Goal: Task Accomplishment & Management: Manage account settings

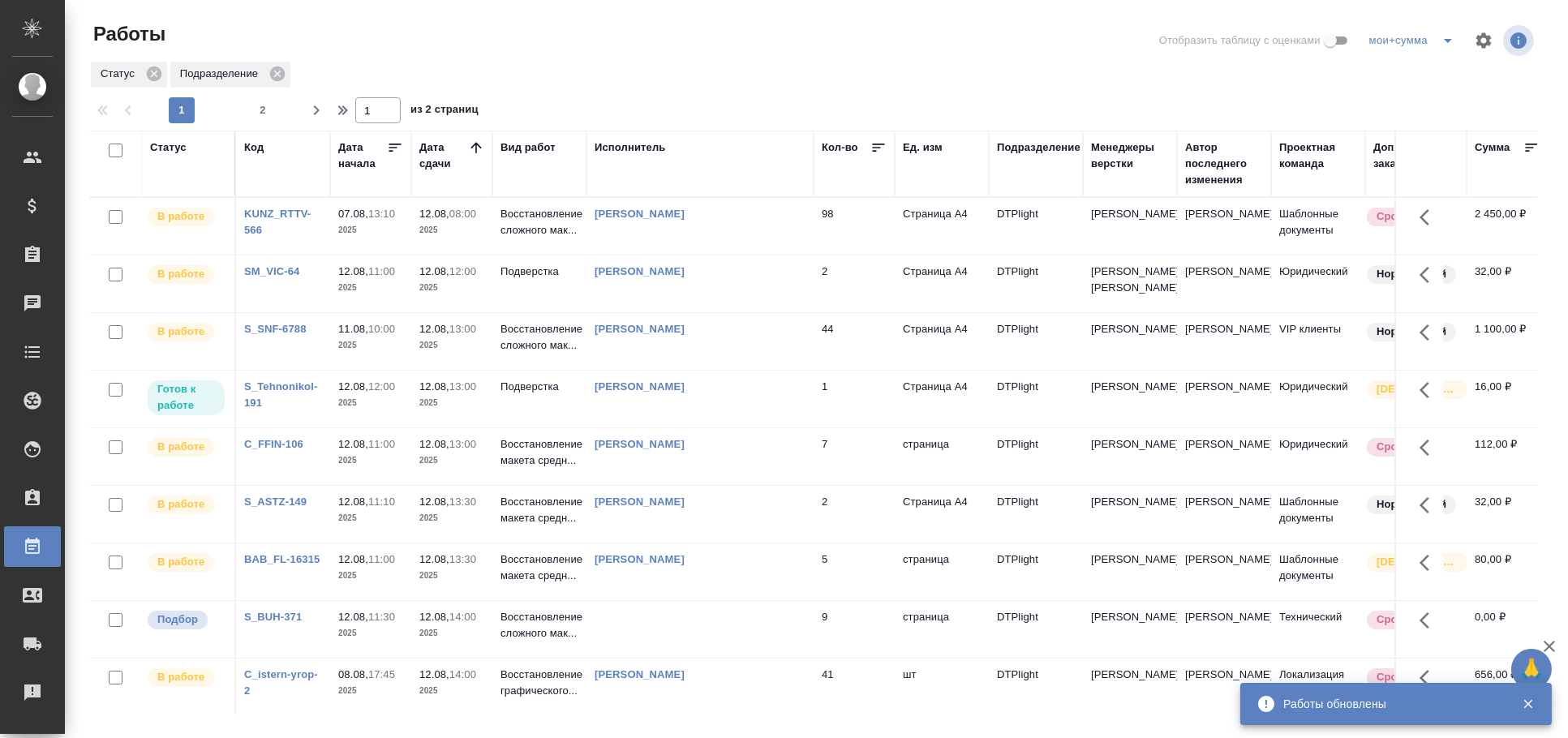
click at [181, 144] on div "Статус" at bounding box center [168, 148] width 36 height 16
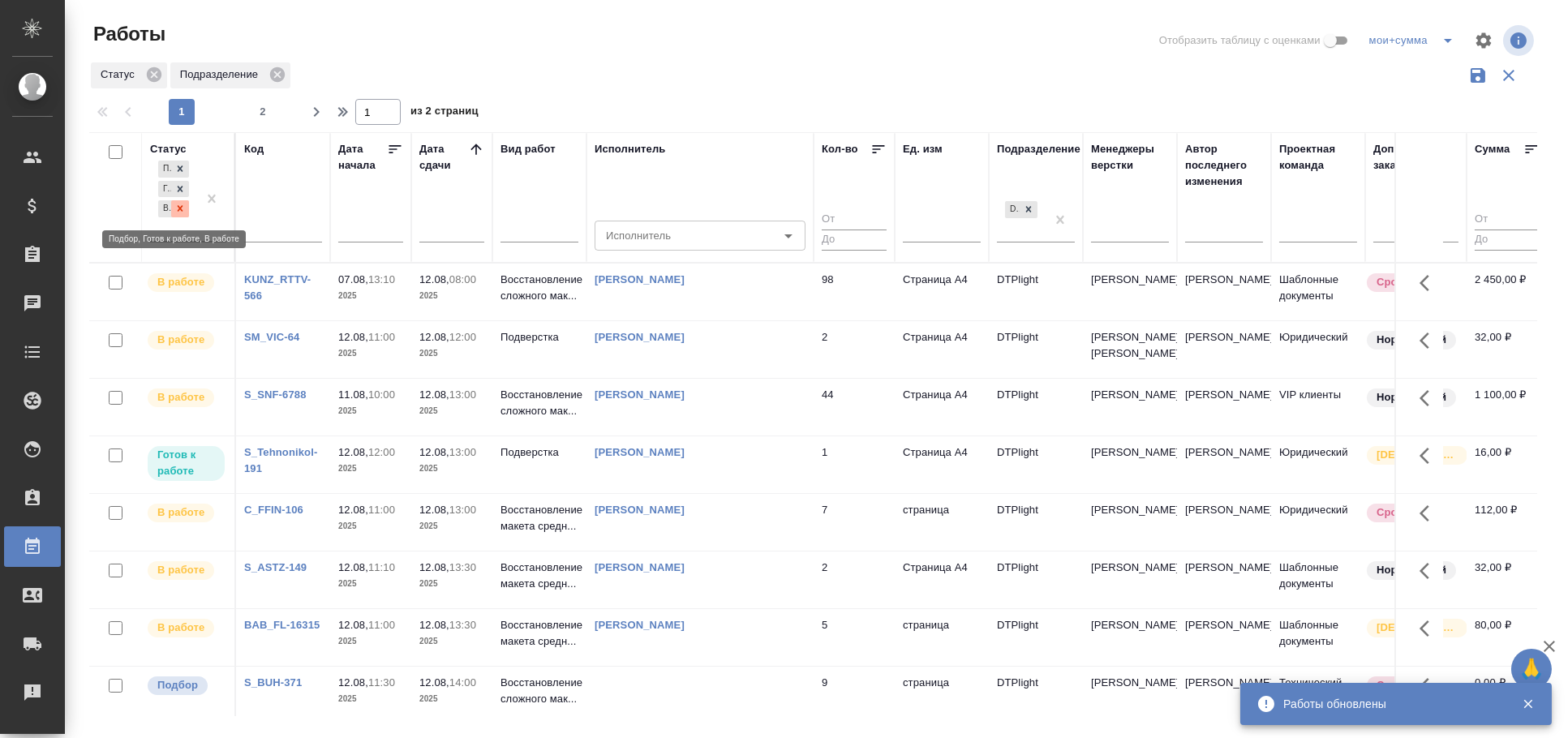
click at [185, 209] on icon at bounding box center [180, 209] width 11 height 11
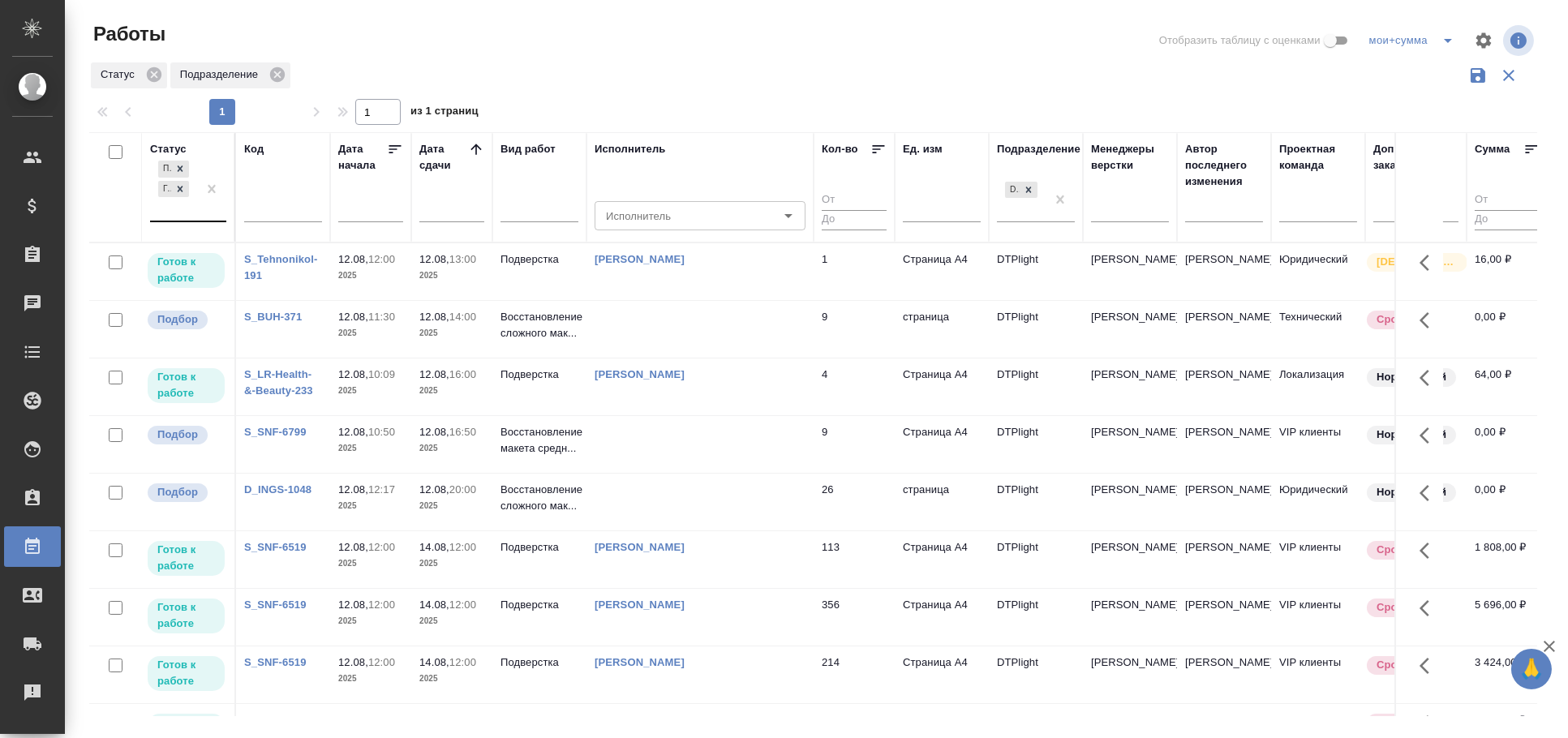
click at [662, 300] on td at bounding box center [700, 271] width 227 height 57
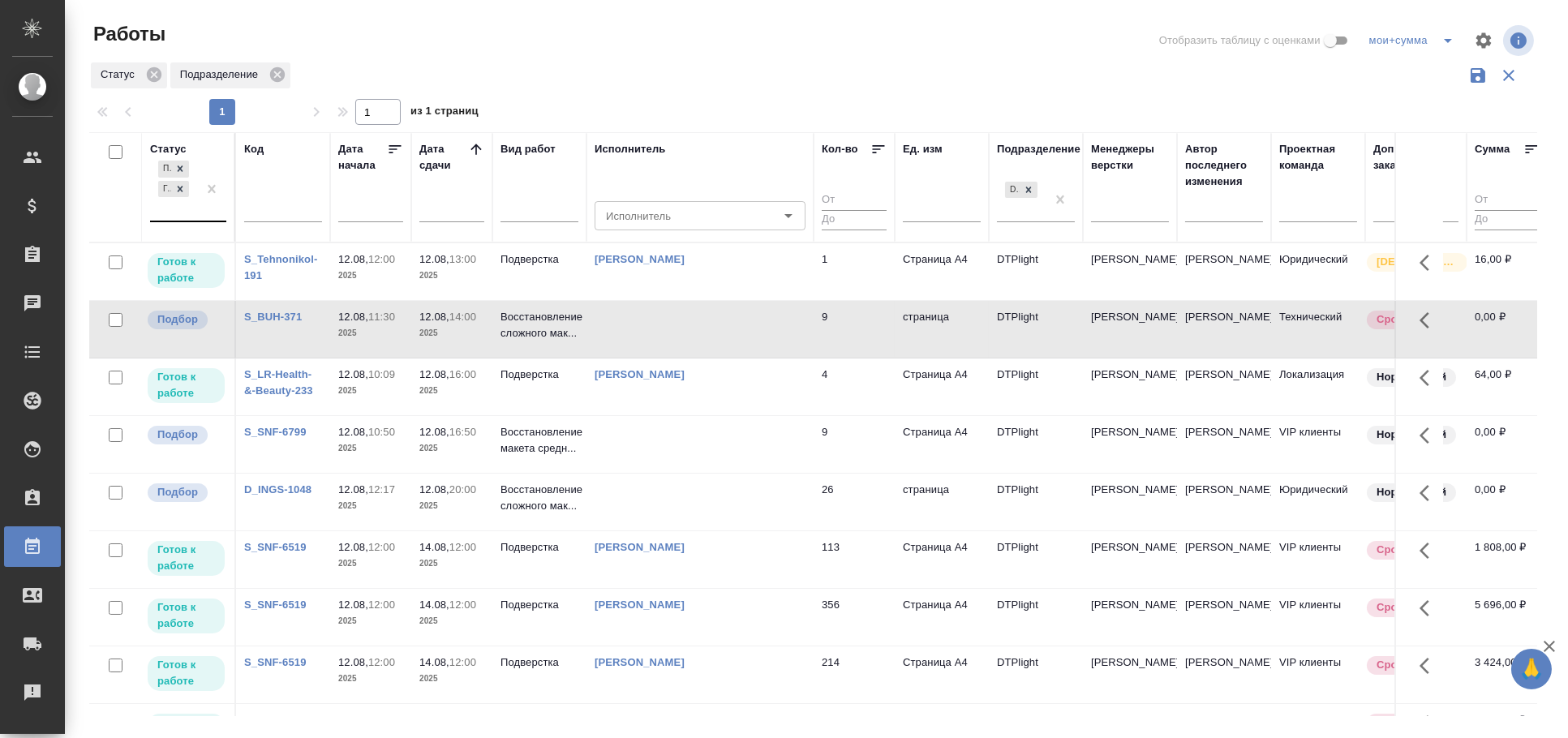
drag, startPoint x: 662, startPoint y: 310, endPoint x: 559, endPoint y: 331, distance: 105.1
click at [559, 268] on p "Восстановление сложного мак..." at bounding box center [539, 259] width 78 height 16
click at [612, 300] on td at bounding box center [700, 271] width 227 height 57
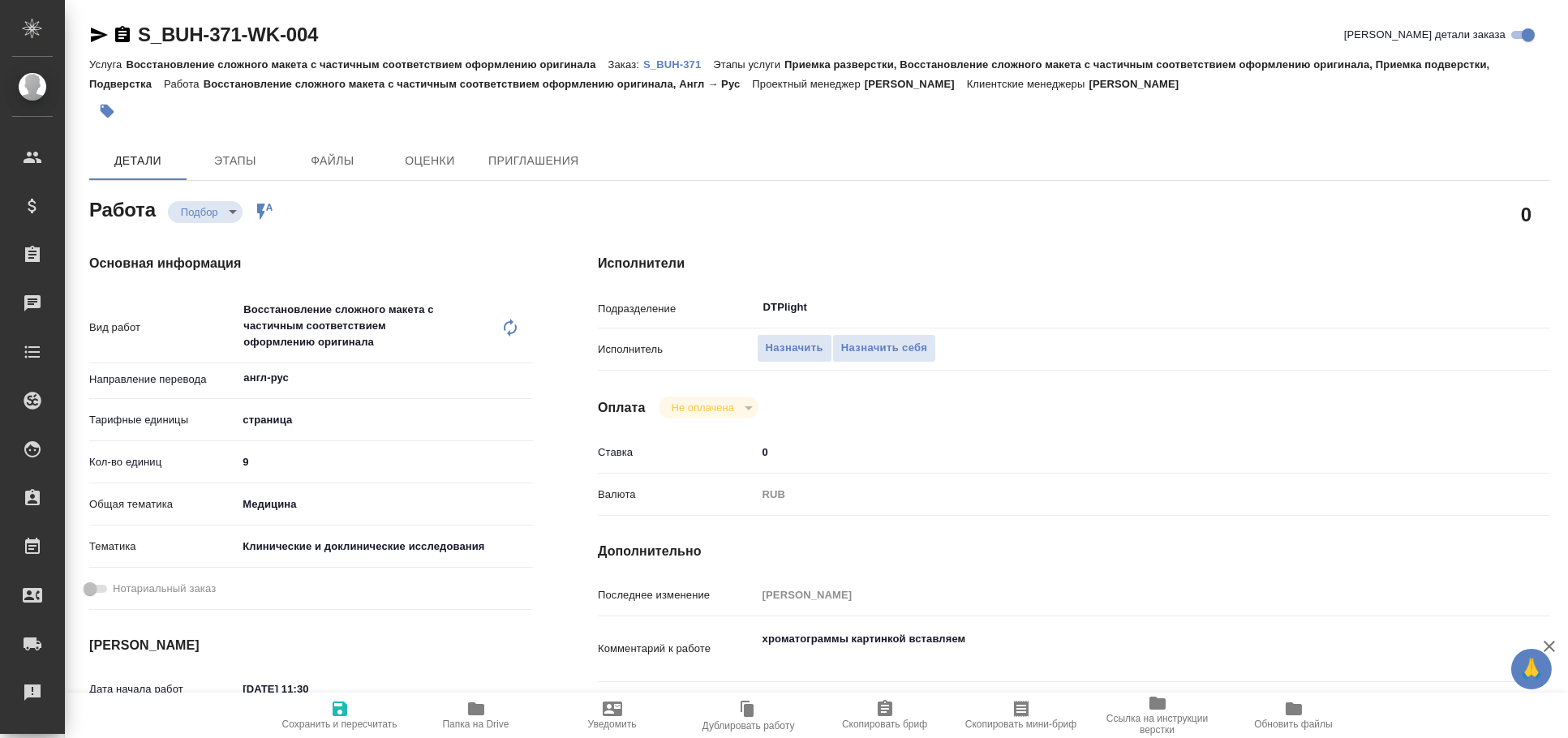
type textarea "x"
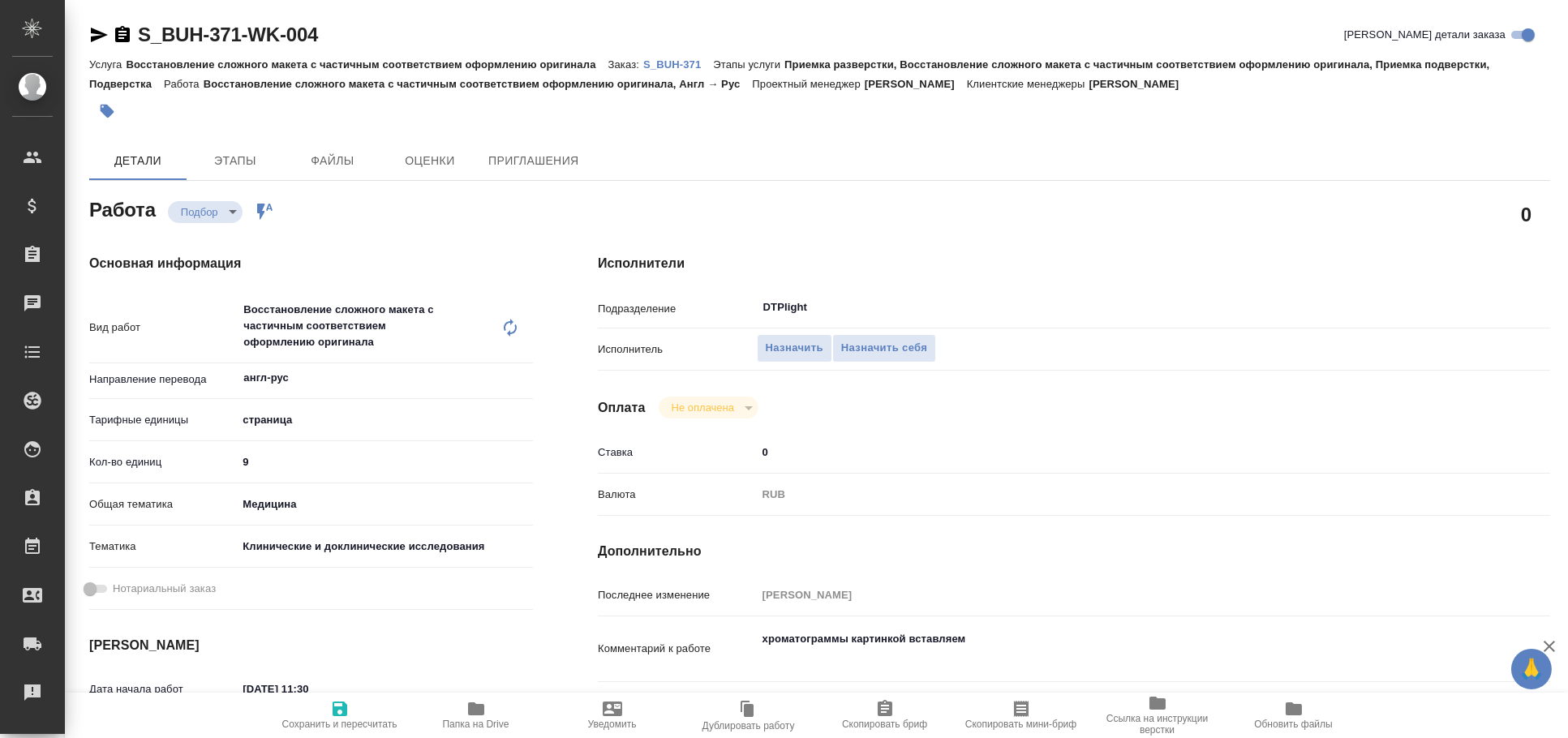
type textarea "x"
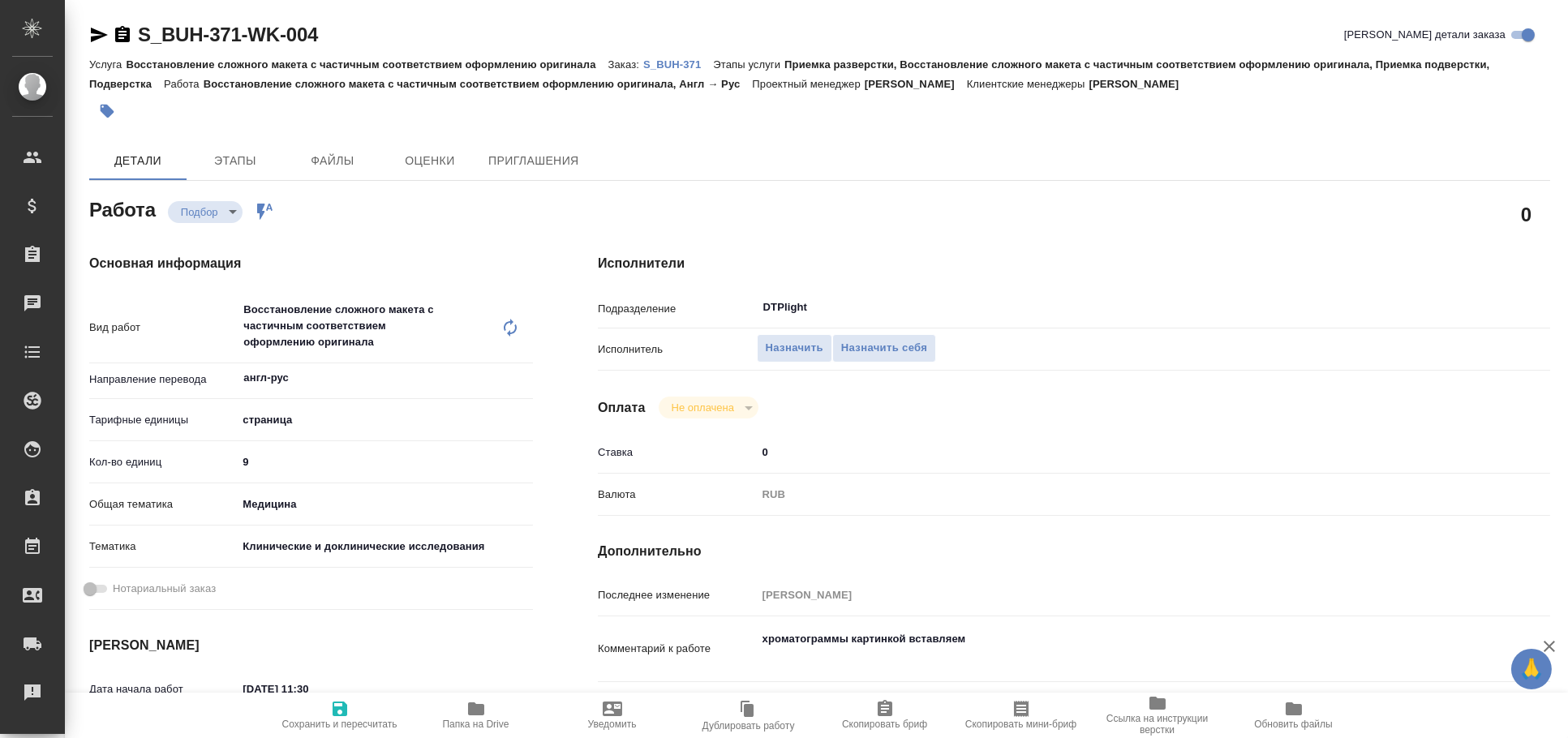
type textarea "x"
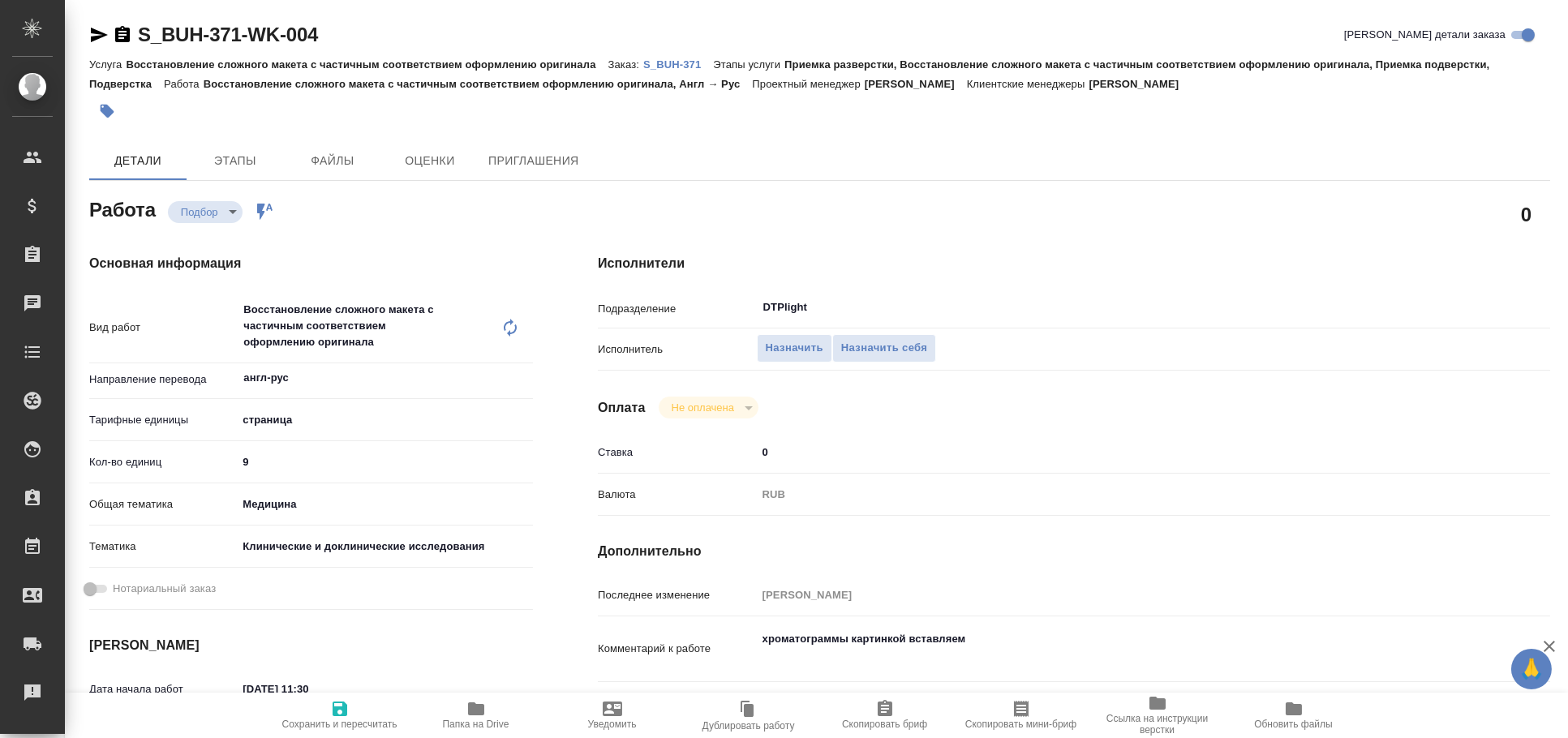
type textarea "x"
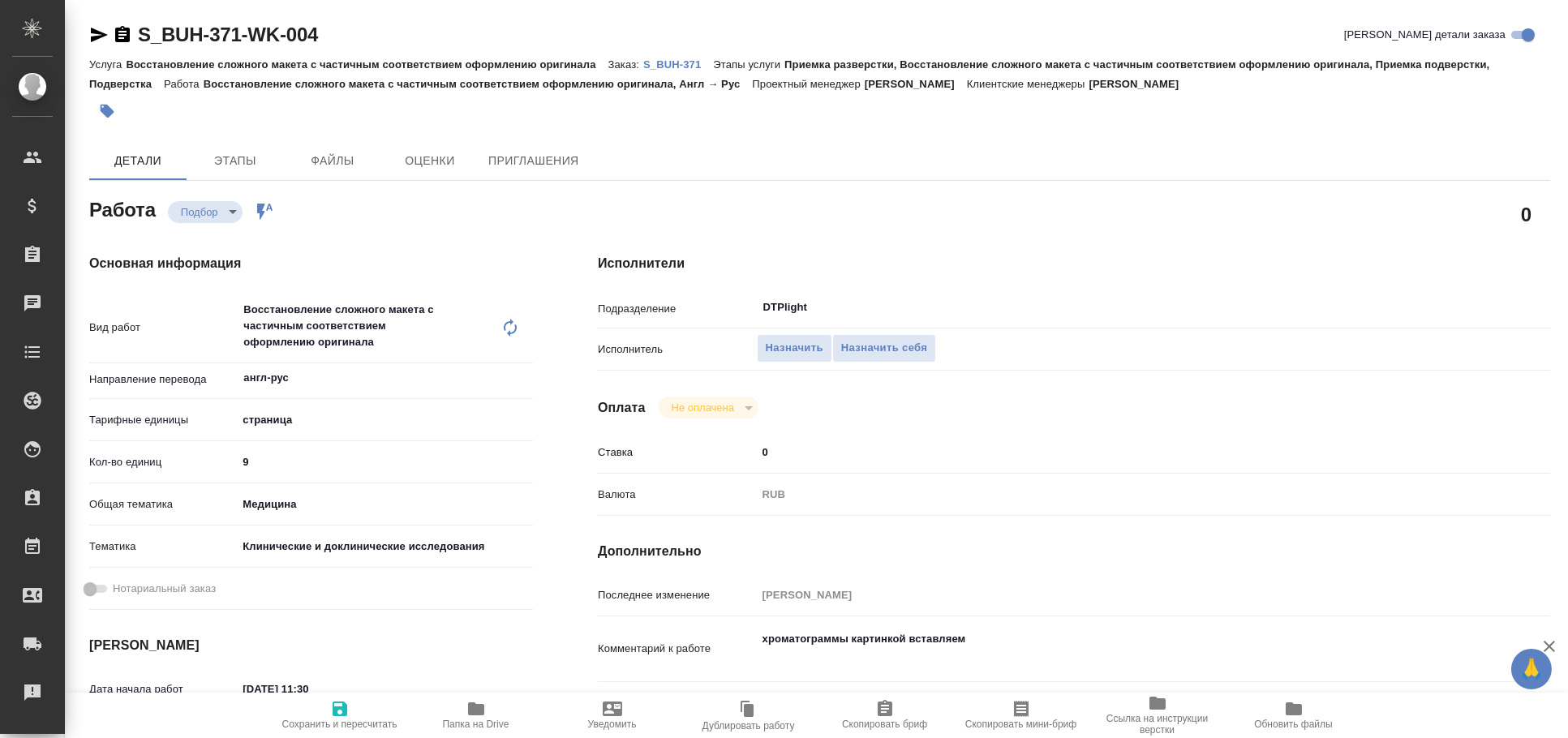
type textarea "x"
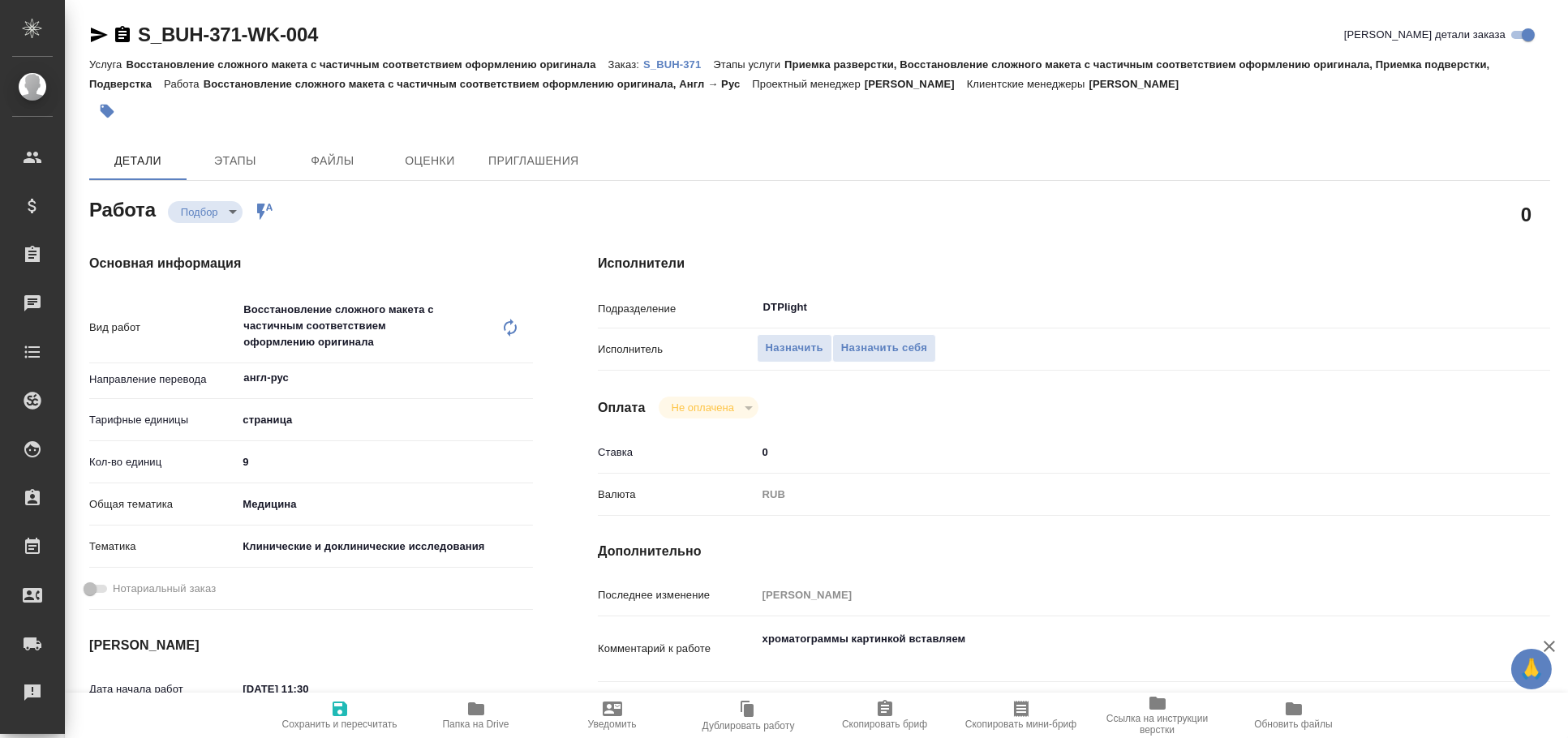
type textarea "x"
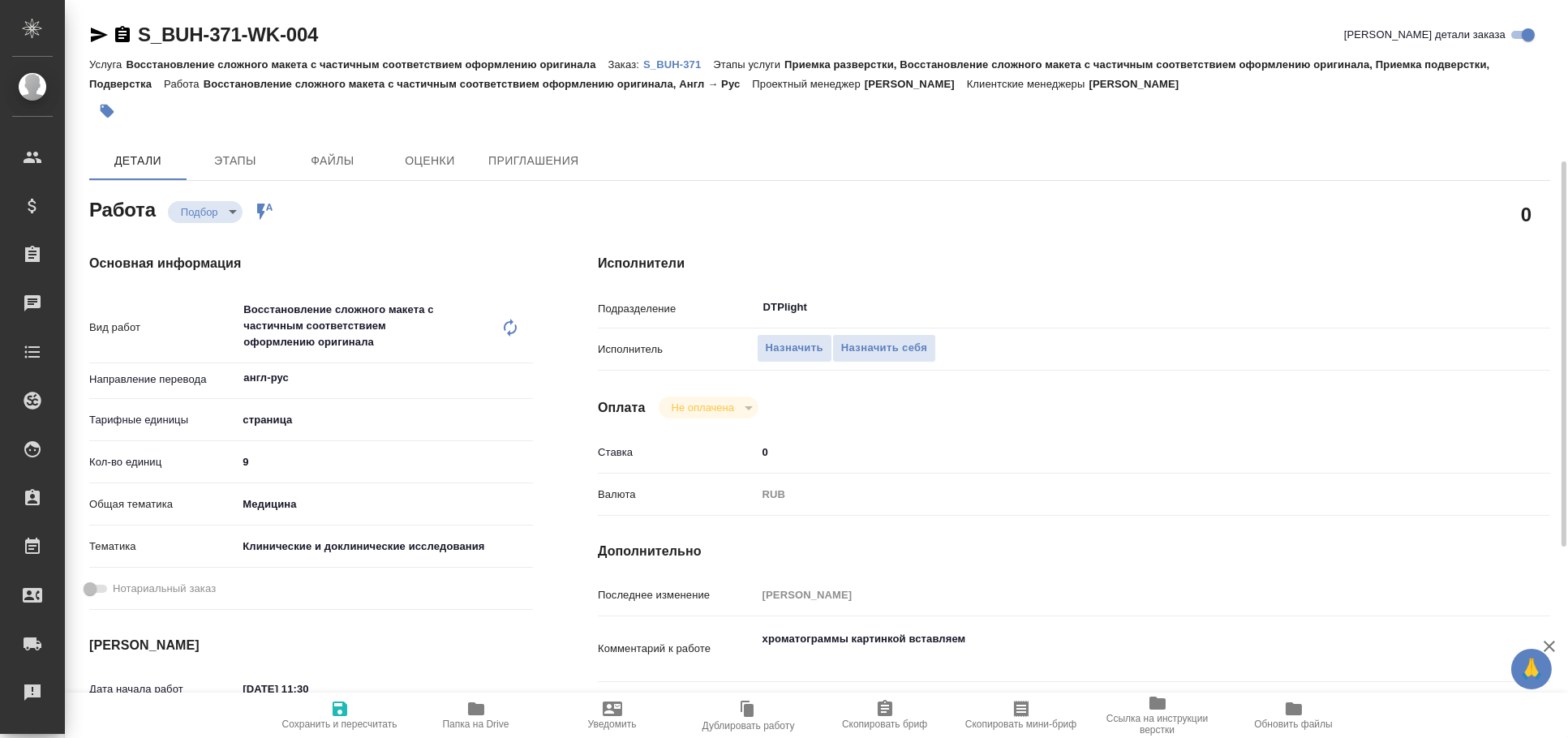
scroll to position [106, 0]
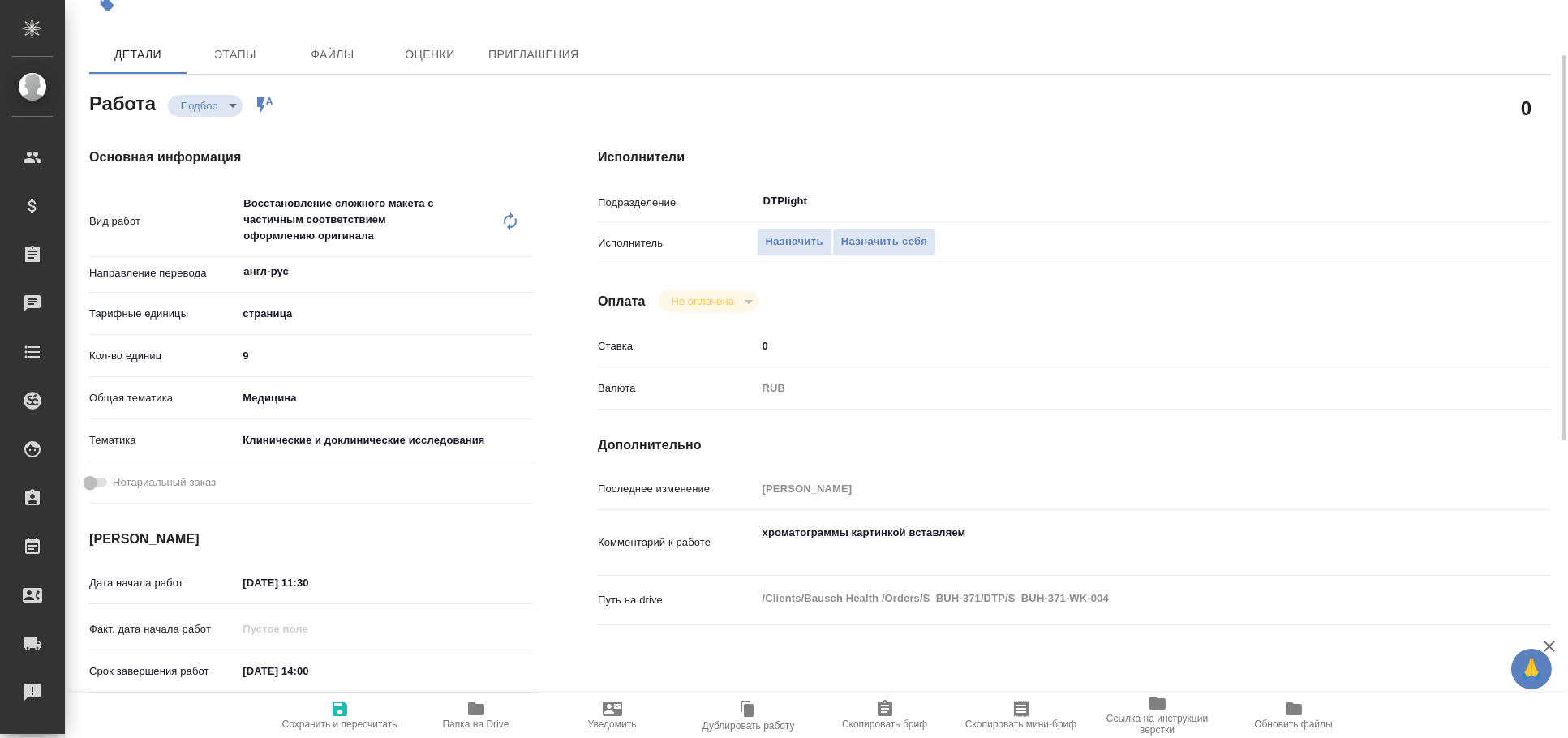
type textarea "x"
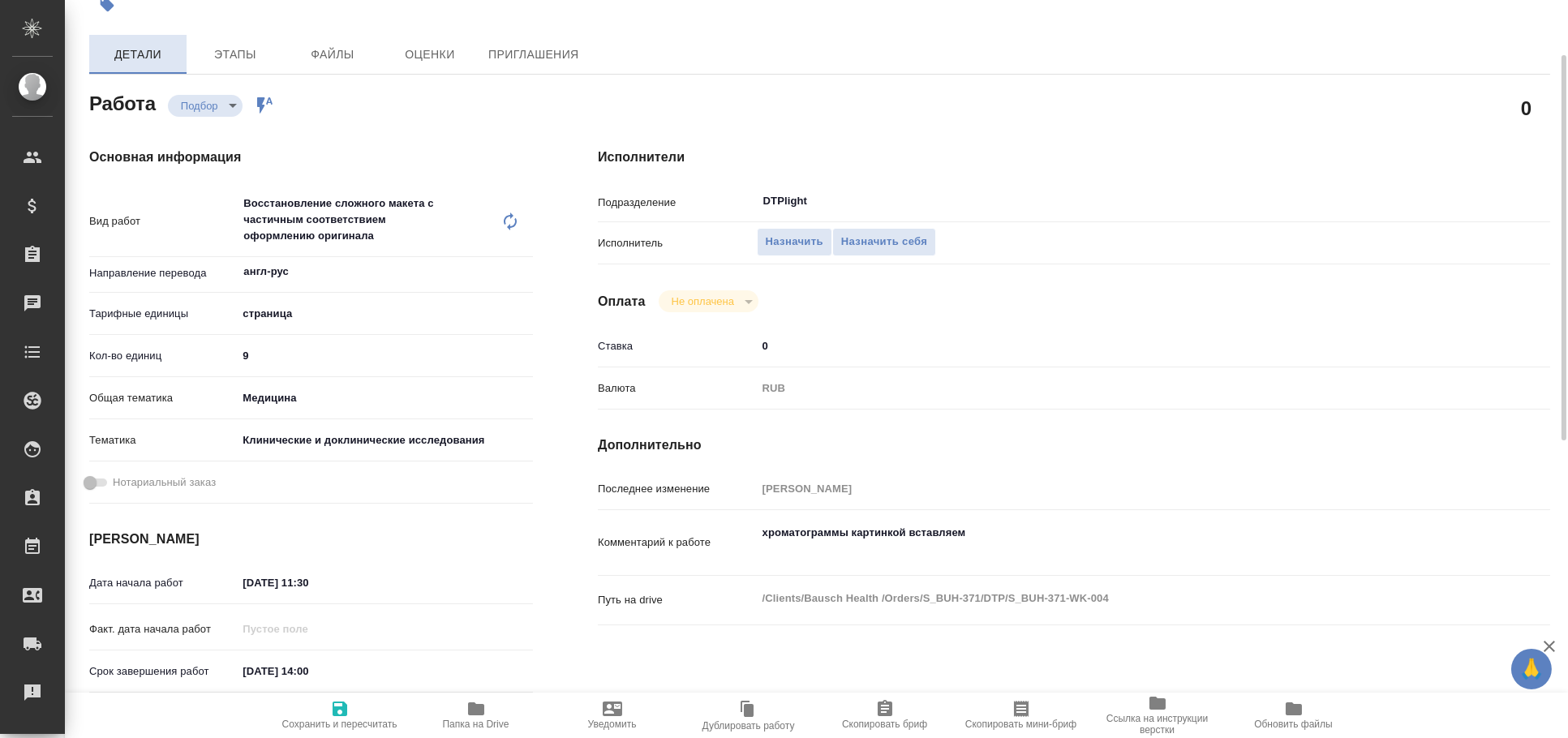
type textarea "x"
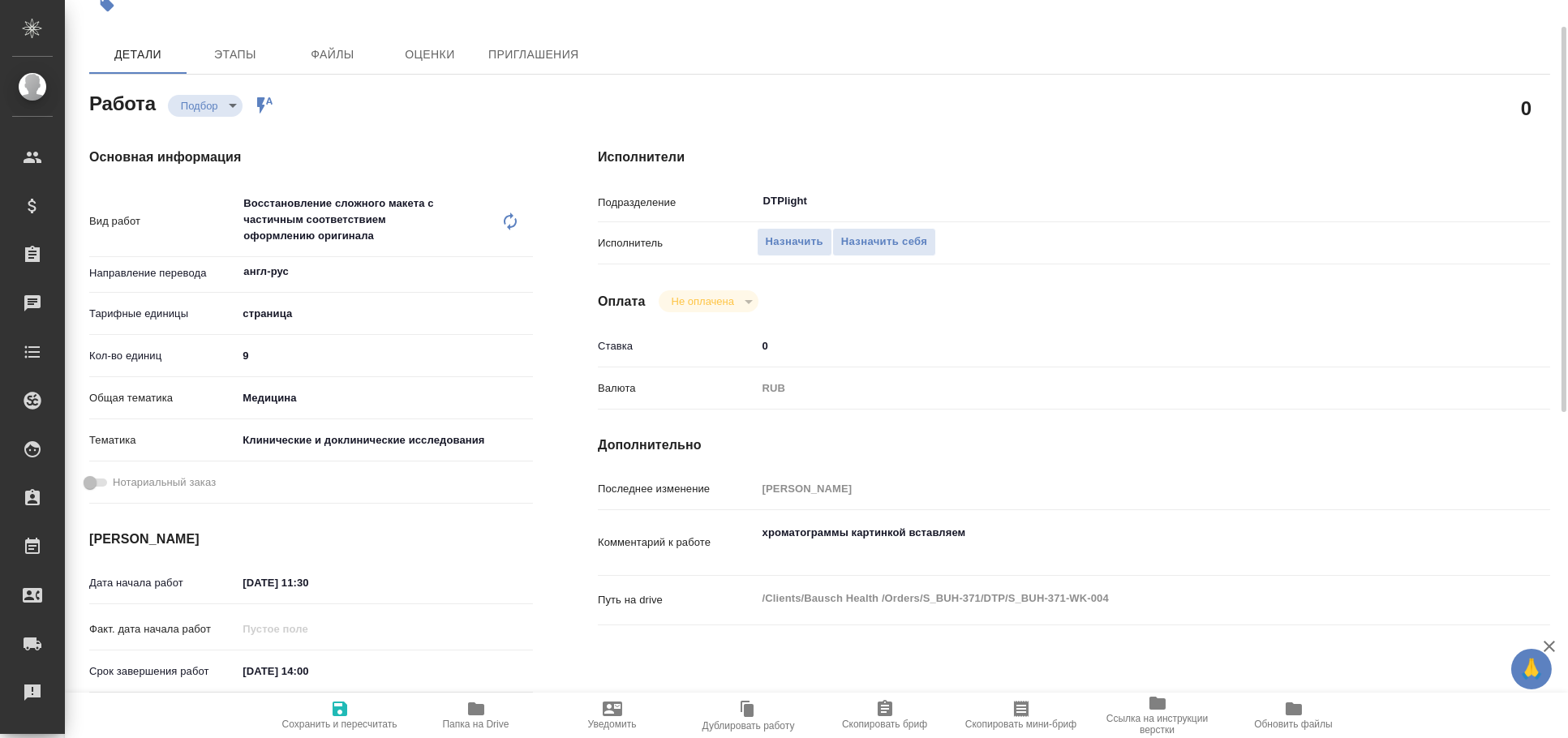
scroll to position [0, 0]
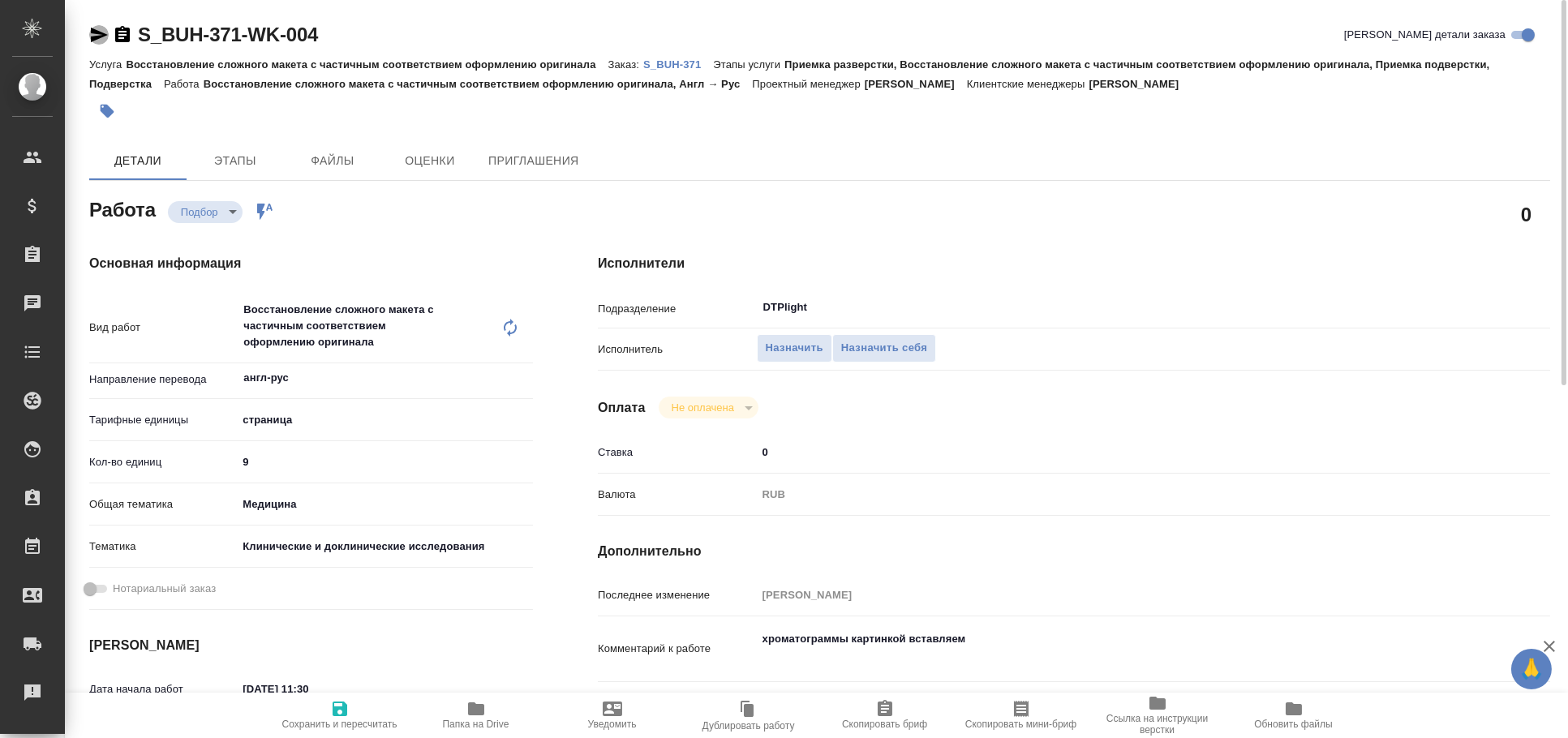
click at [97, 30] on icon "button" at bounding box center [99, 35] width 20 height 20
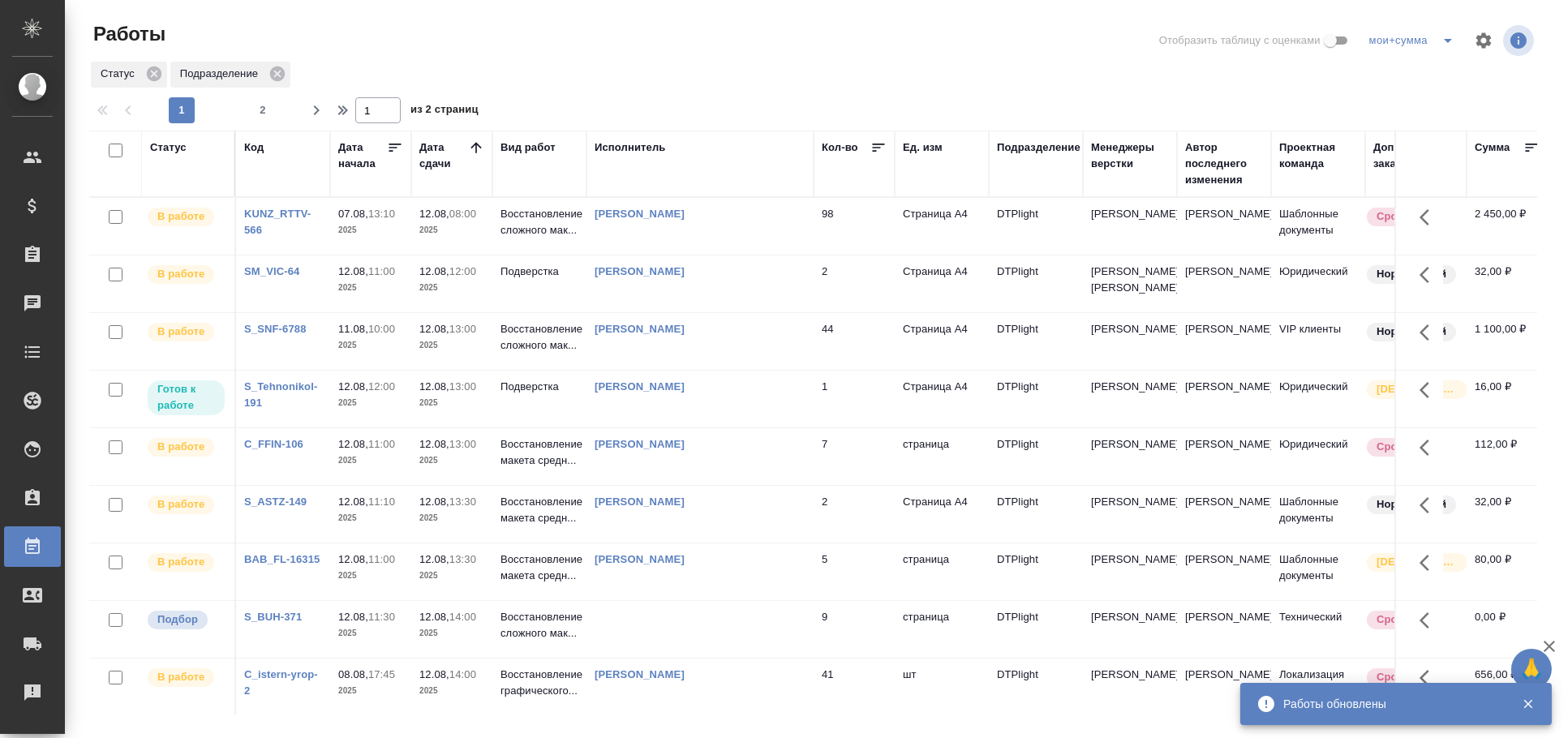
click at [625, 144] on div "Исполнитель" at bounding box center [630, 148] width 71 height 16
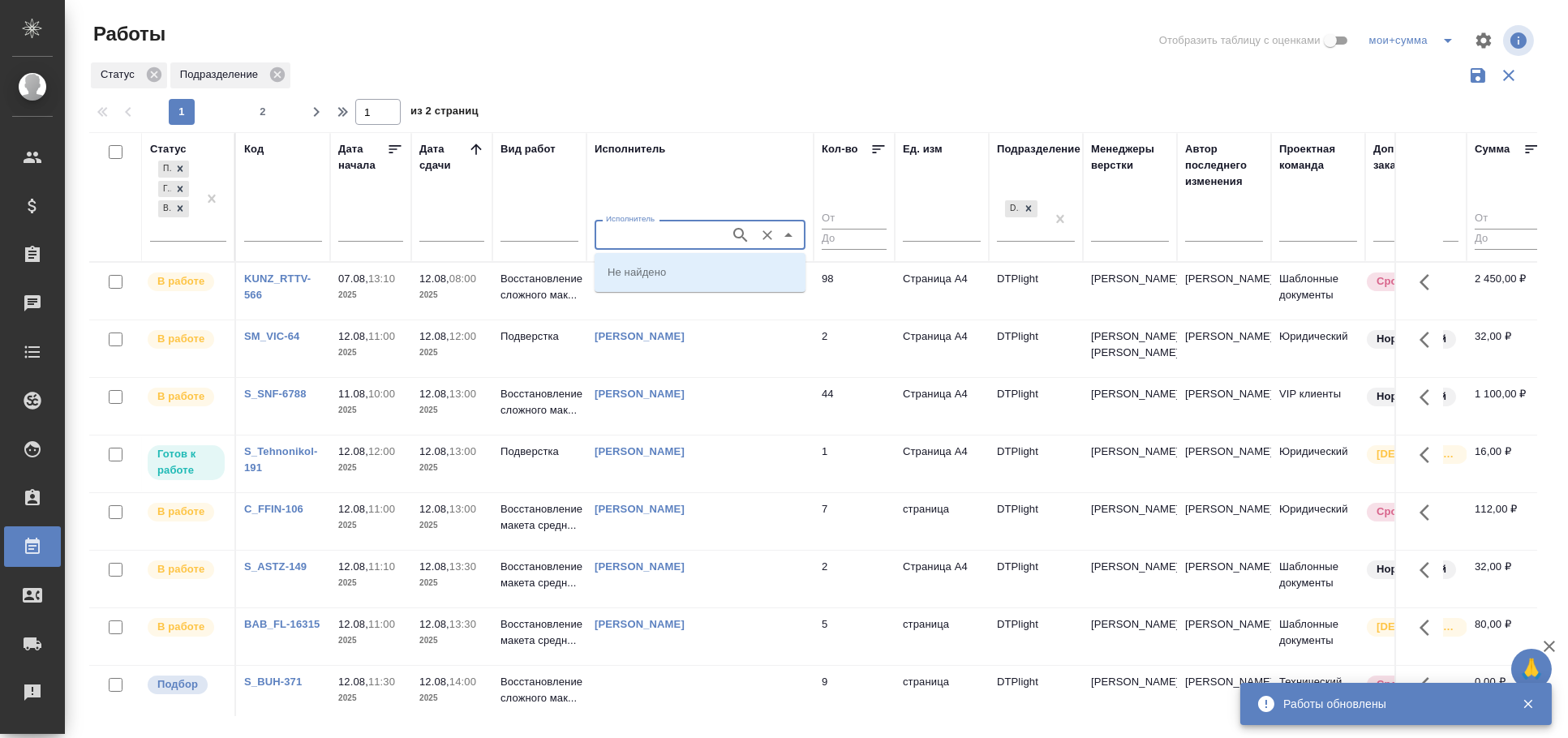
click at [647, 239] on input "Исполнитель" at bounding box center [660, 235] width 122 height 20
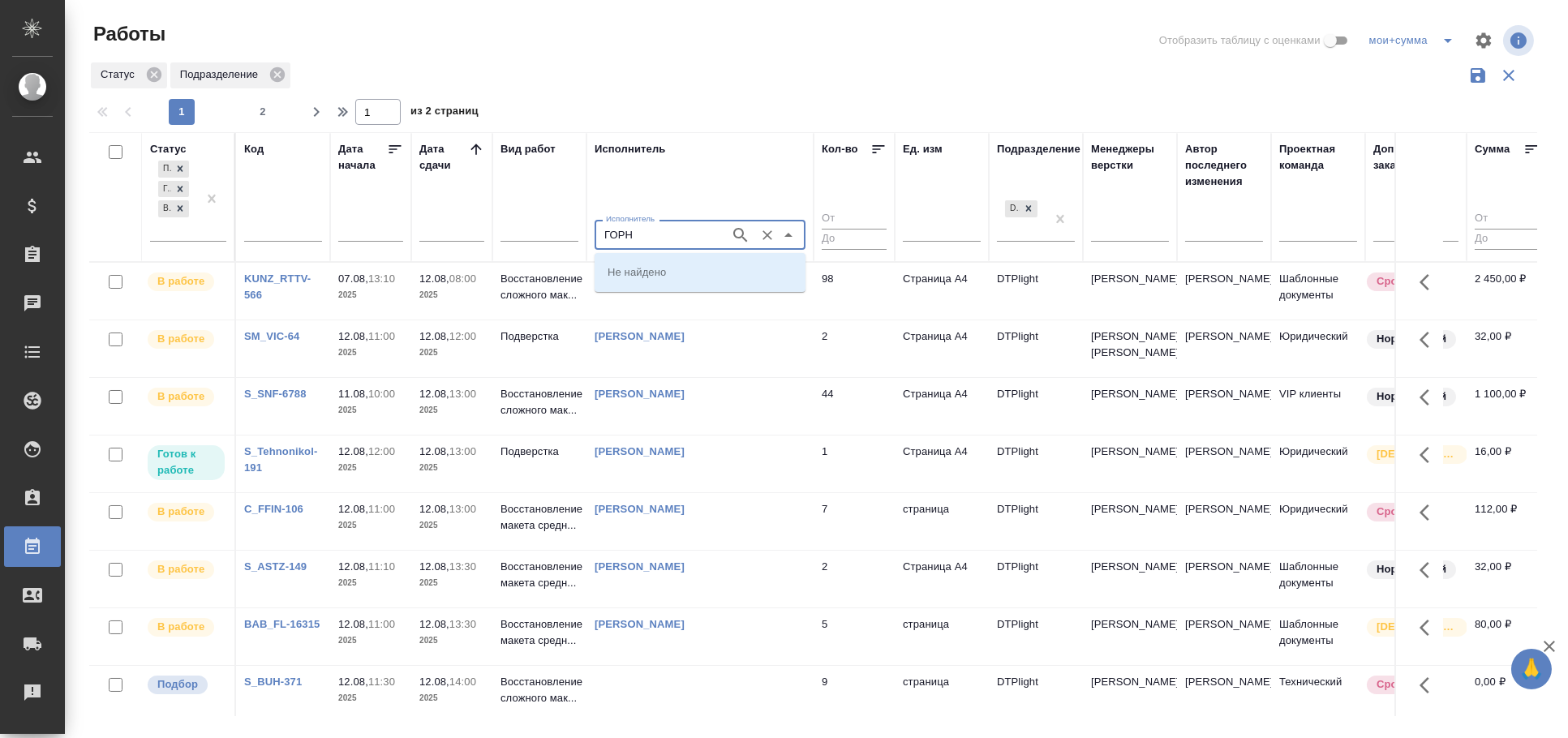
type input "ГОРН"
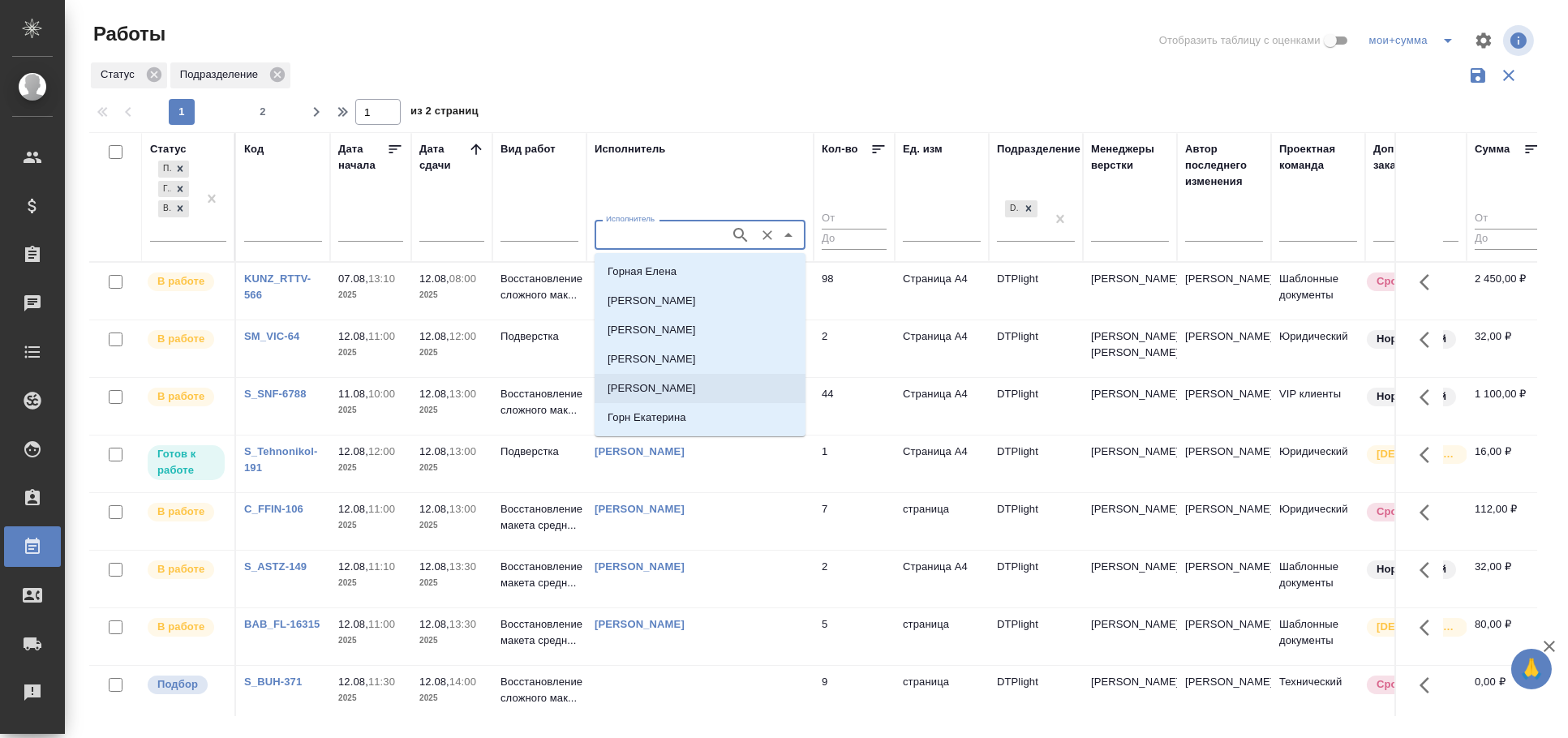
click at [680, 401] on li "[PERSON_NAME]" at bounding box center [700, 388] width 211 height 30
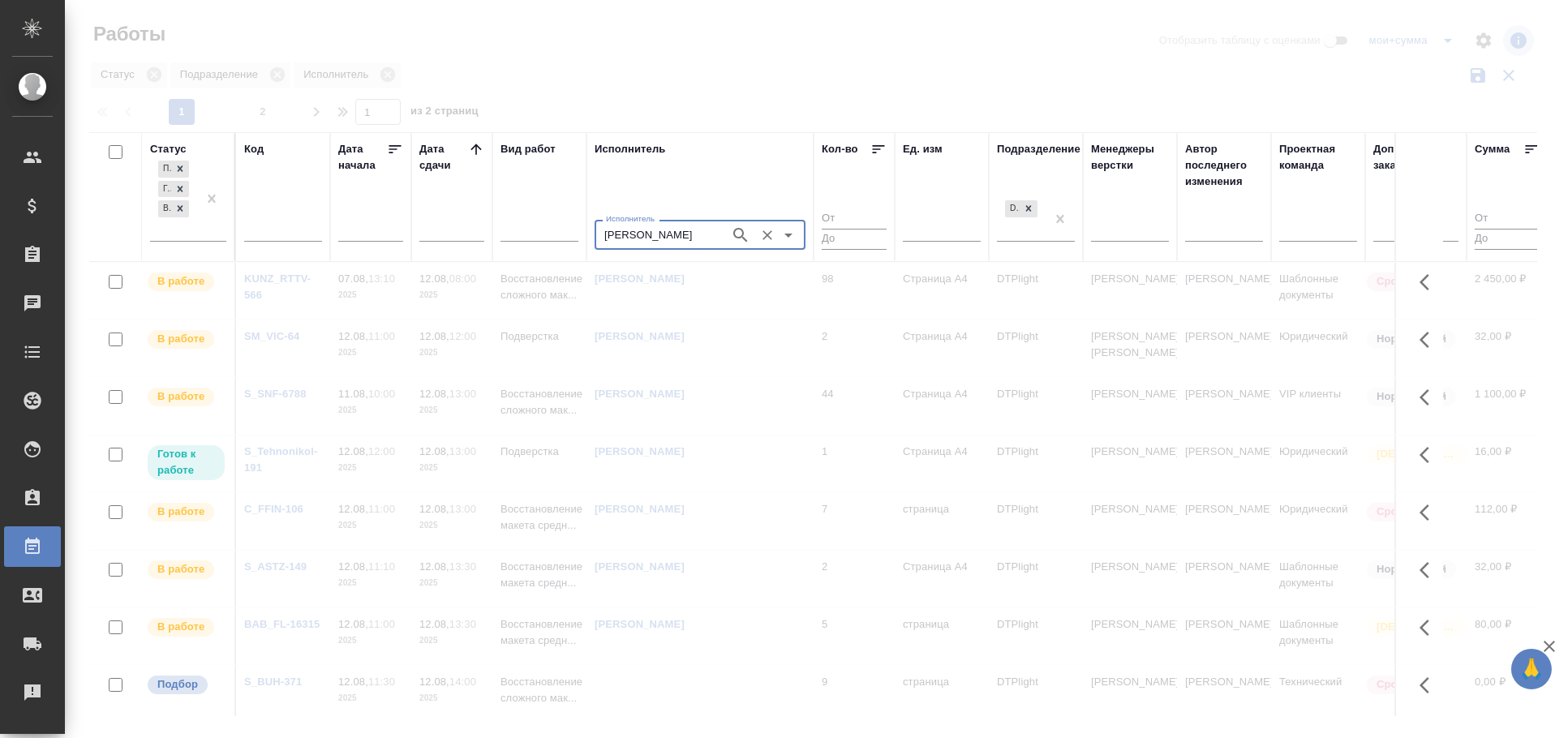
click at [679, 229] on input "Подгорная Анна Александровна" at bounding box center [660, 235] width 122 height 20
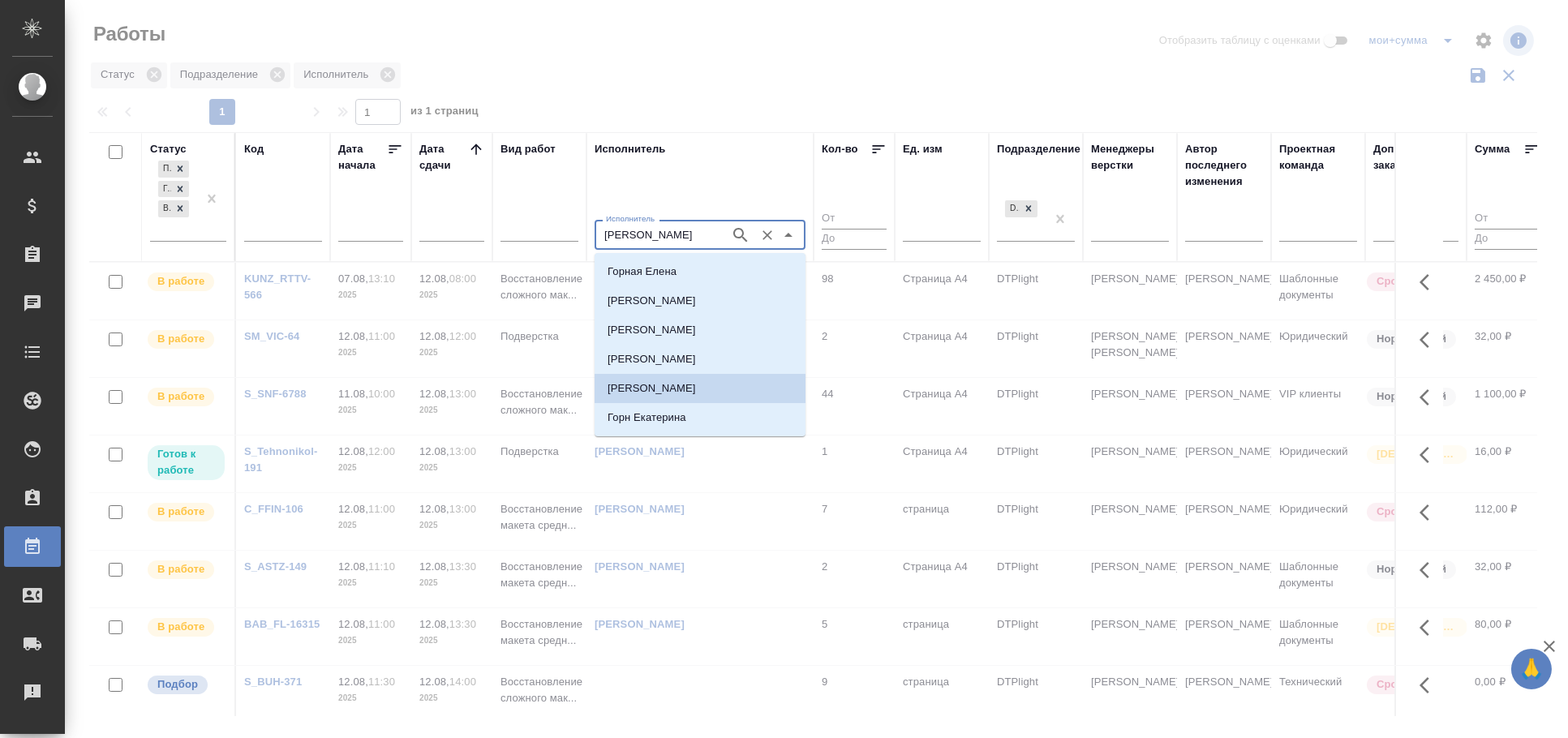
click at [679, 229] on input "Подгорная Анна Александровна" at bounding box center [660, 235] width 122 height 20
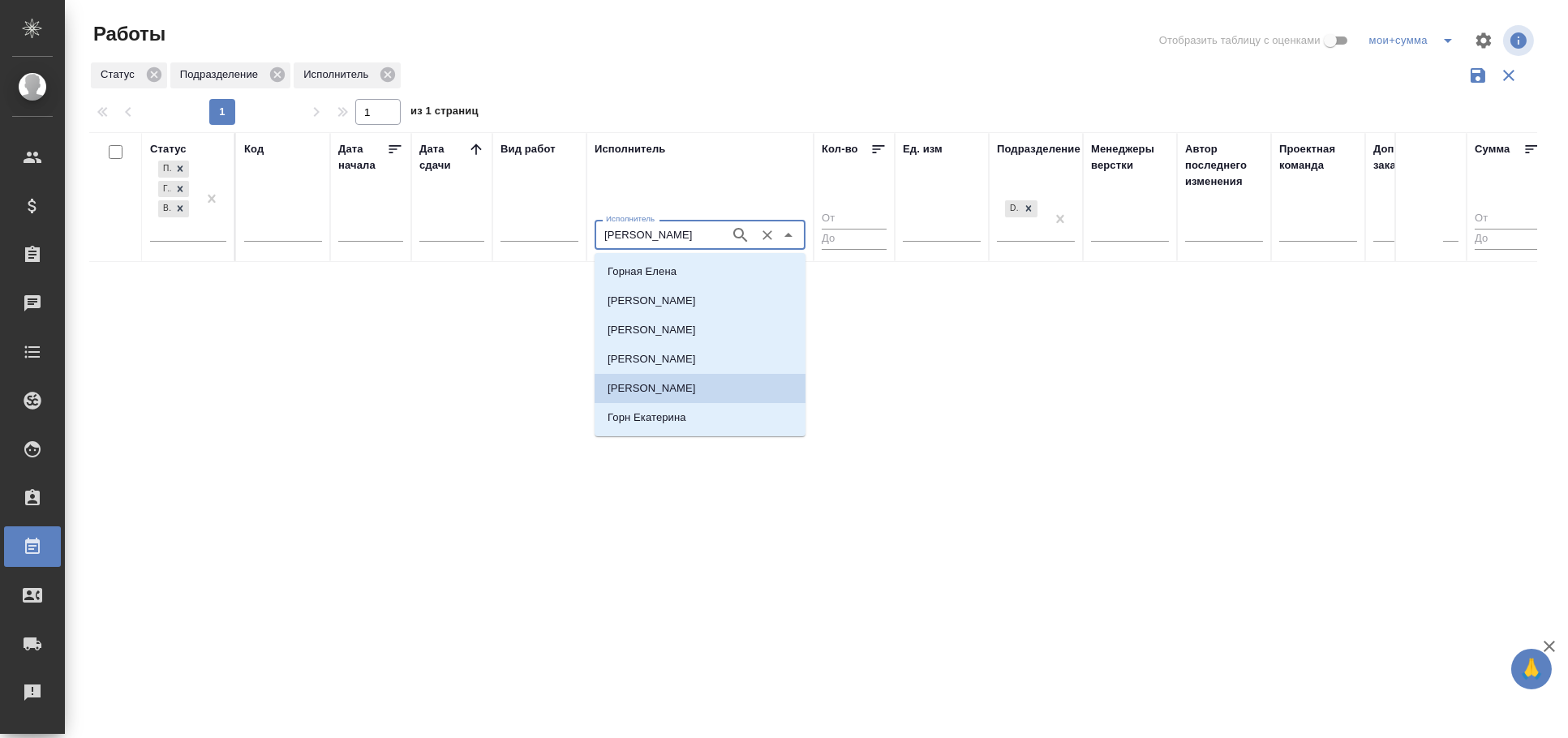
click at [679, 229] on input "Подгорная Анна Александровна" at bounding box center [660, 235] width 122 height 20
click at [678, 417] on p "Горн Екатерина" at bounding box center [647, 418] width 79 height 16
type input "Горн Екатерина"
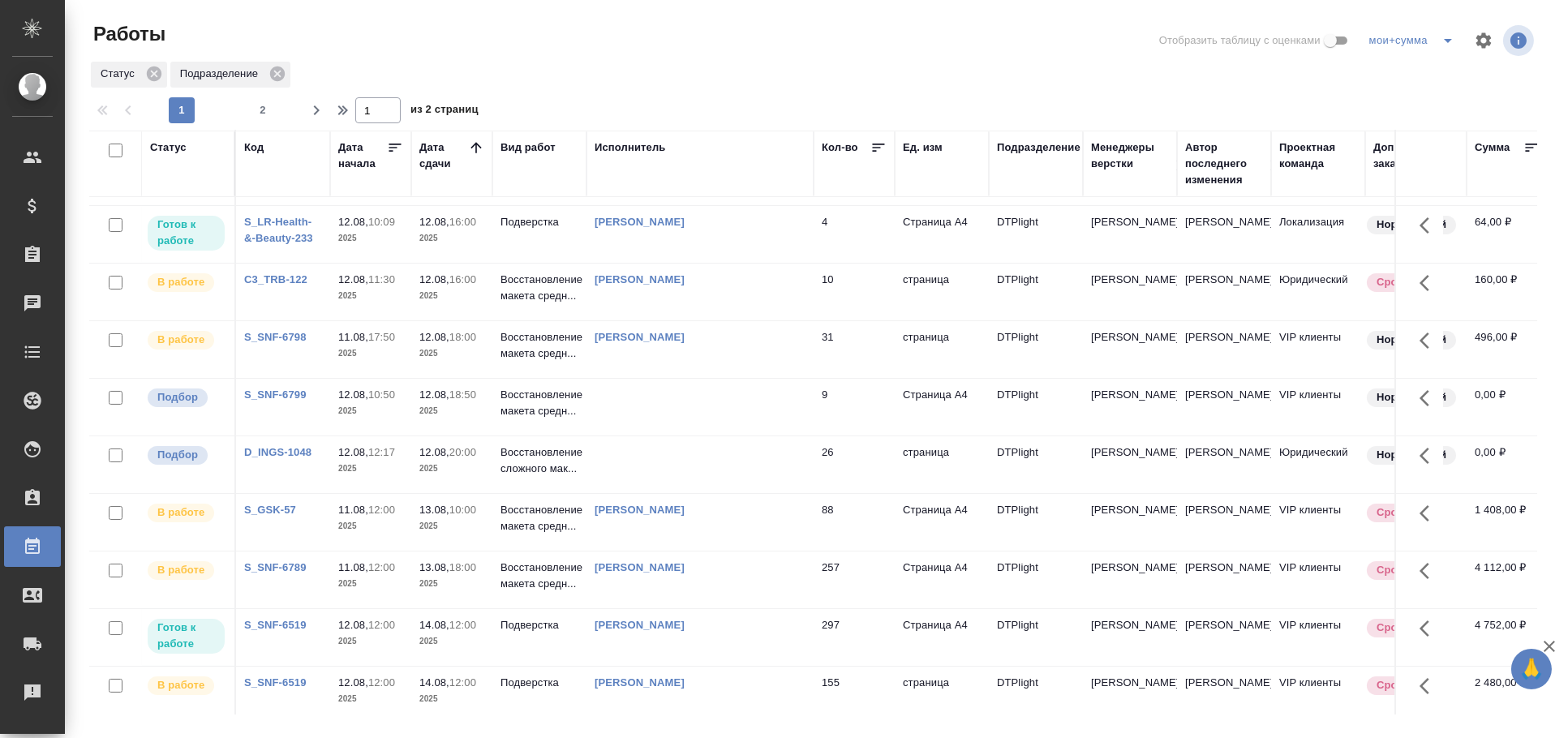
scroll to position [673, 0]
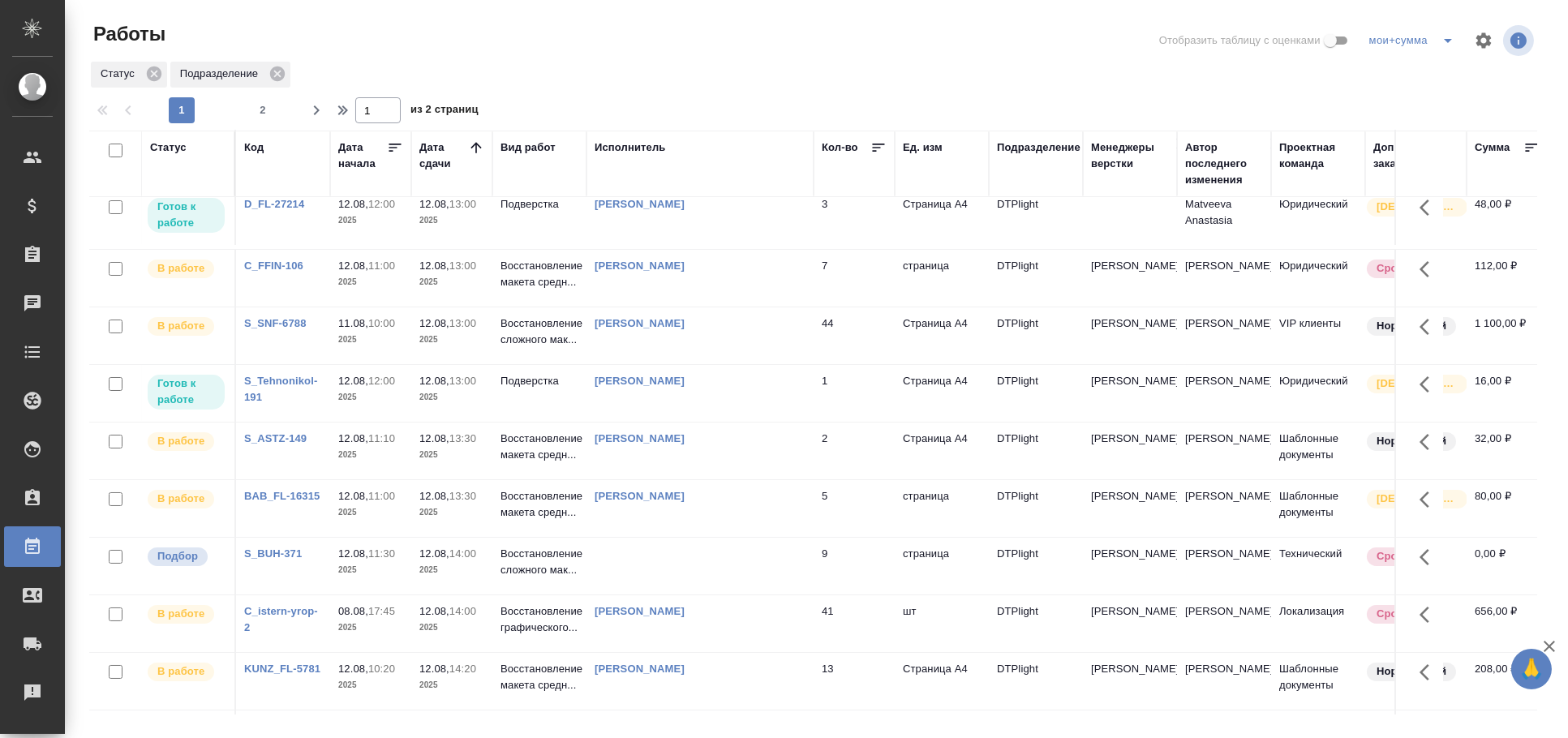
scroll to position [0, 0]
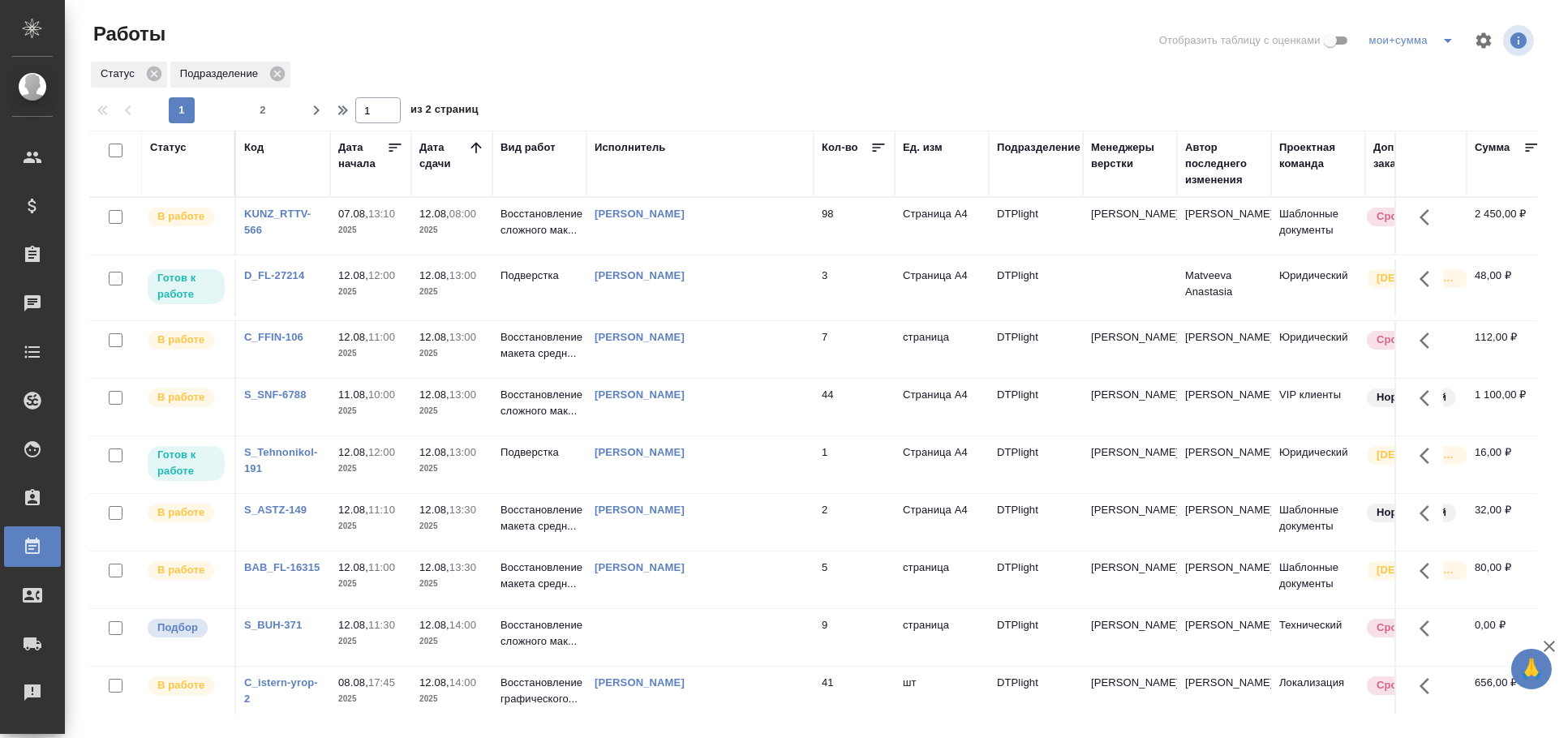
click at [180, 150] on div "Статус" at bounding box center [168, 148] width 36 height 16
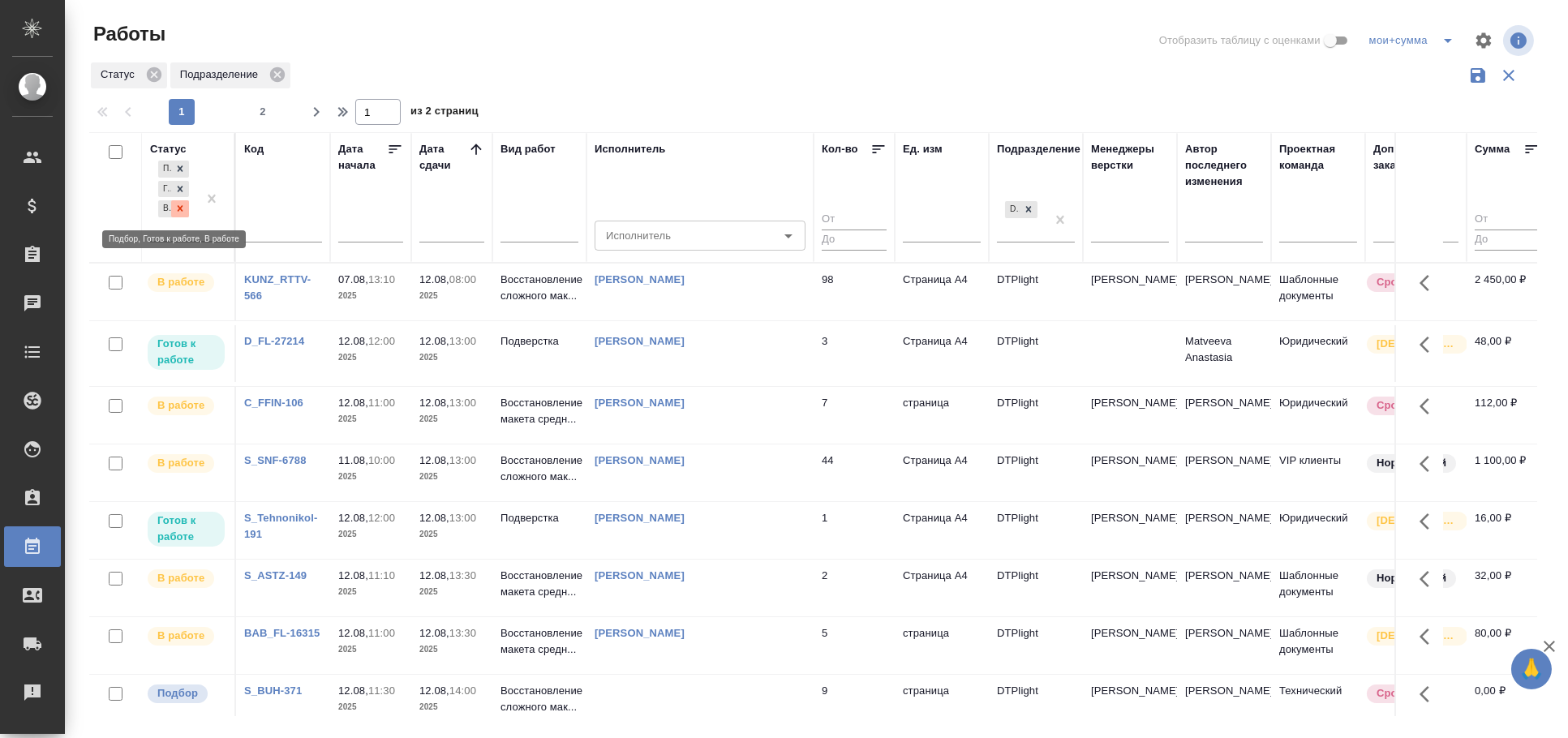
click at [179, 217] on div at bounding box center [180, 209] width 18 height 17
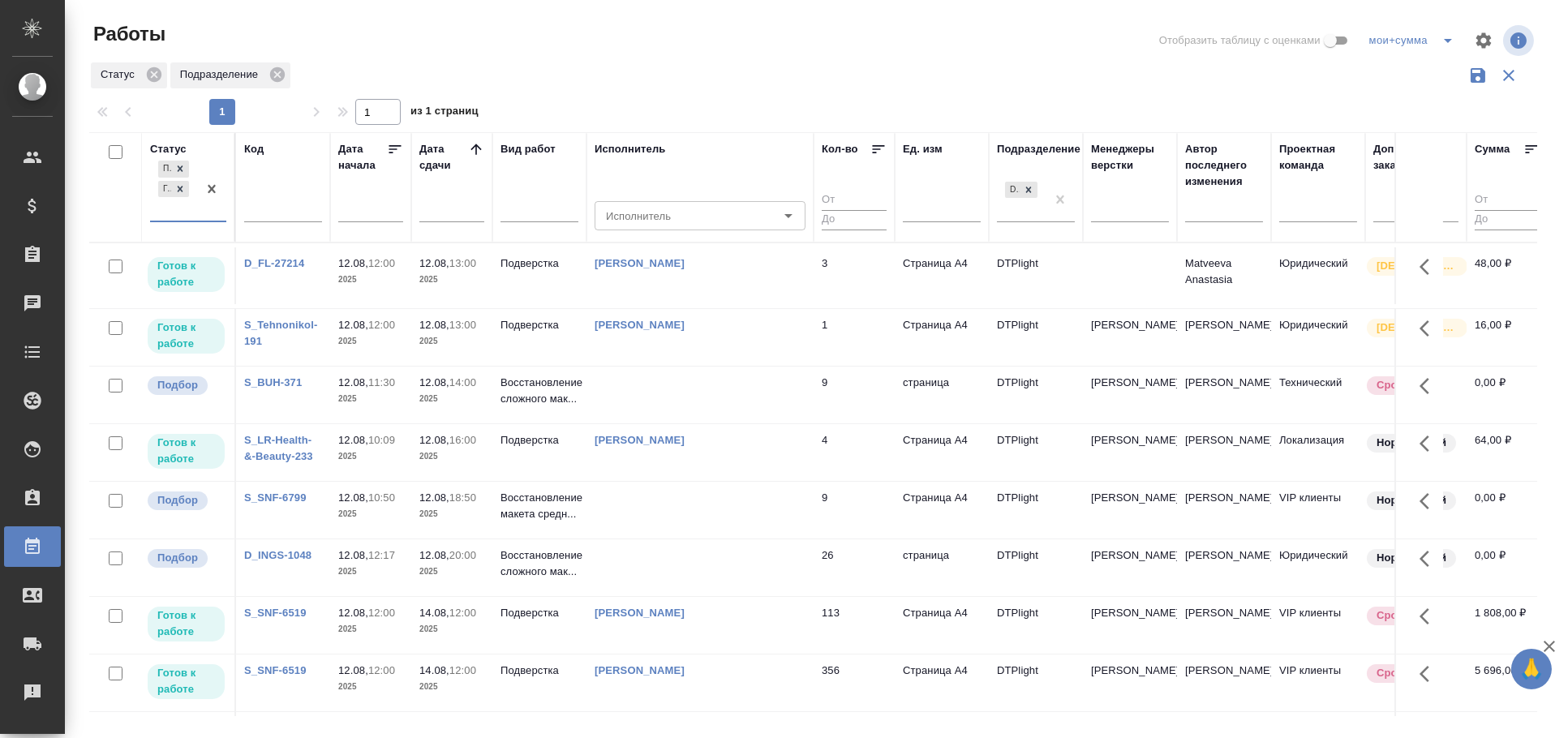
scroll to position [0, 7]
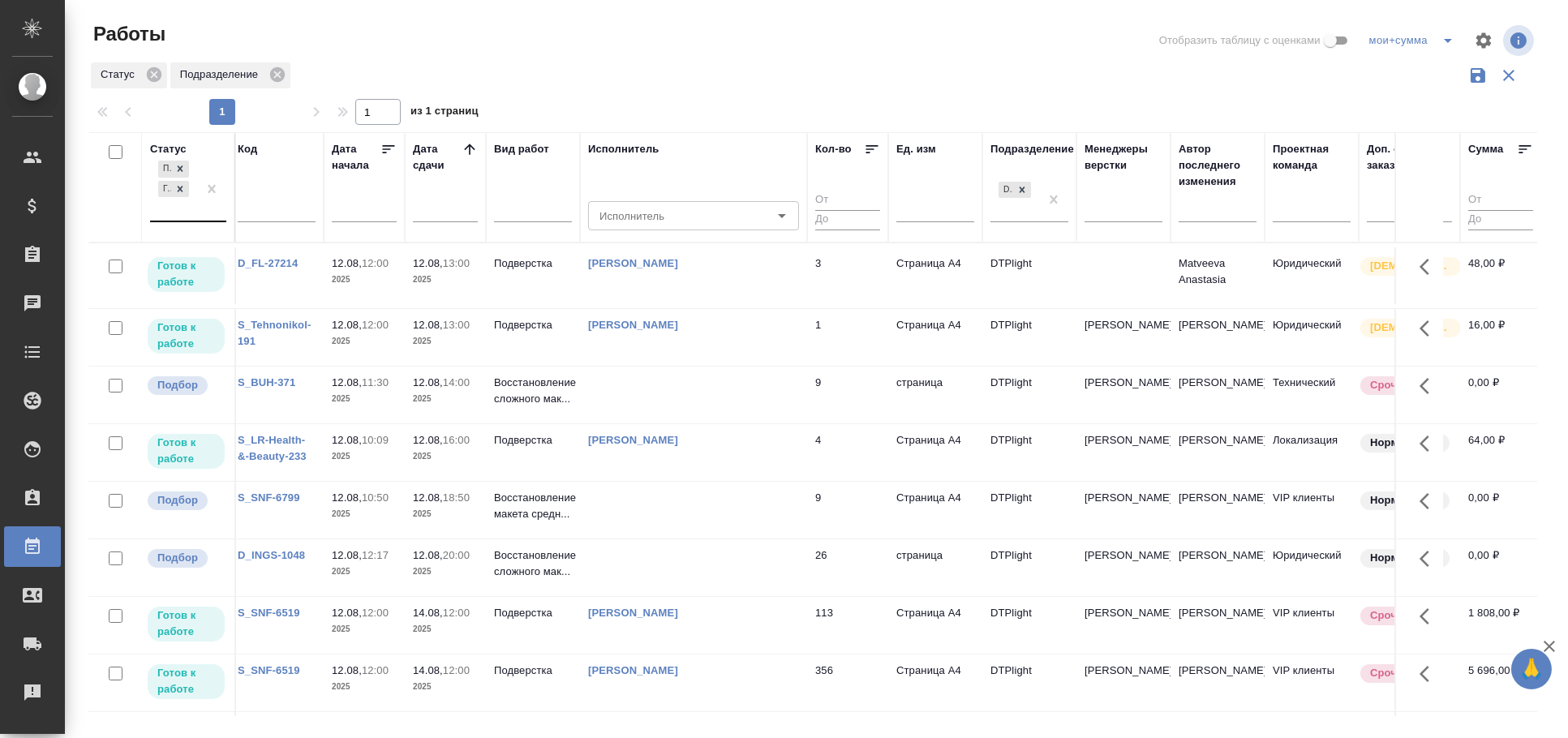
click at [663, 304] on td at bounding box center [693, 275] width 227 height 57
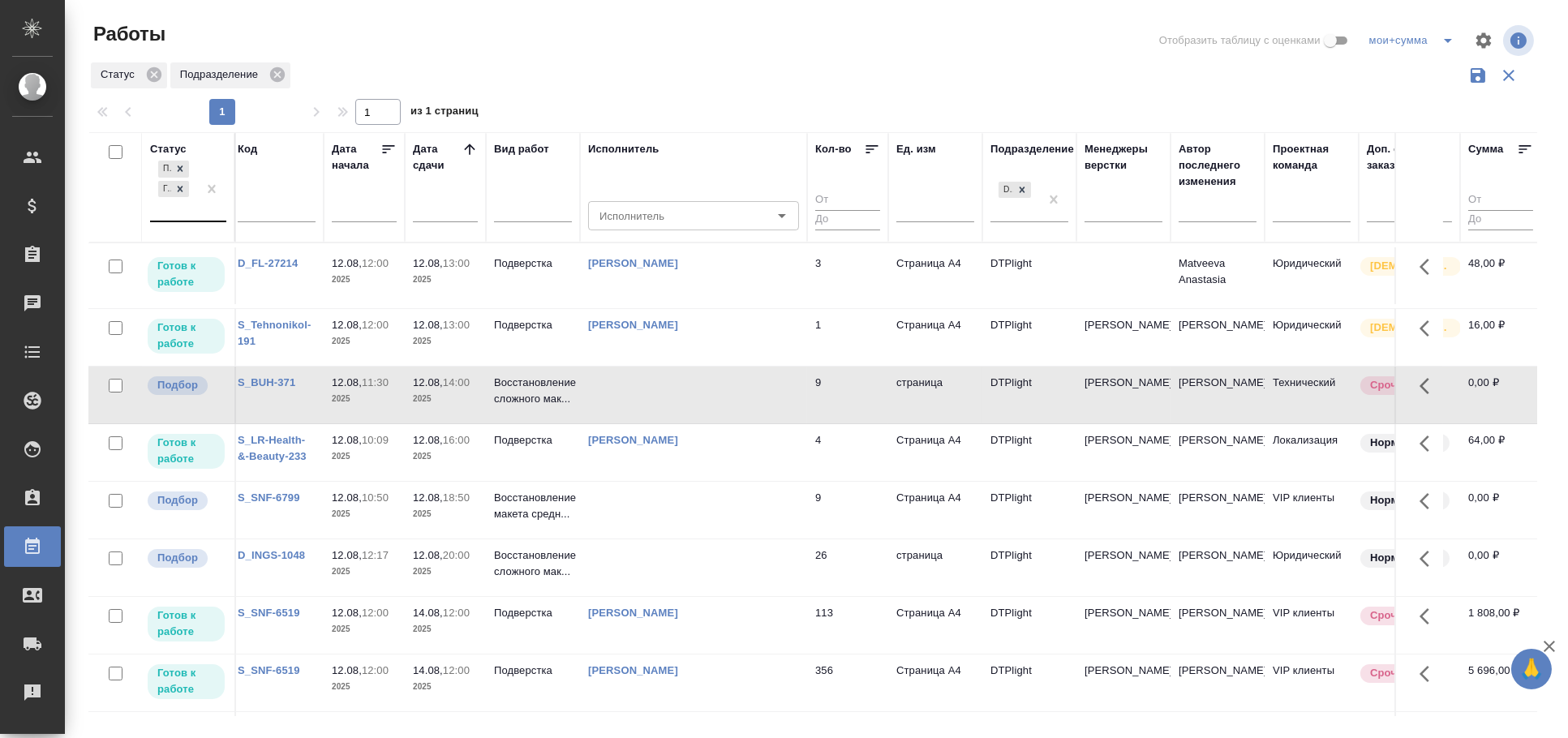
click at [658, 304] on td at bounding box center [693, 275] width 227 height 57
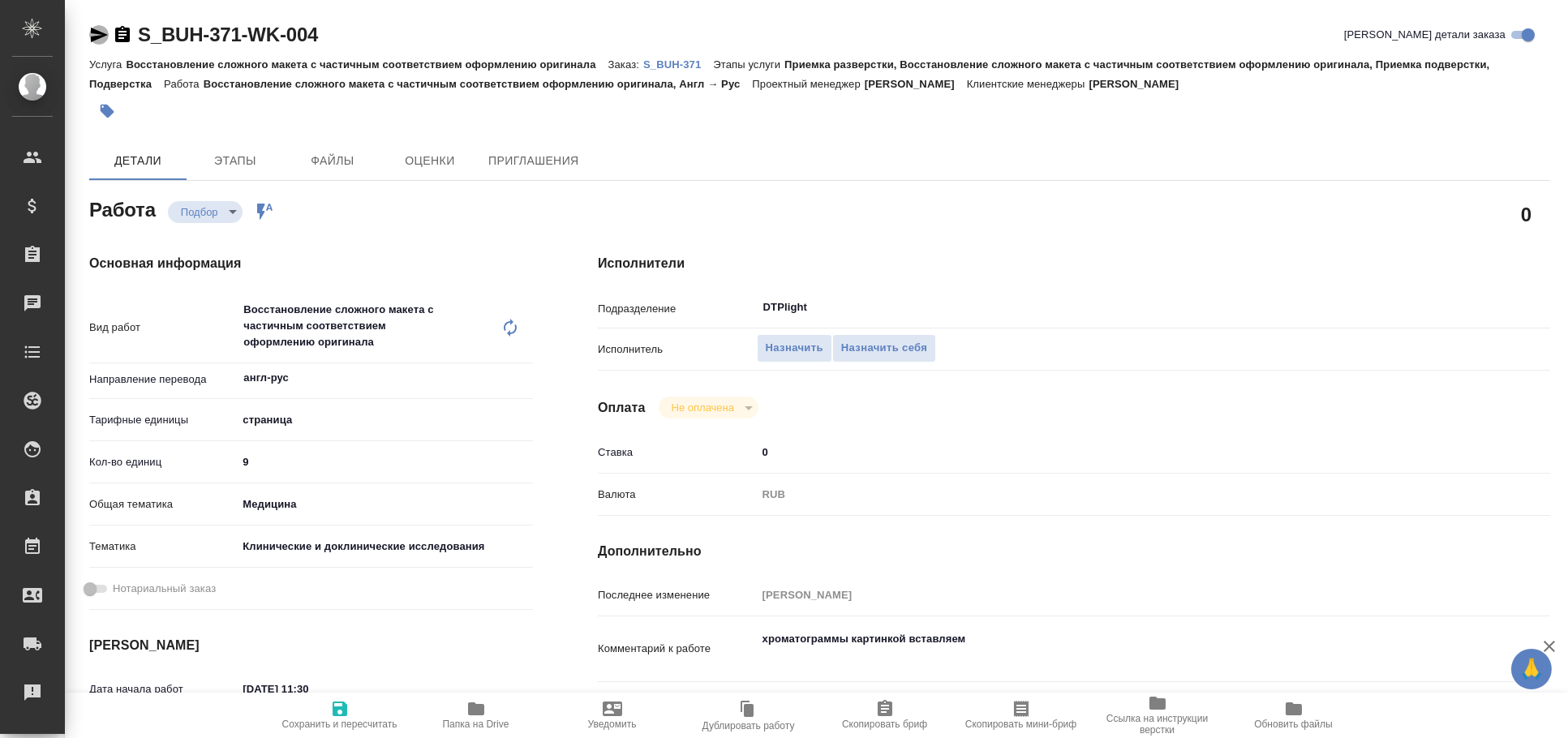
click at [96, 32] on icon "button" at bounding box center [99, 35] width 17 height 15
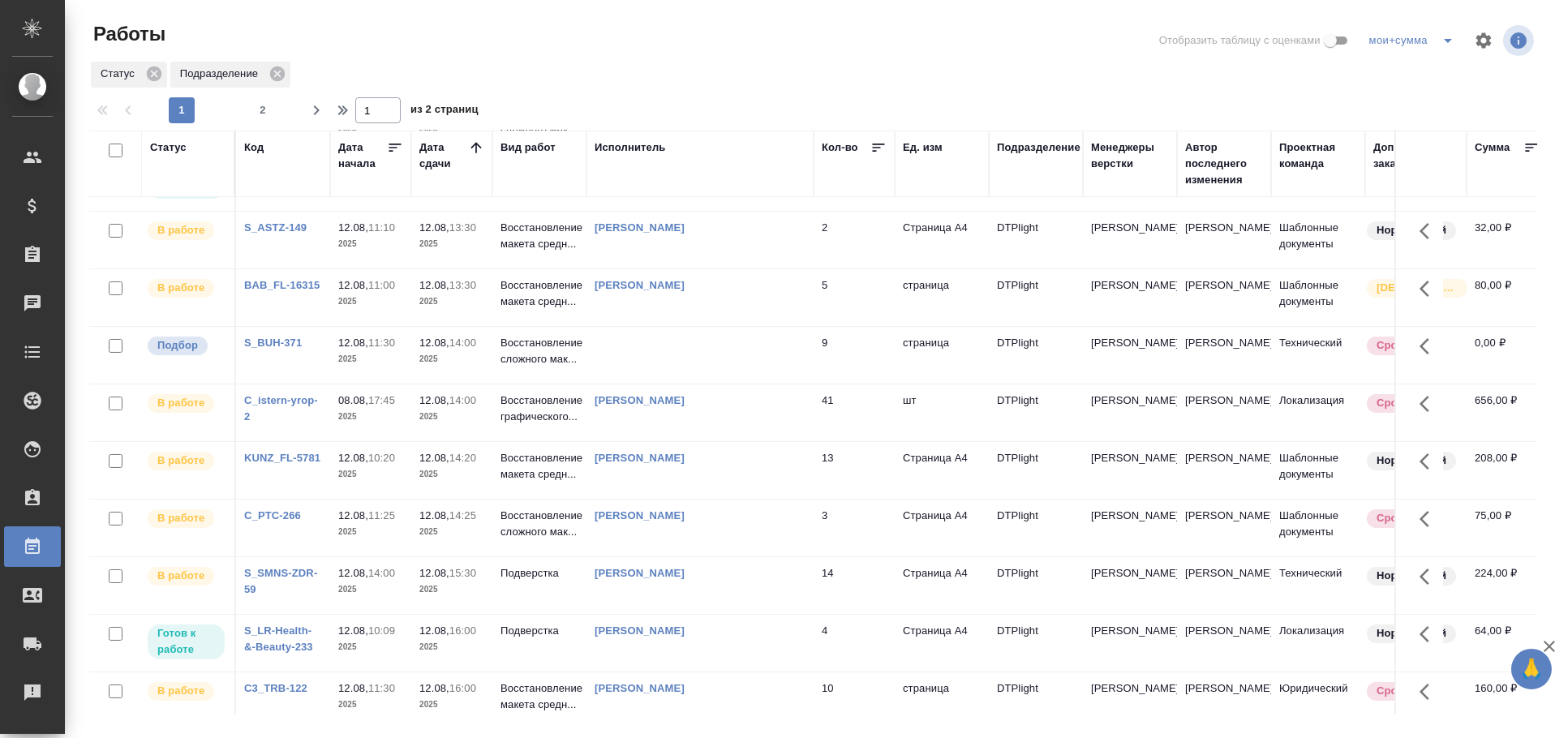
scroll to position [283, 0]
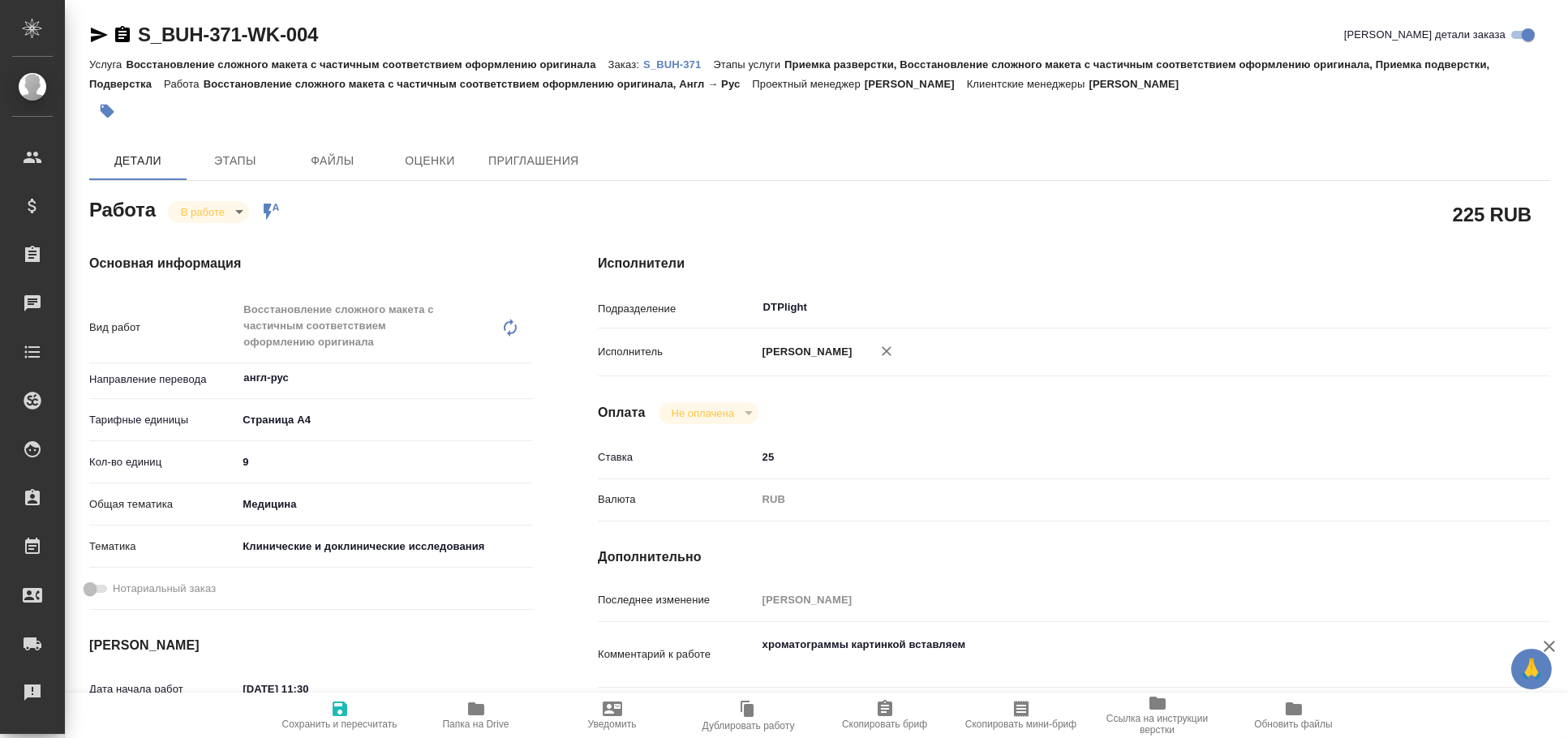
type textarea "x"
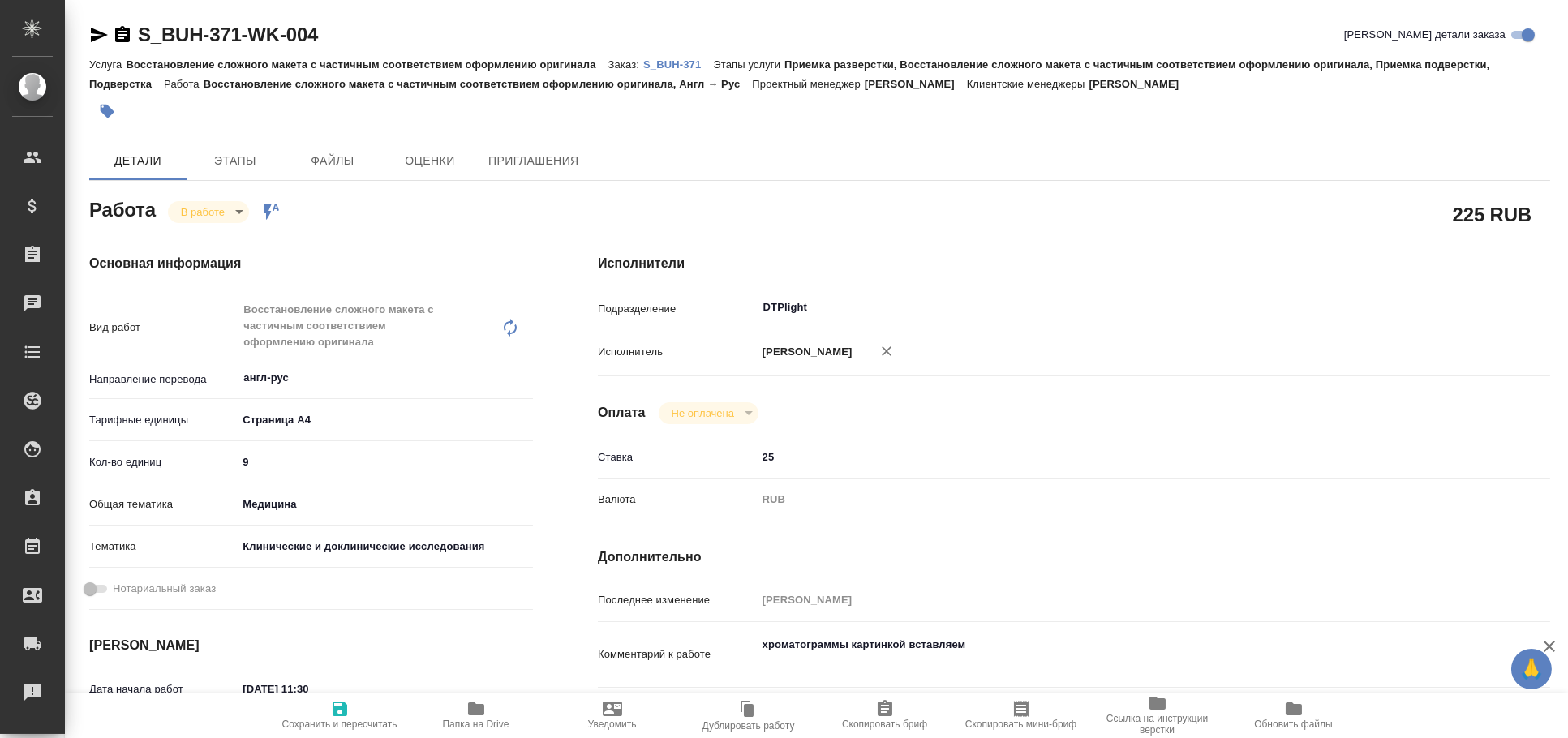
type textarea "x"
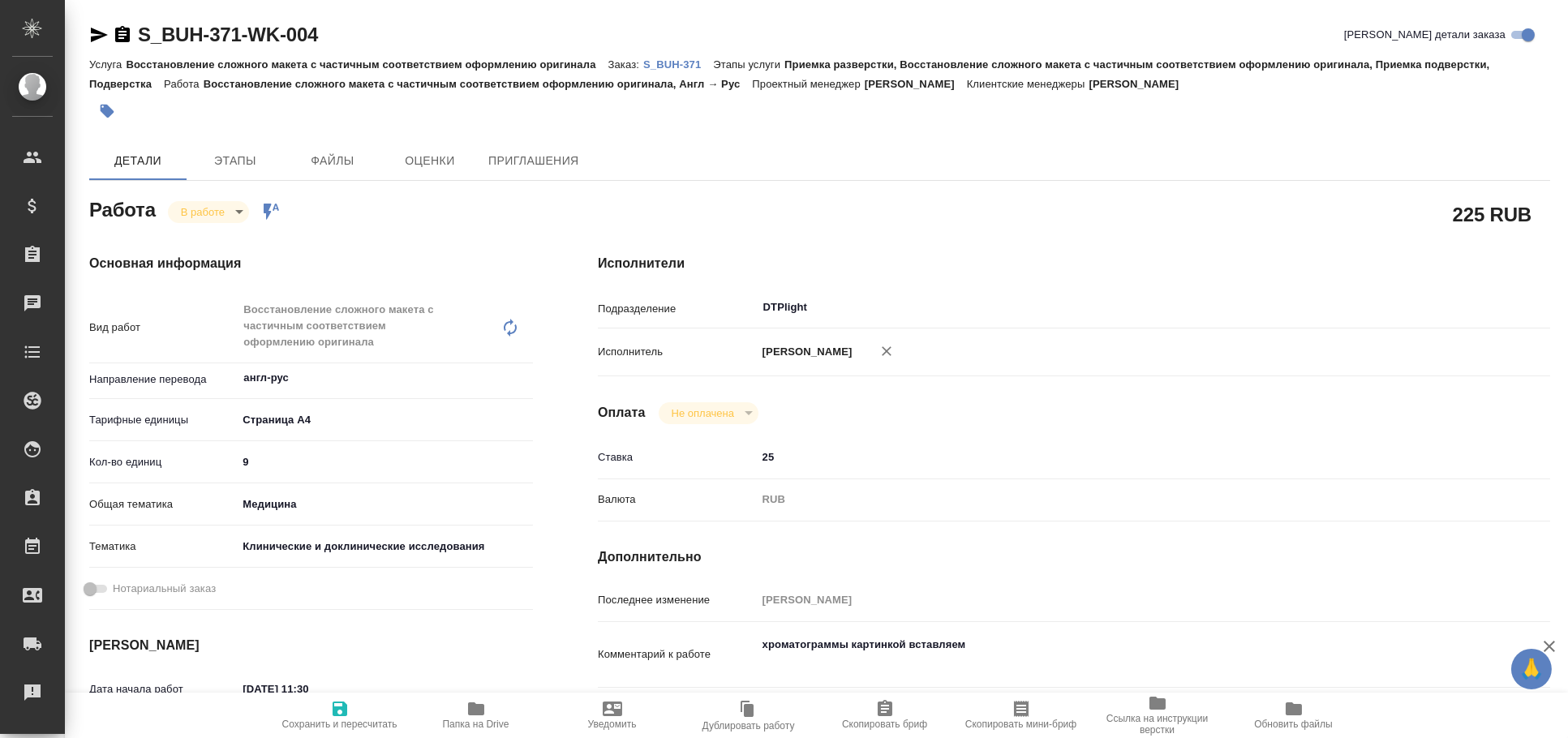
type textarea "x"
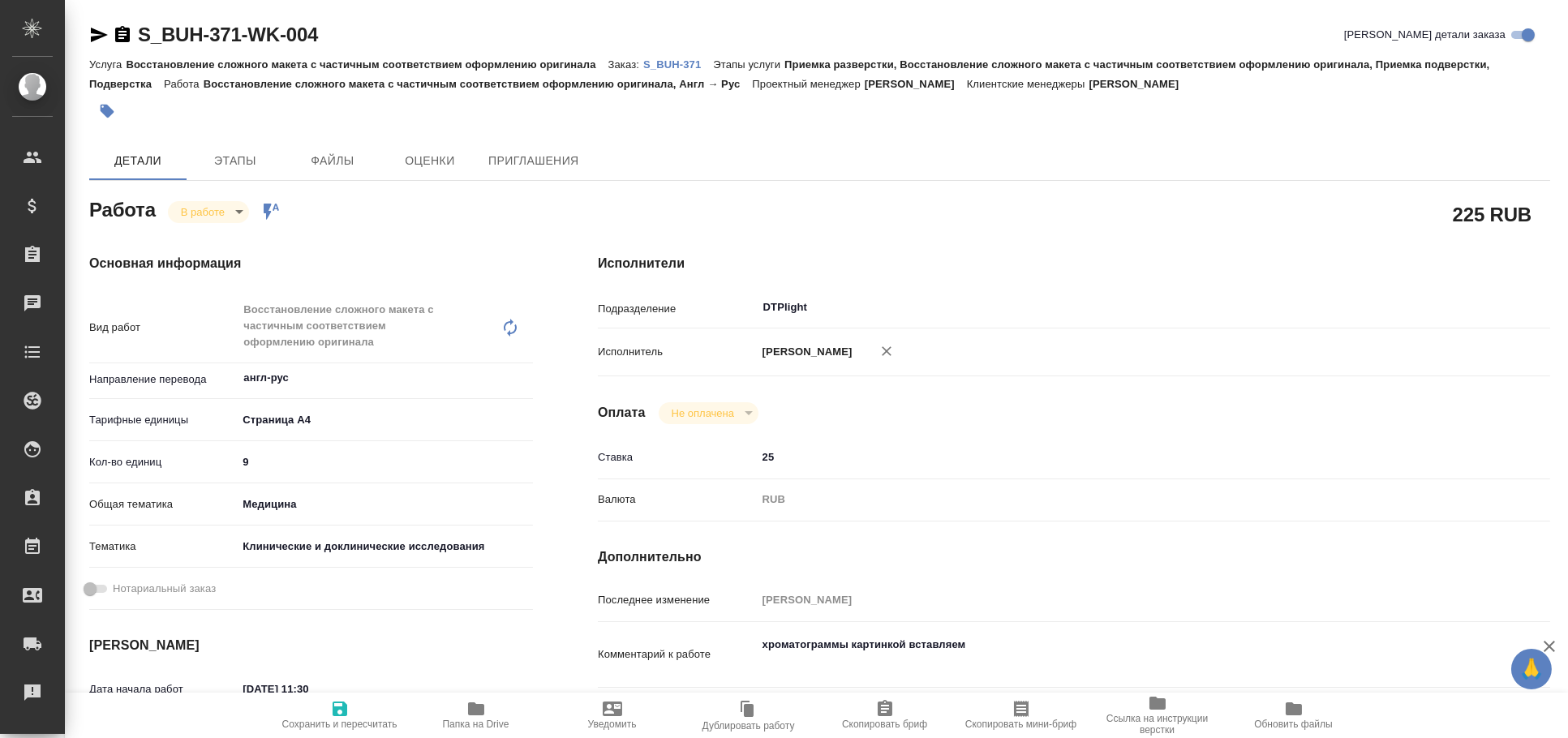
type textarea "x"
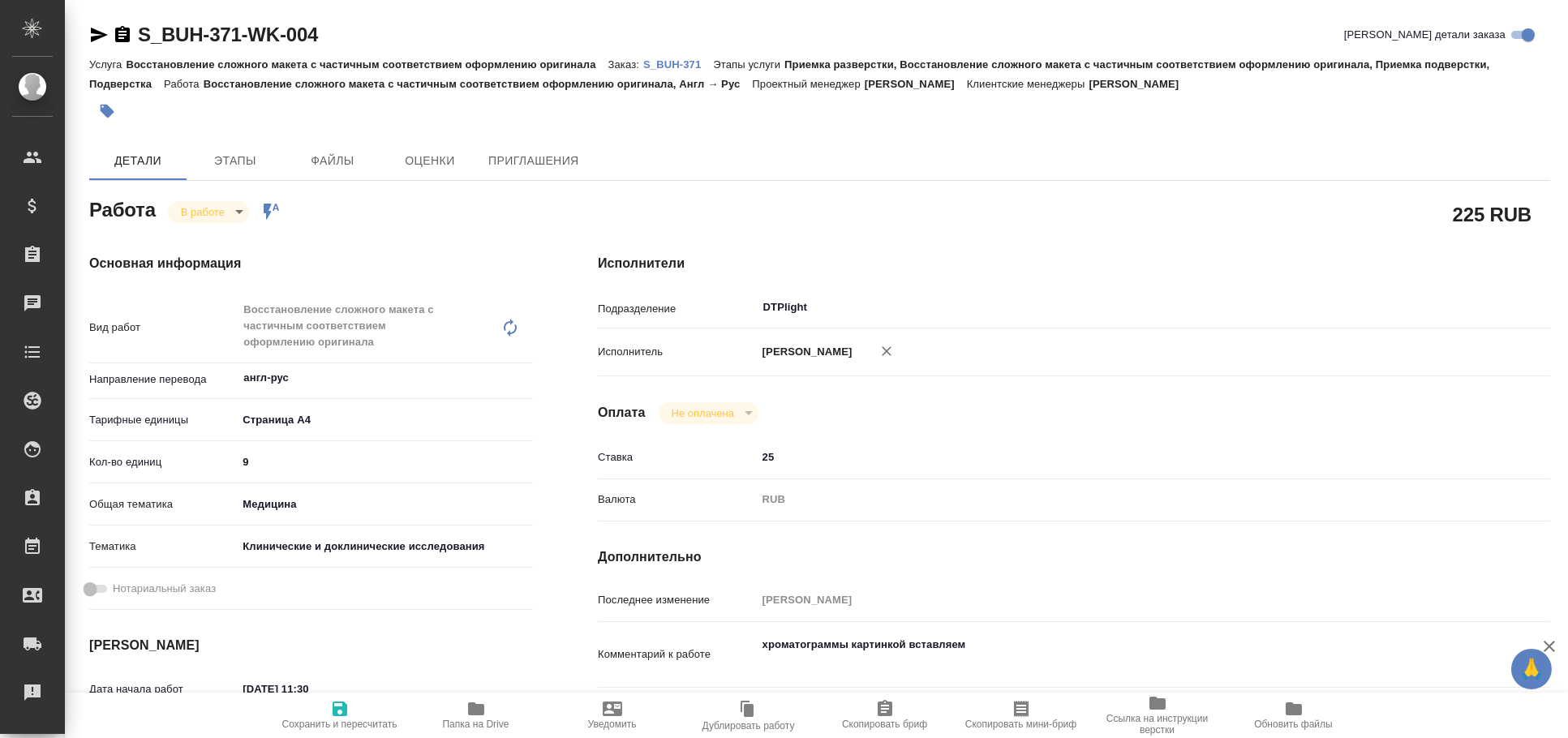
type textarea "x"
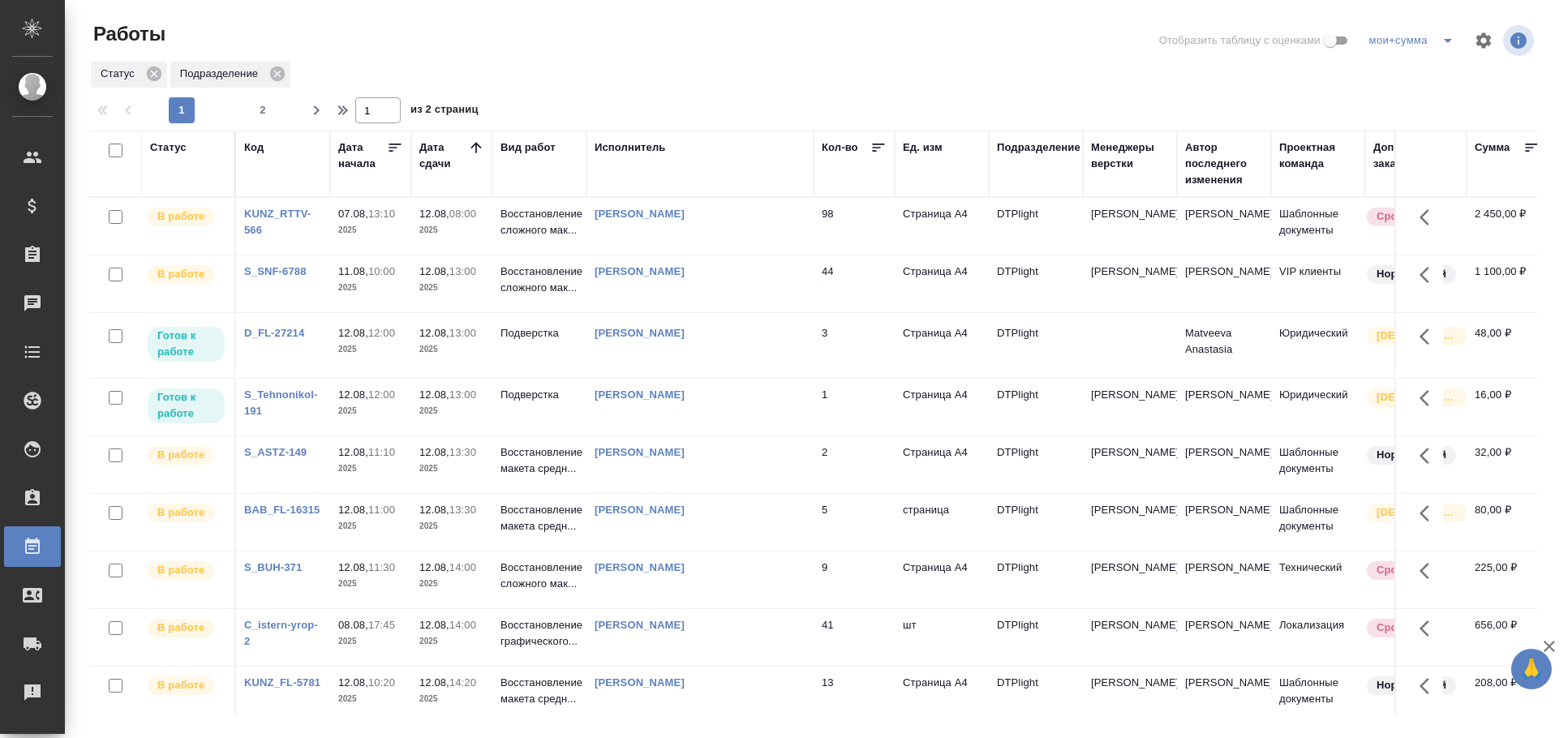
click at [761, 254] on td "[PERSON_NAME]" at bounding box center [700, 226] width 227 height 57
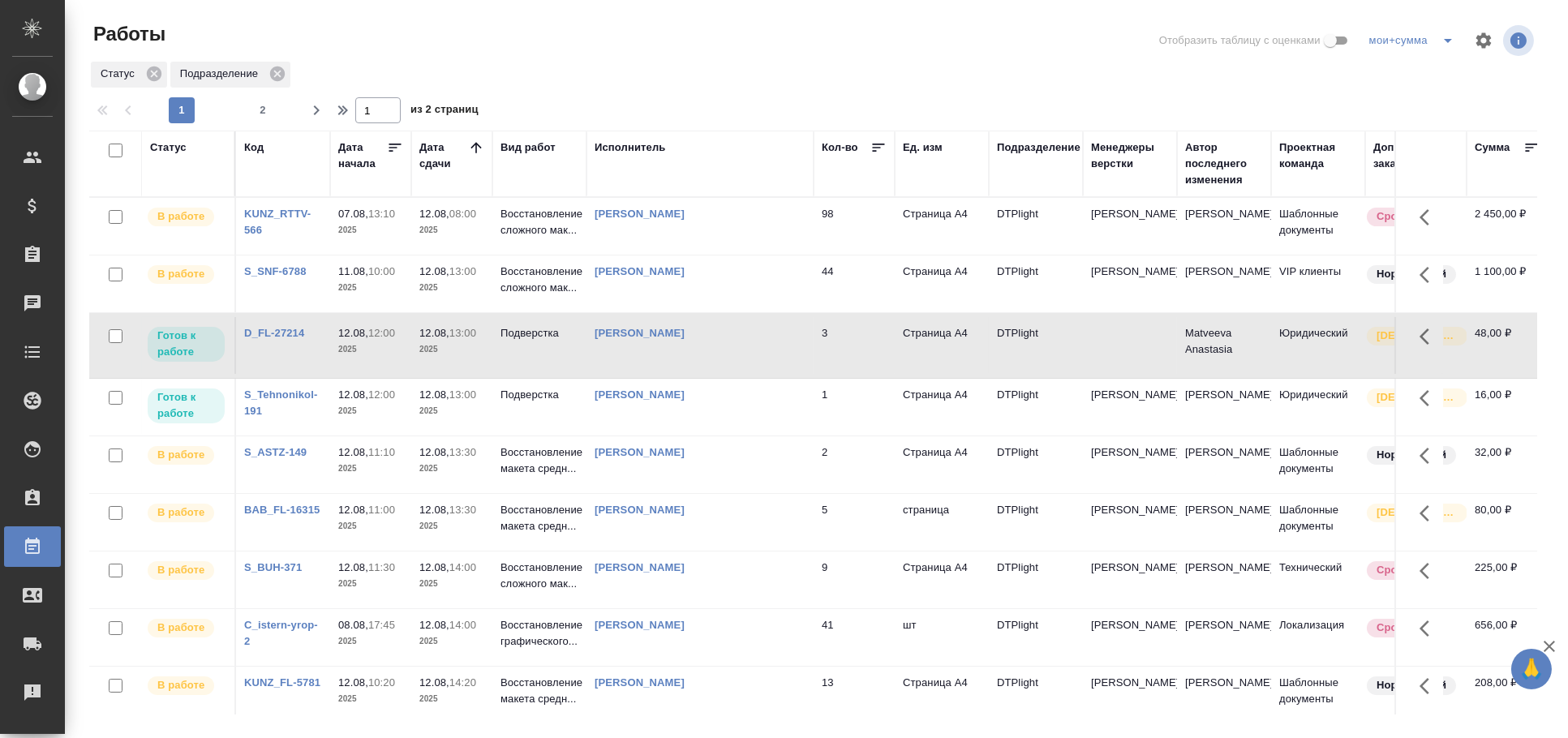
click at [761, 254] on td "[PERSON_NAME]" at bounding box center [700, 226] width 227 height 57
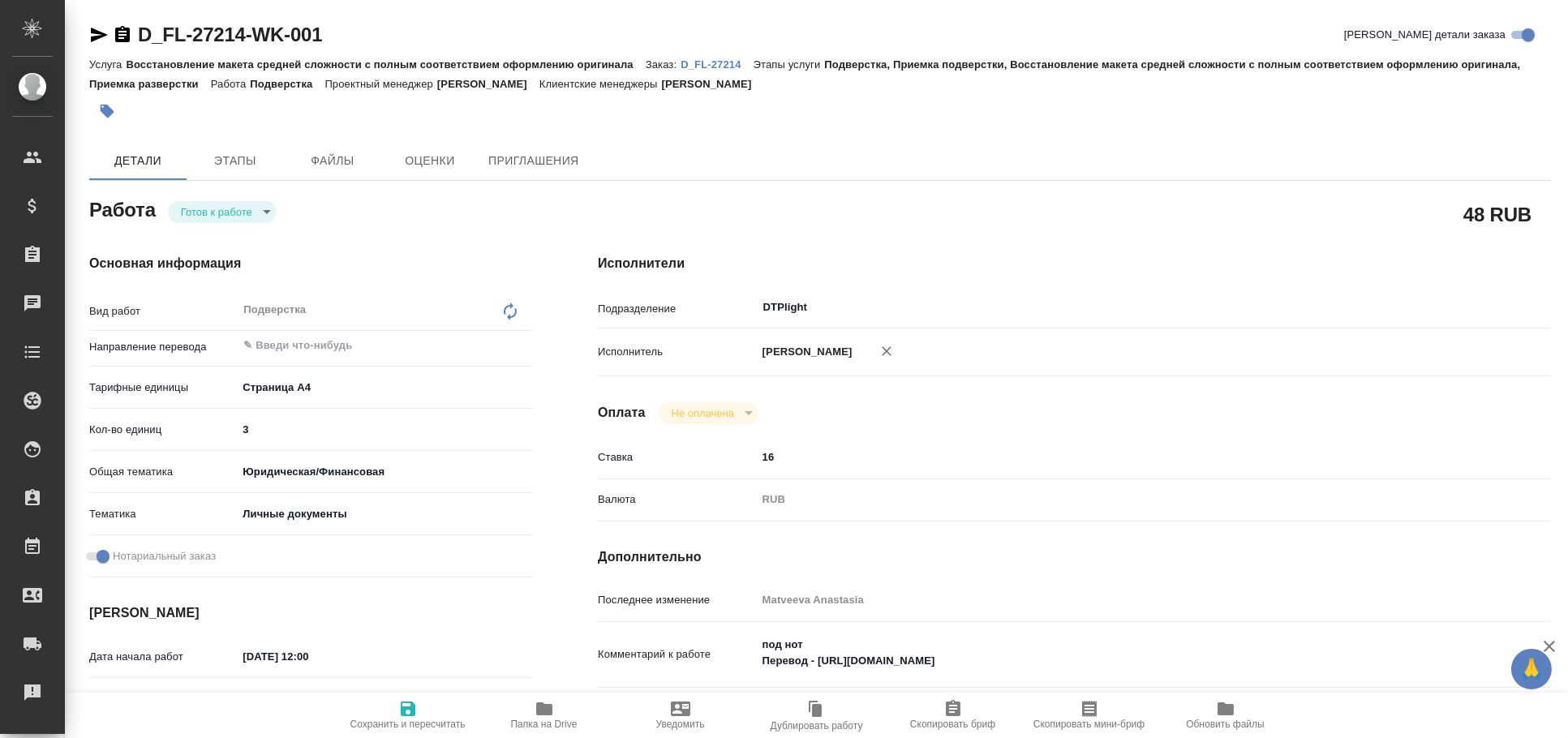
type textarea "x"
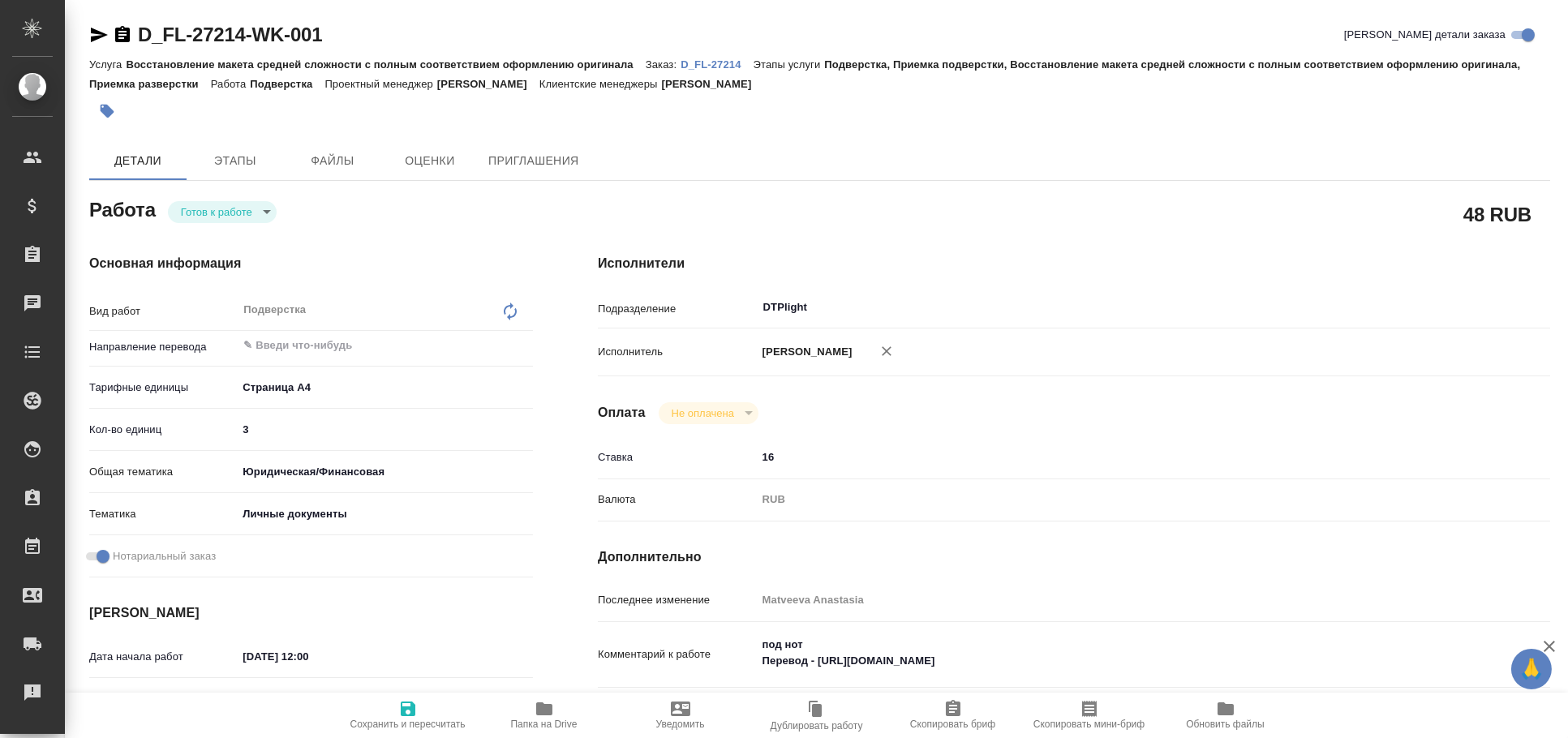
type textarea "x"
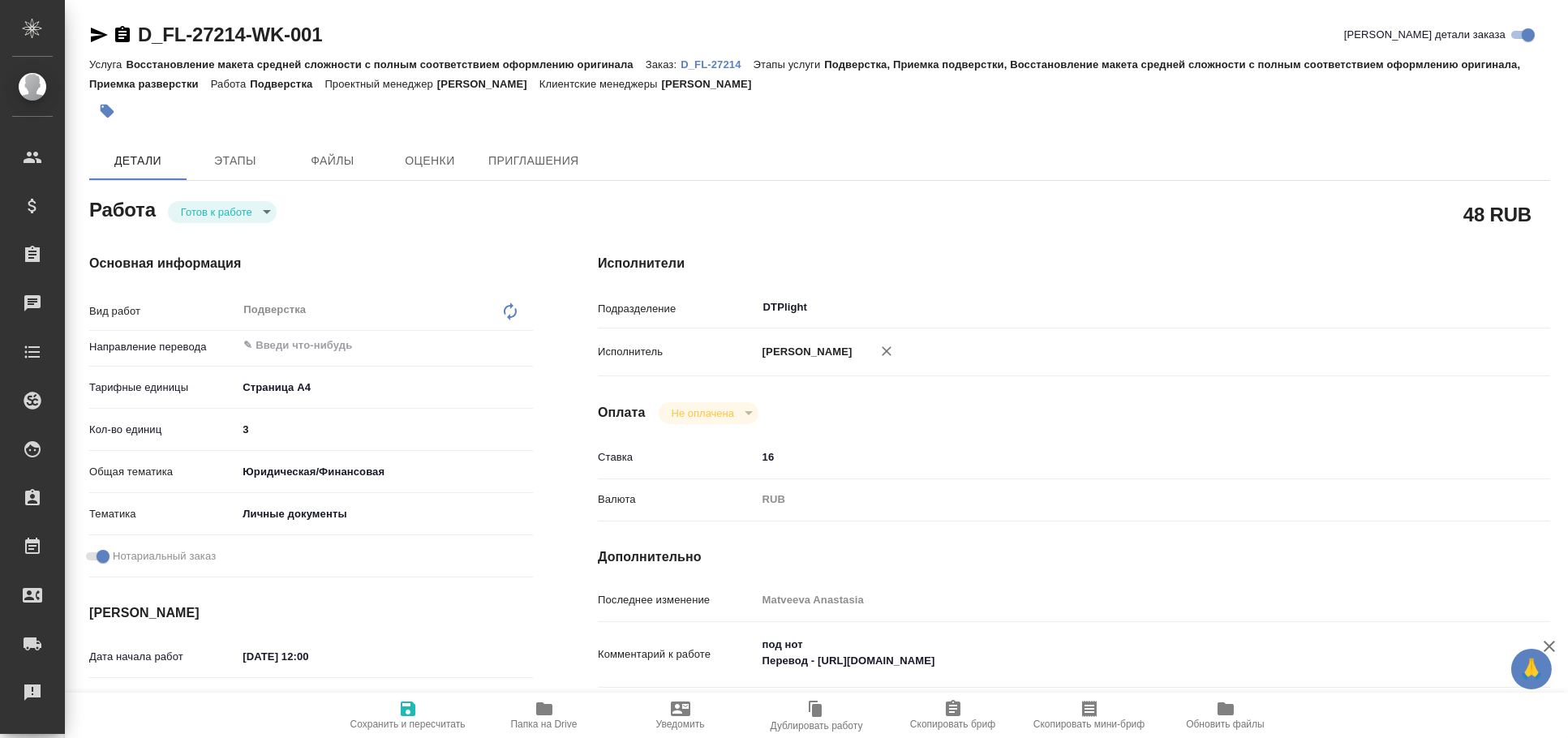
type textarea "x"
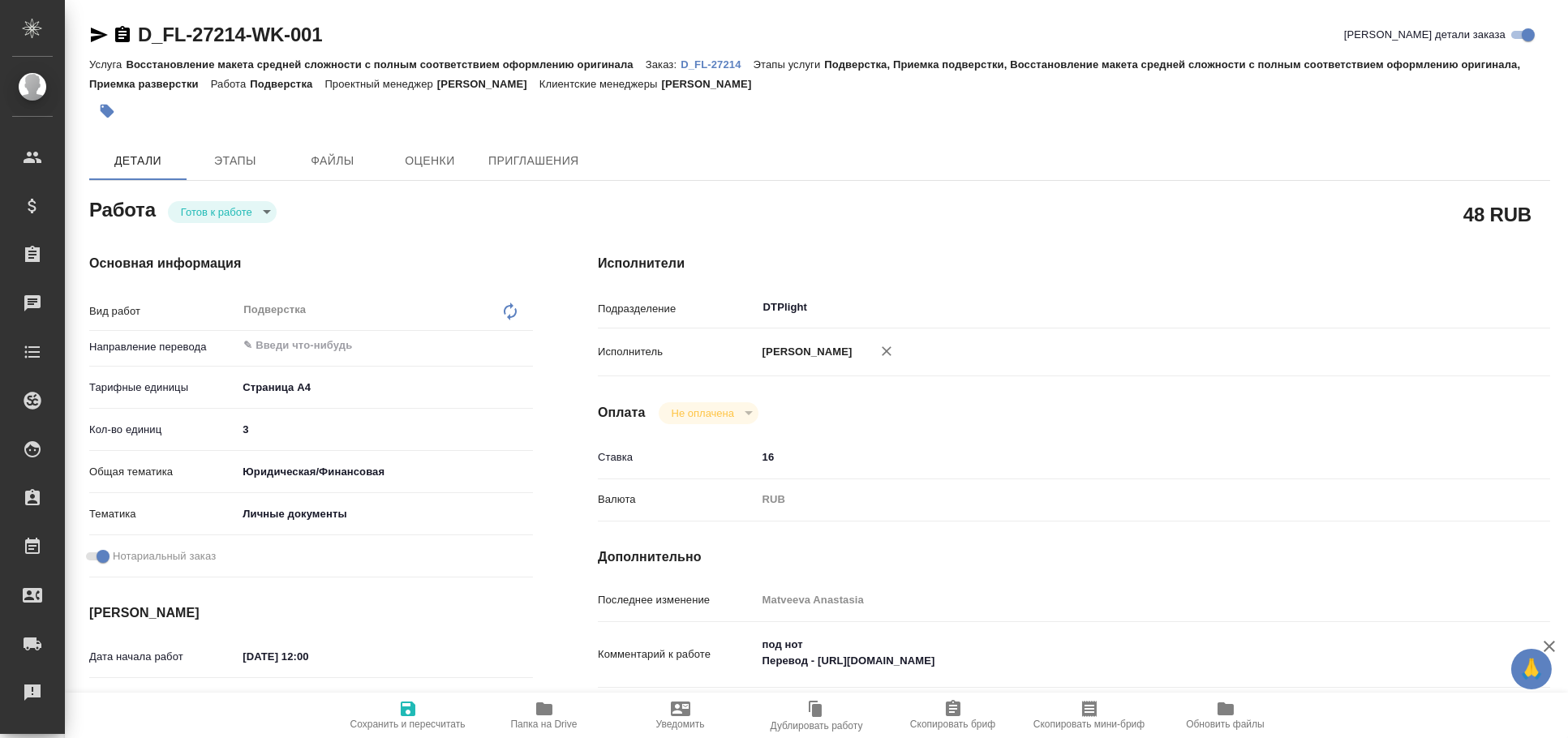
type textarea "x"
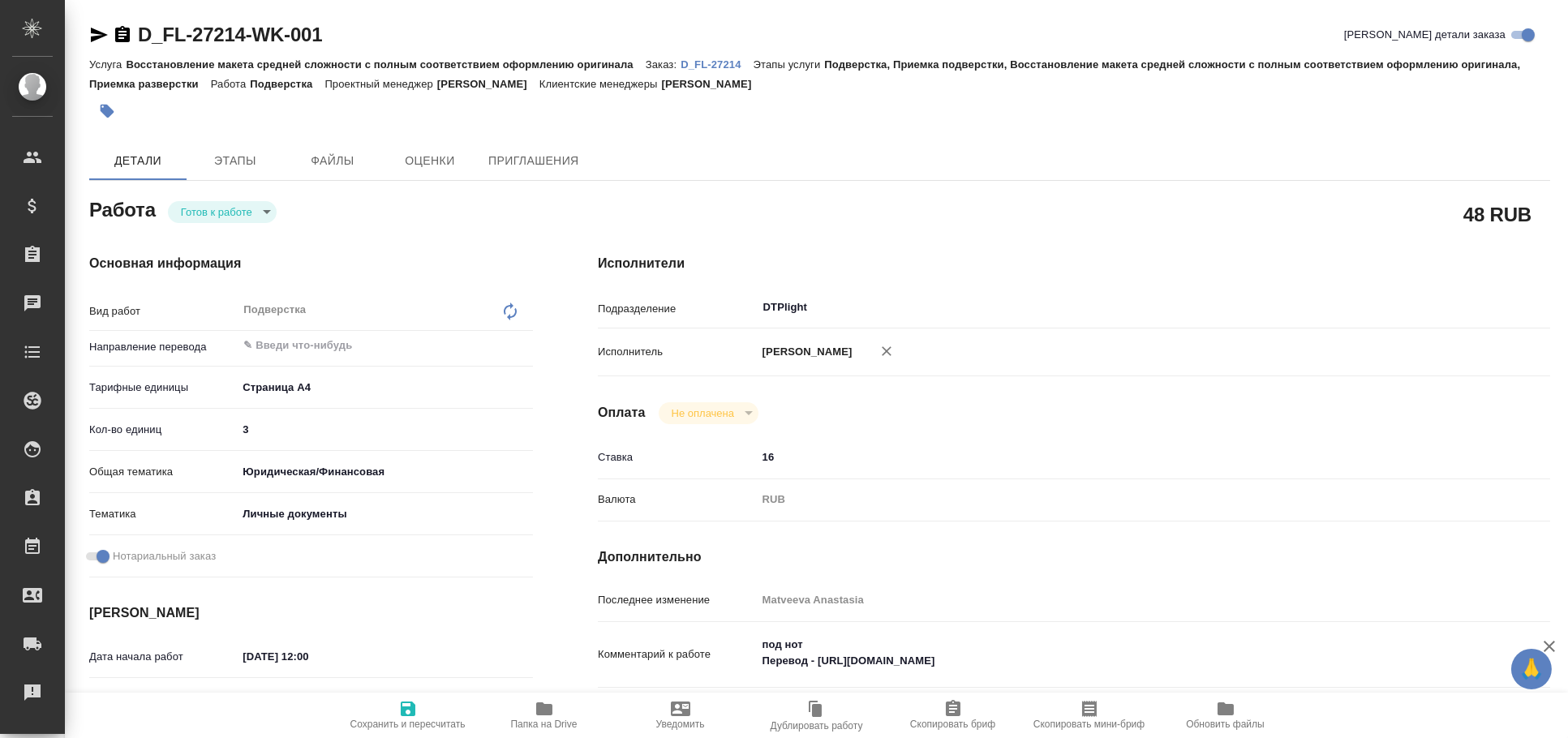
type textarea "x"
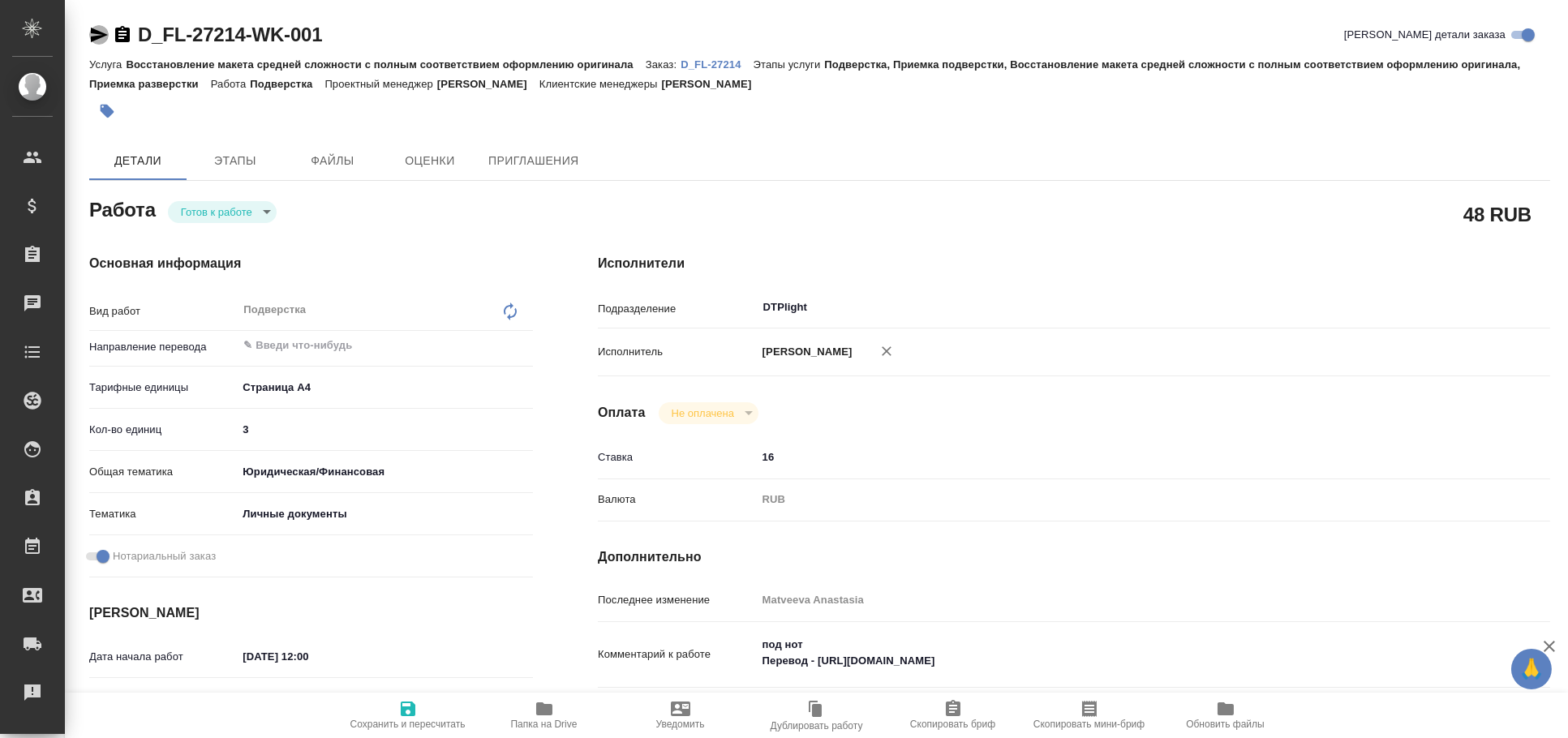
click at [94, 27] on icon "button" at bounding box center [99, 35] width 20 height 20
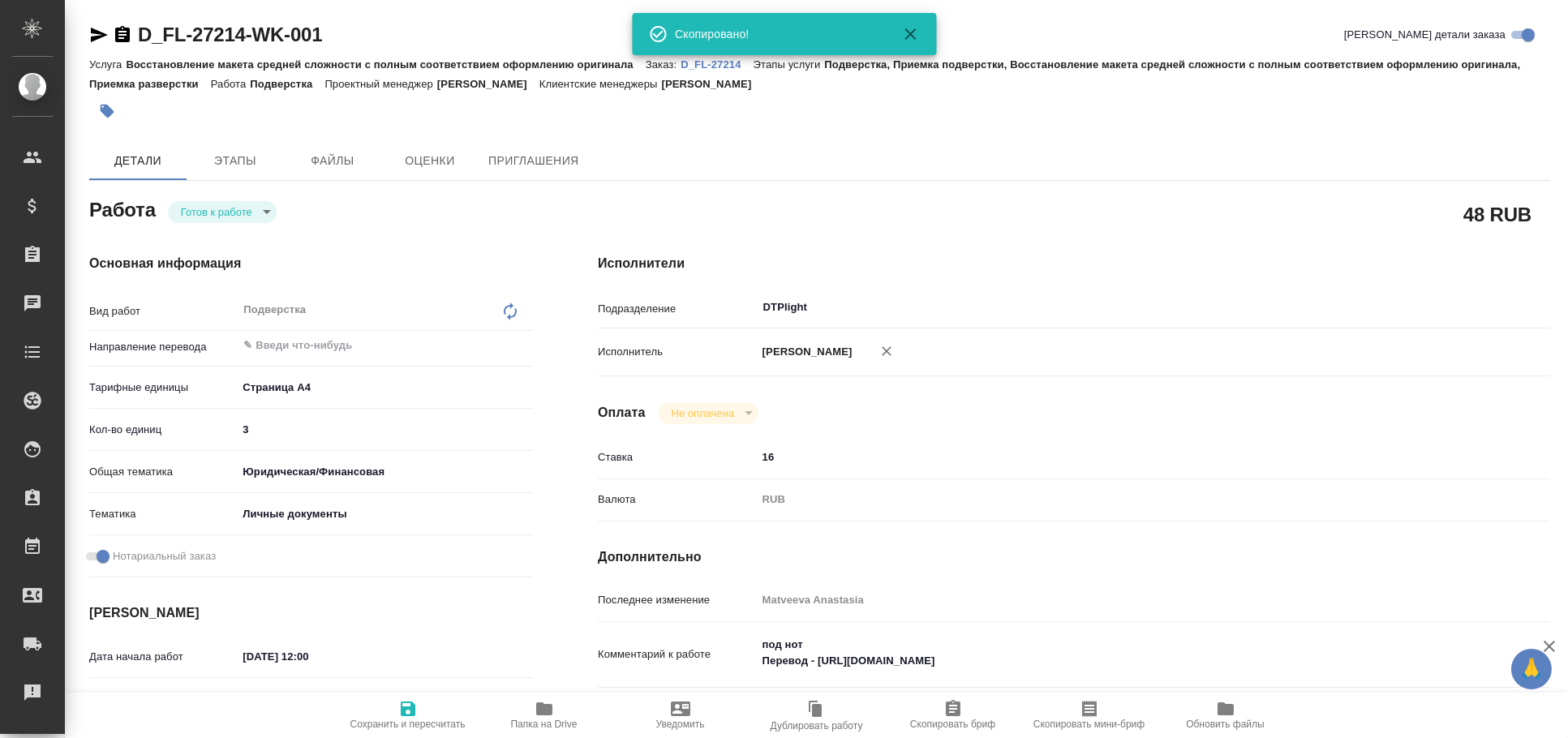
type textarea "x"
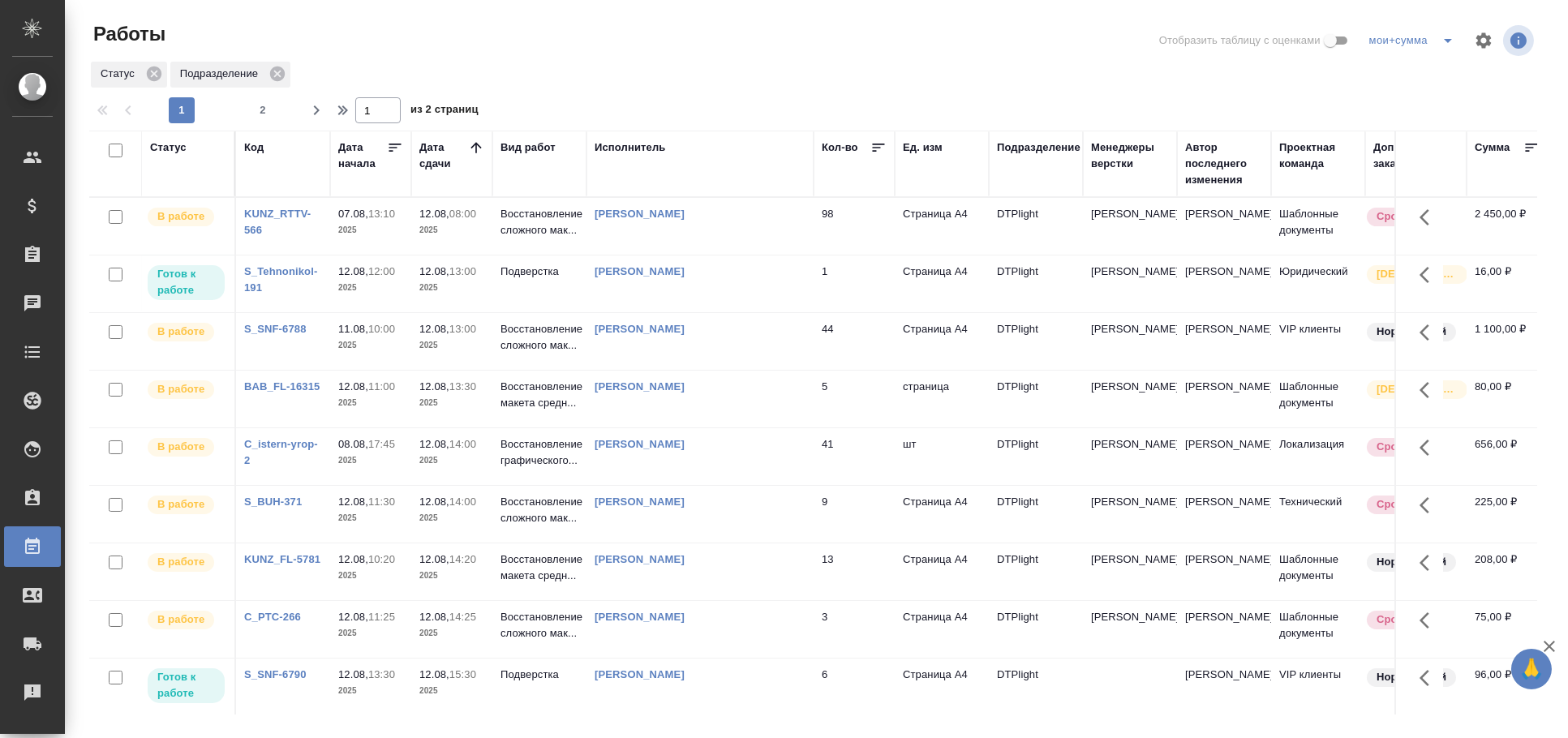
click at [755, 254] on td "[PERSON_NAME]" at bounding box center [700, 226] width 227 height 57
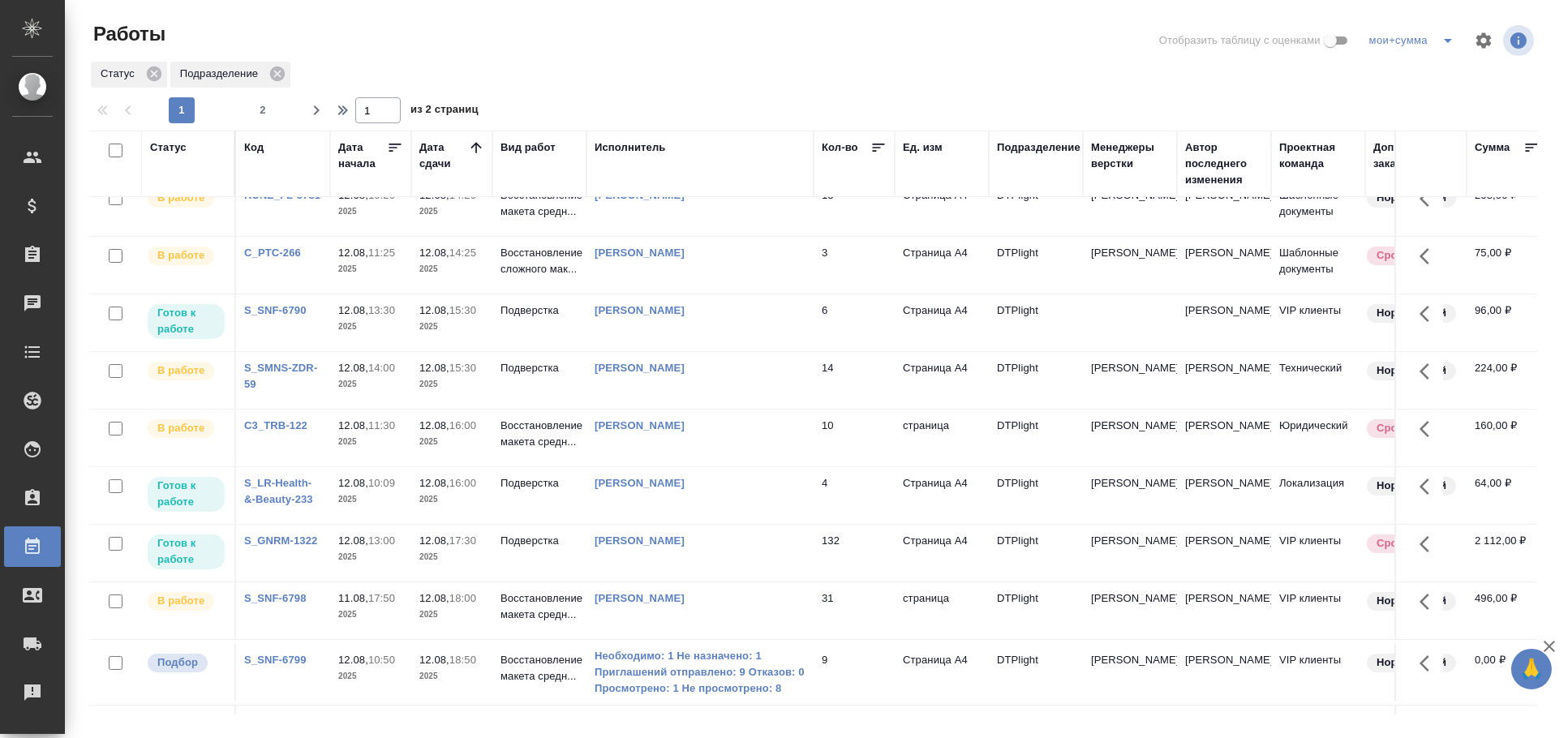
scroll to position [380, 0]
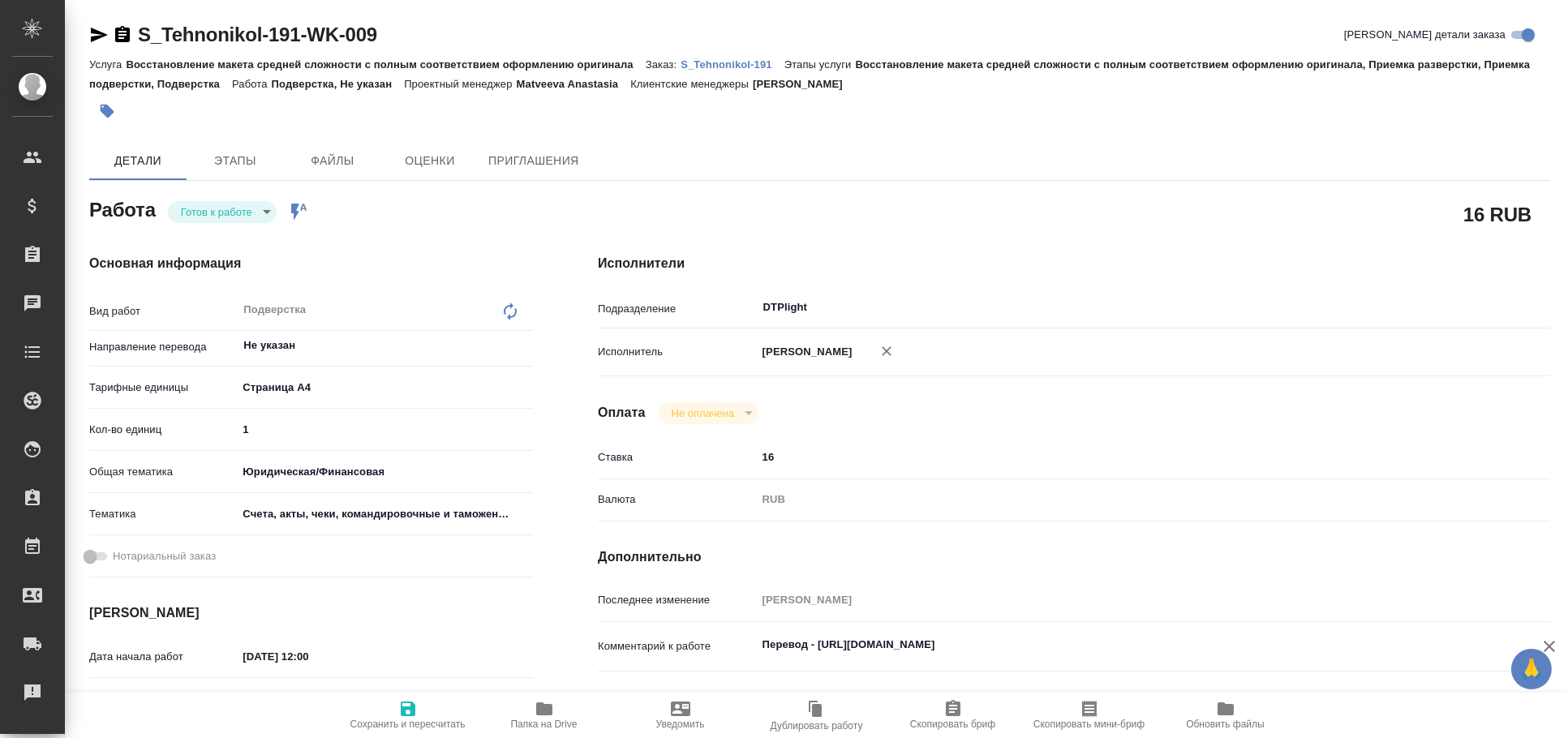
type textarea "x"
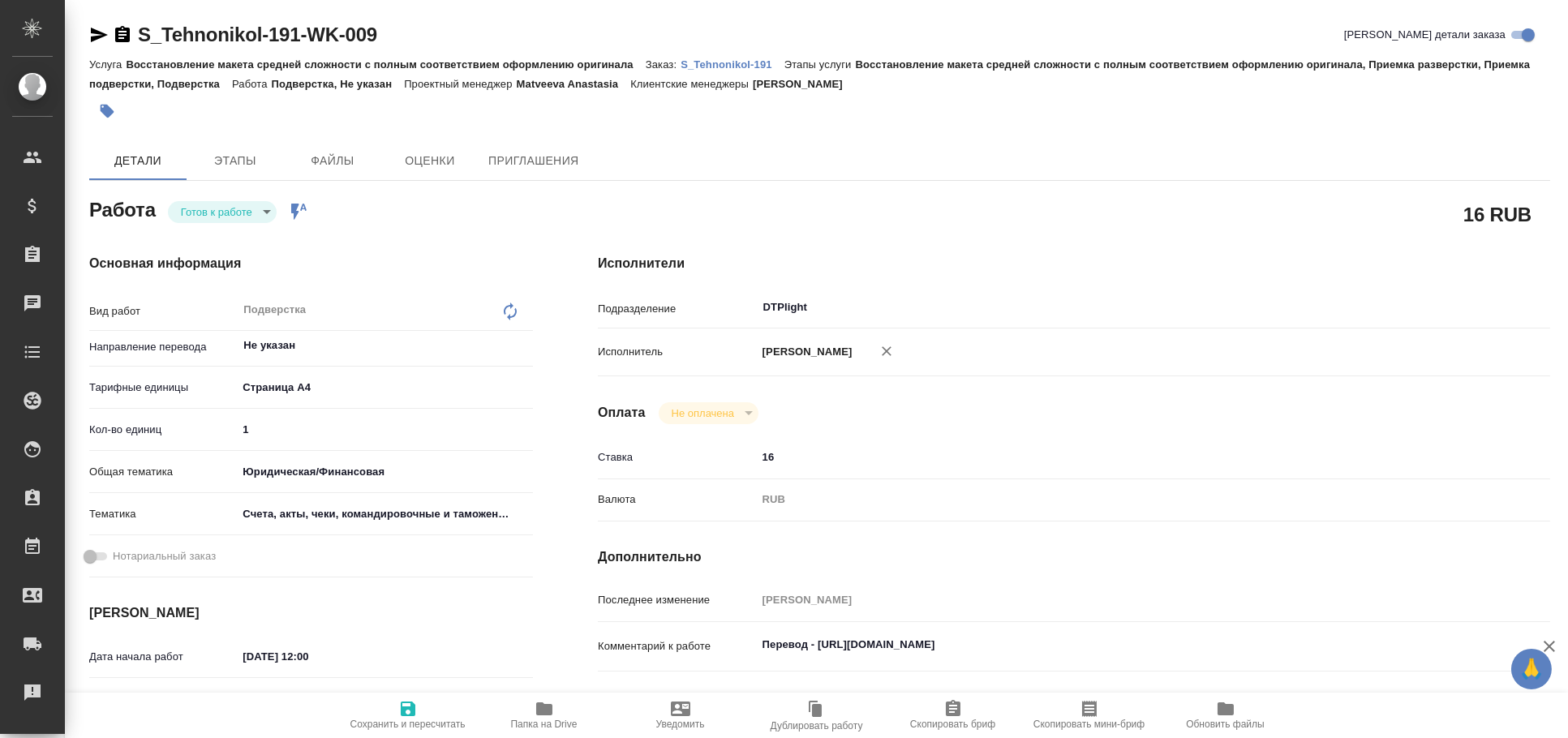
type textarea "x"
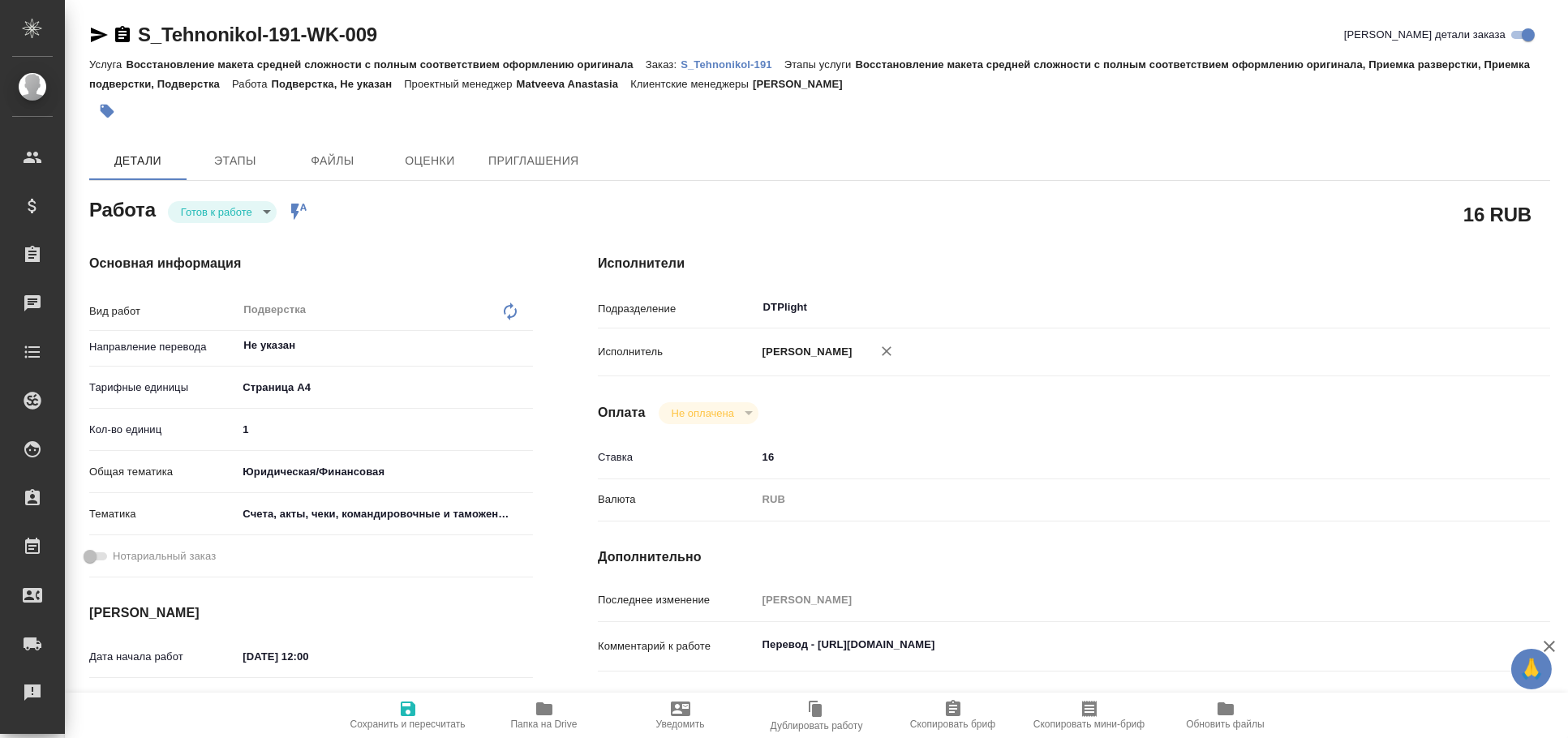
type textarea "x"
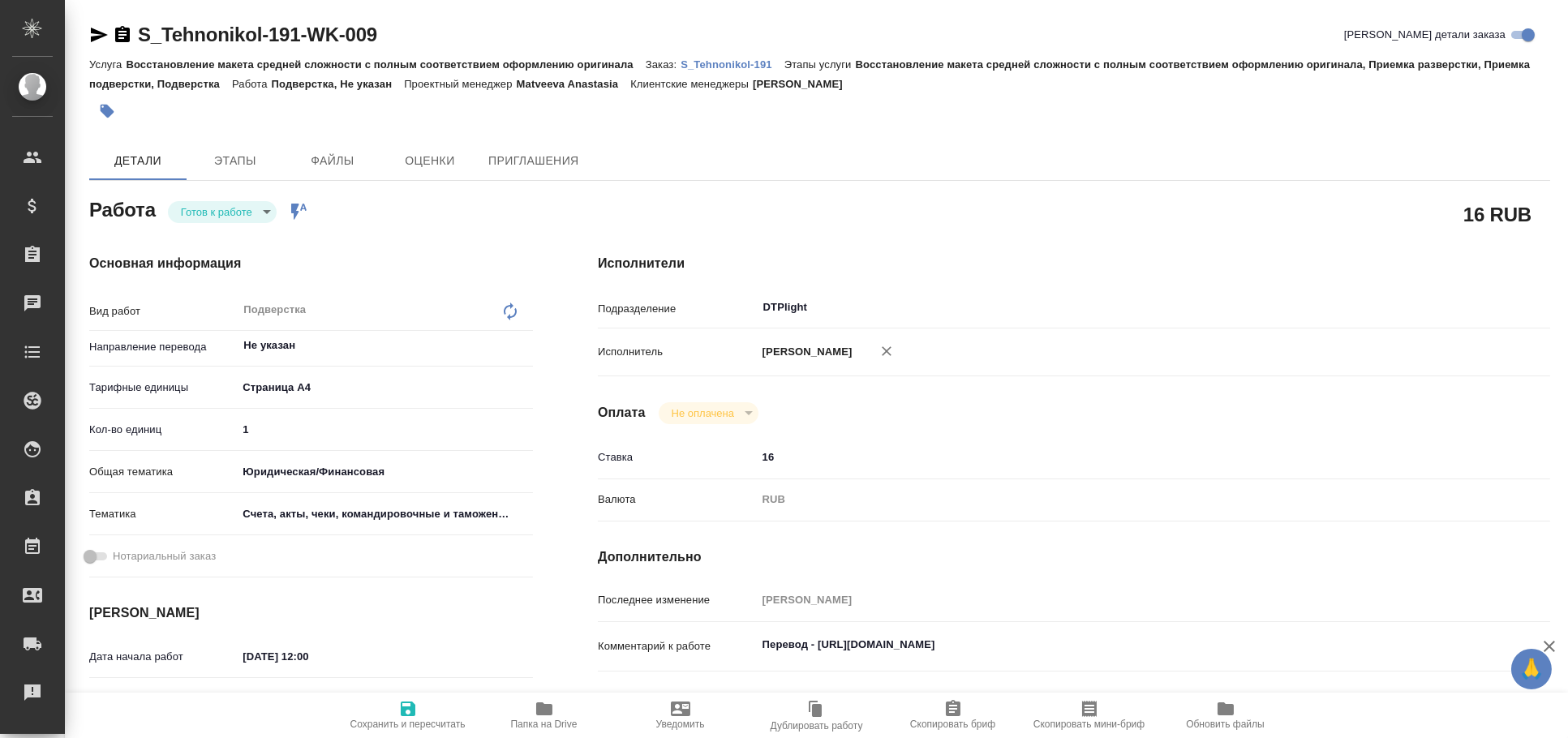
type textarea "x"
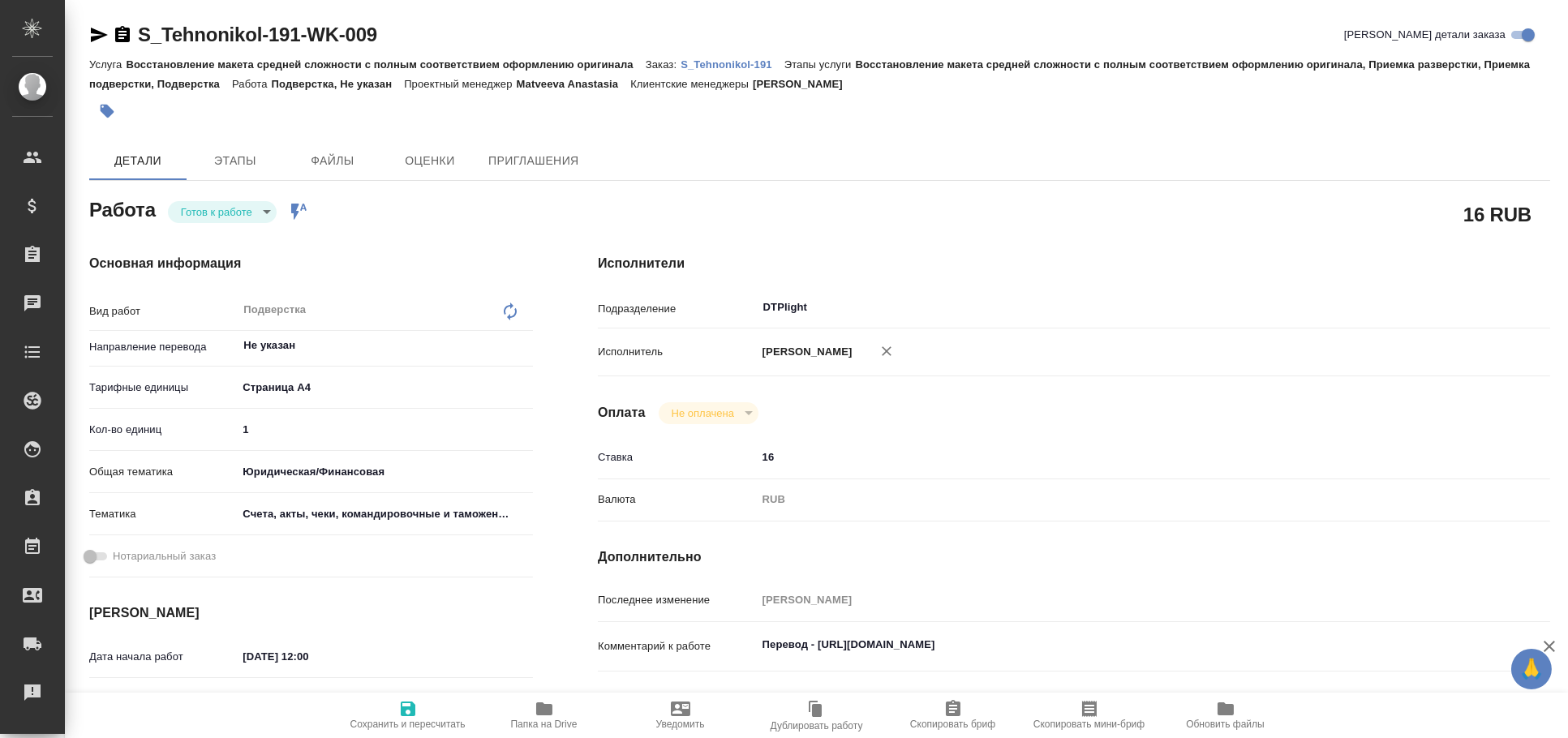
type textarea "x"
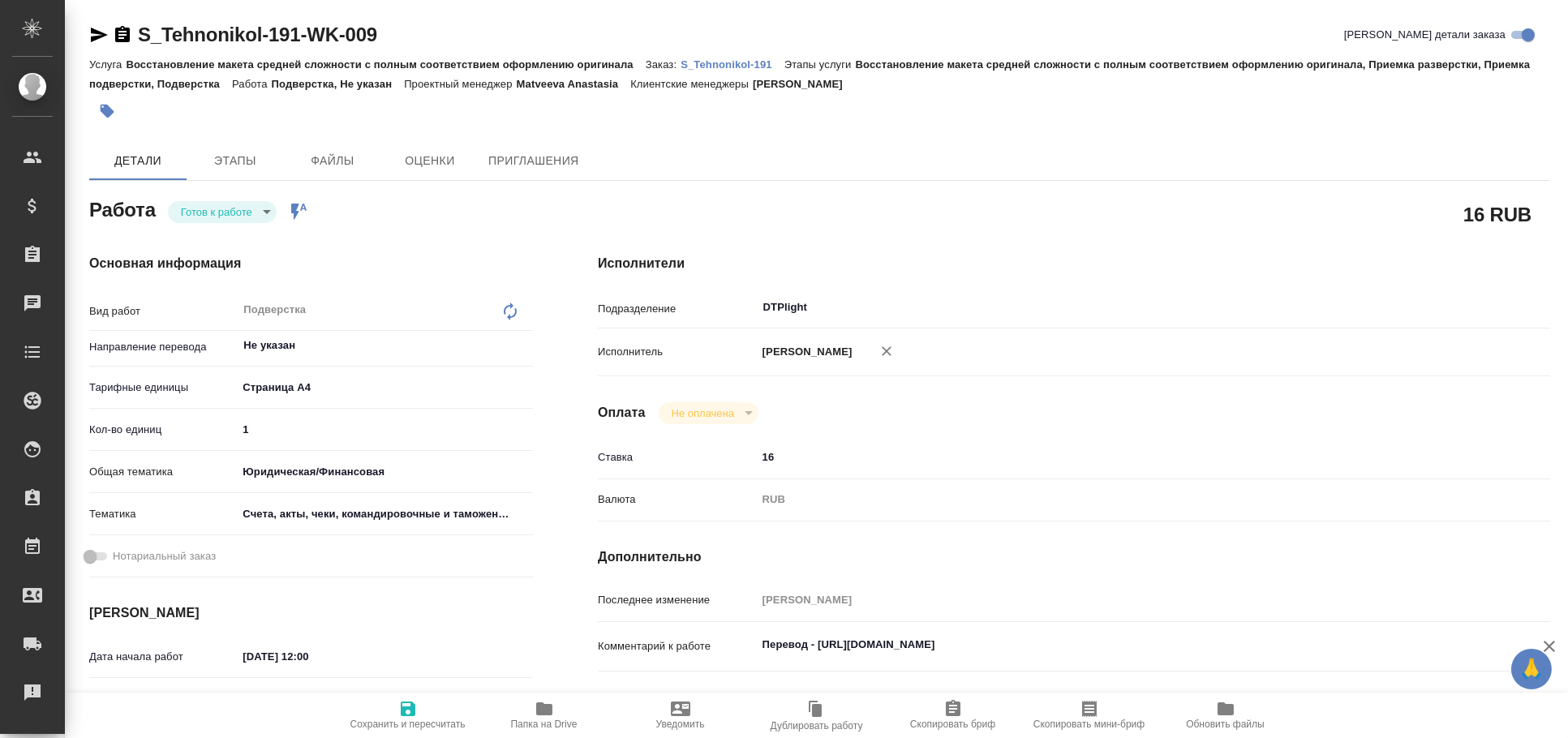
type textarea "x"
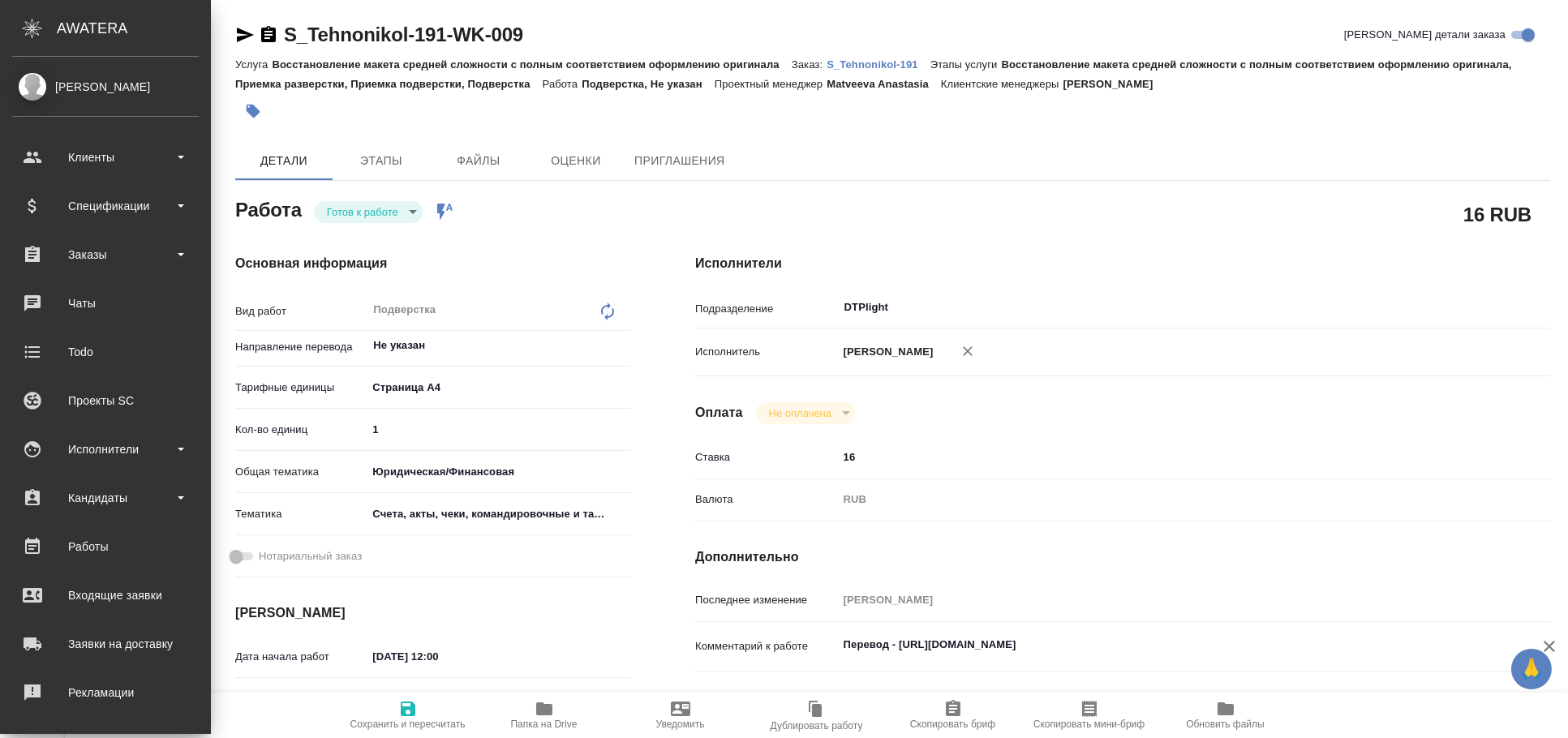
type textarea "x"
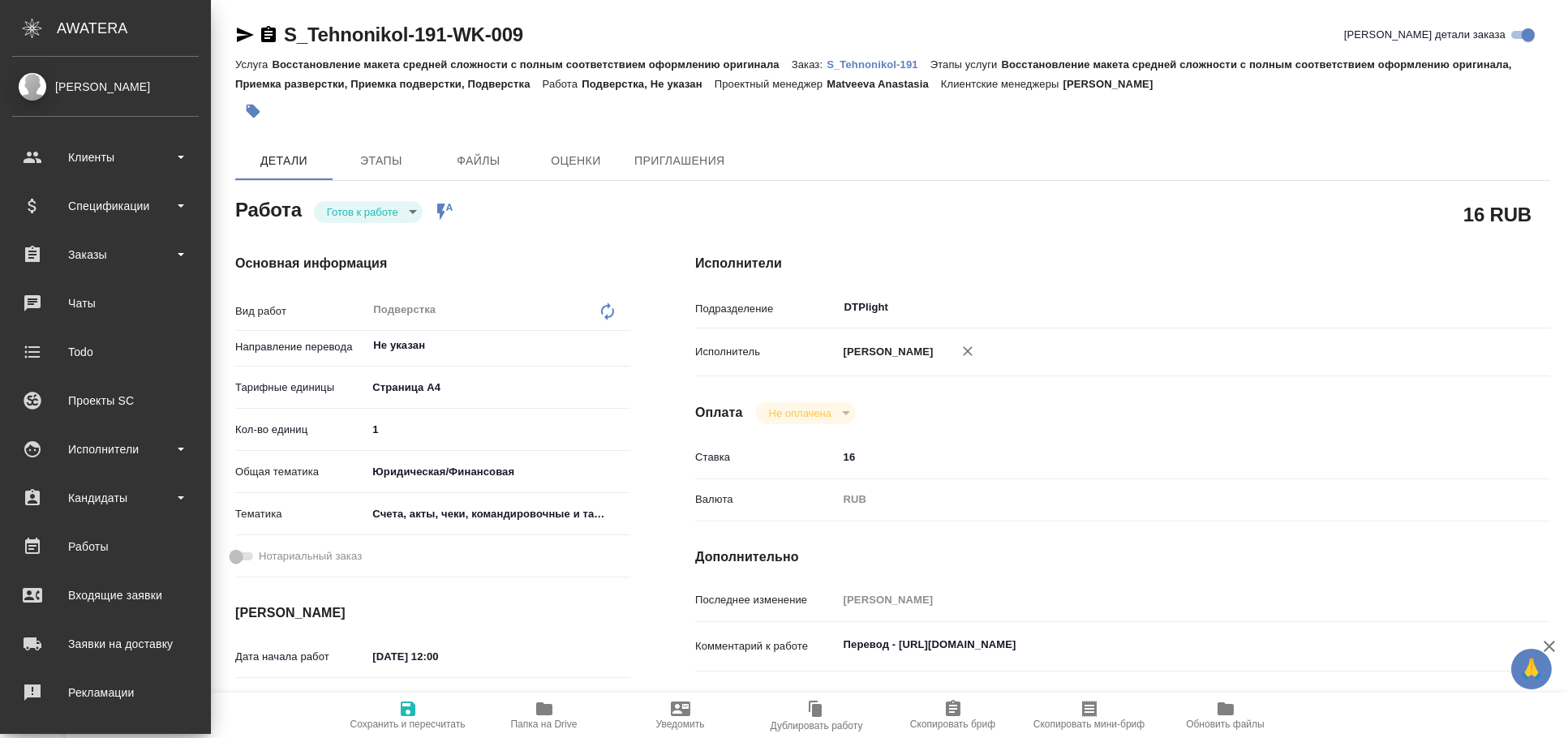
type textarea "x"
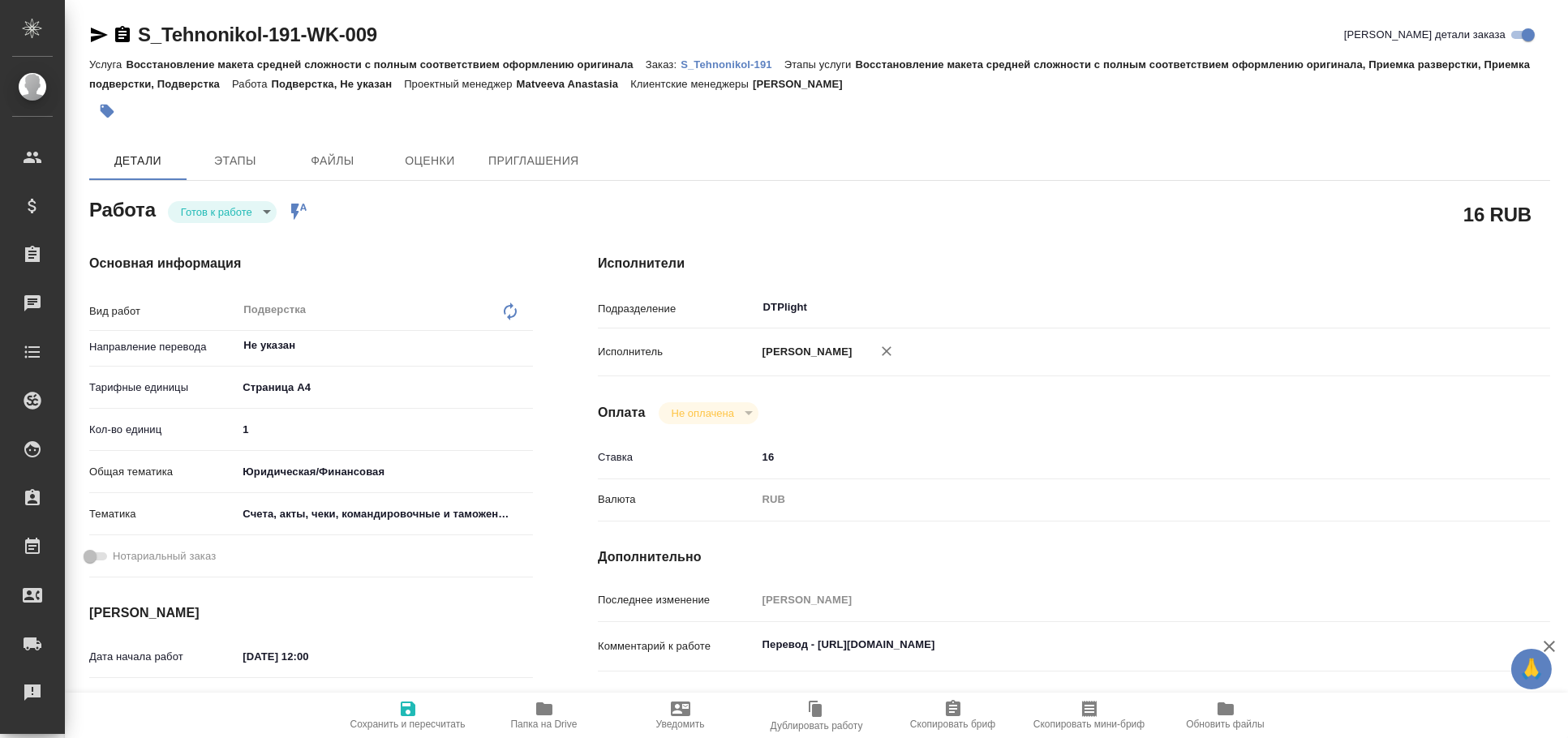
click at [95, 34] on icon "button" at bounding box center [99, 35] width 20 height 20
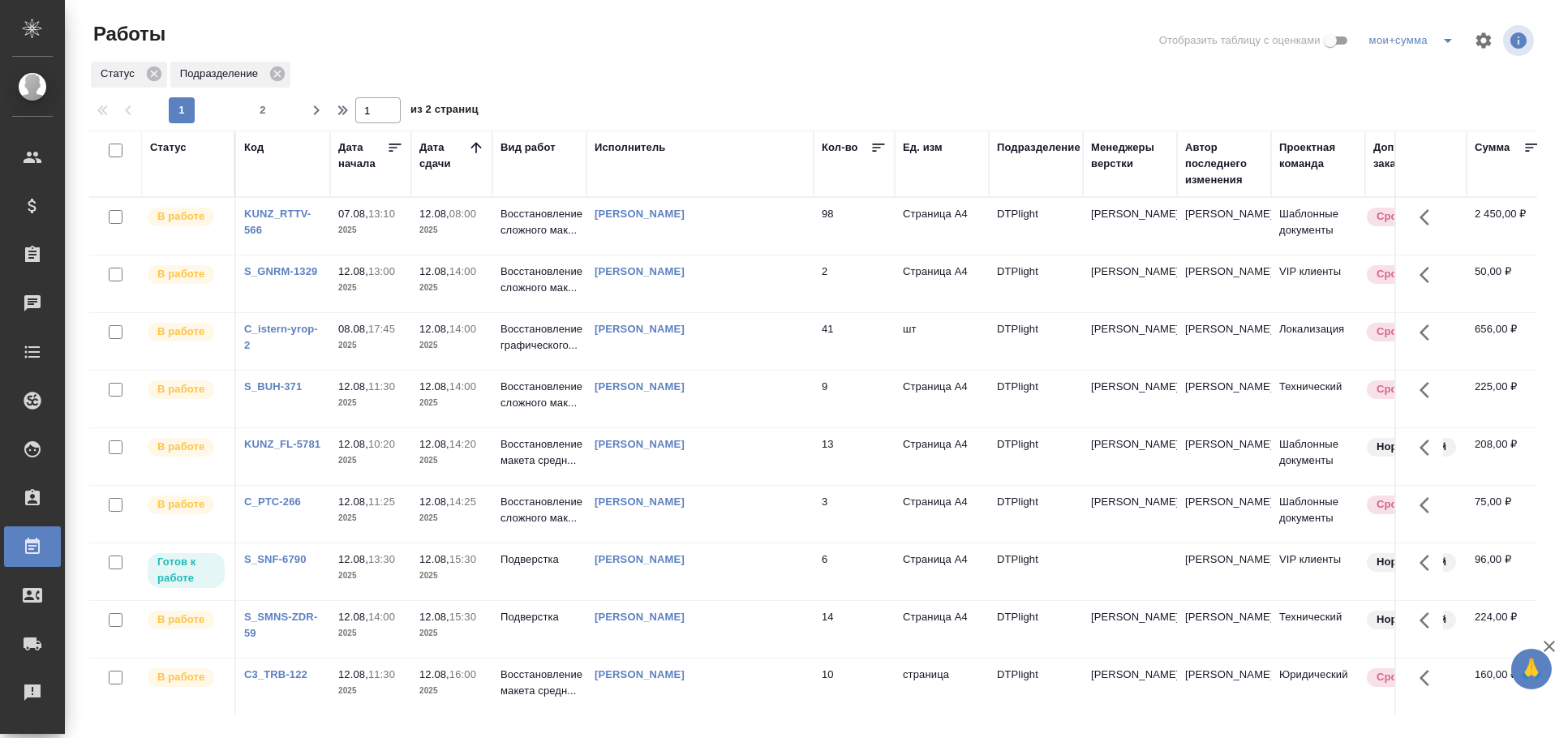
click at [180, 154] on div "Статус" at bounding box center [168, 148] width 36 height 16
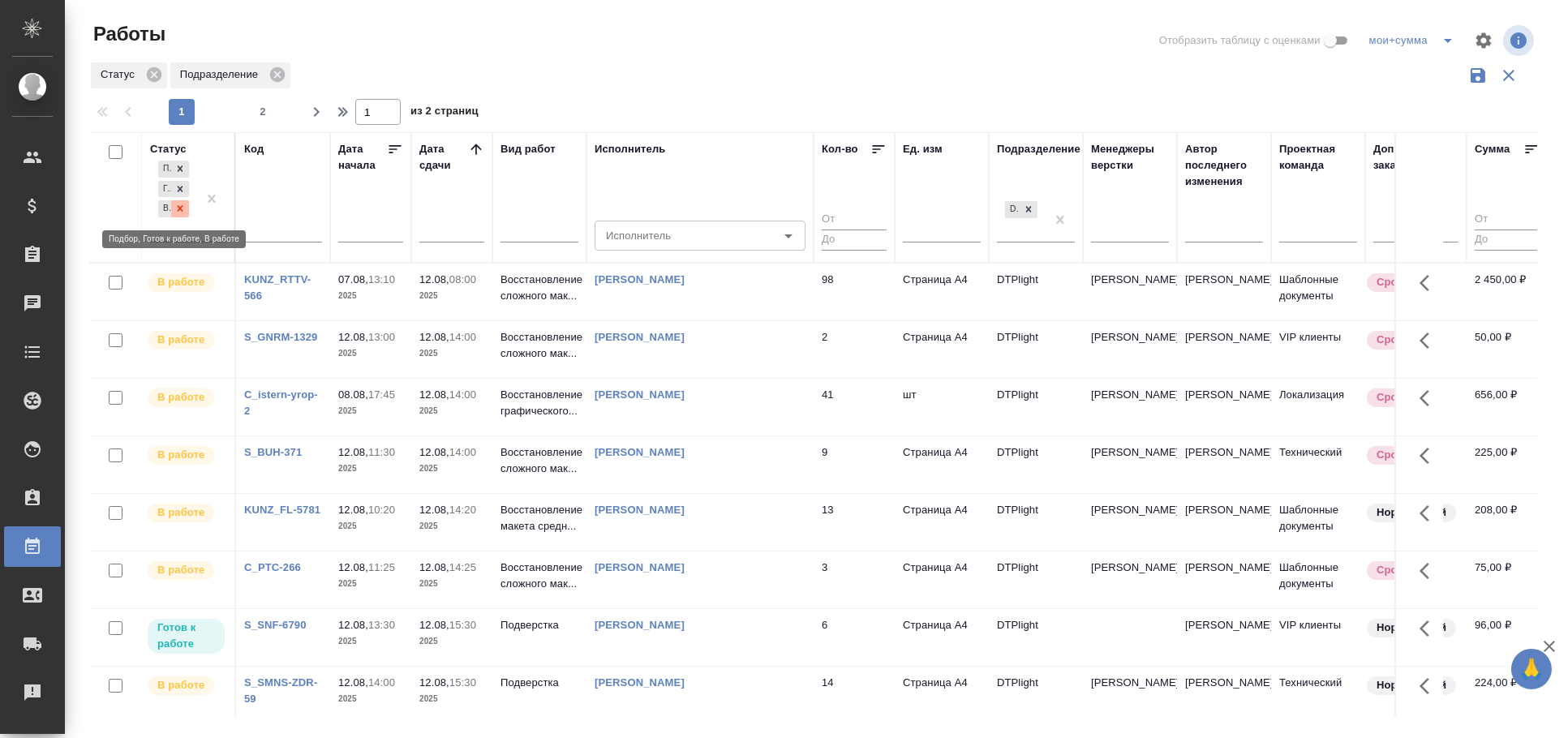
click at [187, 210] on div at bounding box center [180, 209] width 18 height 17
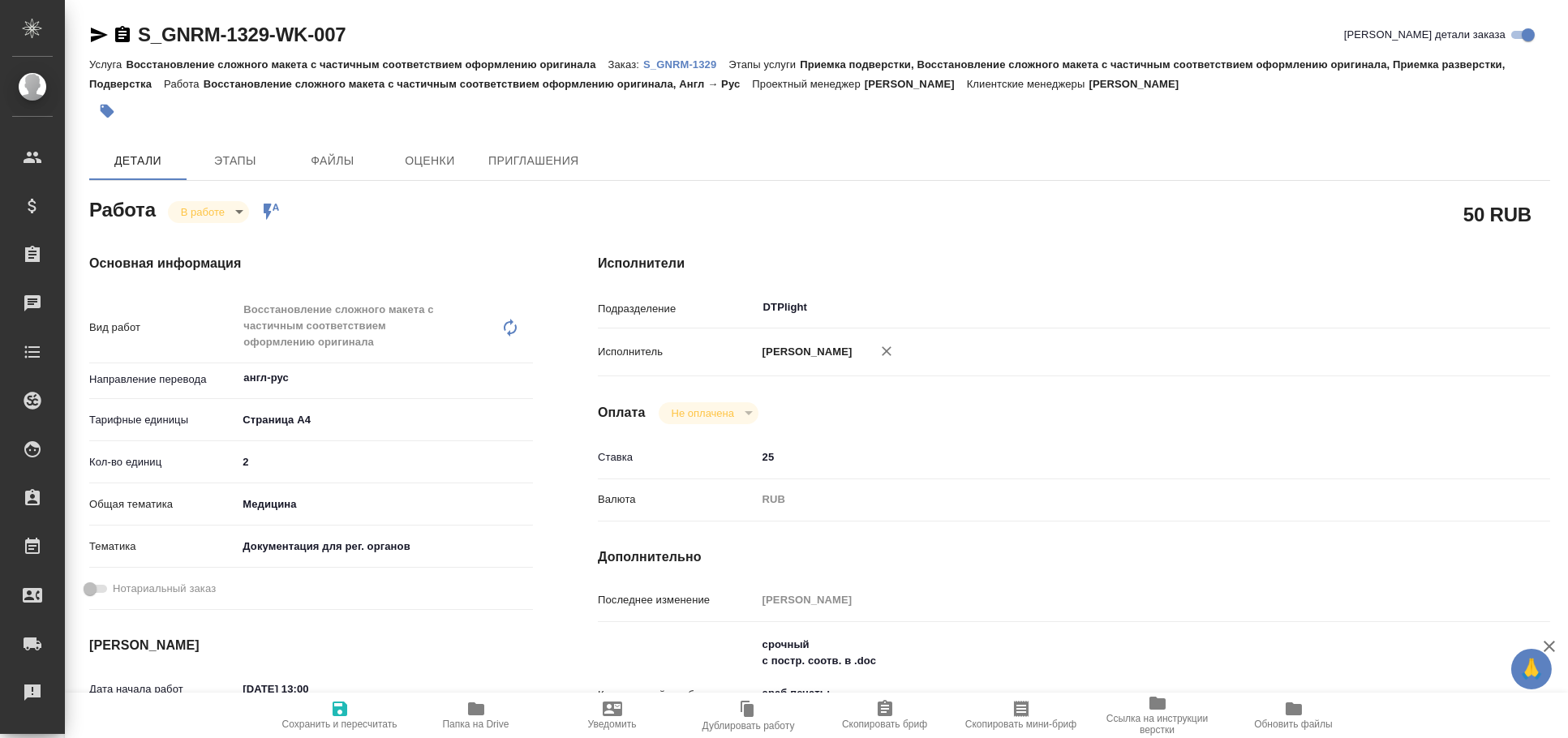
type textarea "x"
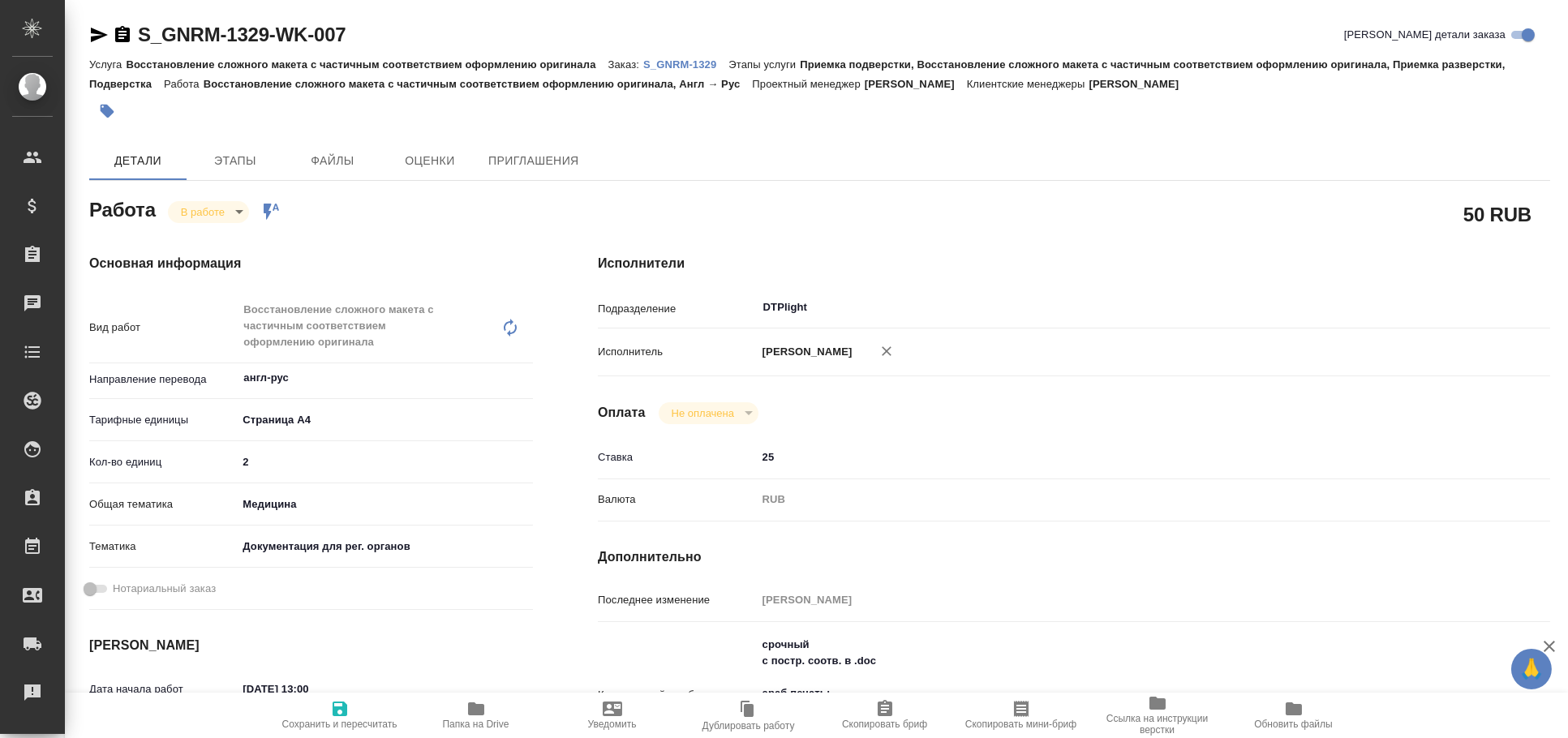
type textarea "x"
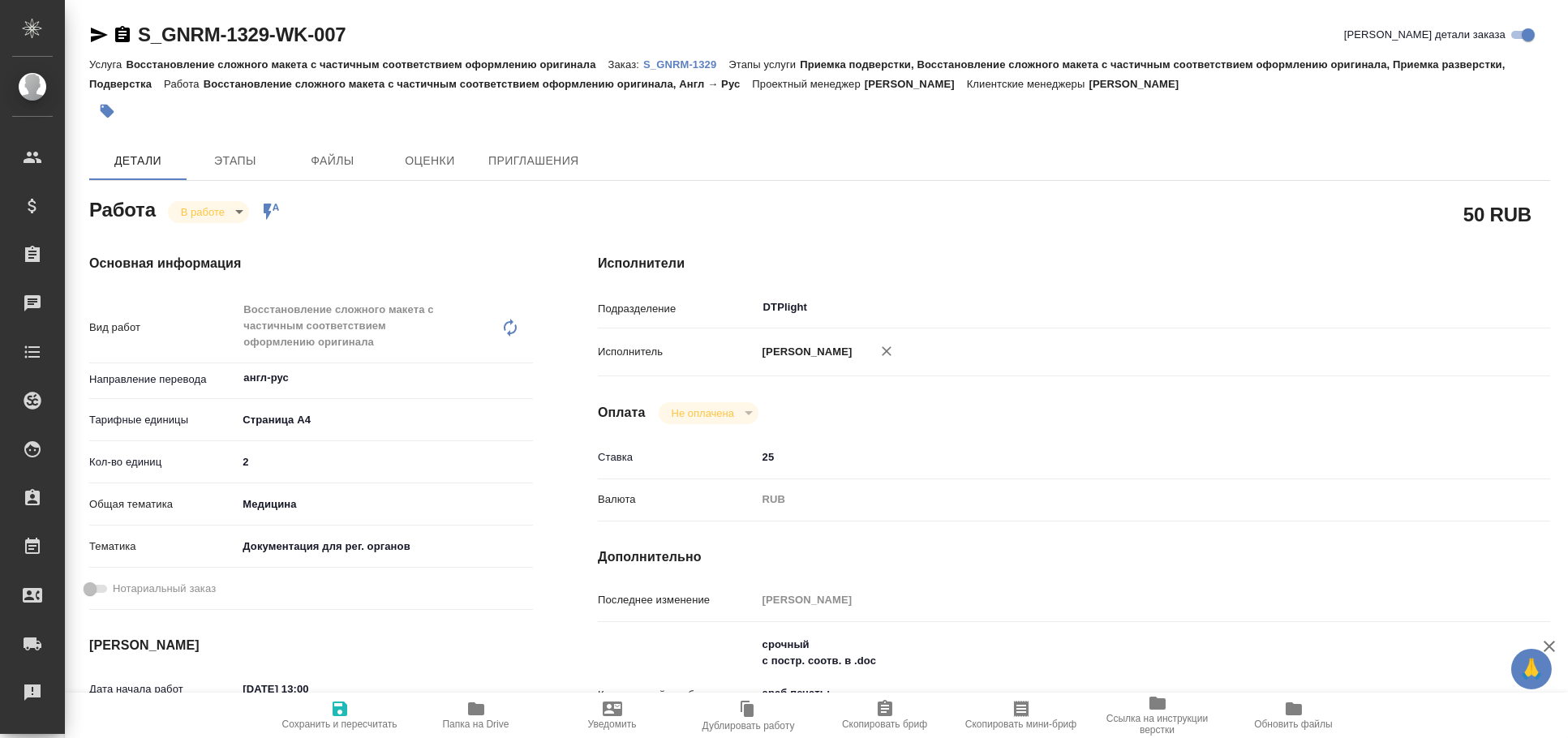
type textarea "x"
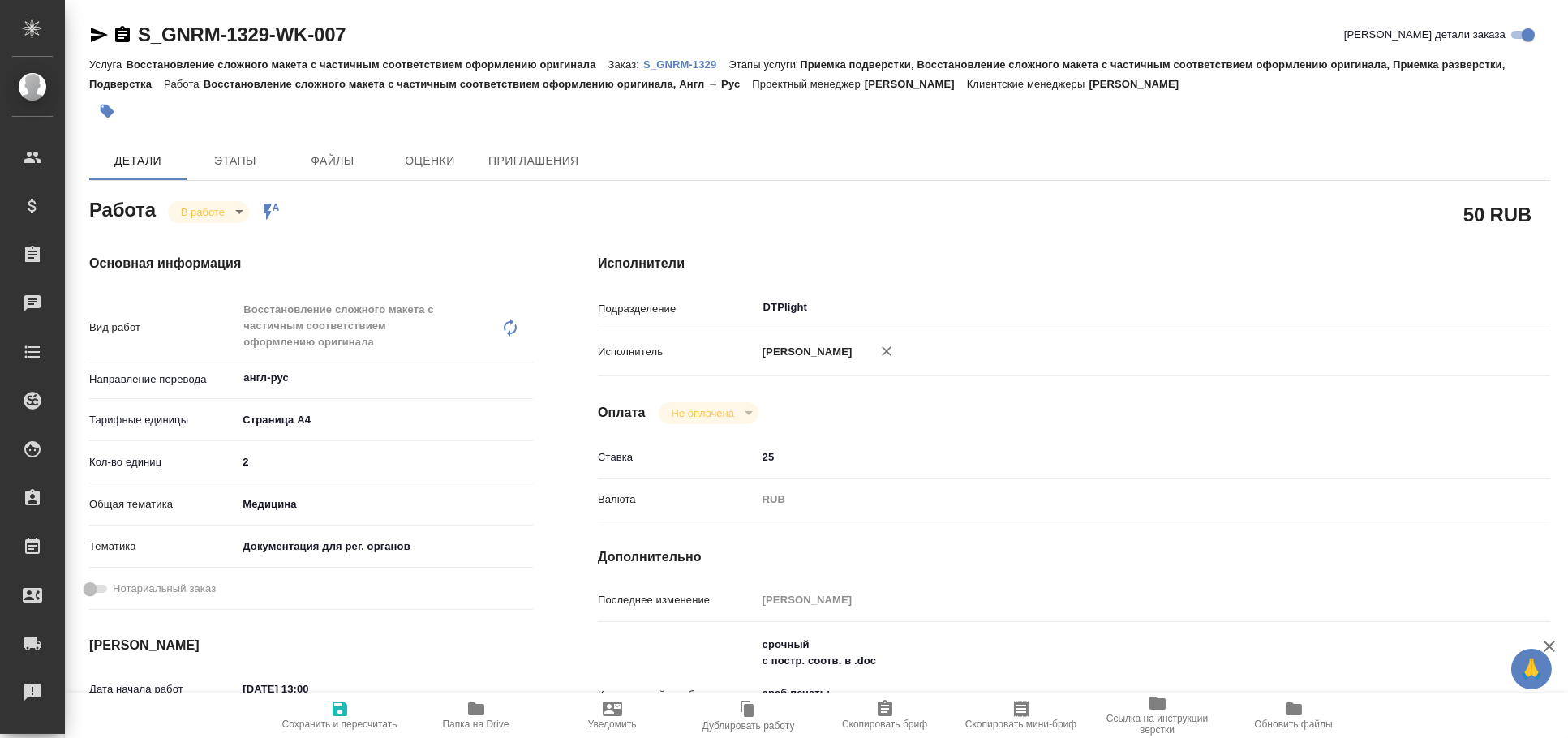
type textarea "x"
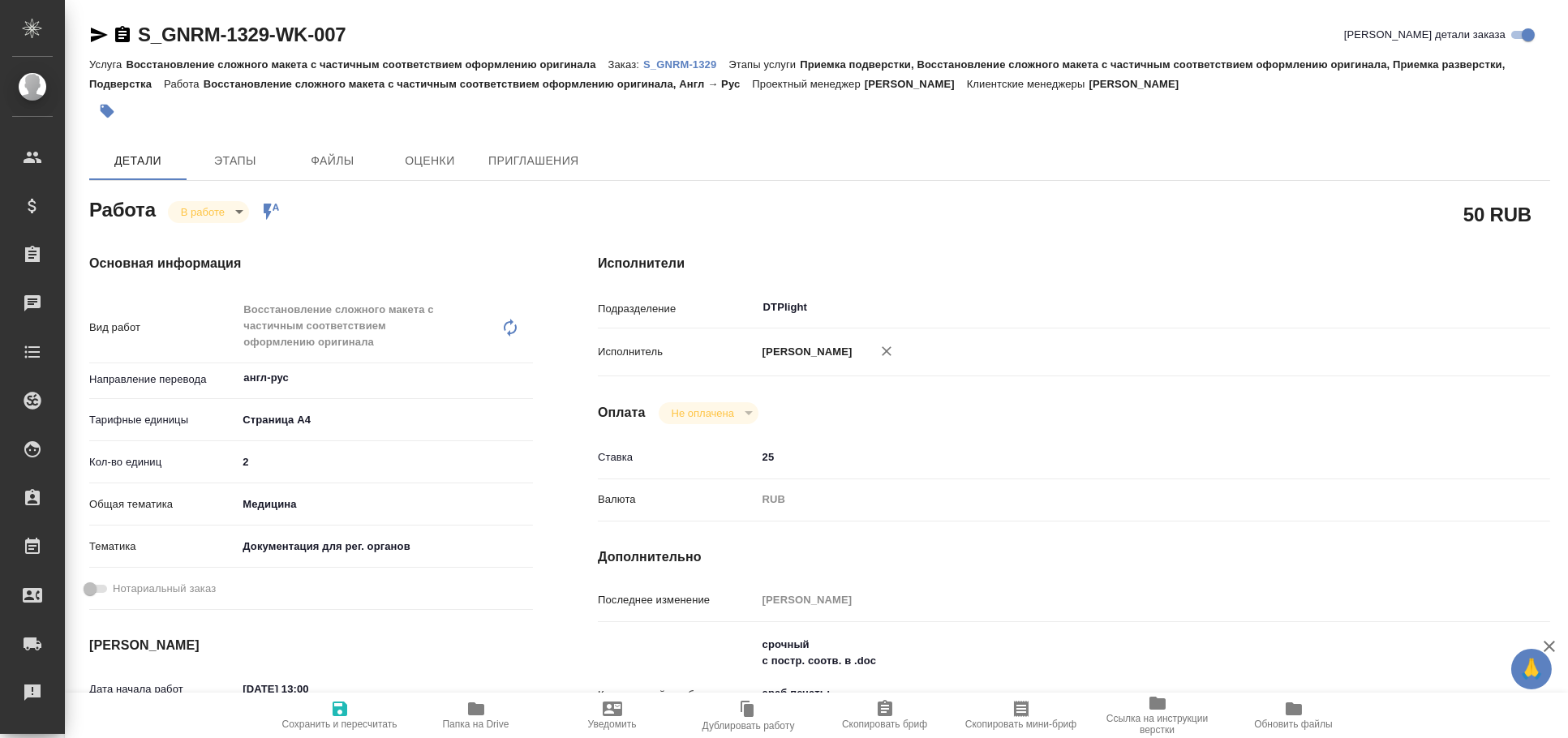
type textarea "x"
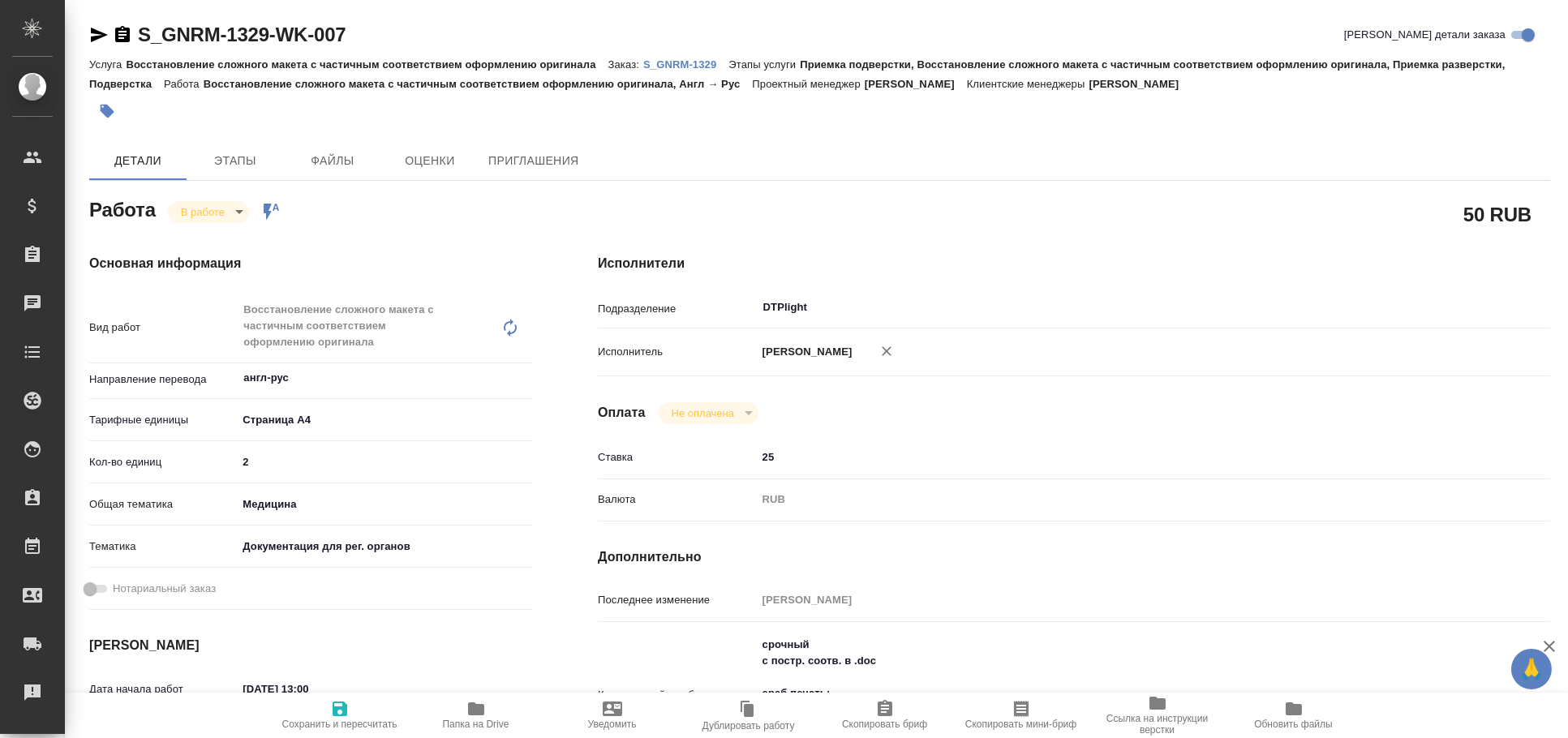
type textarea "x"
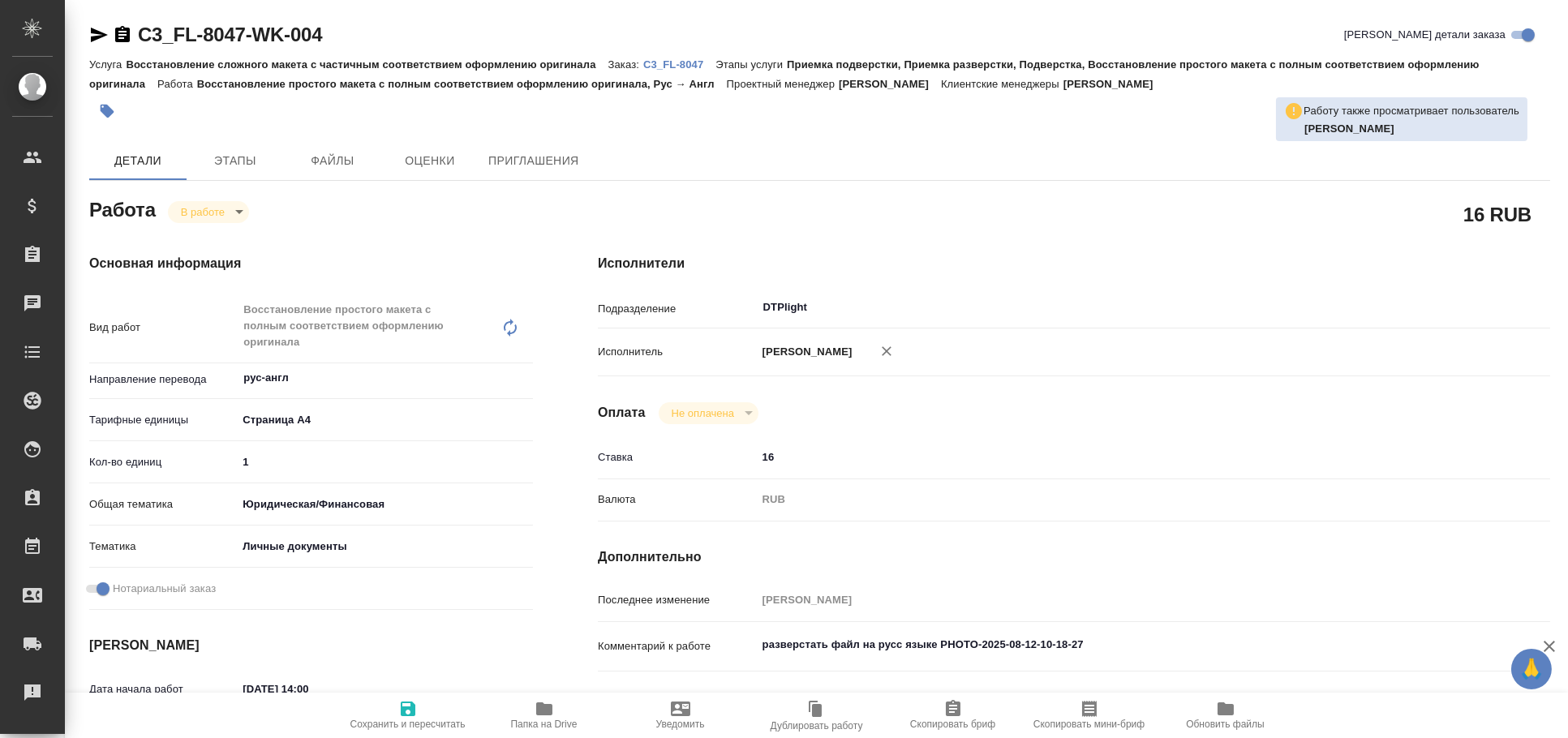
type textarea "x"
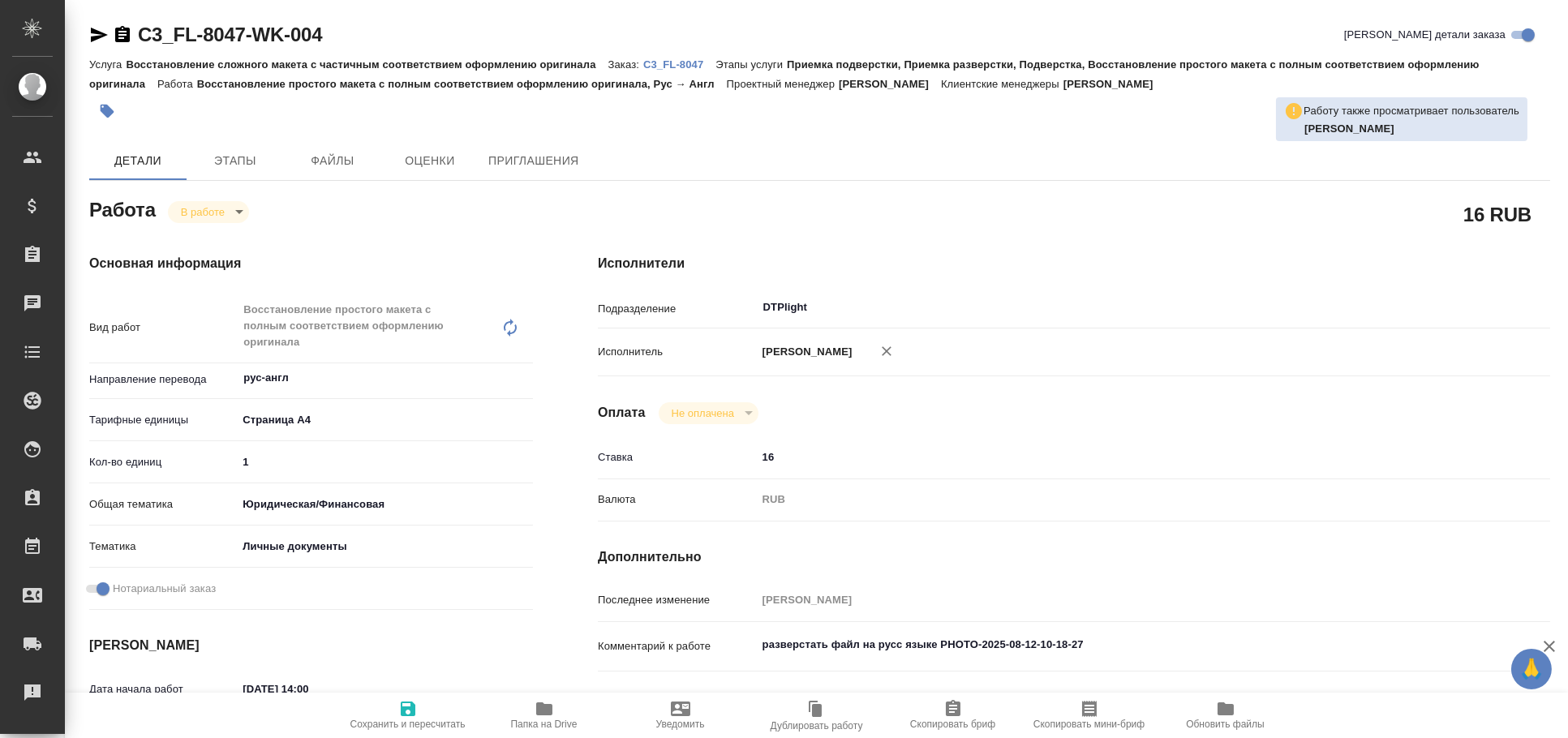
type textarea "x"
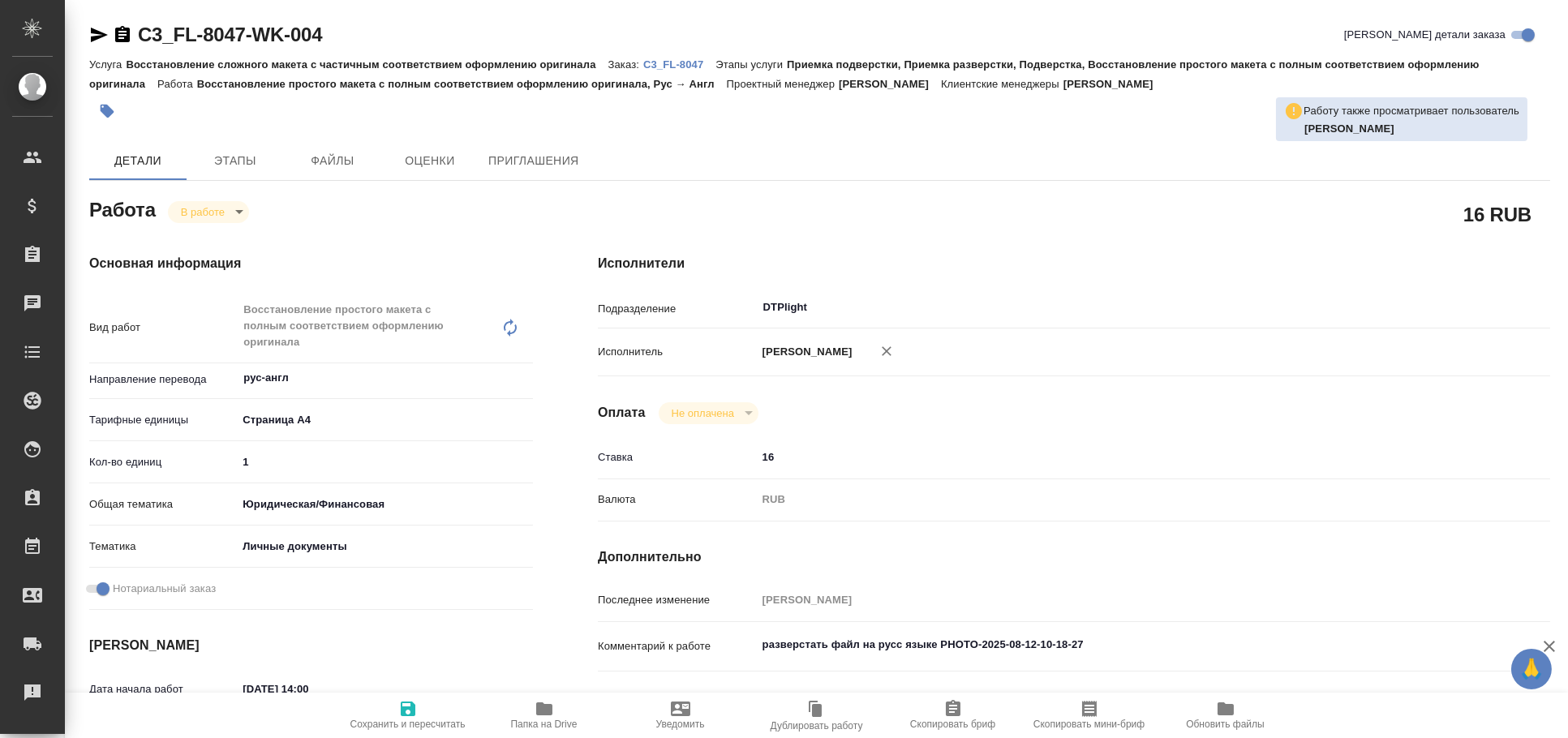
type textarea "x"
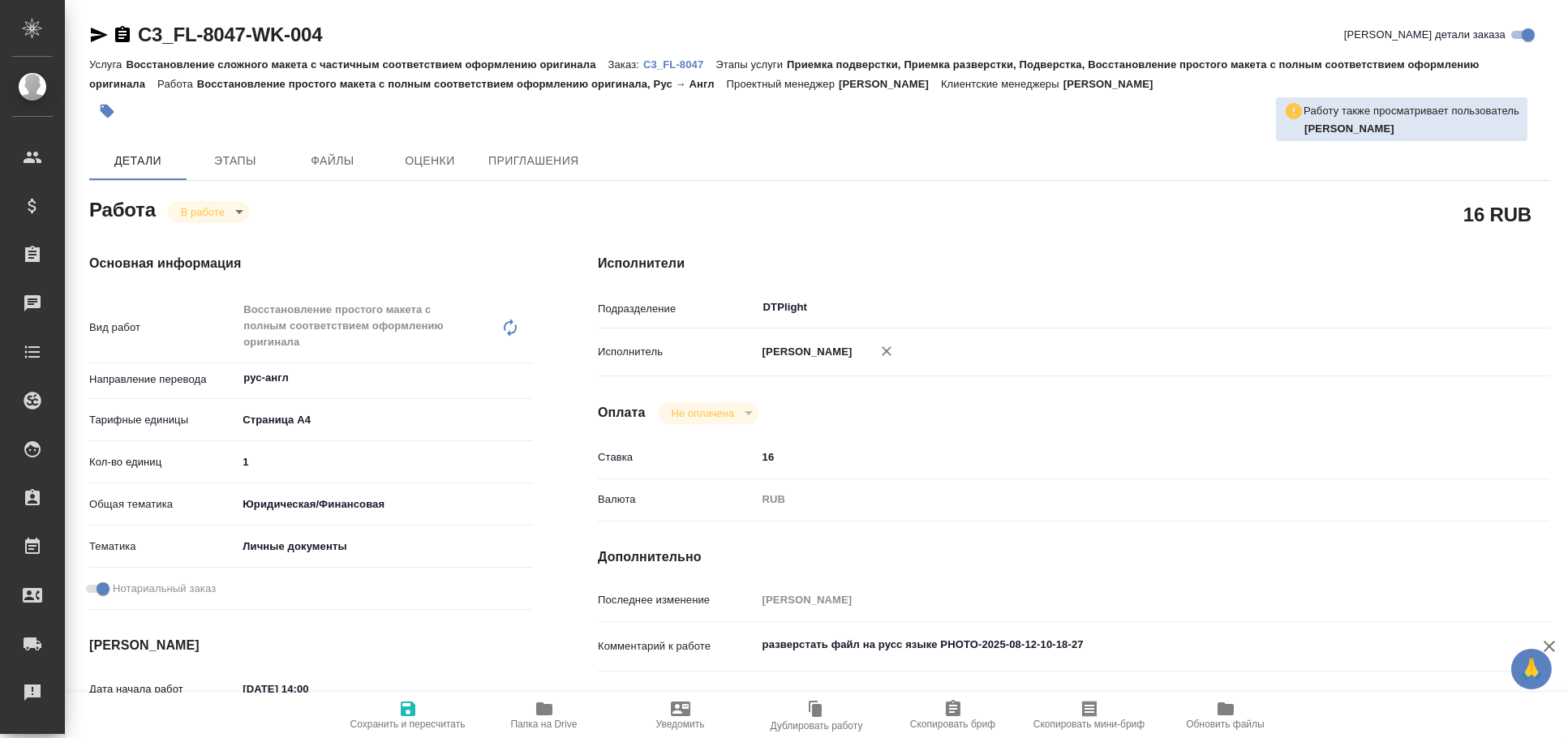
type textarea "x"
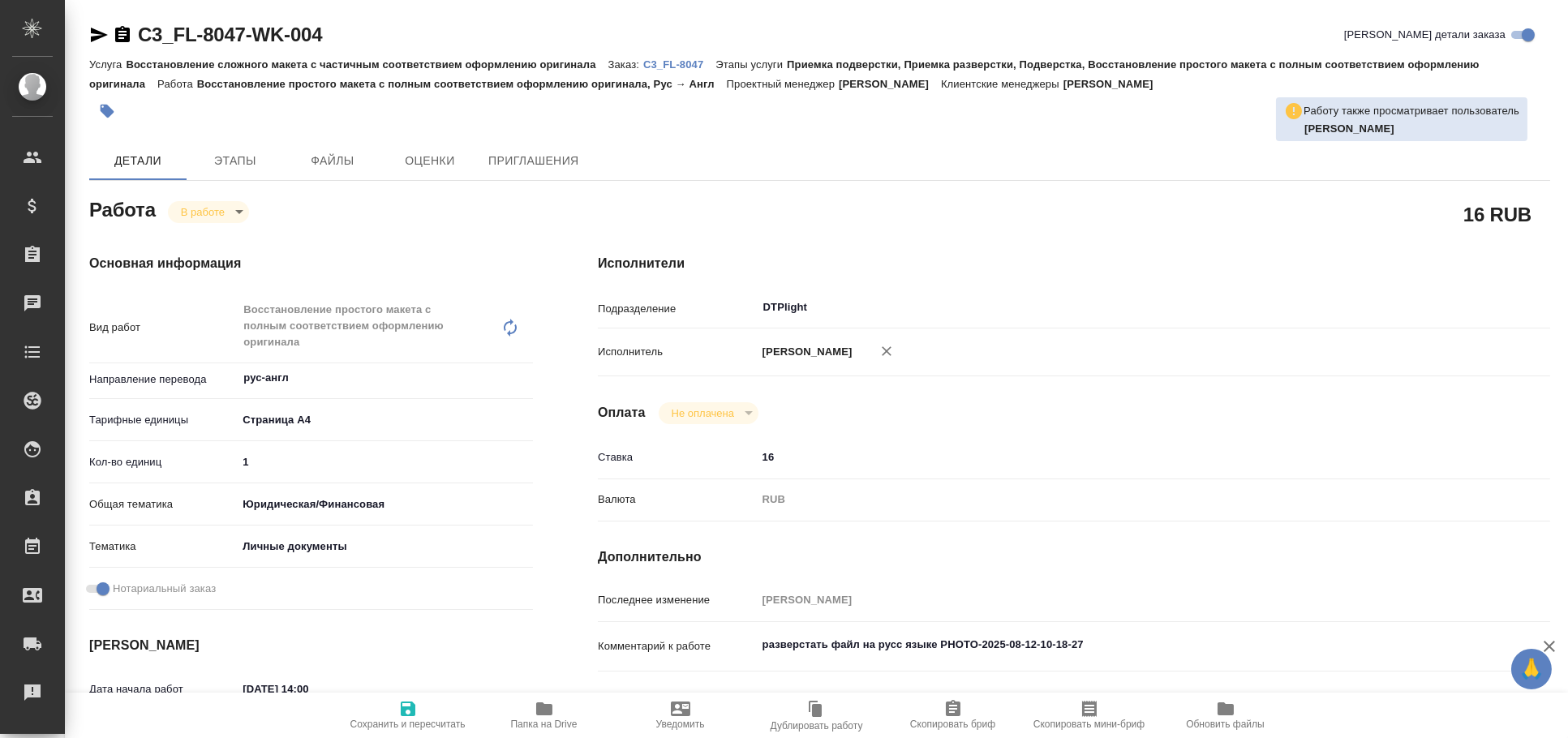
type textarea "x"
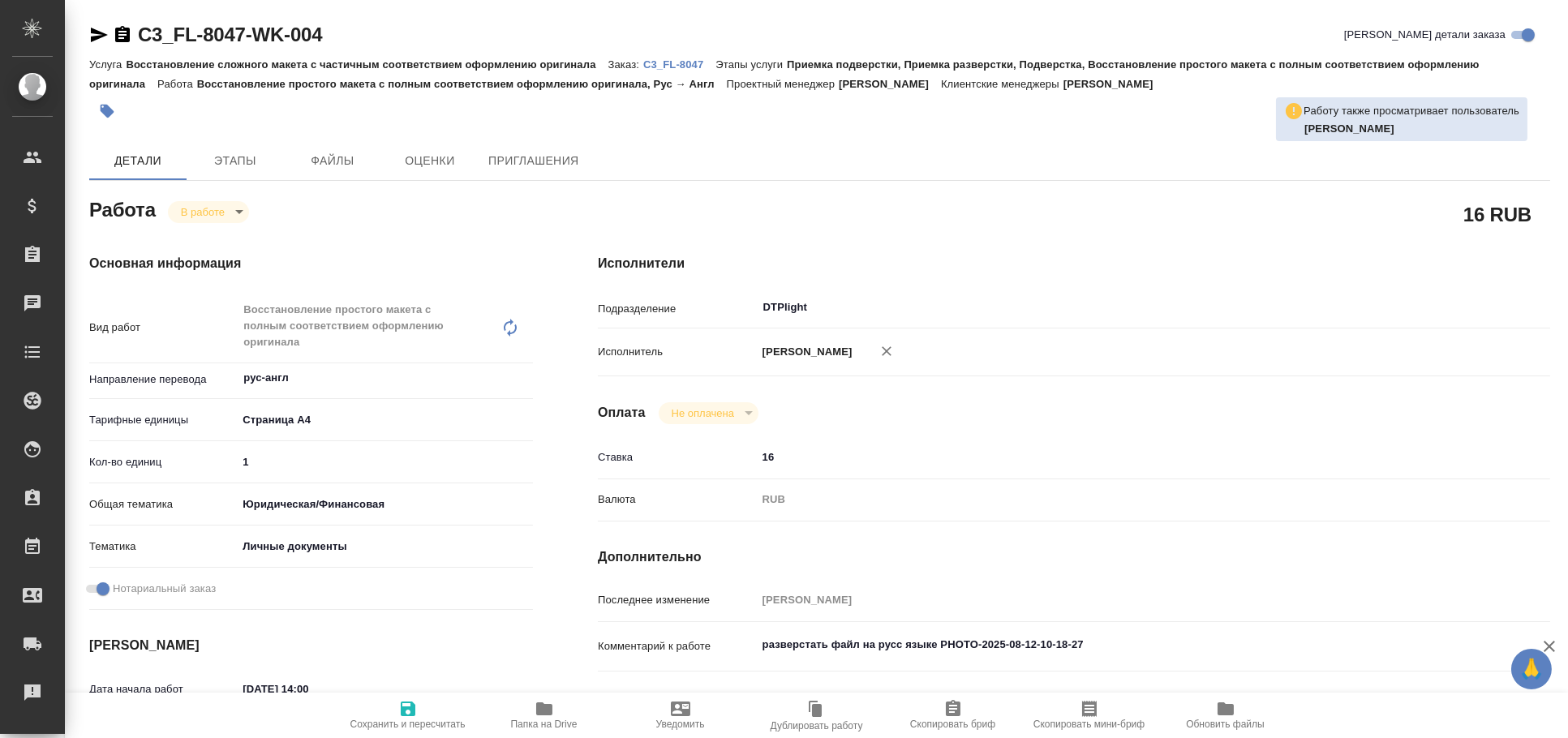
type textarea "x"
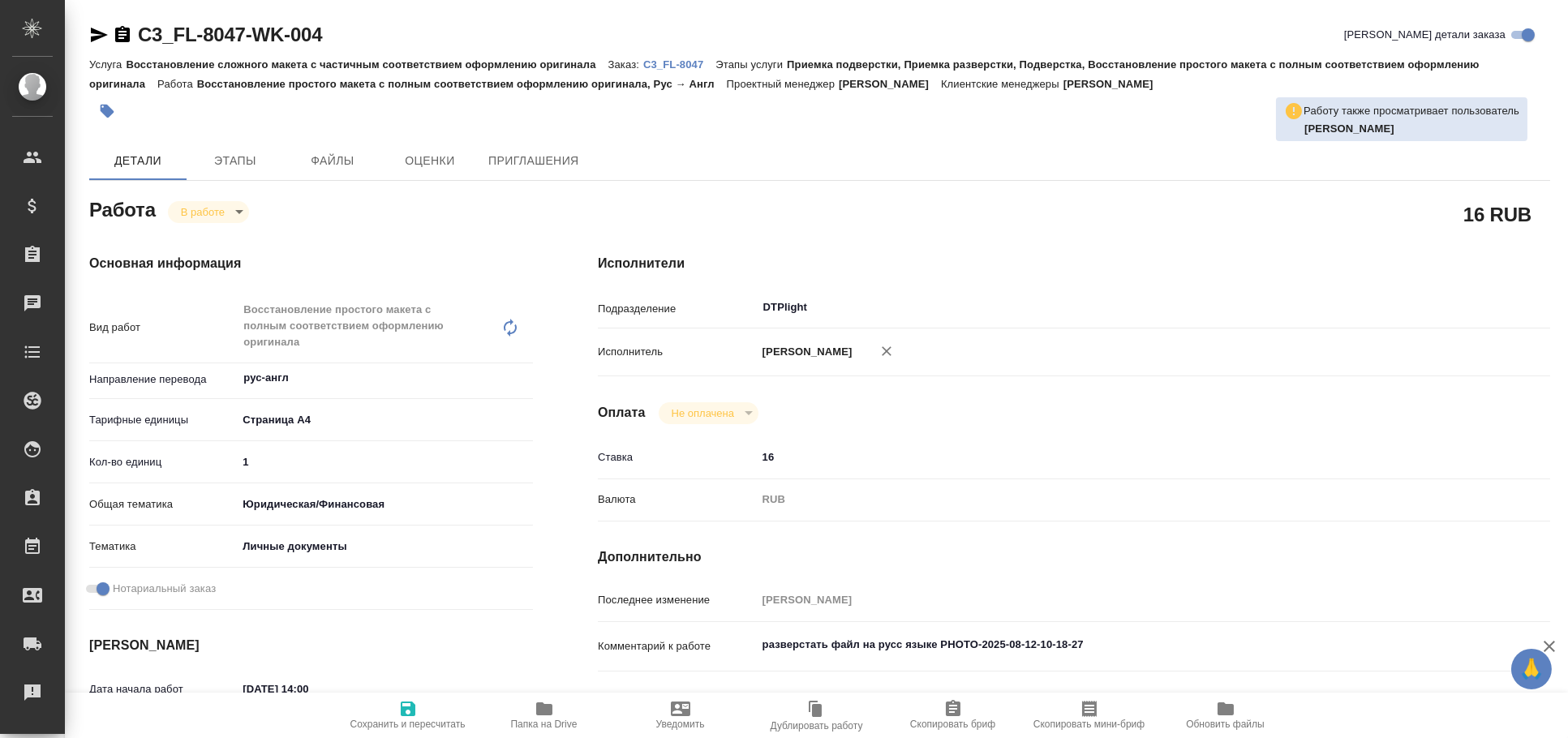
click at [554, 726] on span "Папка на Drive" at bounding box center [544, 724] width 67 height 11
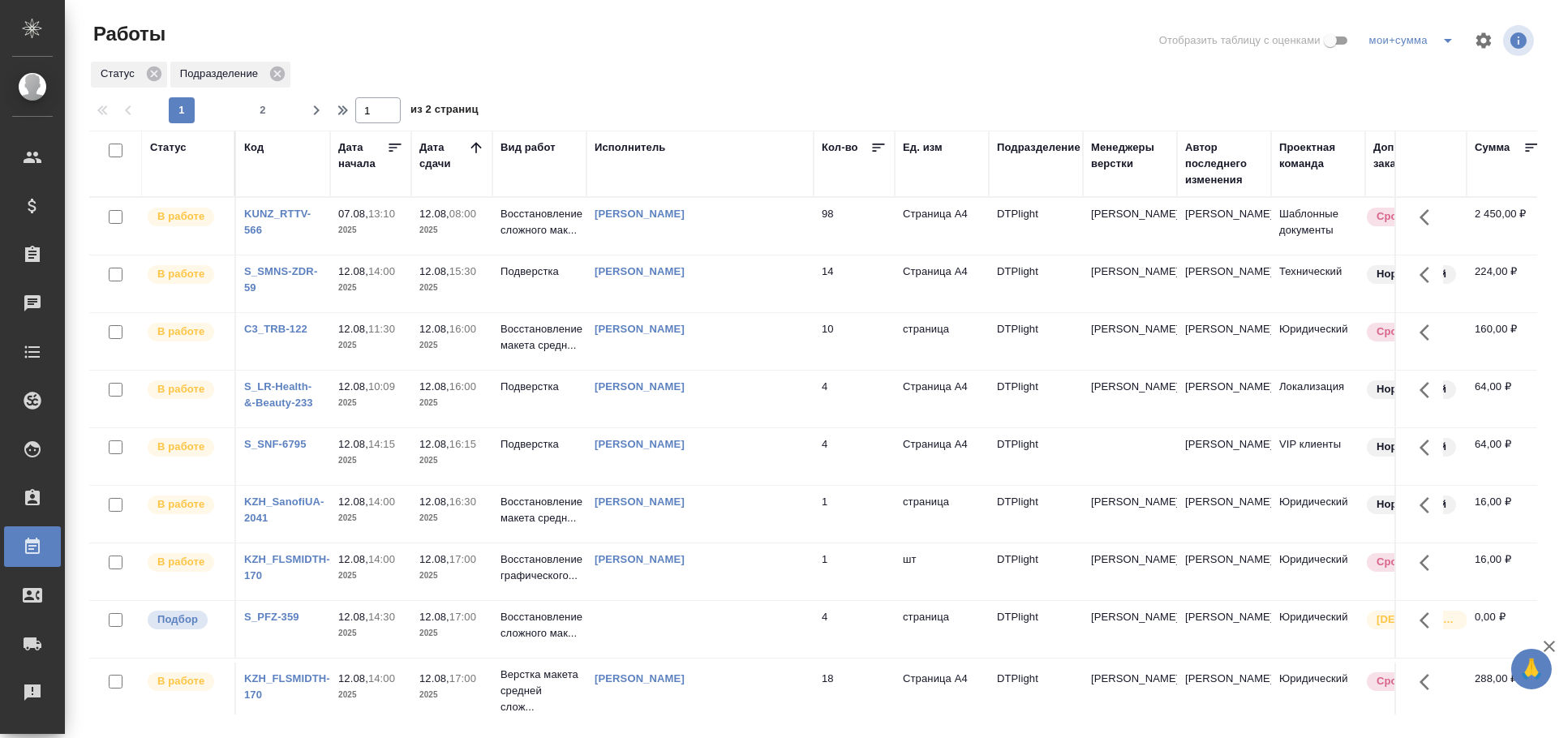
click at [646, 141] on div "Исполнитель" at bounding box center [630, 148] width 71 height 16
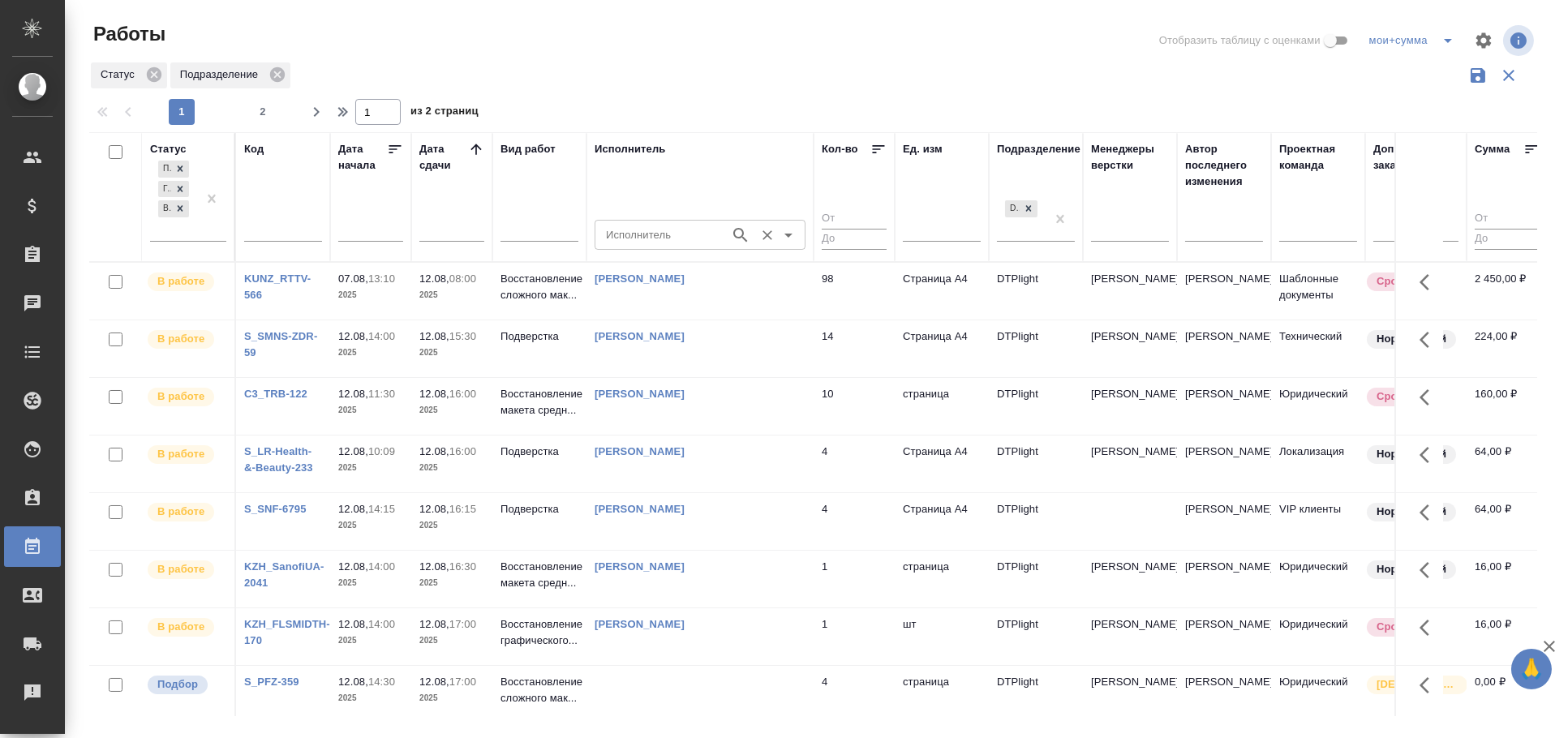
click at [656, 227] on input "Исполнитель" at bounding box center [660, 235] width 122 height 20
type input "ямковенко"
click at [678, 273] on p "[PERSON_NAME]" at bounding box center [652, 272] width 89 height 16
type input "[PERSON_NAME]"
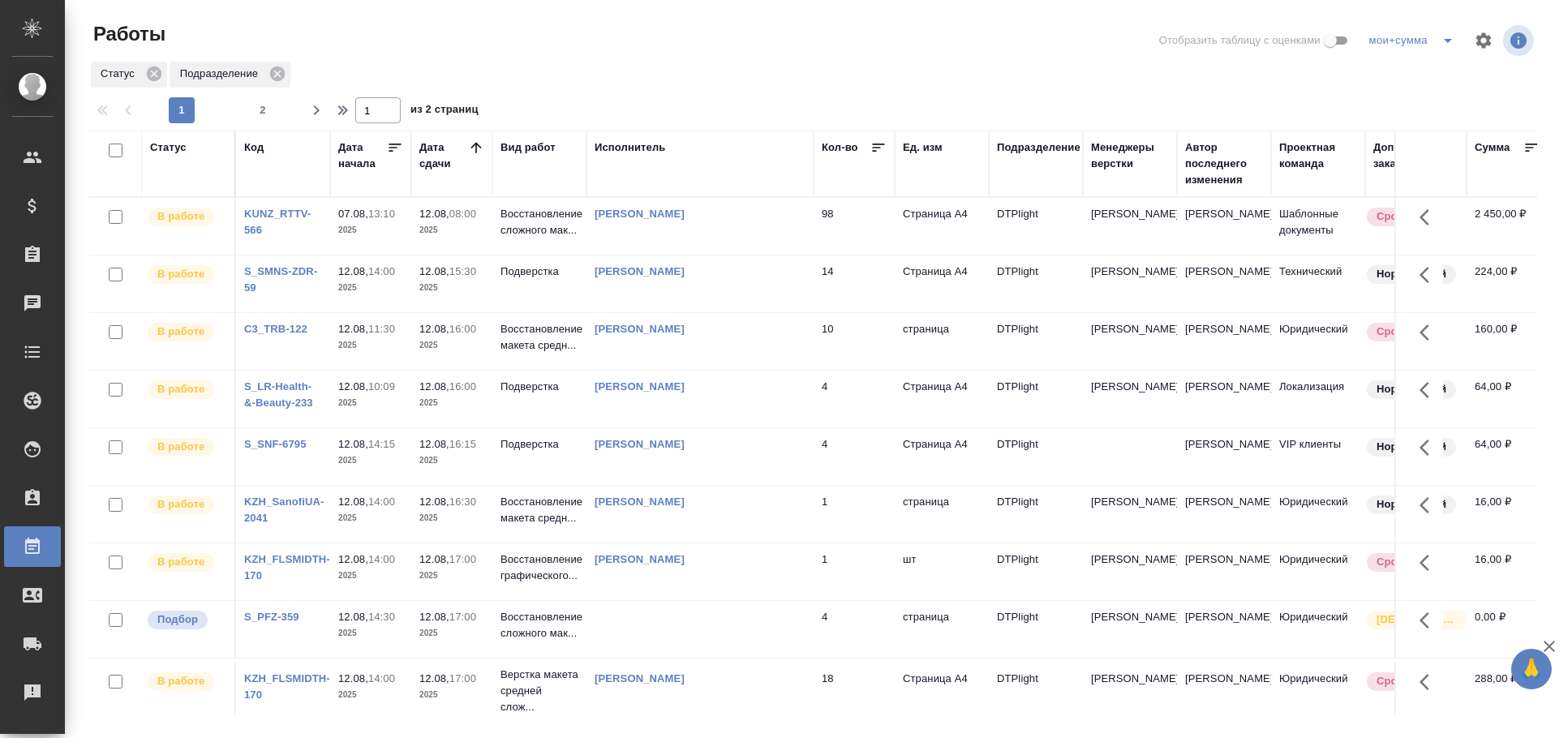
scroll to position [103, 0]
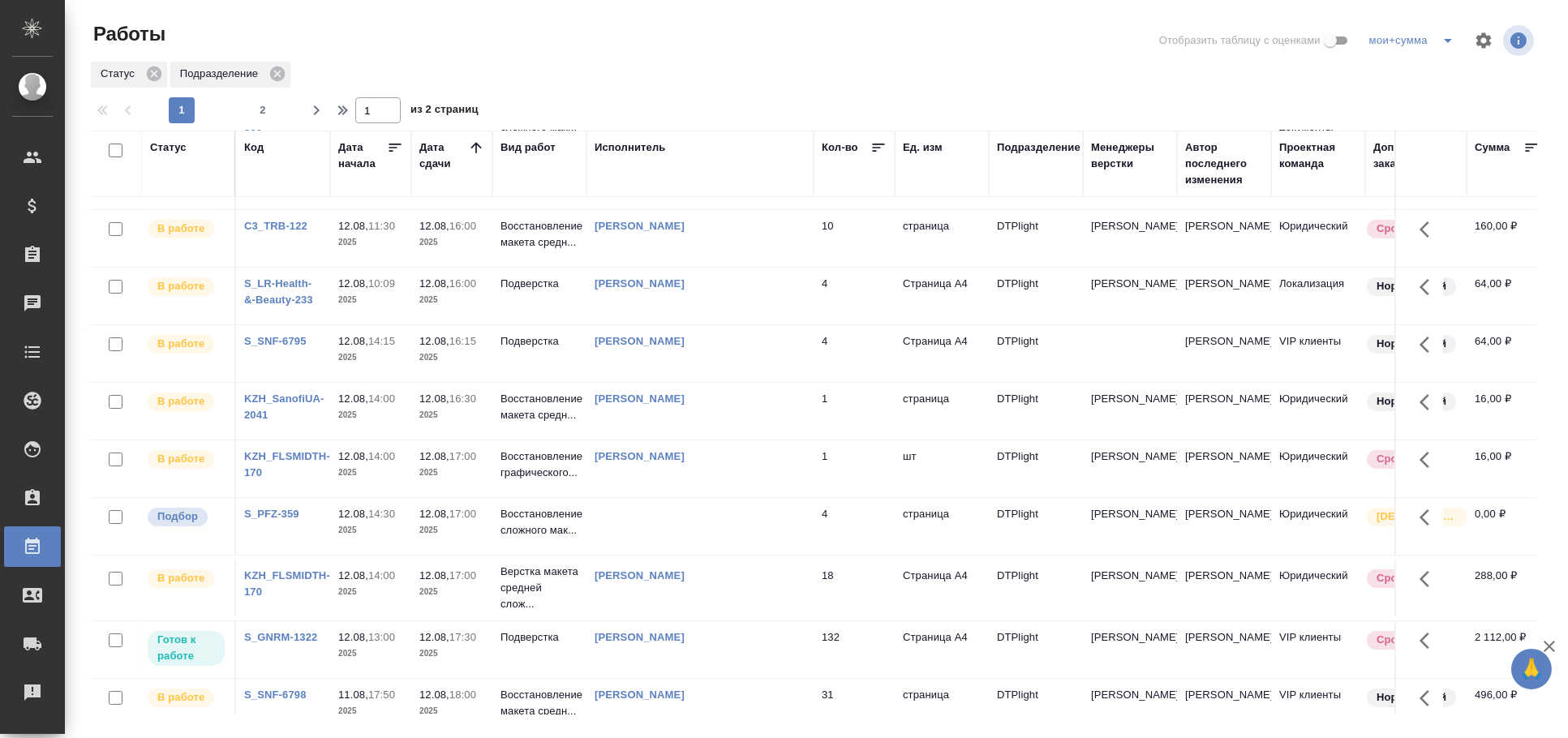
click at [718, 152] on td at bounding box center [700, 123] width 227 height 57
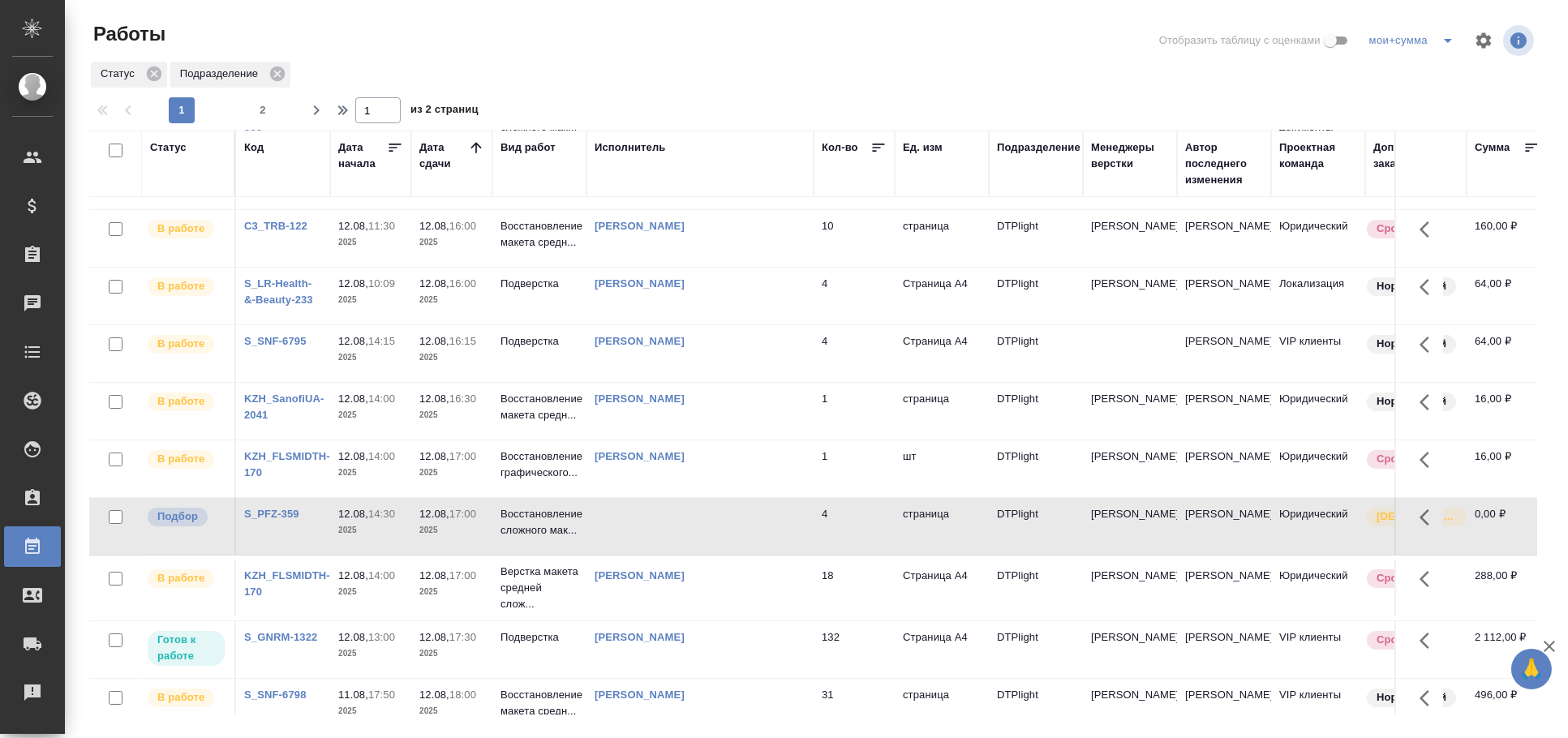
click at [718, 152] on td at bounding box center [700, 123] width 227 height 57
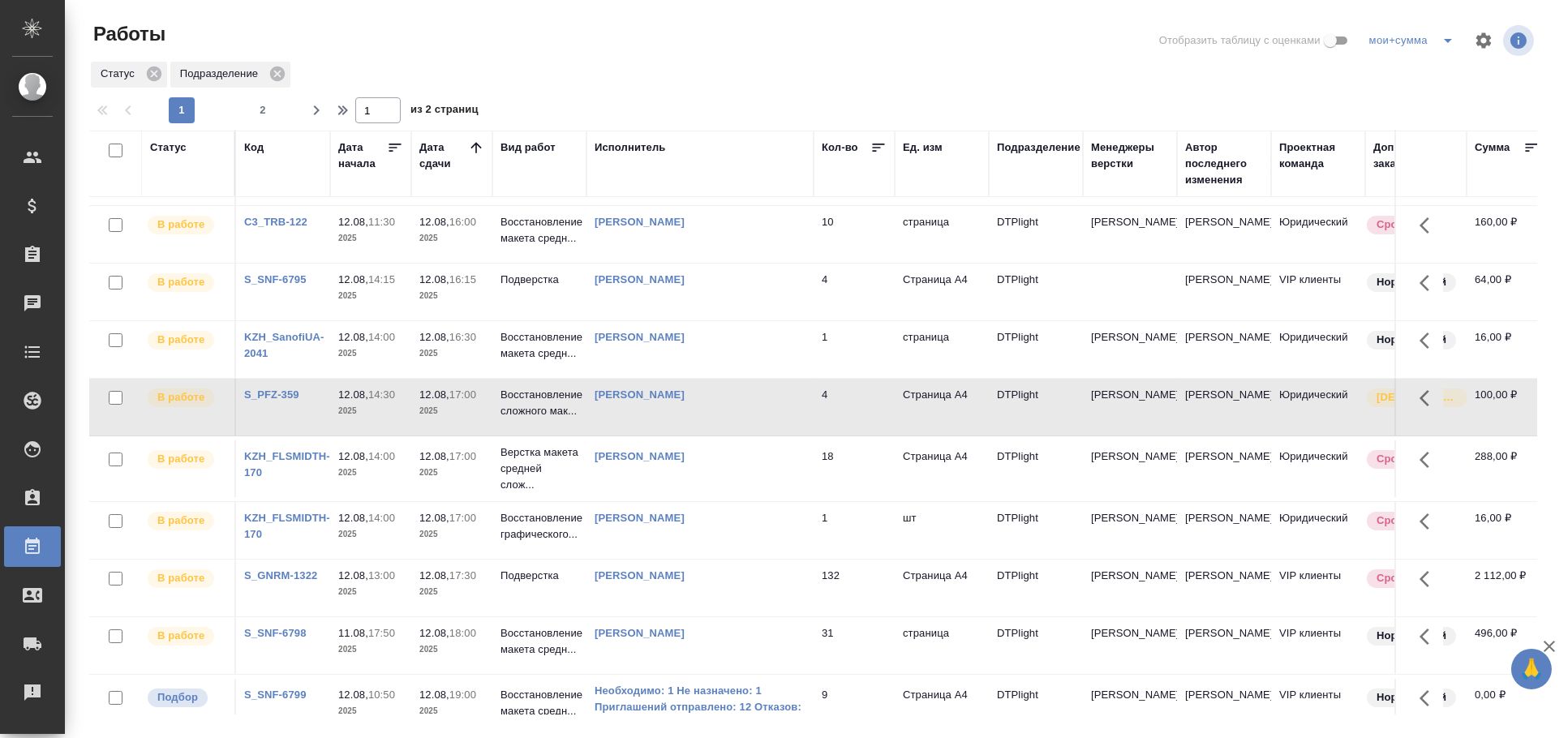
scroll to position [0, 0]
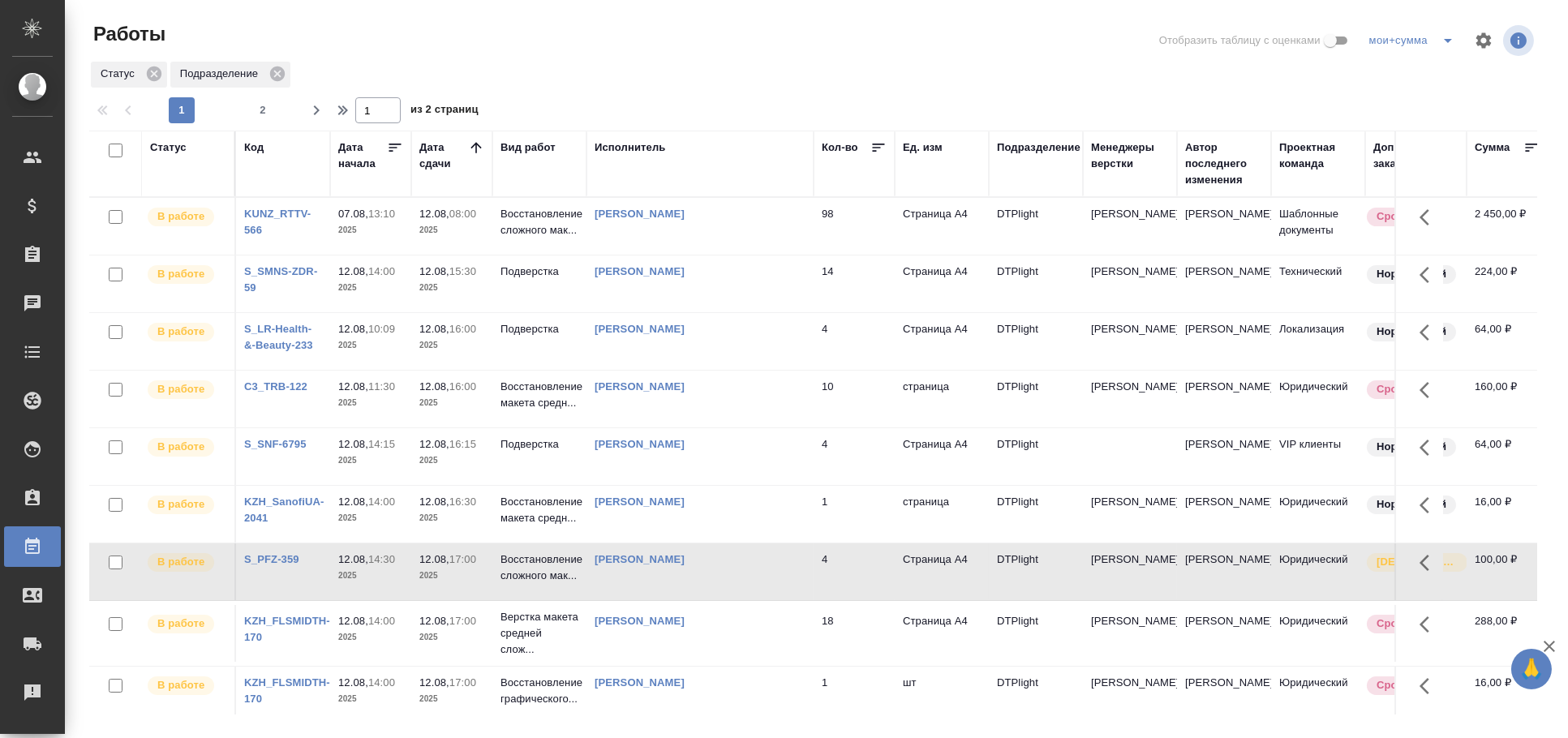
click at [637, 145] on div "Исполнитель" at bounding box center [630, 148] width 71 height 16
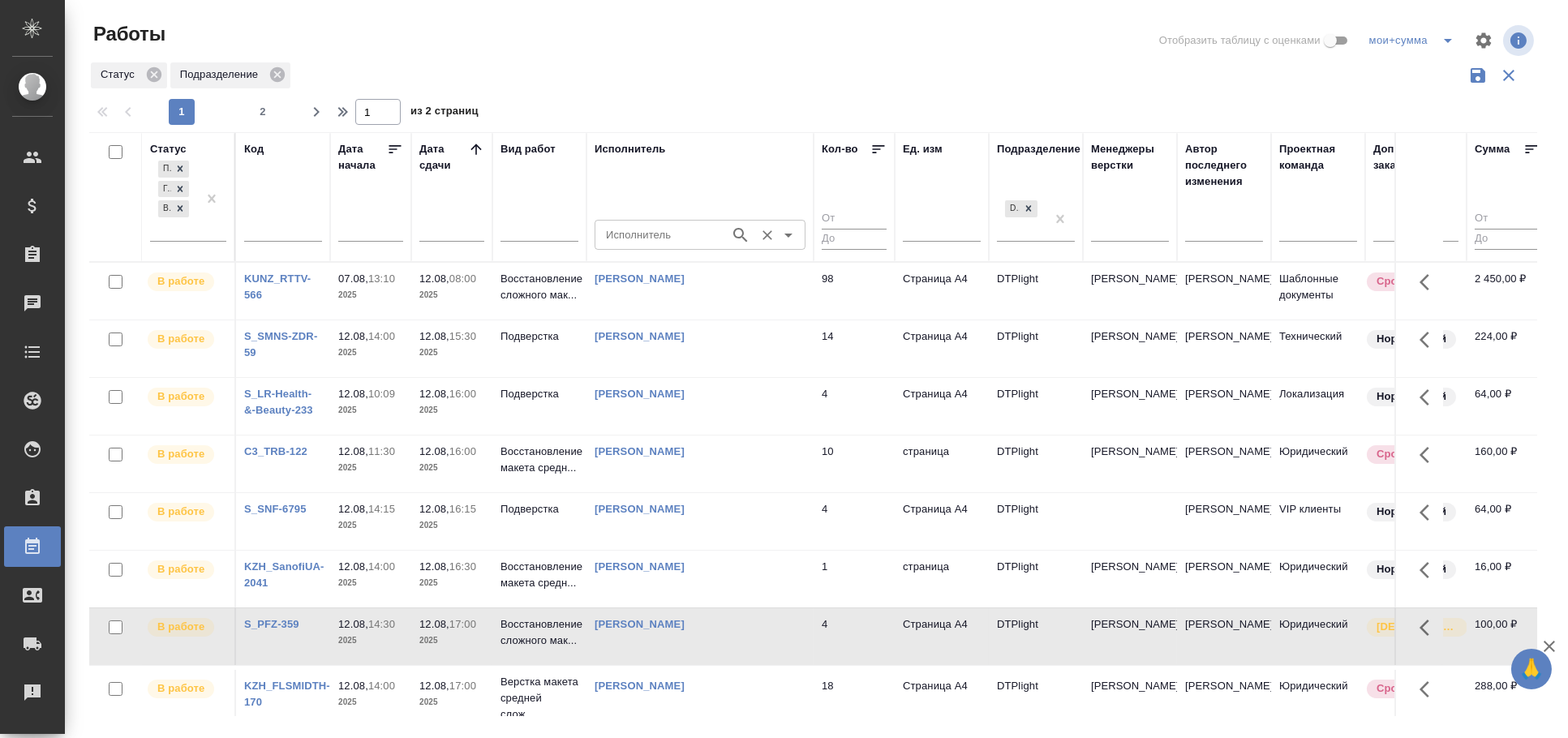
click at [661, 239] on input "Исполнитель" at bounding box center [660, 235] width 122 height 20
type input "гузов"
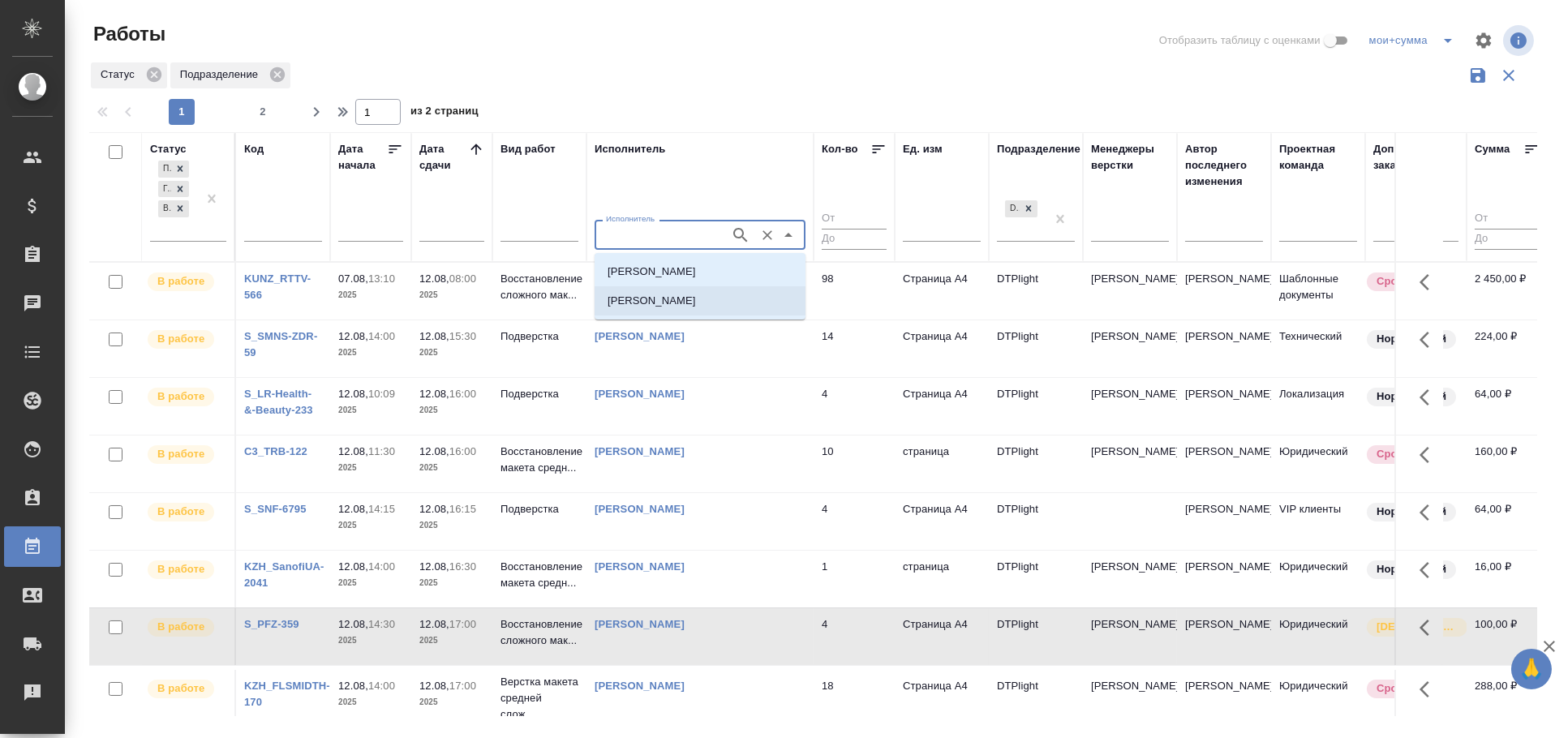
click at [679, 298] on p "Гузов Марк Анатольевич" at bounding box center [652, 300] width 89 height 16
type input "Гузов Марк Анатольевич"
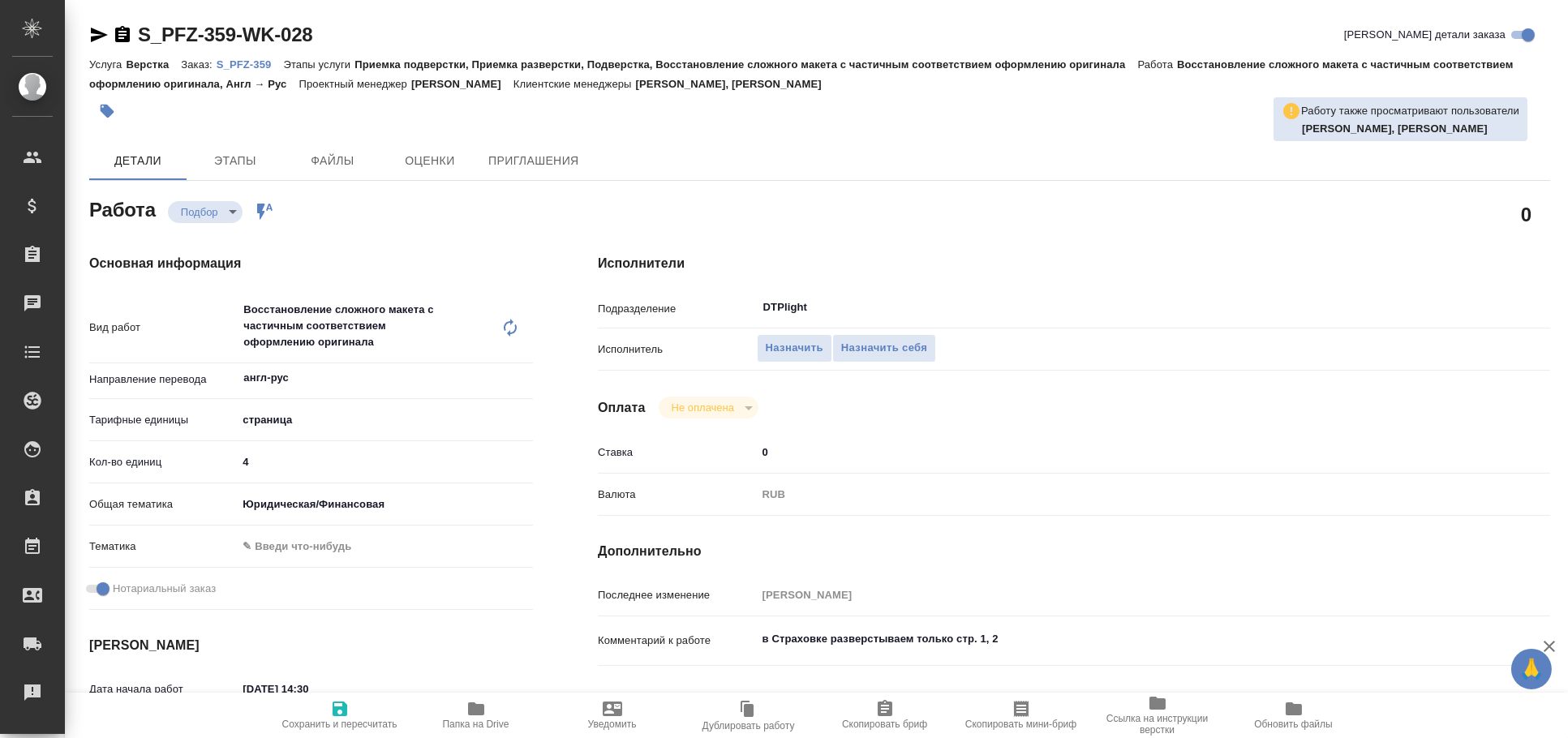
type textarea "x"
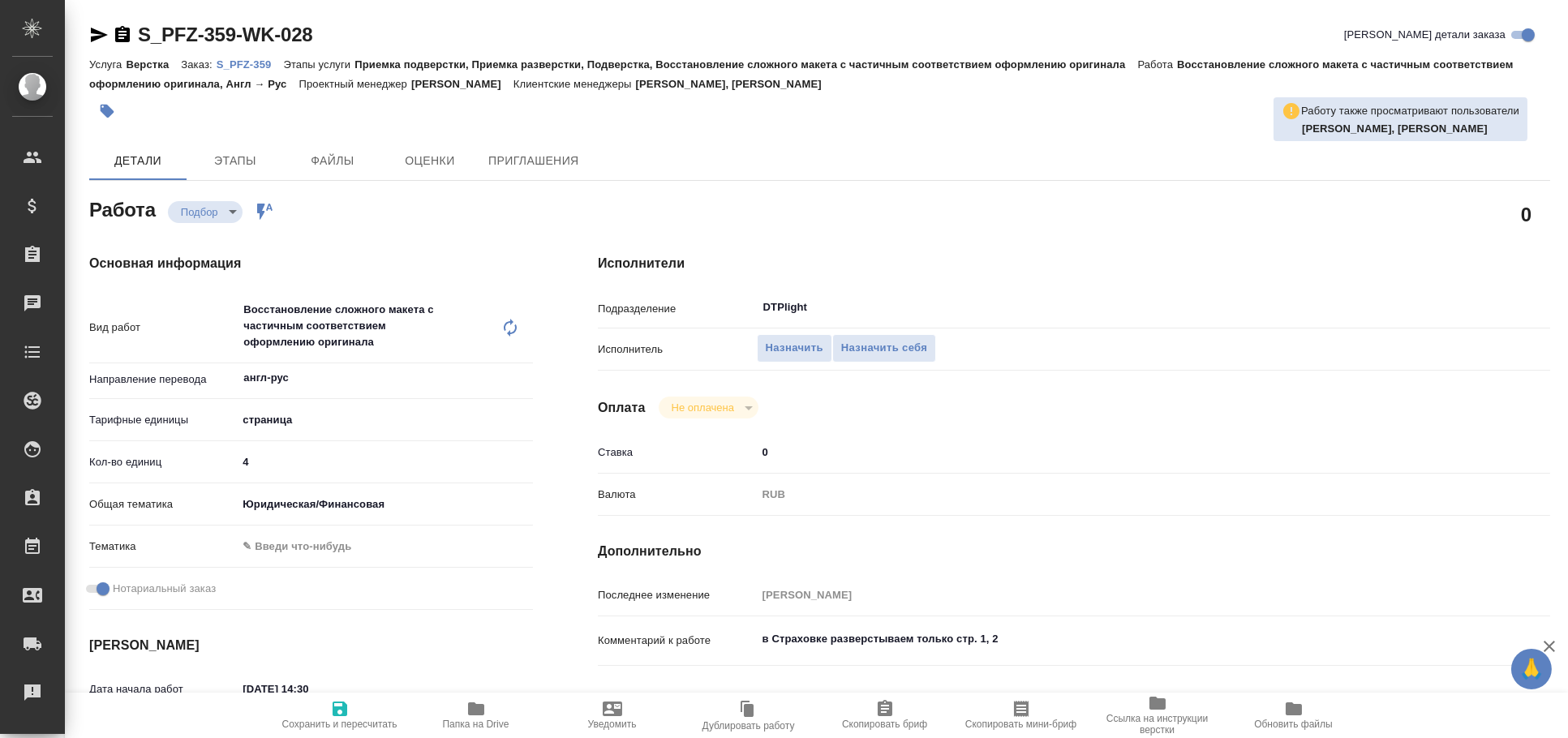
type textarea "x"
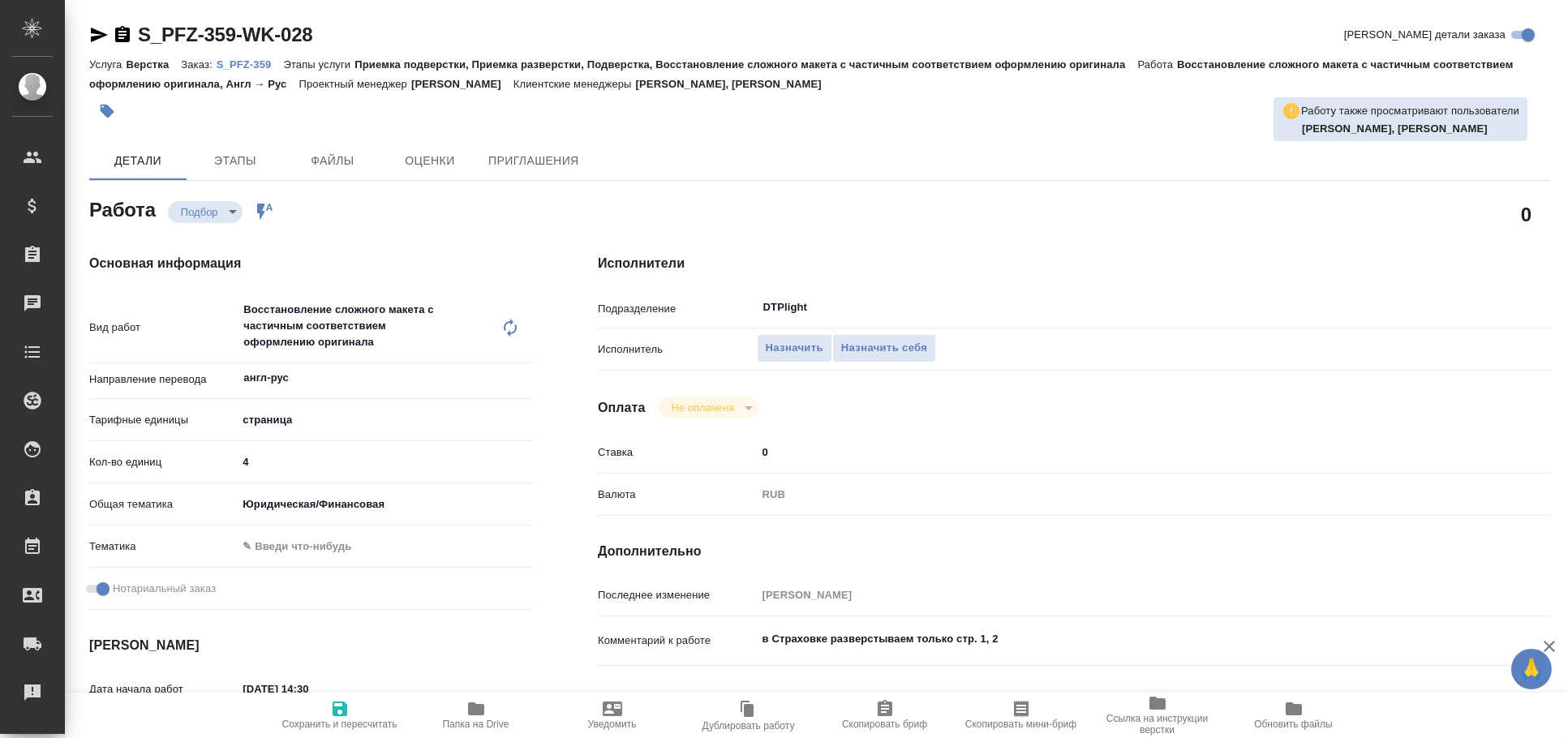
type textarea "x"
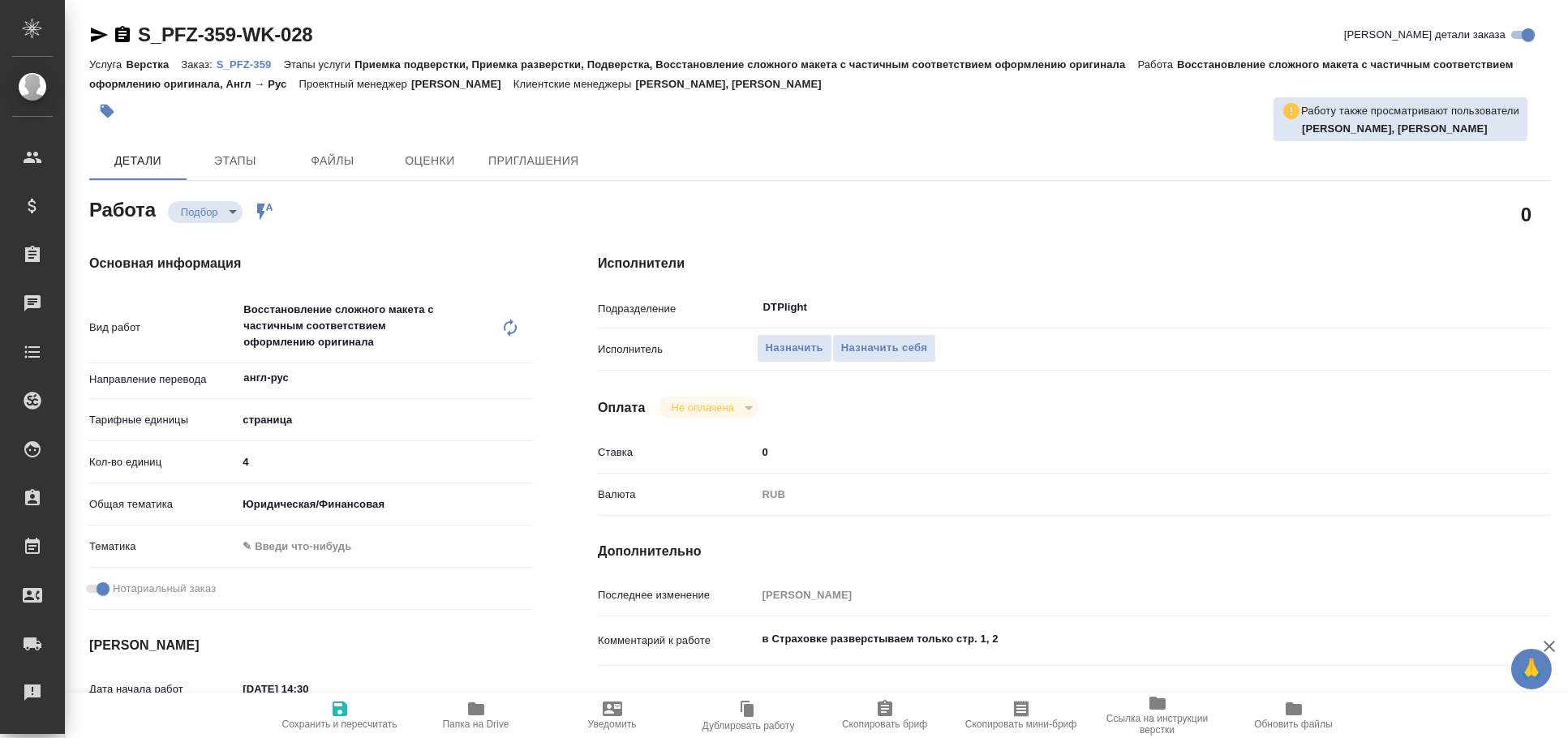
type textarea "x"
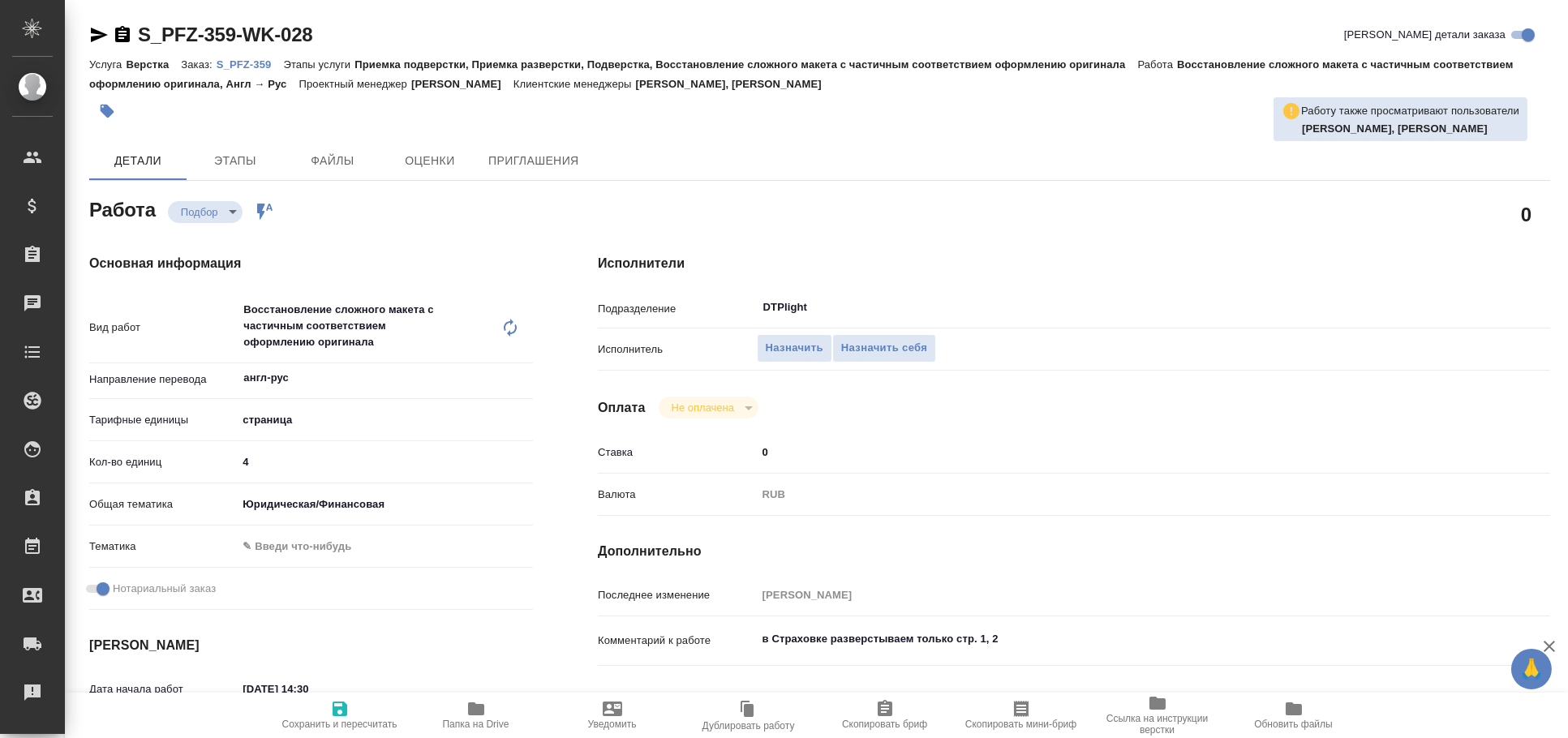
type textarea "x"
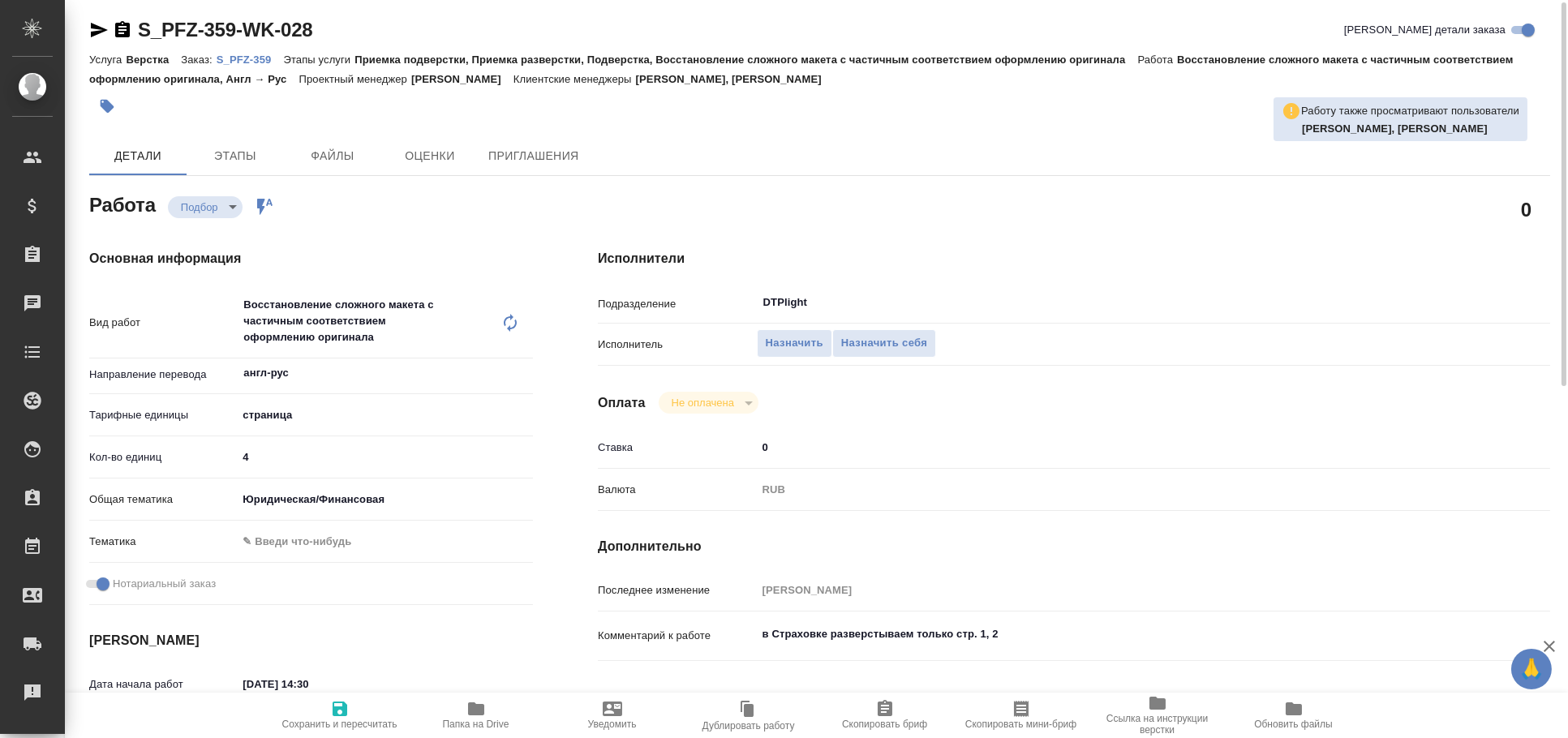
type textarea "x"
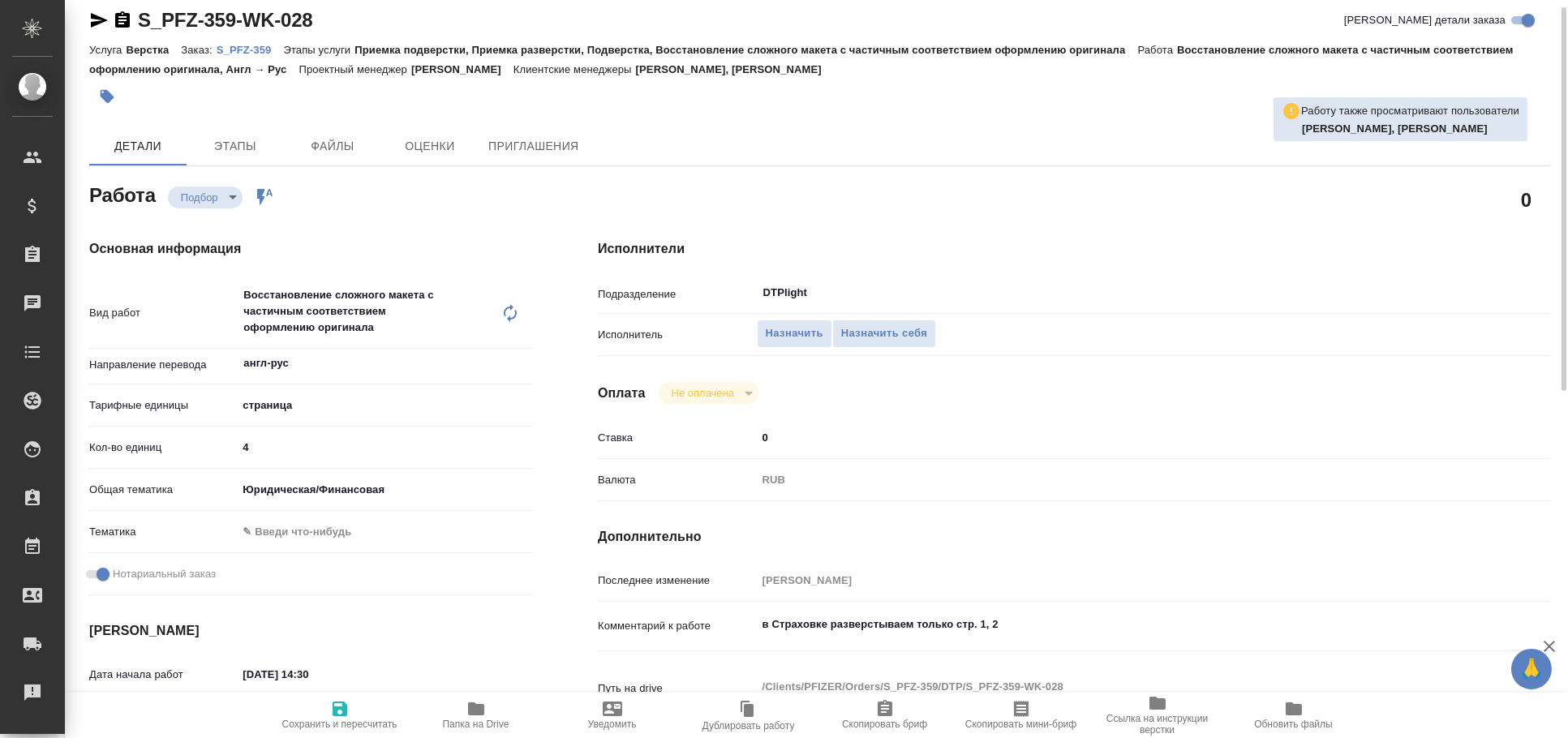
type textarea "x"
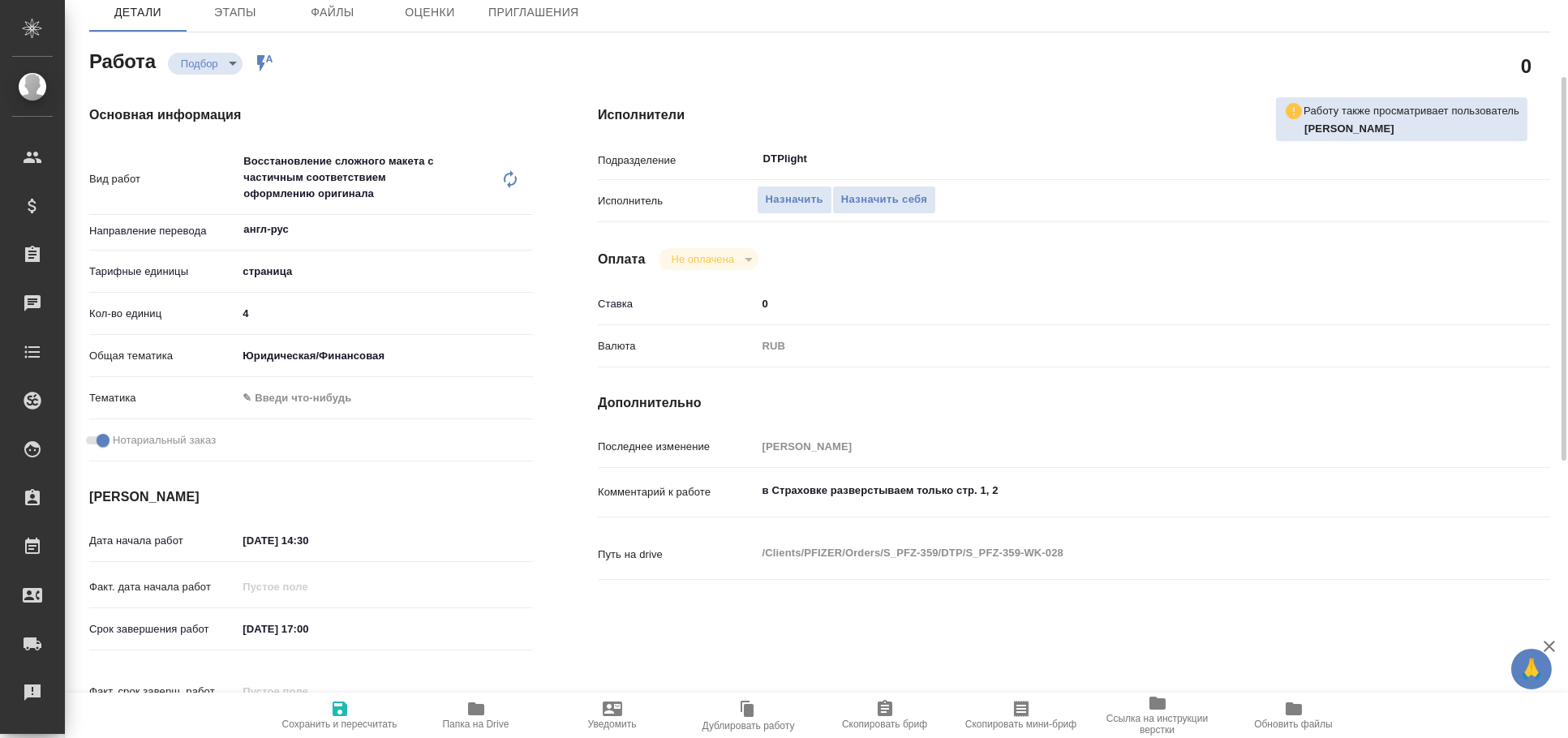
scroll to position [17, 0]
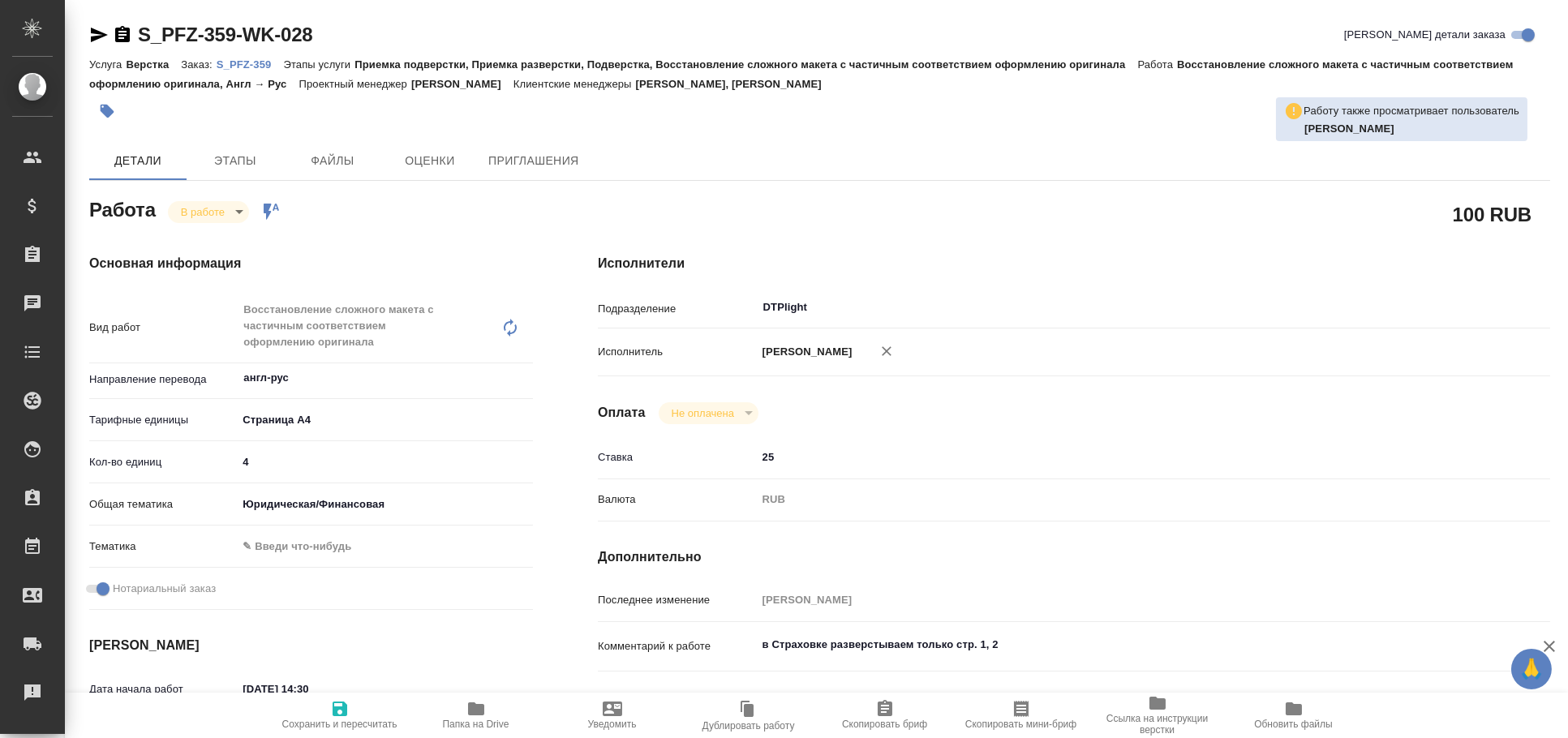
type textarea "x"
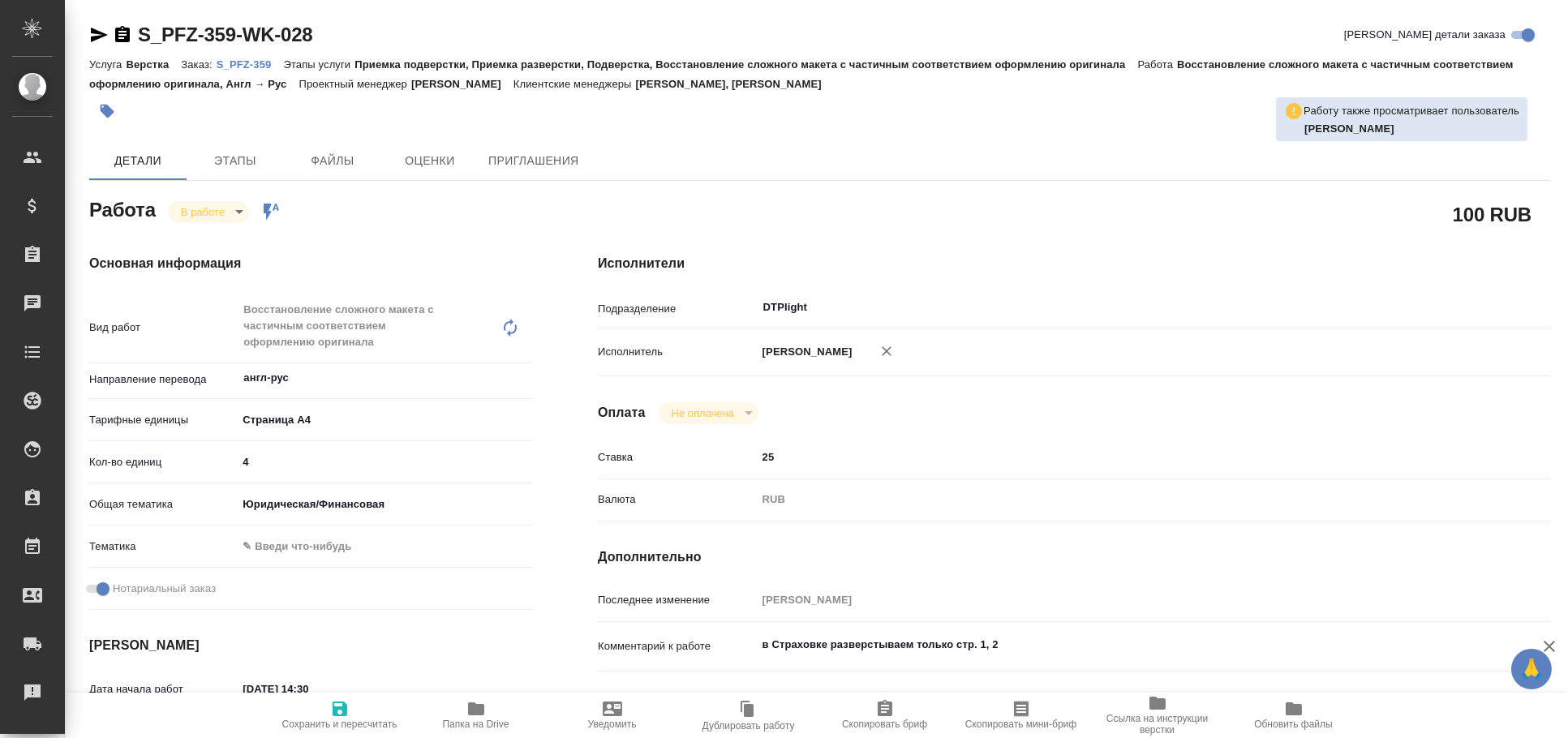
type textarea "x"
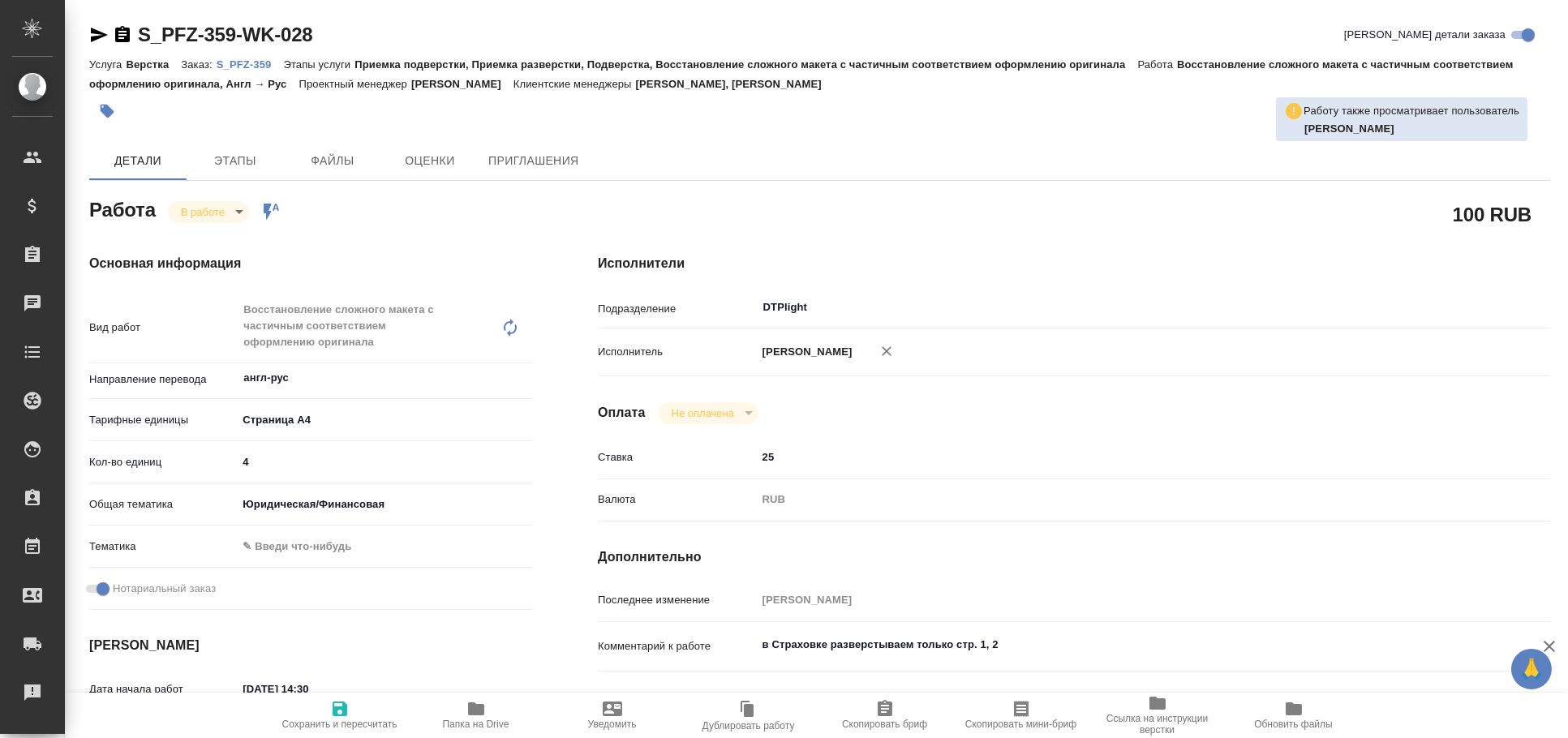
type textarea "x"
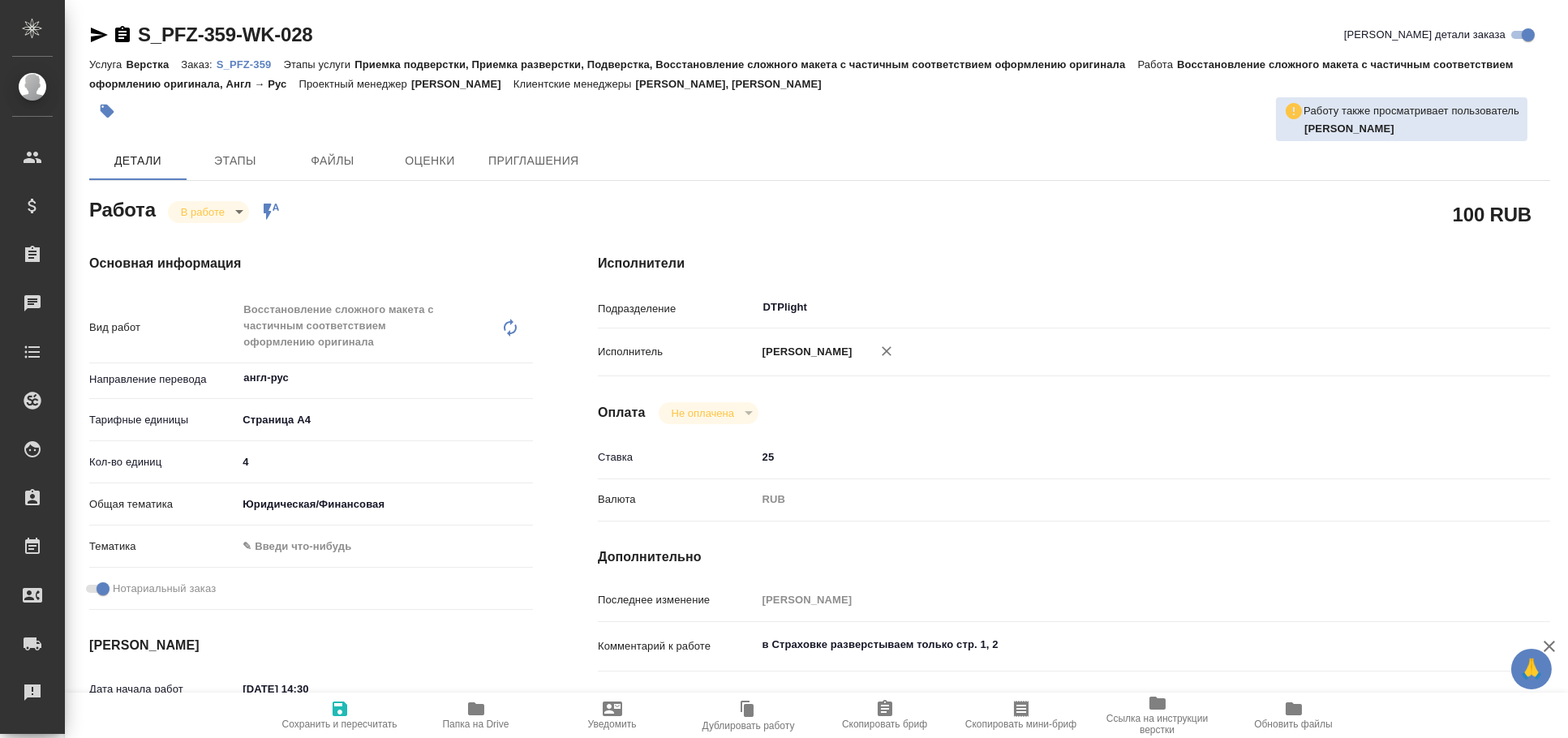
type textarea "x"
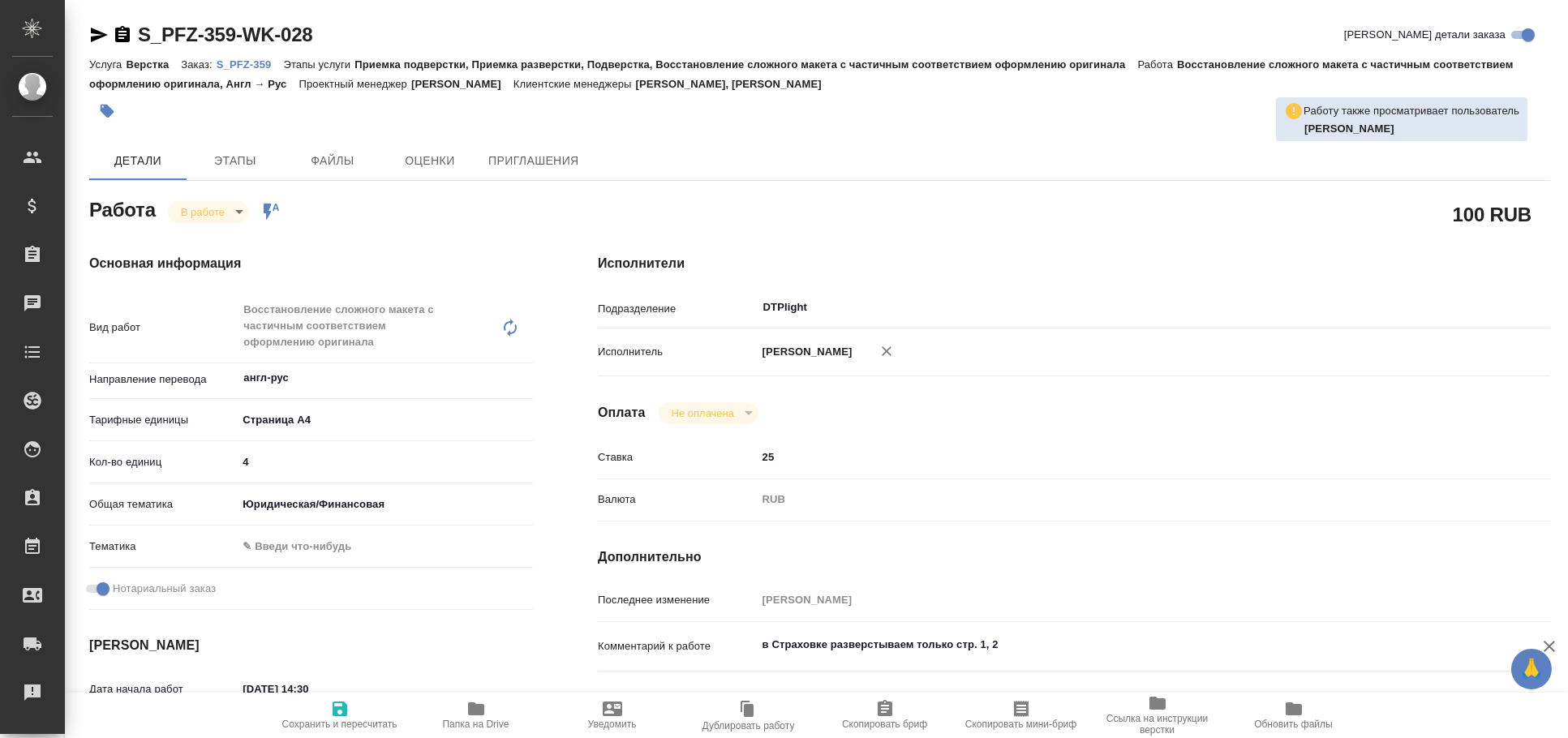
type textarea "x"
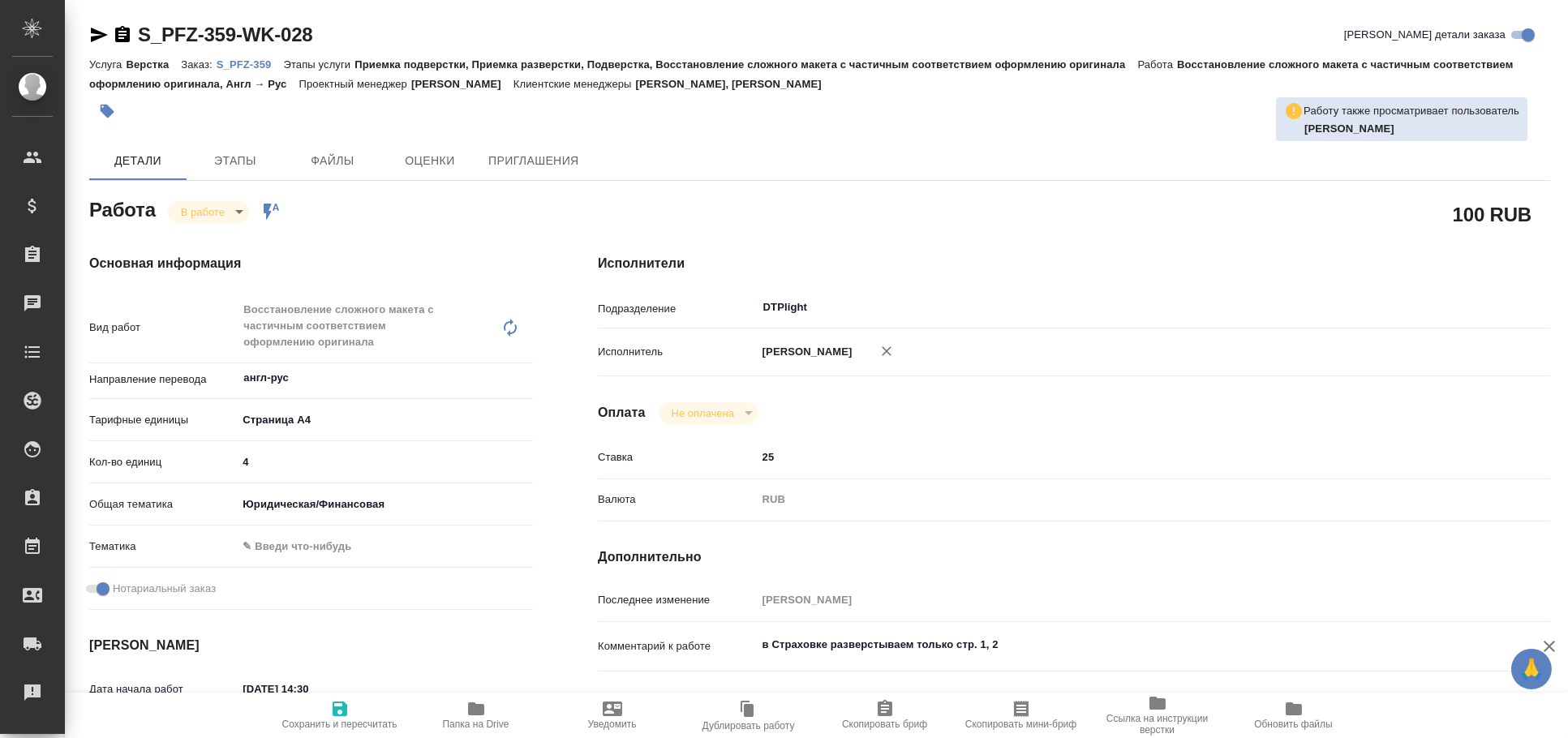
type textarea "x"
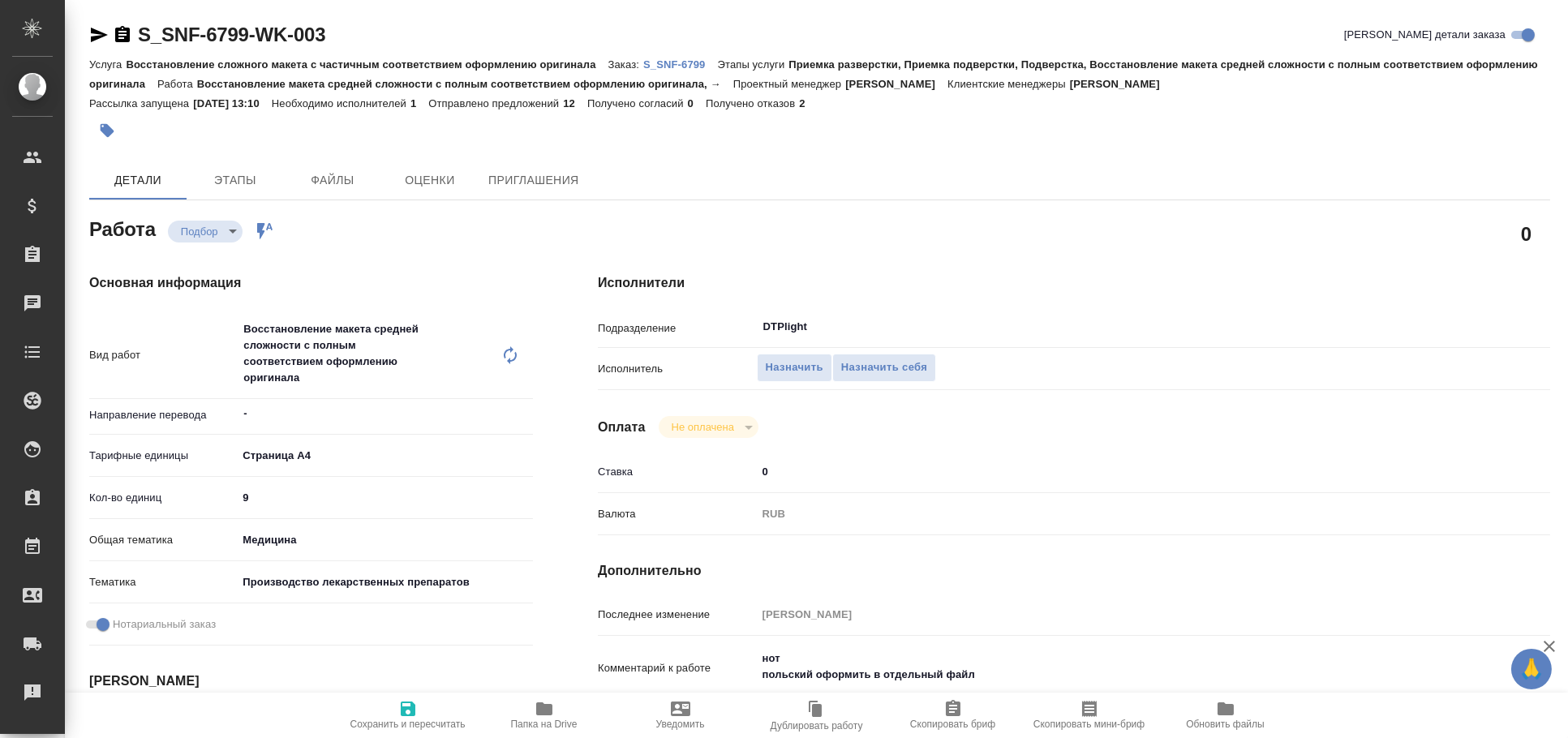
type textarea "x"
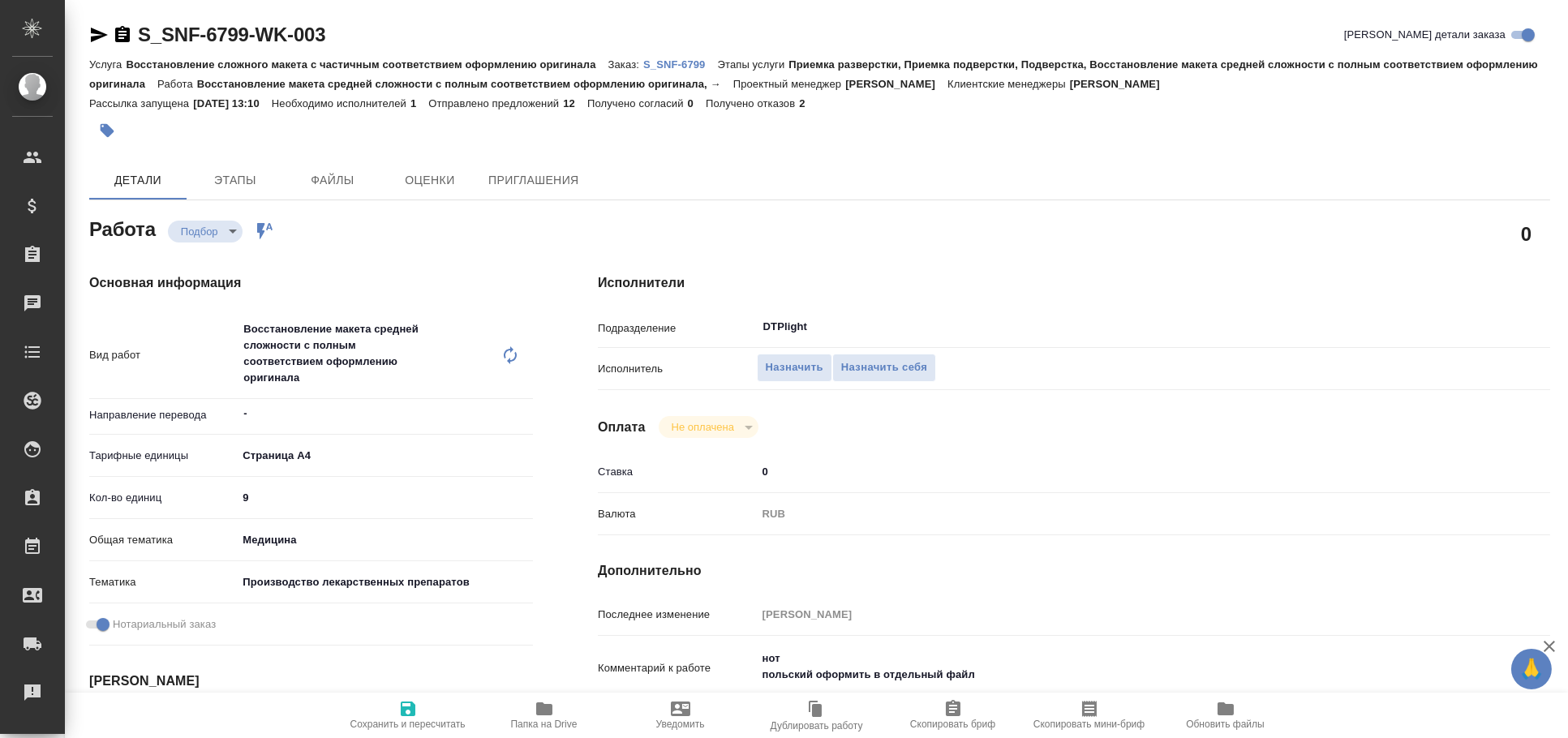
type textarea "x"
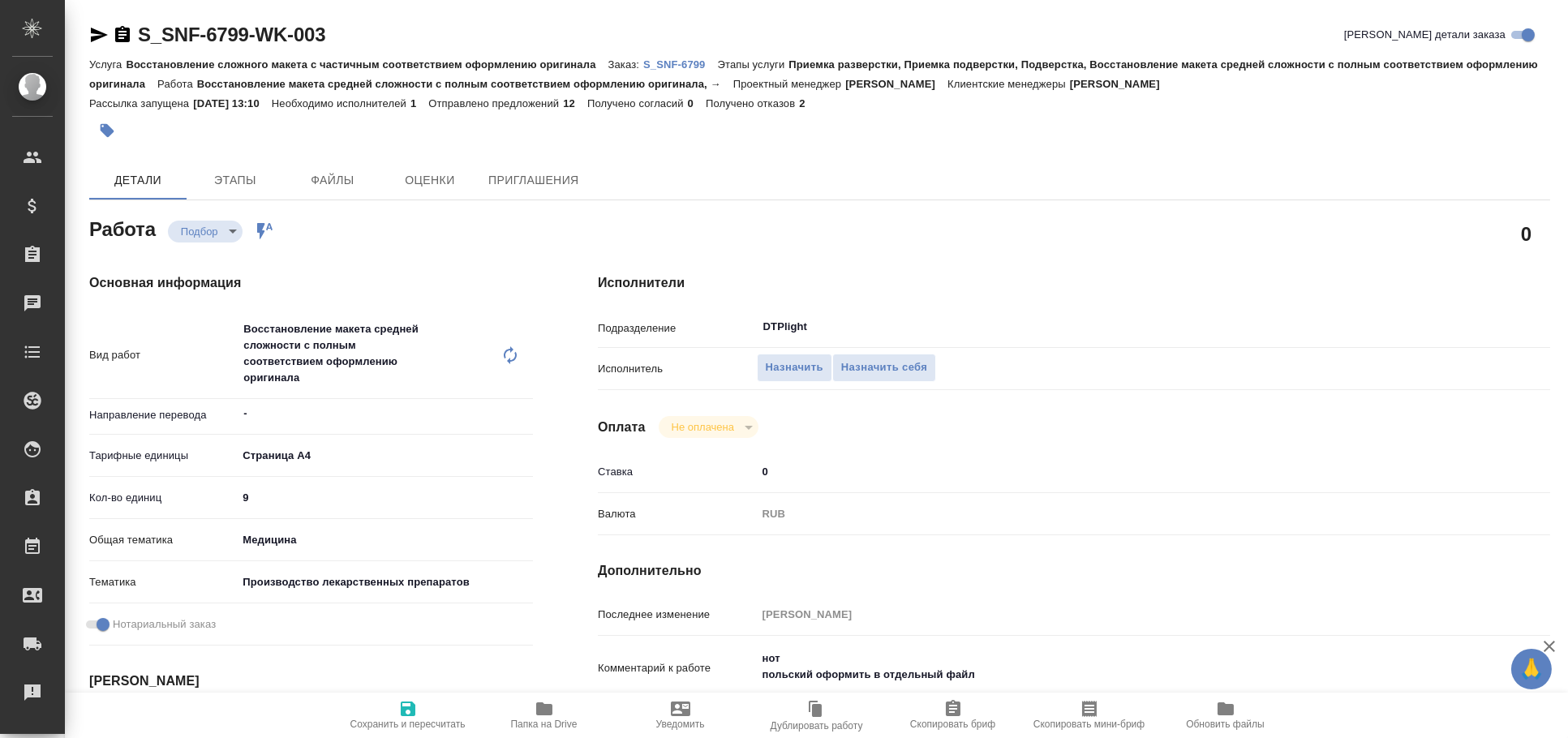
type textarea "x"
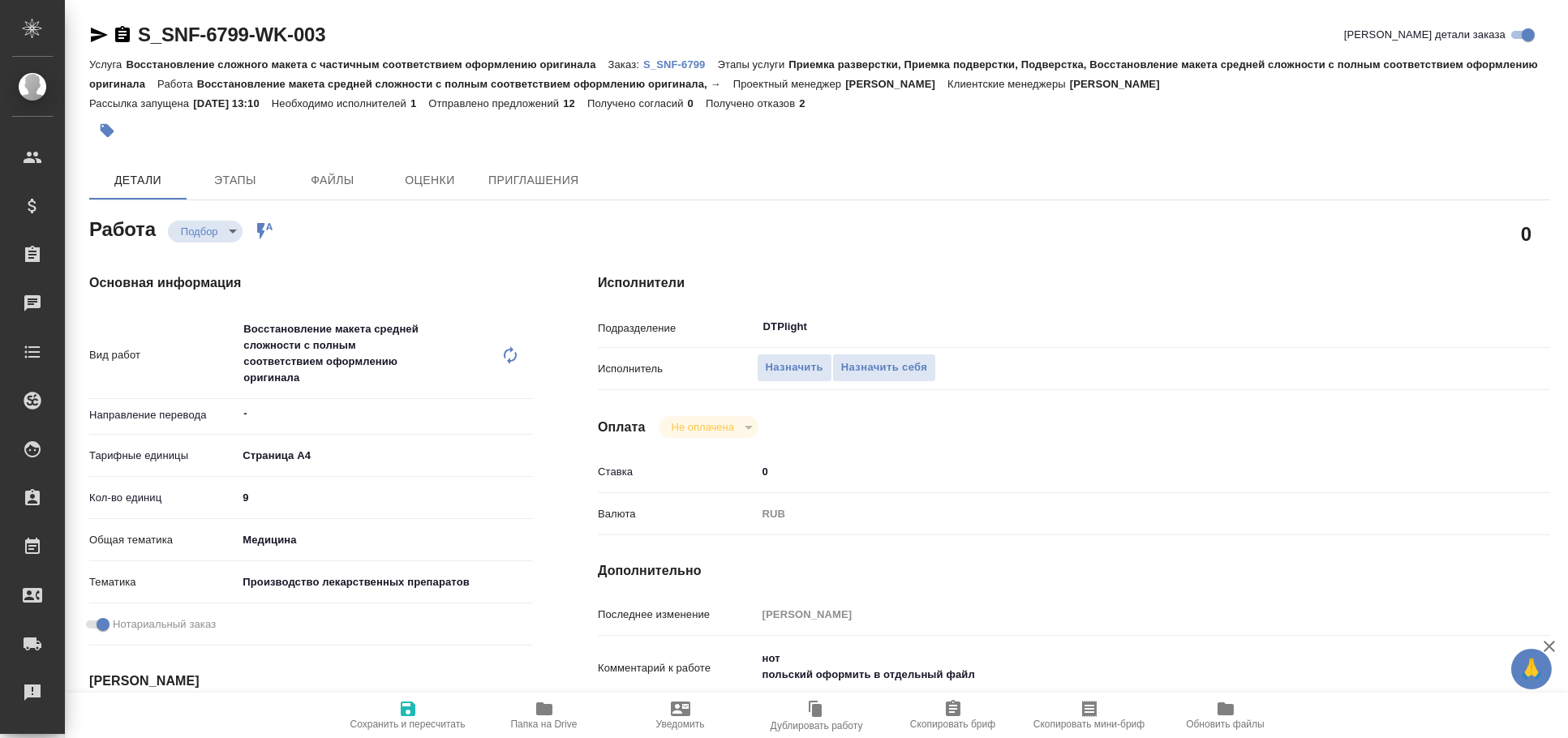
type textarea "x"
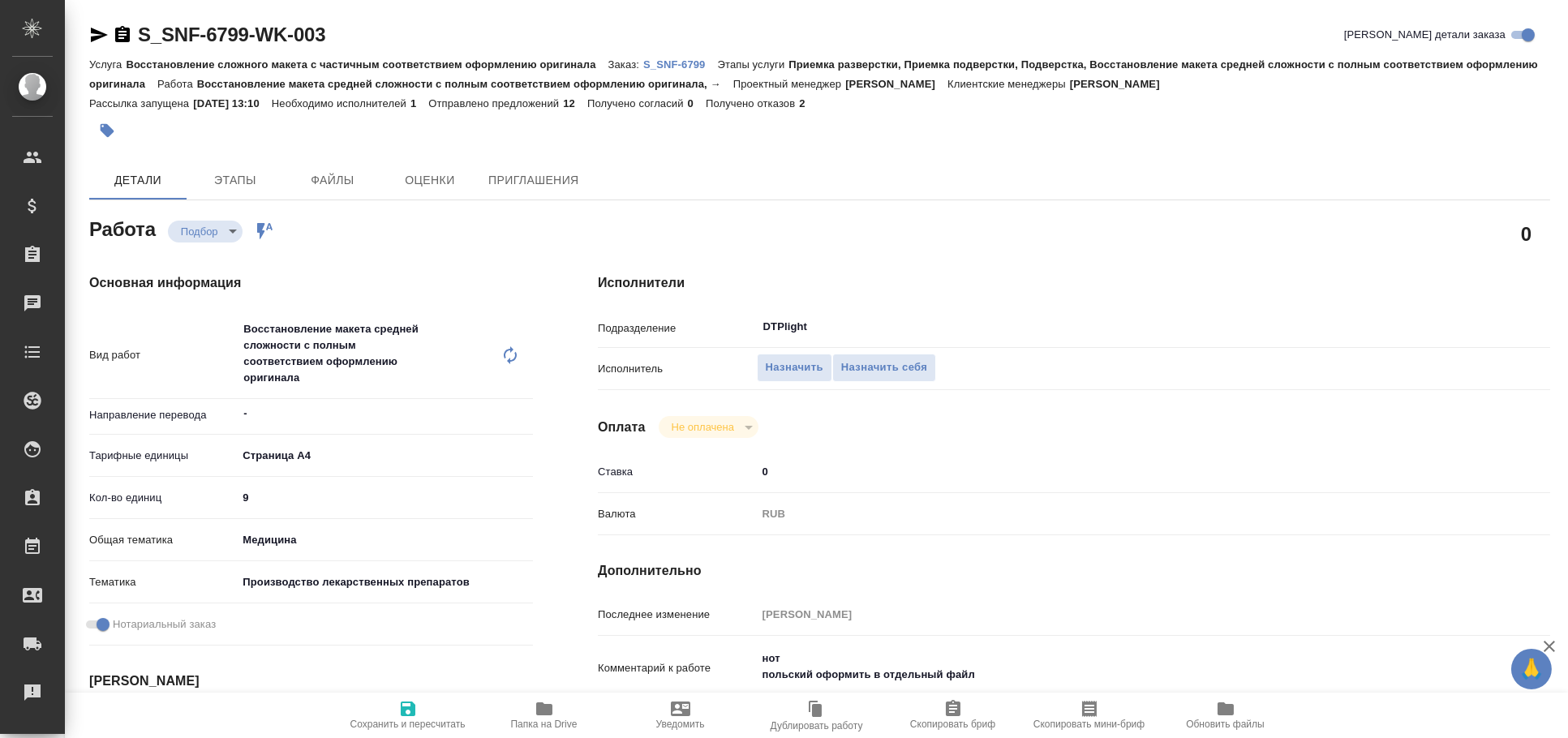
type textarea "x"
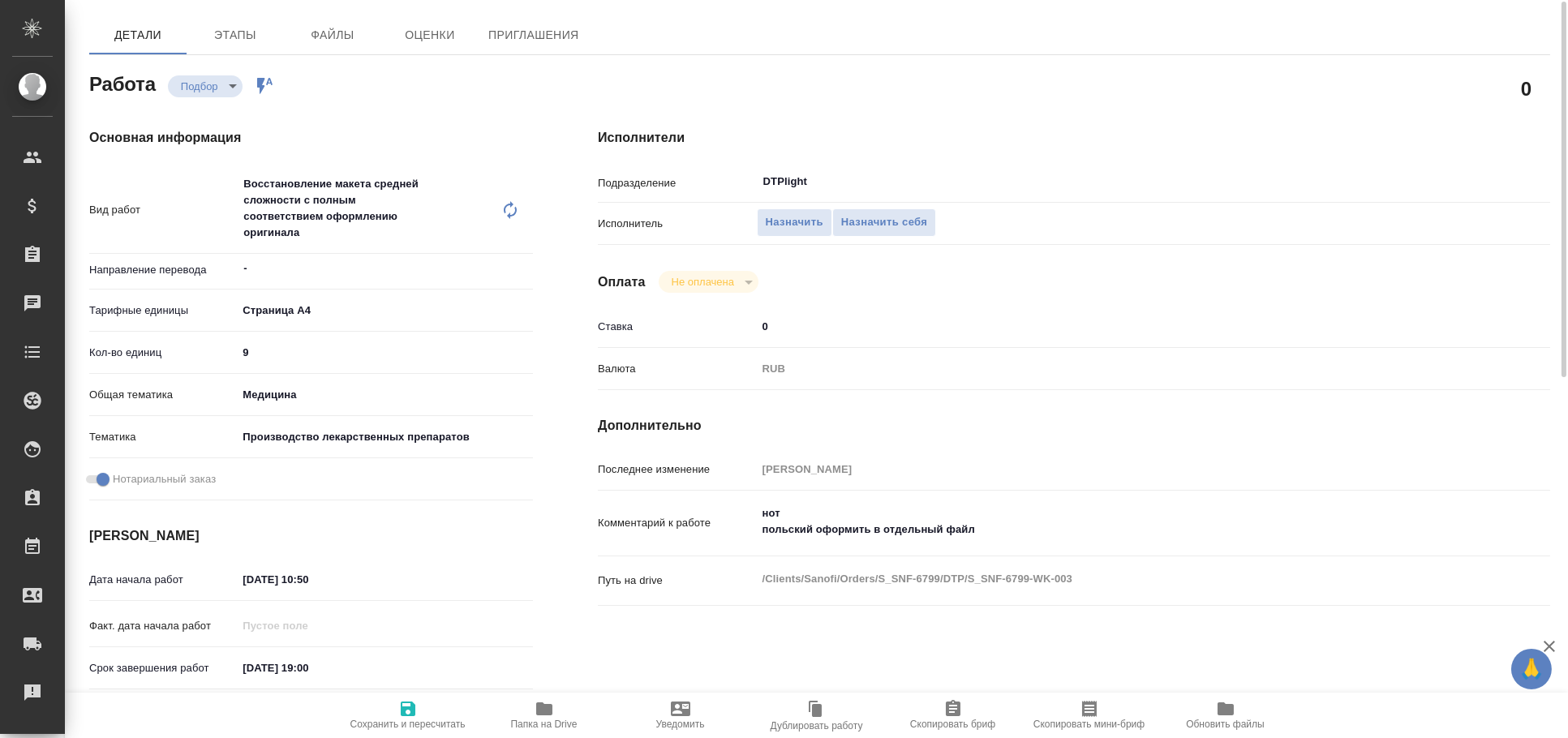
scroll to position [151, 0]
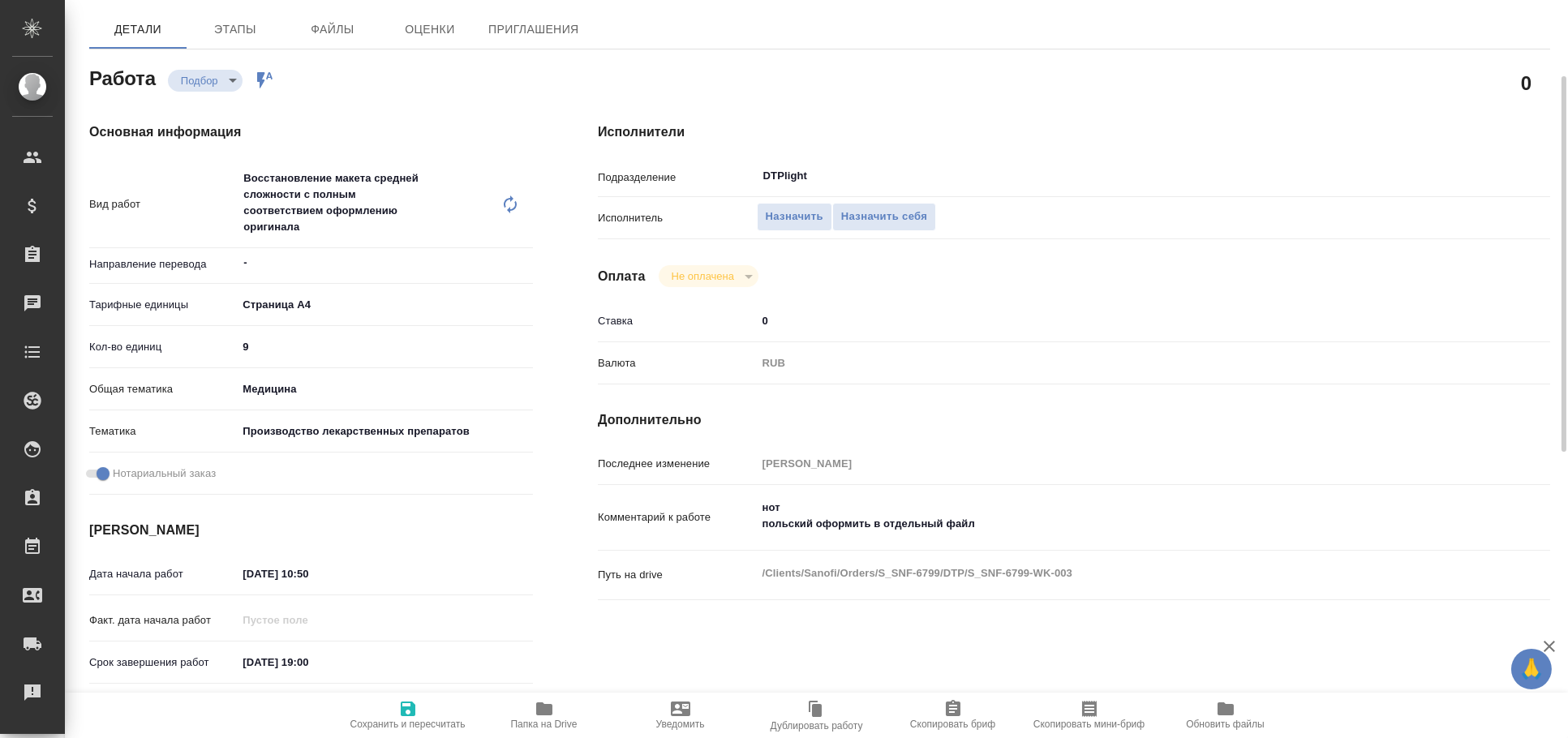
type textarea "x"
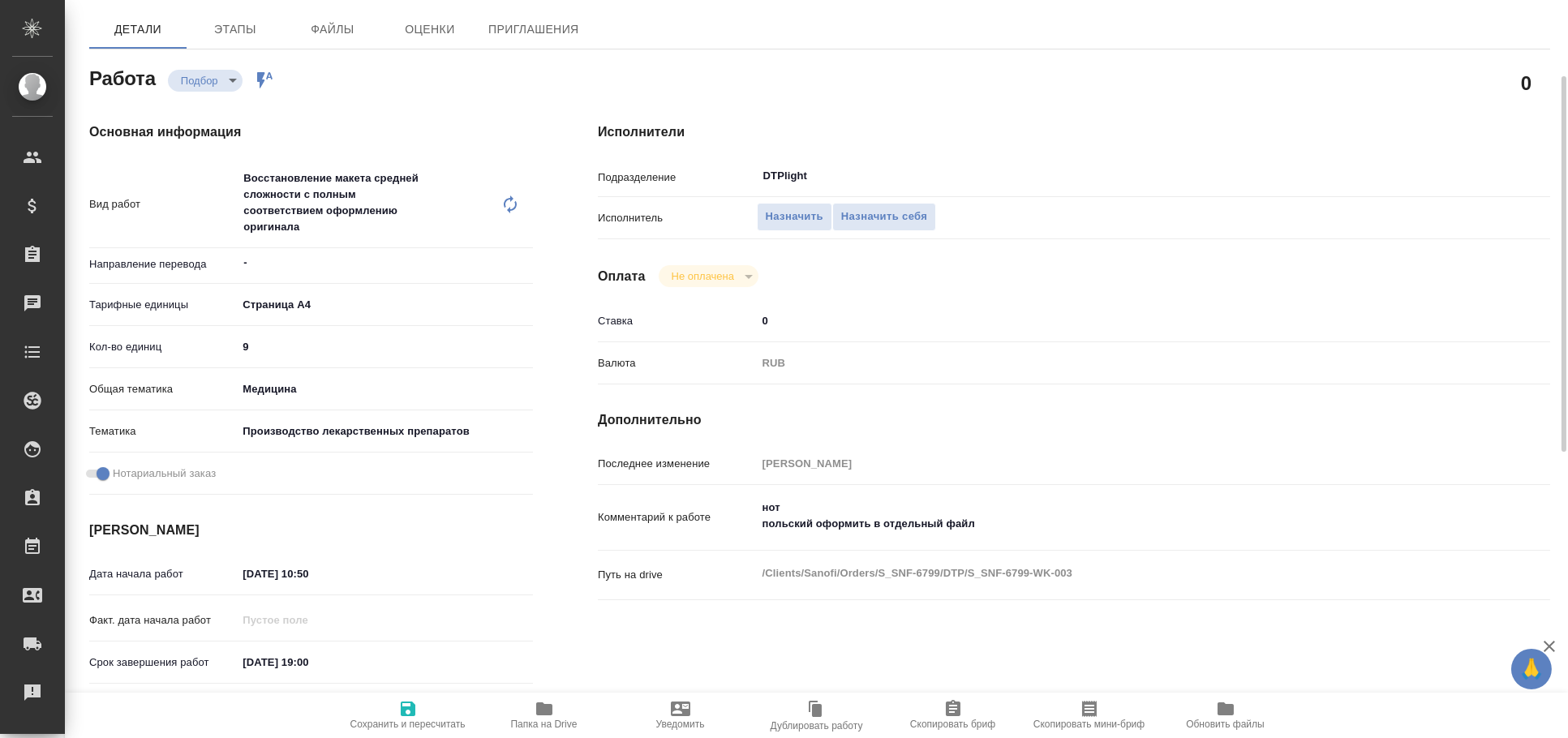
click at [541, 713] on icon "button" at bounding box center [545, 708] width 16 height 13
type textarea "x"
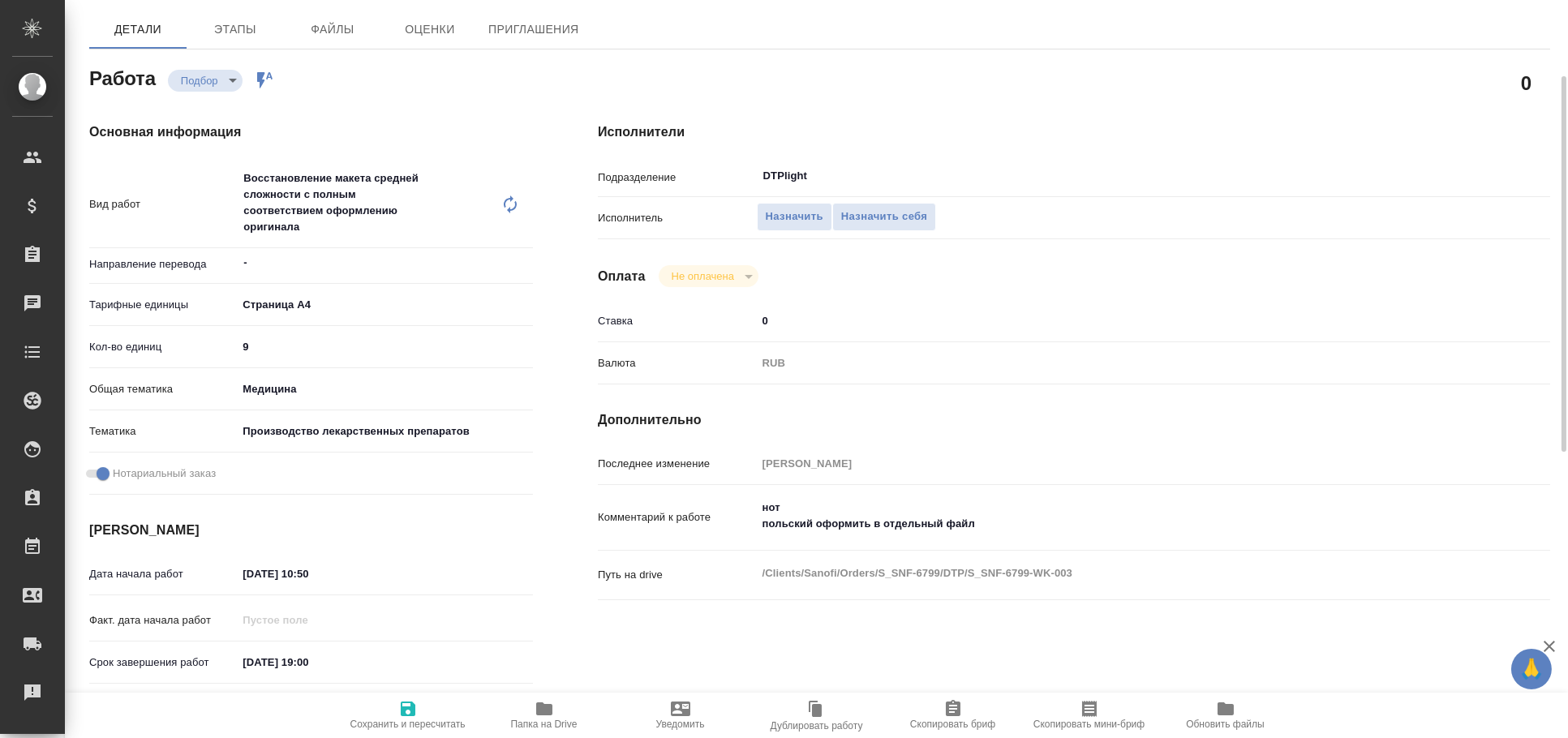
type textarea "x"
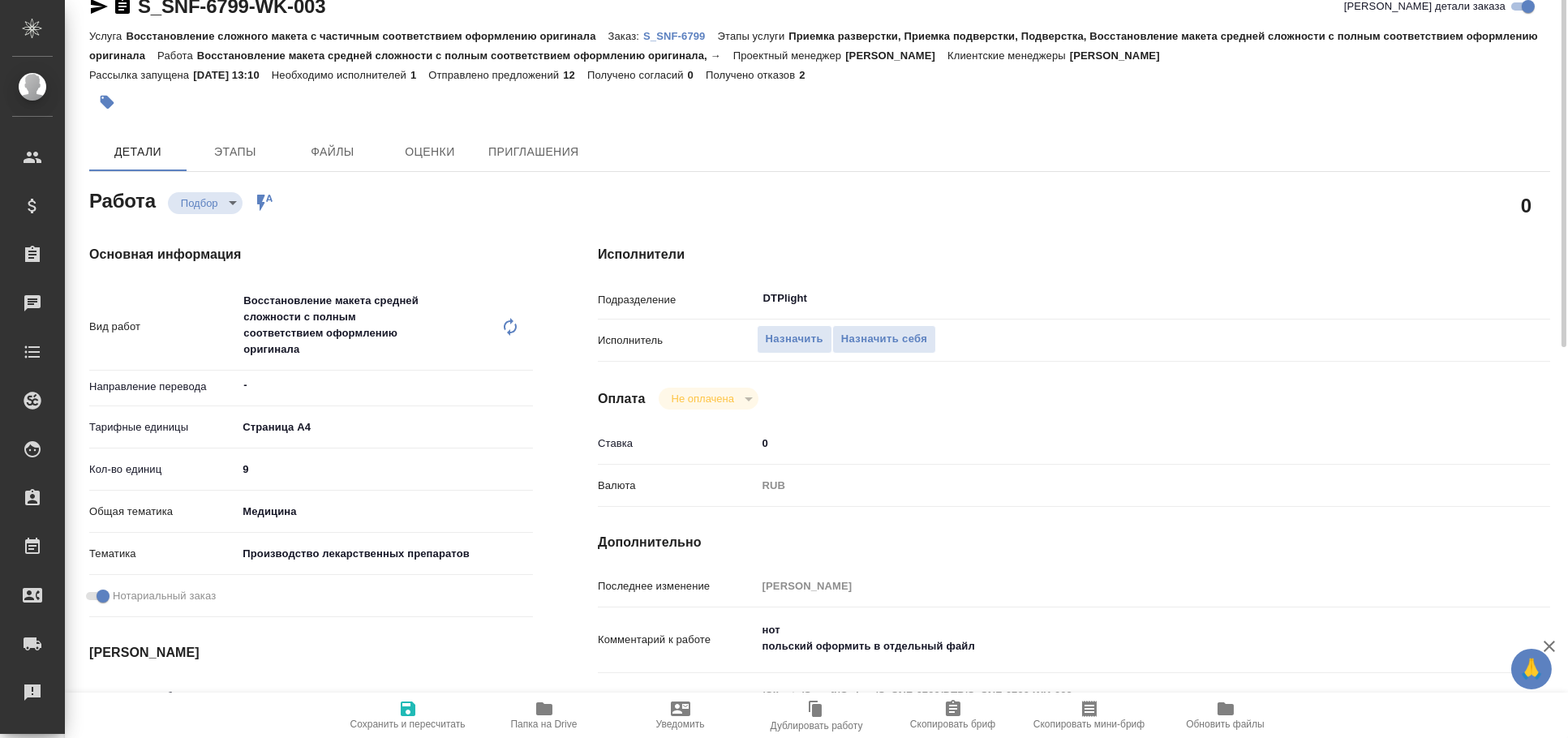
scroll to position [0, 0]
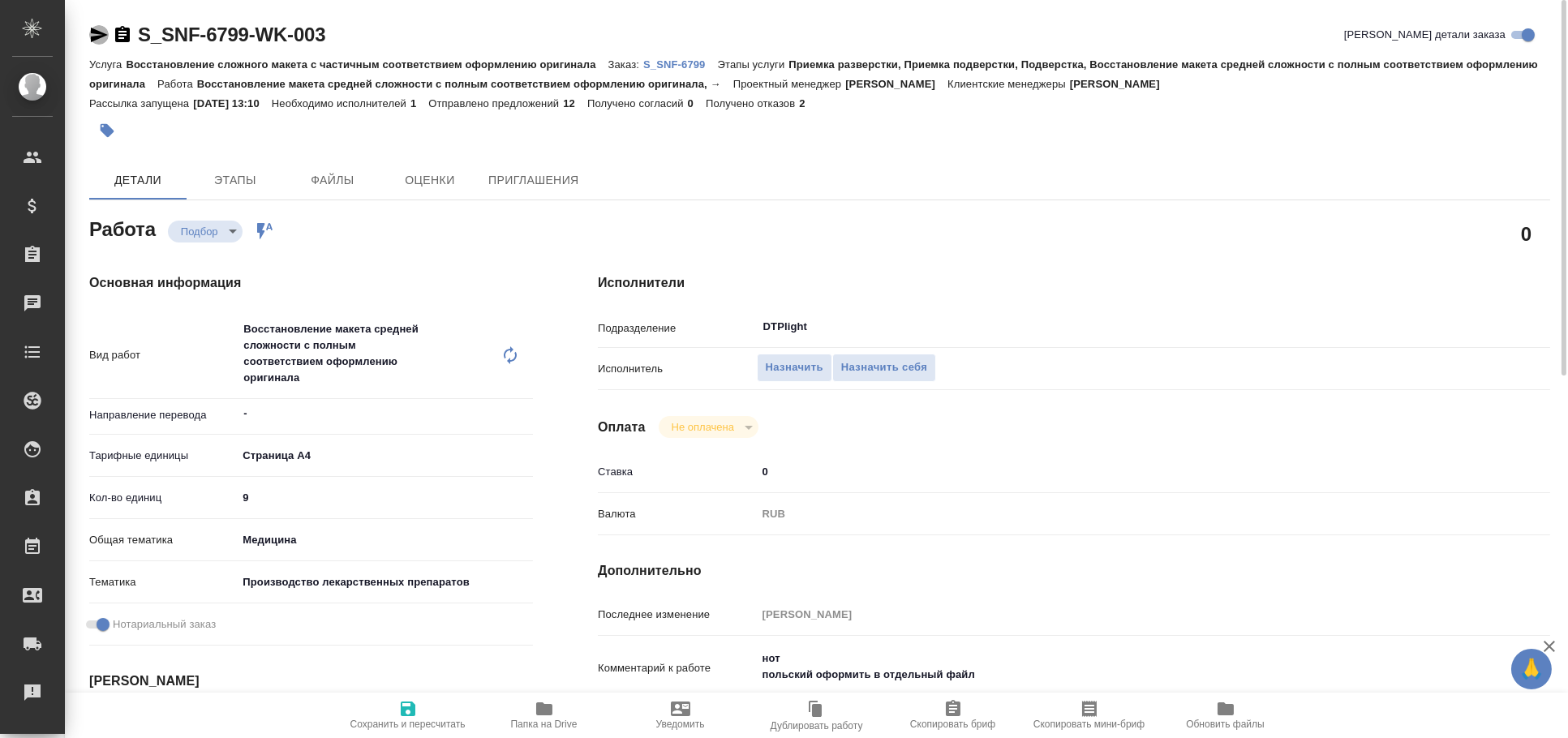
click at [91, 32] on icon "button" at bounding box center [99, 35] width 17 height 15
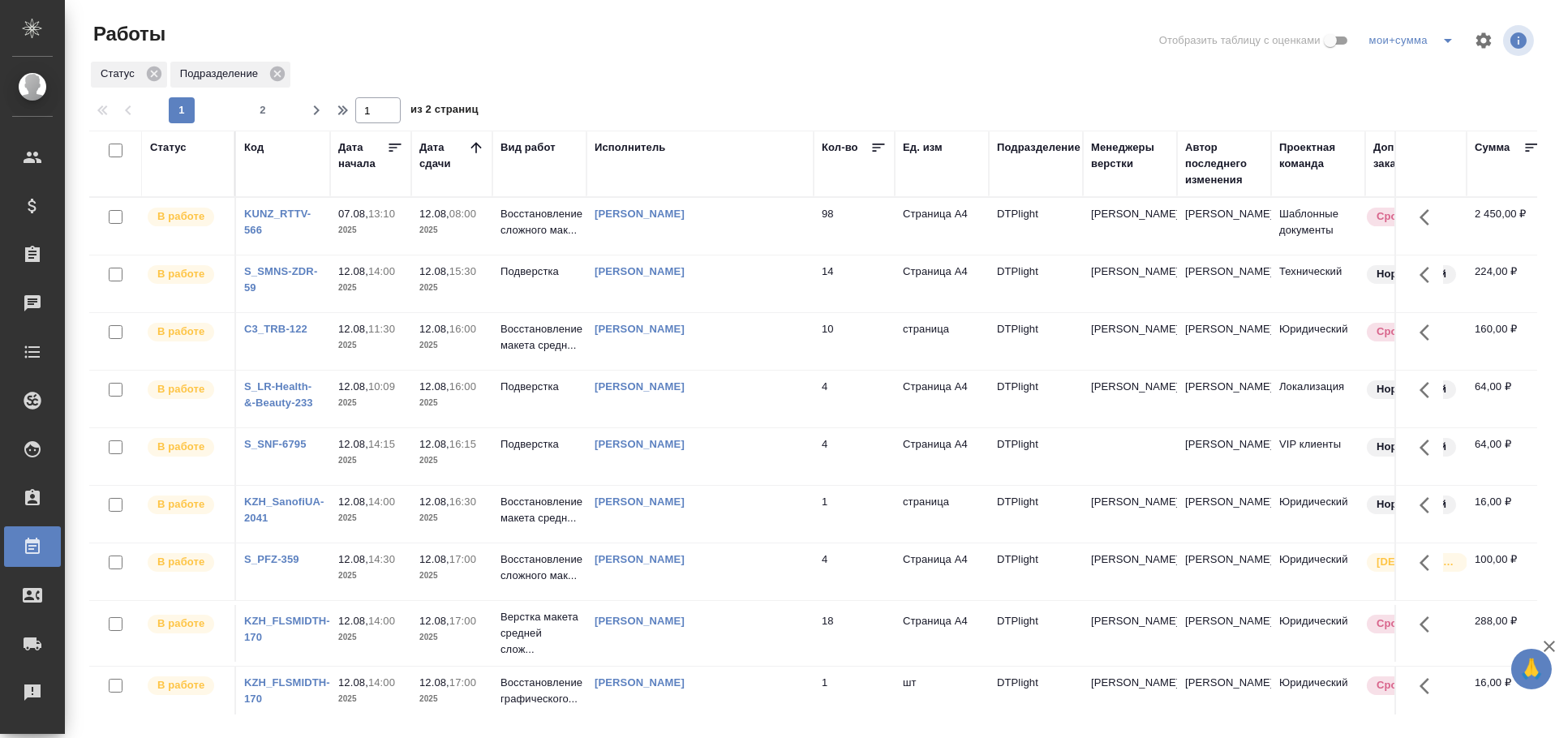
click at [637, 150] on div "Исполнитель" at bounding box center [630, 148] width 71 height 16
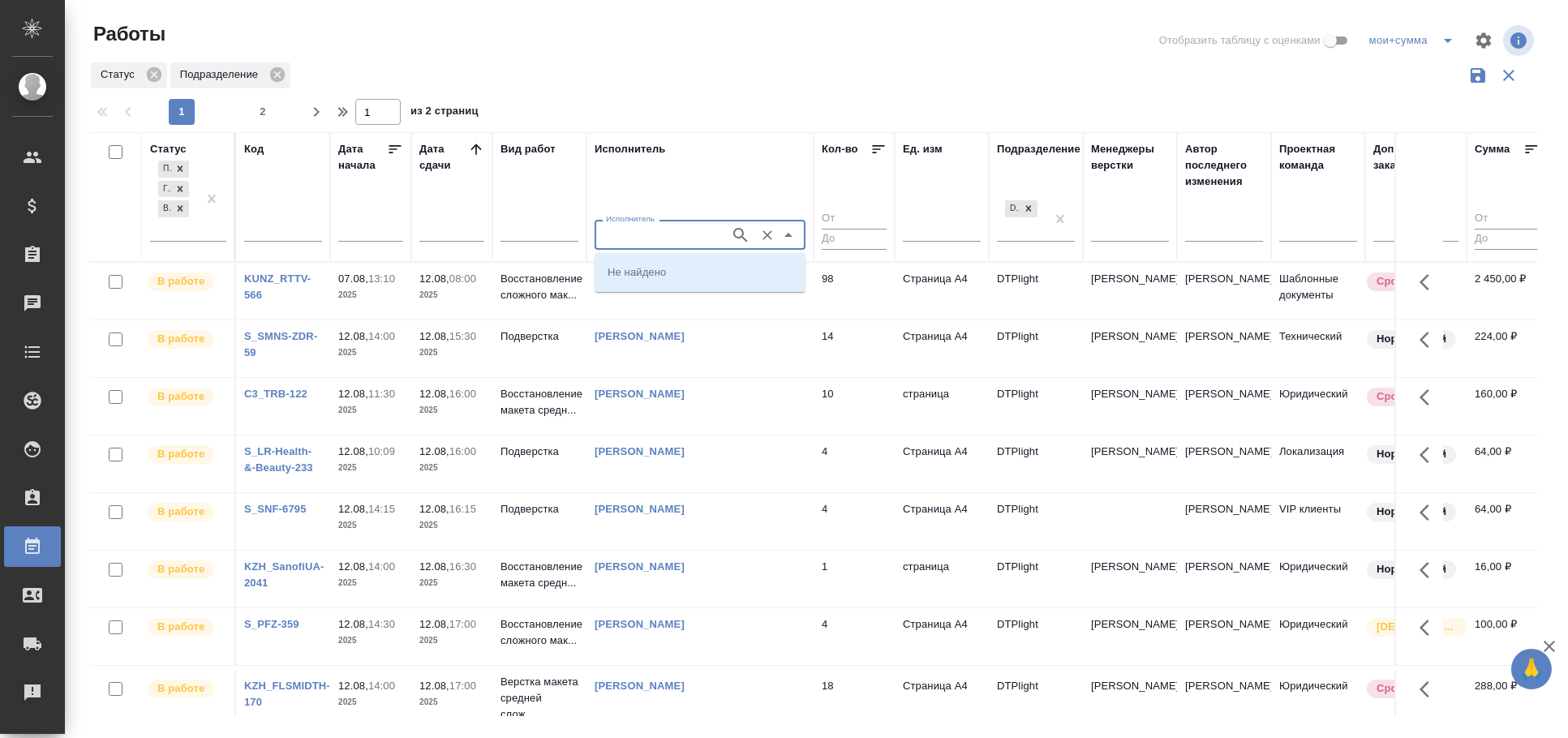
click at [655, 233] on input "Исполнитель" at bounding box center [660, 235] width 122 height 20
type input "зубакова"
click at [679, 274] on p "[PERSON_NAME]" at bounding box center [652, 272] width 89 height 16
type input "[PERSON_NAME]"
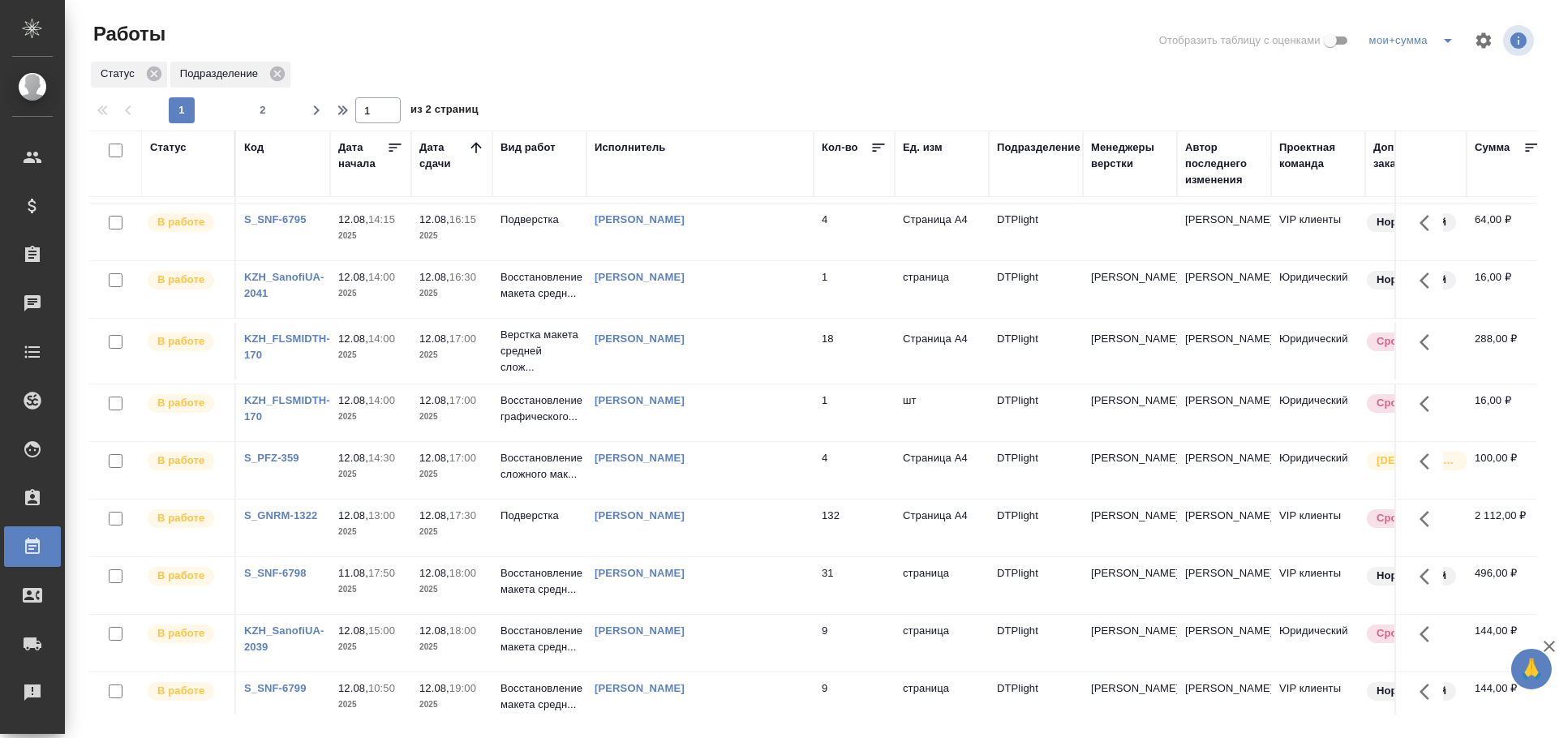
scroll to position [71, 0]
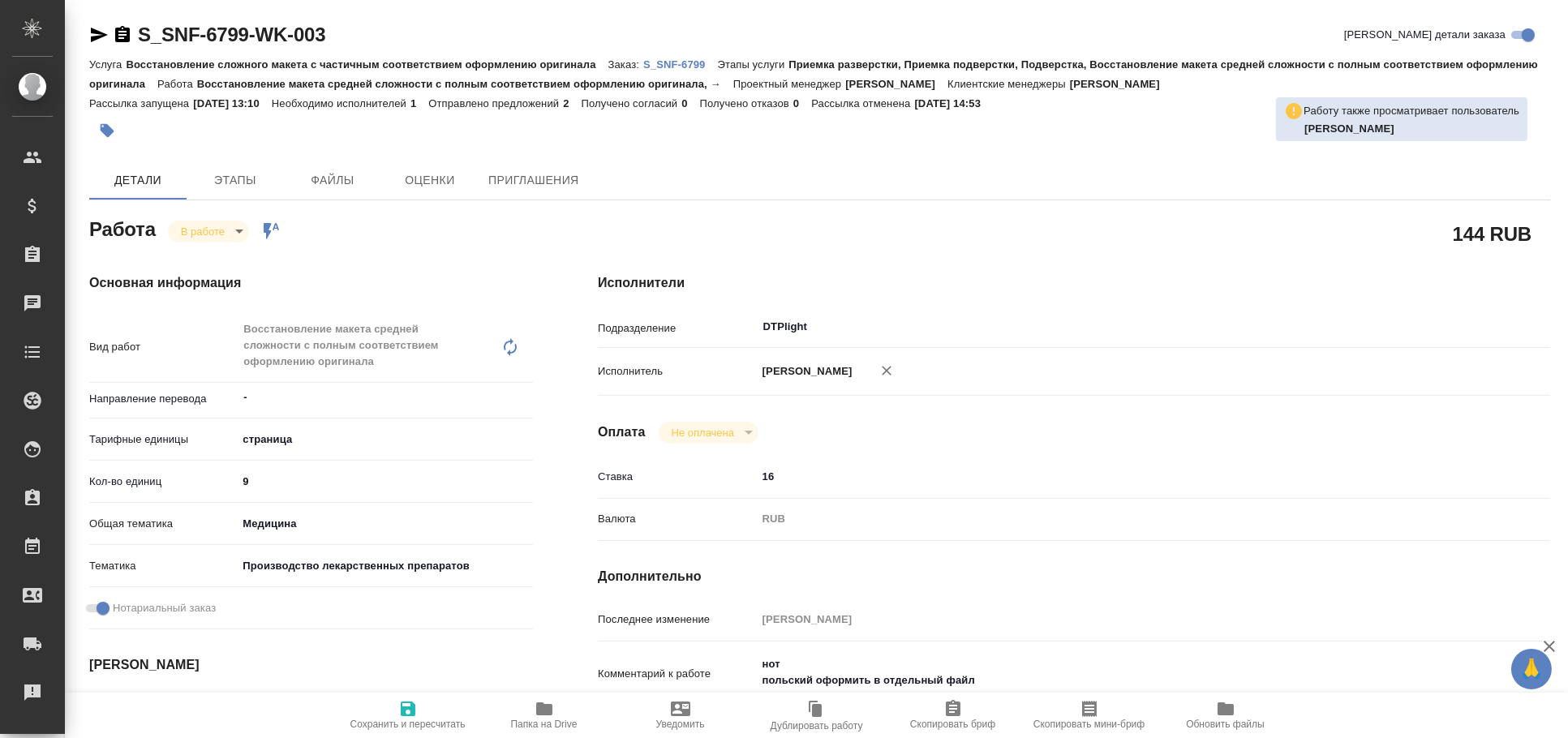
type textarea "x"
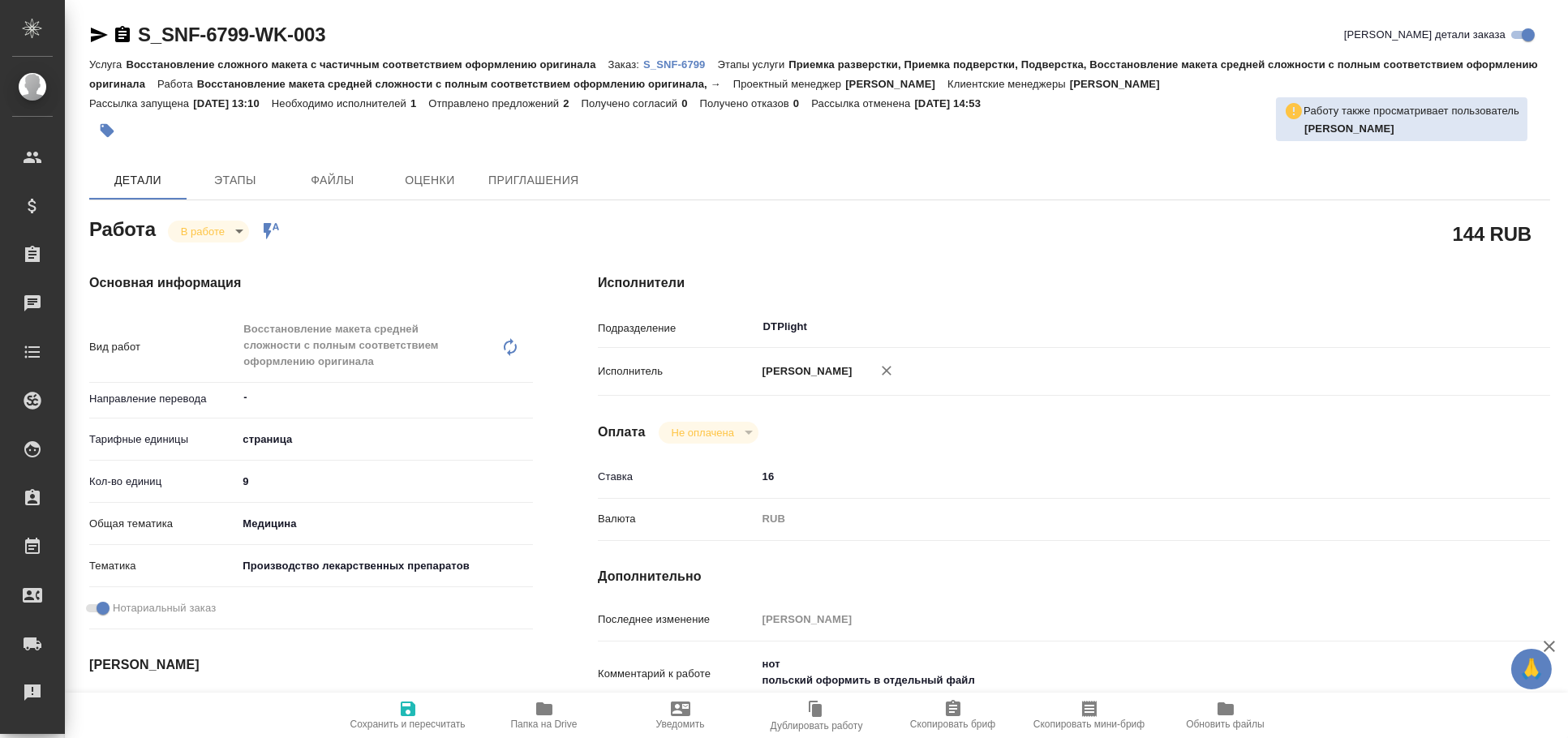
type textarea "x"
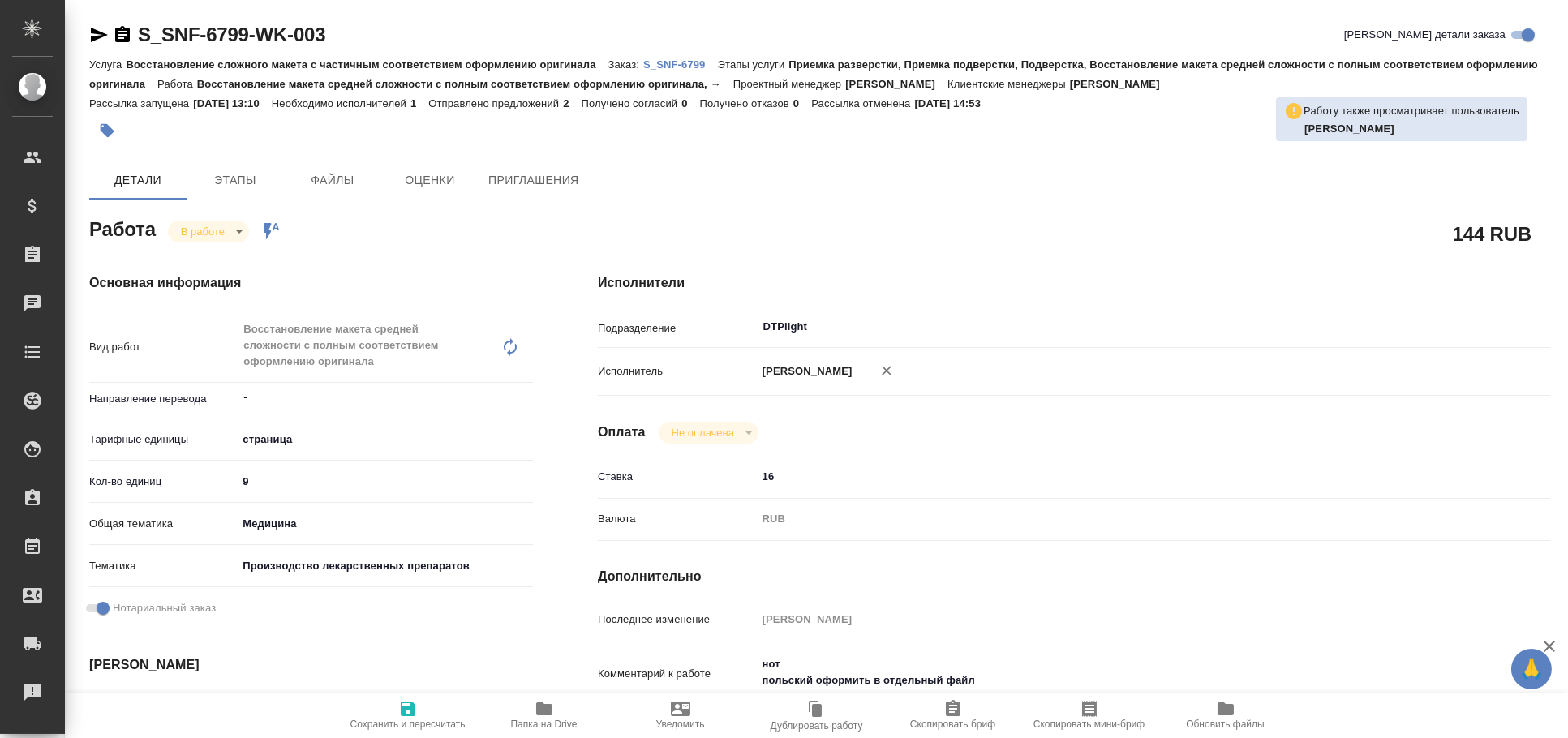
type textarea "x"
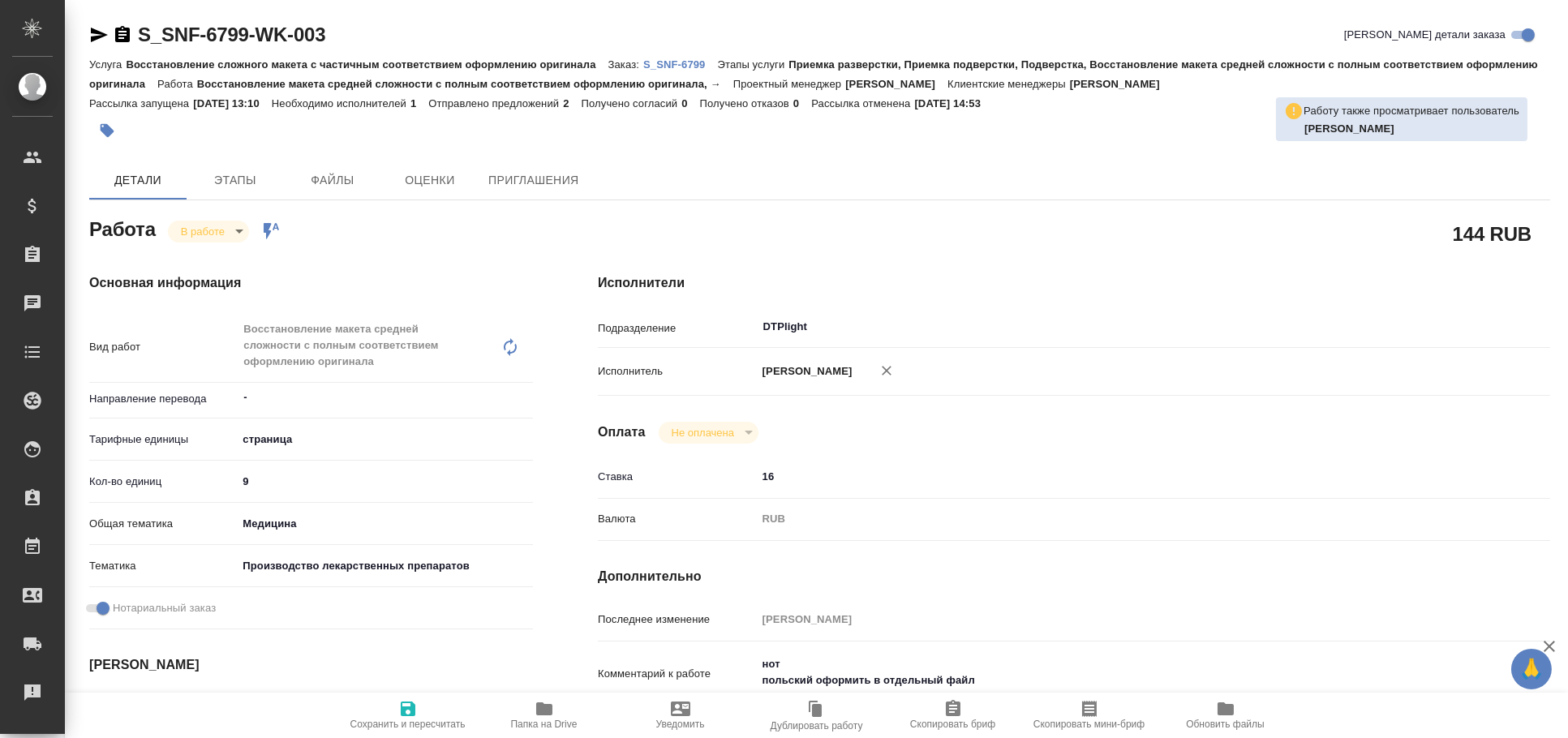
type textarea "x"
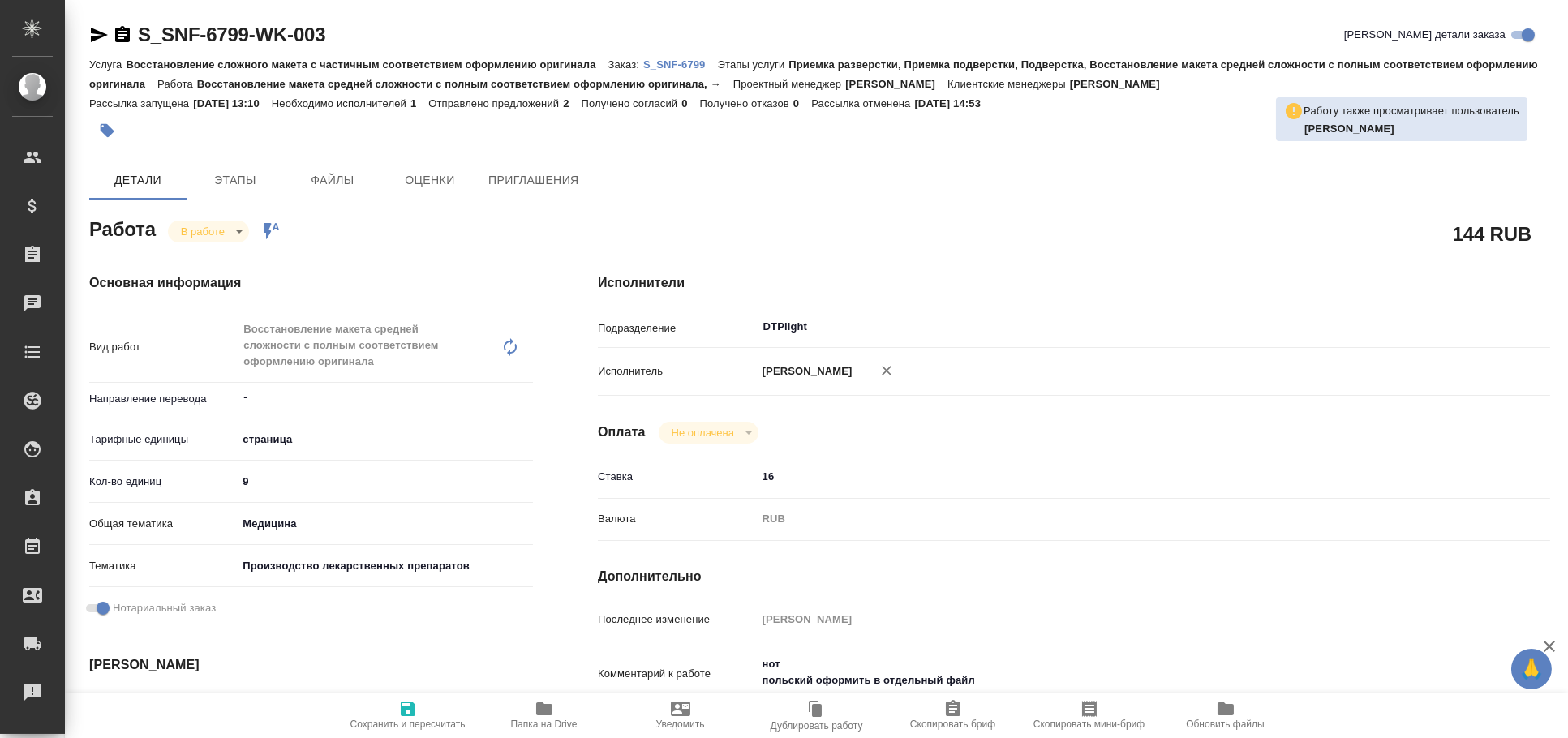
type textarea "x"
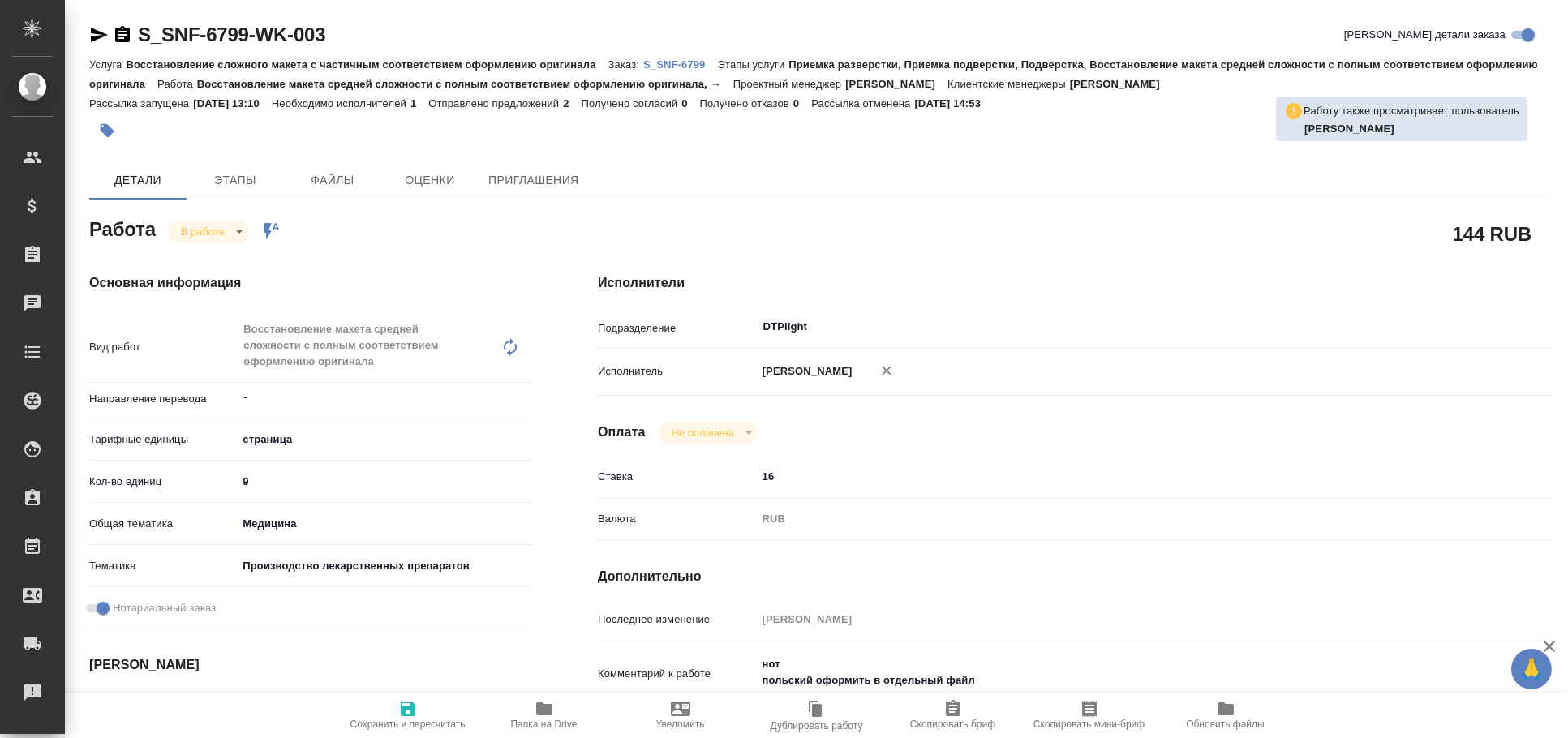
type textarea "x"
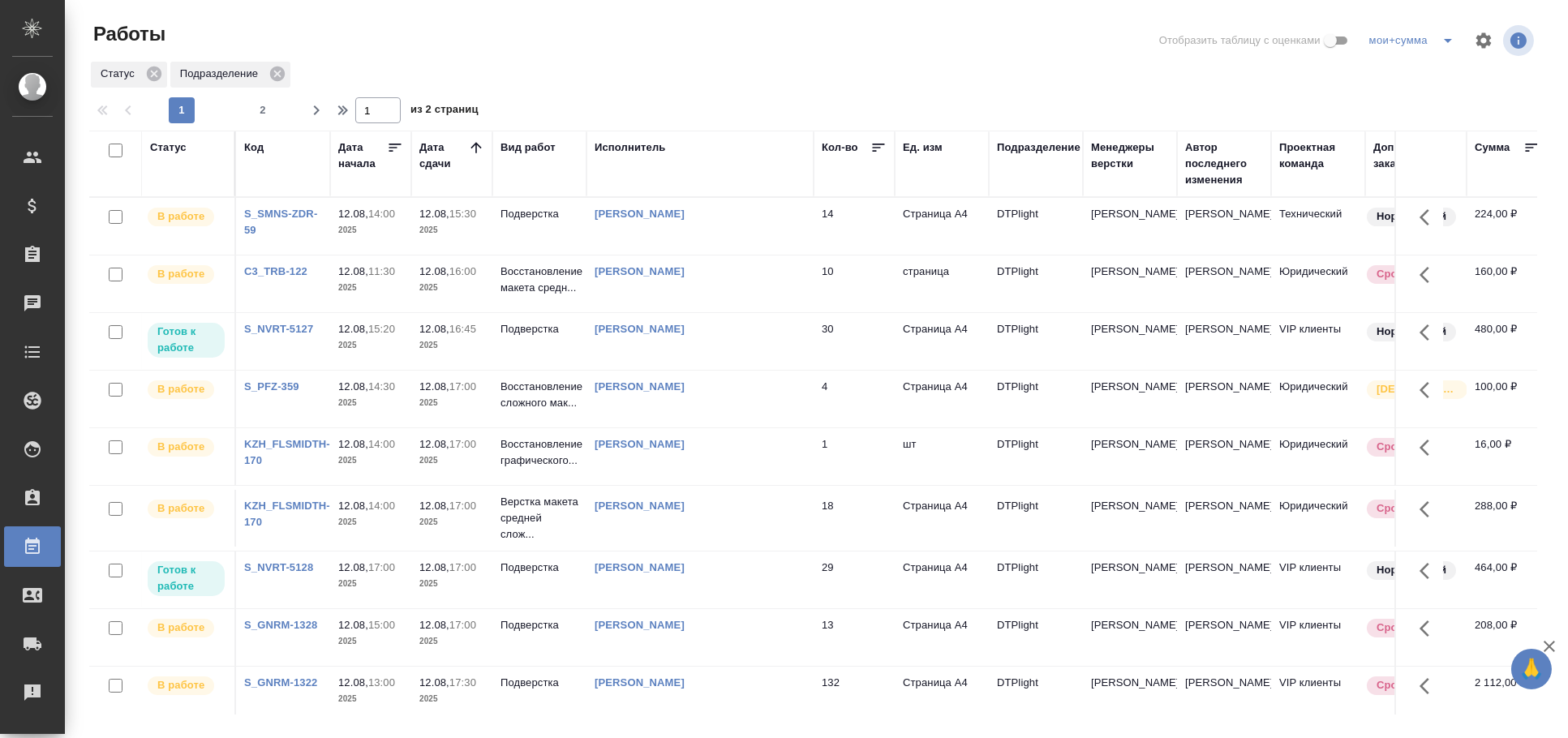
click at [600, 222] on div "[PERSON_NAME]" at bounding box center [700, 214] width 211 height 16
click at [627, 254] on td "[PERSON_NAME]" at bounding box center [700, 226] width 227 height 57
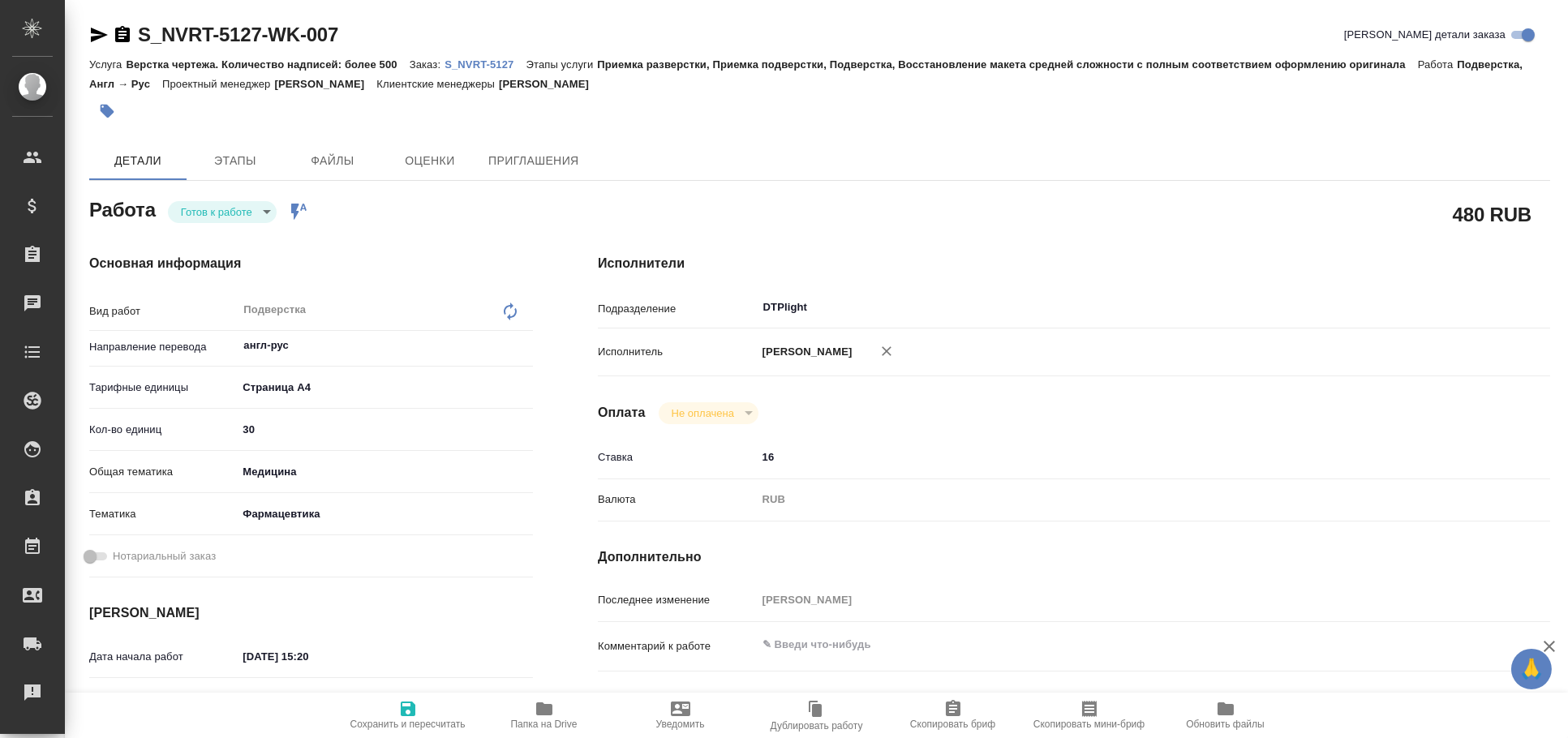
type textarea "x"
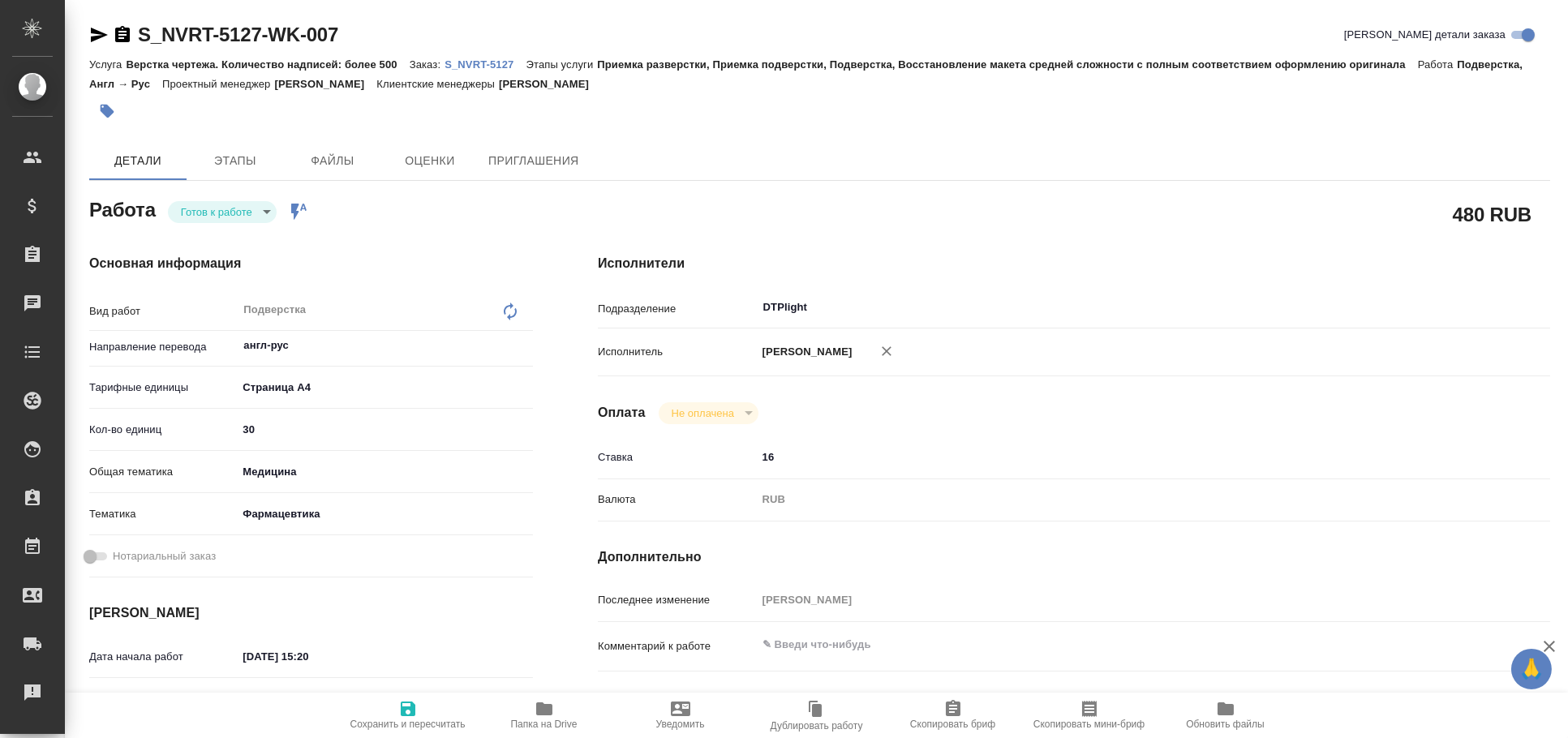
type textarea "x"
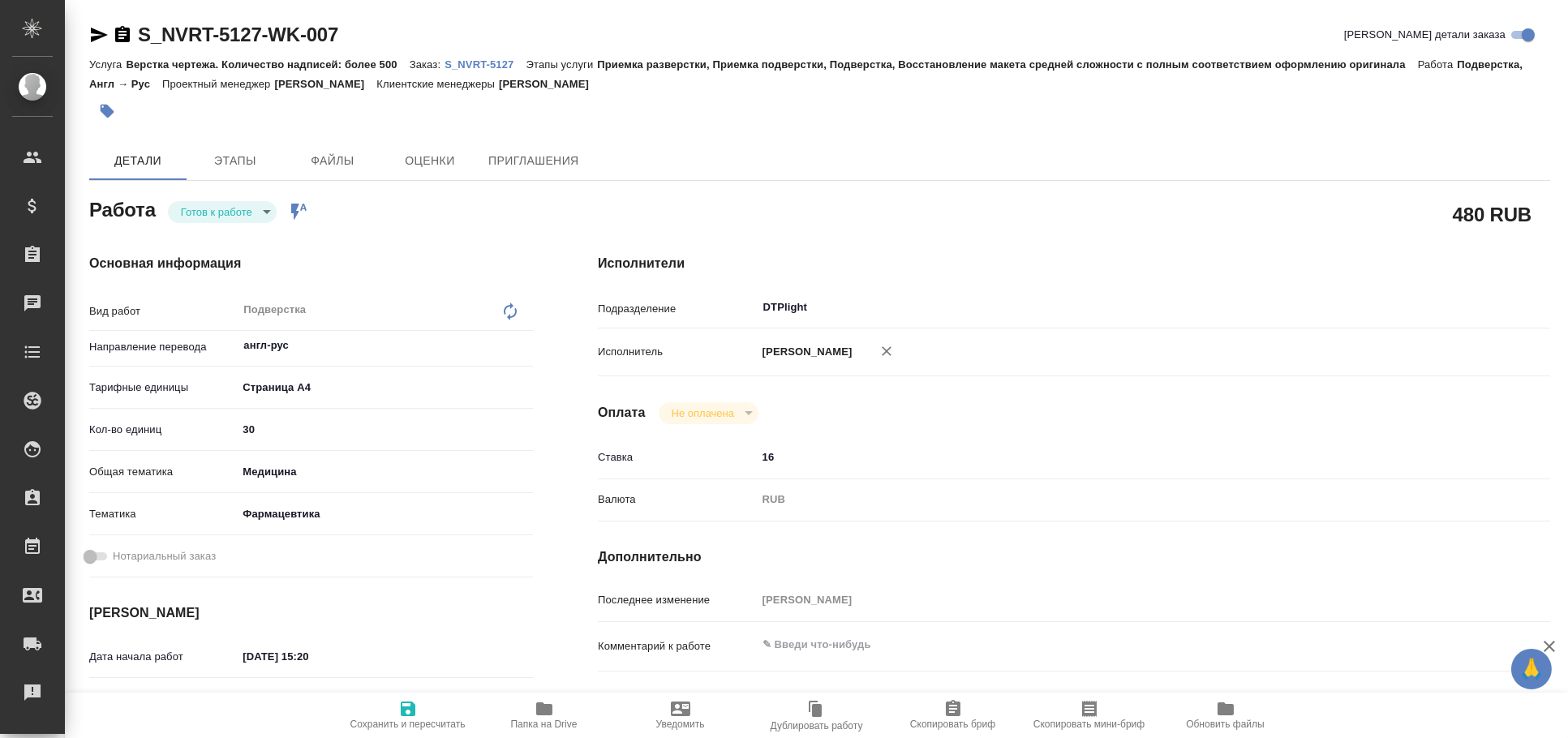
type textarea "x"
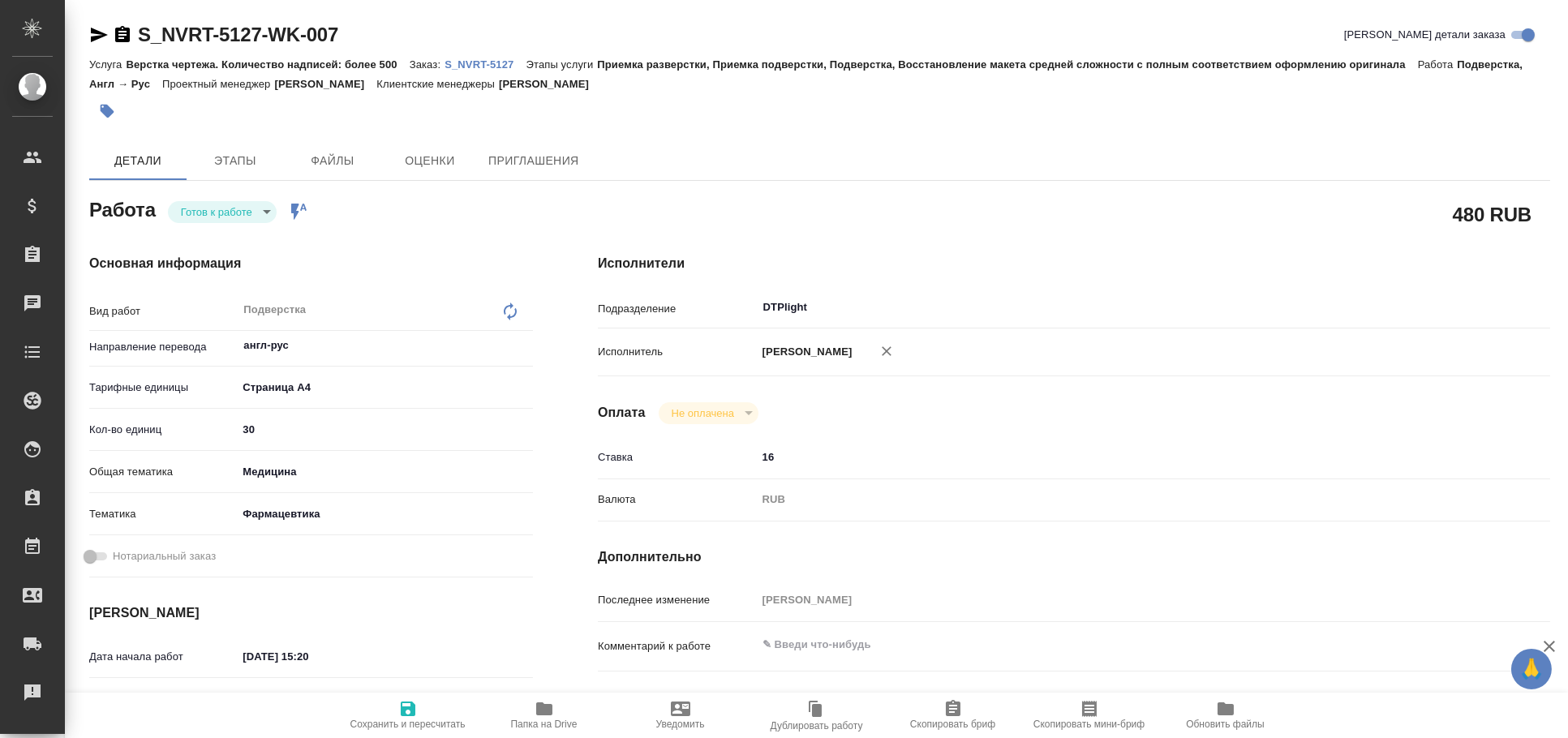
type textarea "x"
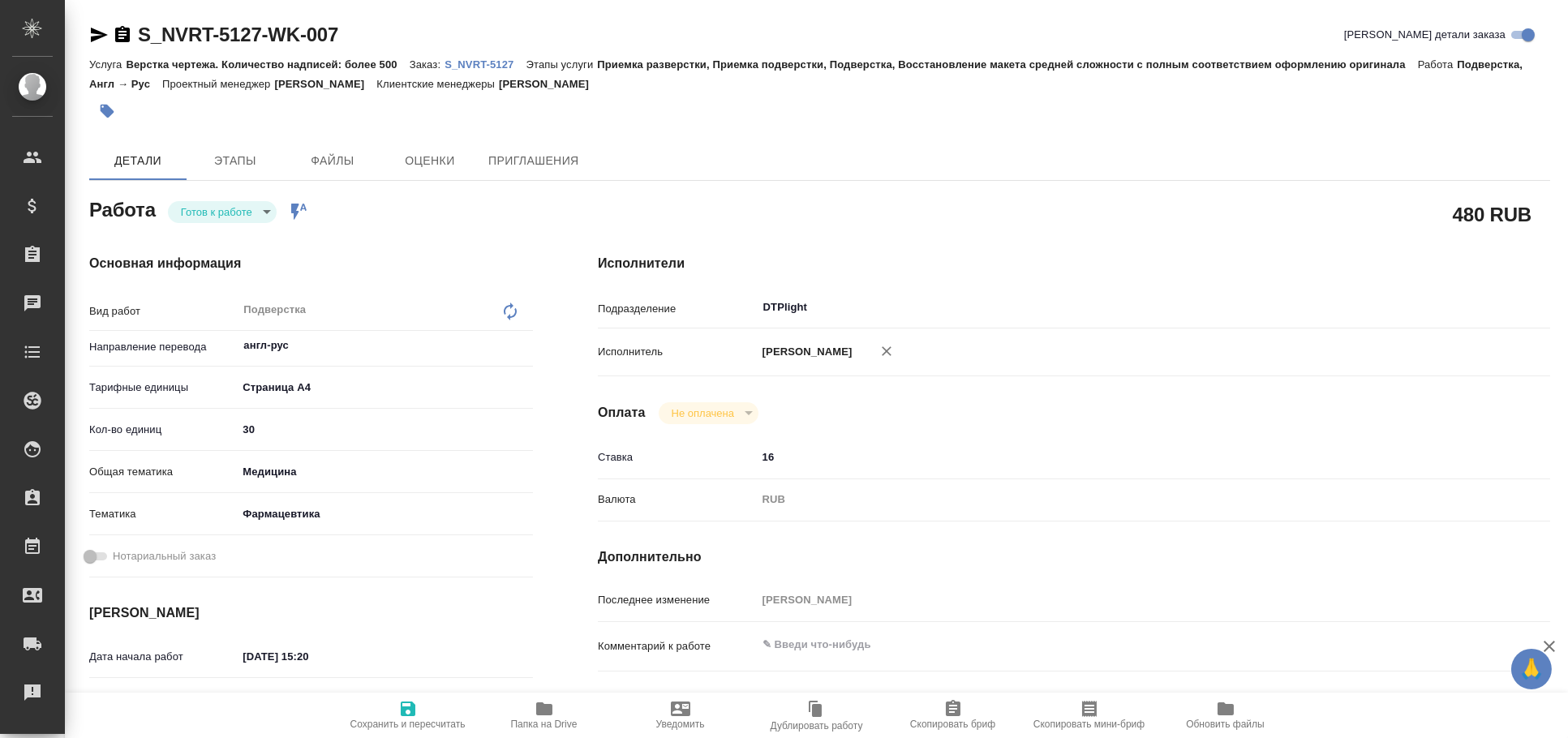
type textarea "x"
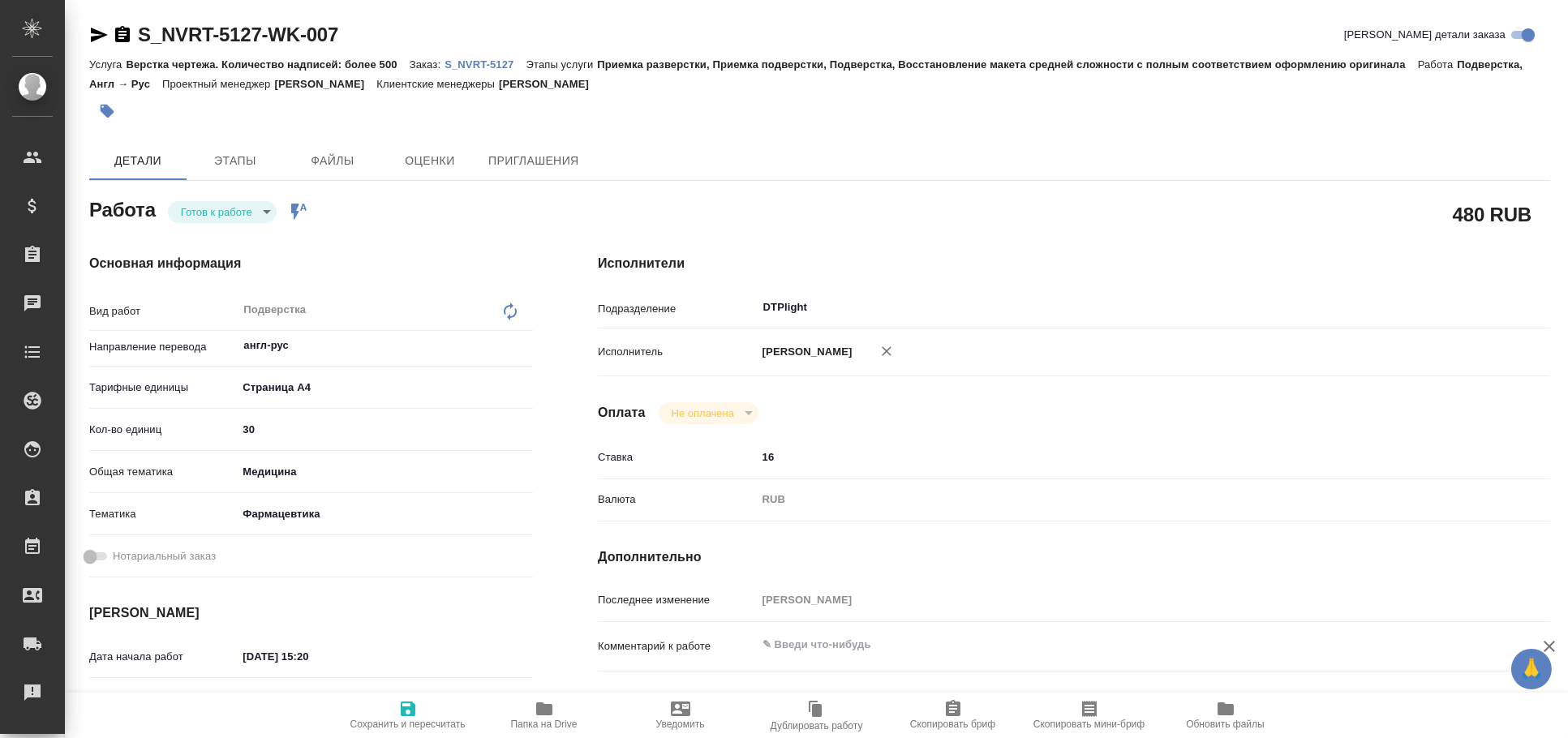
type textarea "x"
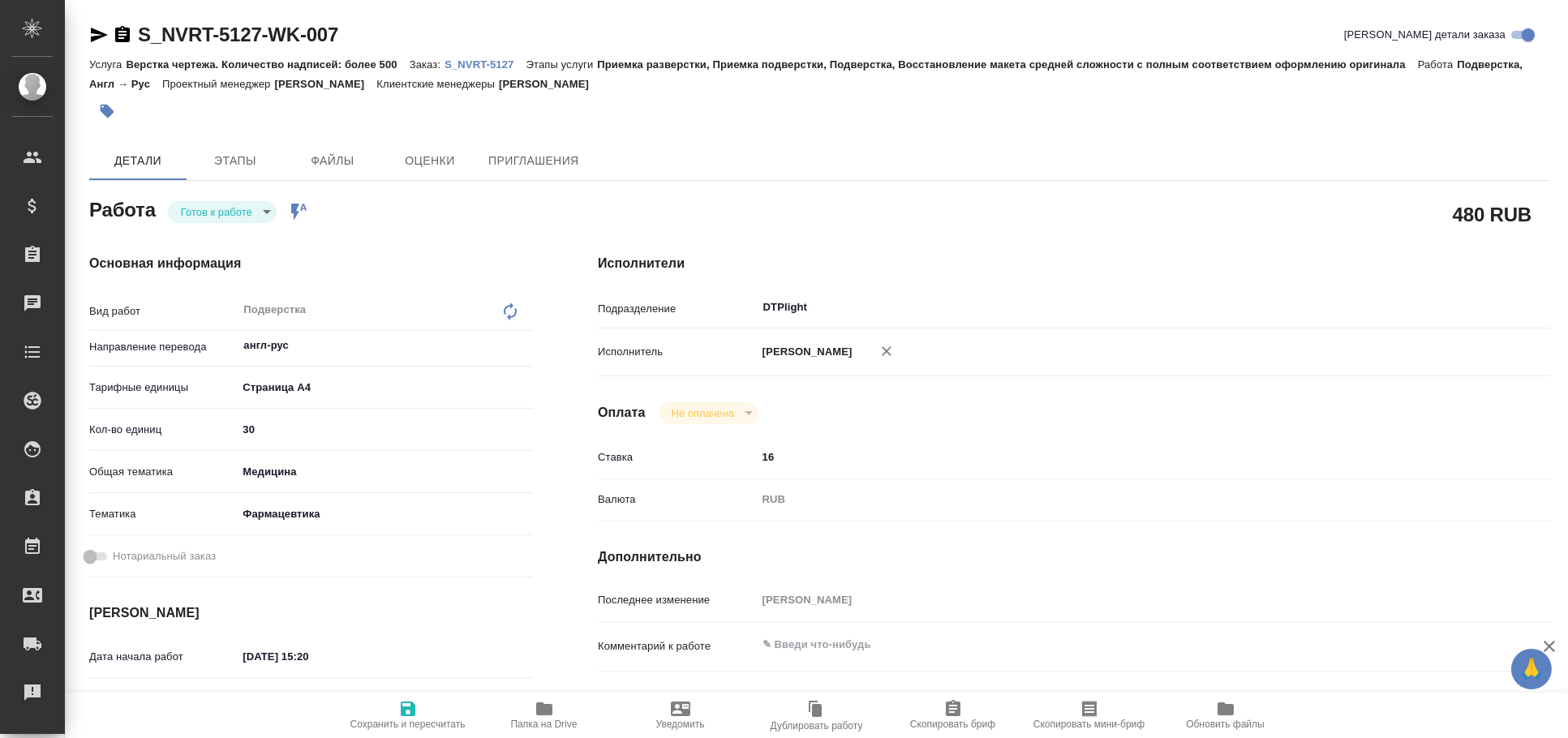
type textarea "x"
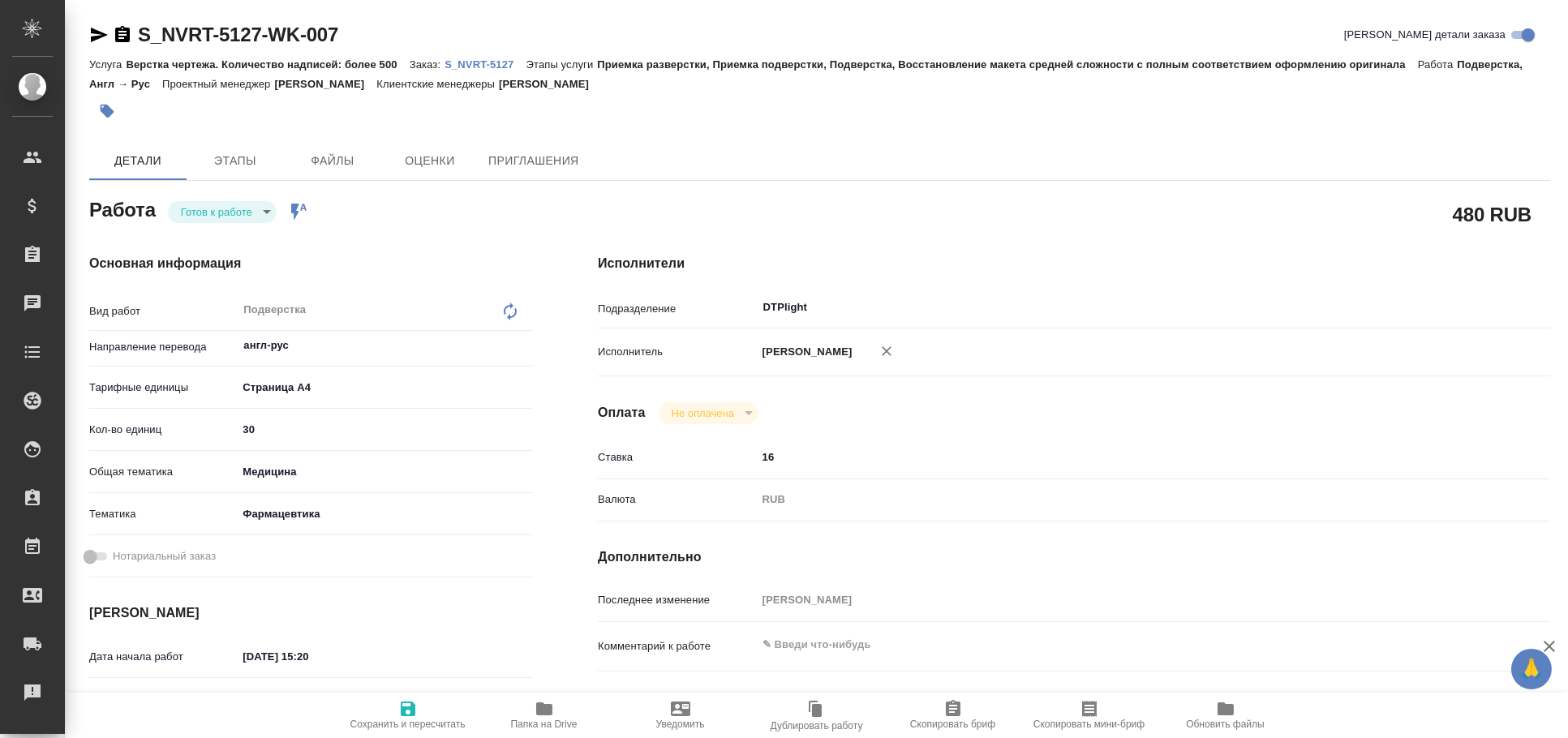
type textarea "x"
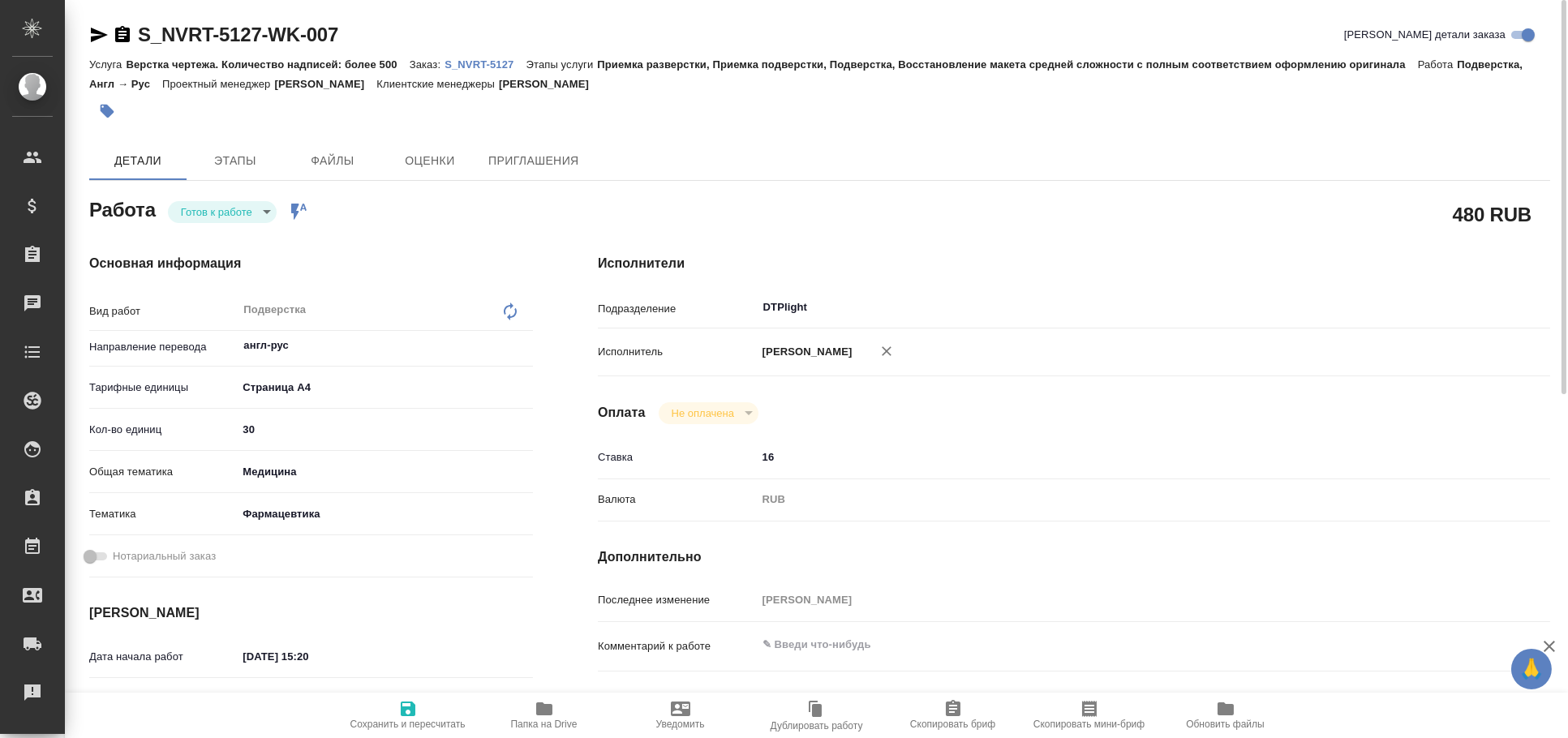
click at [94, 33] on icon "button" at bounding box center [99, 35] width 20 height 20
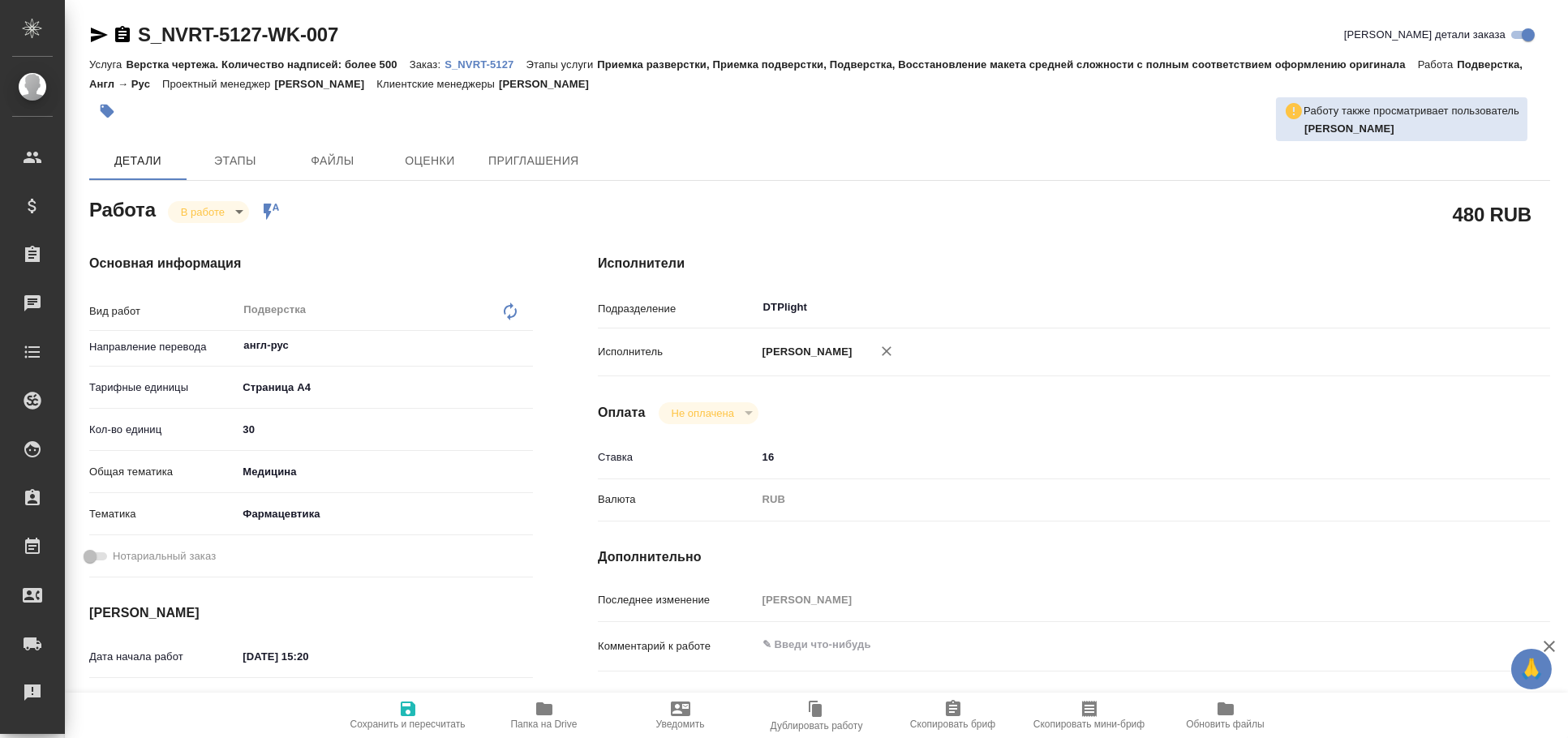
type textarea "x"
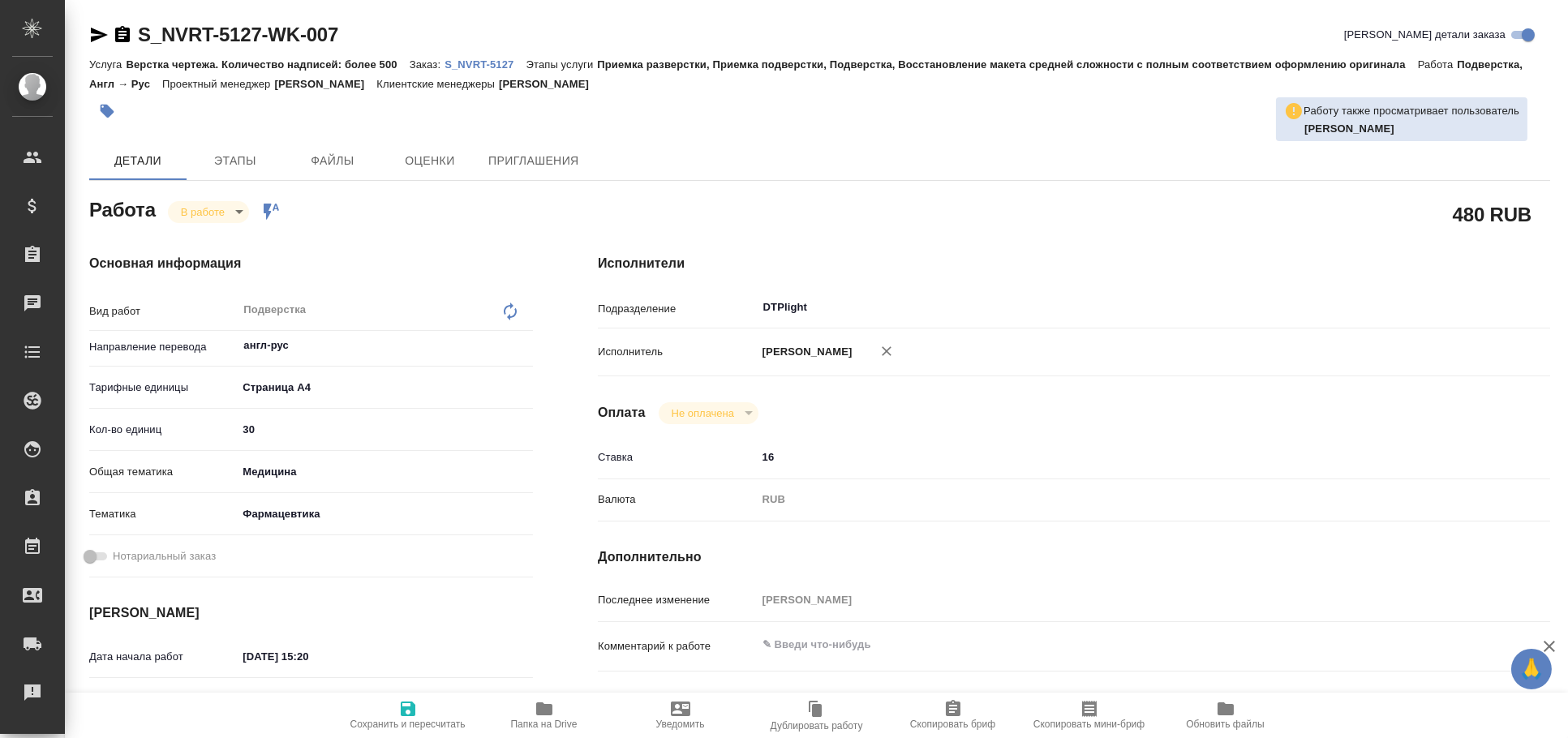
type textarea "x"
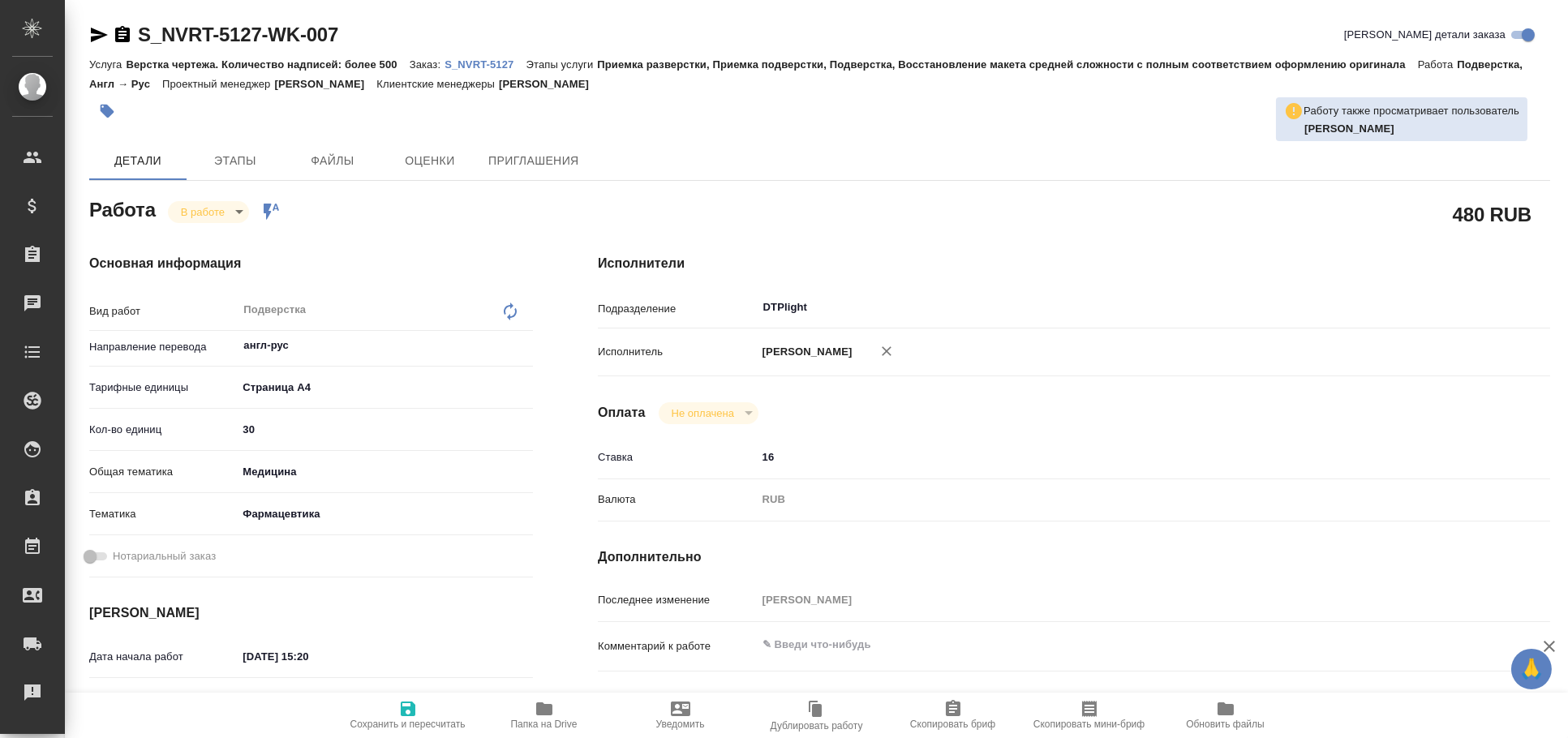
type textarea "x"
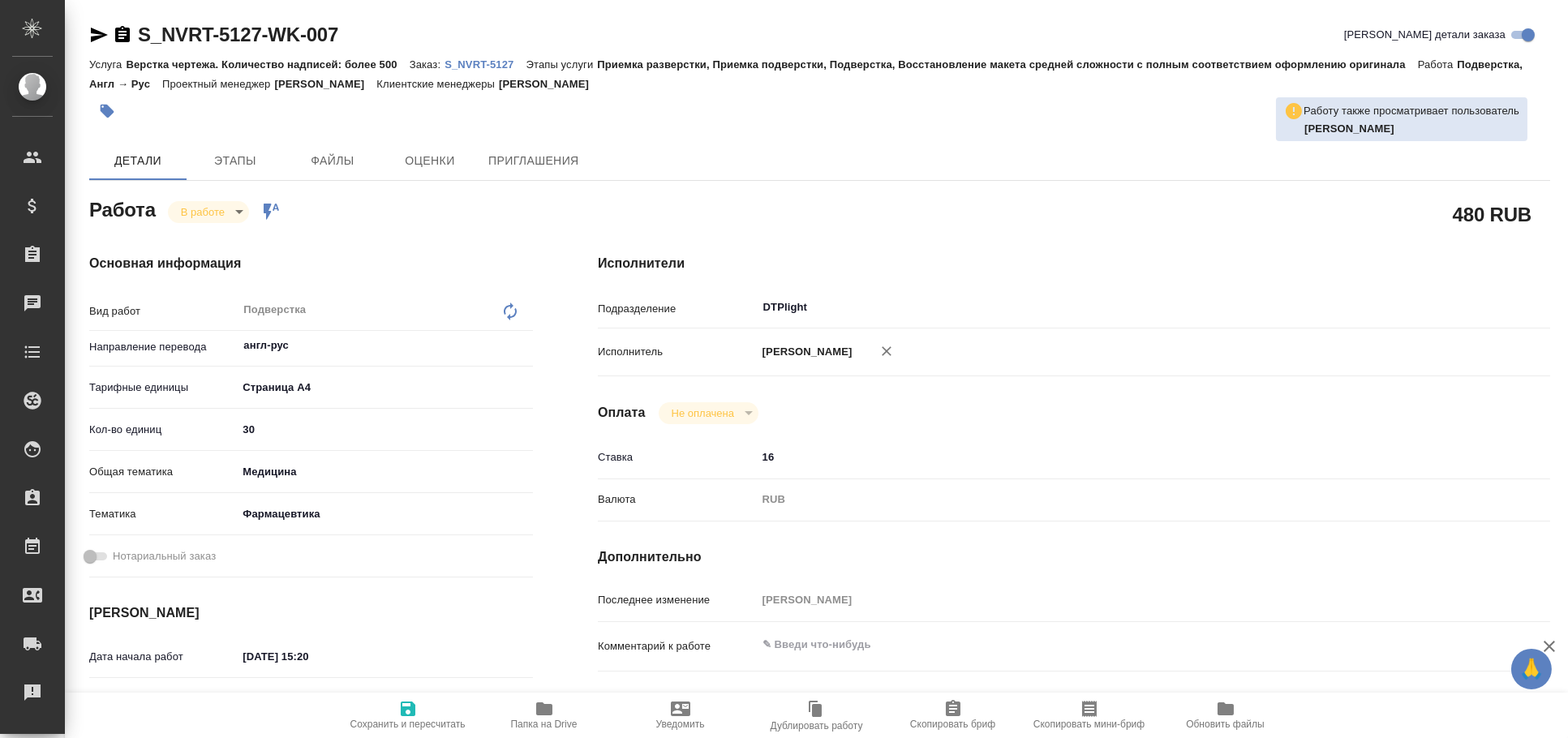
type textarea "x"
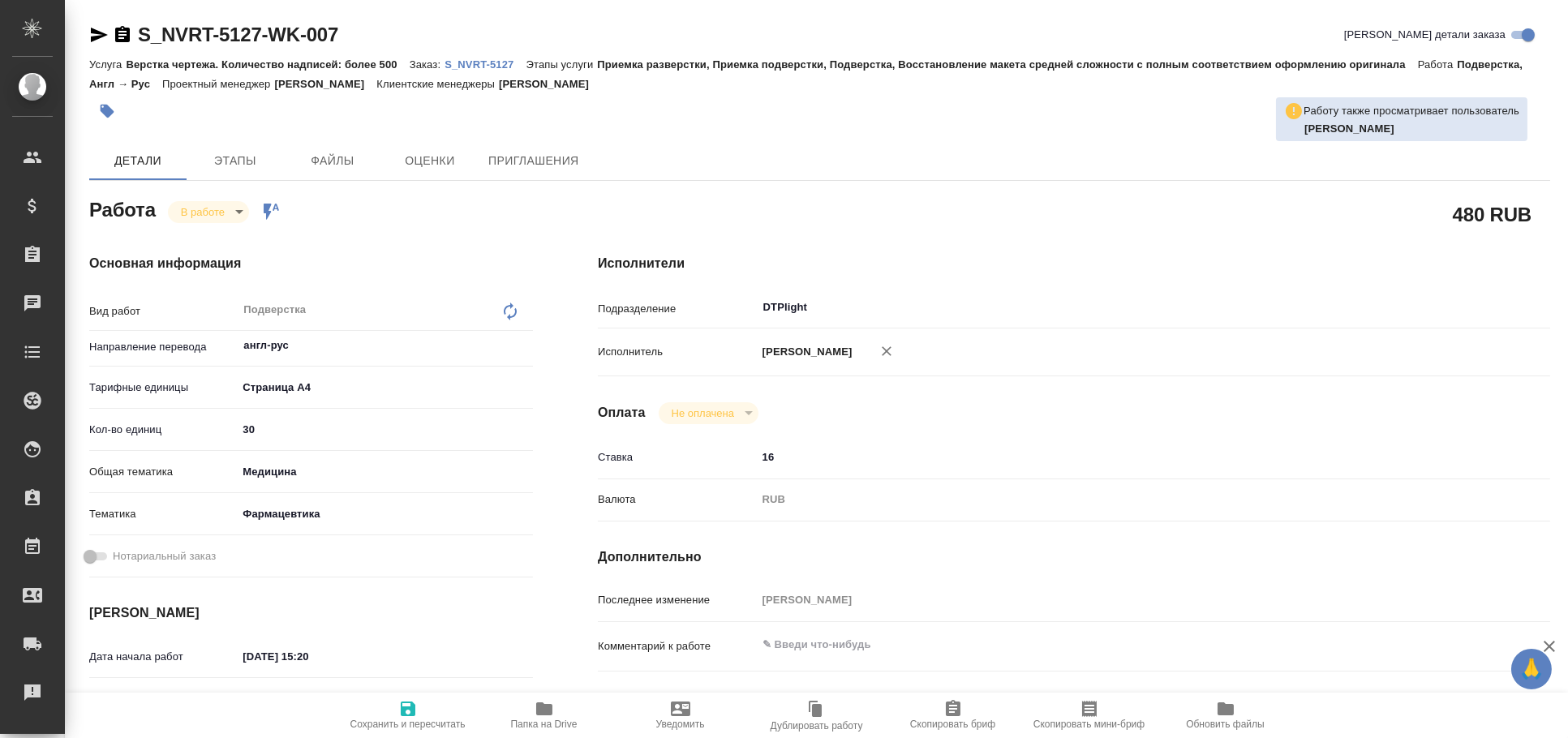
type textarea "x"
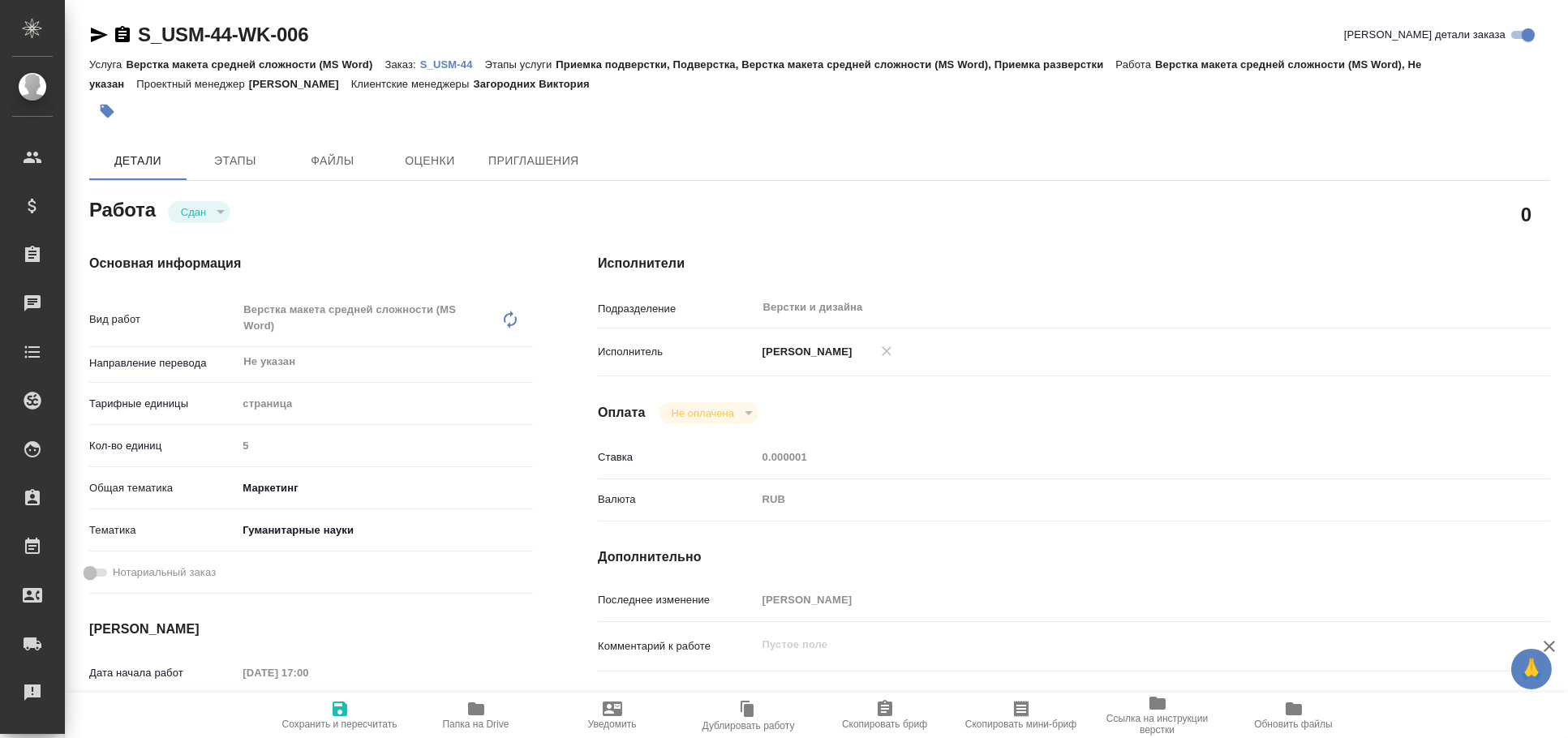
type textarea "x"
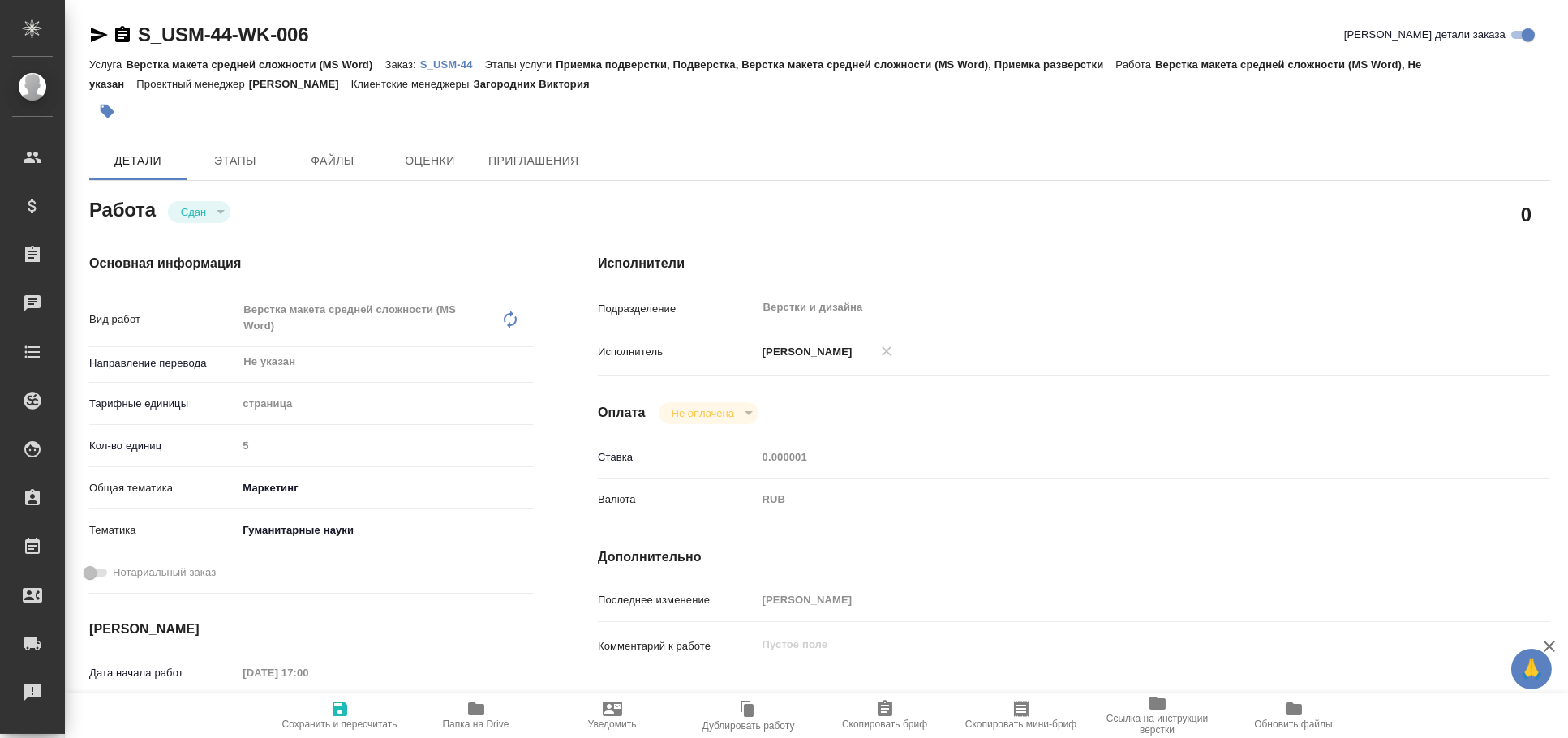
type textarea "x"
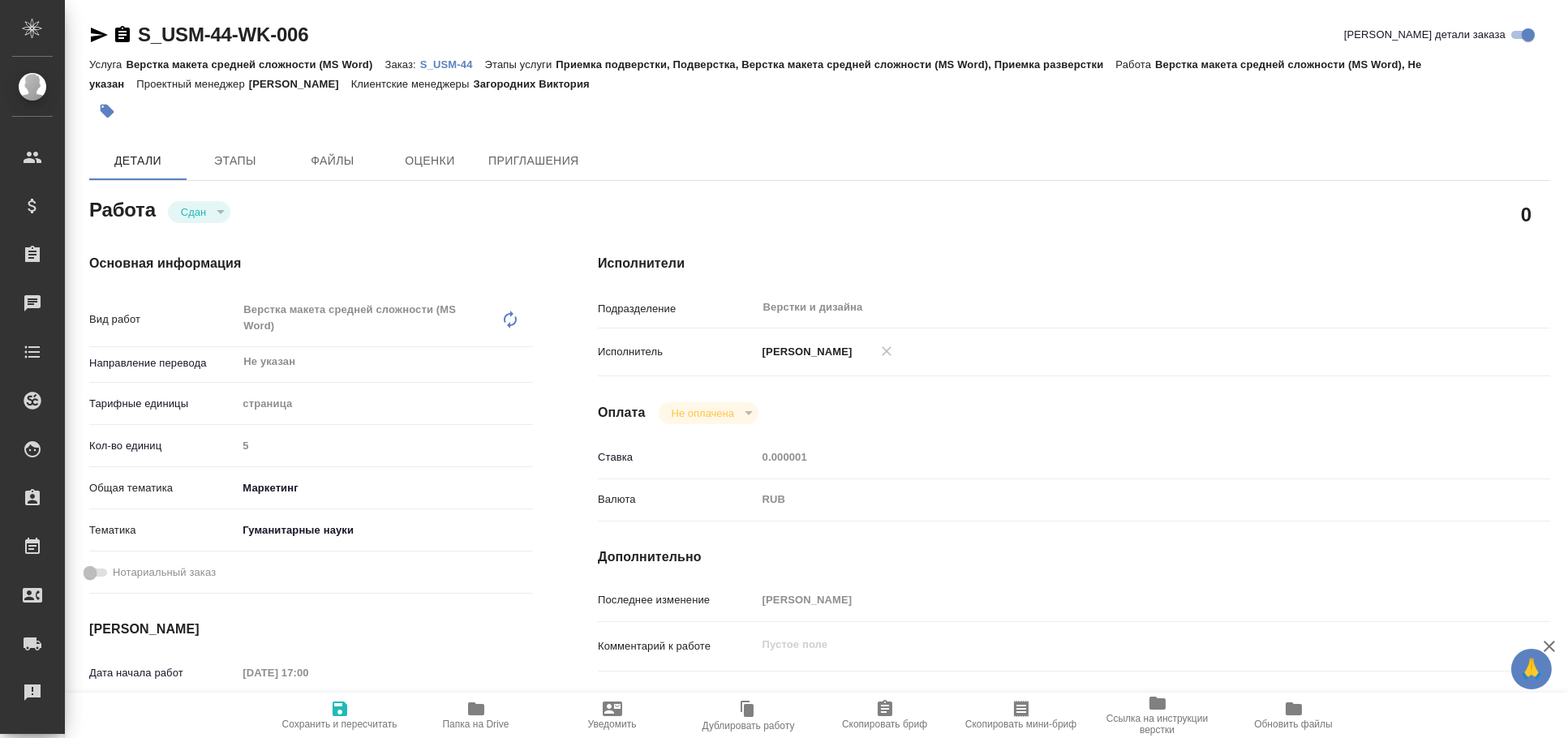
type textarea "x"
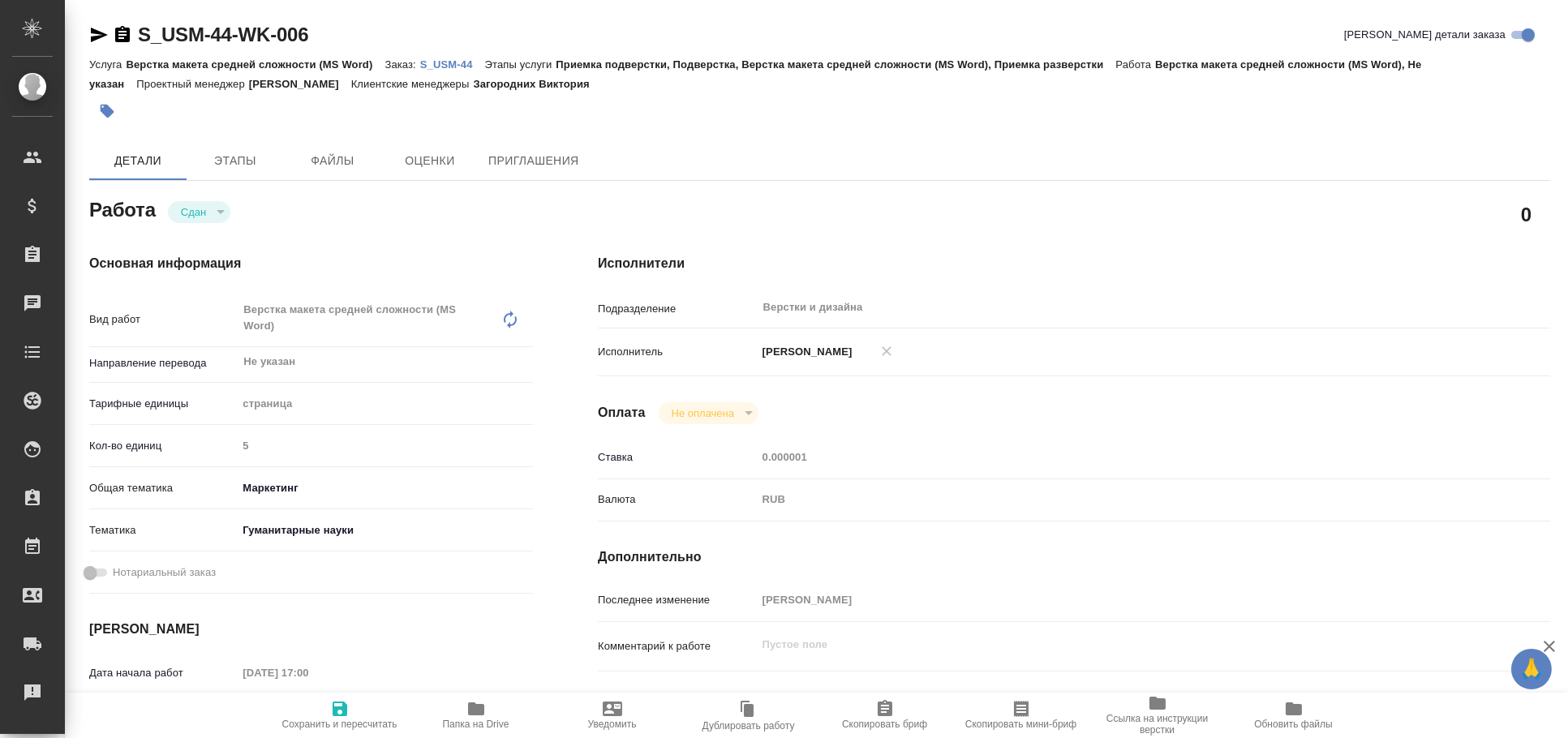
type textarea "x"
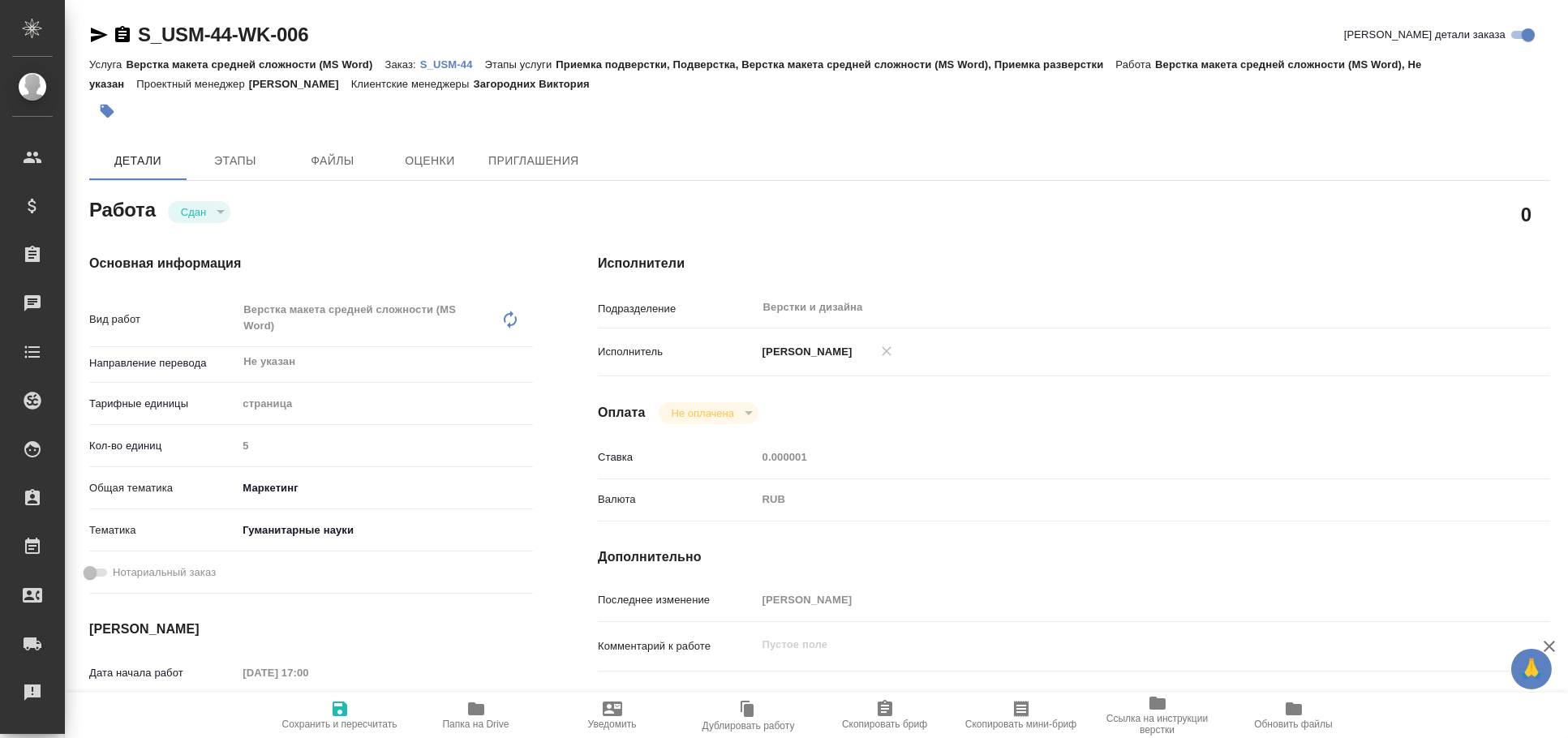
type textarea "x"
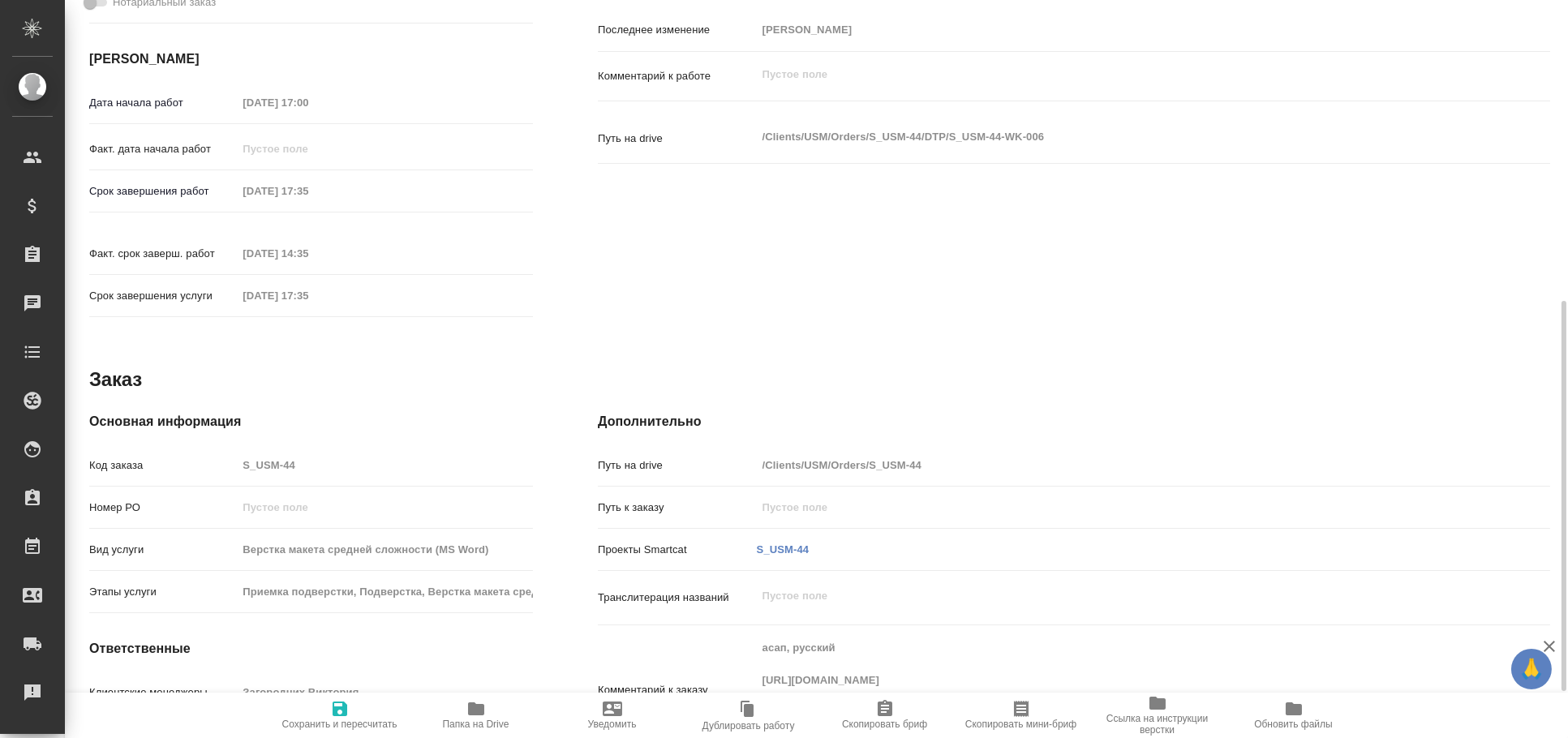
scroll to position [121, 0]
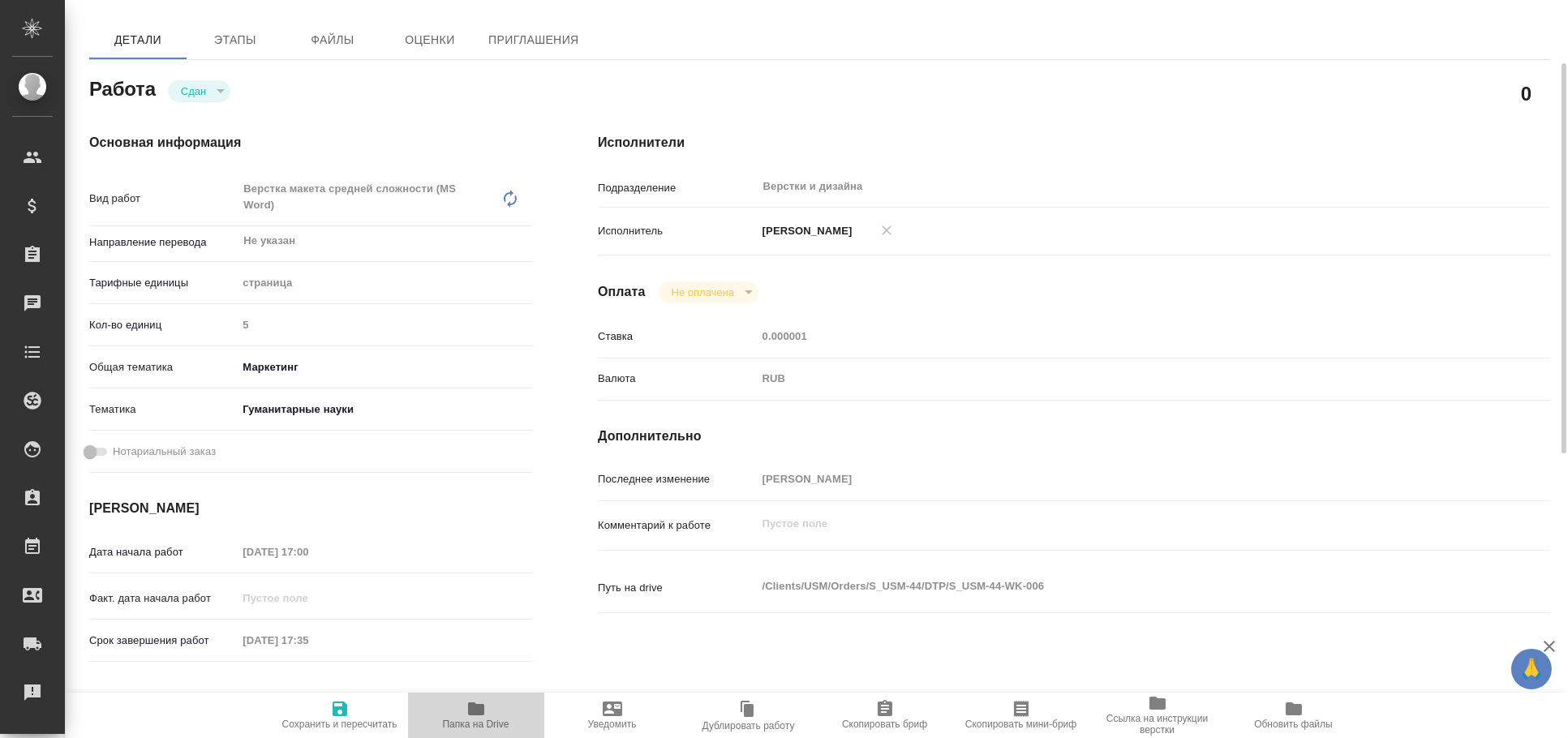
click at [493, 709] on span "Папка на Drive" at bounding box center [476, 714] width 117 height 31
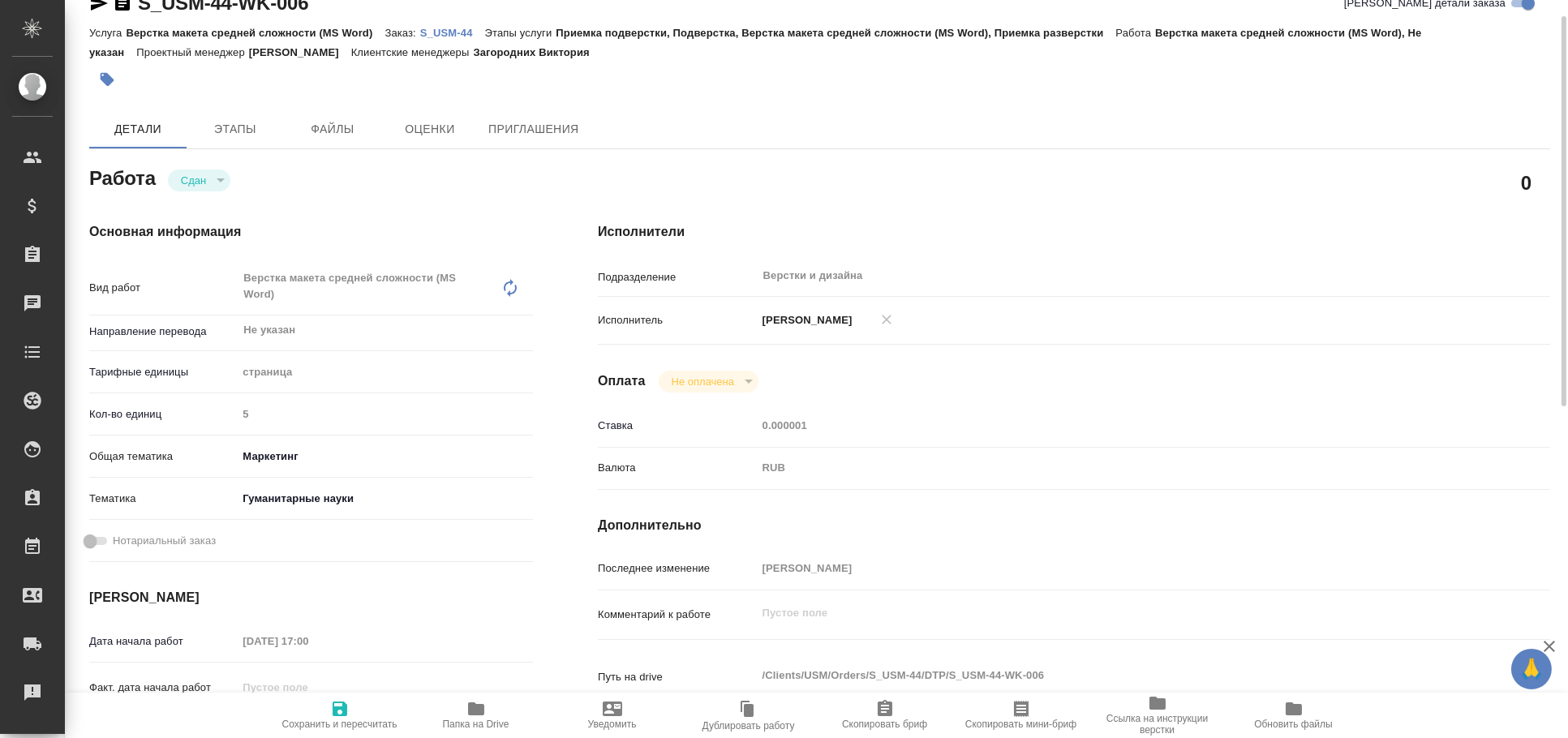
scroll to position [0, 0]
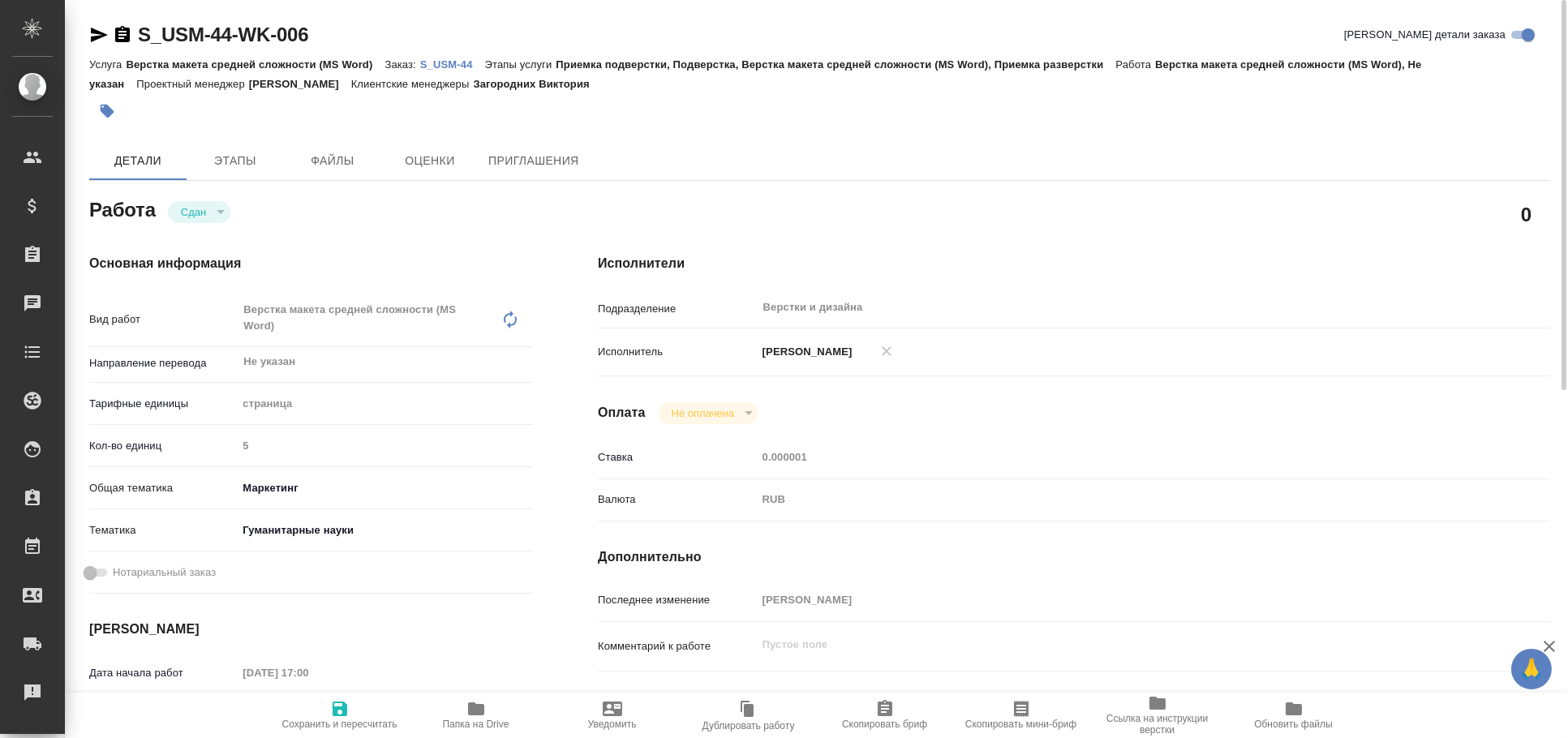
click at [98, 30] on icon "button" at bounding box center [99, 35] width 20 height 20
type textarea "x"
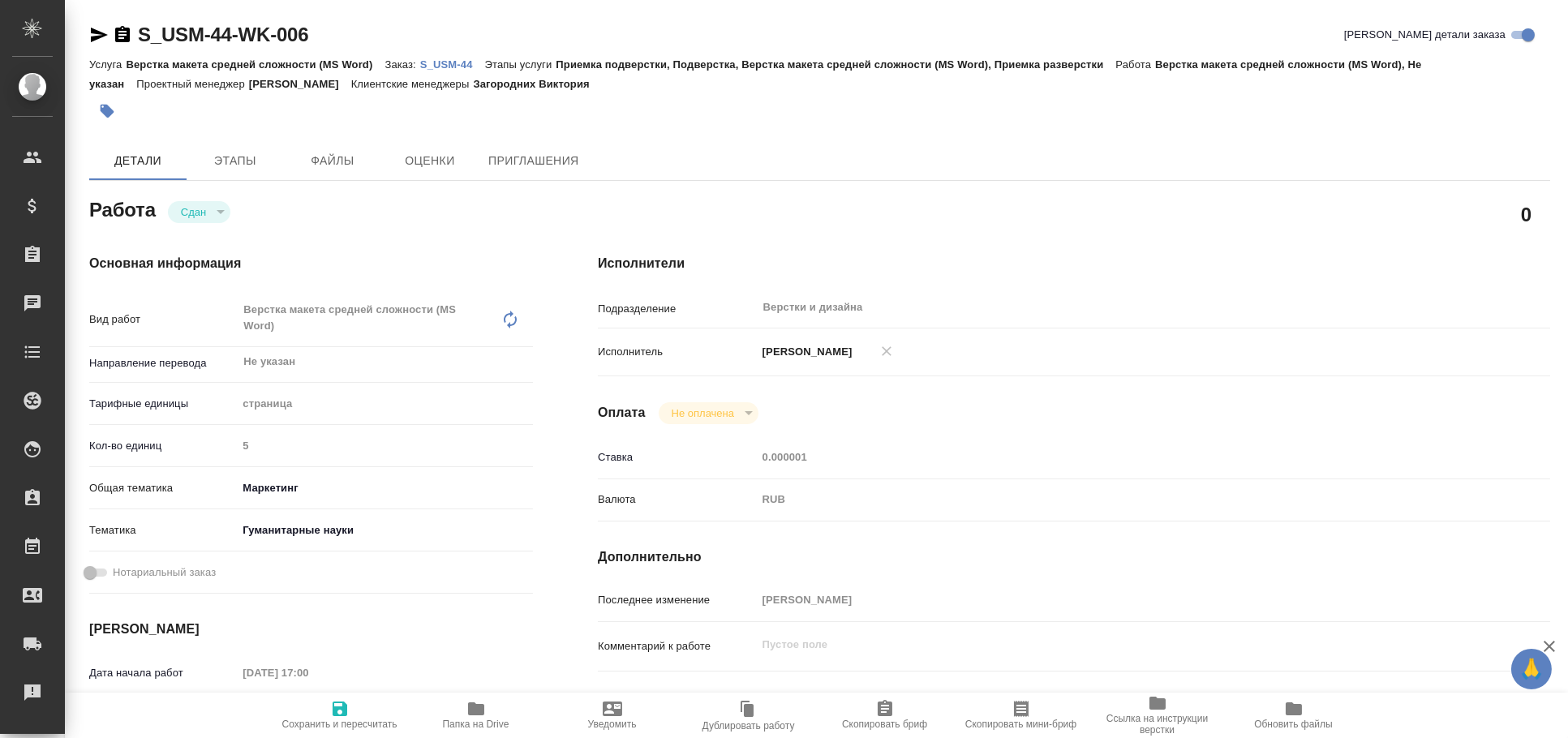
type textarea "x"
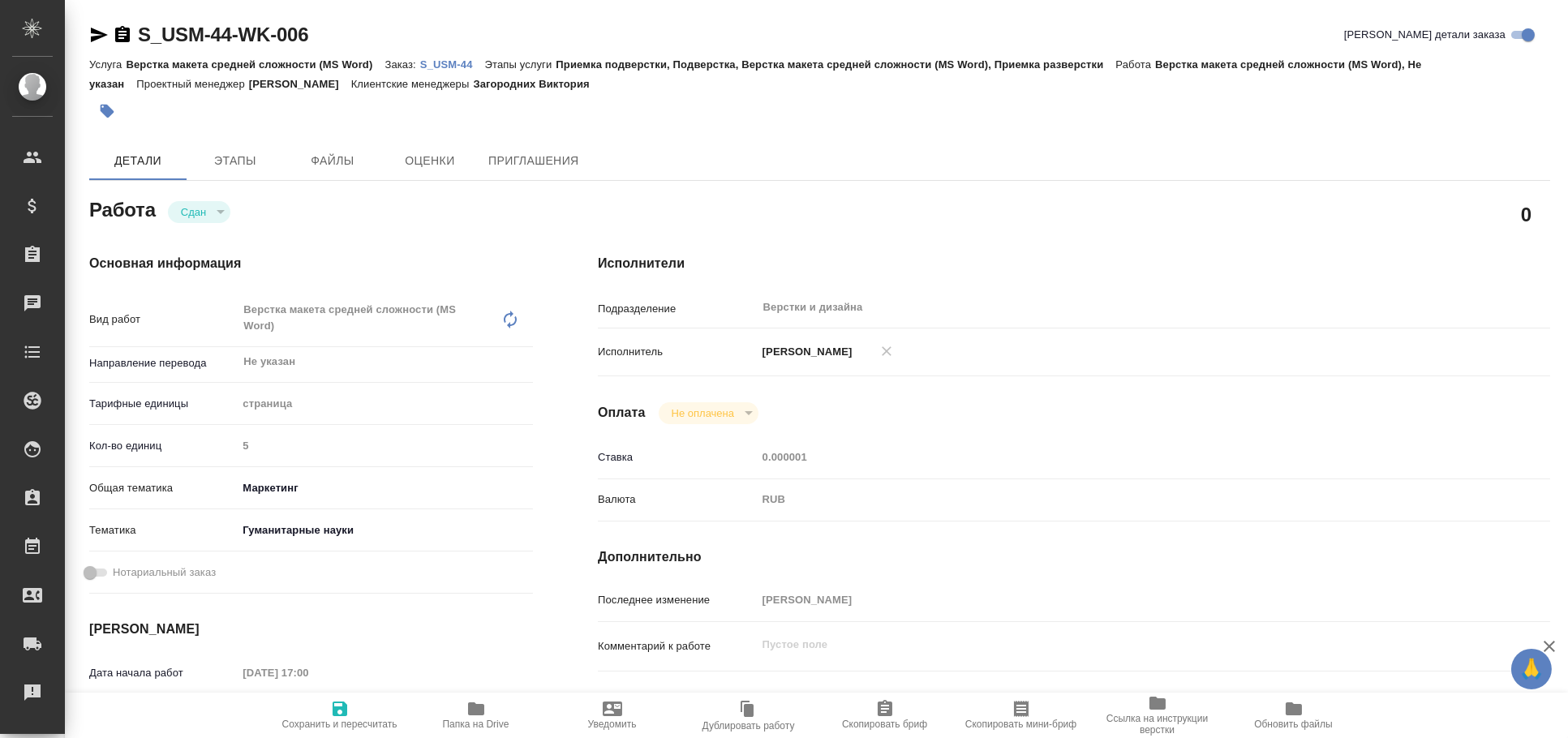
type textarea "x"
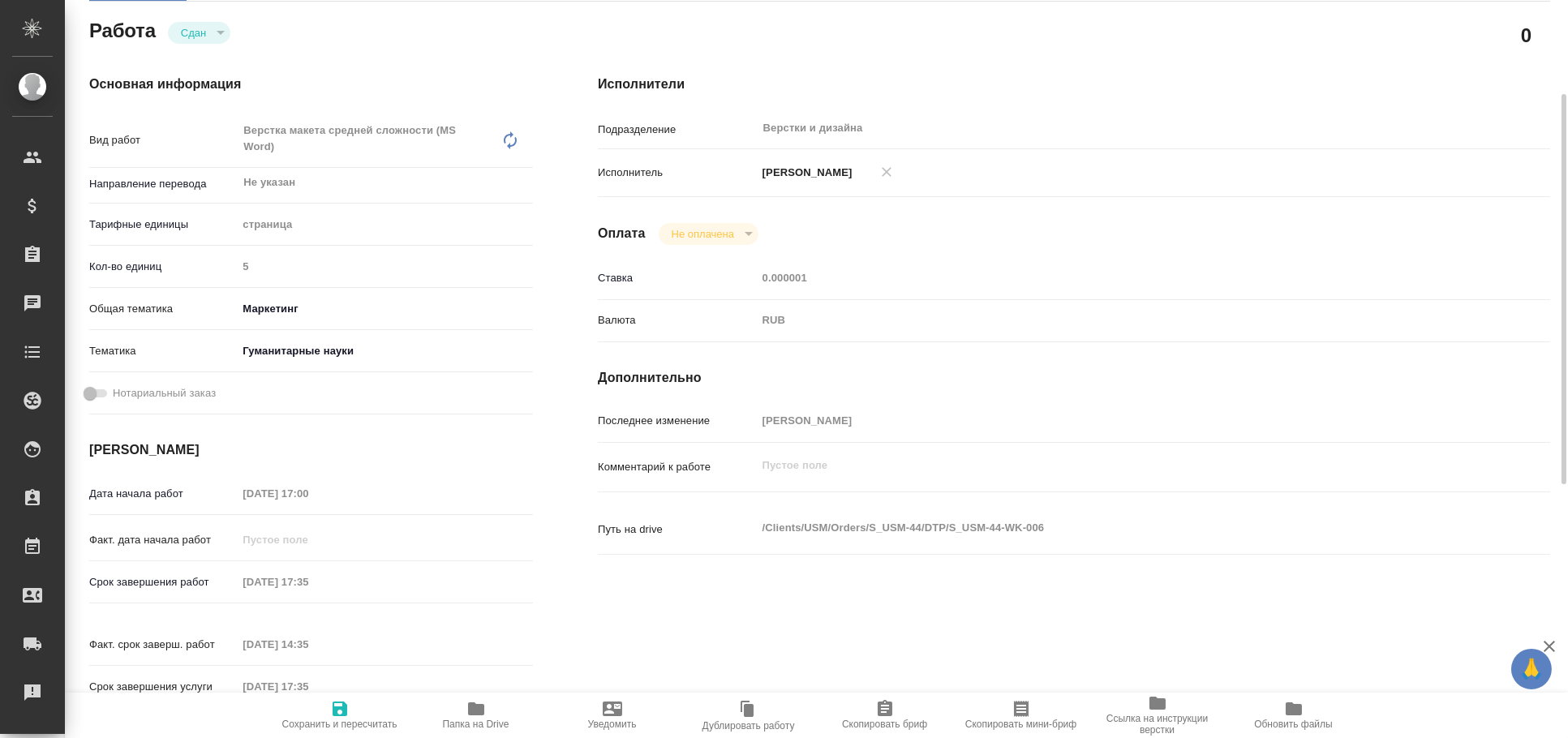
type textarea "x"
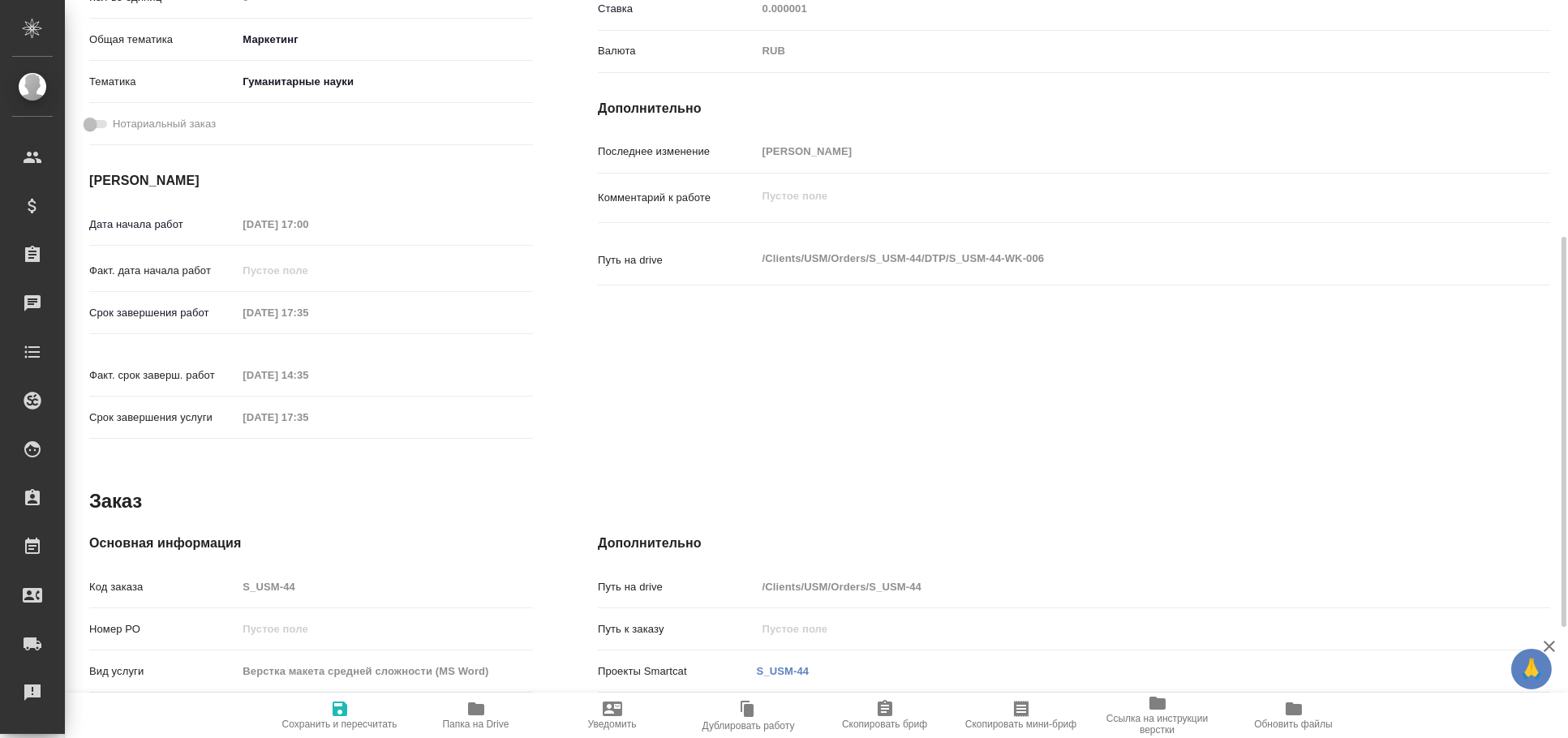
scroll to position [660, 0]
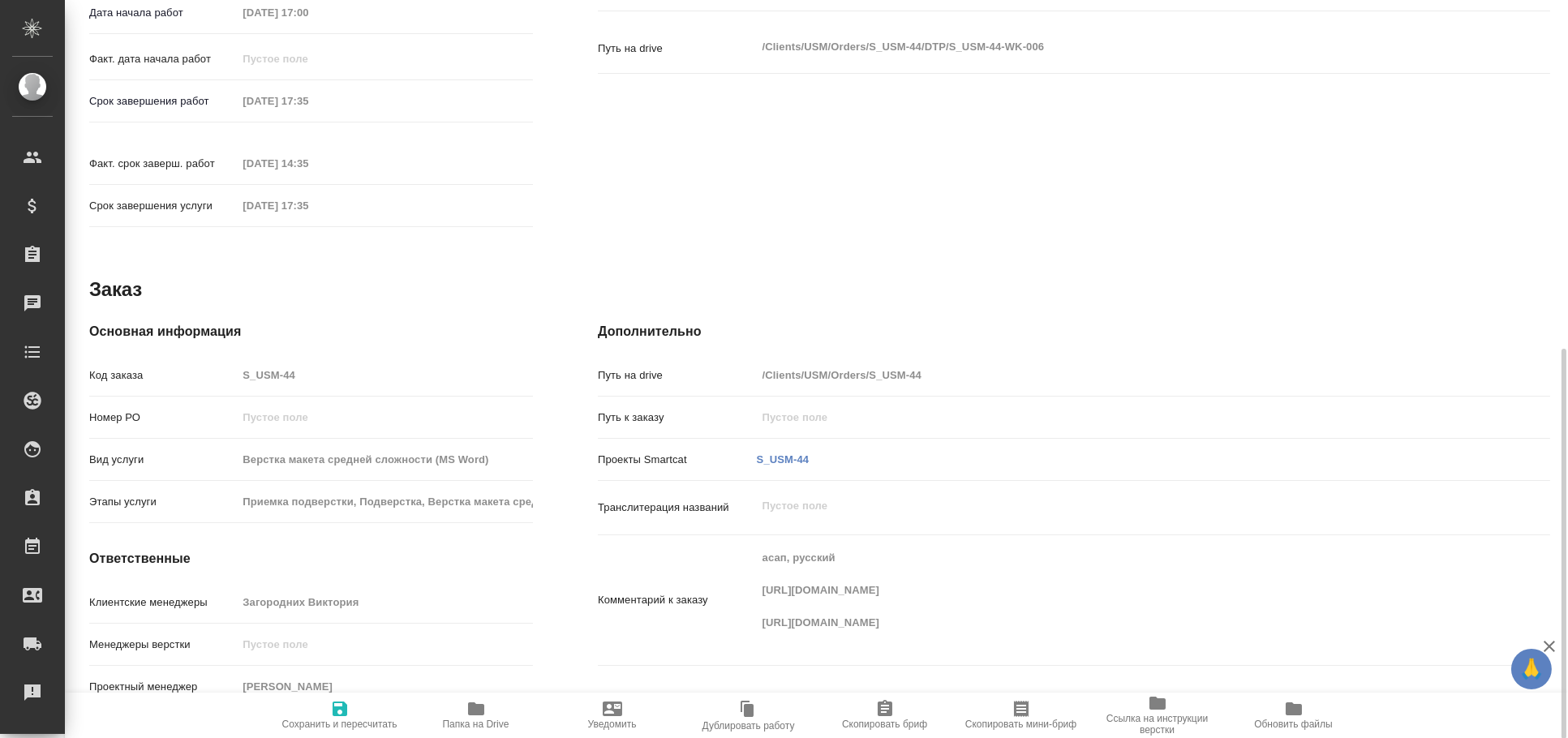
type textarea "x"
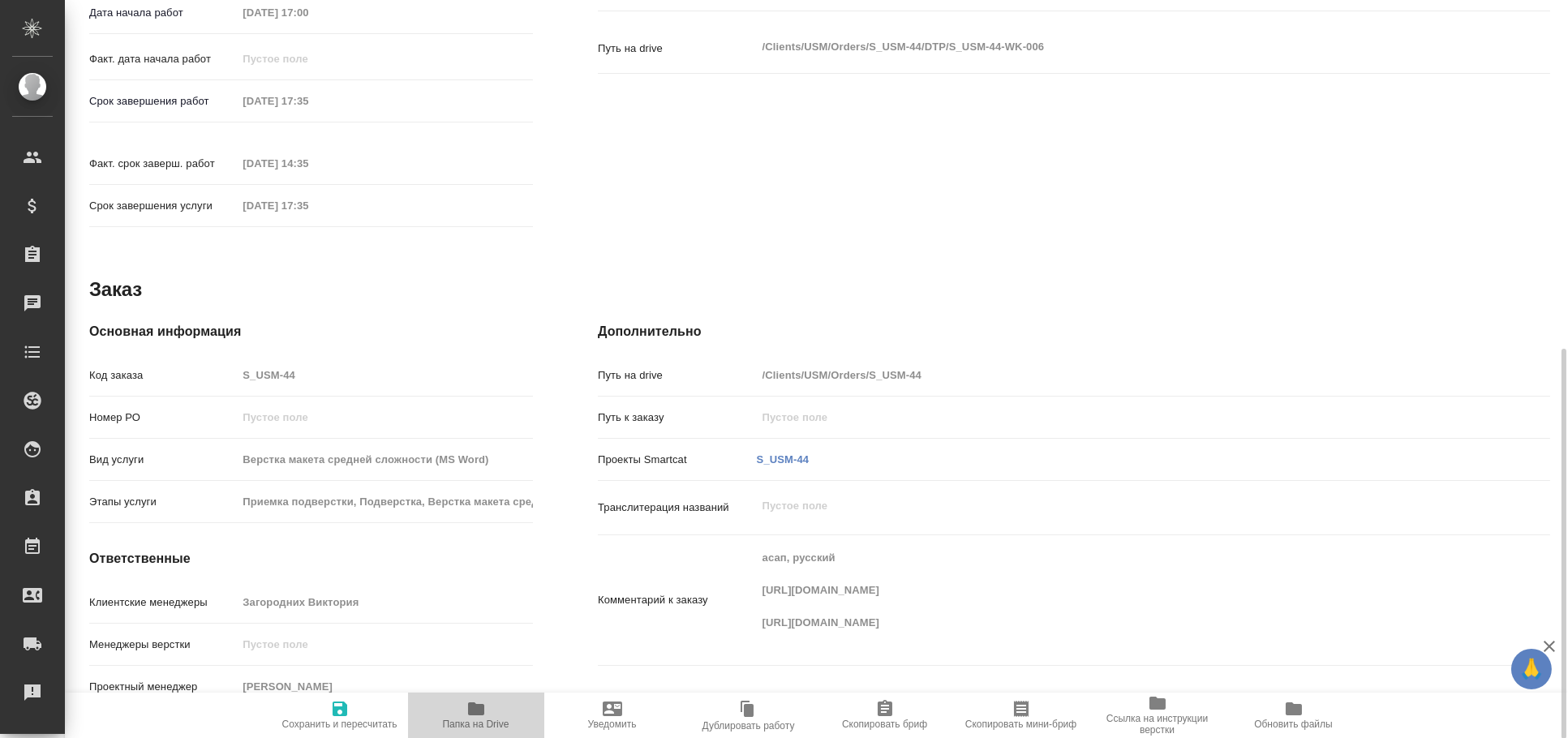
click at [468, 708] on icon "button" at bounding box center [476, 708] width 16 height 13
type textarea "x"
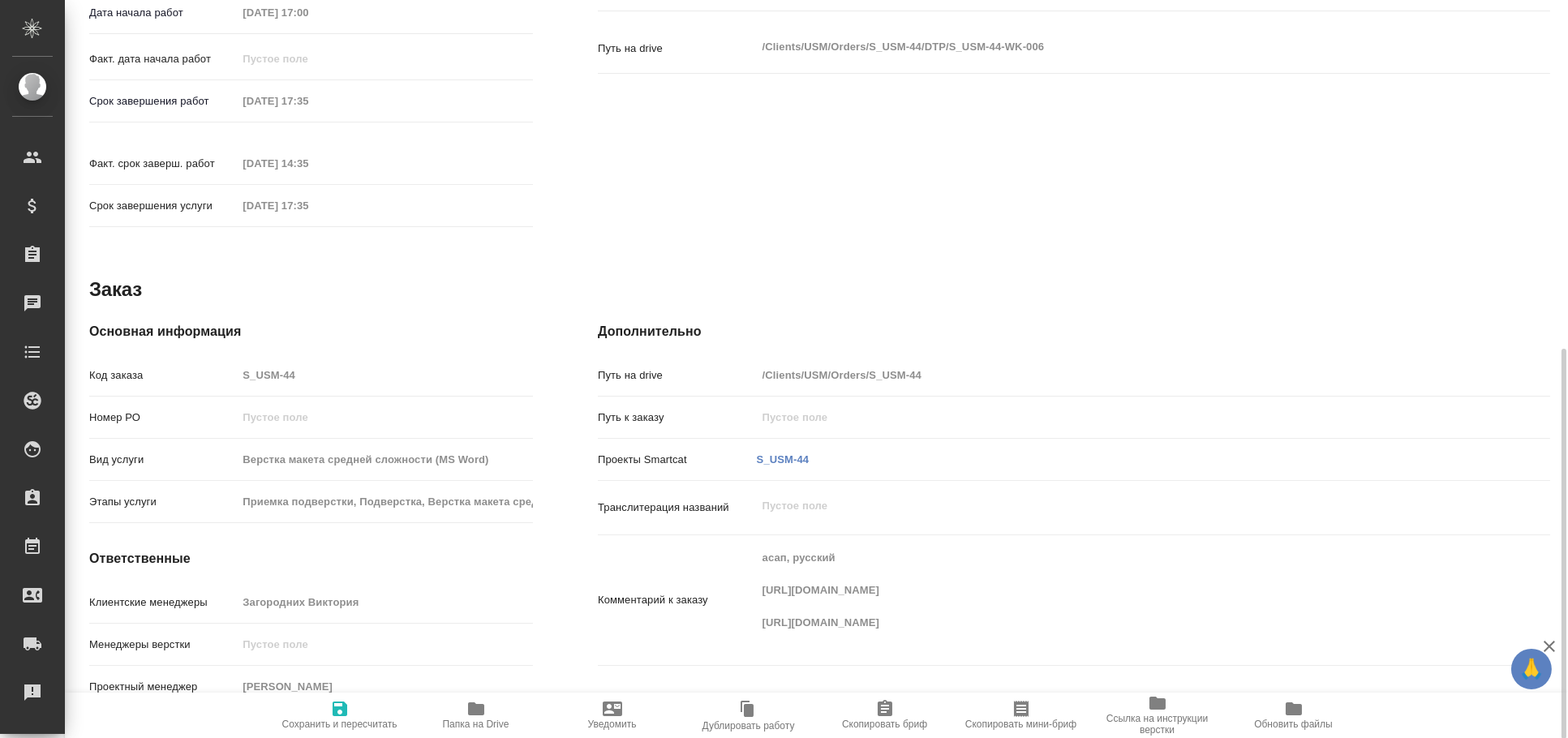
type textarea "x"
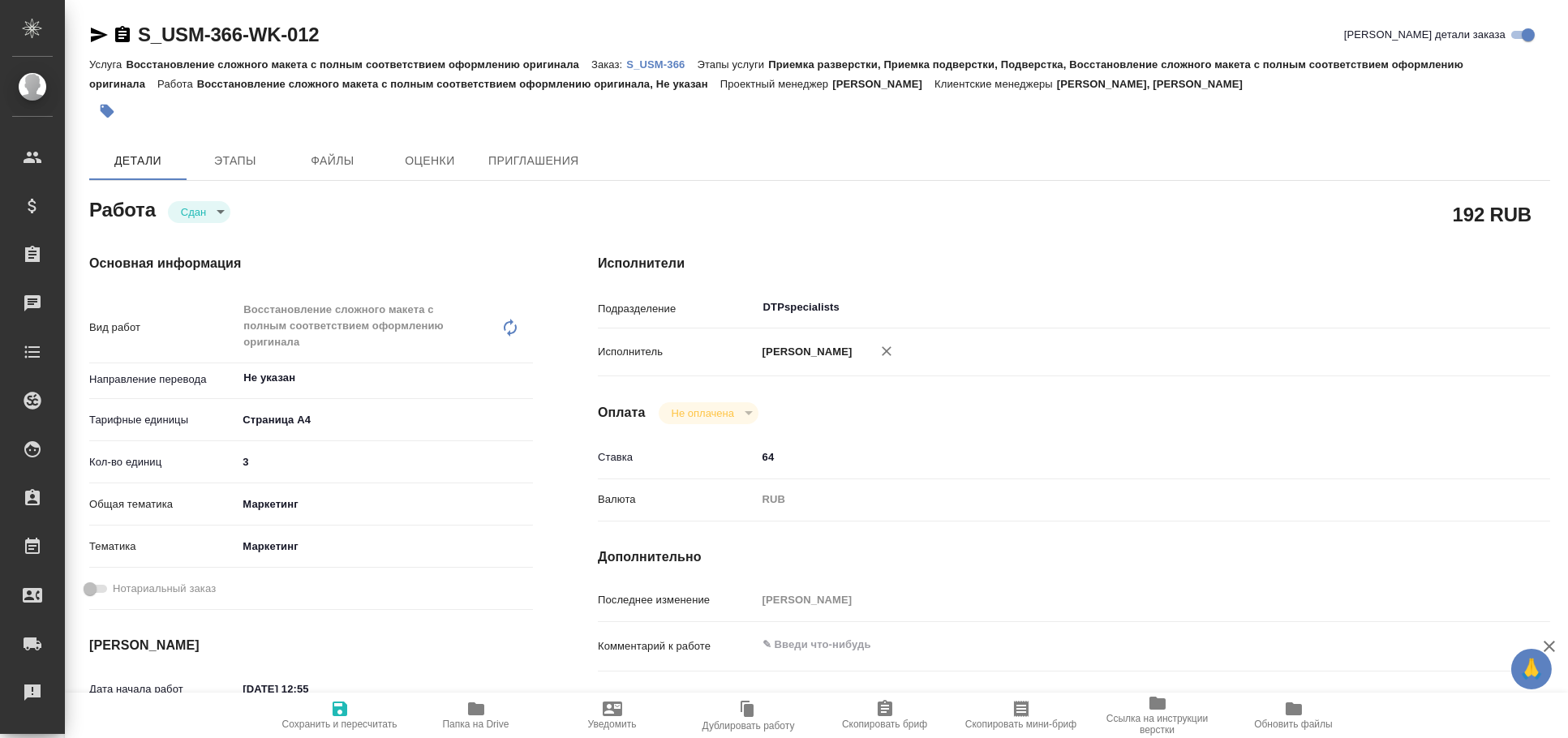
type textarea "x"
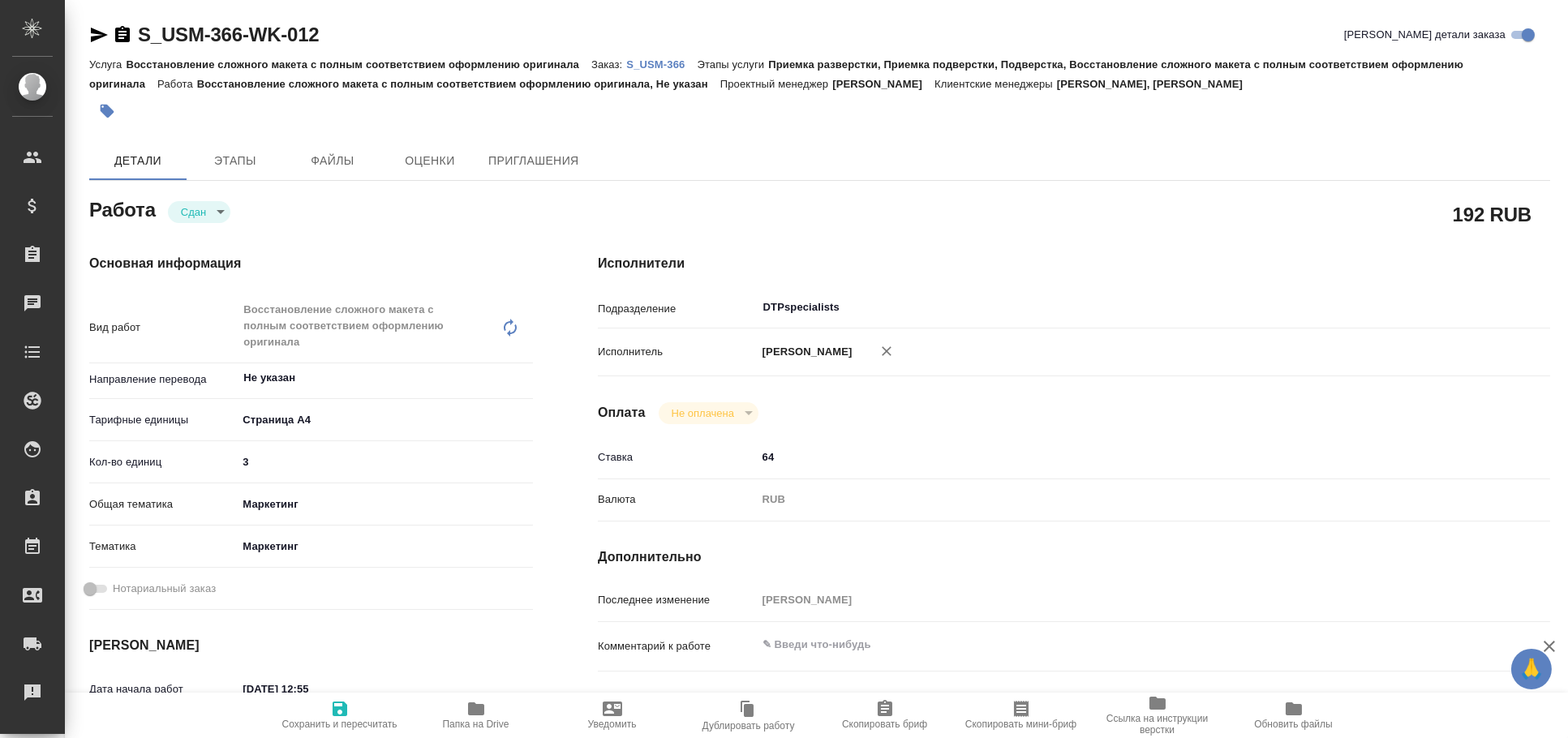
type textarea "x"
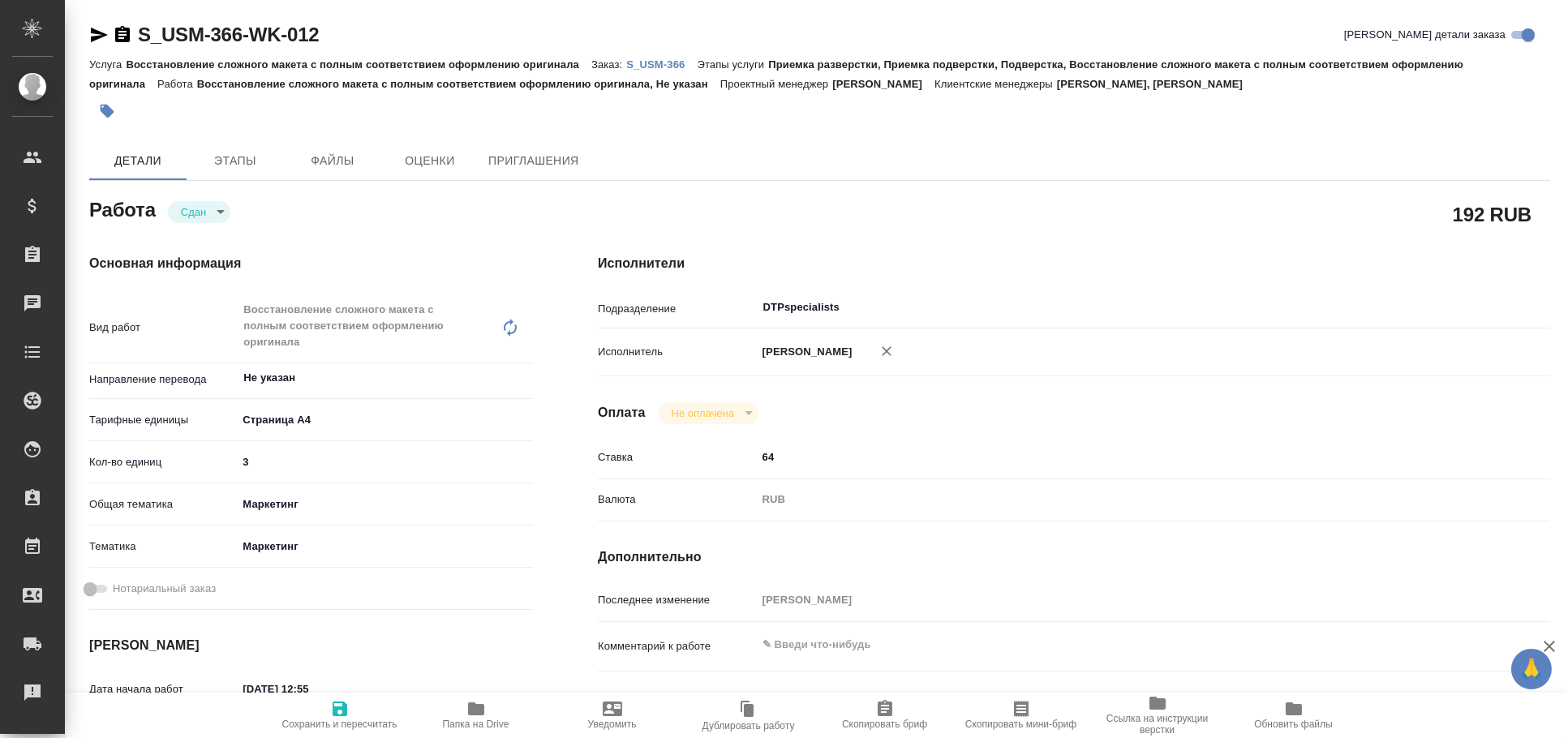
type textarea "x"
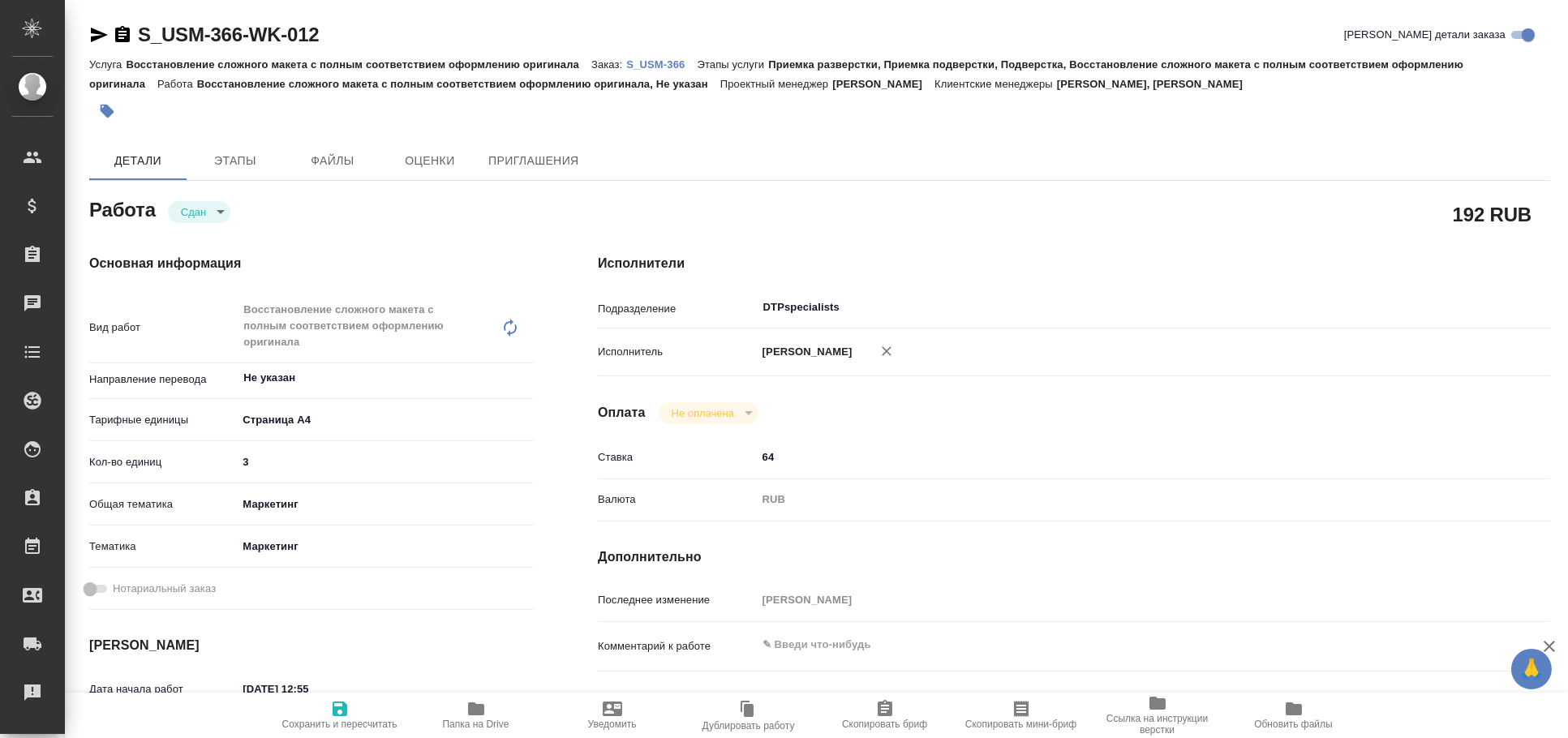
type textarea "x"
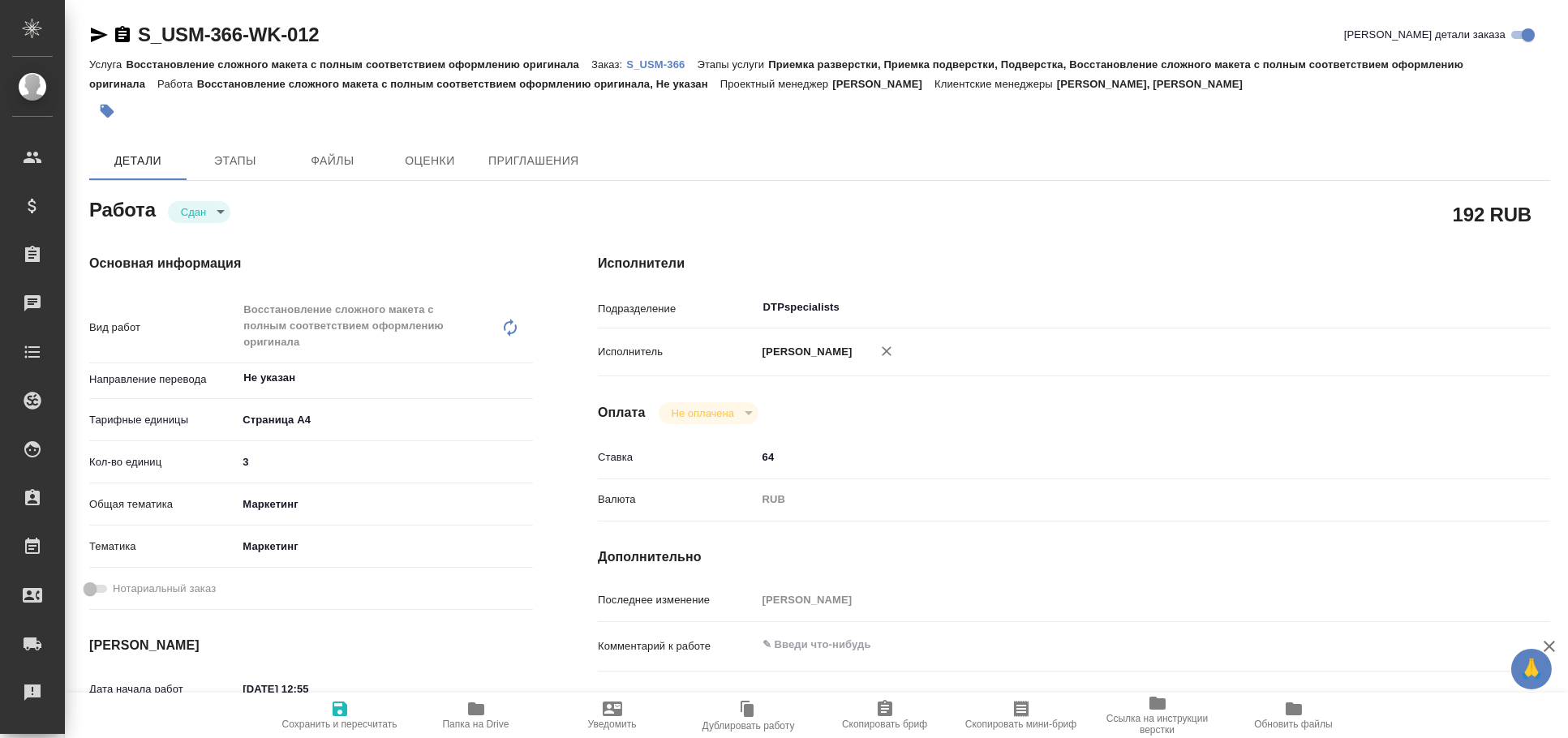
type textarea "x"
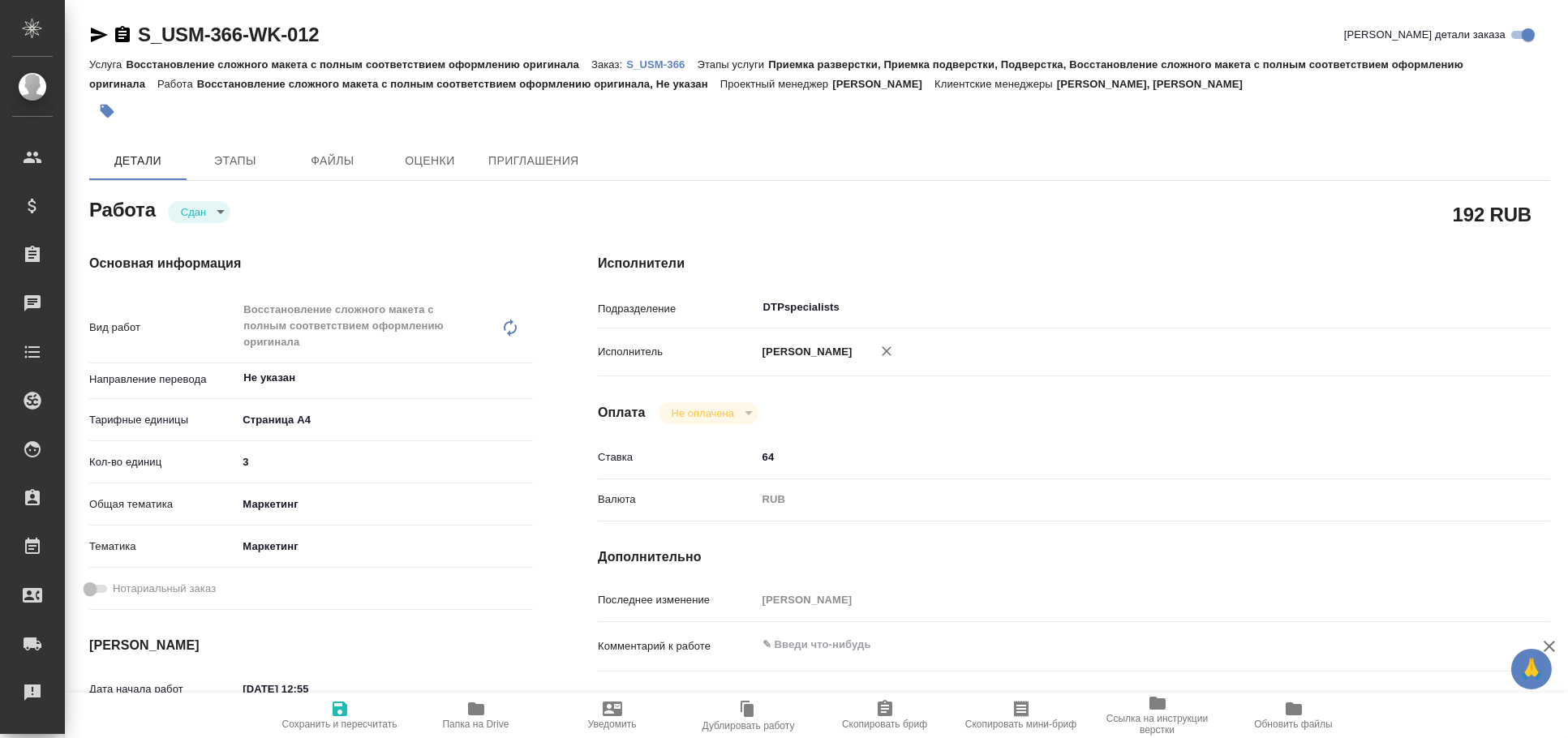
scroll to position [358, 0]
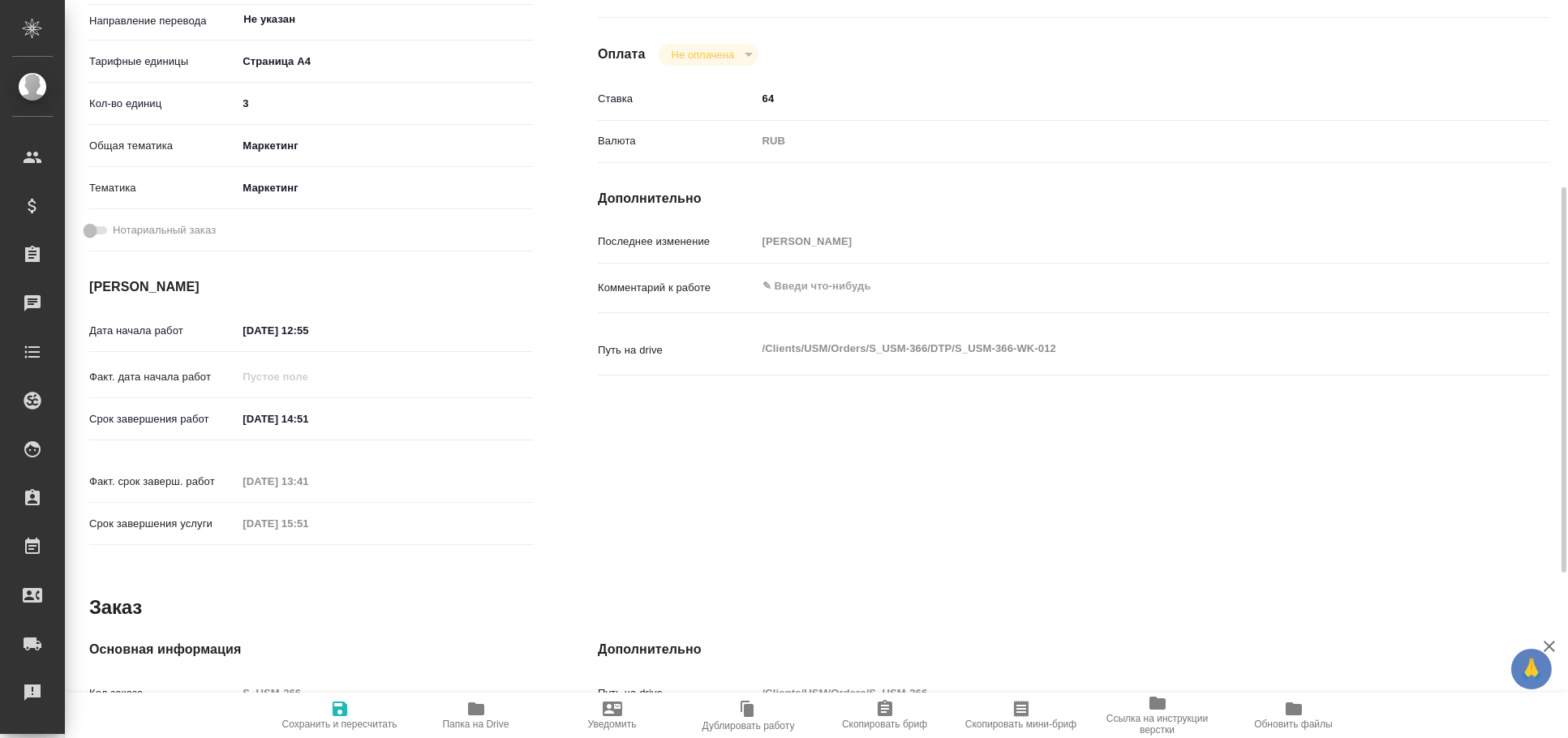
type textarea "x"
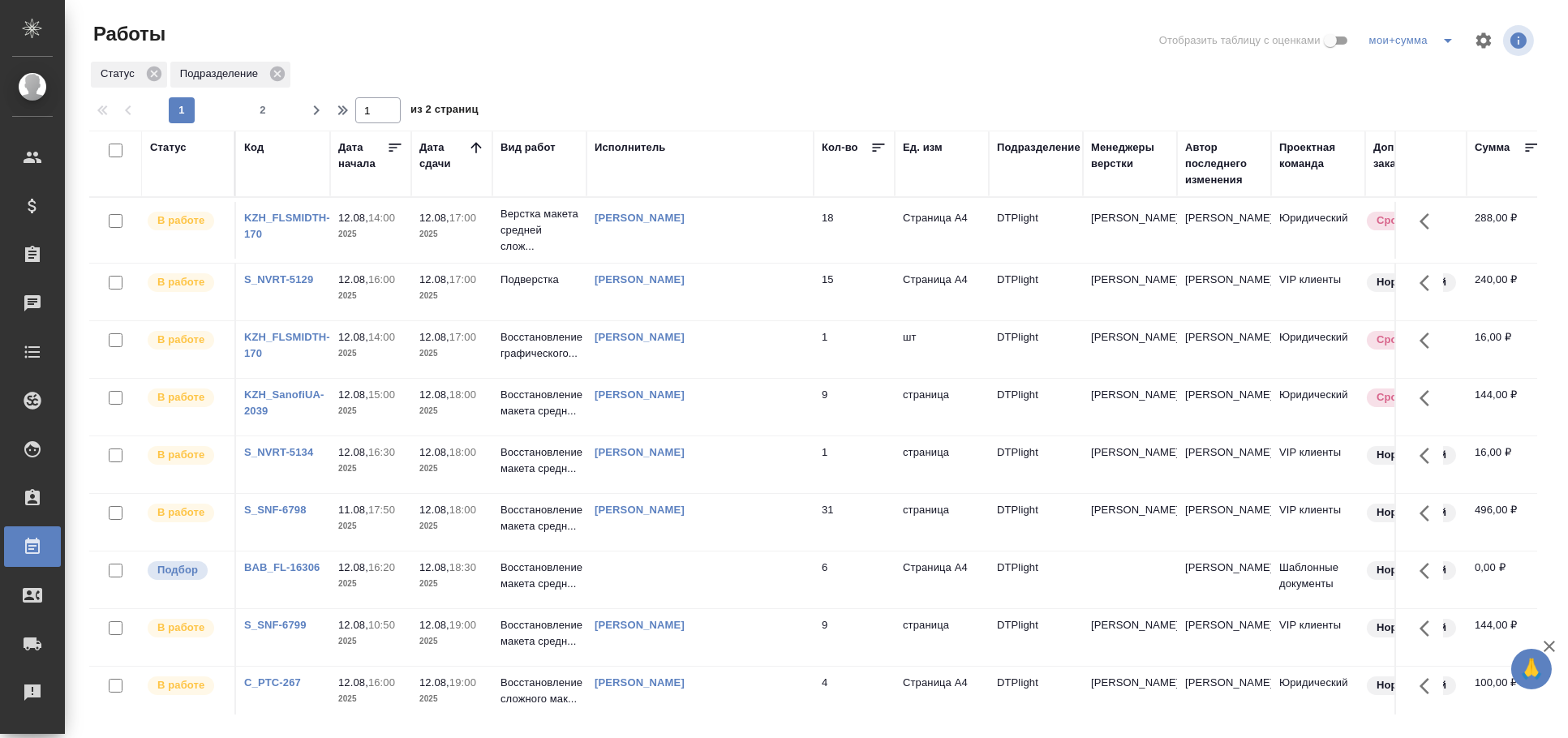
click at [679, 259] on td at bounding box center [700, 230] width 227 height 57
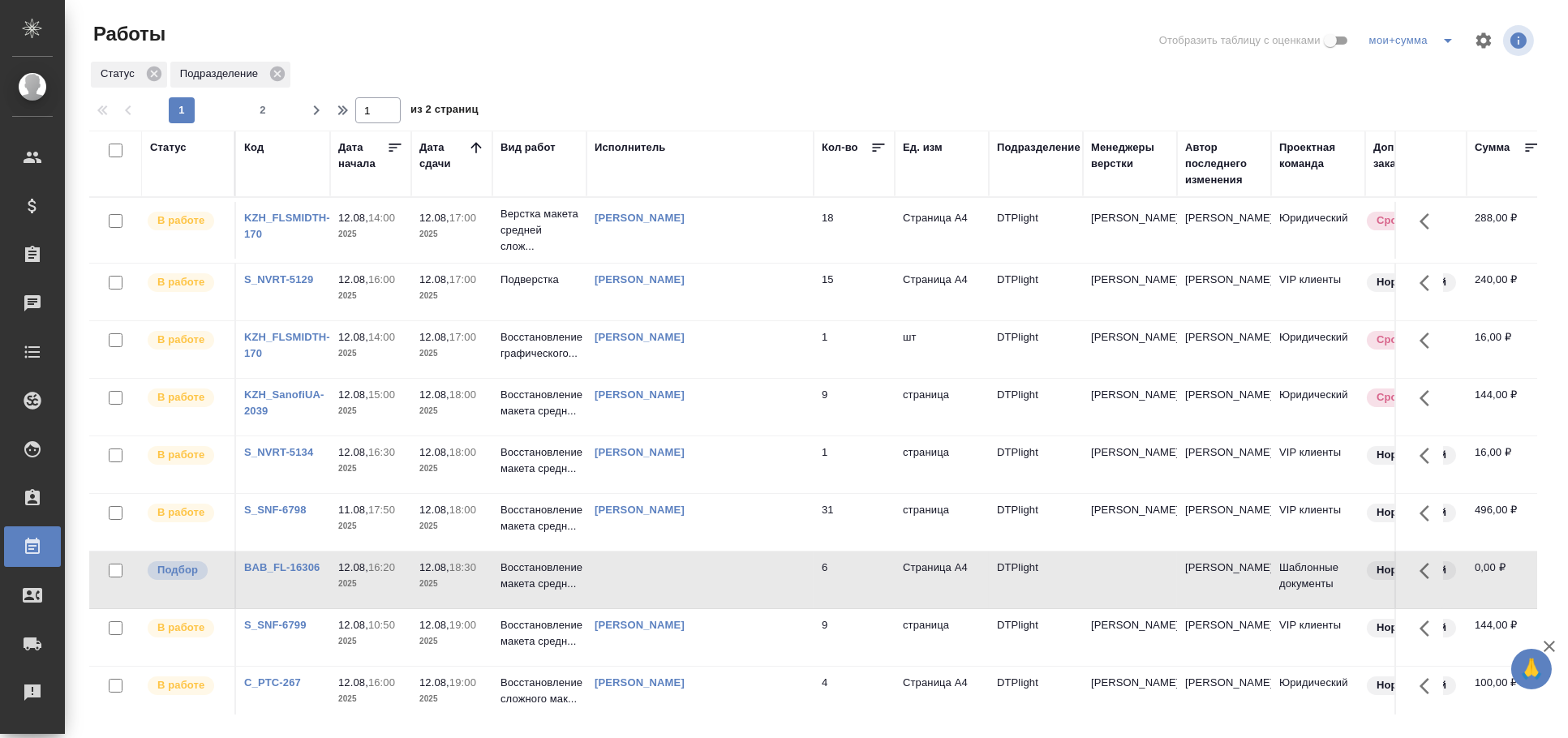
click at [679, 259] on td at bounding box center [700, 230] width 227 height 57
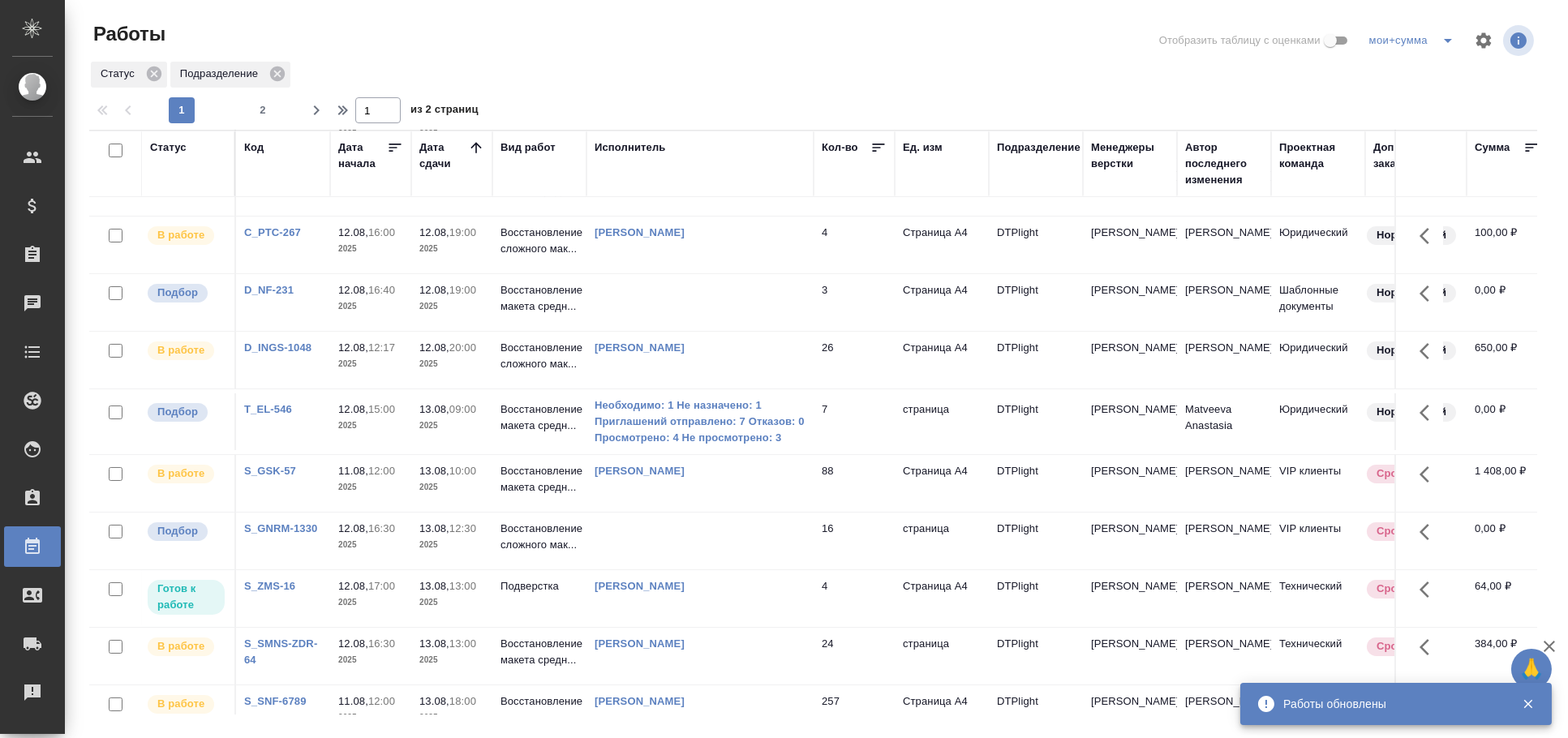
scroll to position [630, 0]
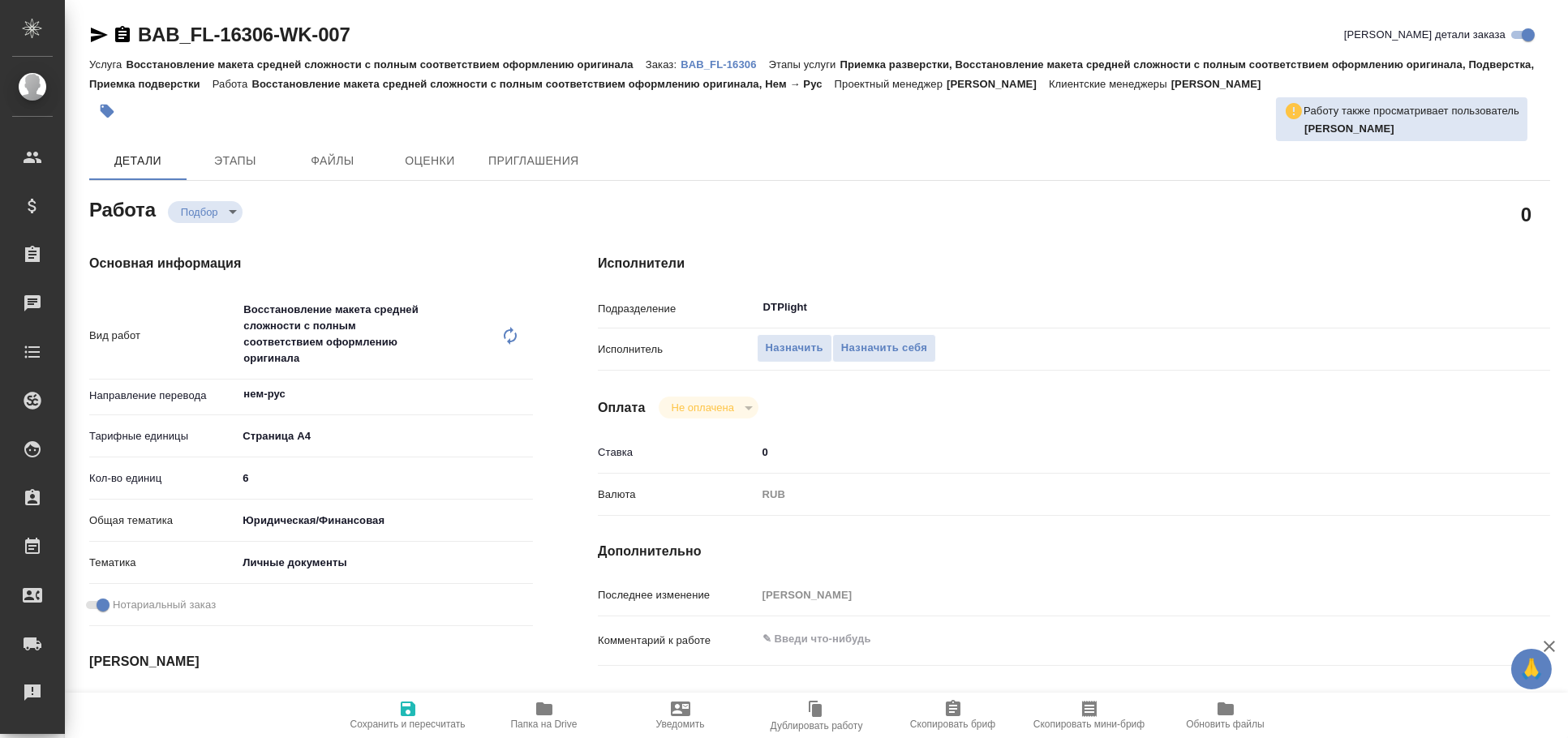
type textarea "x"
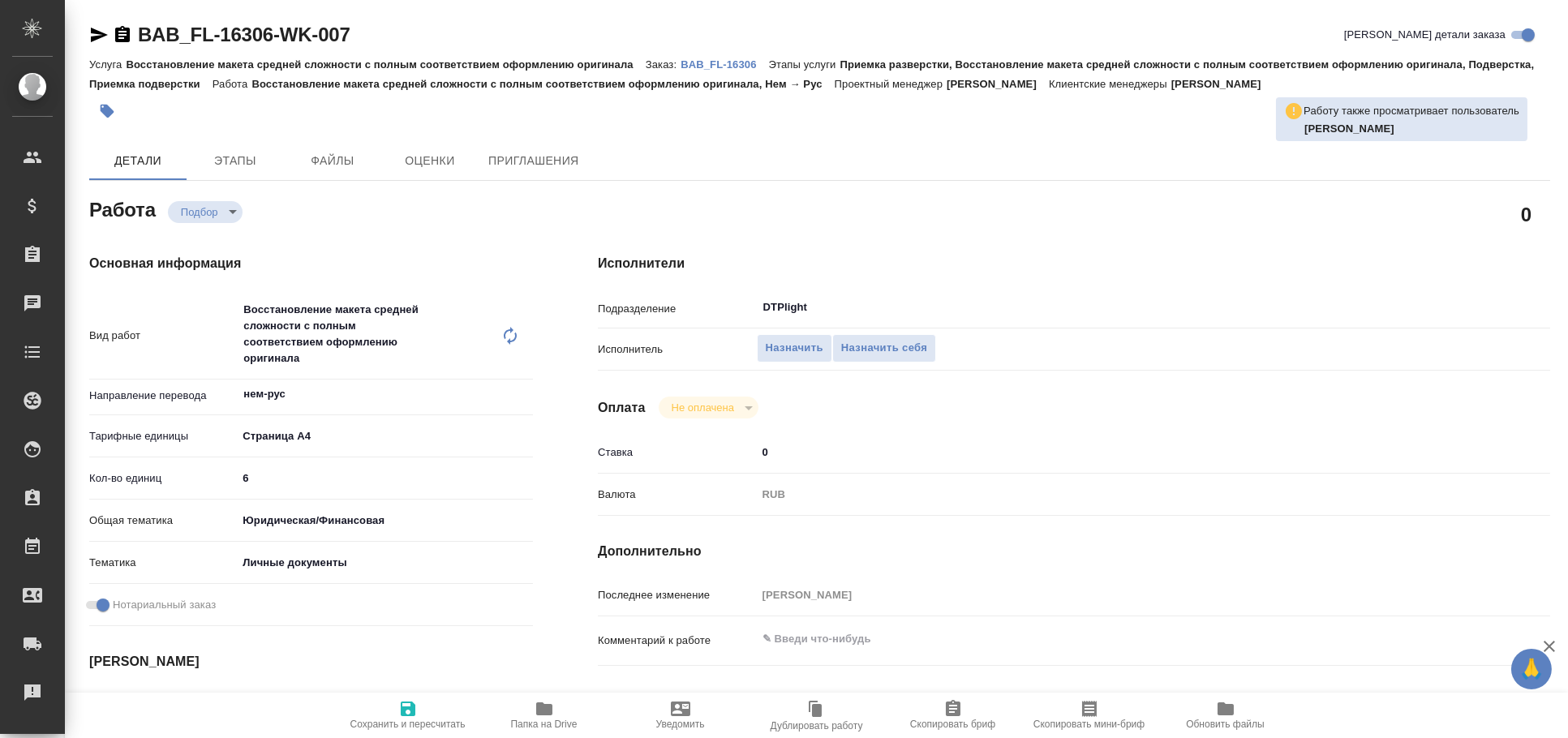
type textarea "x"
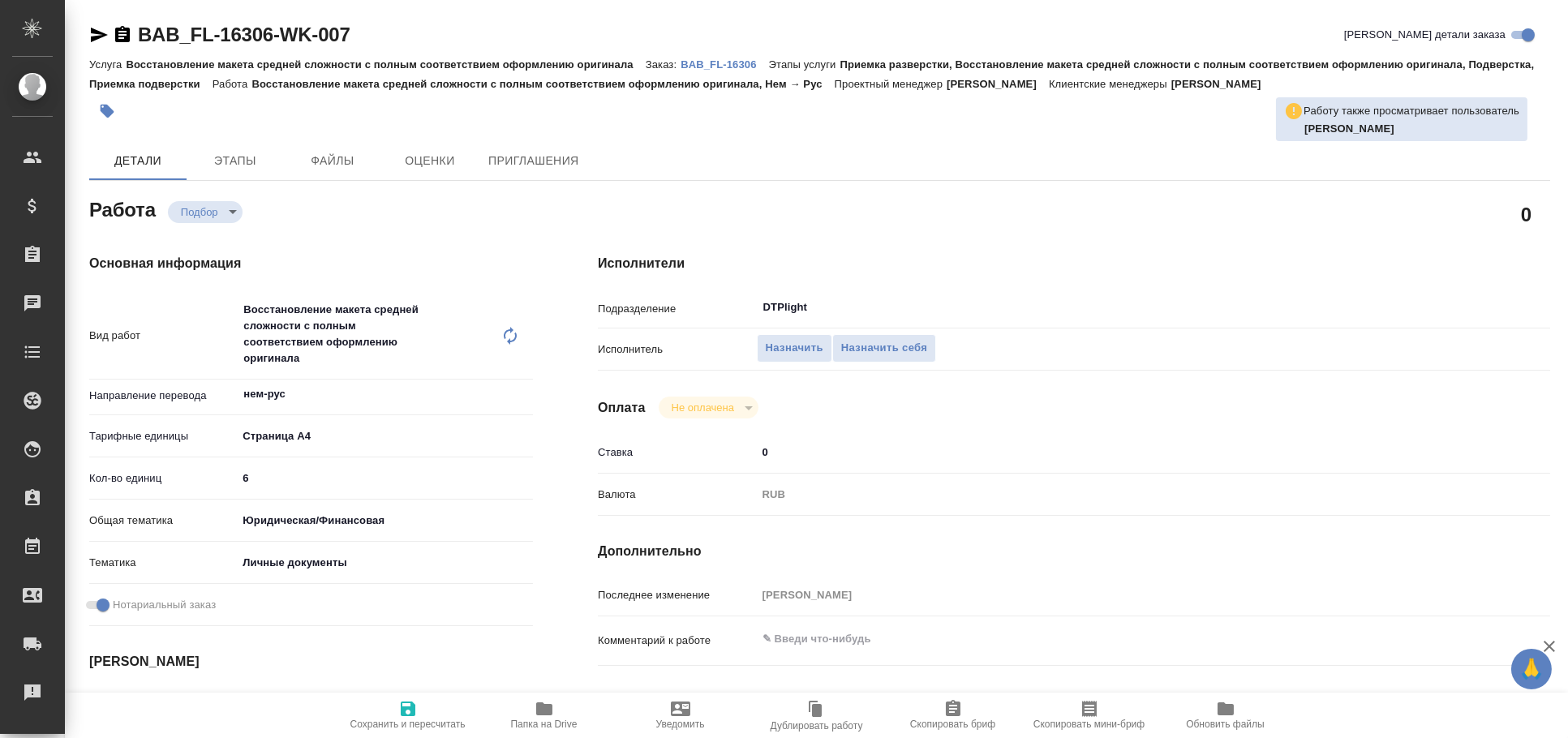
type textarea "x"
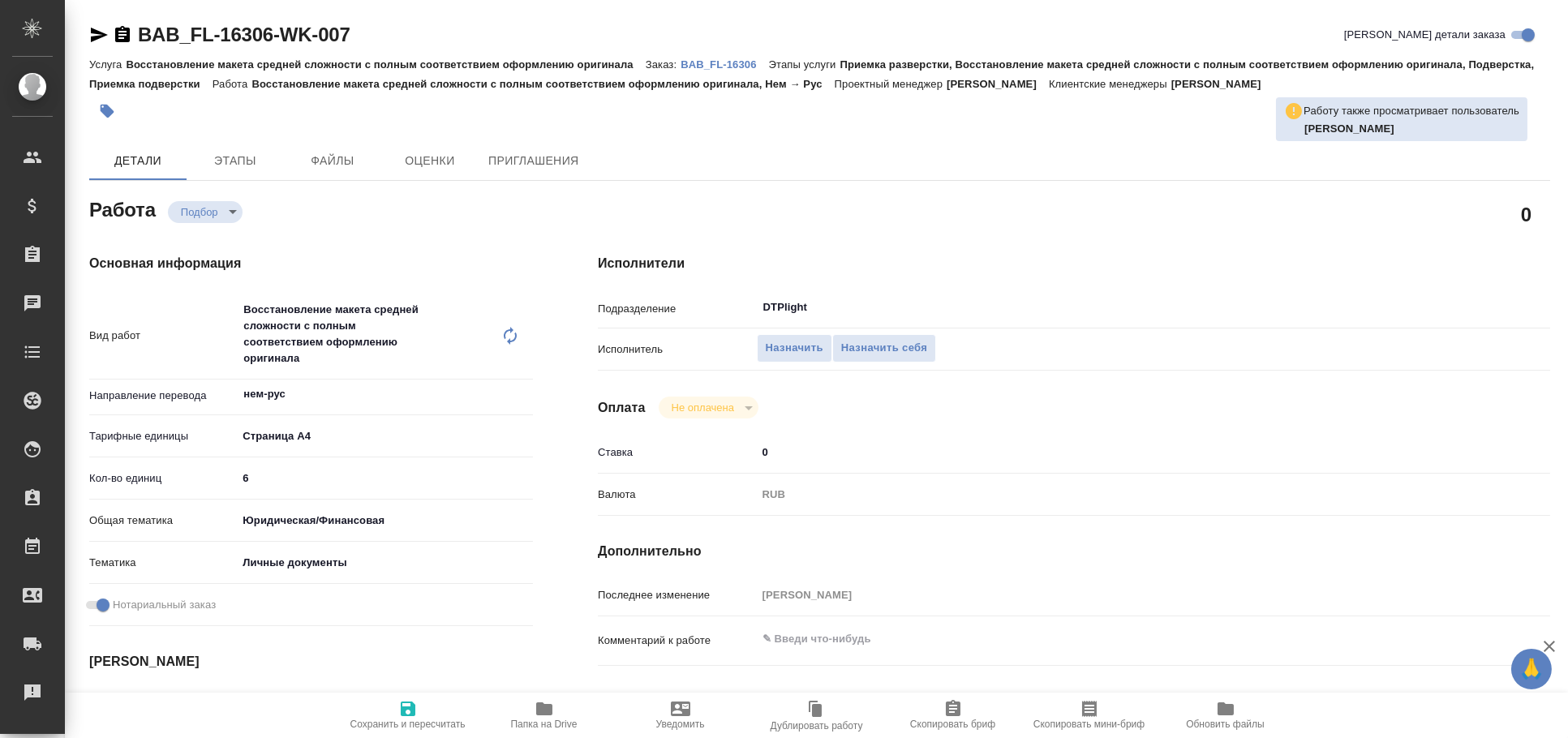
type textarea "x"
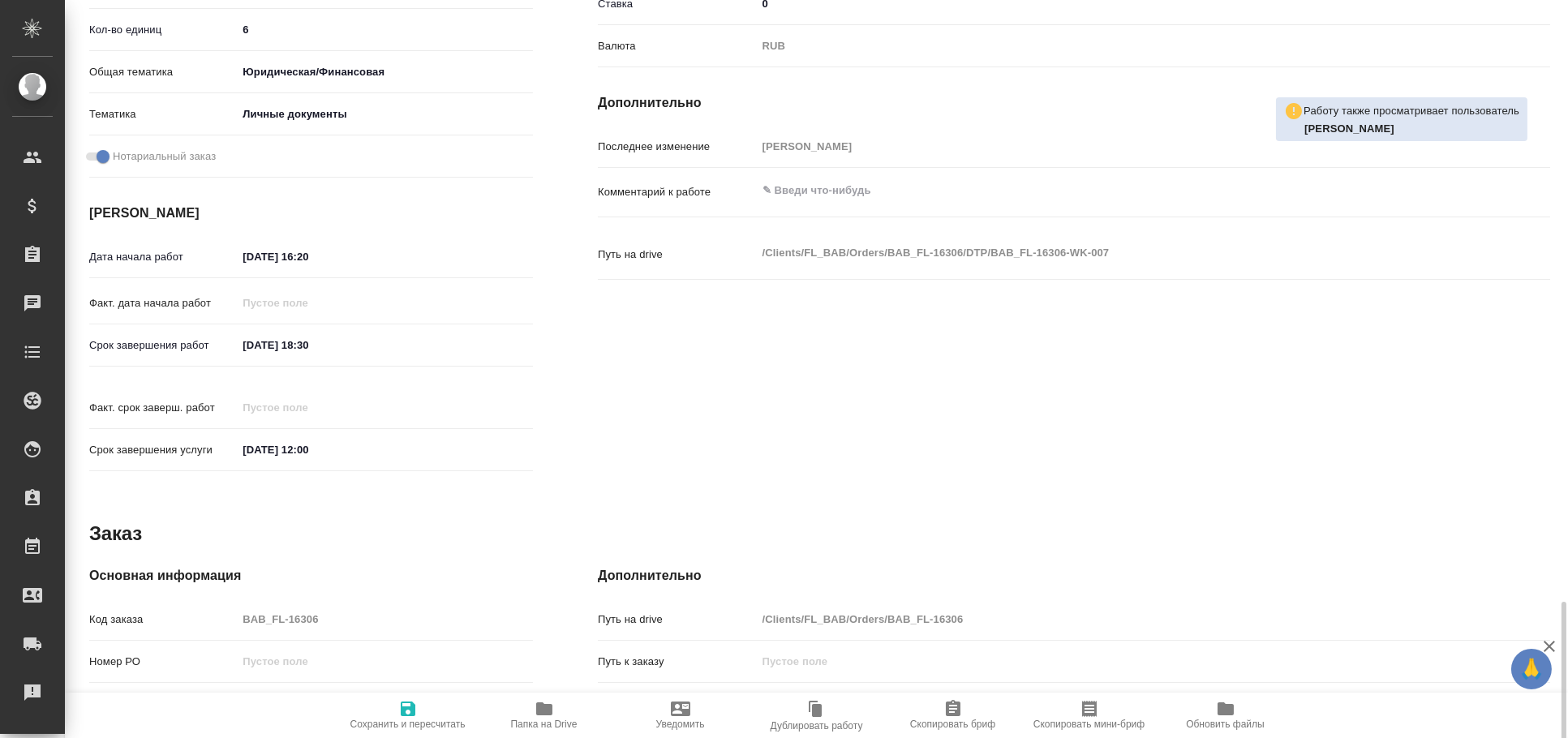
scroll to position [692, 0]
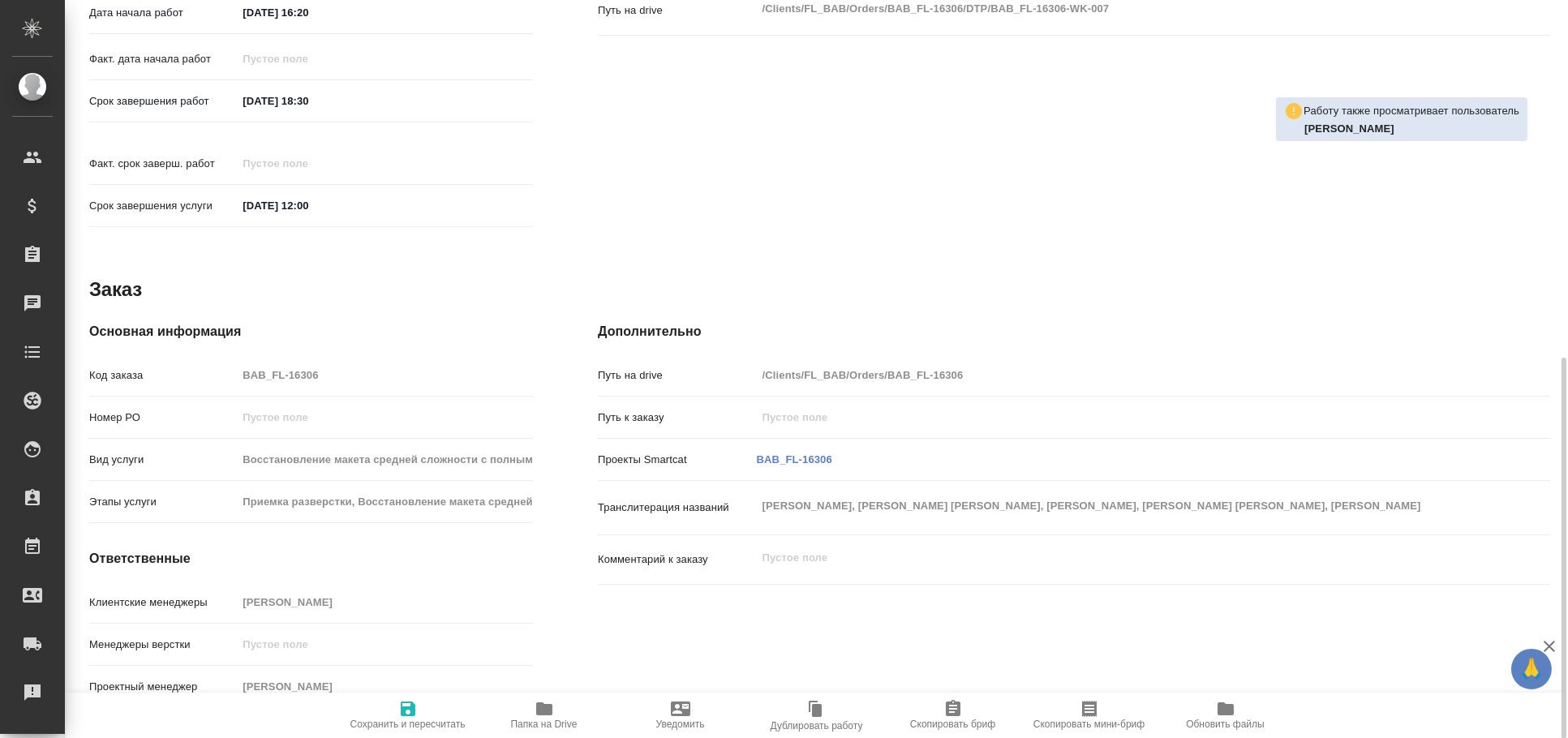
type textarea "x"
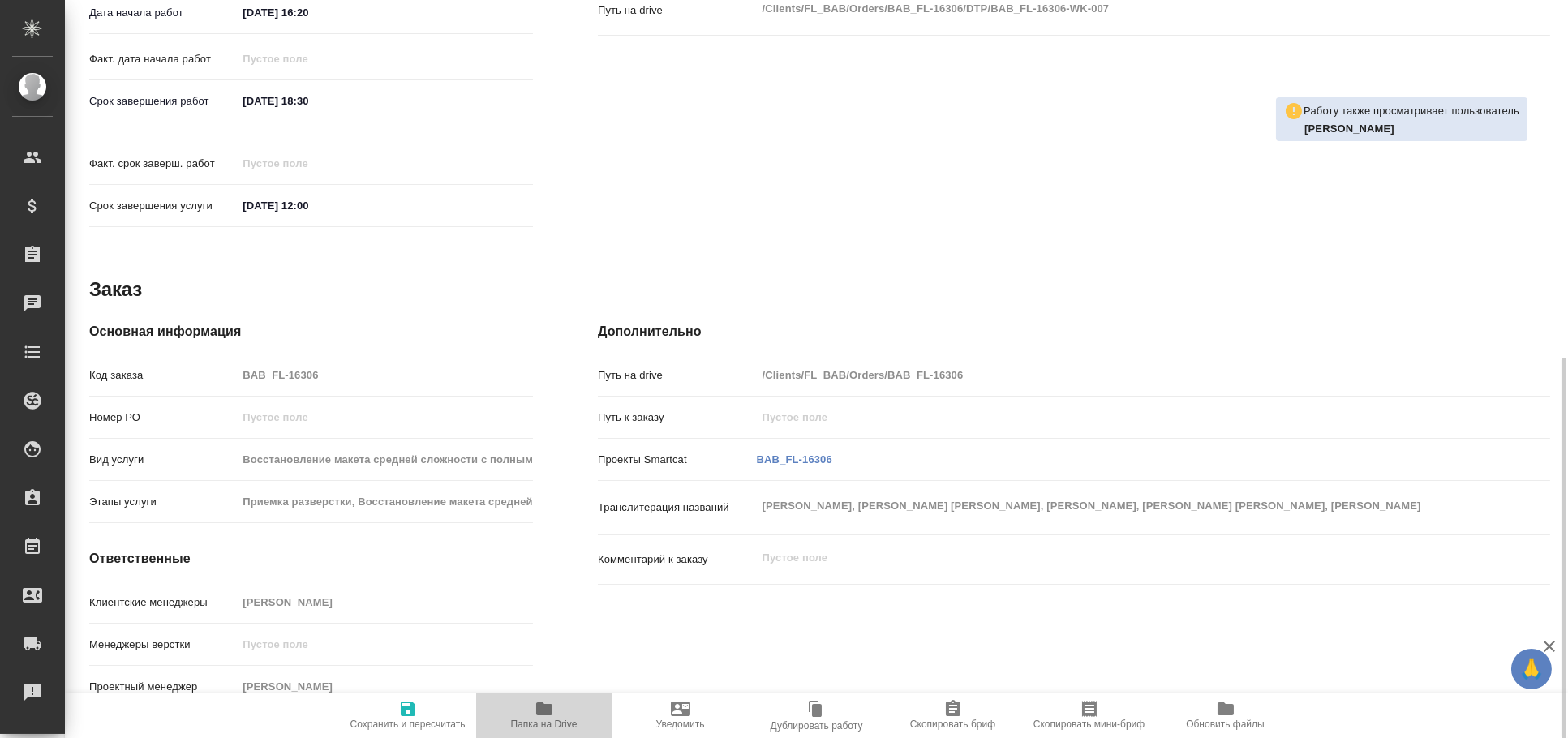
click at [578, 722] on span "Папка на Drive" at bounding box center [544, 714] width 117 height 31
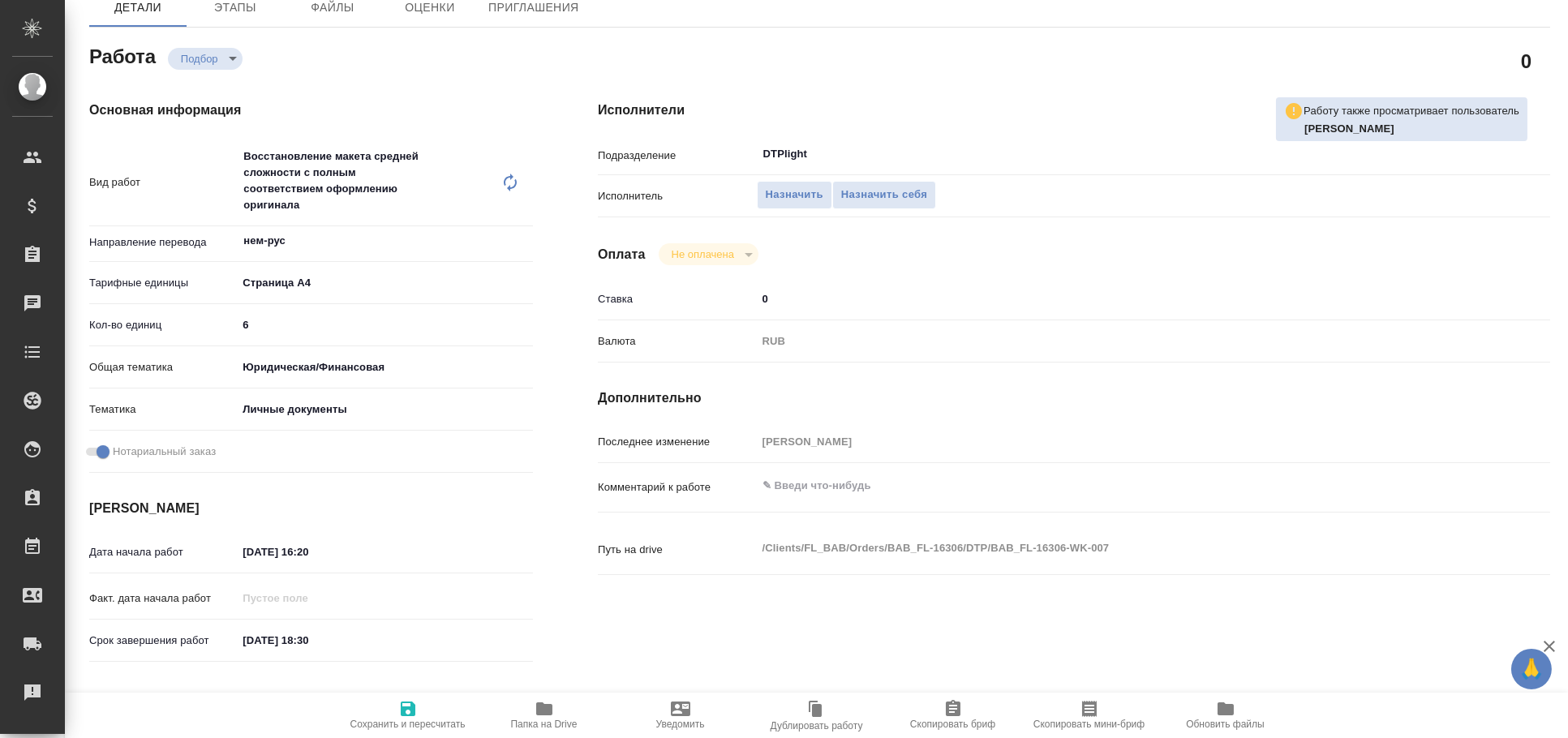
type textarea "x"
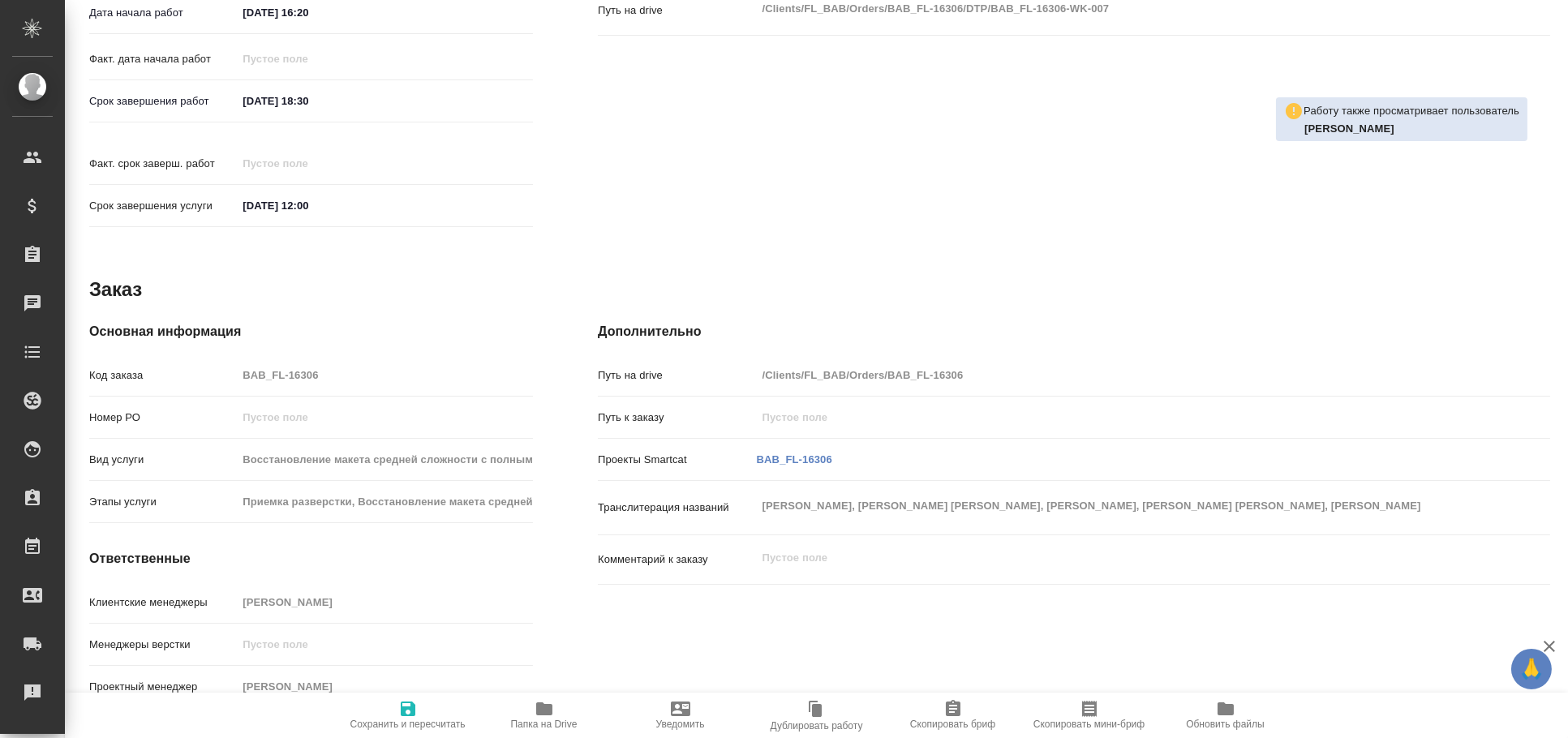
scroll to position [0, 0]
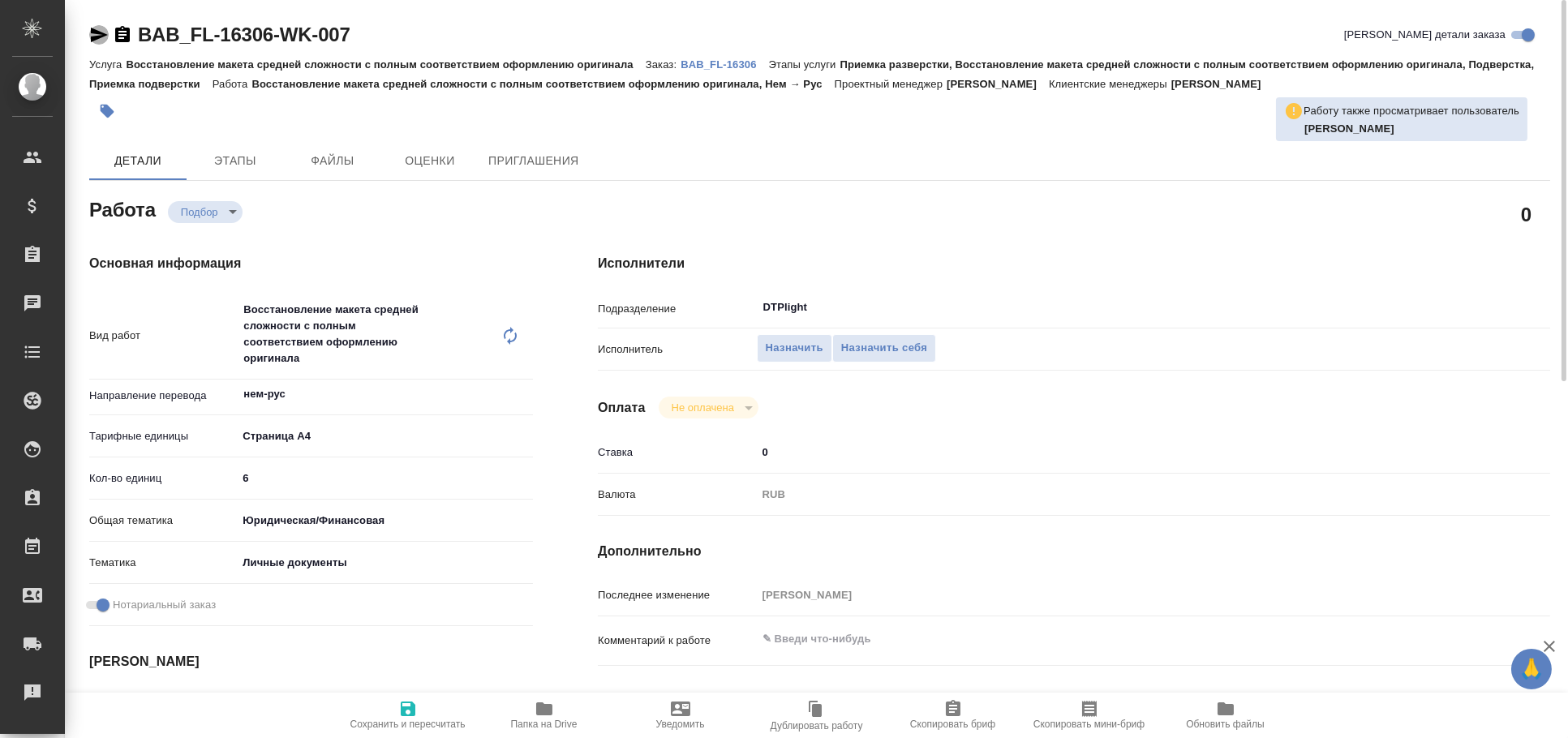
click at [98, 30] on icon "button" at bounding box center [99, 35] width 20 height 20
type textarea "x"
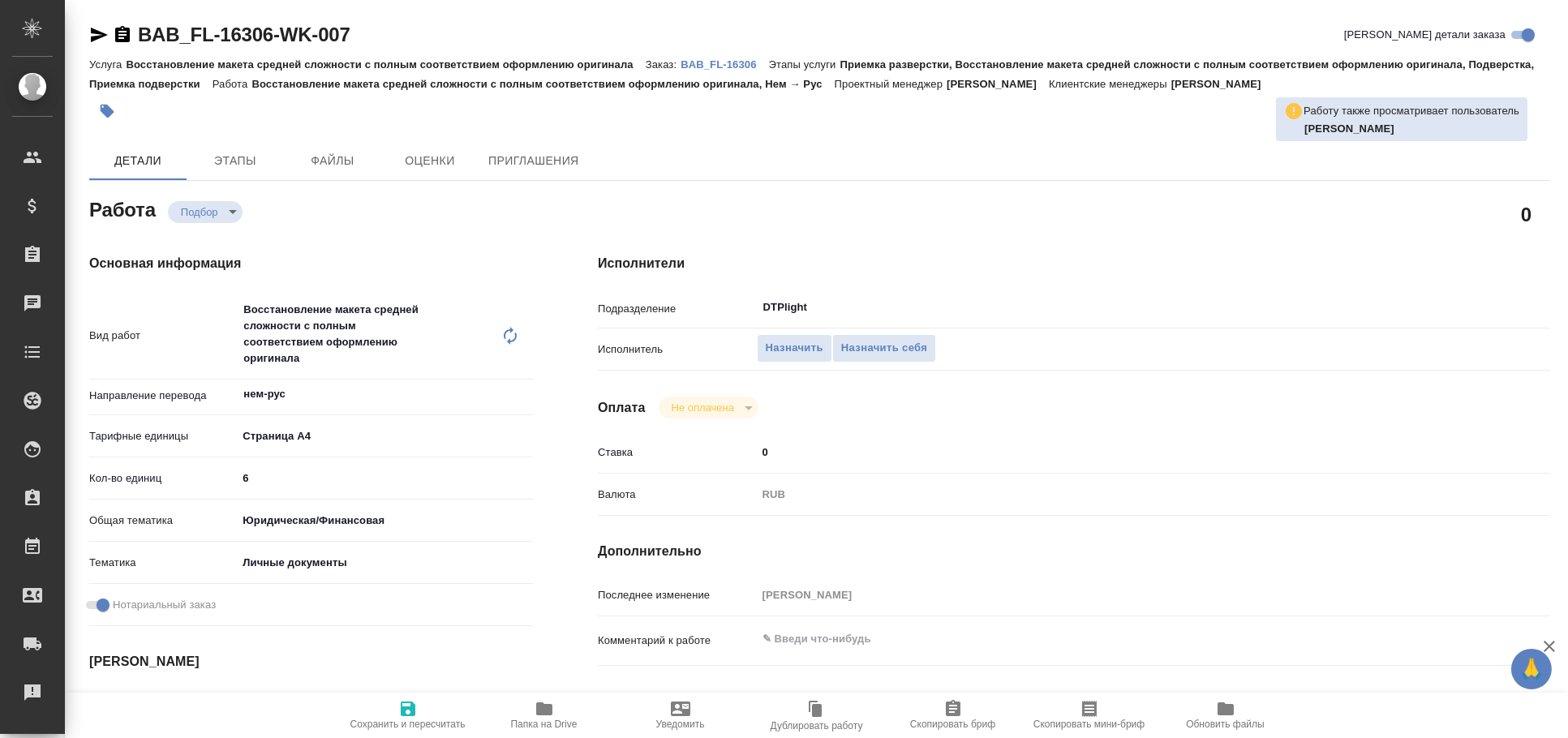
type textarea "x"
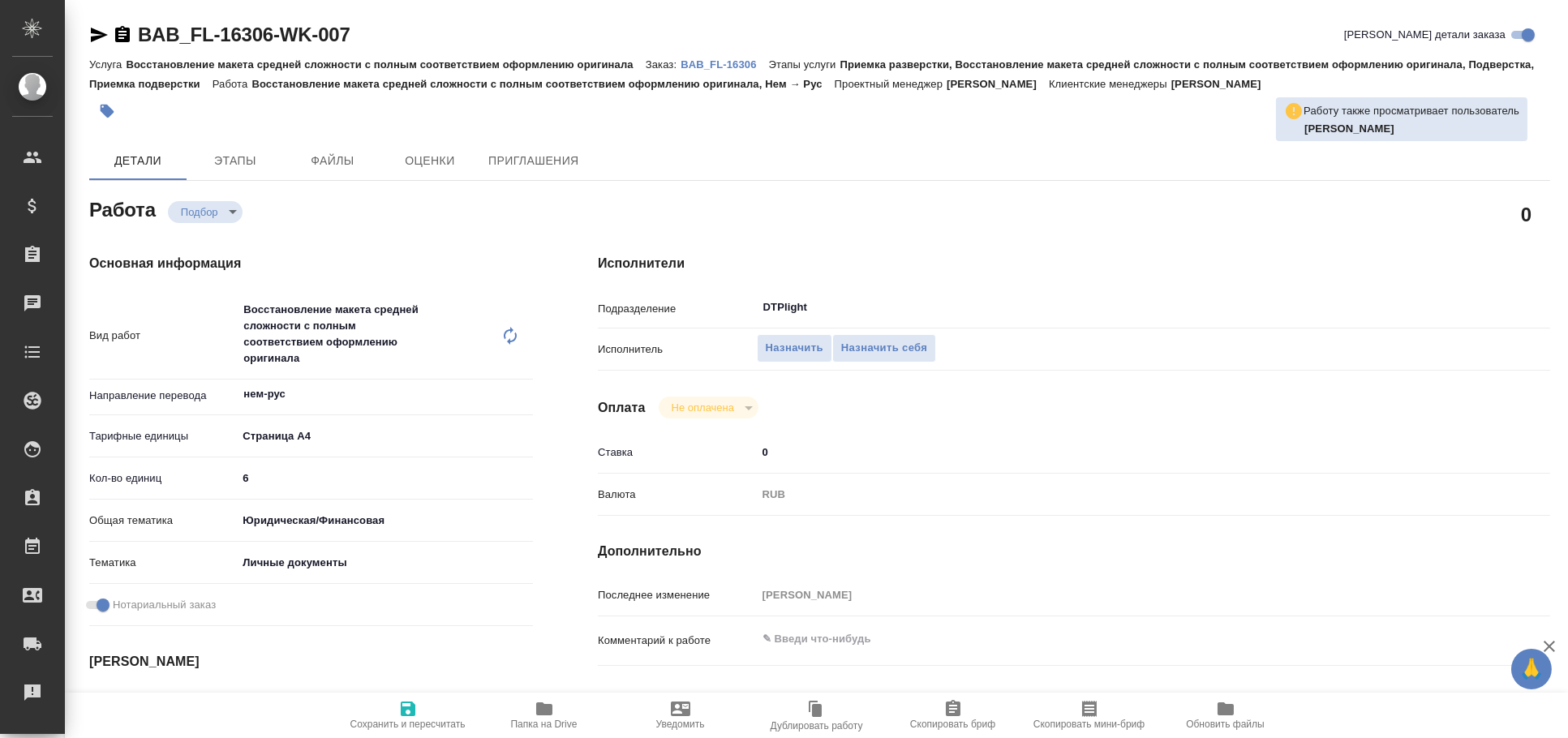
type textarea "x"
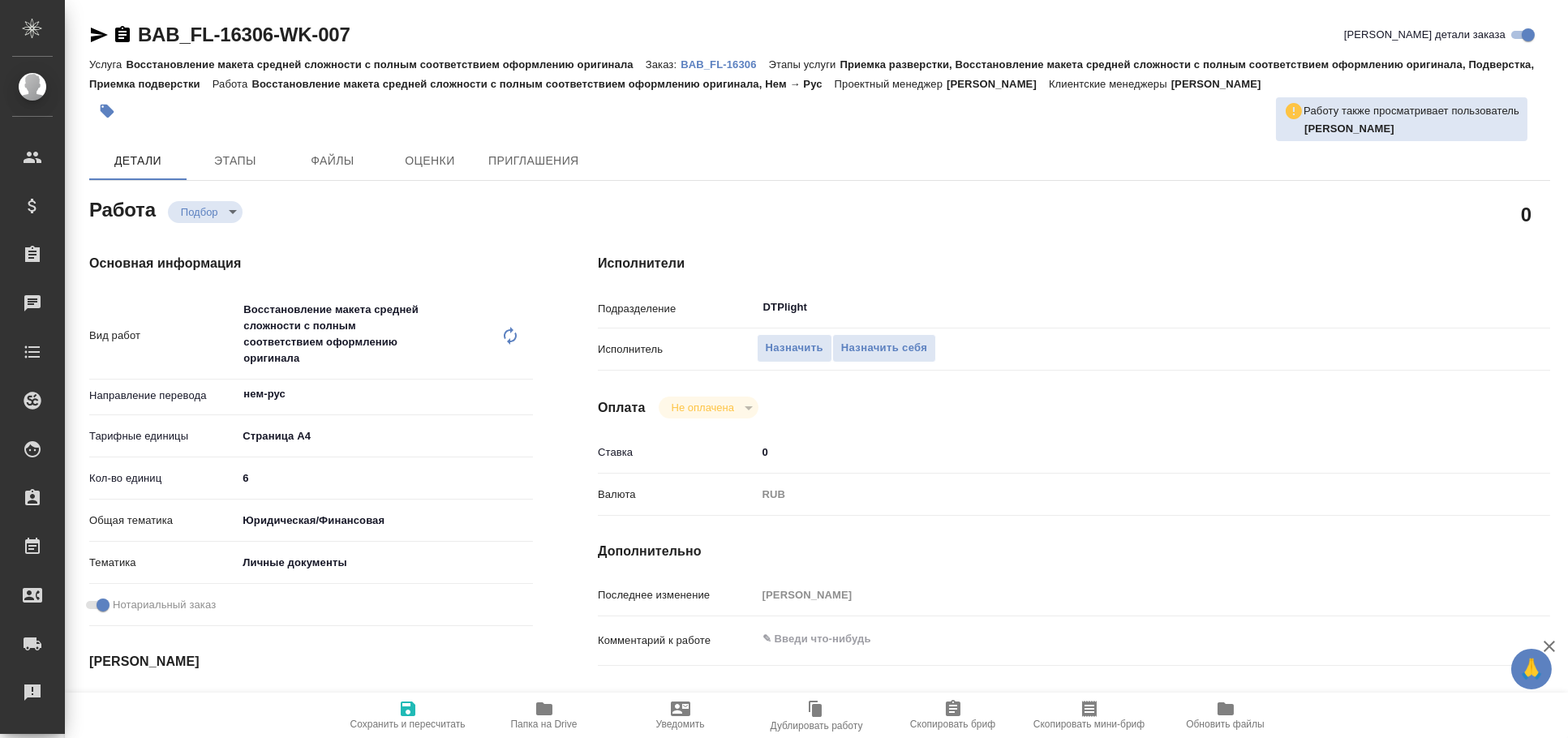
type textarea "x"
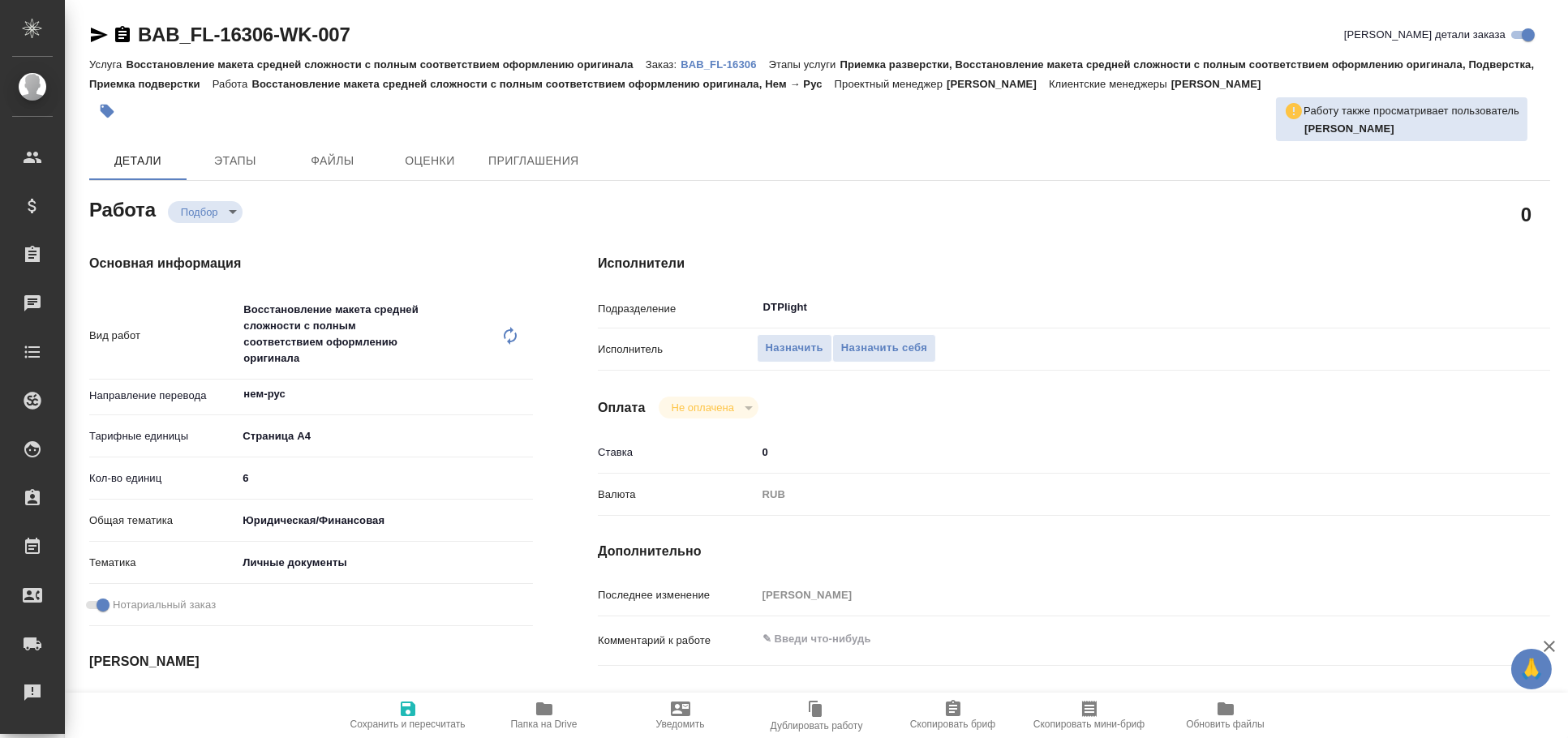
type textarea "x"
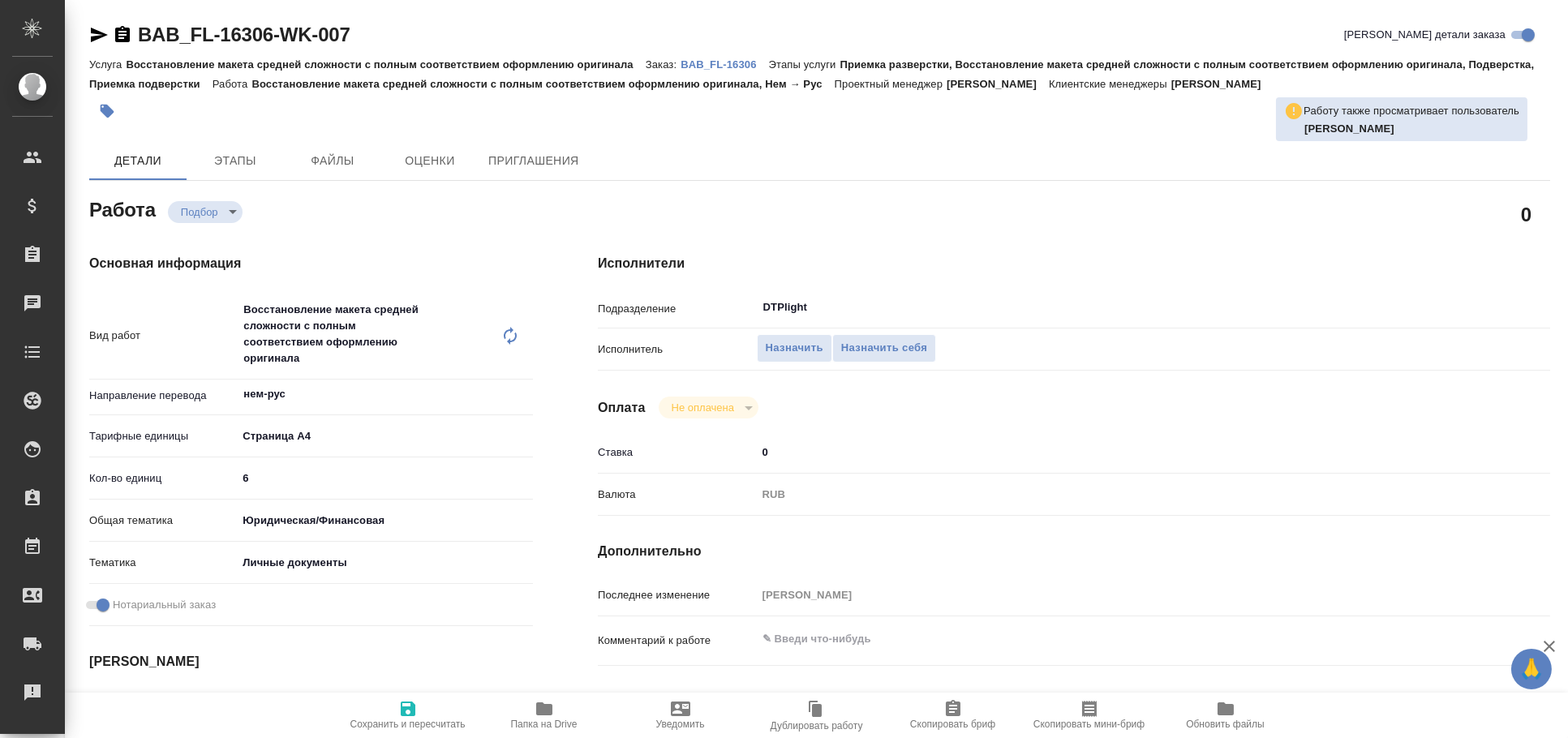
type textarea "x"
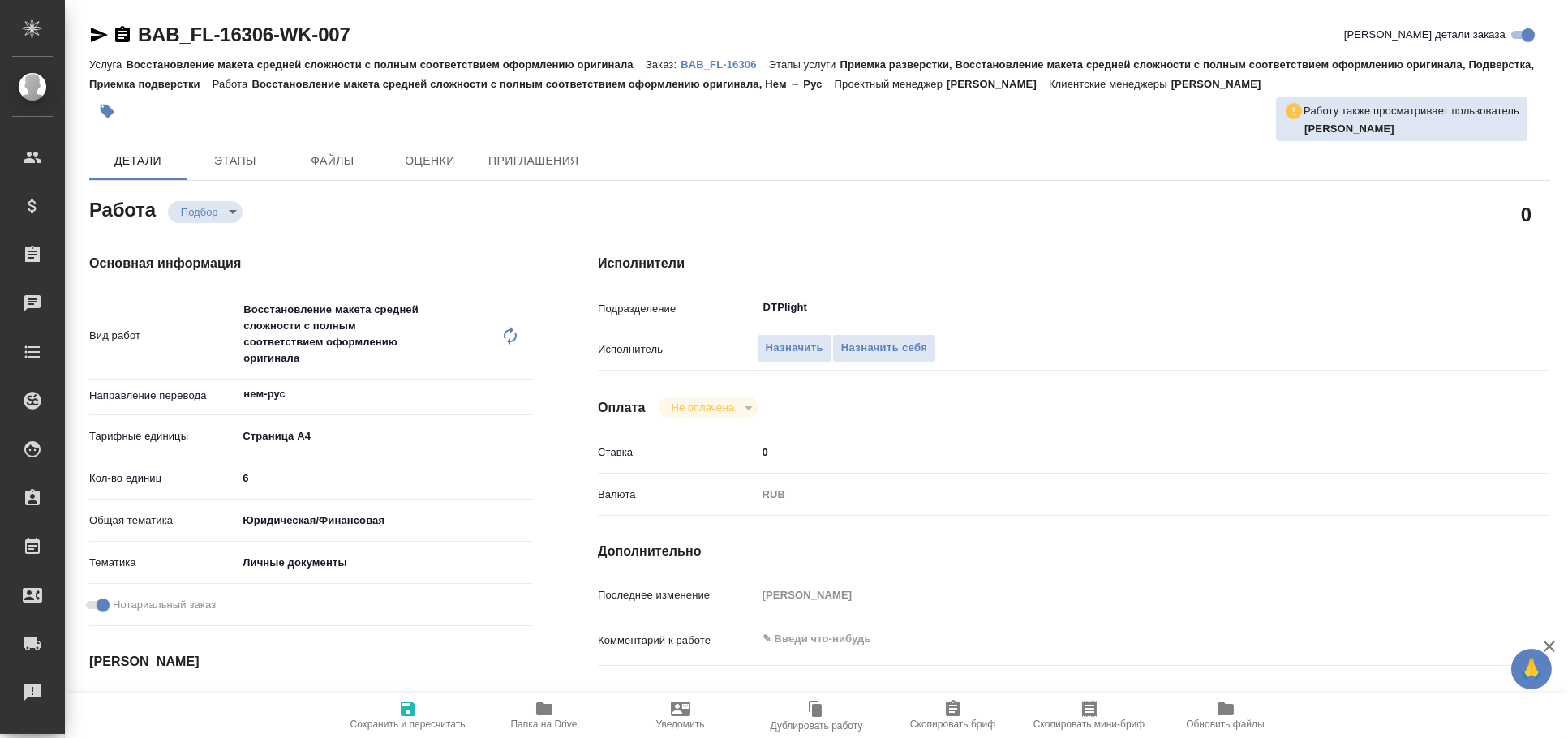
type textarea "x"
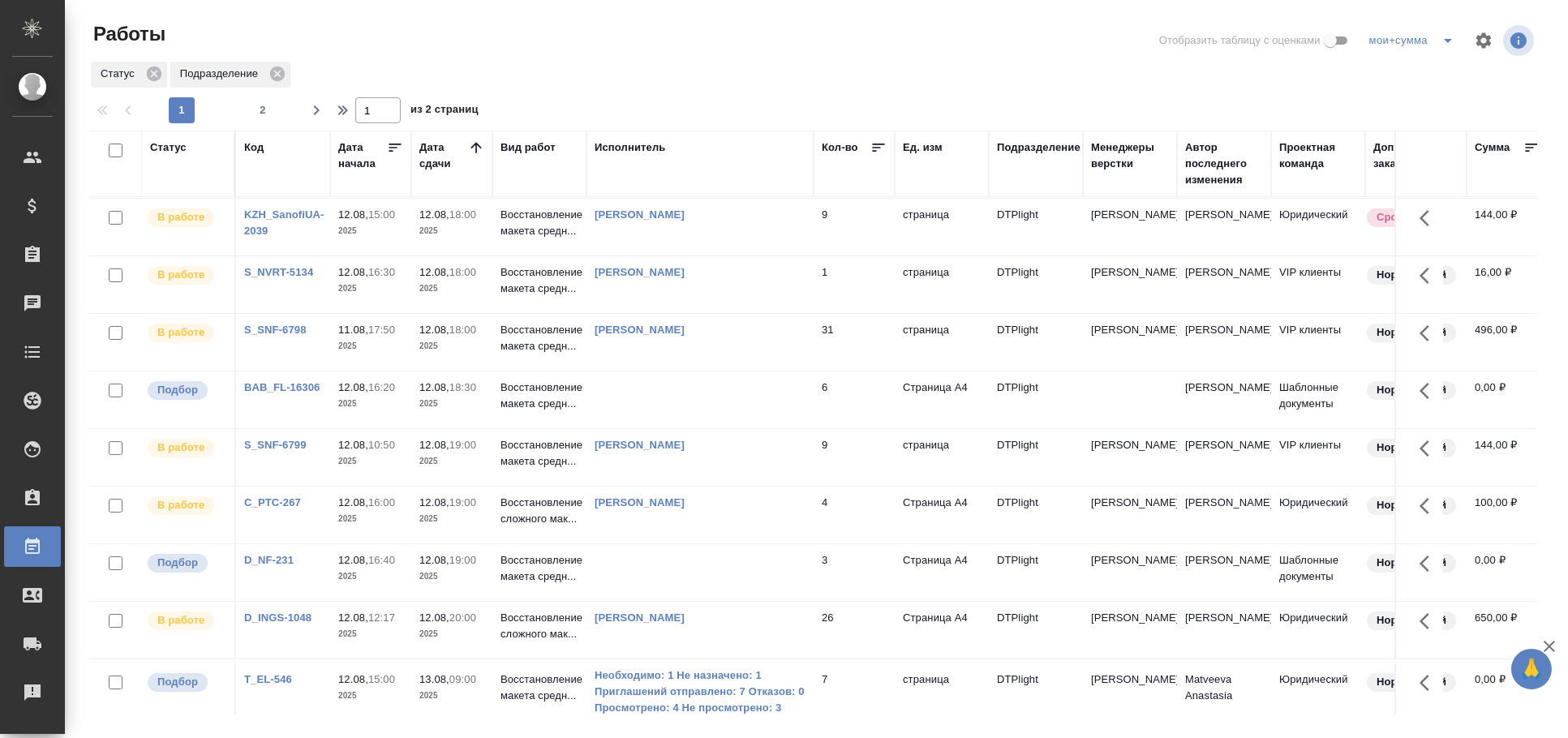
scroll to position [270, 0]
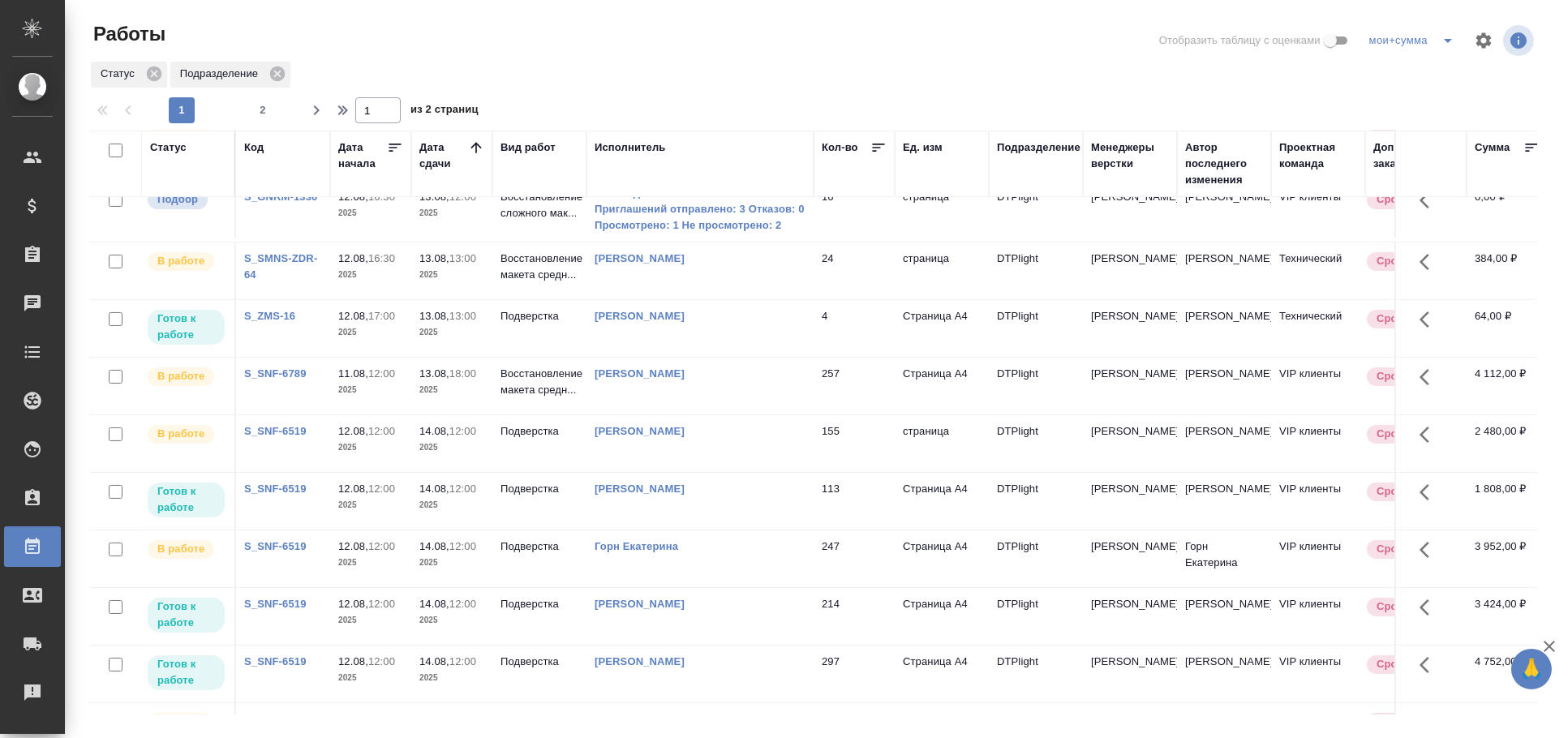
scroll to position [0, 0]
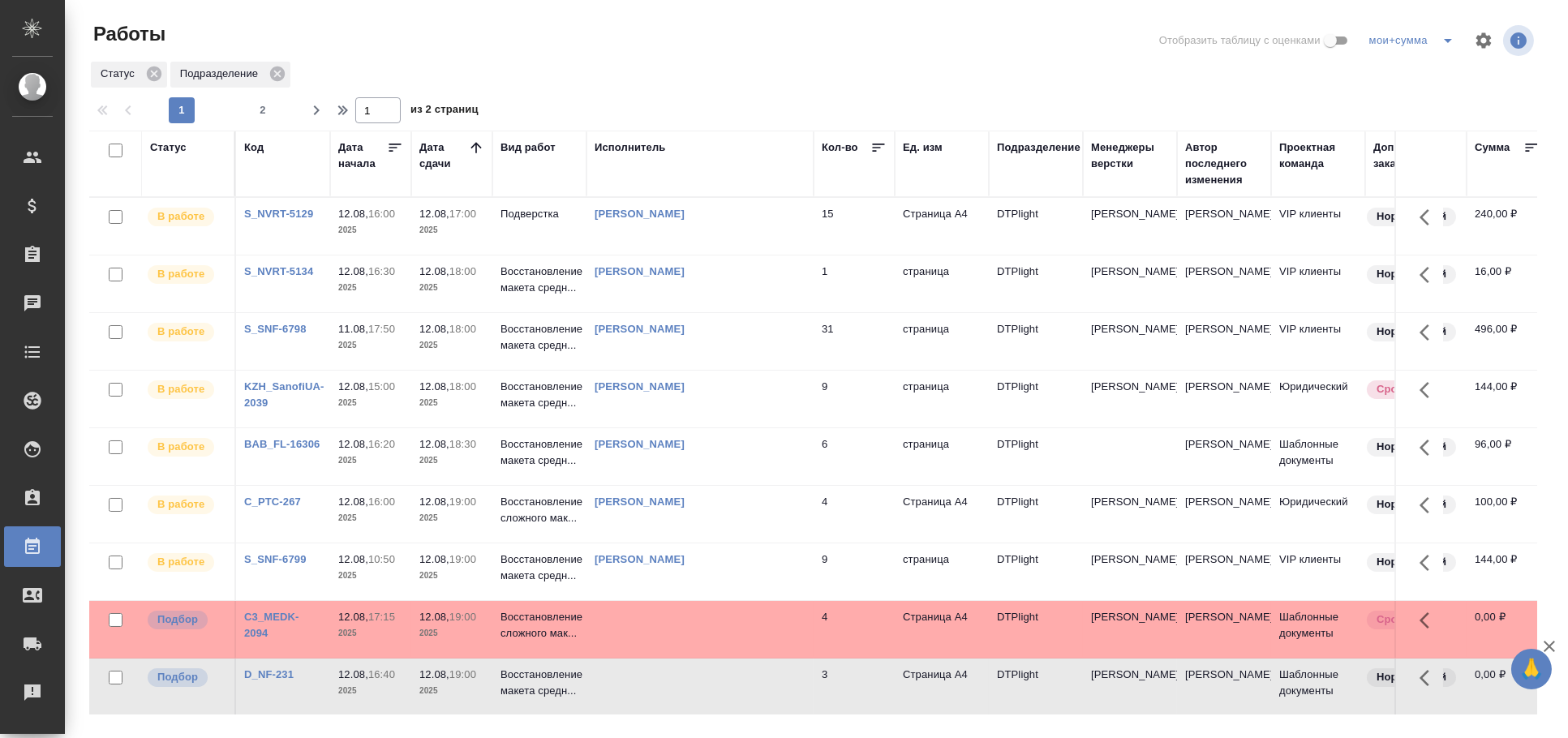
click at [678, 254] on td at bounding box center [700, 226] width 227 height 57
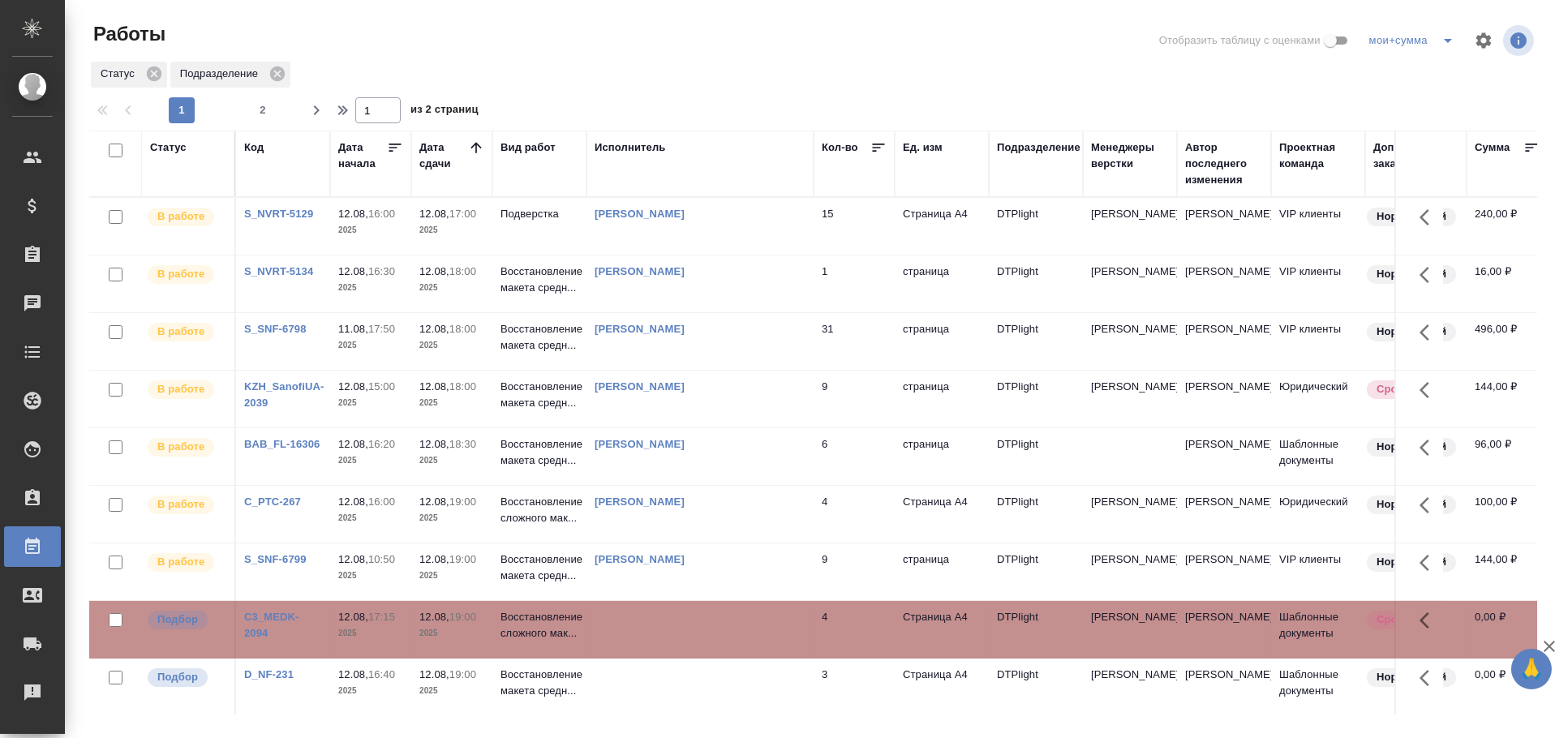
click at [678, 254] on td at bounding box center [700, 226] width 227 height 57
click at [628, 143] on div "Исполнитель" at bounding box center [630, 148] width 71 height 16
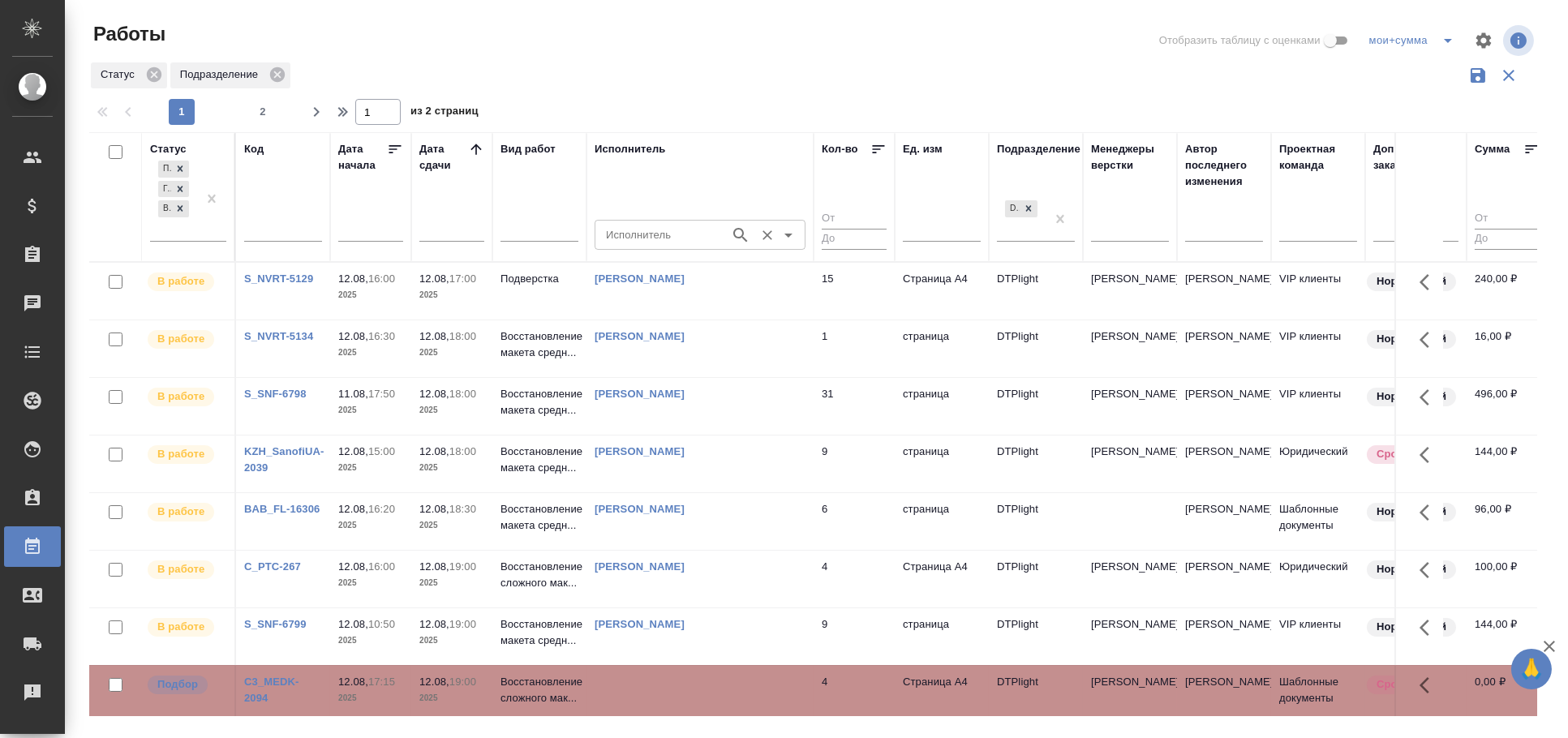
click at [664, 236] on input "Исполнитель" at bounding box center [660, 235] width 122 height 20
type input "дзюндзя"
click at [715, 270] on li "Дзюндзя Нина" at bounding box center [700, 272] width 211 height 30
type input "Дзюндзя Нина"
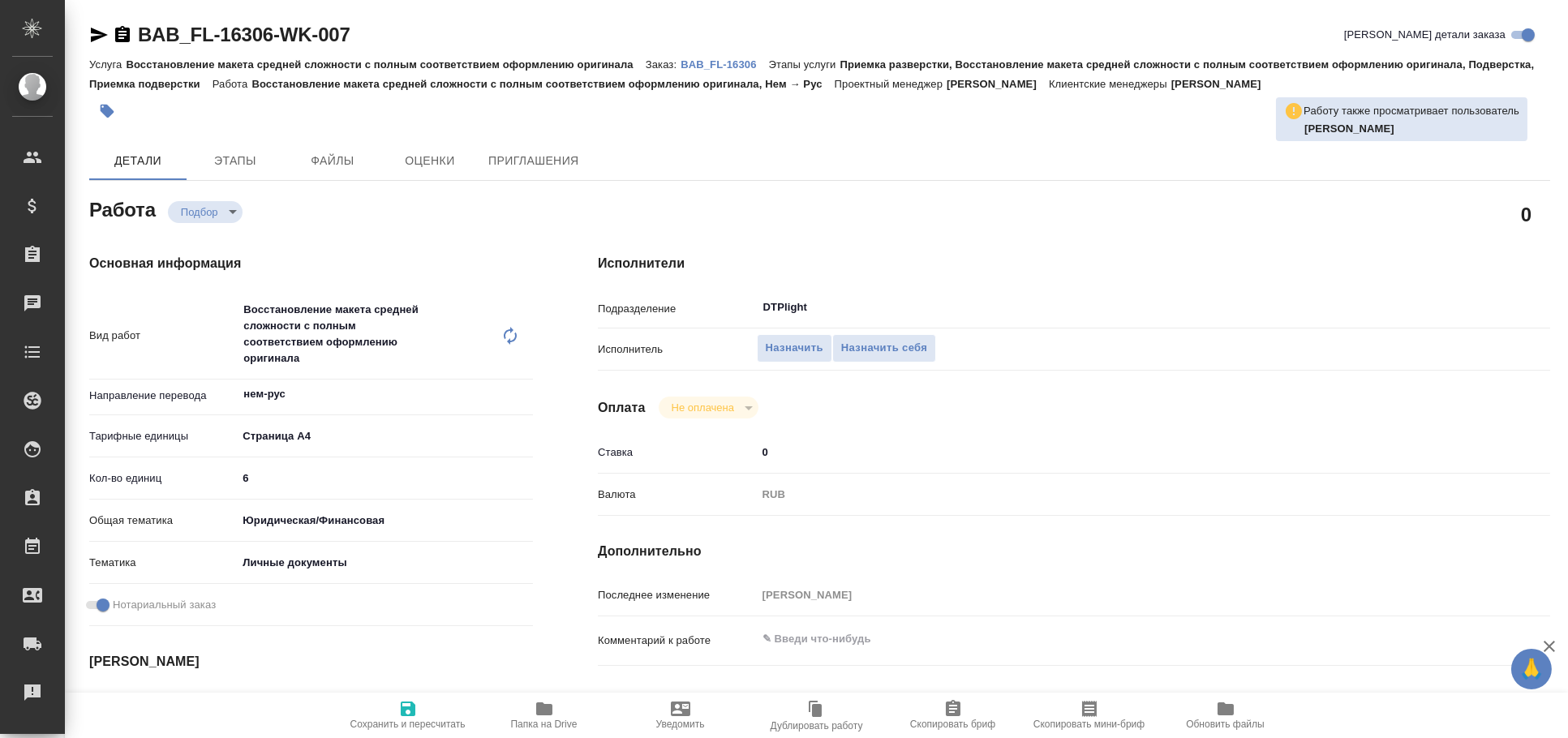
type textarea "x"
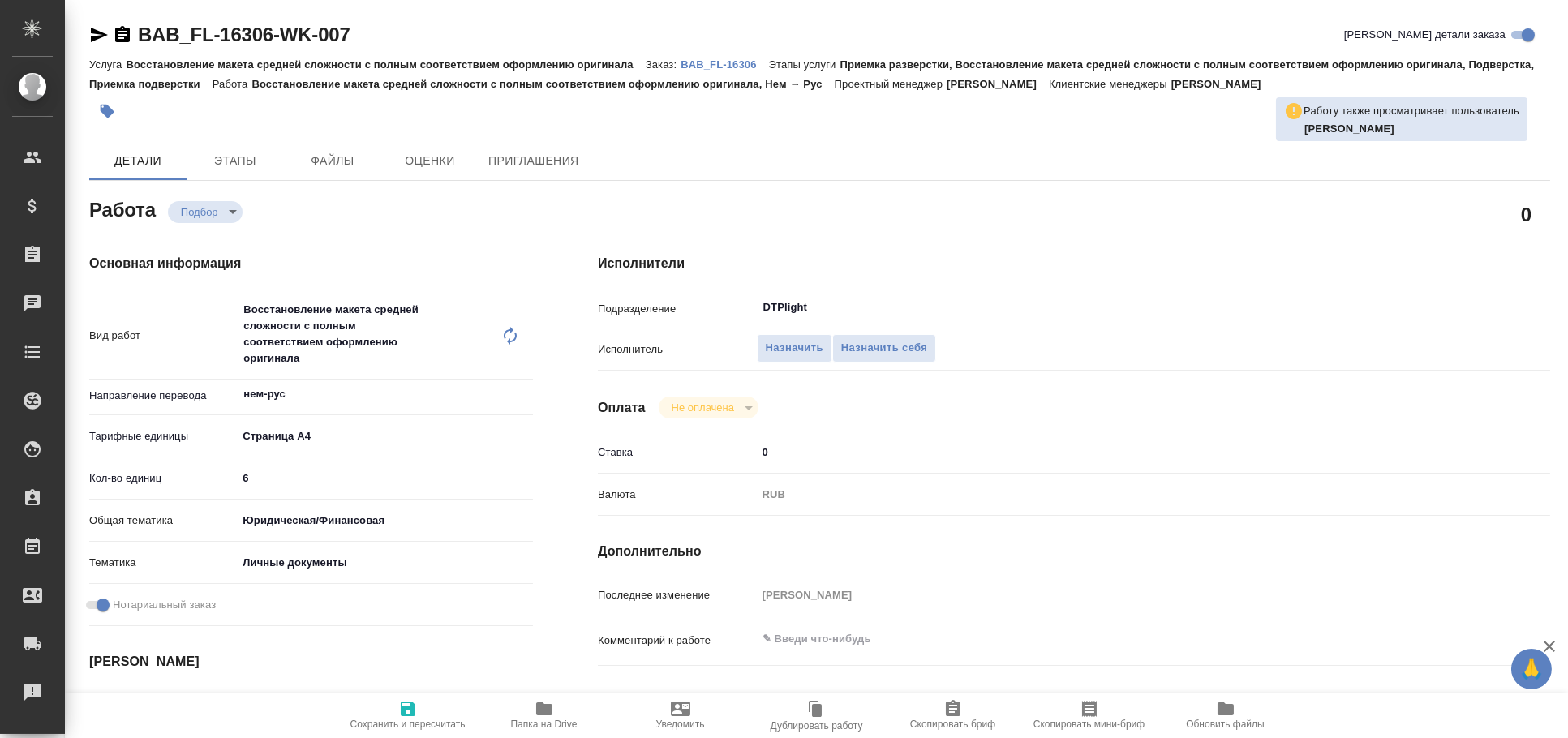
type textarea "x"
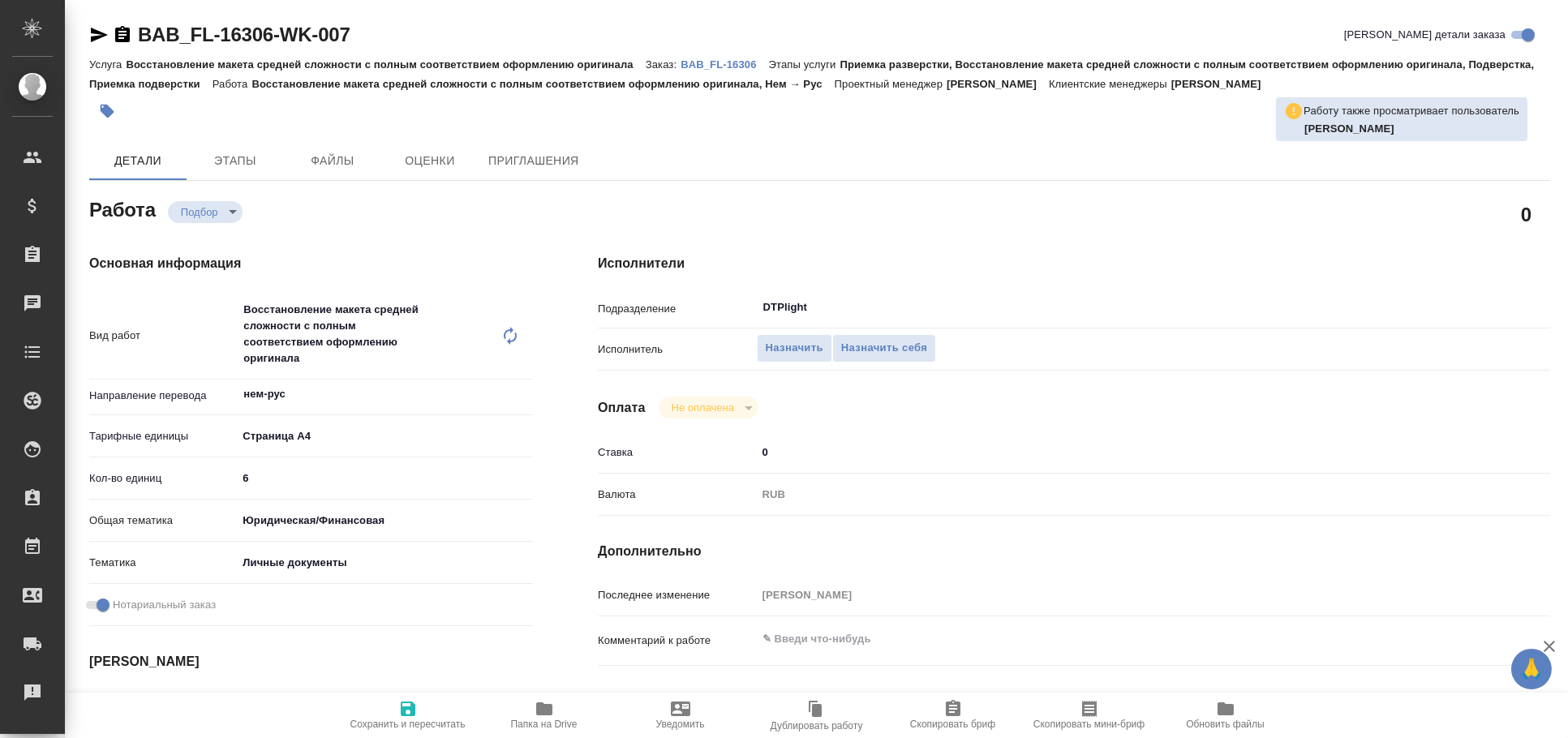
type textarea "x"
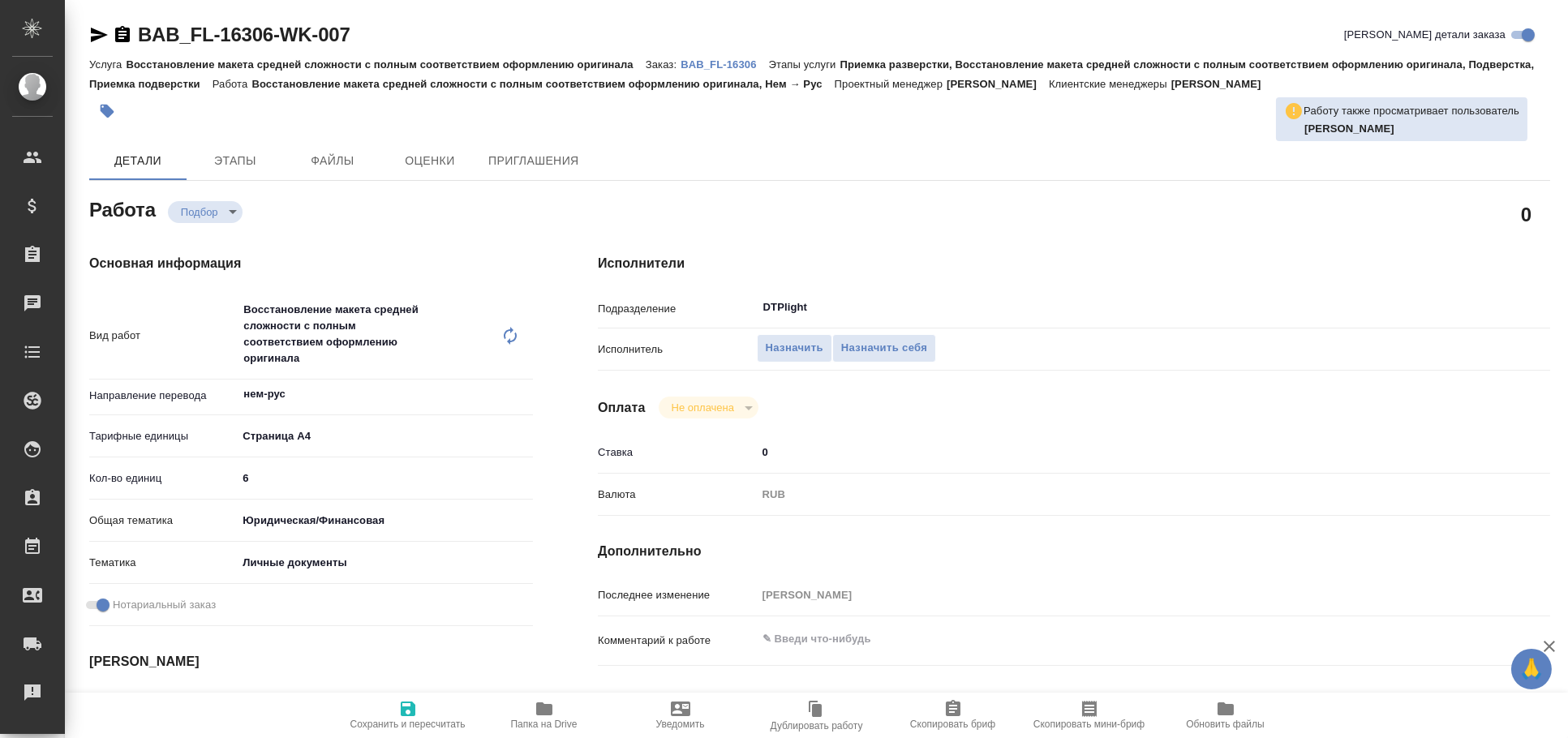
type textarea "x"
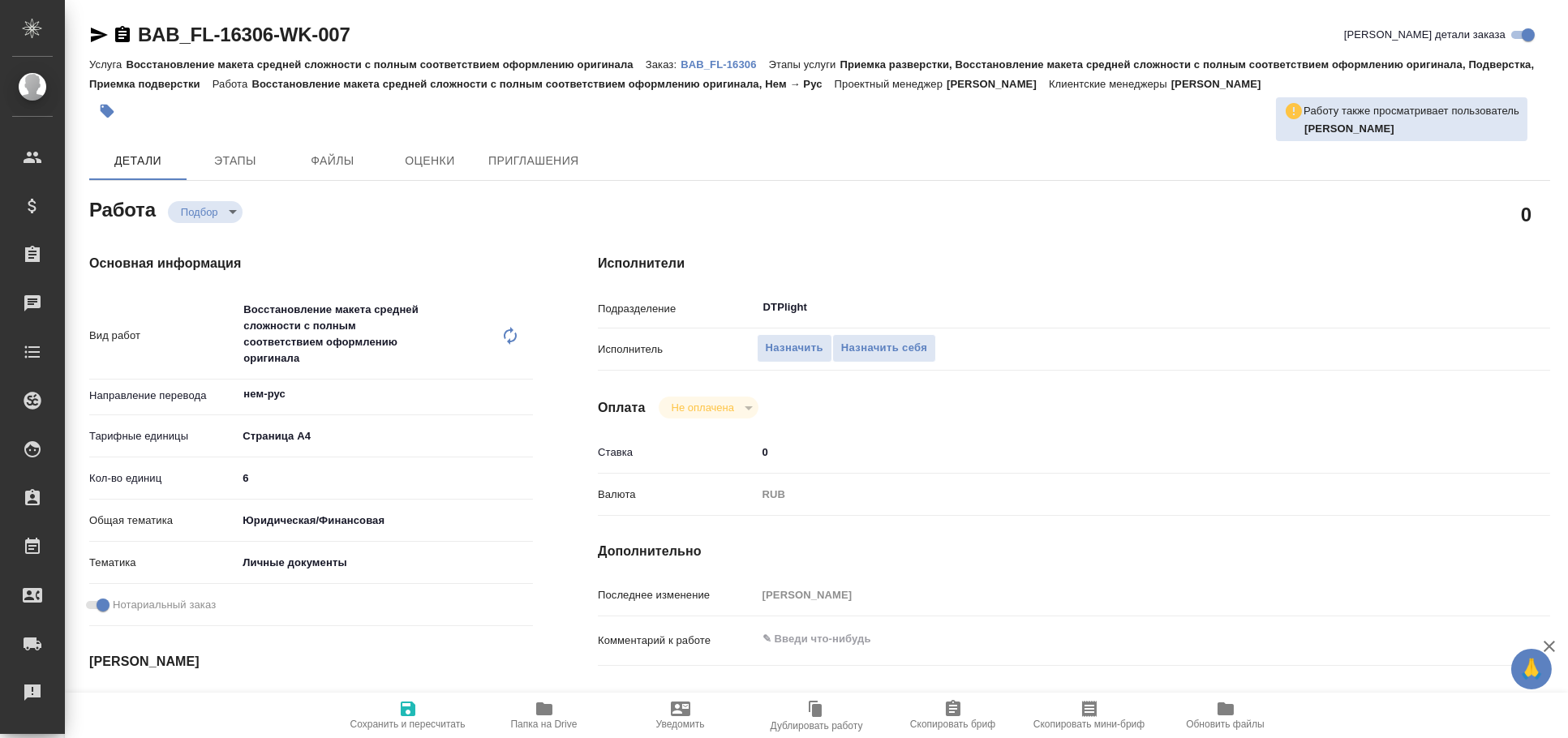
type textarea "x"
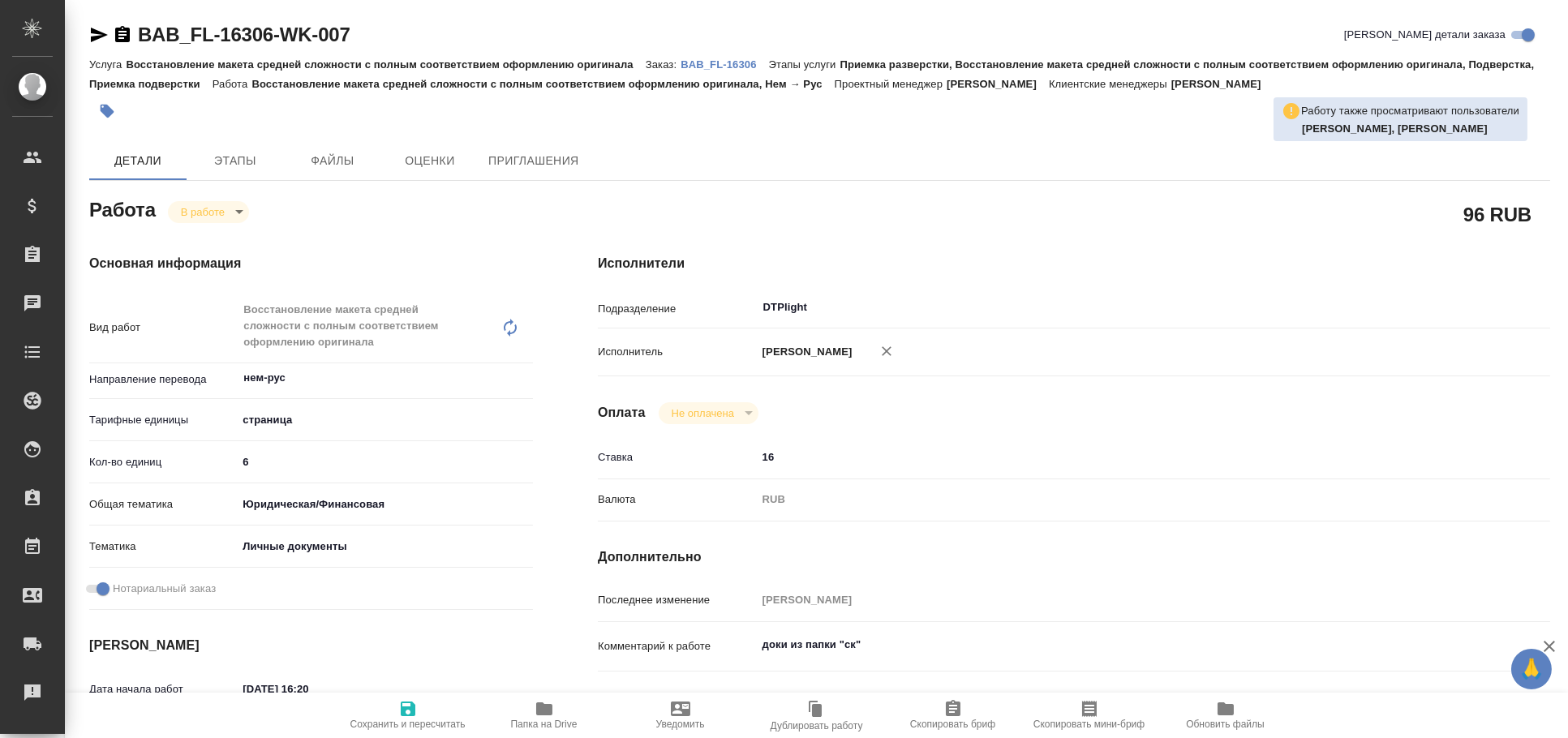
type textarea "x"
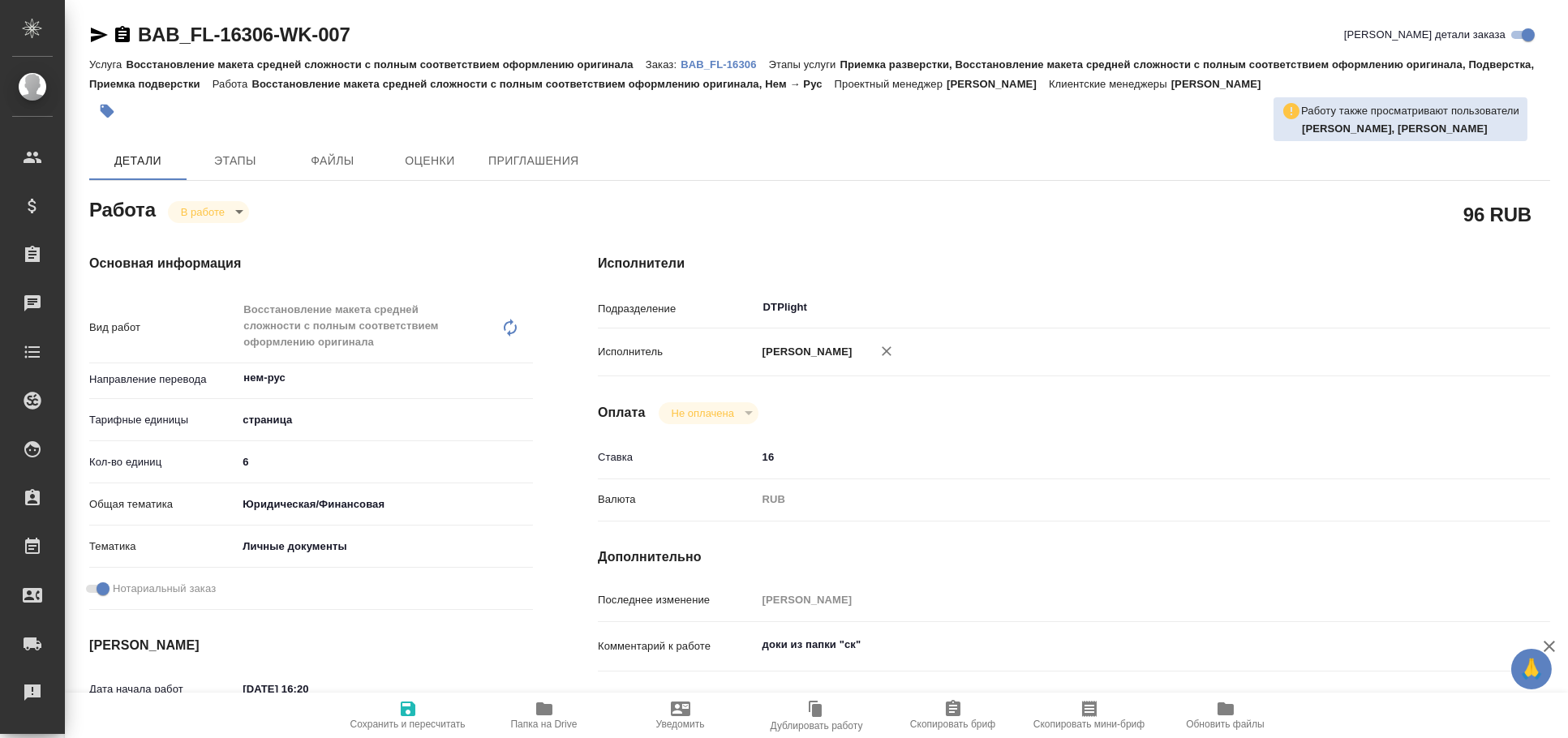
type textarea "x"
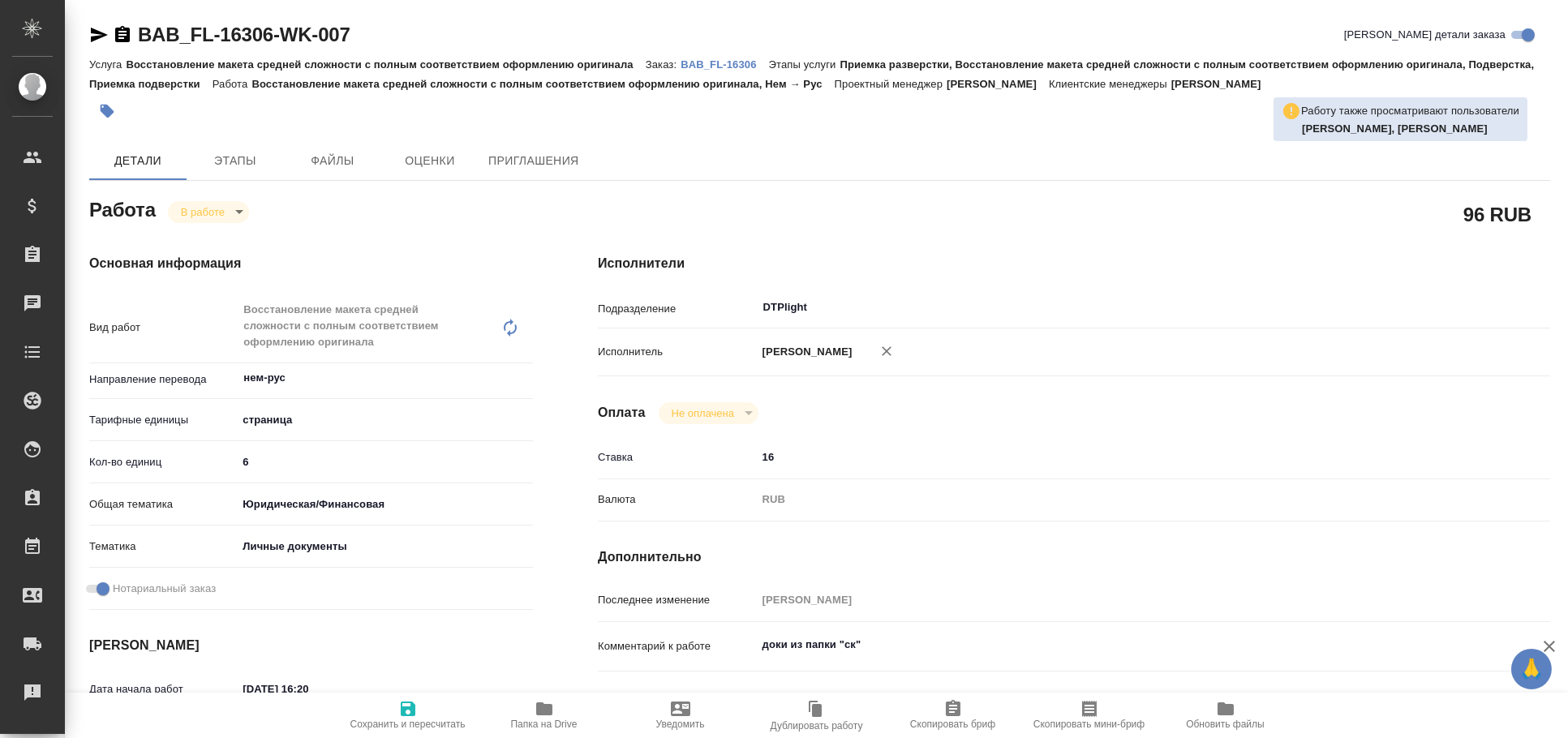
type textarea "x"
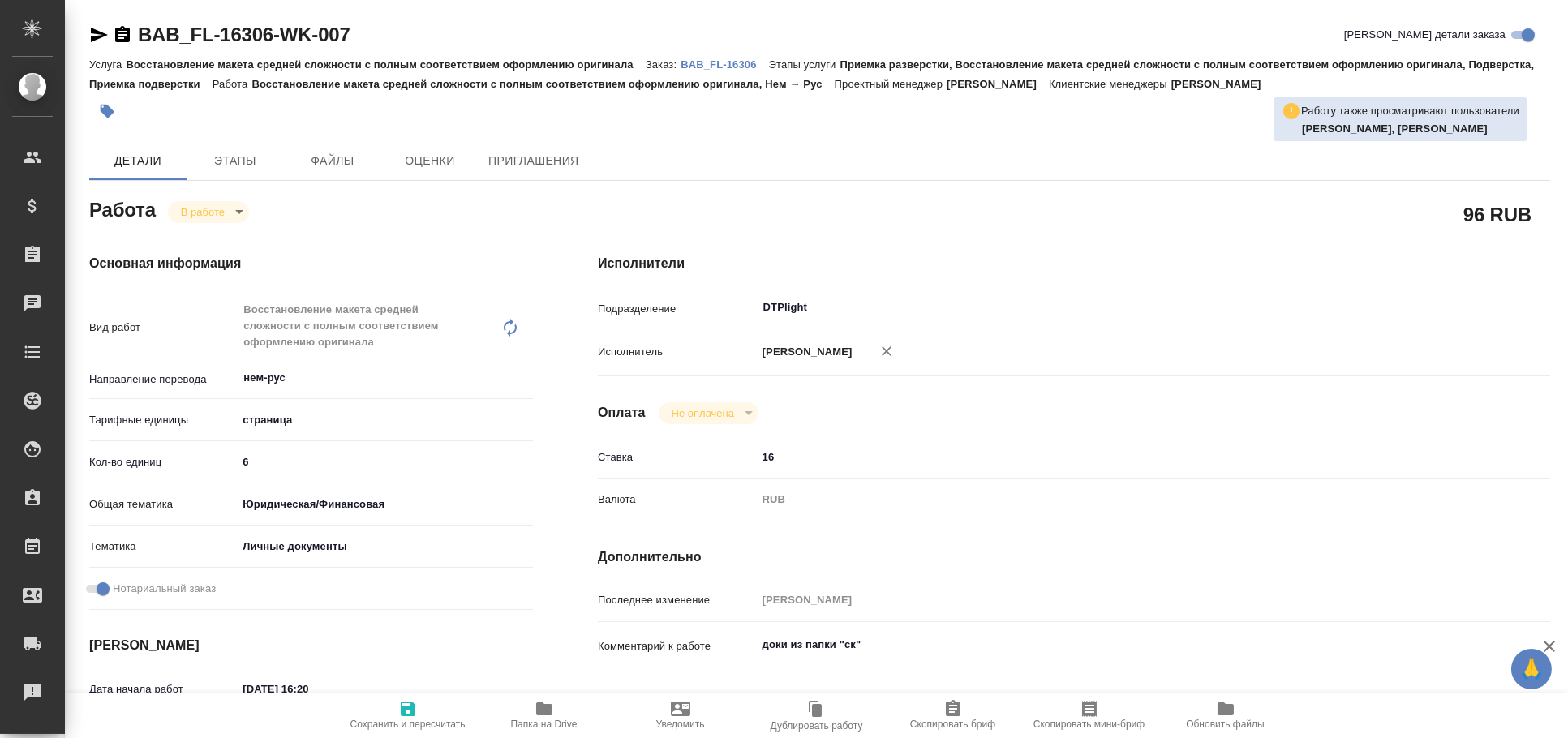
type textarea "x"
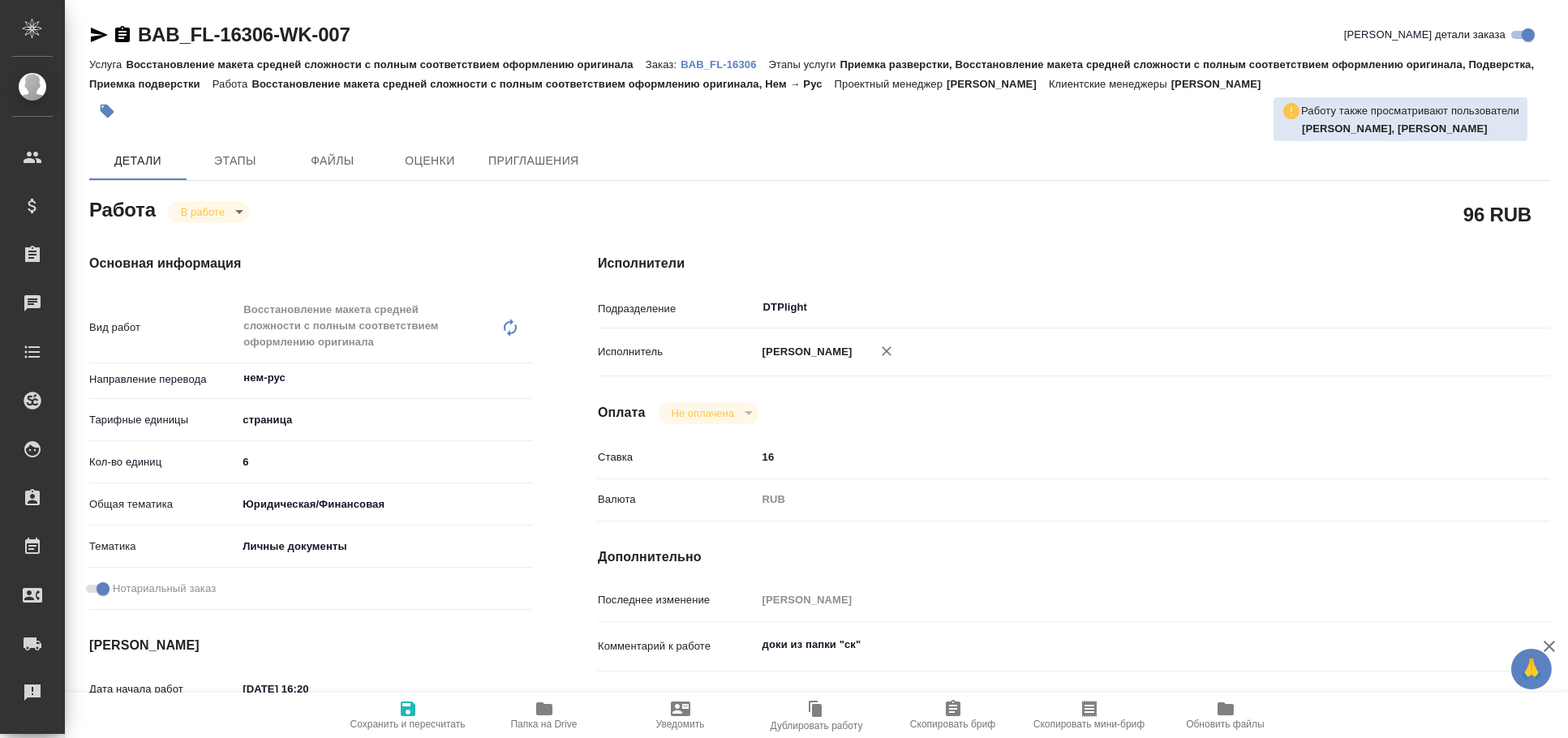
type textarea "x"
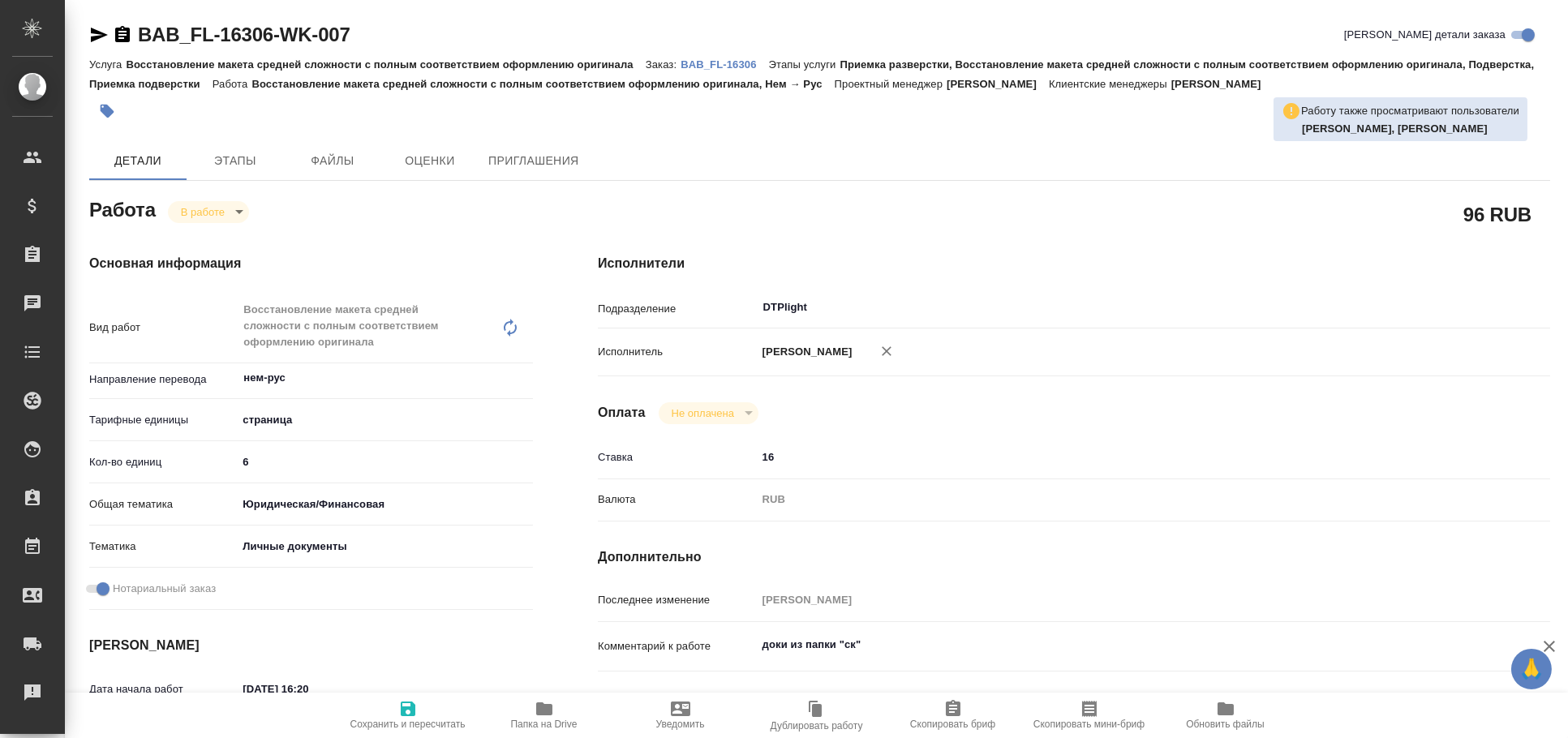
type textarea "x"
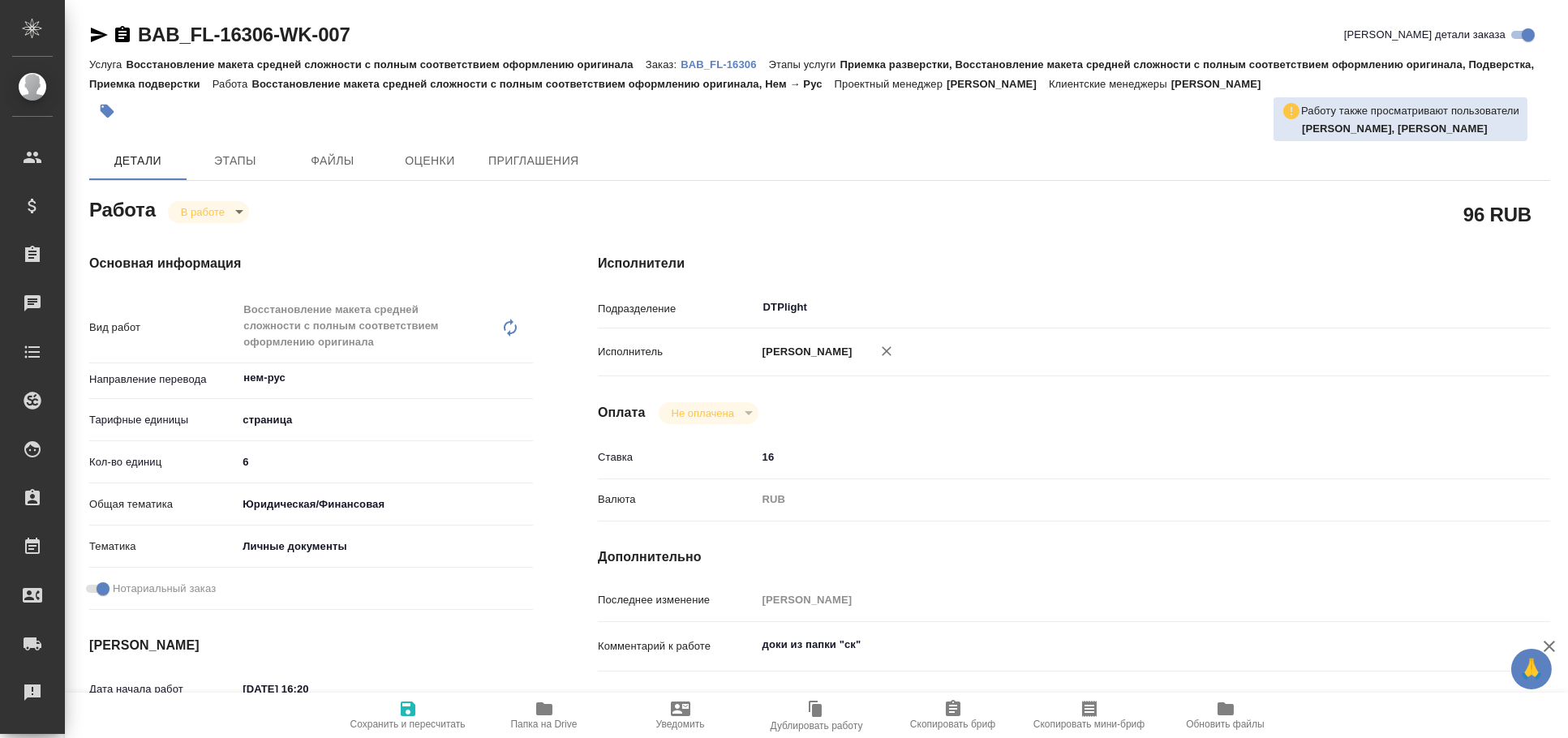
type textarea "x"
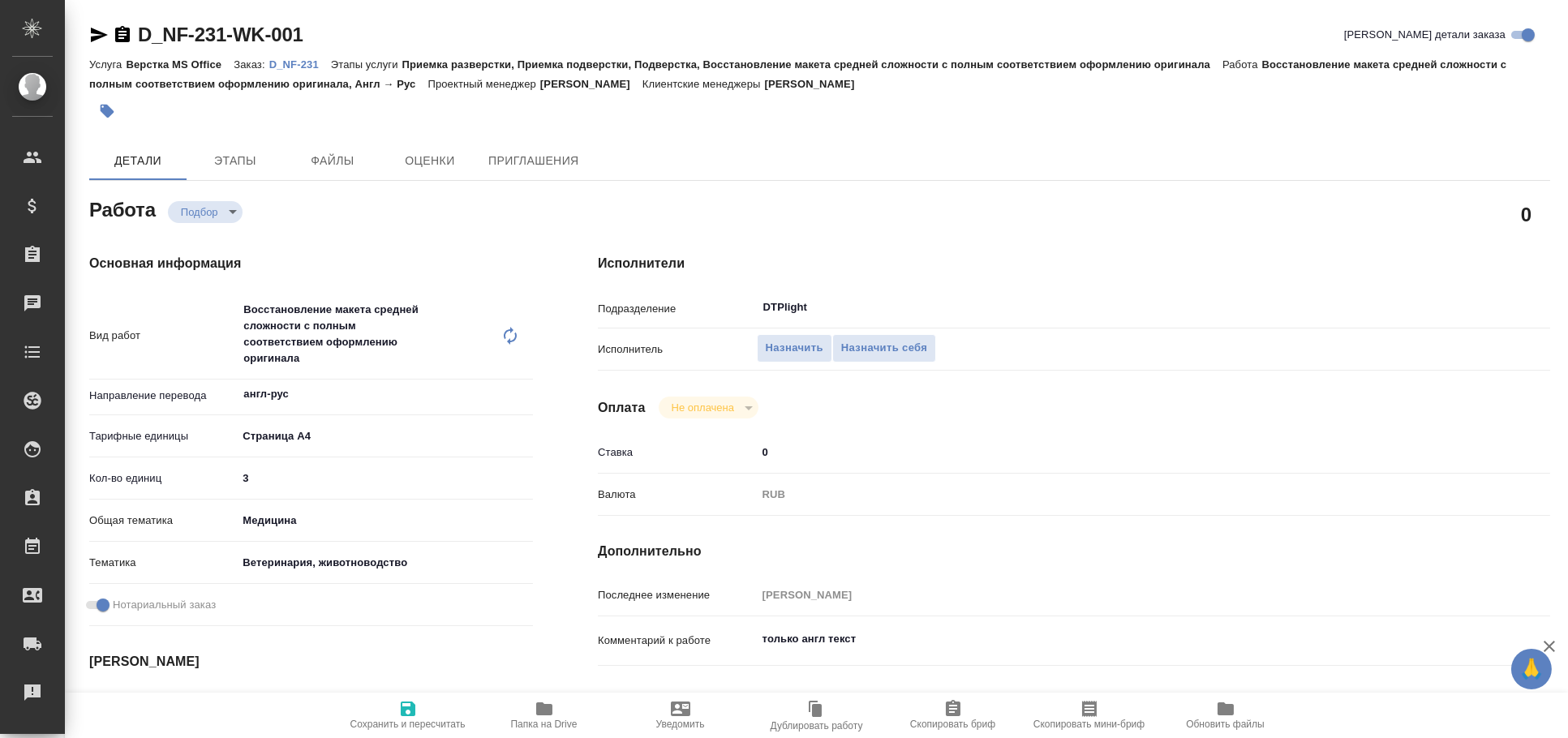
type textarea "x"
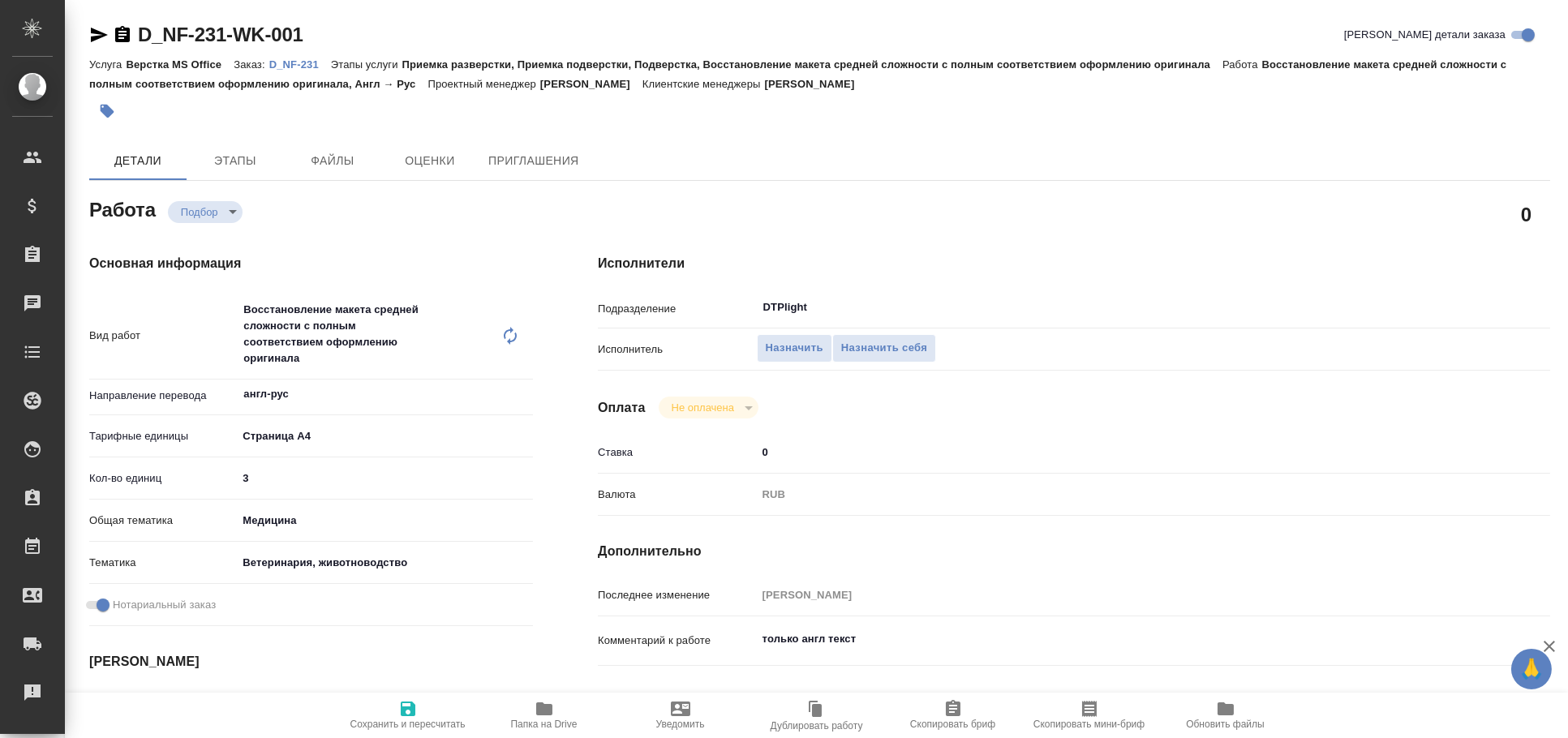
type textarea "x"
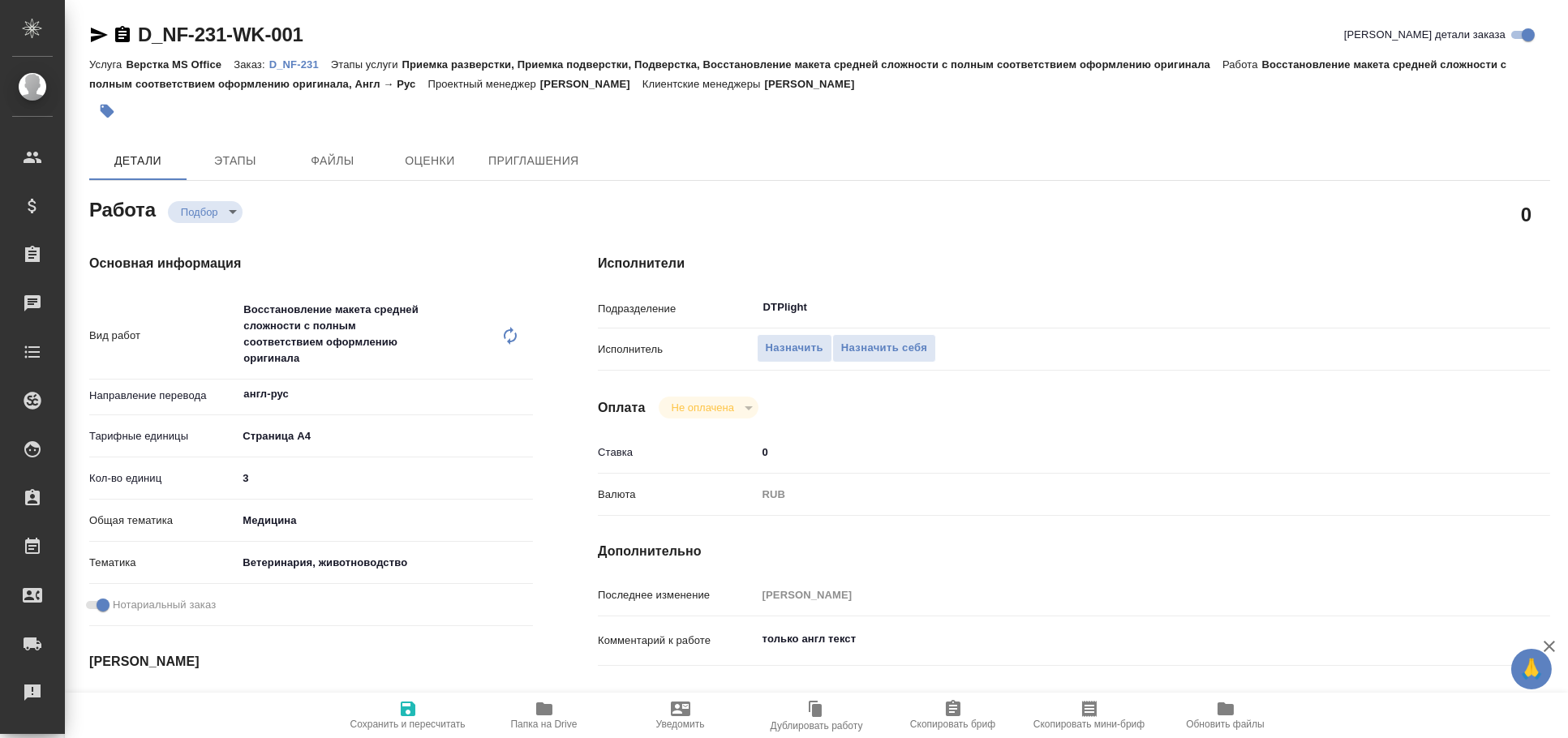
type textarea "x"
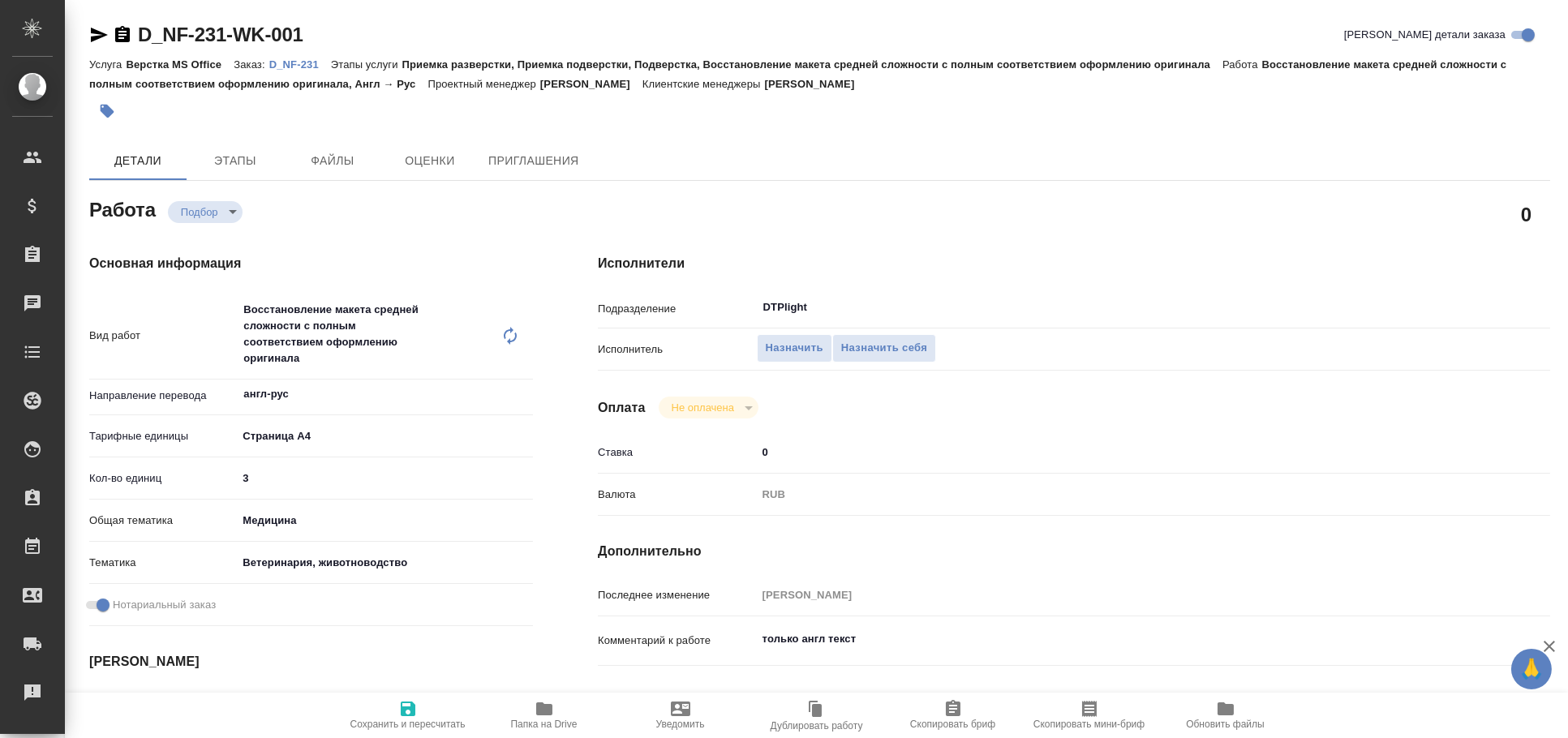
click at [99, 32] on icon "button" at bounding box center [99, 35] width 17 height 15
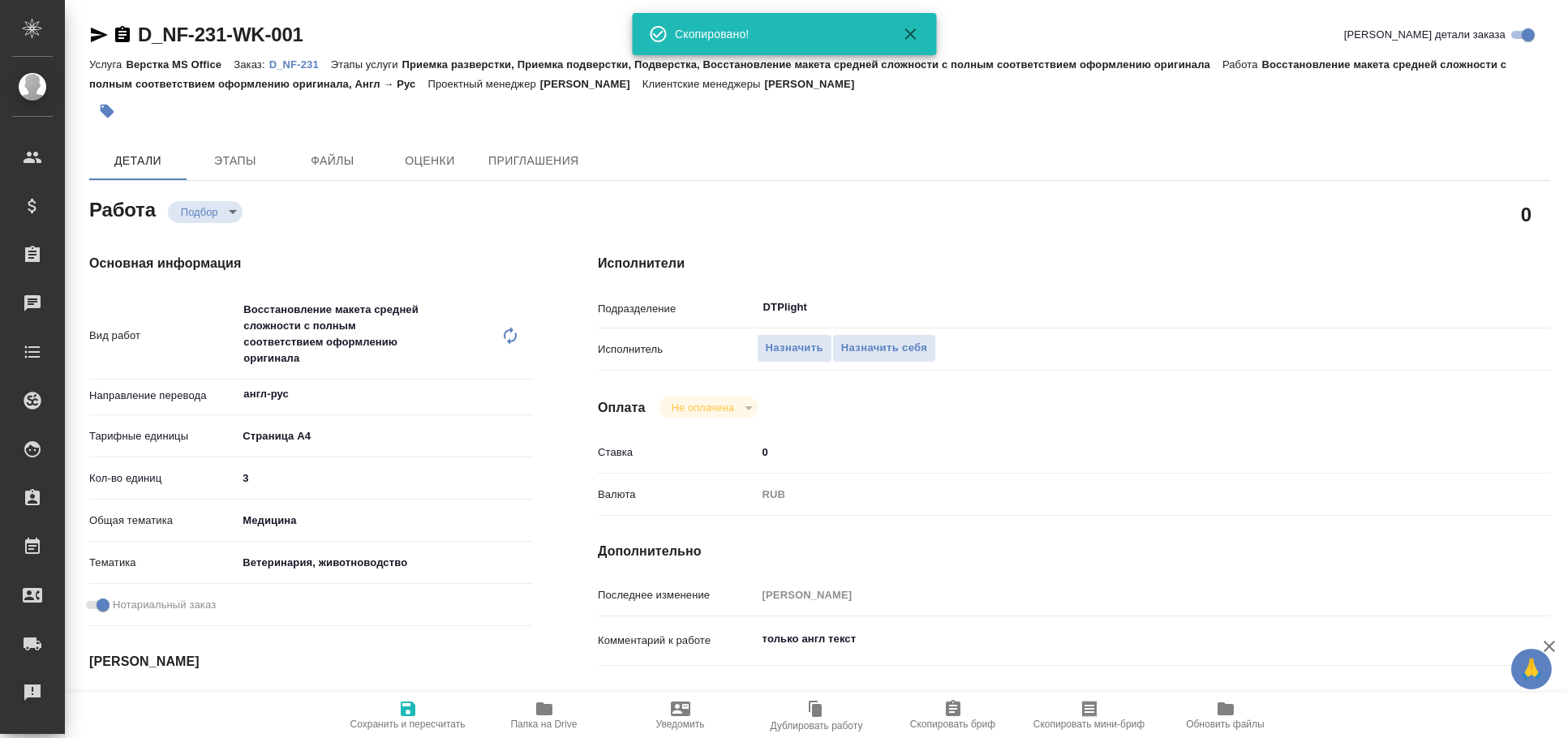
type textarea "x"
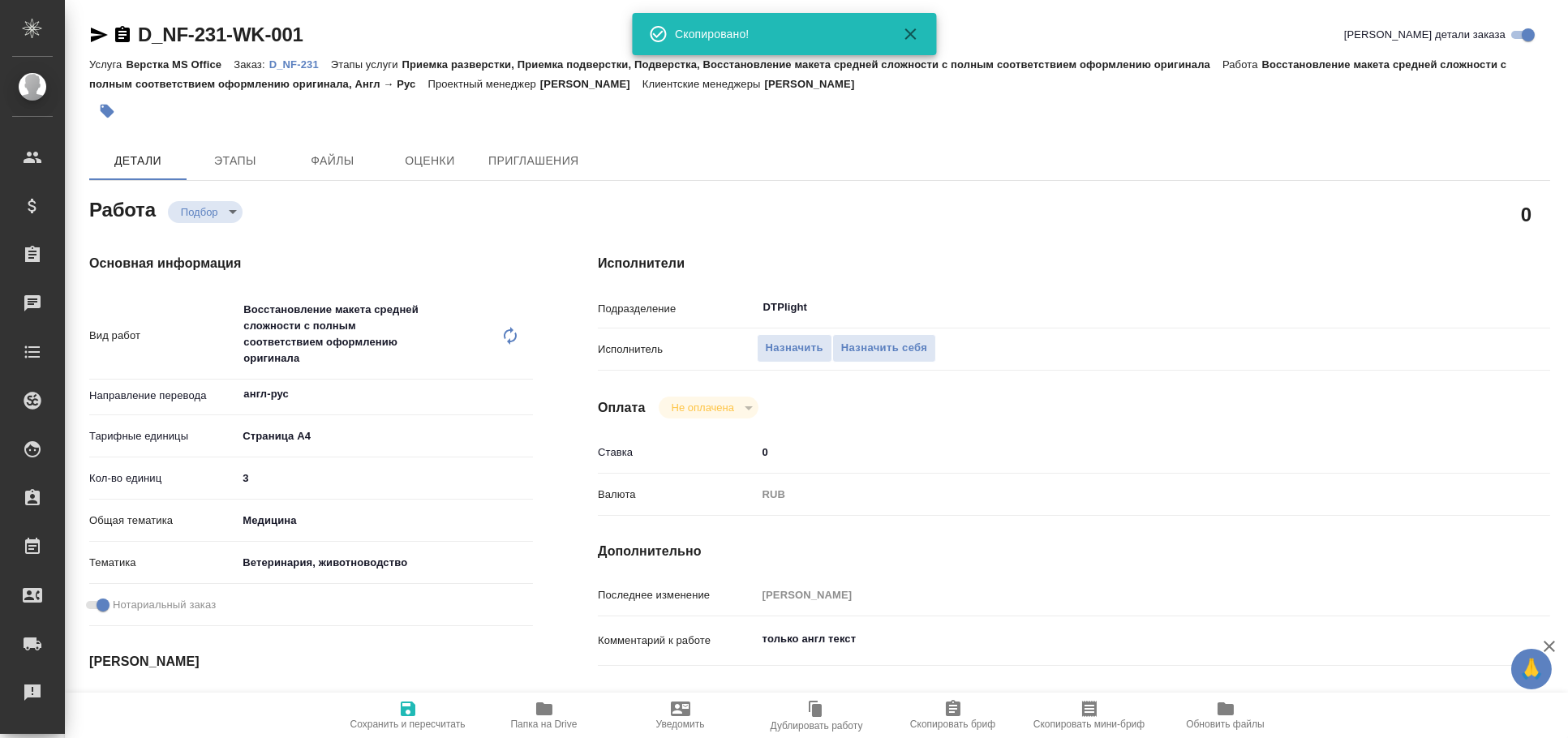
type textarea "x"
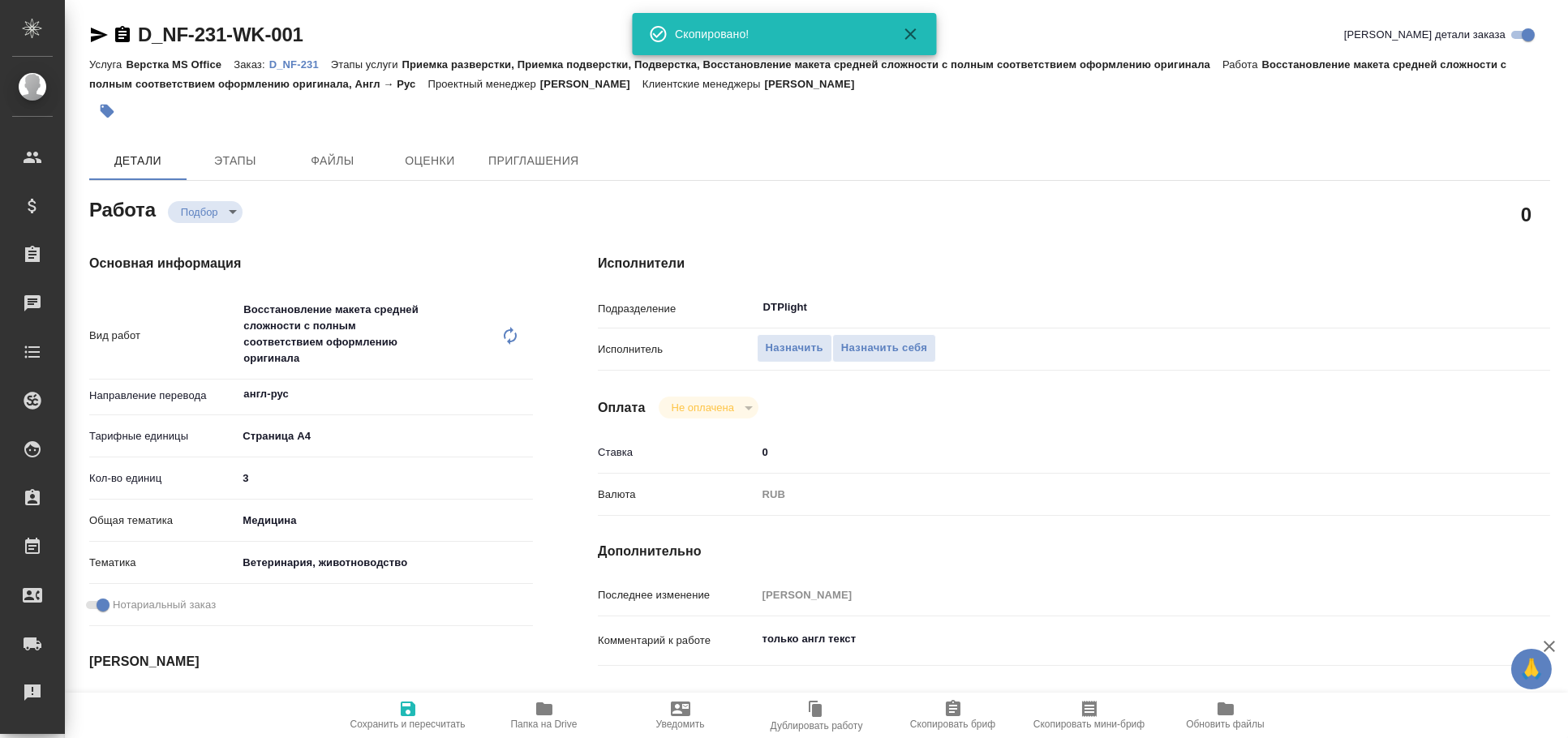
type textarea "x"
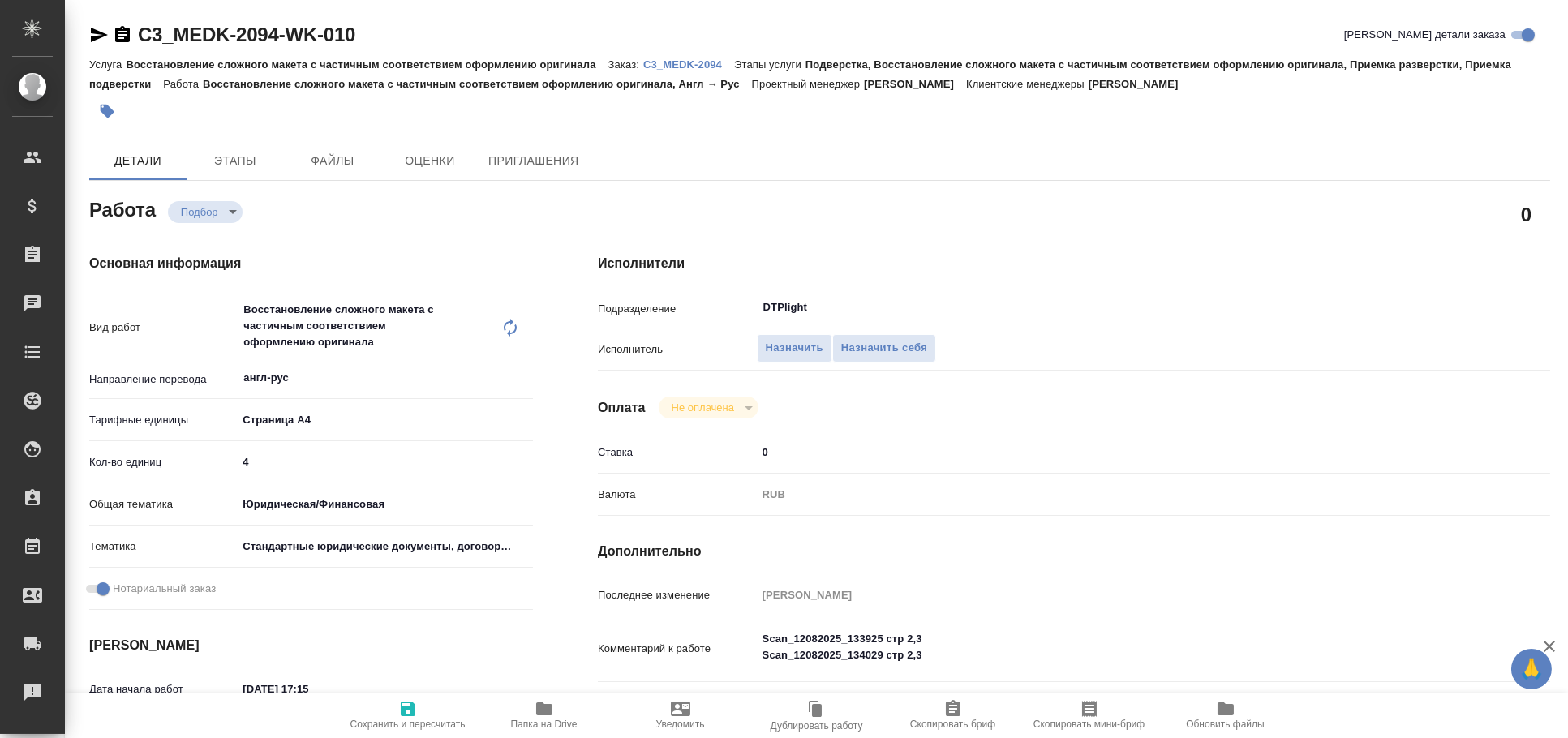
type textarea "x"
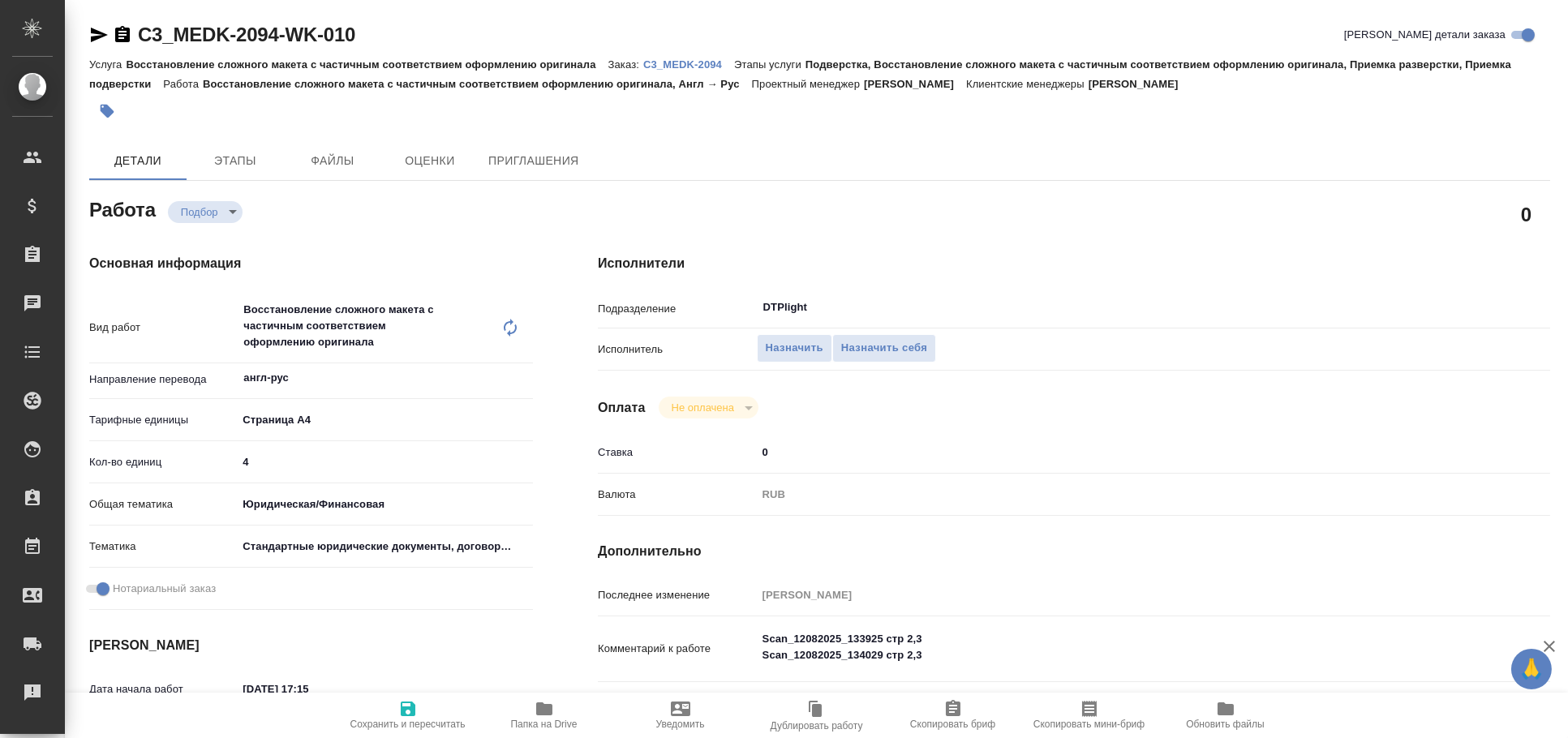
type textarea "x"
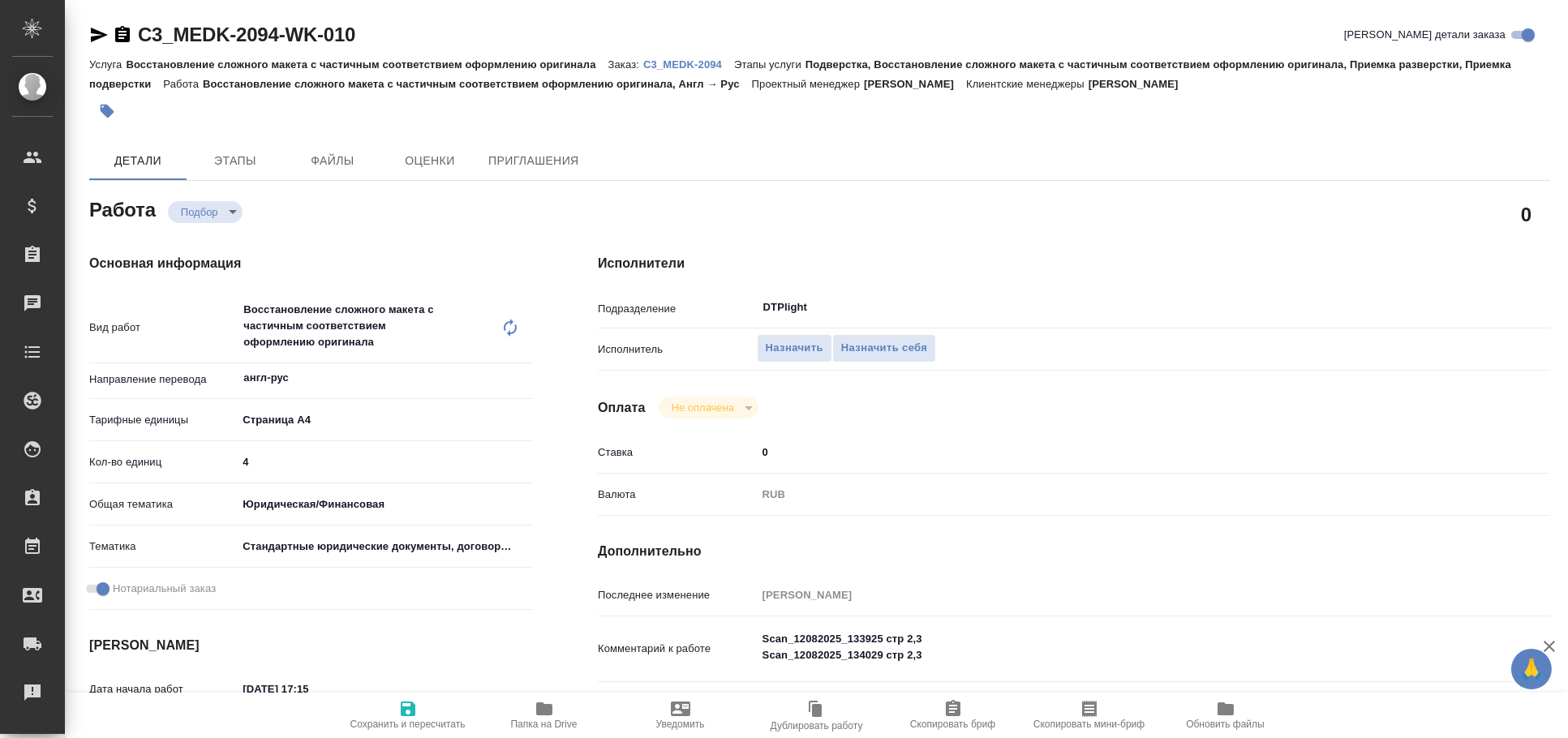
type textarea "x"
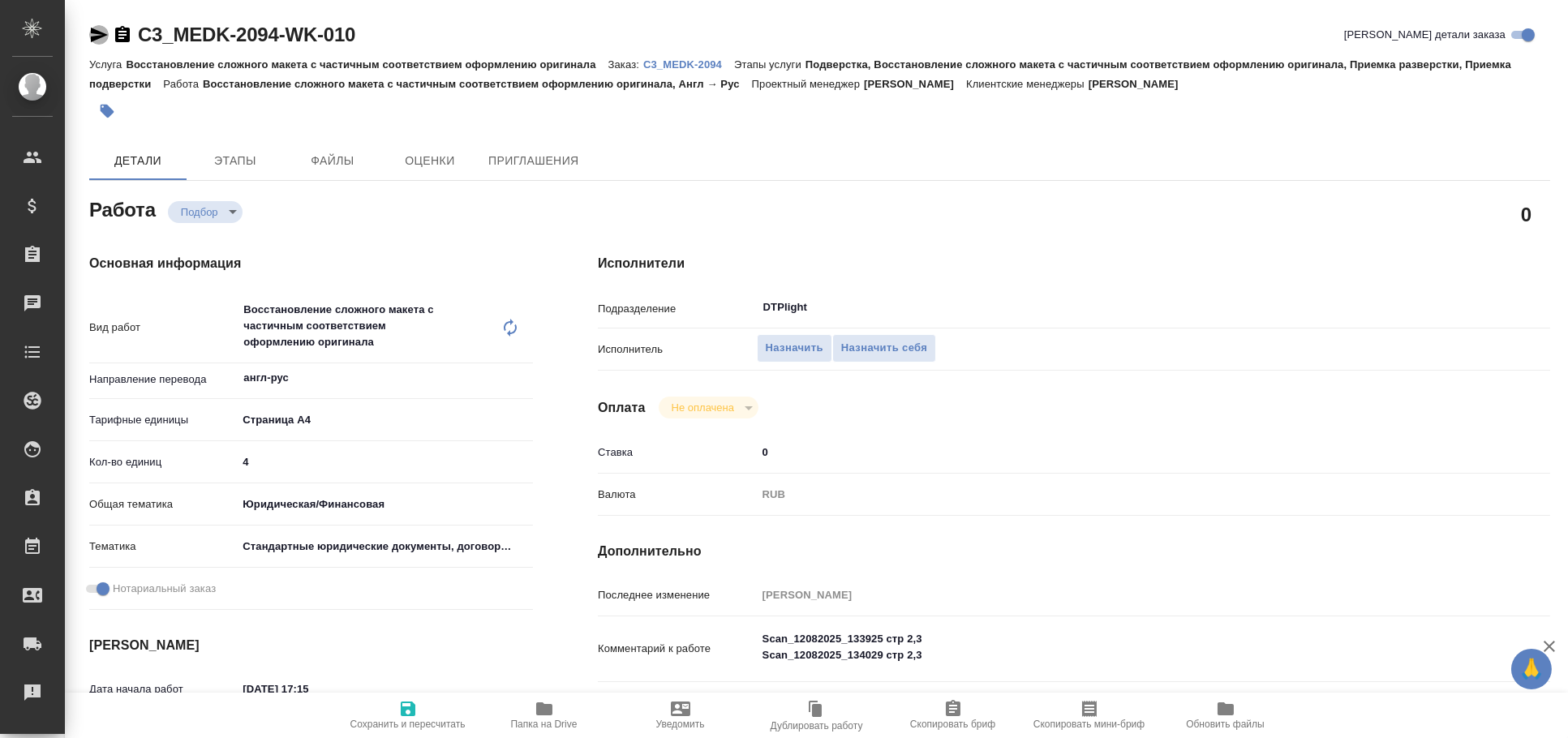
click at [98, 34] on icon "button" at bounding box center [99, 35] width 20 height 20
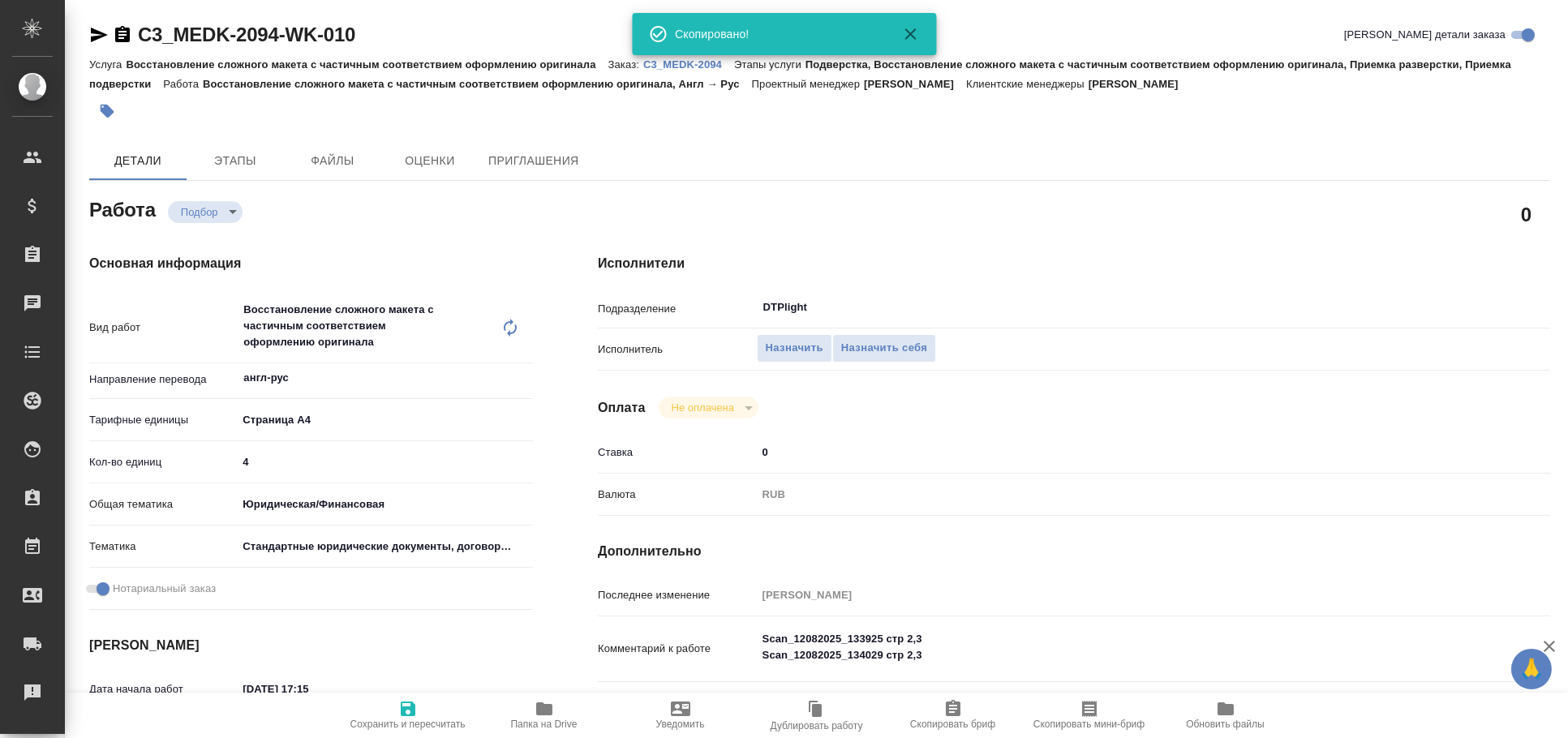
type textarea "x"
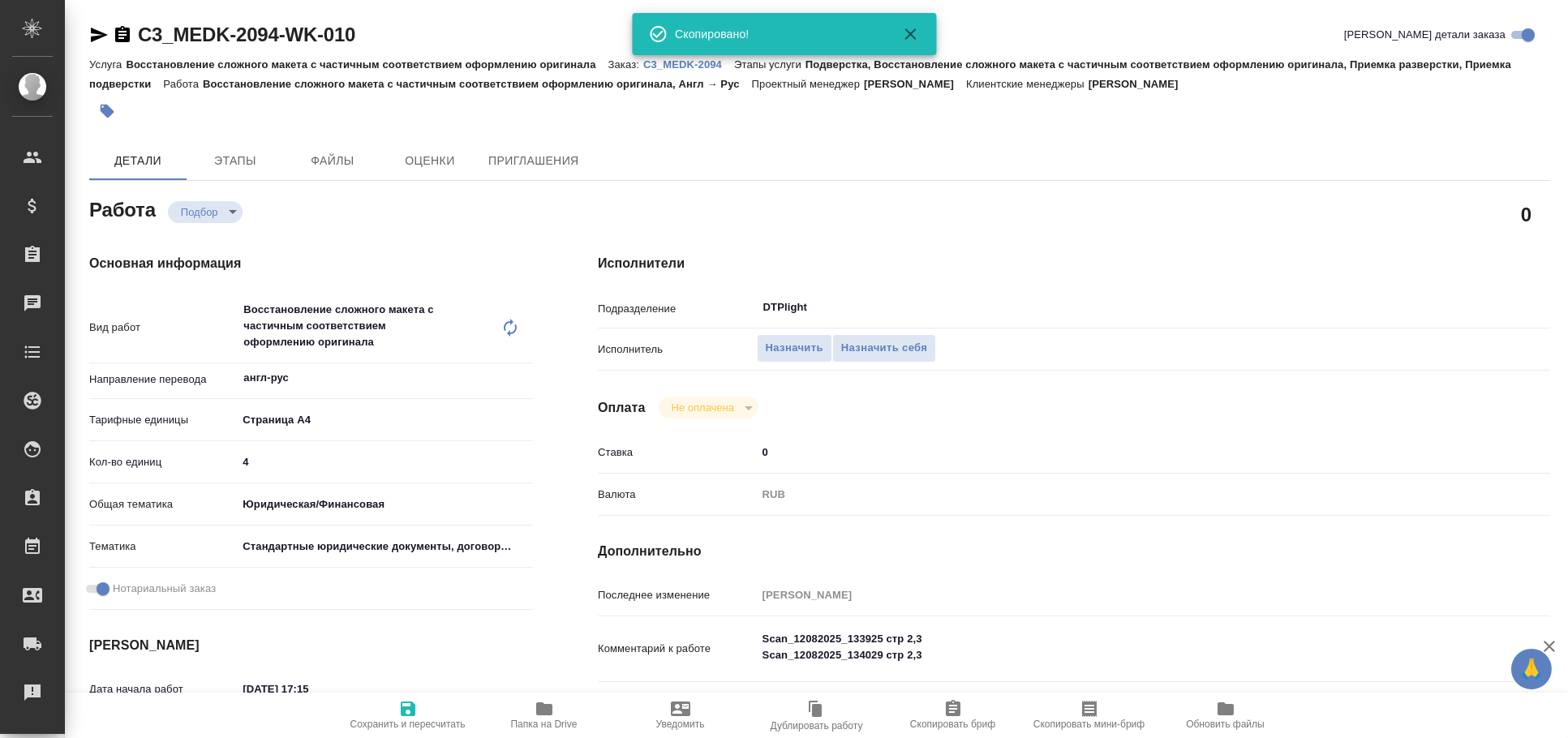
type textarea "x"
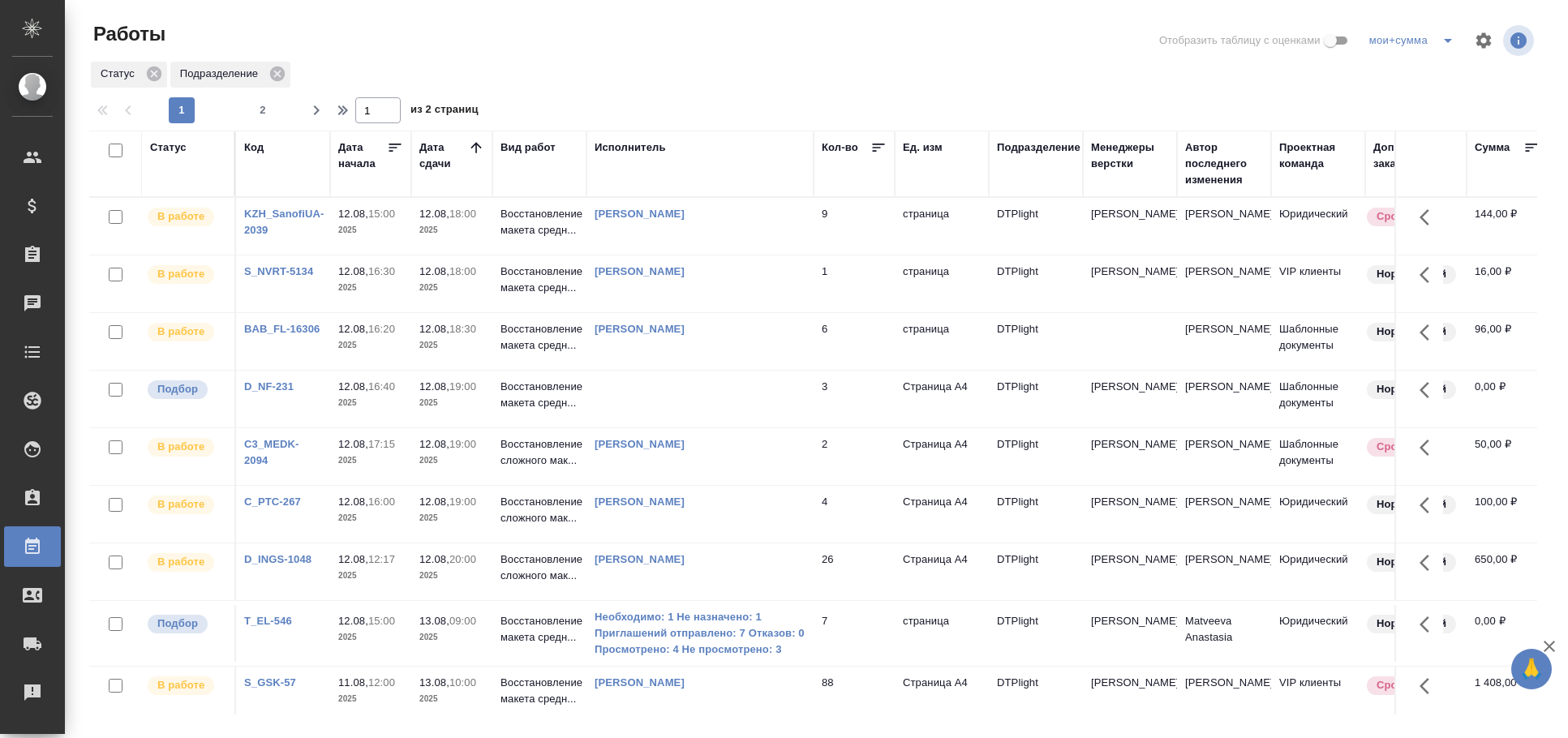
click at [718, 254] on td at bounding box center [700, 226] width 227 height 57
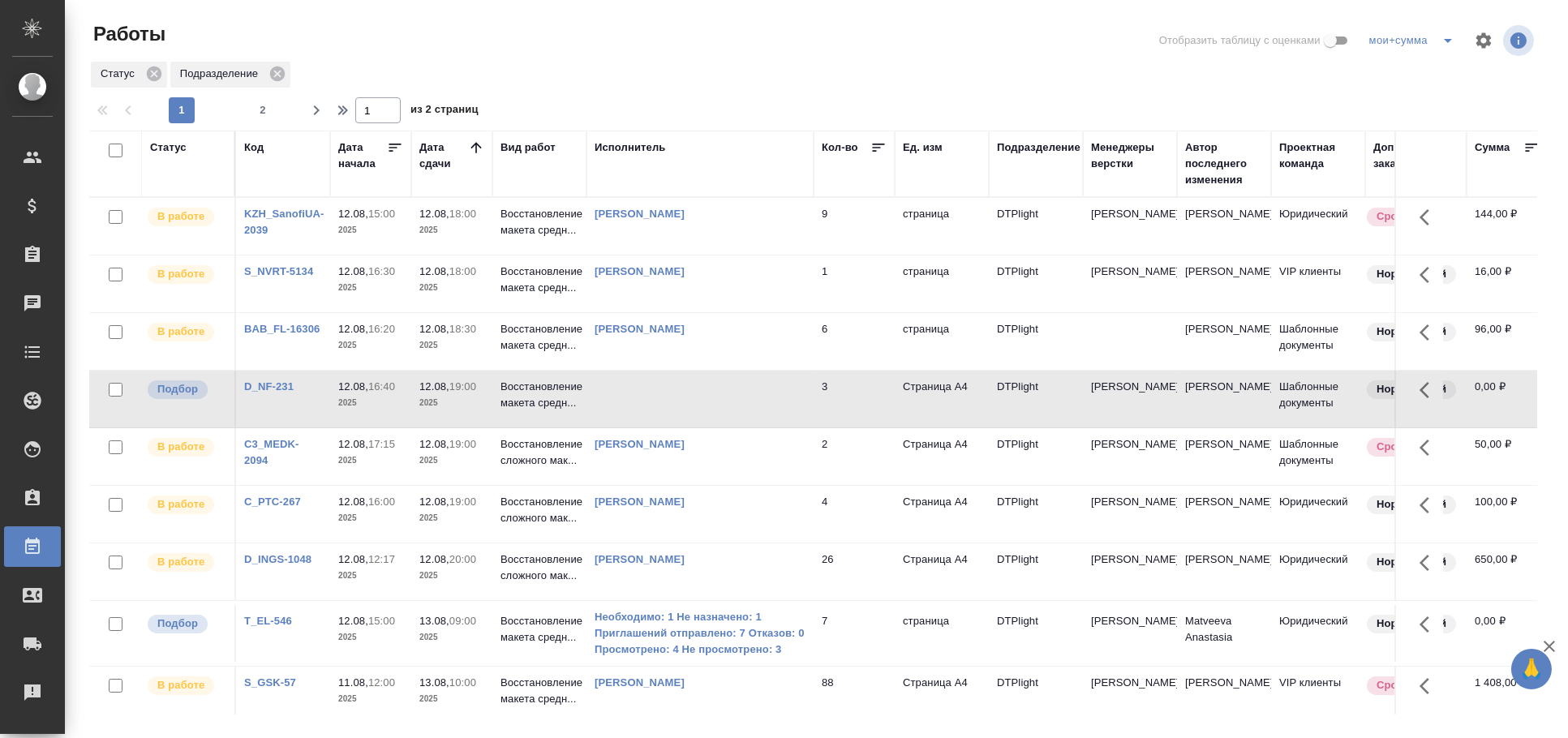
click at [718, 254] on td at bounding box center [700, 226] width 227 height 57
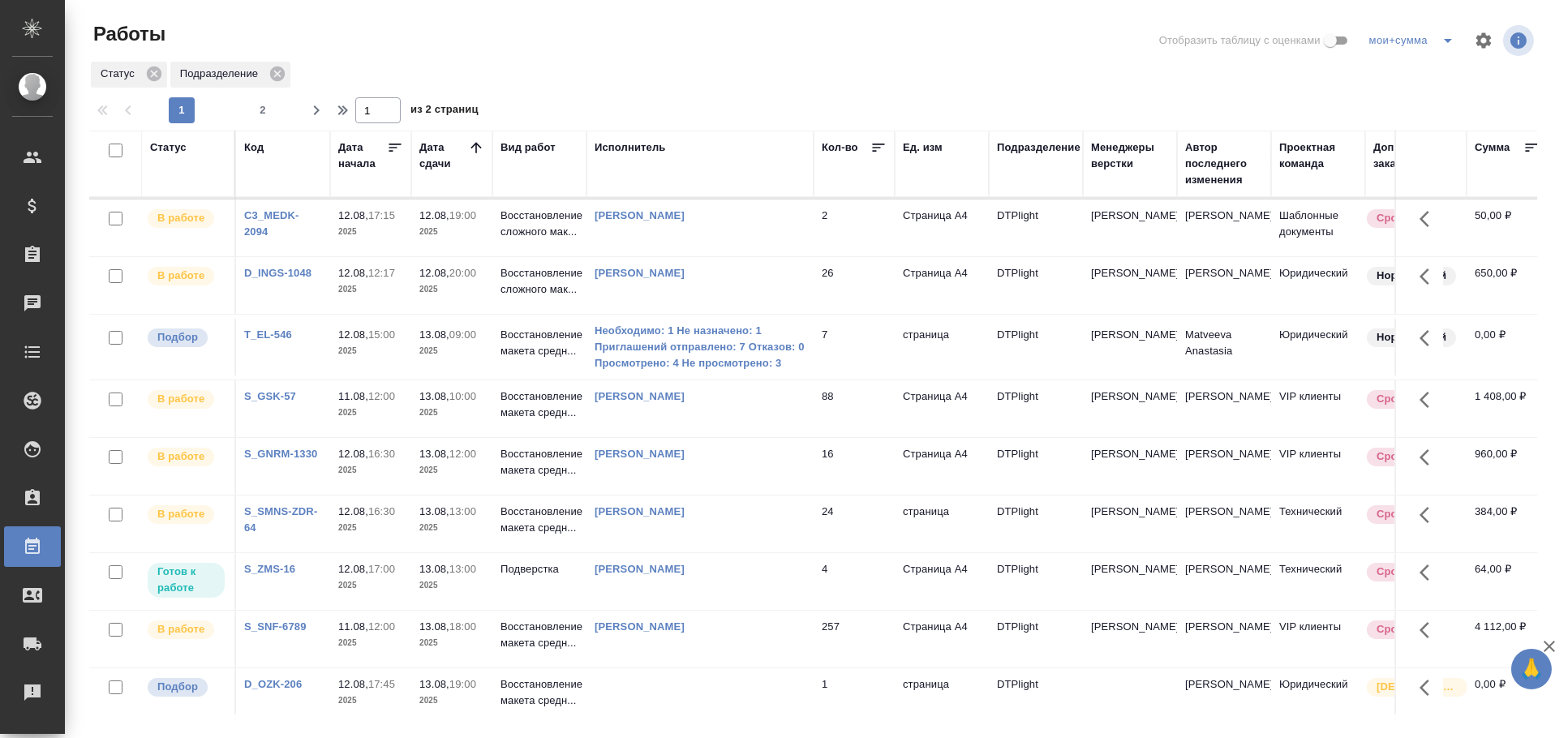
scroll to position [360, 0]
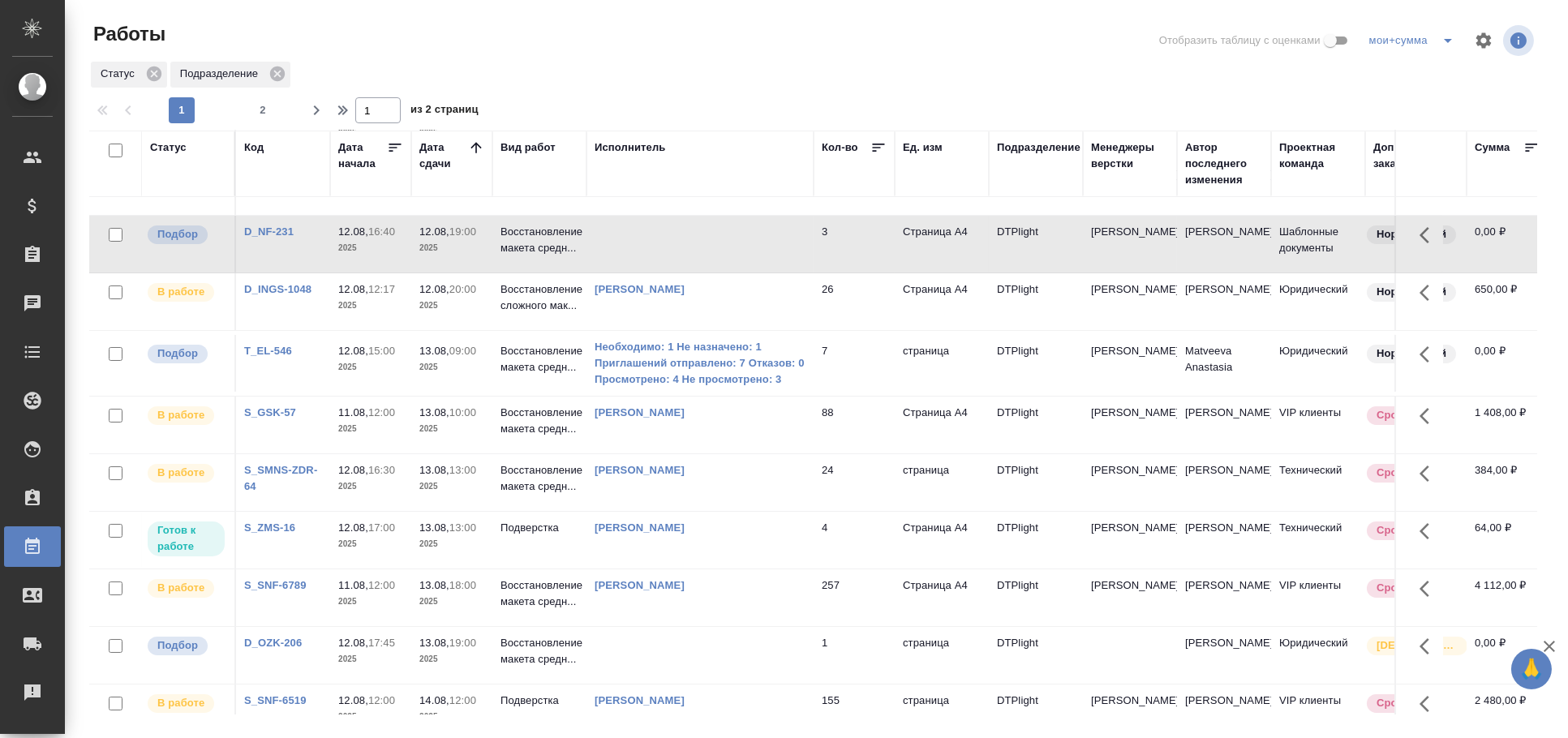
scroll to position [0, 0]
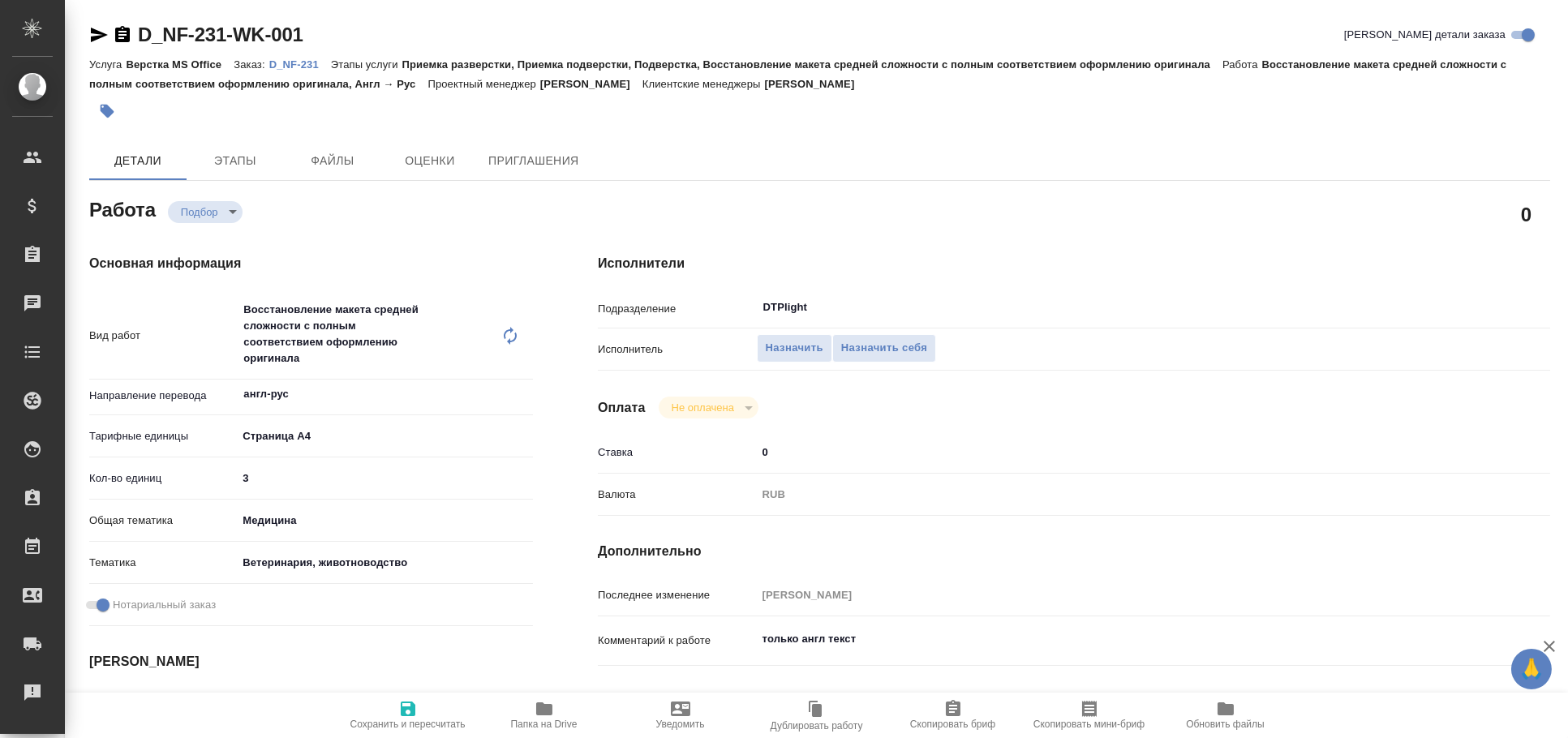
type textarea "x"
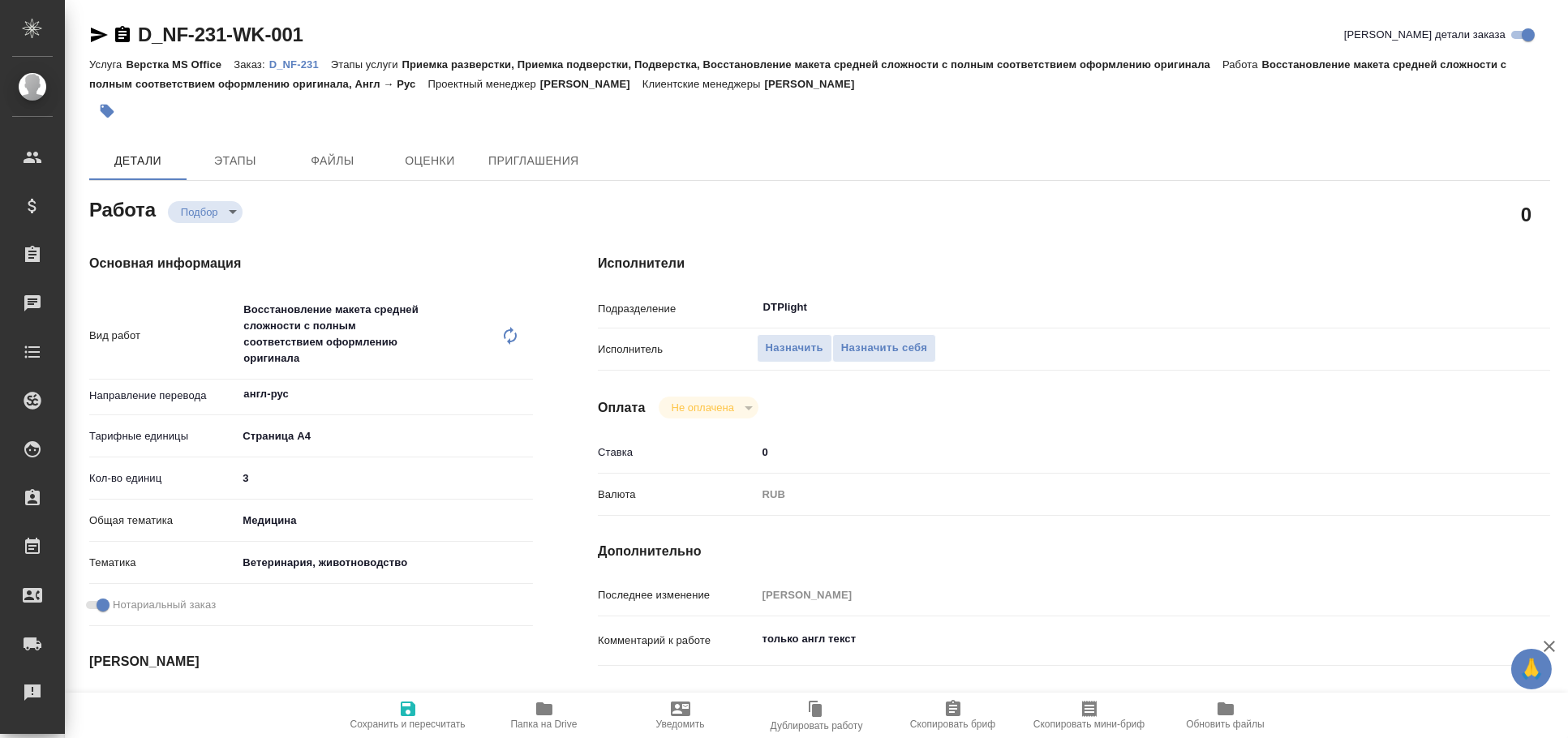
type textarea "x"
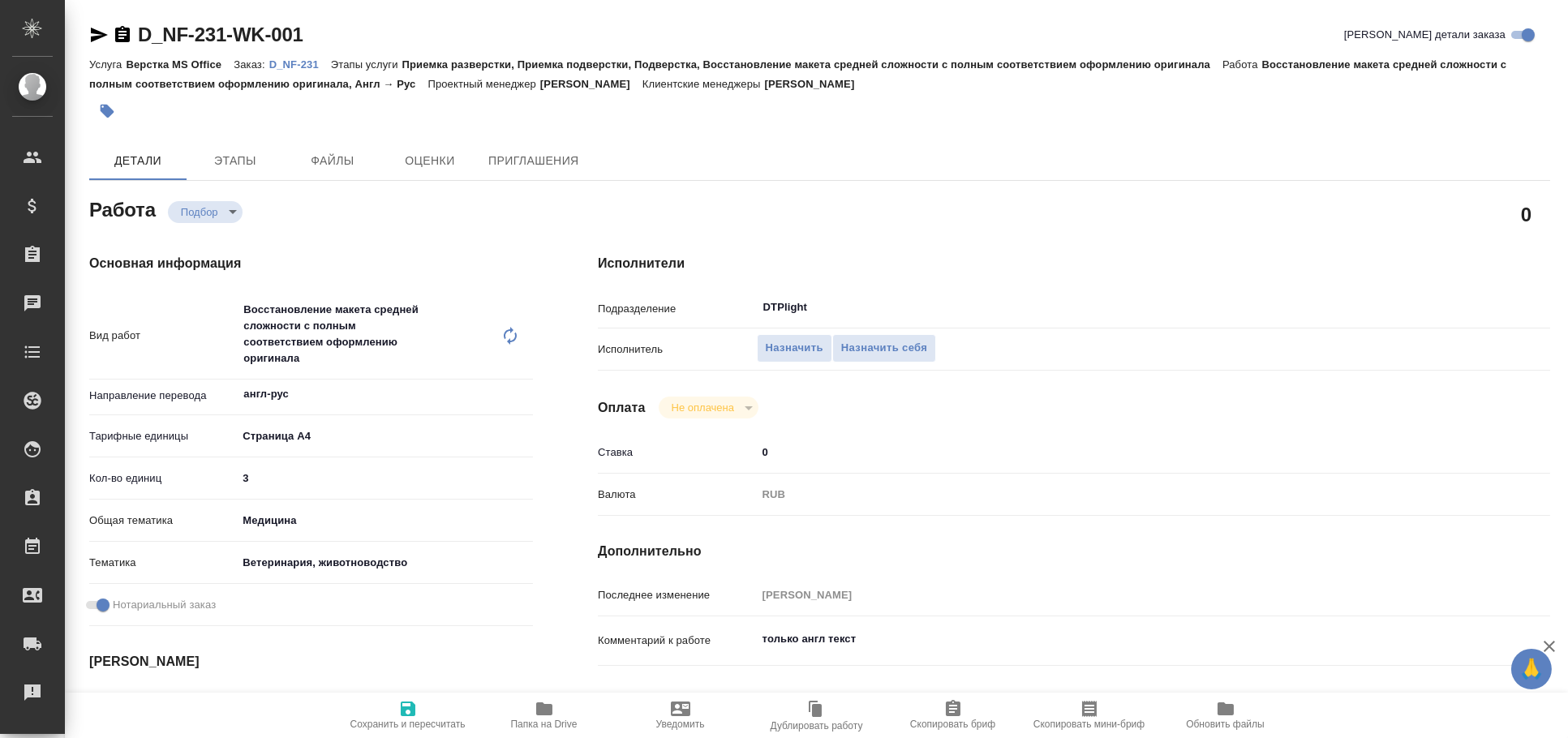
type textarea "x"
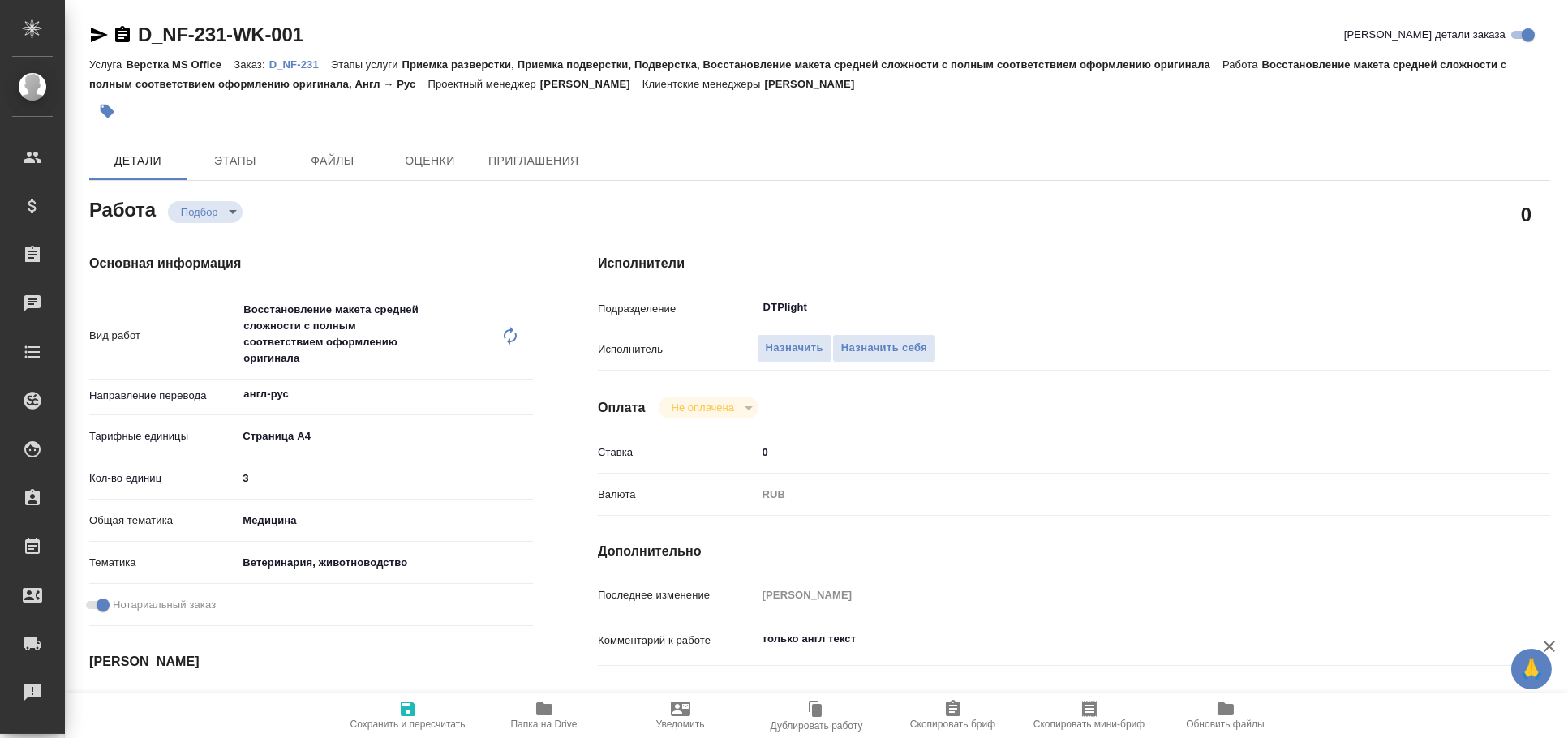
type textarea "x"
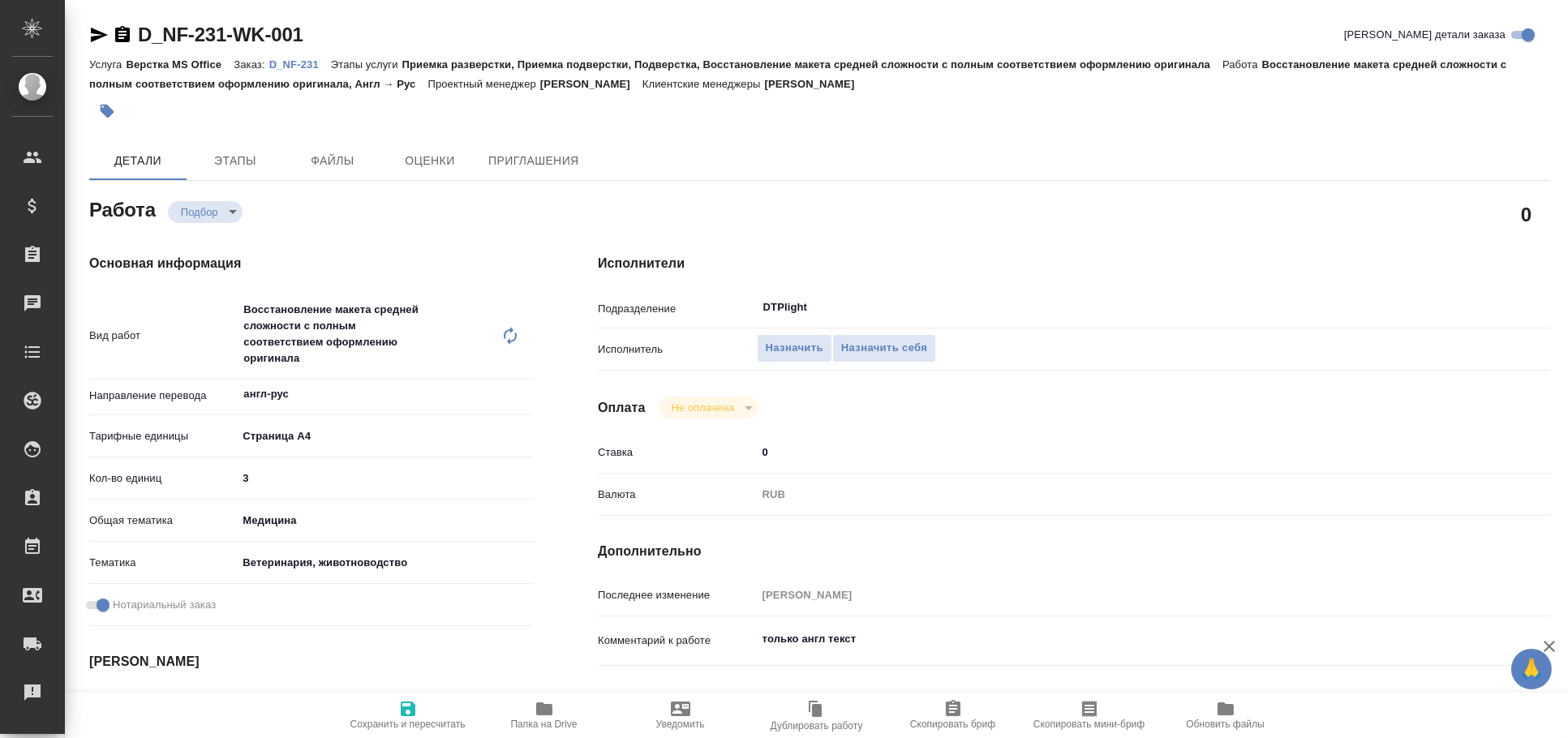
type textarea "x"
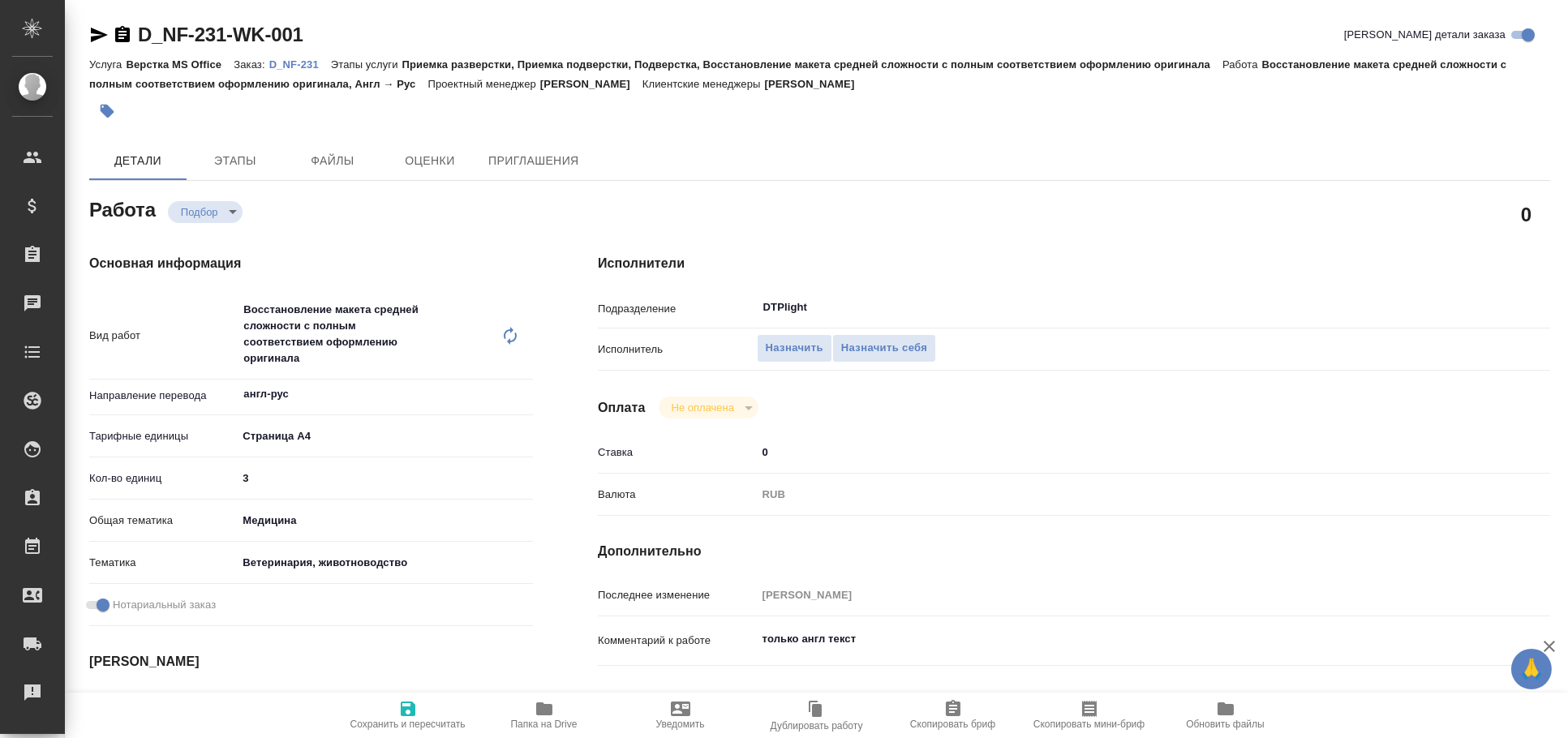
type textarea "x"
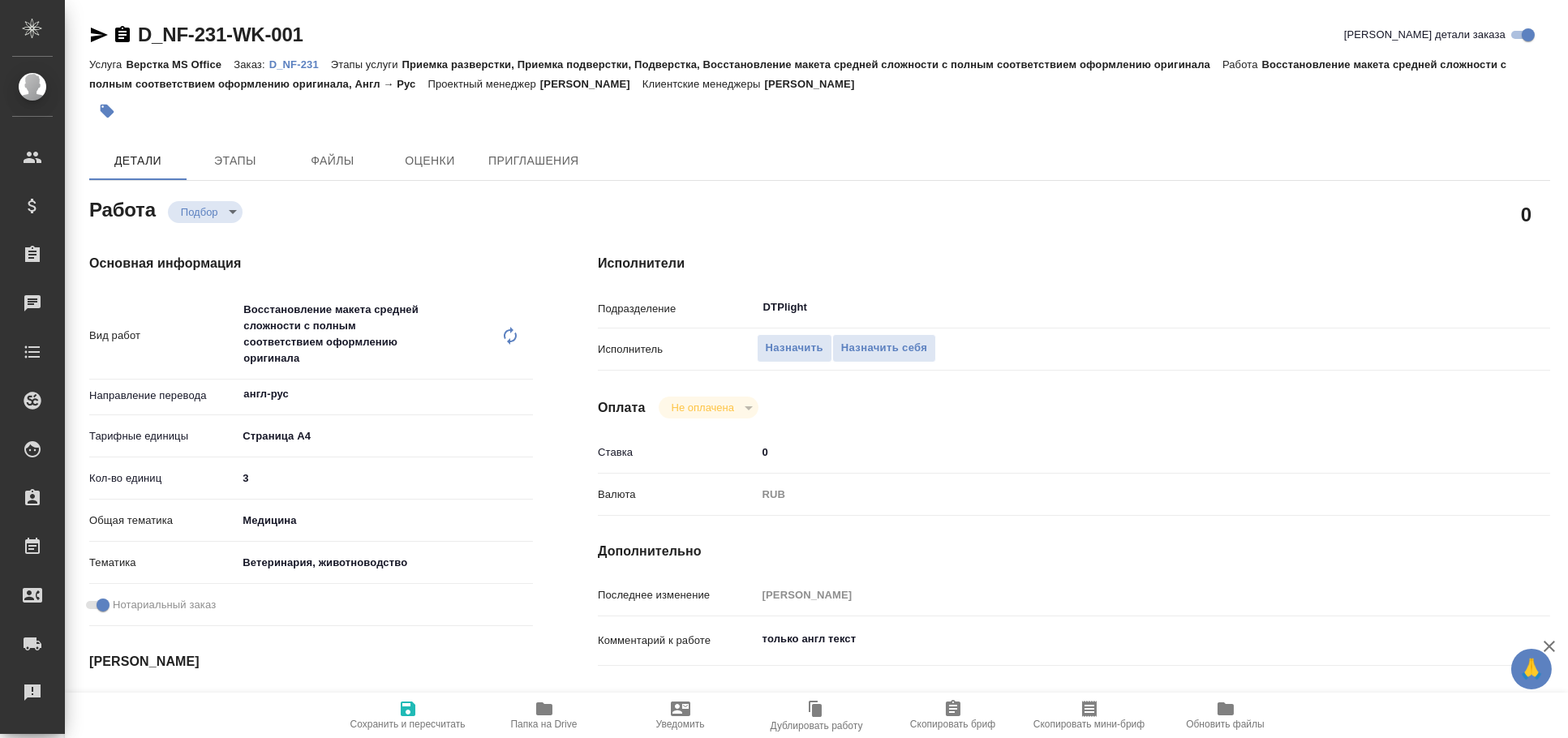
type textarea "x"
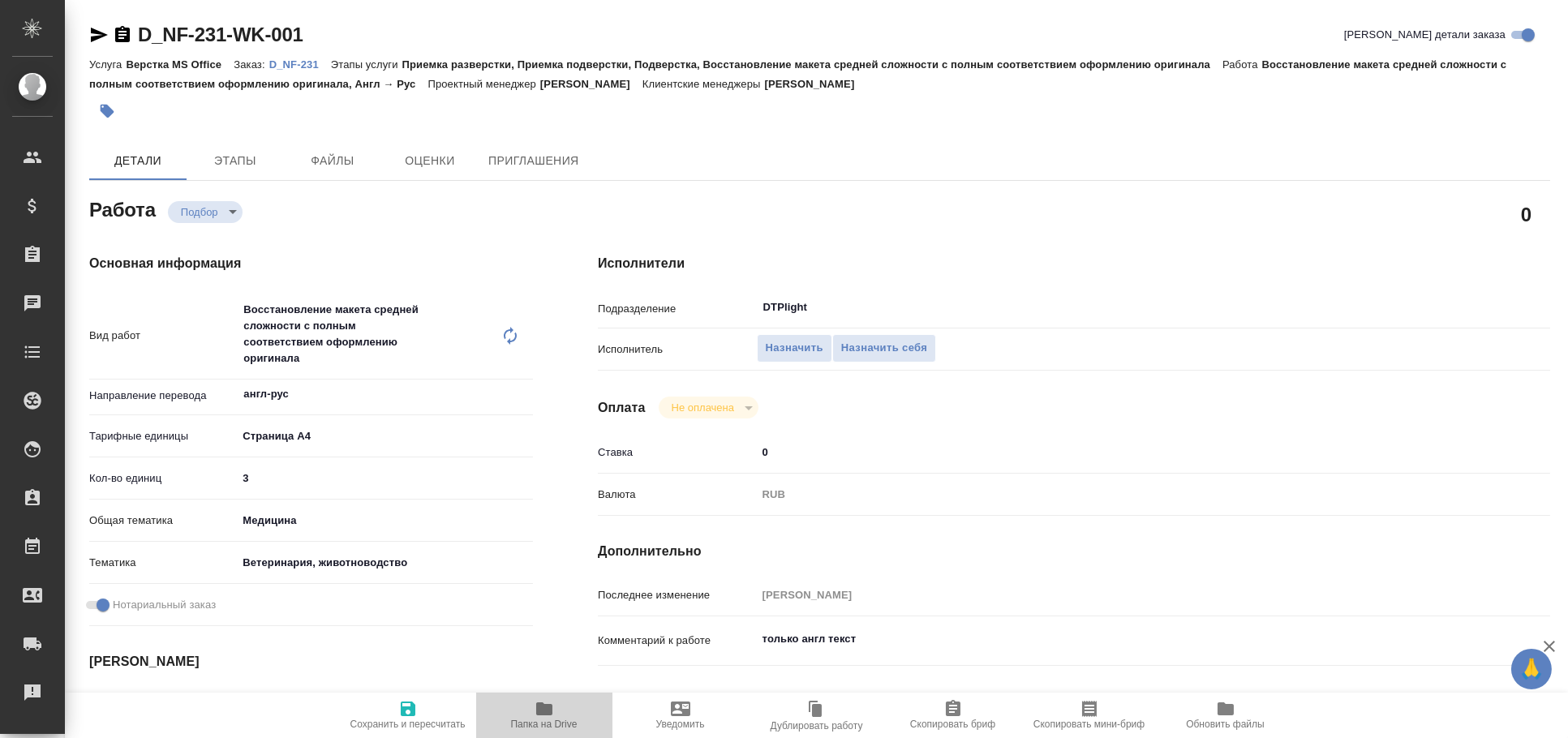
click at [550, 692] on button "Папка на Drive" at bounding box center [545, 714] width 136 height 45
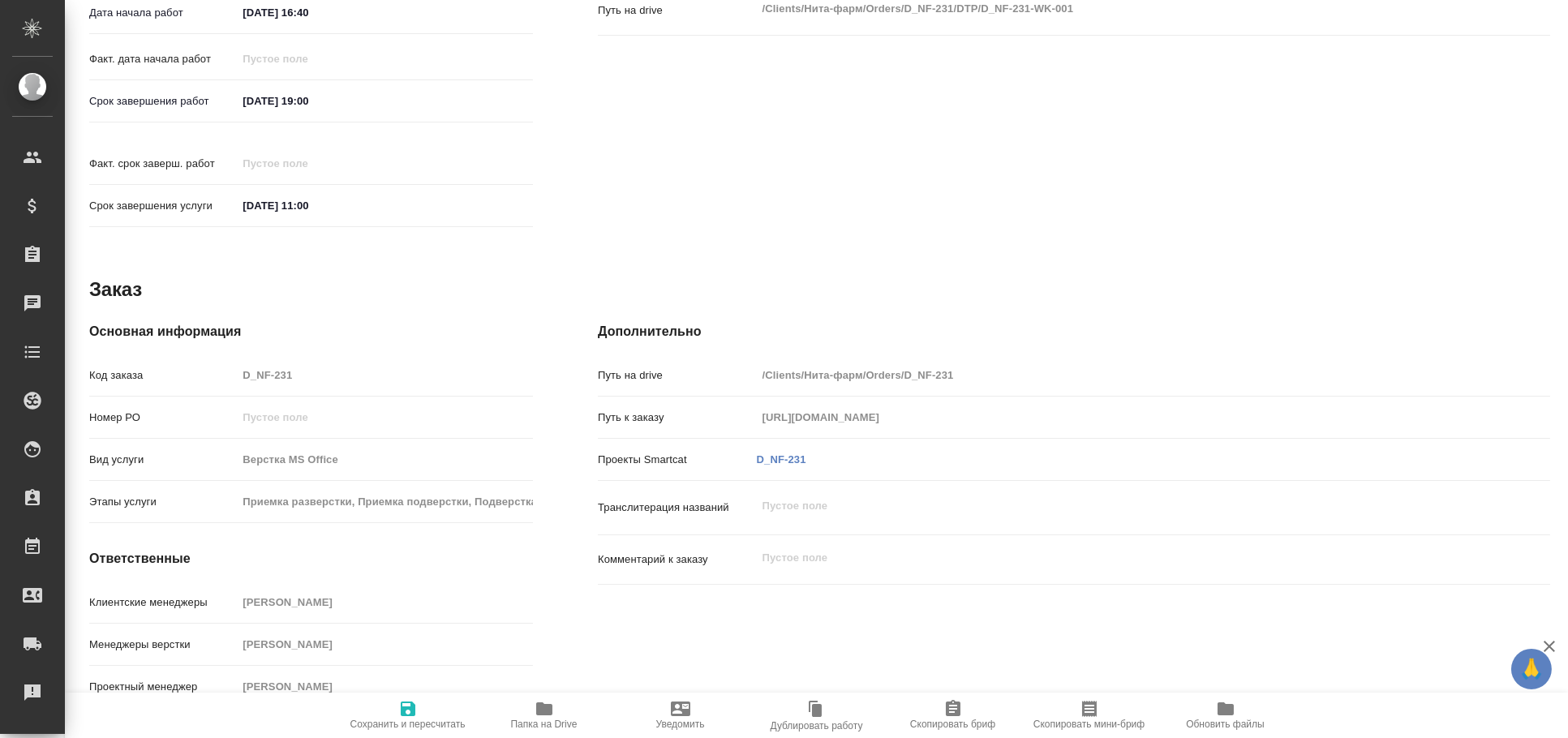
scroll to position [154, 0]
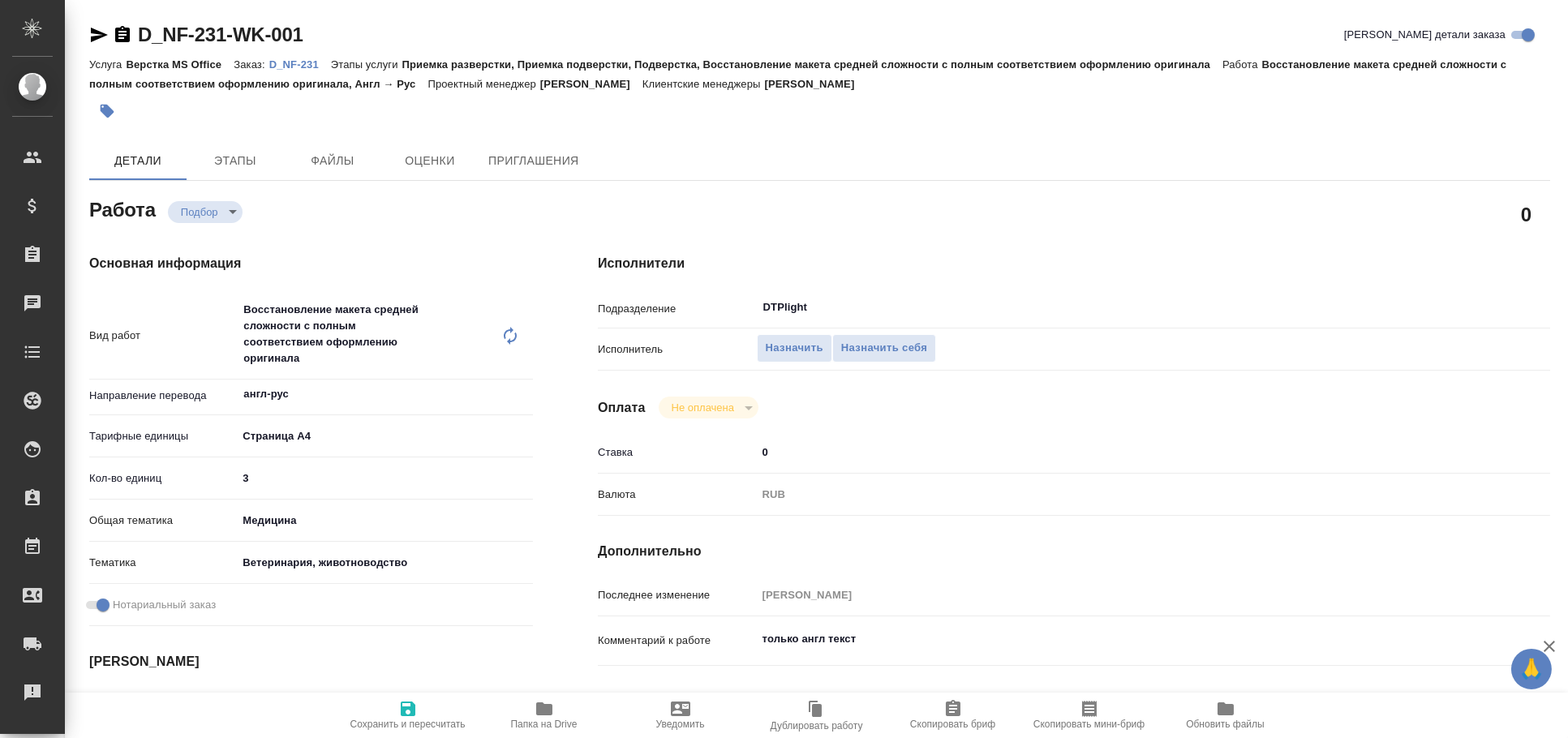
type textarea "x"
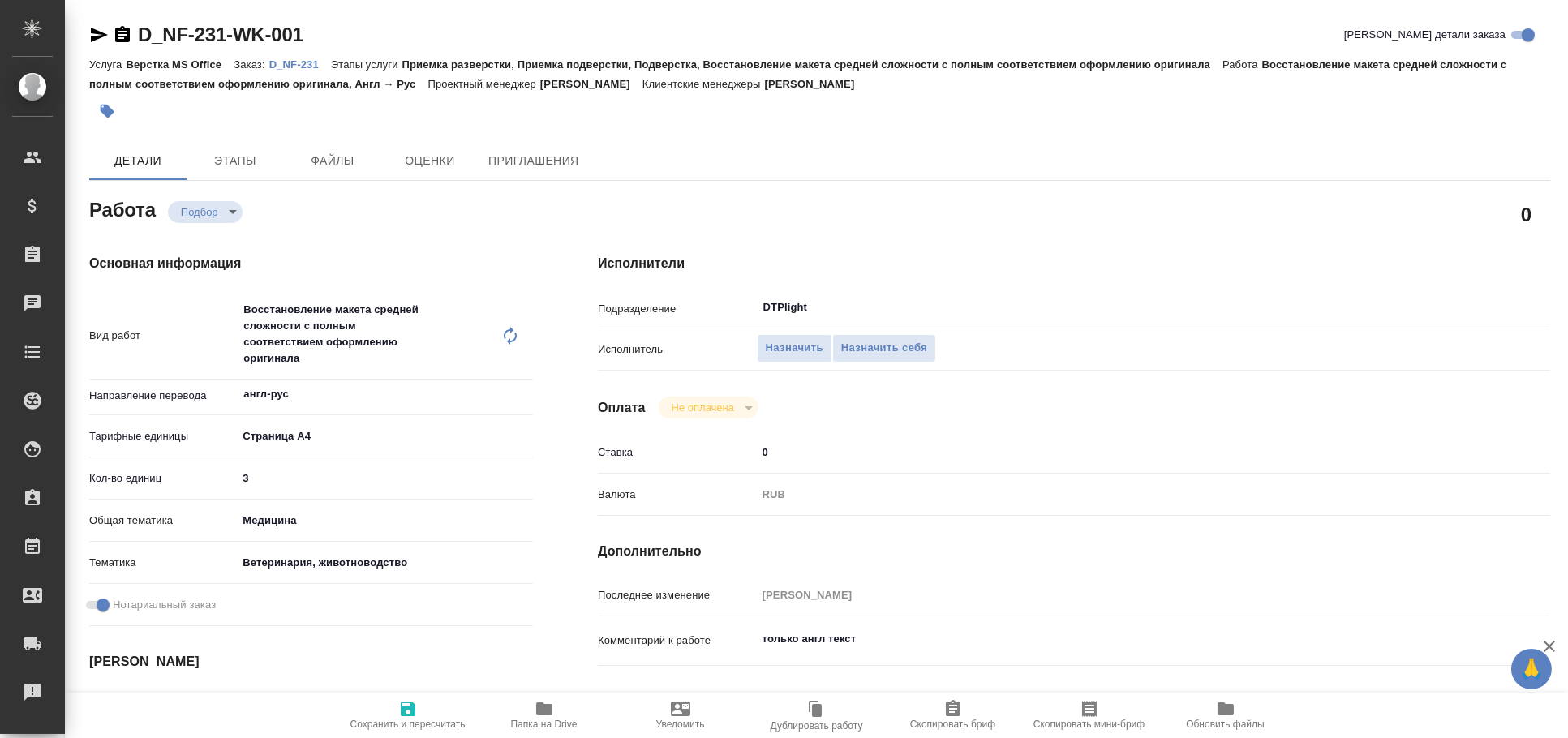
type textarea "x"
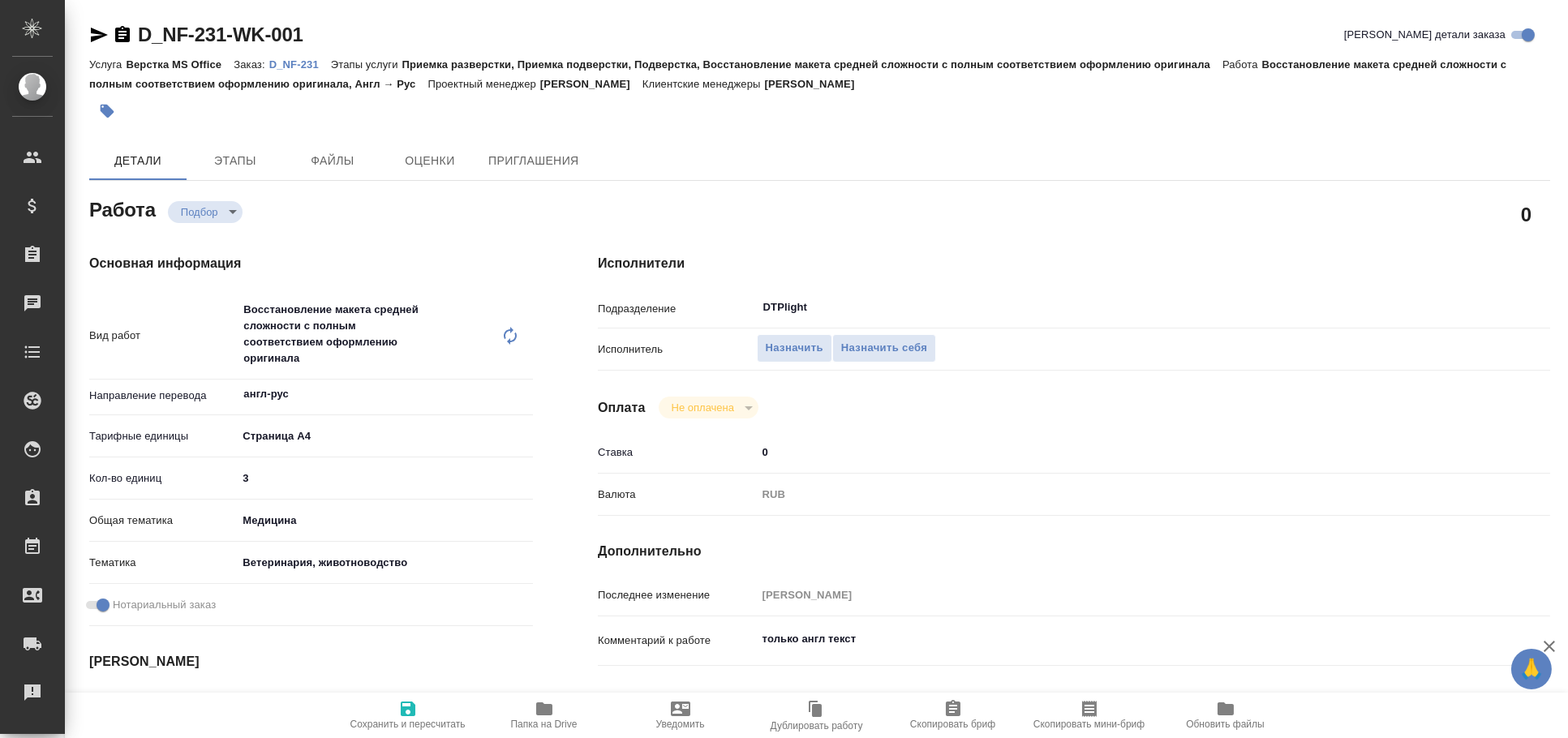
type textarea "x"
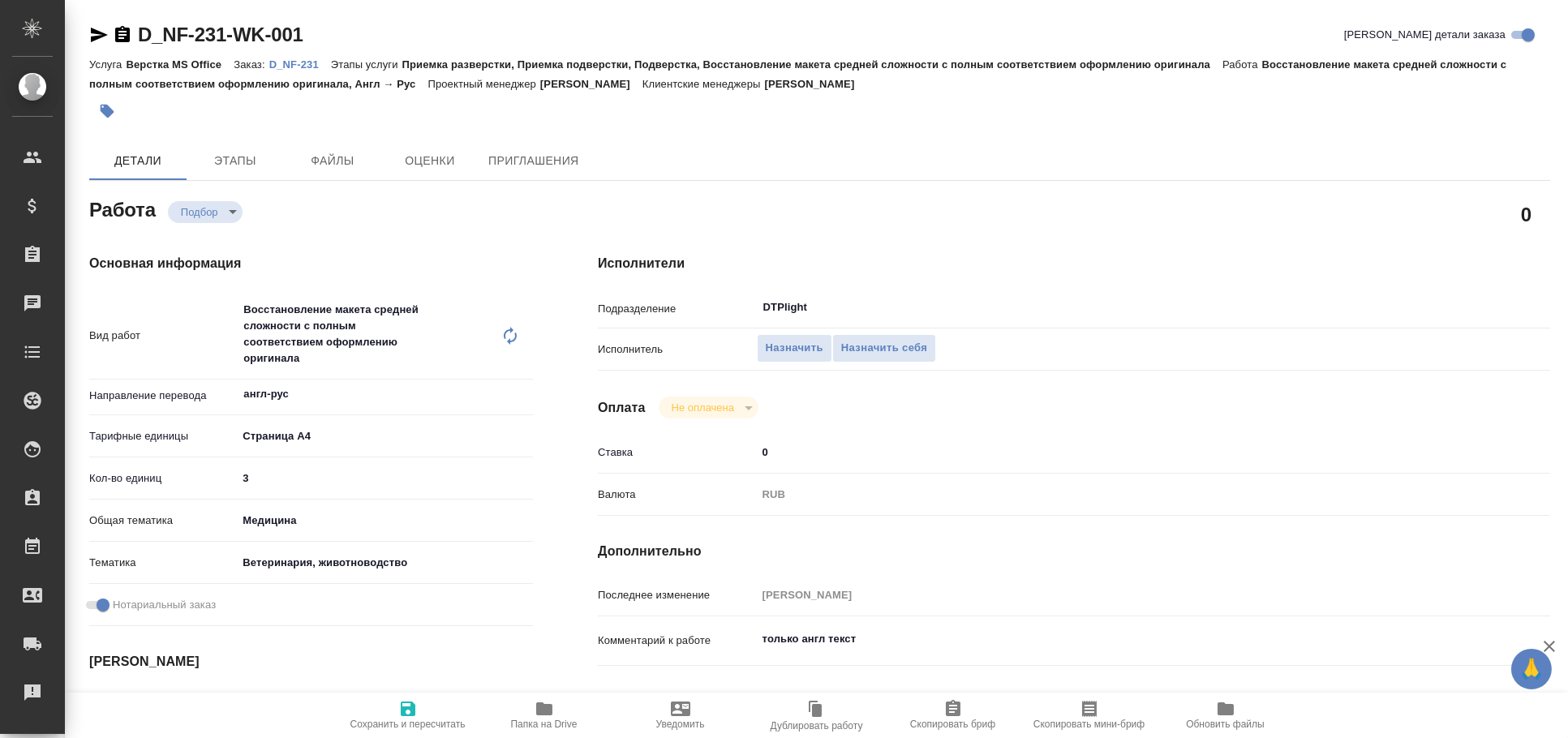
type textarea "x"
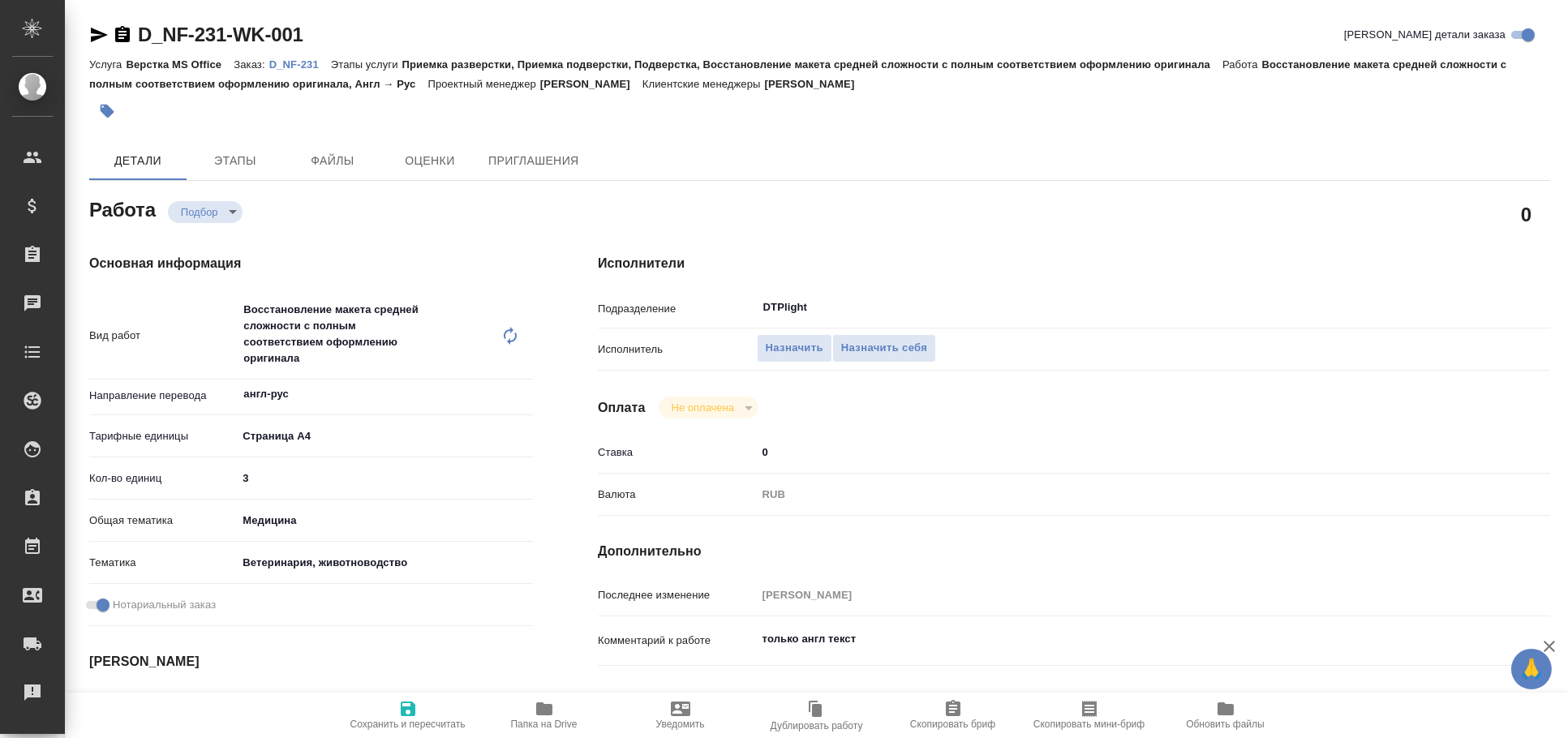
type textarea "x"
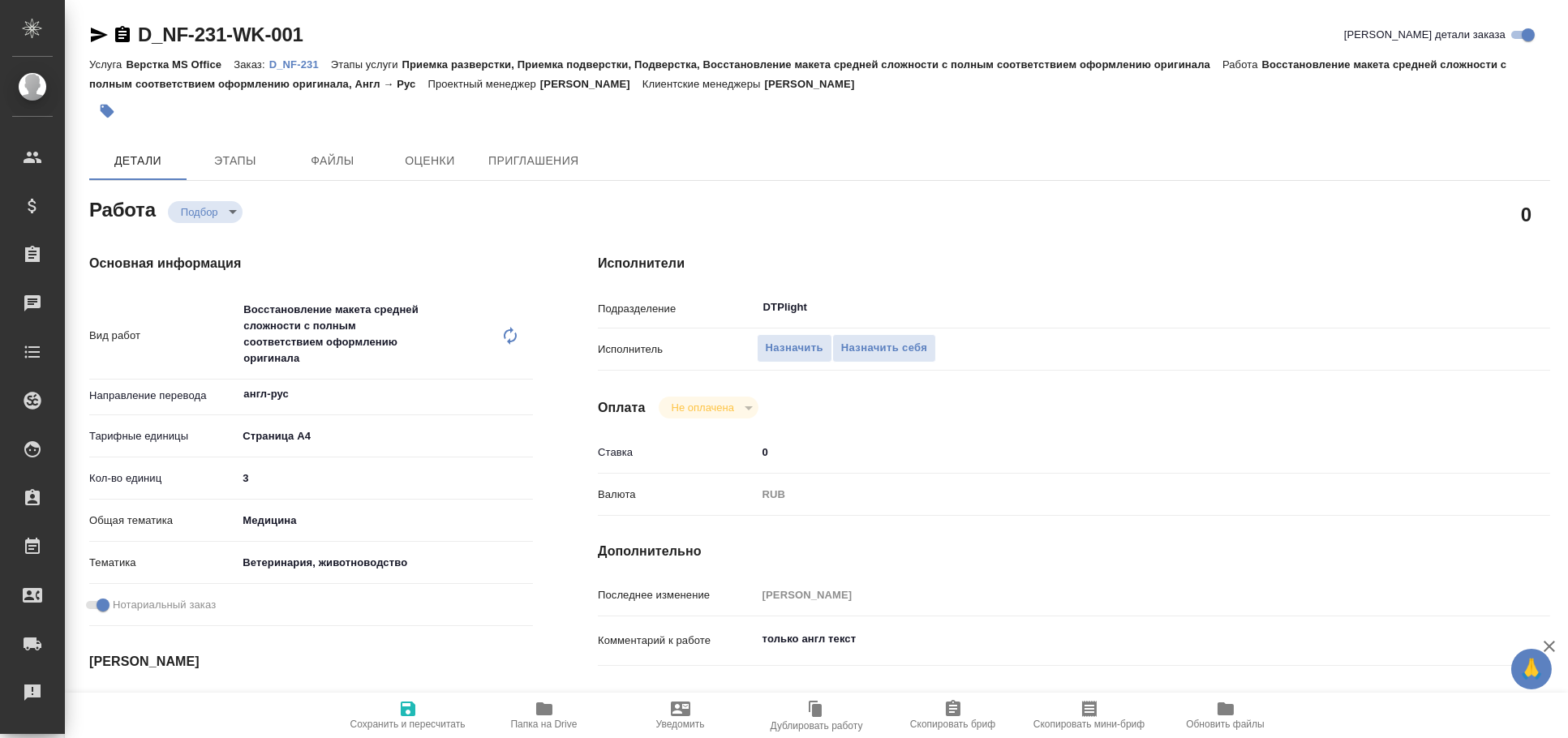
type textarea "x"
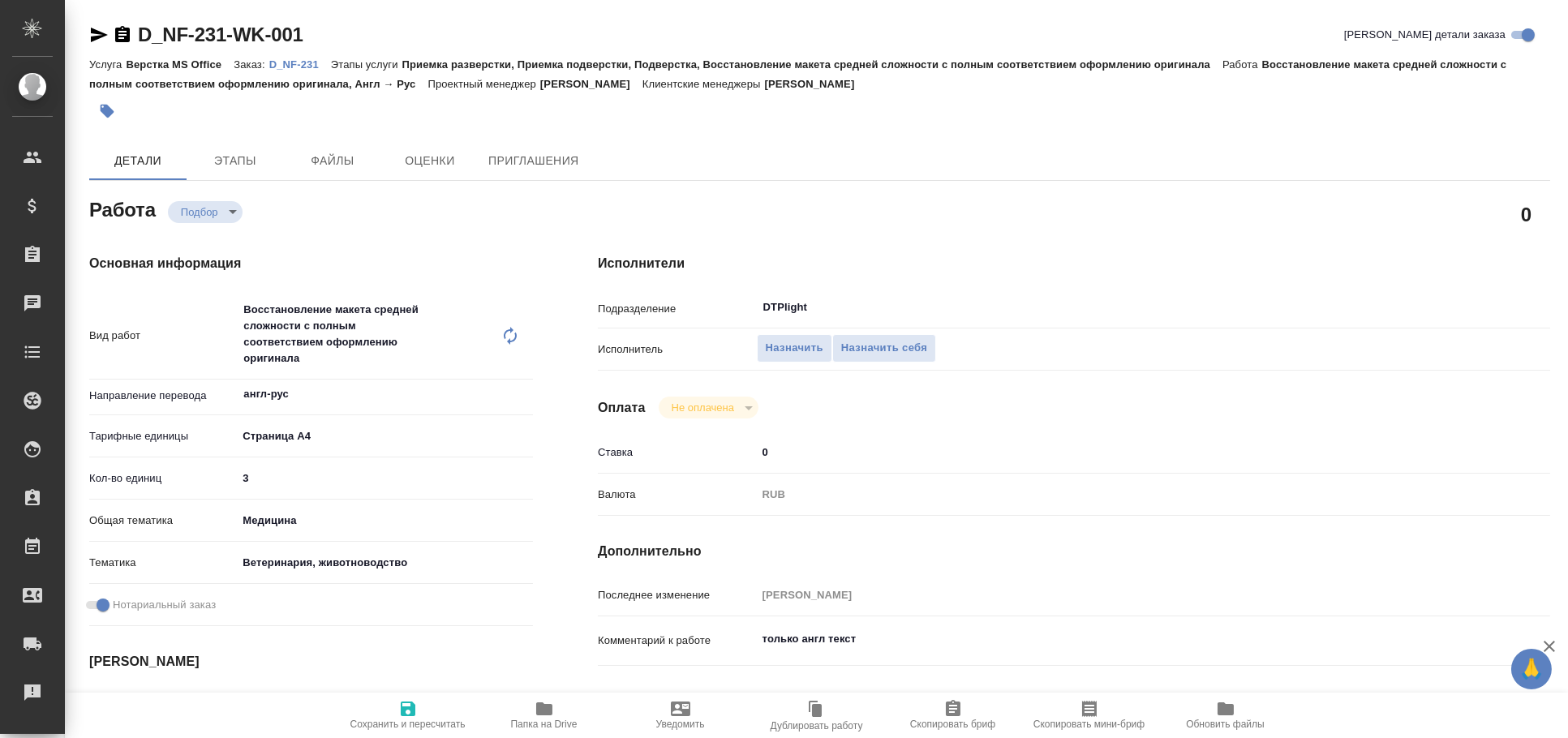
type textarea "x"
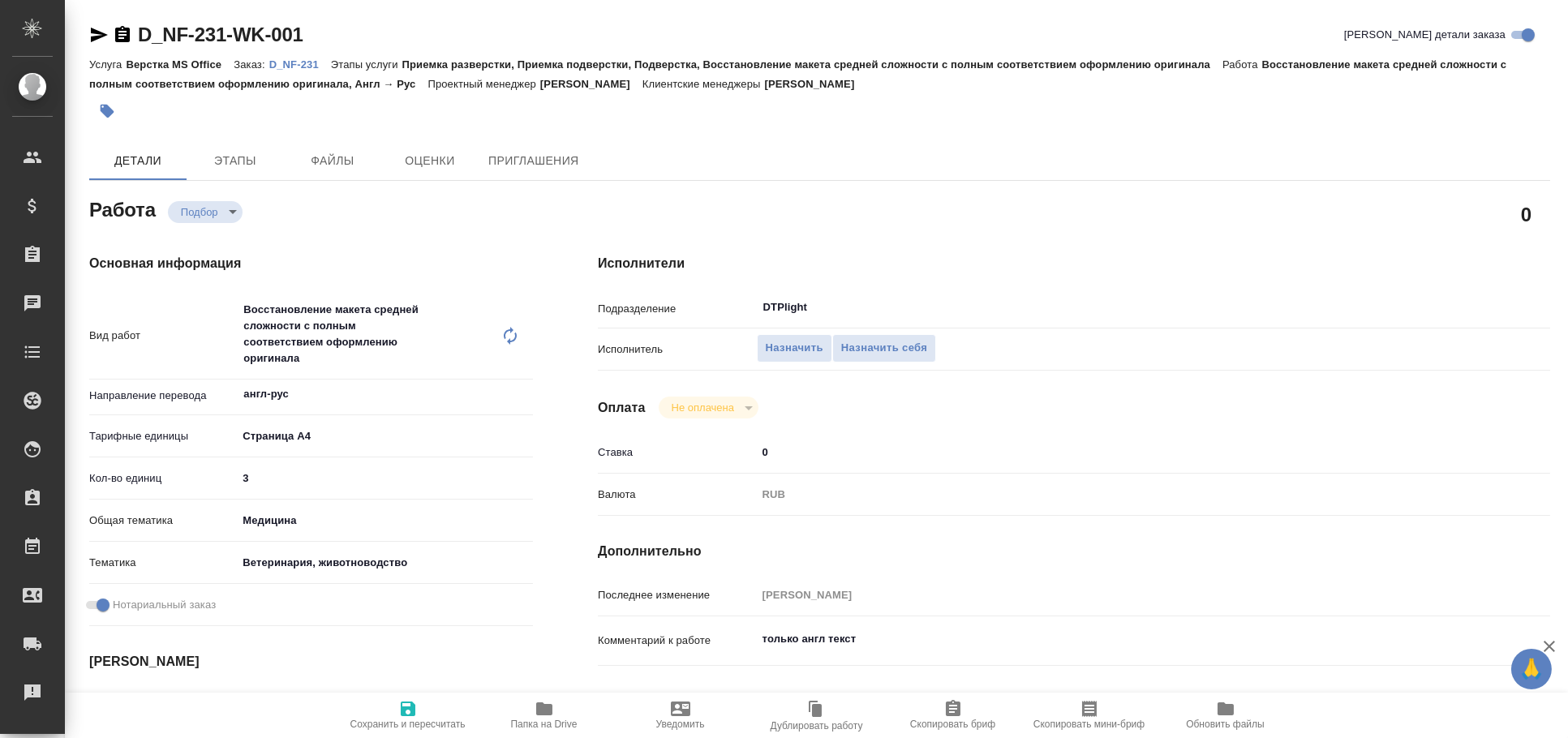
type textarea "x"
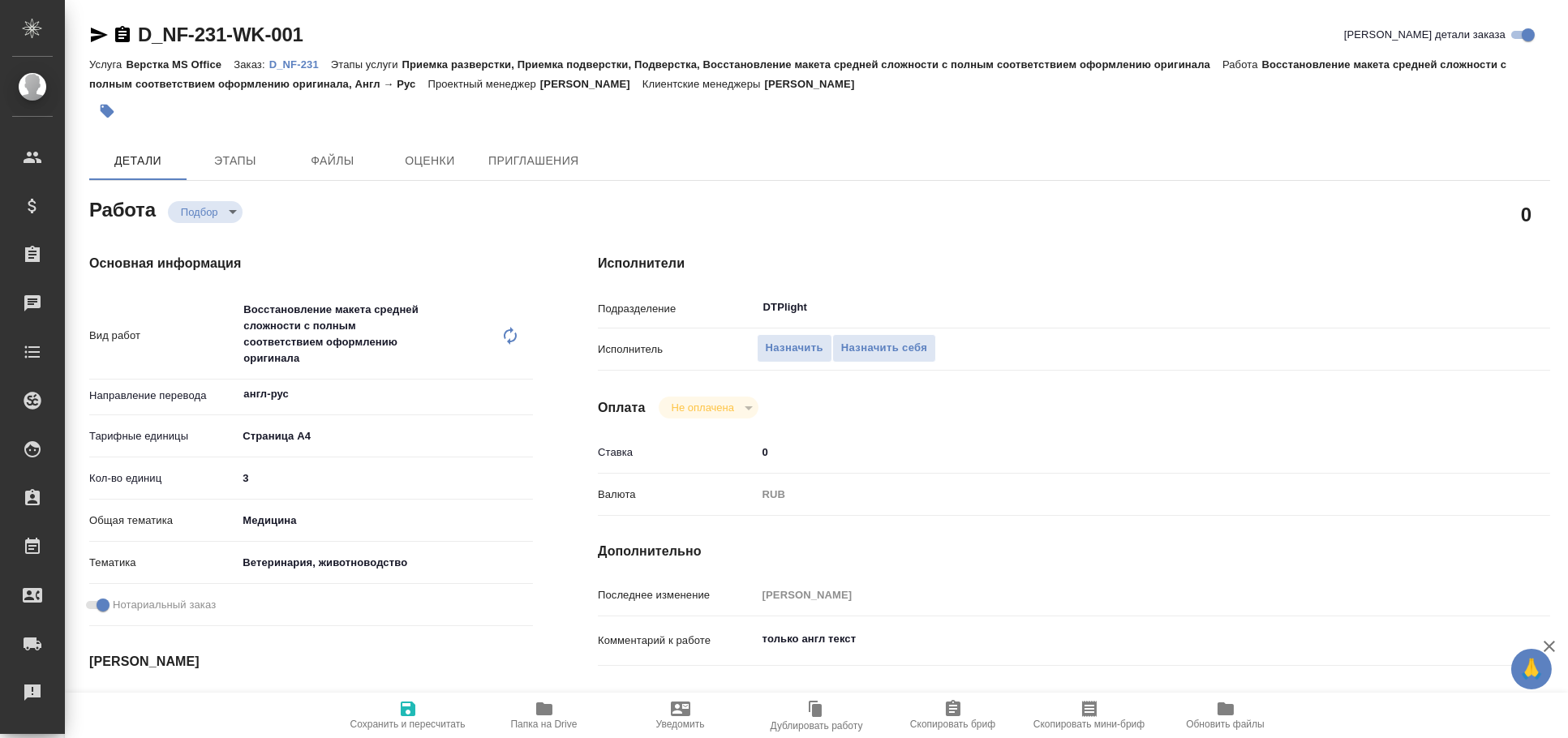
type textarea "x"
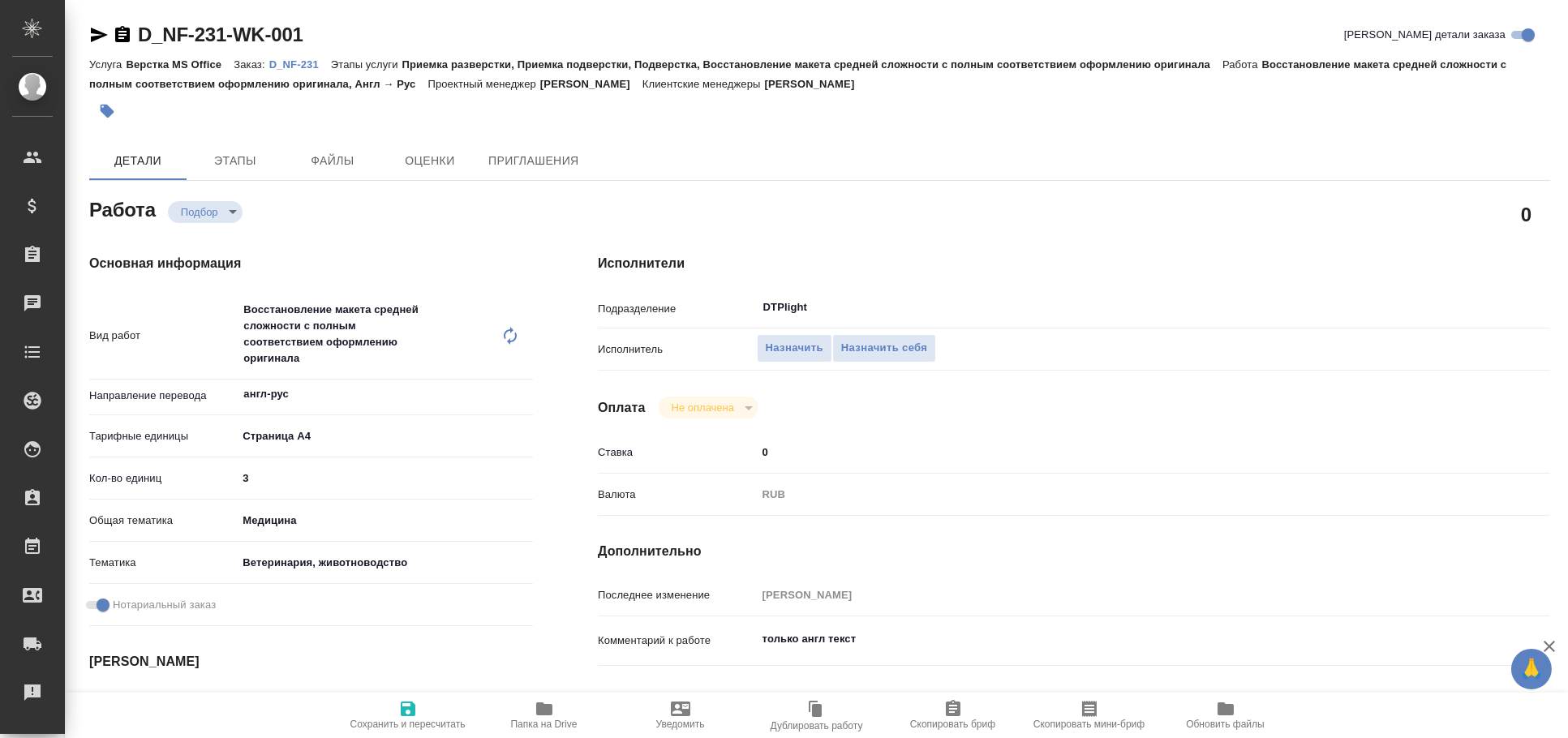
type textarea "x"
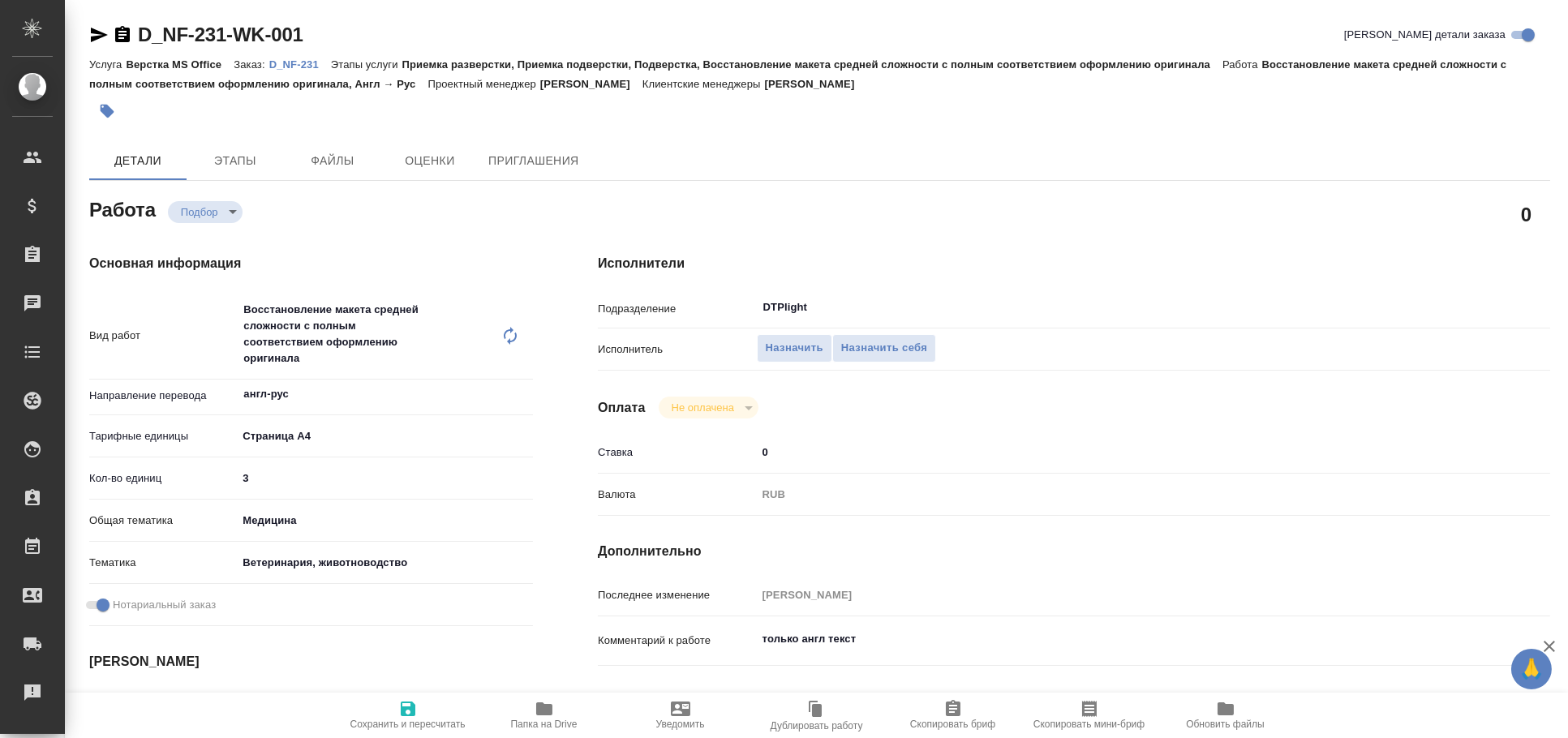
type textarea "x"
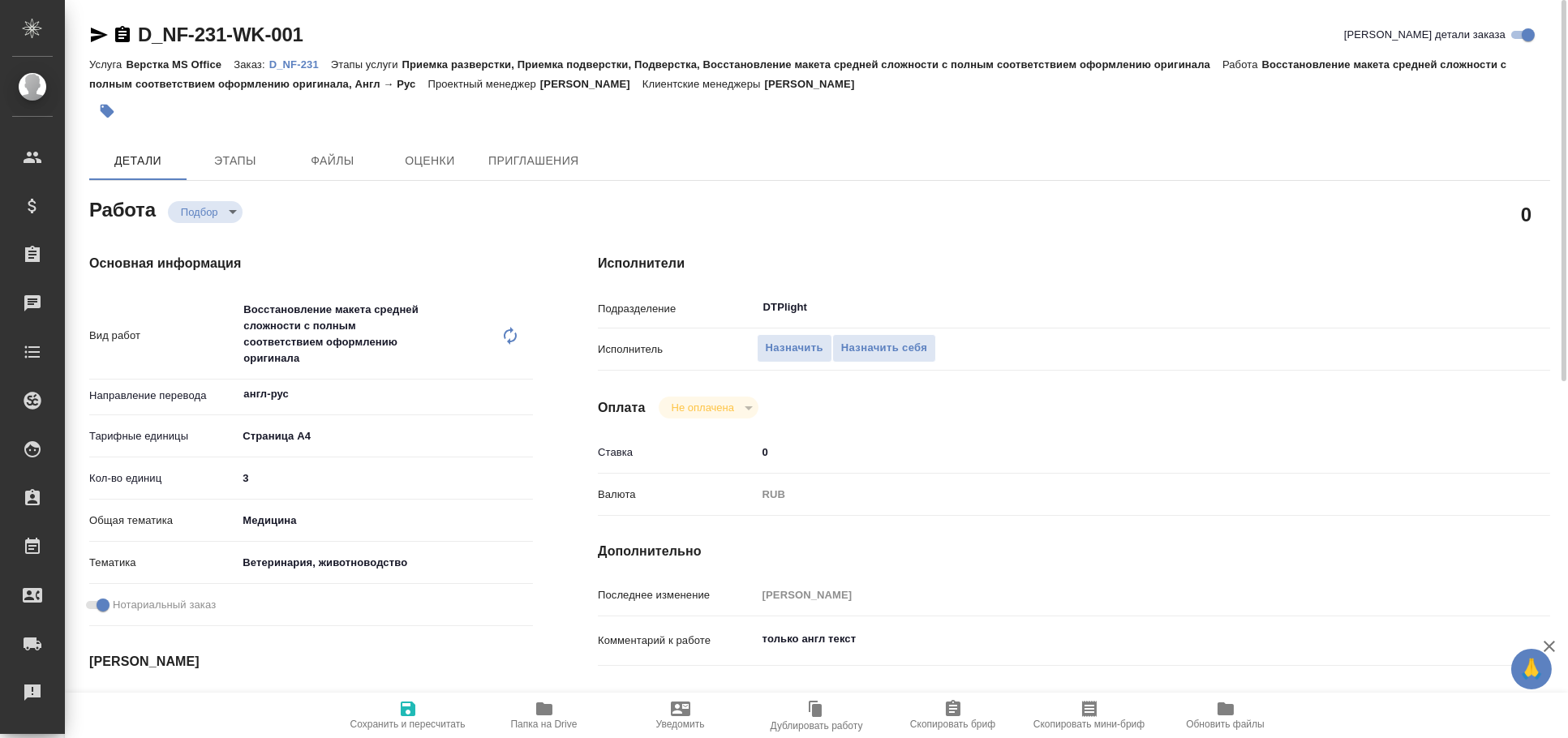
click at [97, 40] on icon "button" at bounding box center [99, 35] width 20 height 20
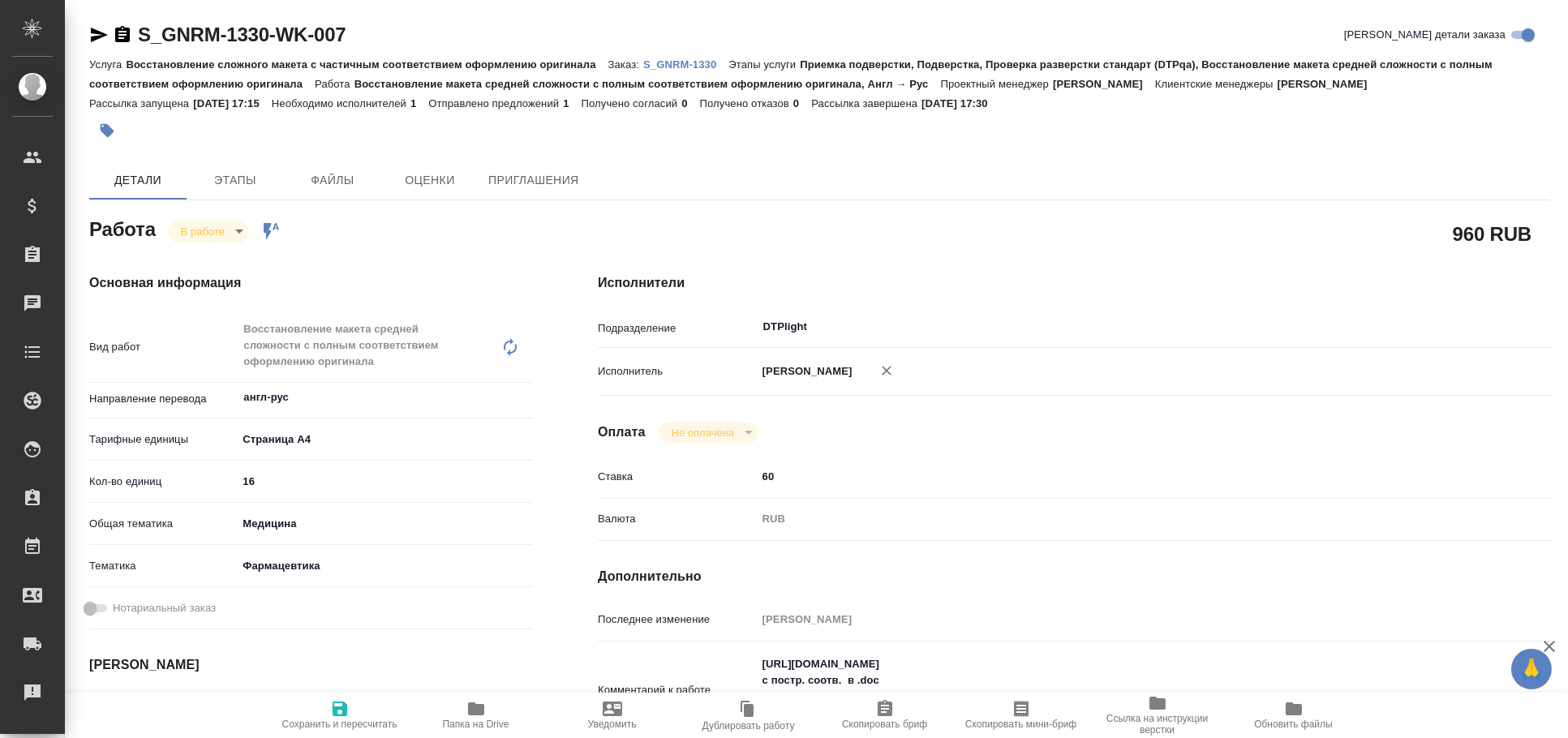
type textarea "x"
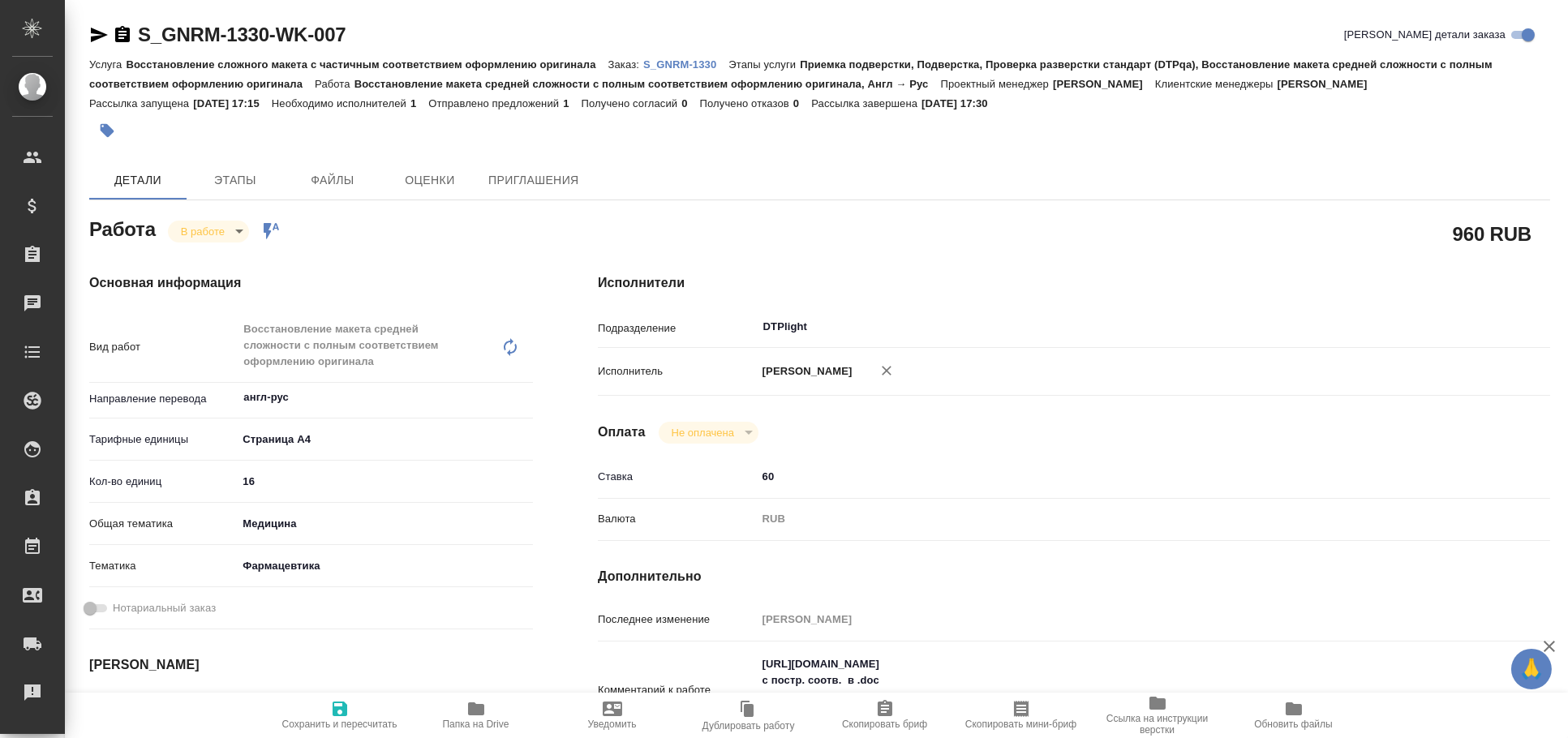
type textarea "x"
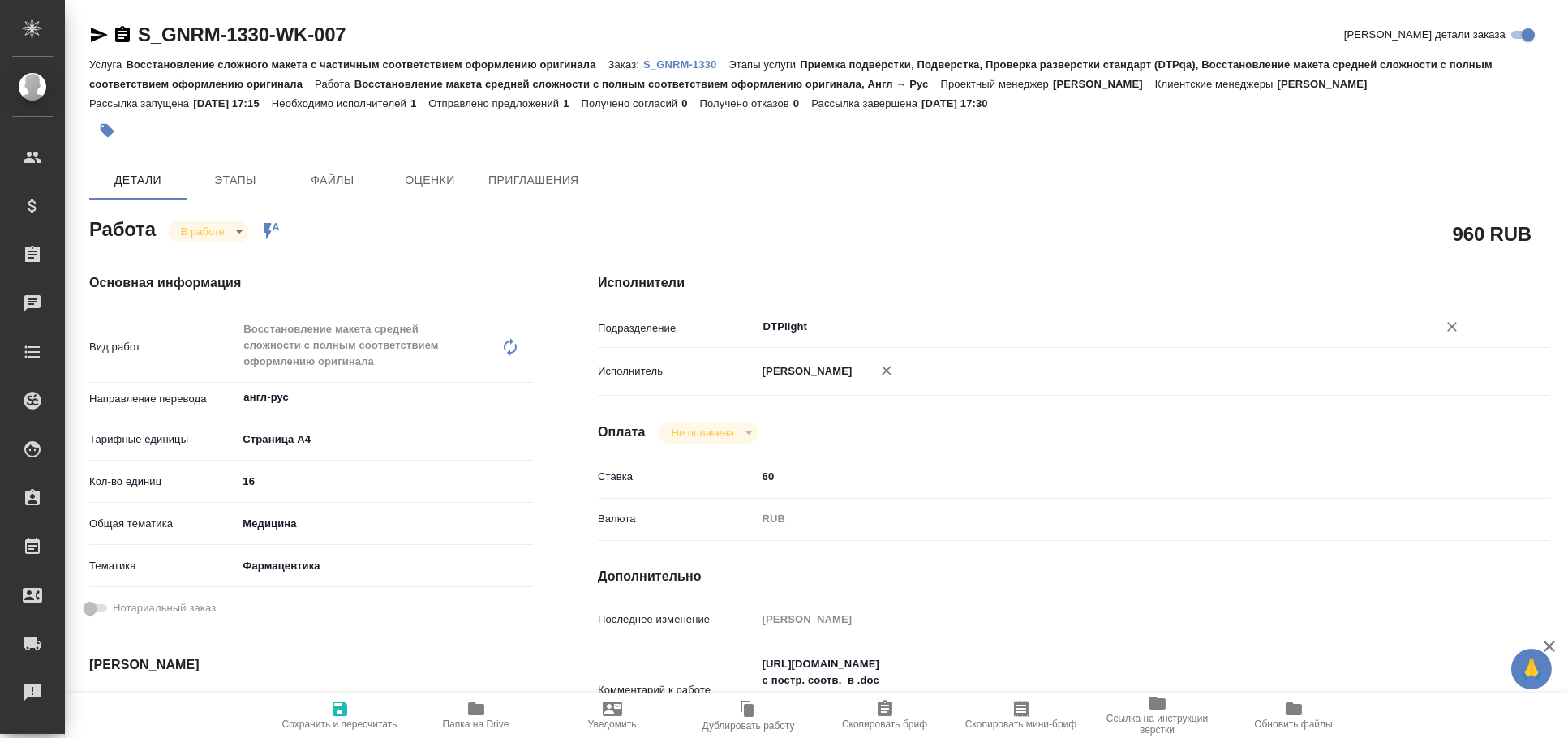
click at [823, 328] on input "DTPlight" at bounding box center [1087, 327] width 651 height 20
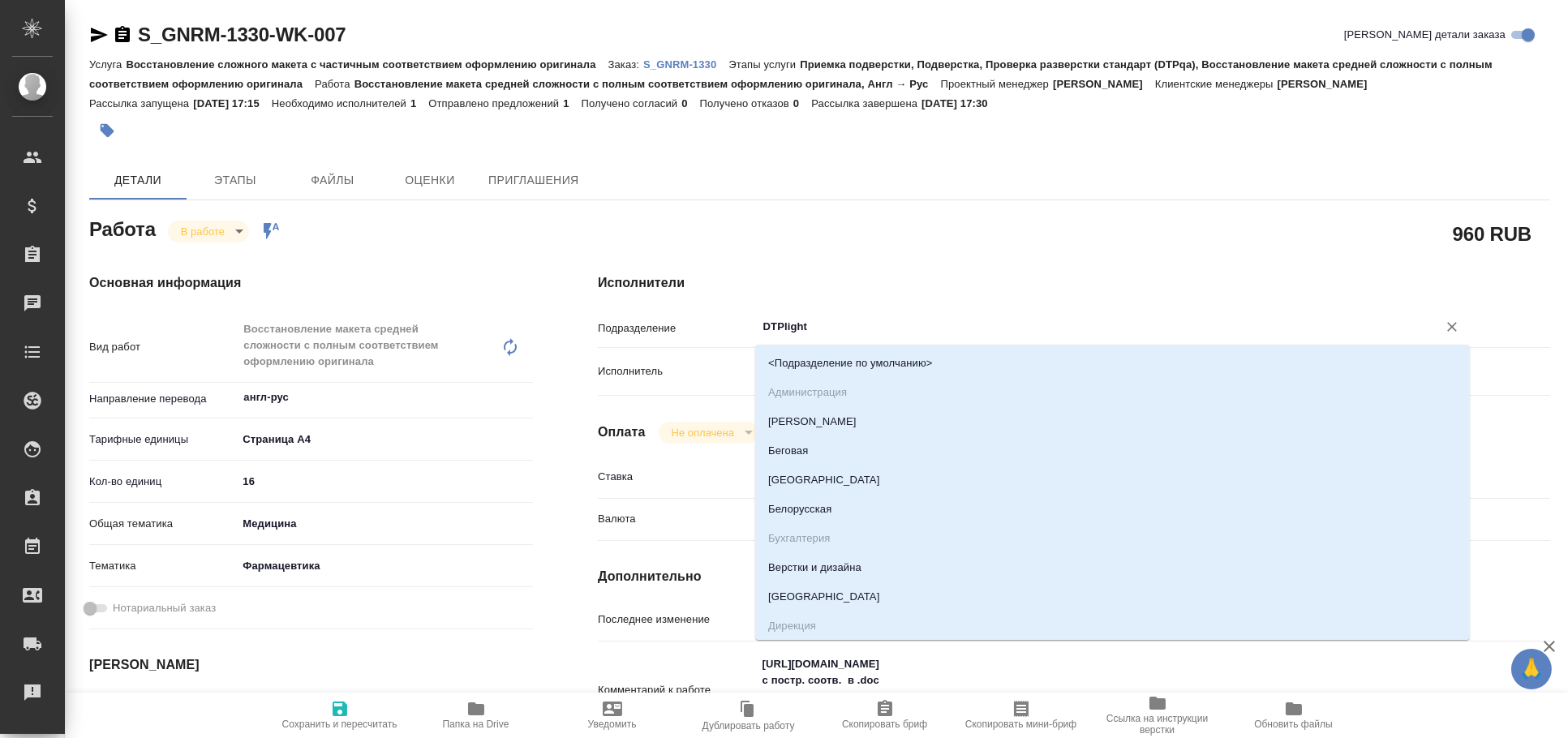
type textarea "x"
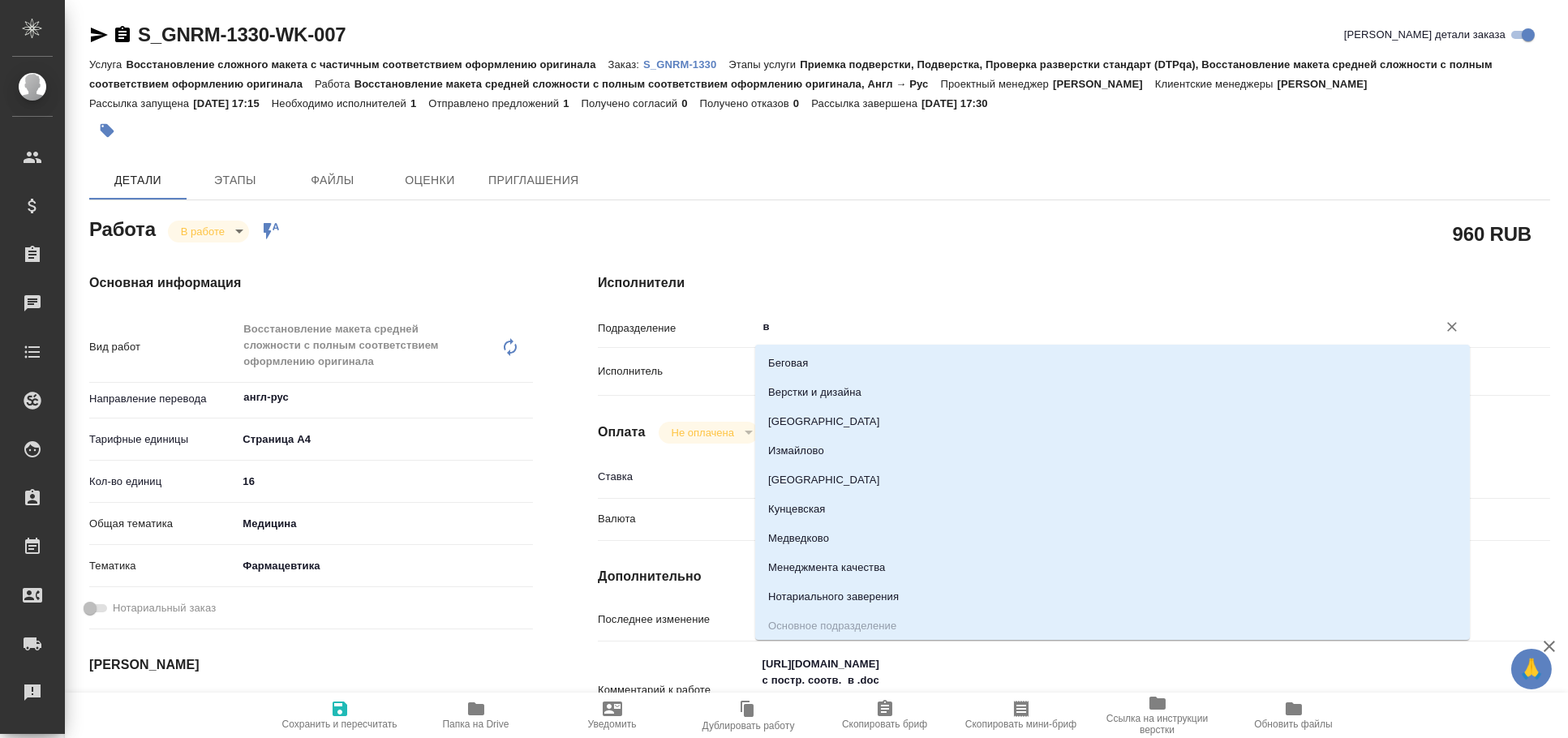
type input "ве"
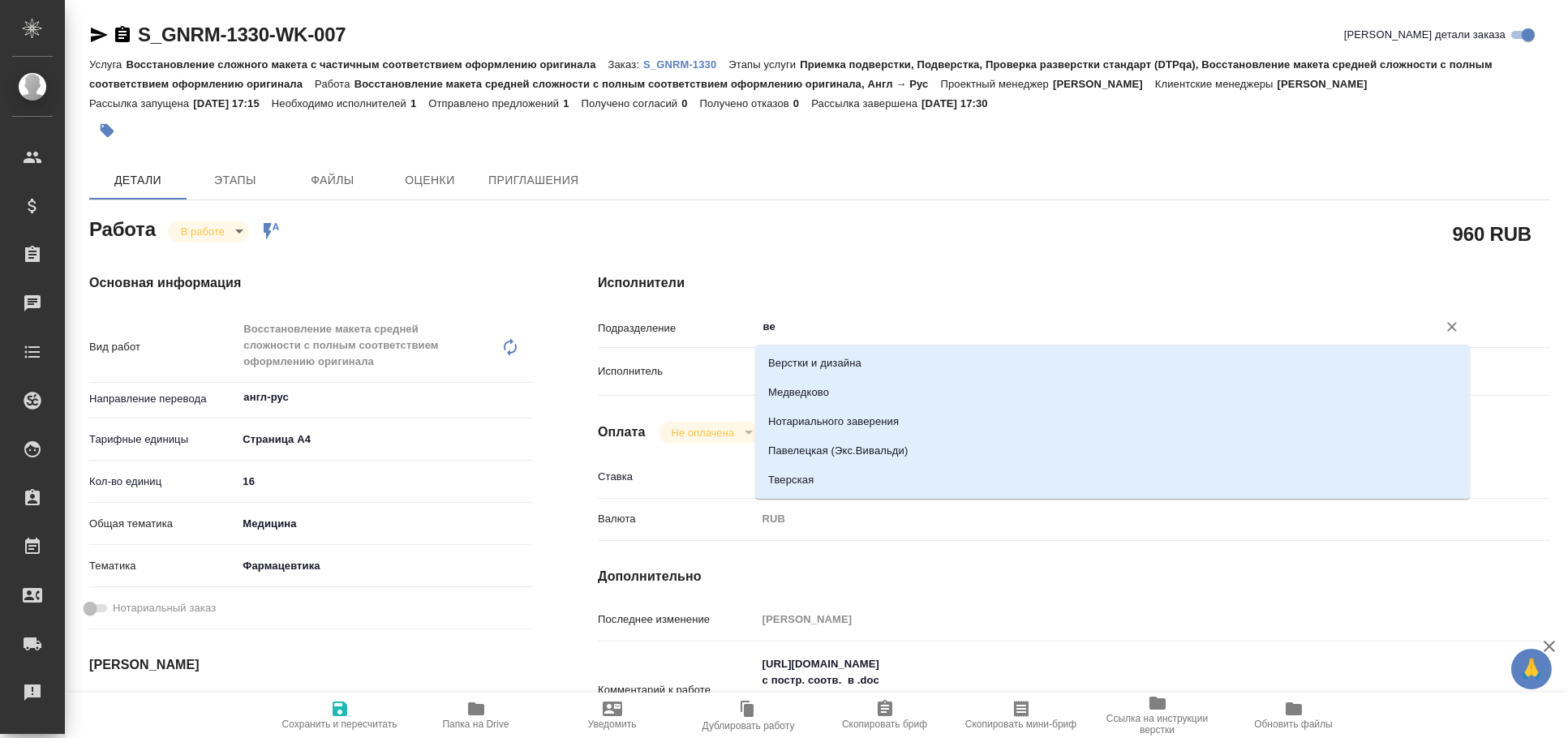
type textarea "x"
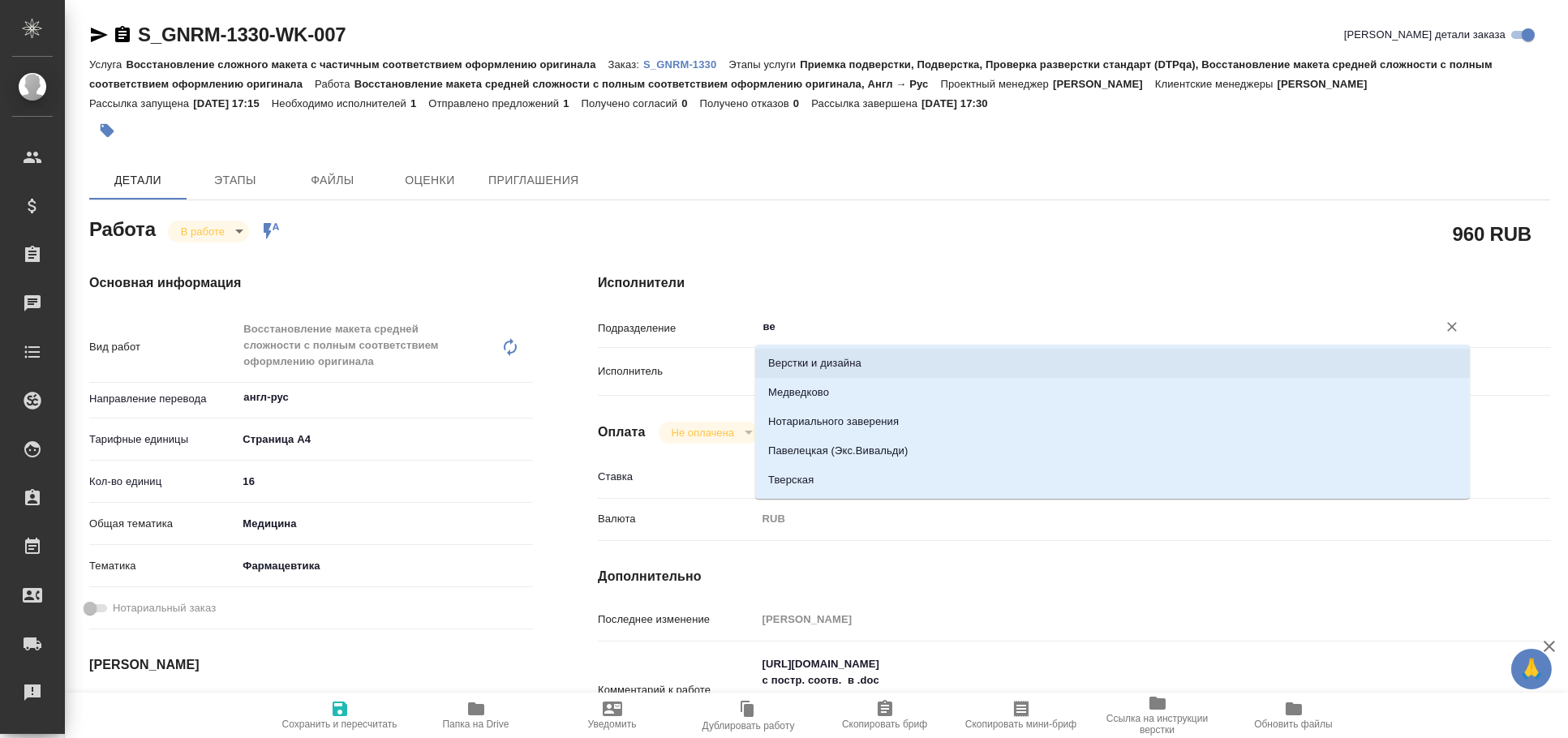
click at [825, 358] on li "Верстки и дизайна" at bounding box center [1112, 364] width 715 height 30
type textarea "x"
type input "Верстки и дизайна"
type textarea "x"
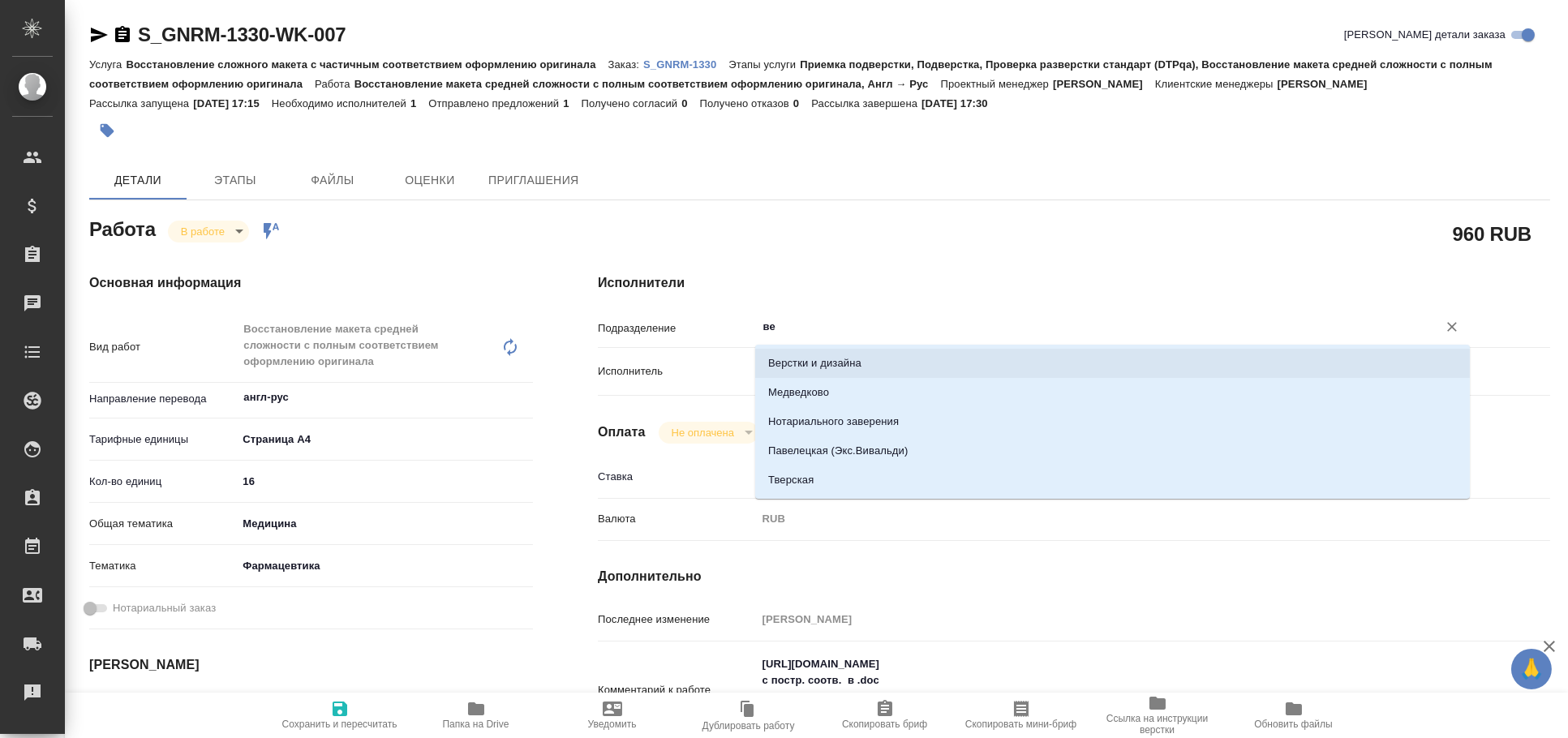
type textarea "x"
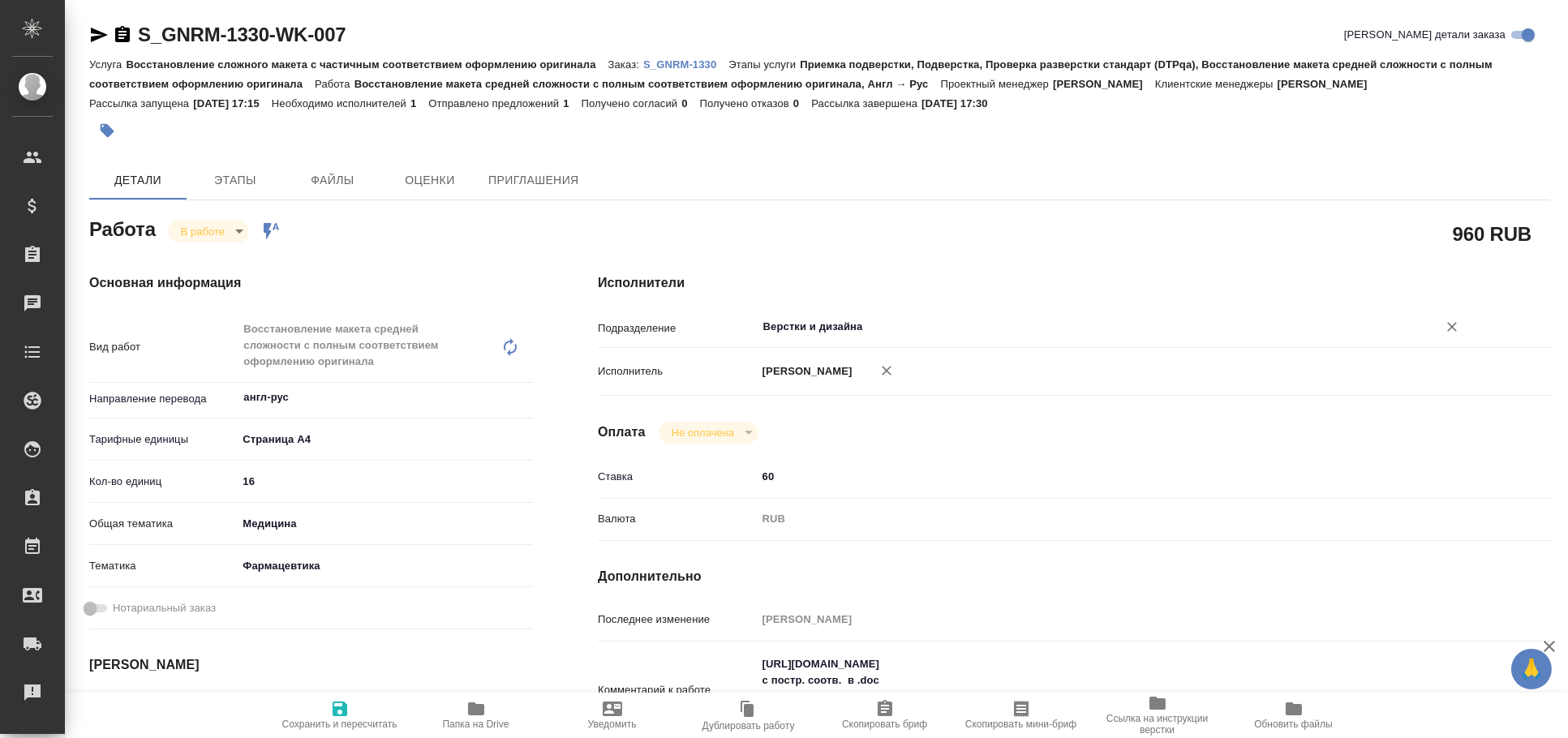
type textarea "x"
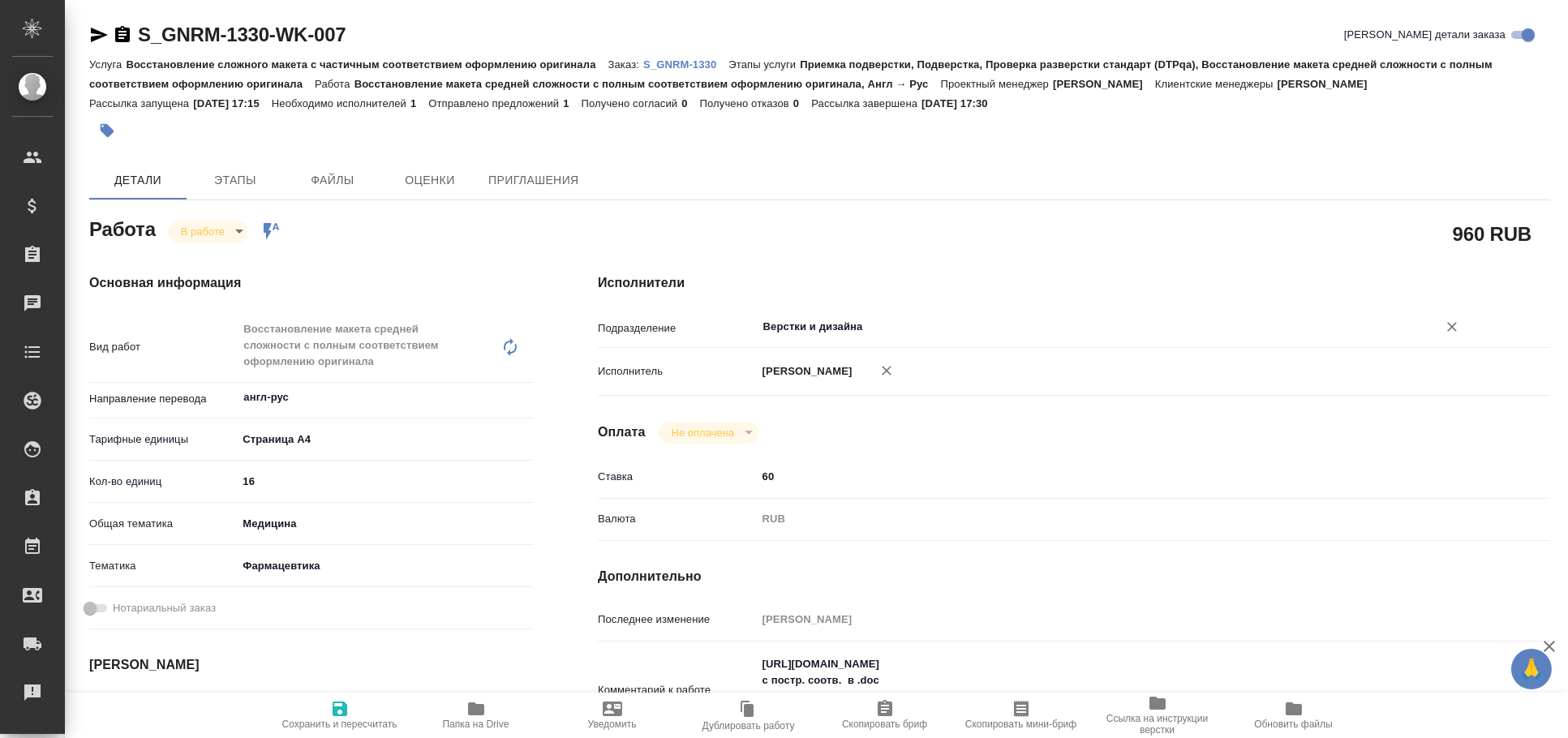
type input "Верстки и дизайна"
click at [329, 718] on span "Сохранить и пересчитать" at bounding box center [340, 724] width 115 height 11
type textarea "x"
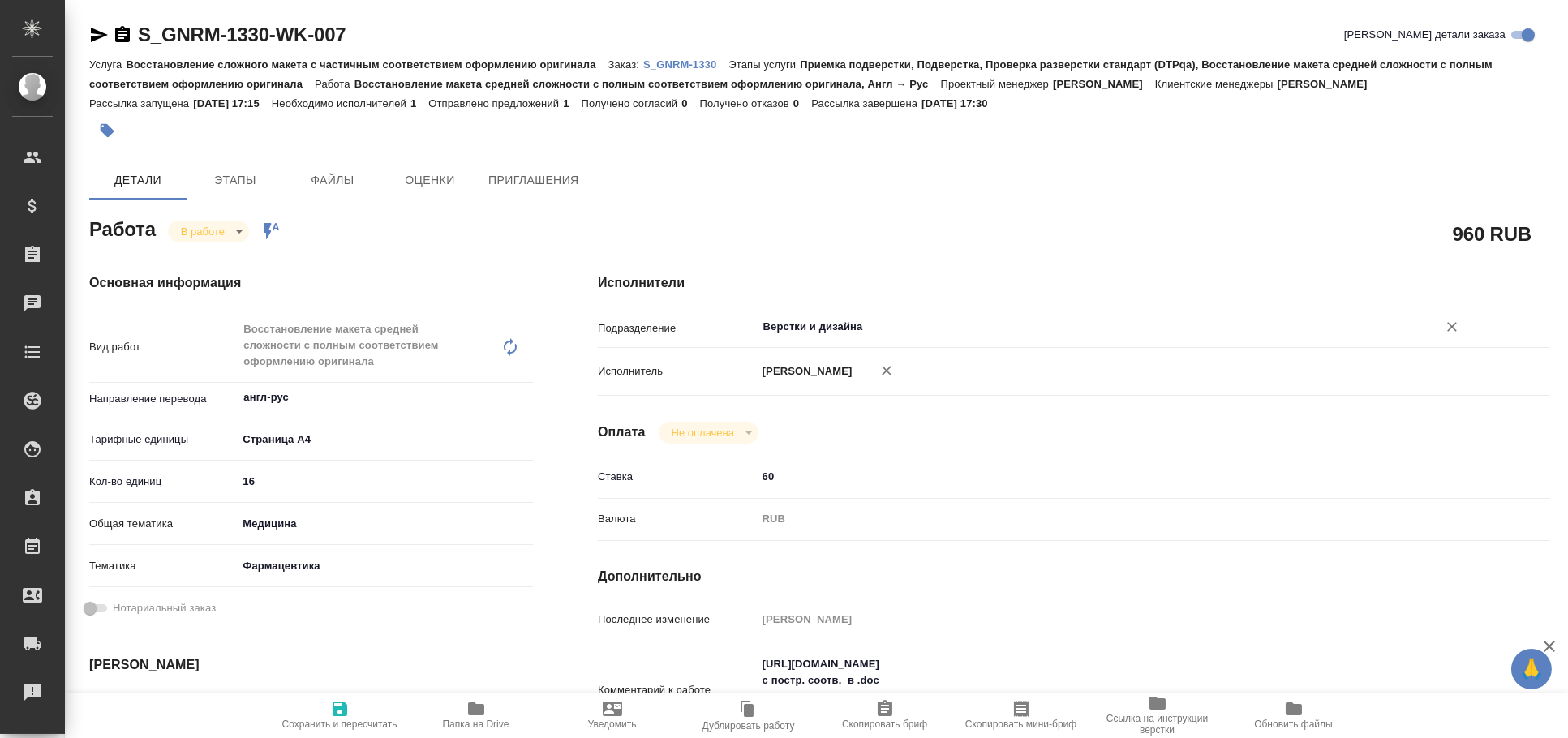
type textarea "x"
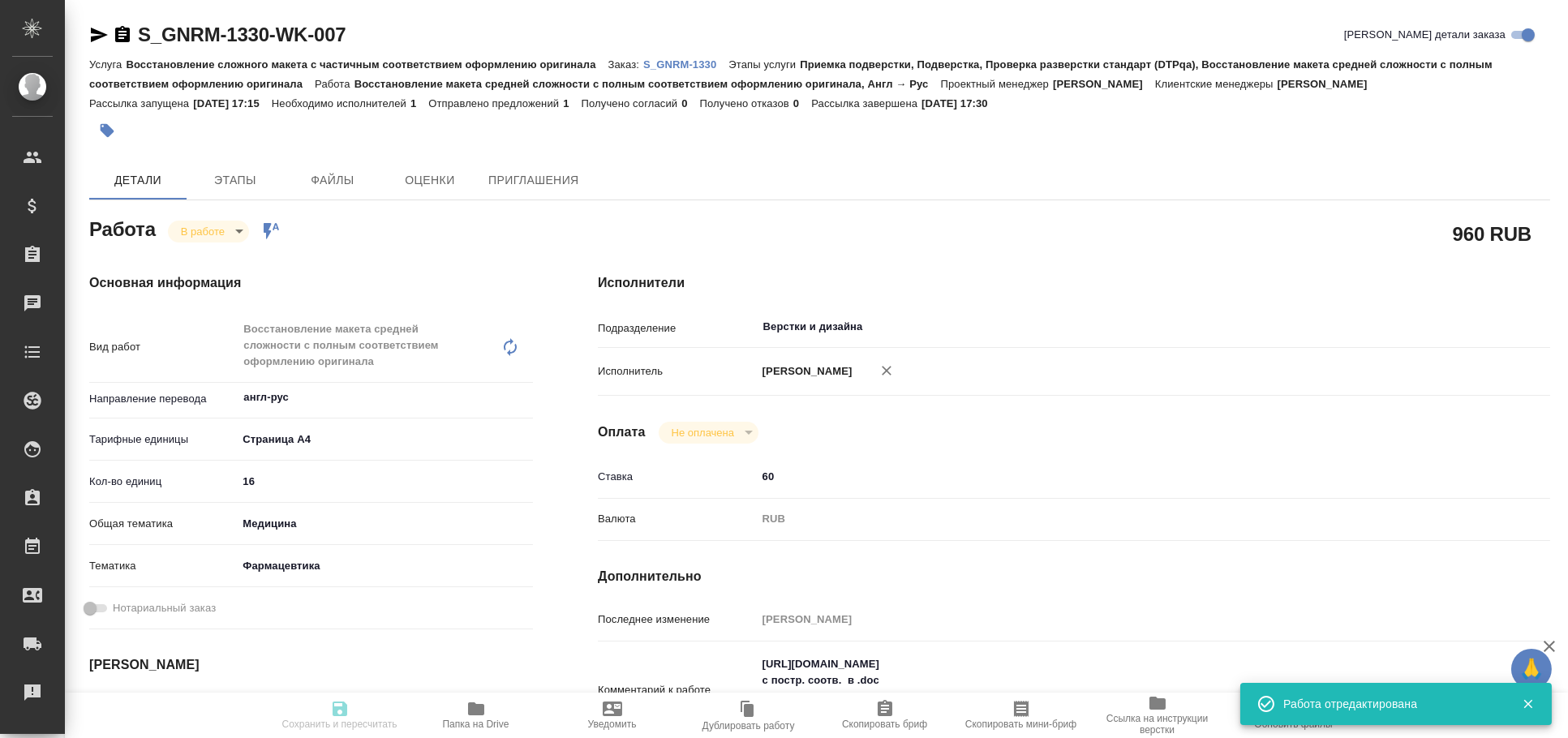
type textarea "x"
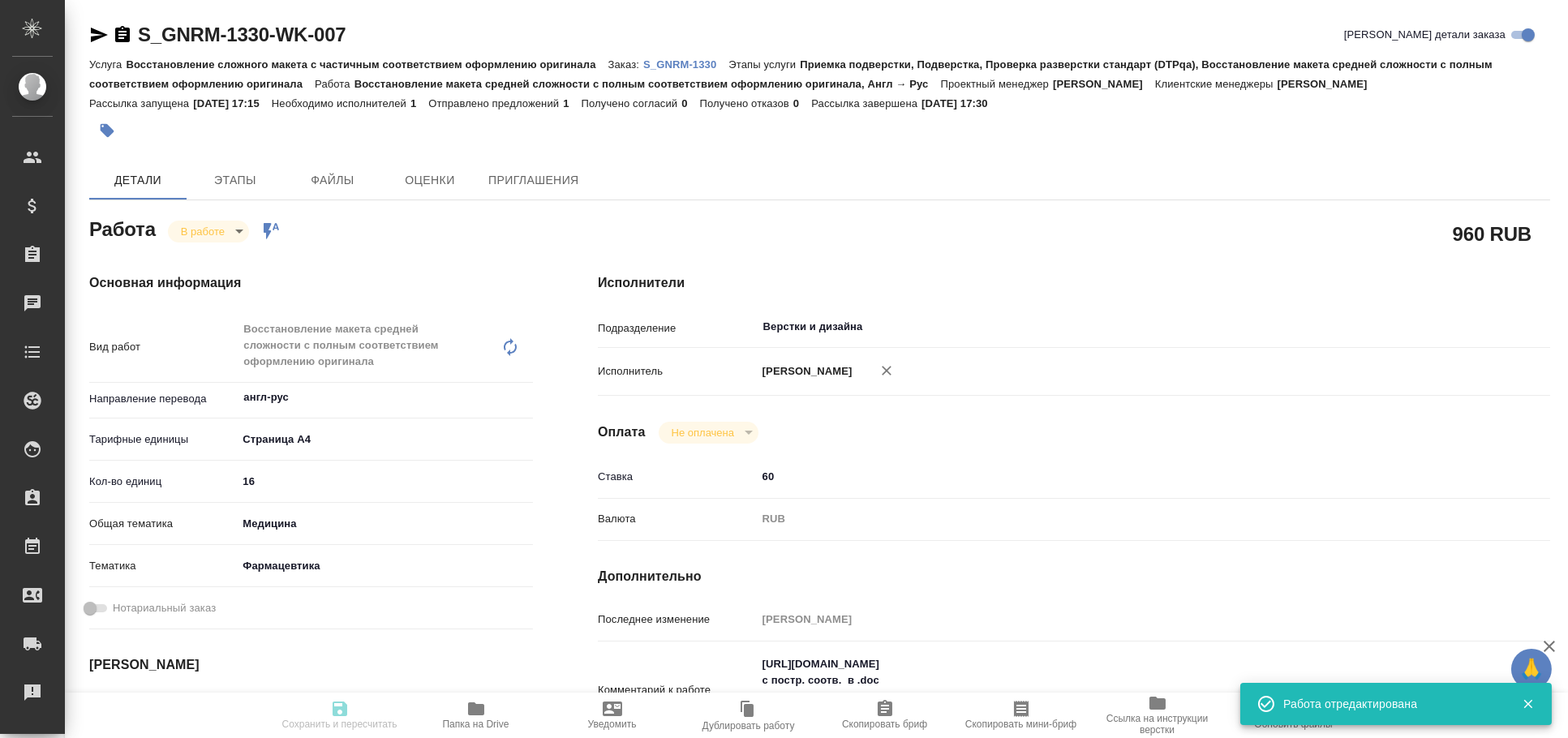
type input "inProgress"
type textarea "Восстановление макета средней сложности с полным соответствием оформлению ориги…"
type textarea "x"
type input "англ-рус"
type input "5f036ec4e16dec2d6b59c8ff"
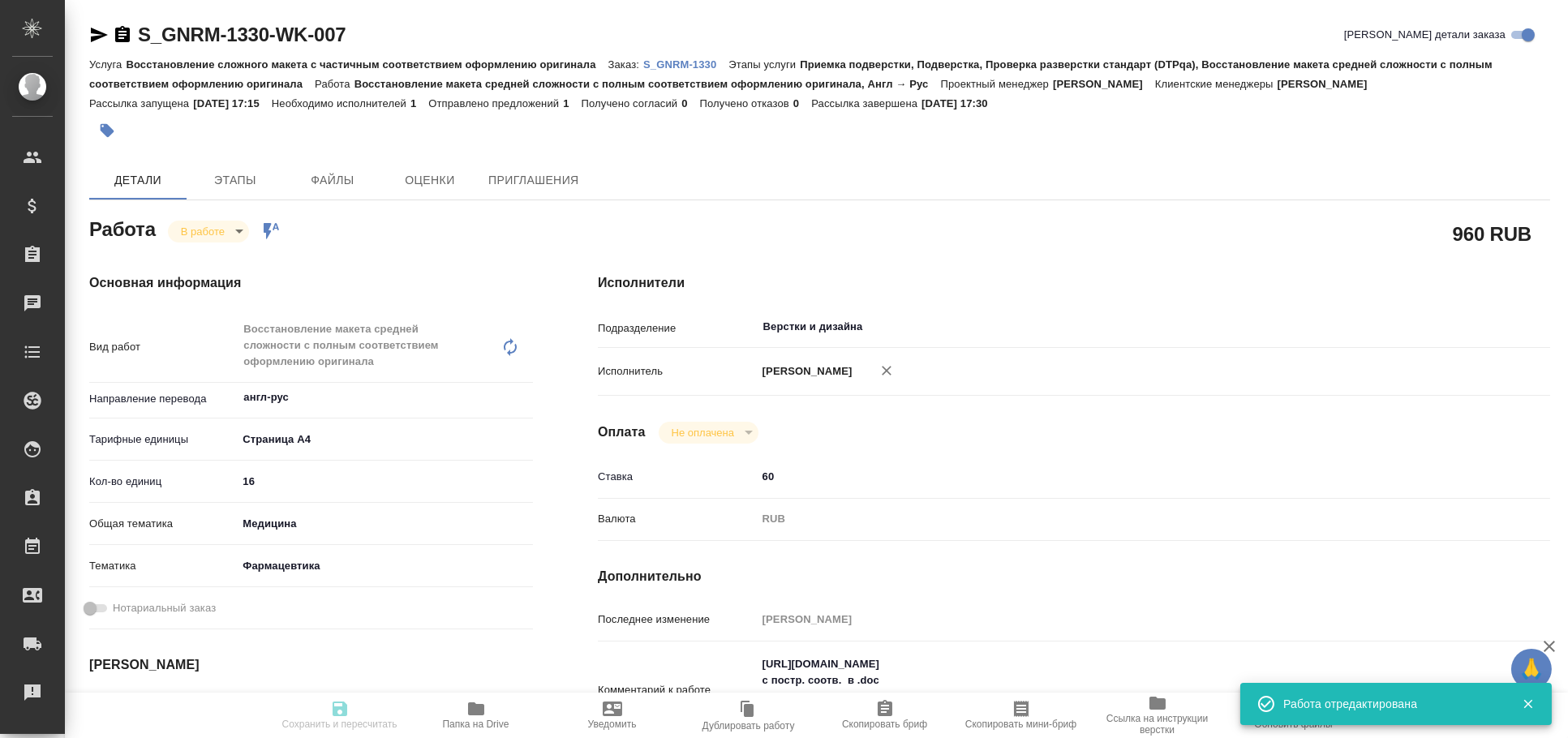
type input "16"
type input "med"
type input "6149832f2b7be24903fd7a82"
type input "12.08.2025 16:30"
type input "12.08.2025 17:30"
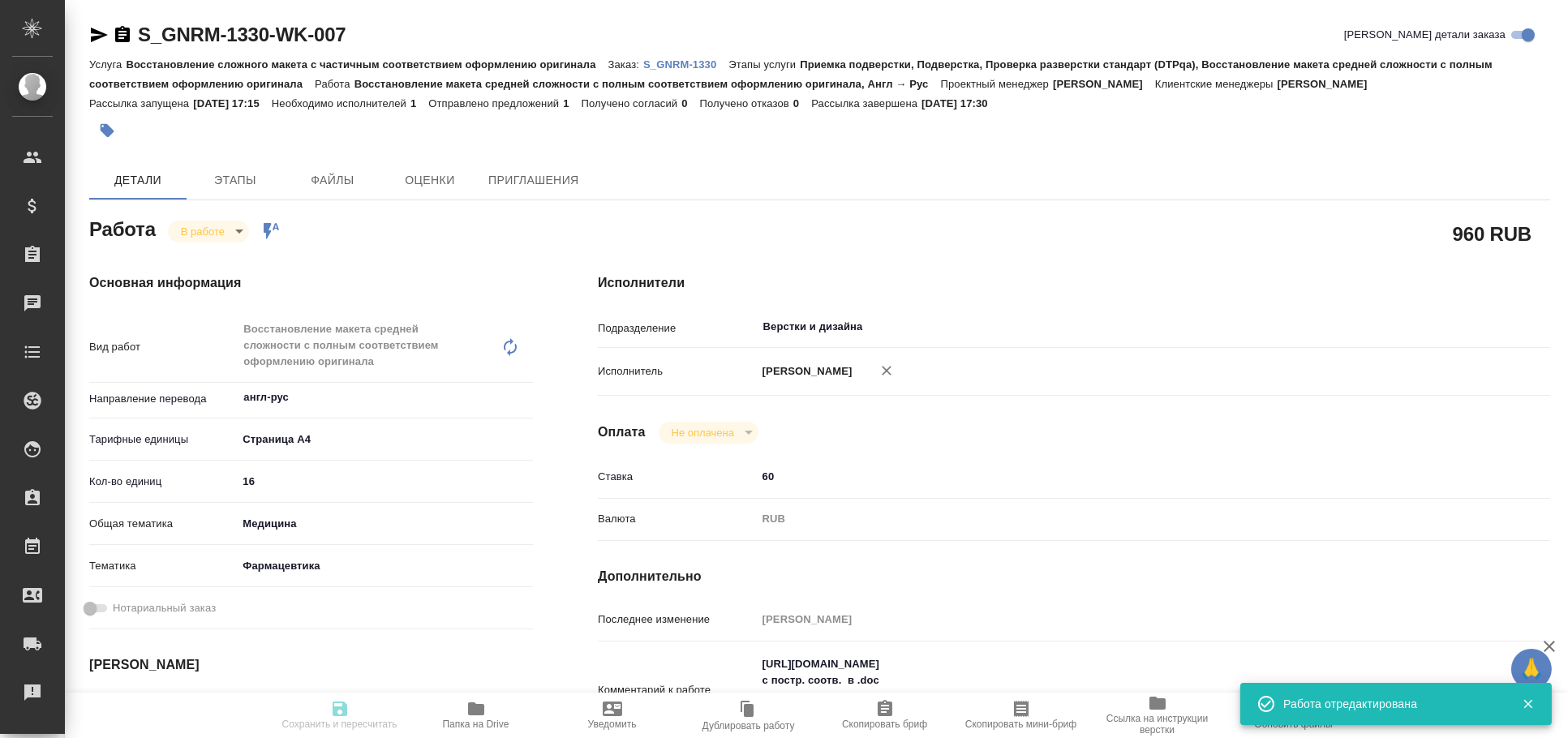
type input "13.08.2025 12:00"
type input "14.08.2025 14:00"
type input "Верстки и дизайна"
type input "notPayed"
type input "60"
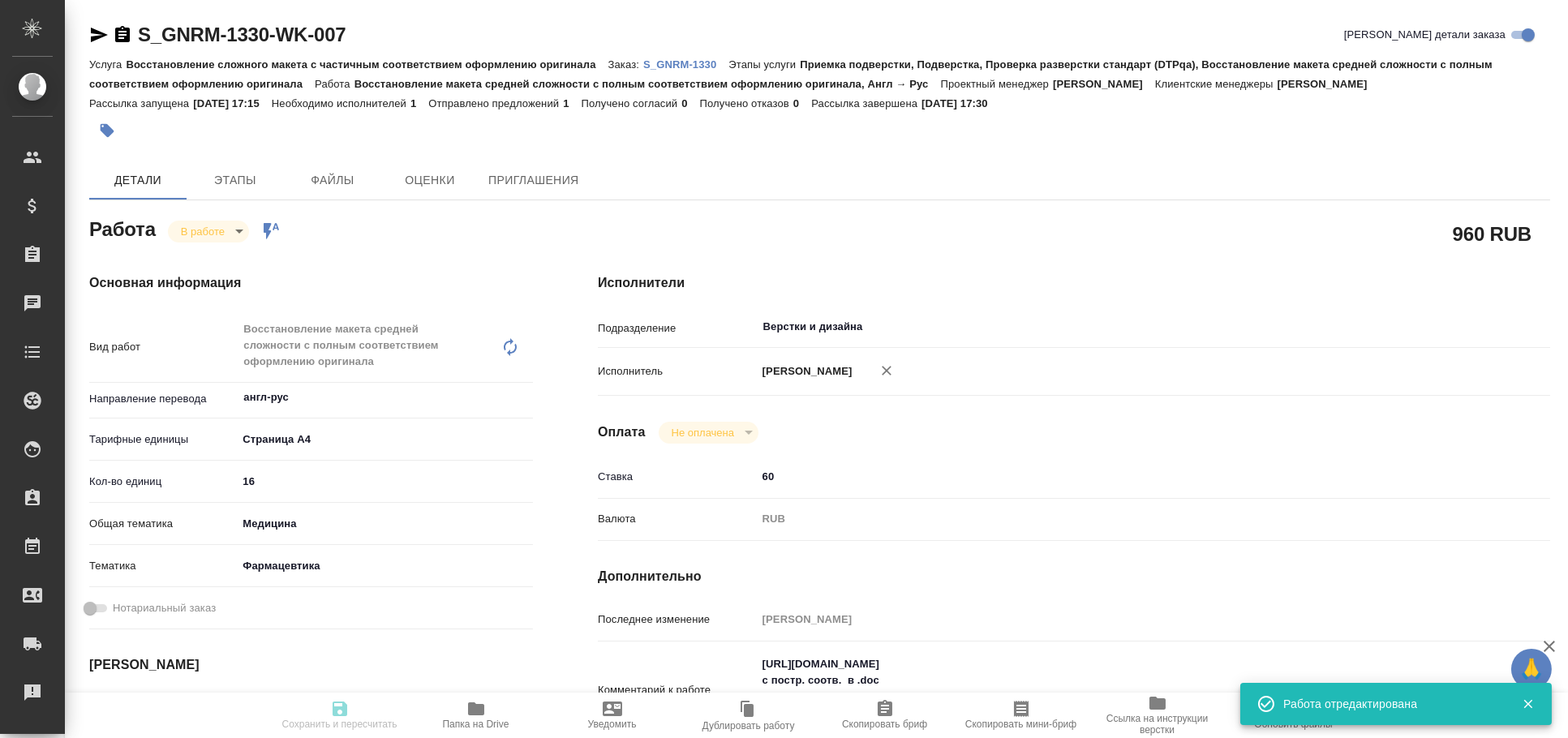
type input "RUB"
type input "[PERSON_NAME]"
type textarea "https://drive.awatera.com/s/qyXEzyHx4x96KQM с постр. соотв. в .doc по ТЗ Генери…"
type textarea "x"
type textarea "/Clients/Generium/Orders/S_GNRM-1330/DTP/S_GNRM-1330-WK-007"
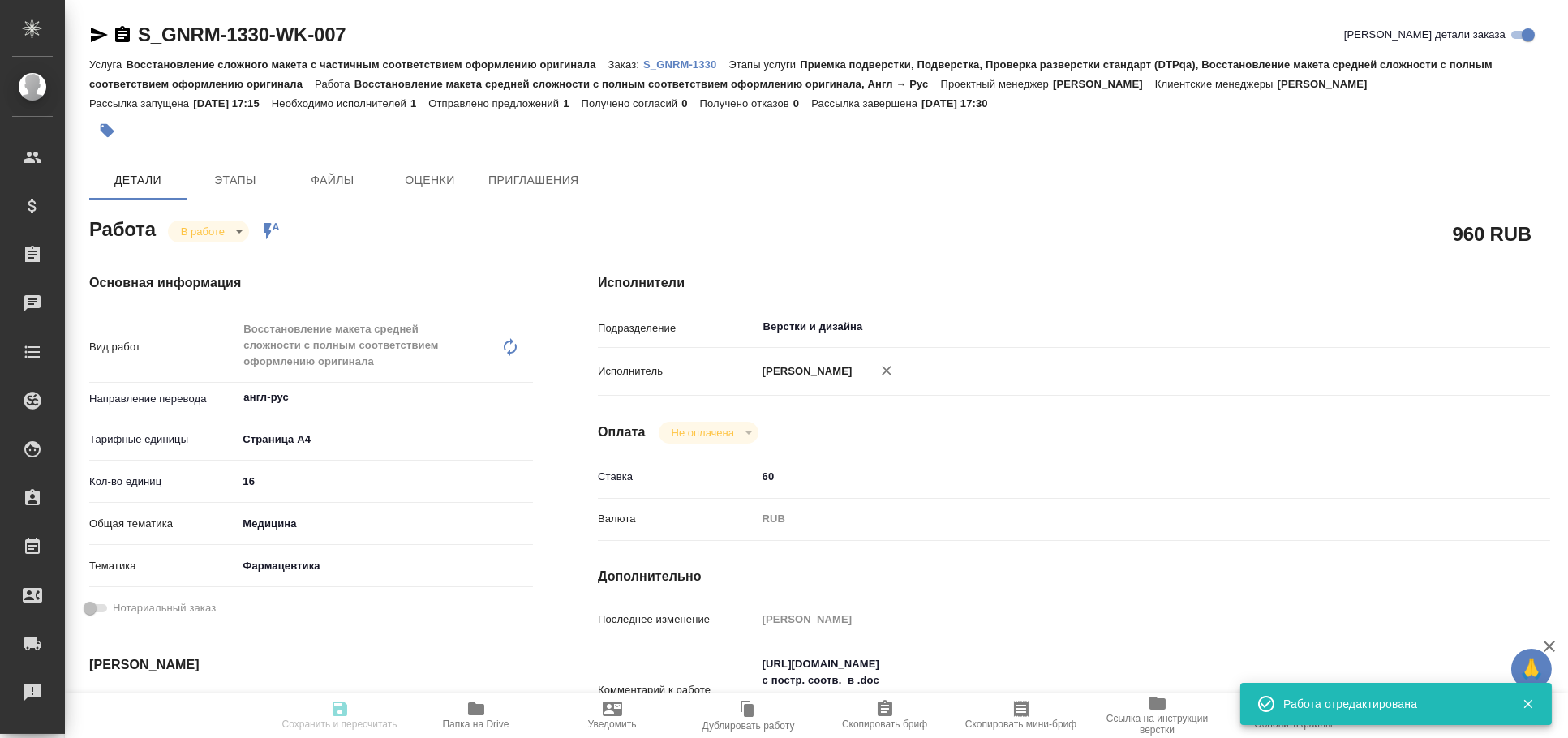
type textarea "x"
type input "S_GNRM-1330"
type input "Восстановление сложного макета с частичным соответствием оформлению оригинала"
type input "Приемка подверстки, Подверстка, Проверка разверстки стандарт (DTPqa), Восстанов…"
type input "Кабаргина Анна"
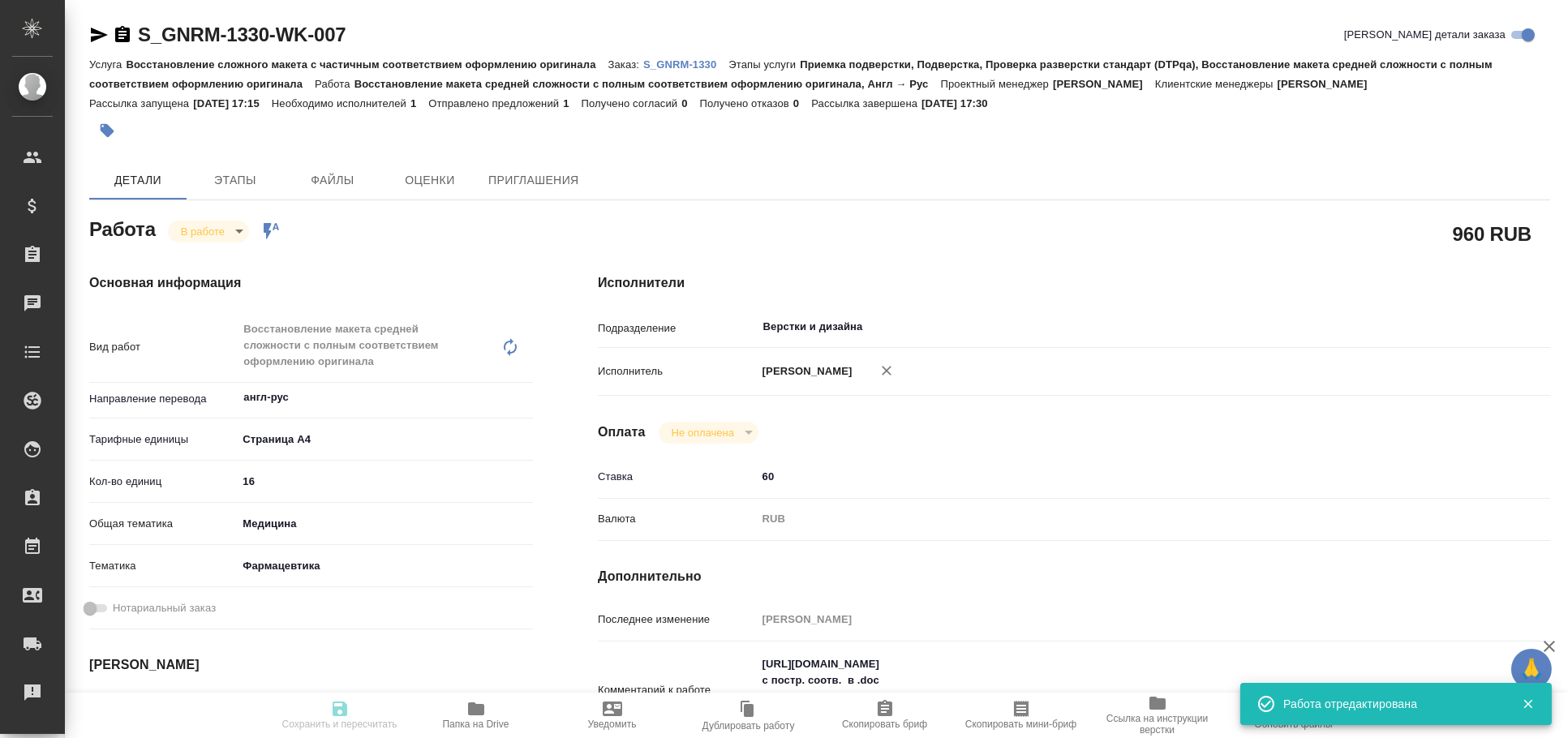
type input "[PERSON_NAME]"
type input "/Clients/Generium/Orders/S_GNRM-1330"
type textarea "x"
type textarea "принять документы (11) во вложении в перевод на русский язык."
type textarea "x"
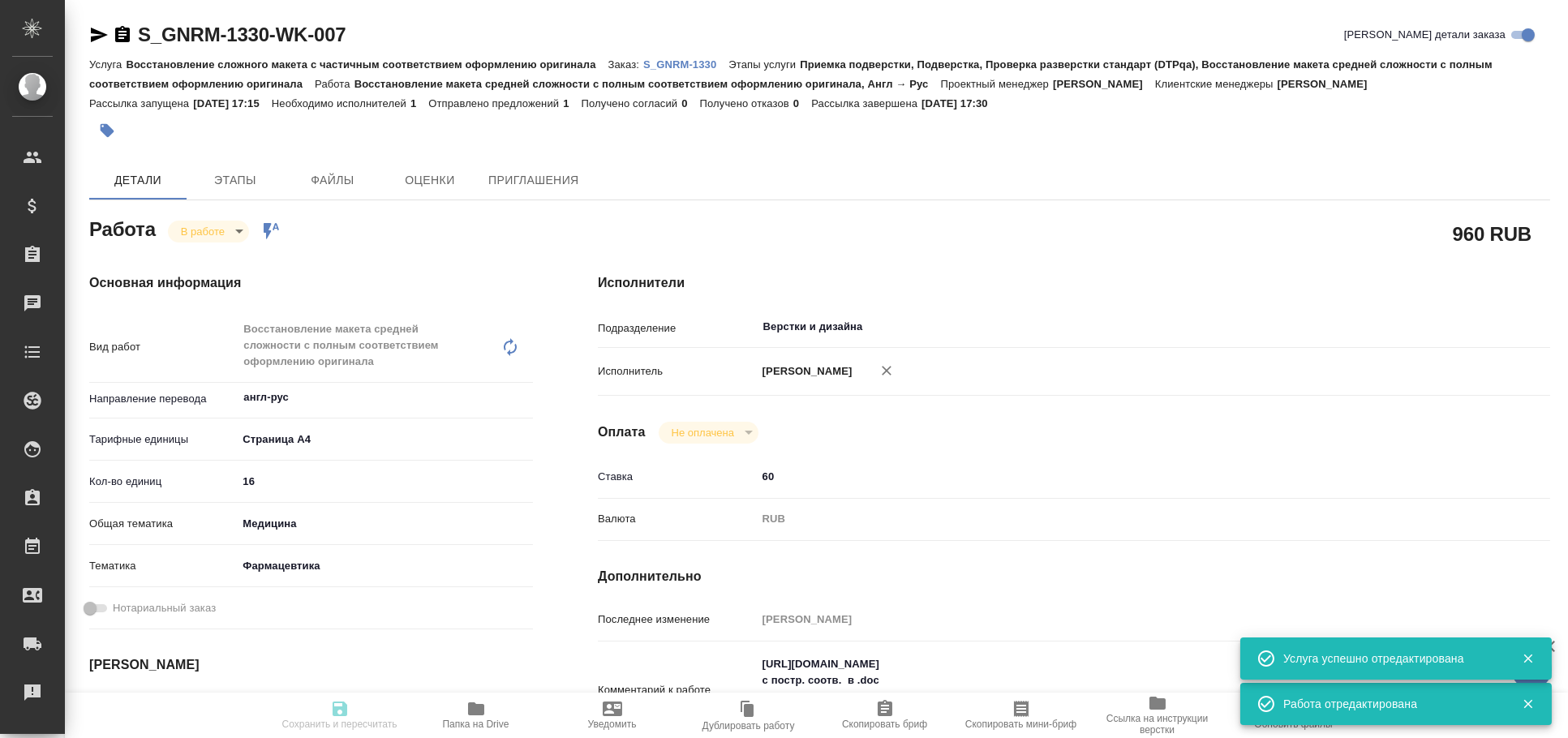
type textarea "x"
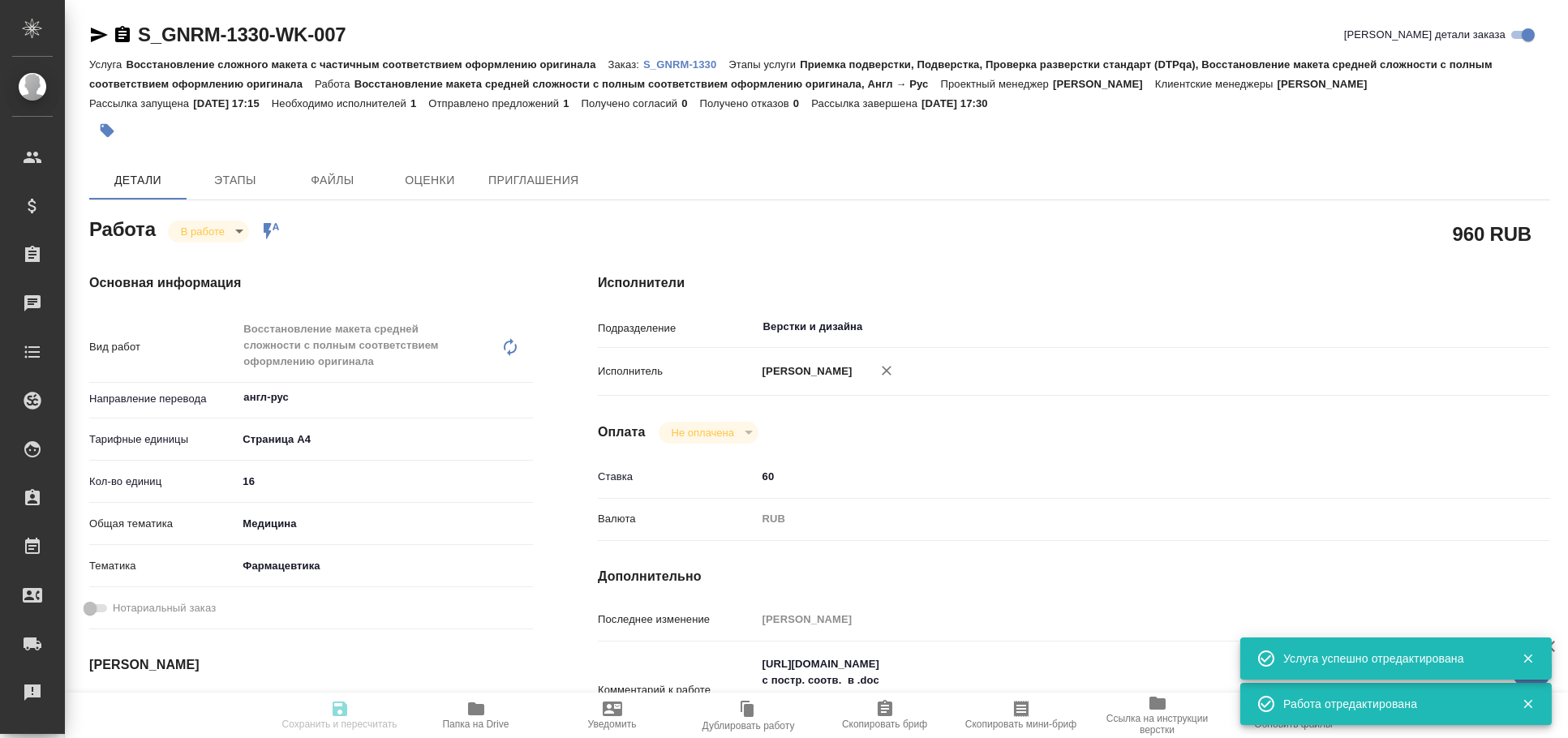
type input "inProgress"
type textarea "Восстановление макета средней сложности с полным соответствием оформлению ориги…"
type textarea "x"
type input "англ-рус"
type input "5f036ec4e16dec2d6b59c8ff"
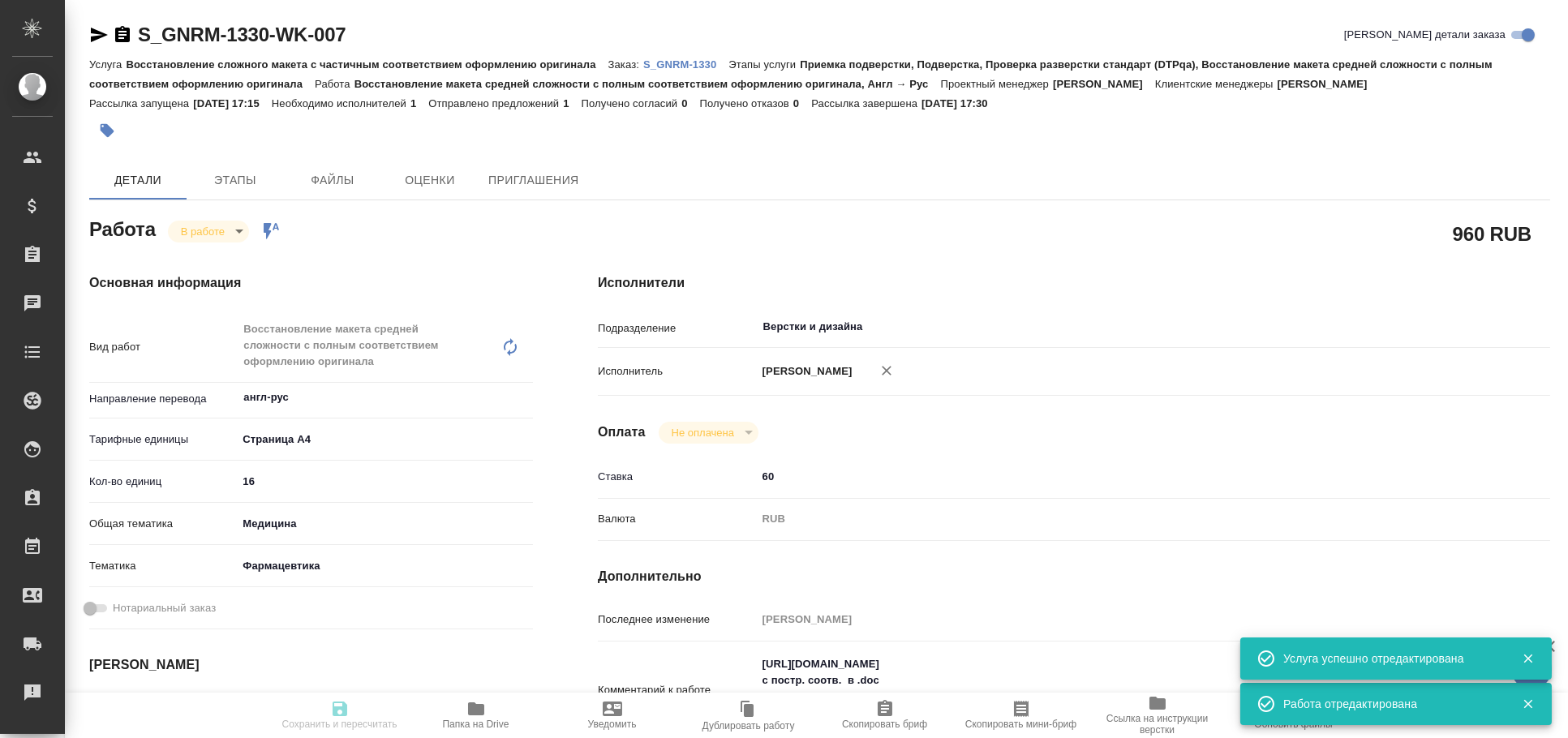
type input "16"
type input "med"
type input "6149832f2b7be24903fd7a82"
type input "12.08.2025 16:30"
type input "12.08.2025 17:30"
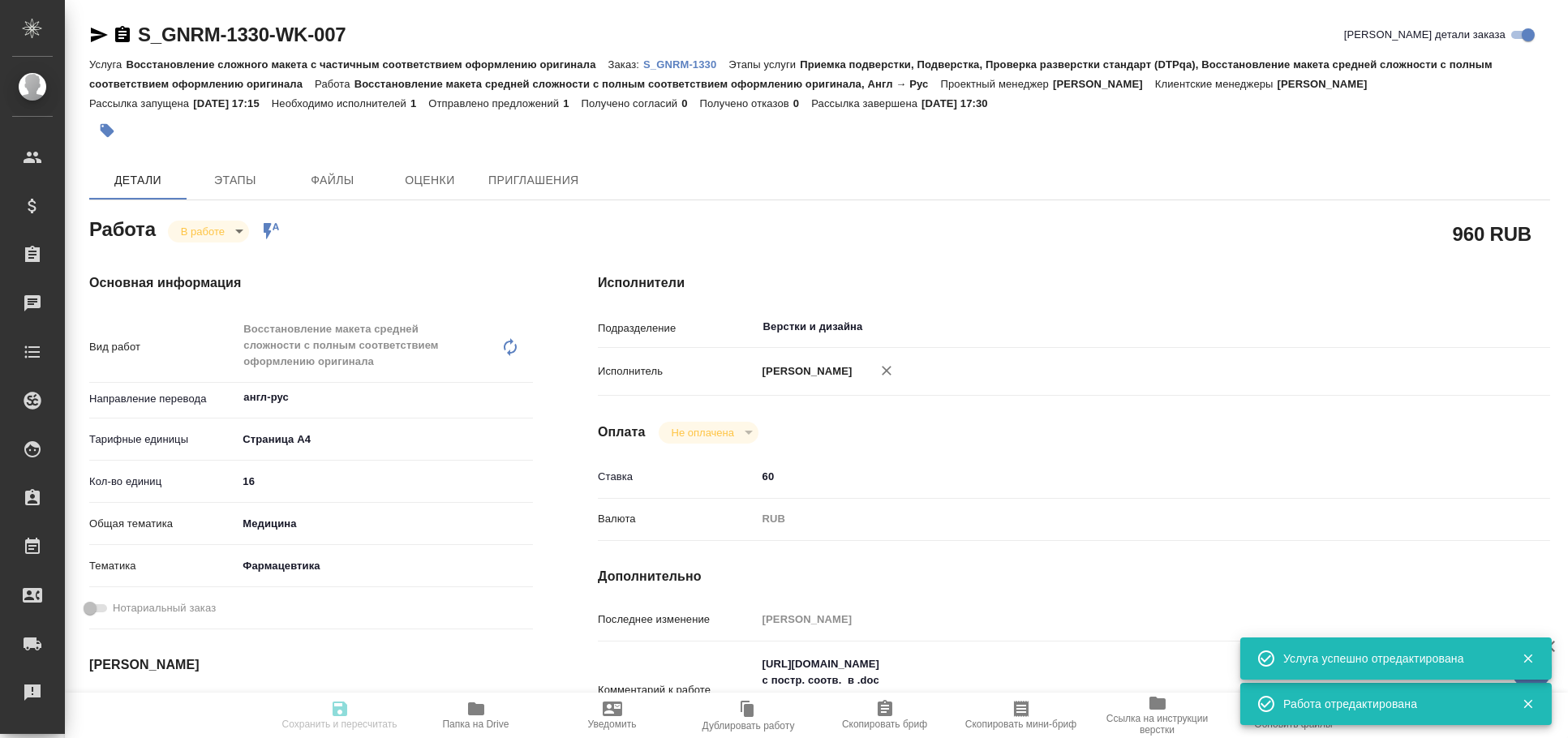
type input "13.08.2025 12:00"
type input "14.08.2025 14:00"
type input "Верстки и дизайна"
type input "notPayed"
type input "60"
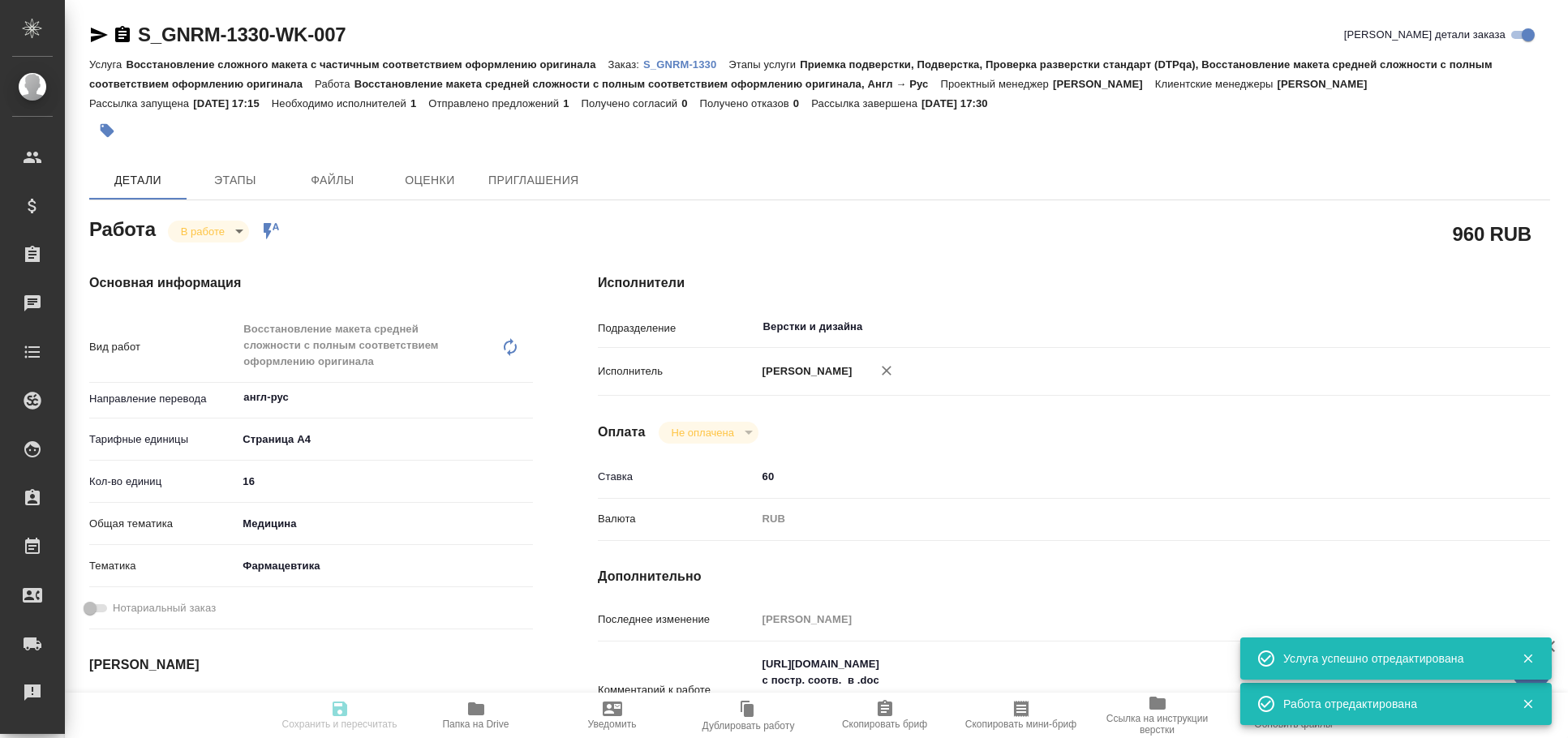
type input "RUB"
type input "[PERSON_NAME]"
type textarea "https://drive.awatera.com/s/qyXEzyHx4x96KQM с постр. соотв. в .doc по ТЗ Генери…"
type textarea "x"
type textarea "/Clients/Generium/Orders/S_GNRM-1330/DTP/S_GNRM-1330-WK-007"
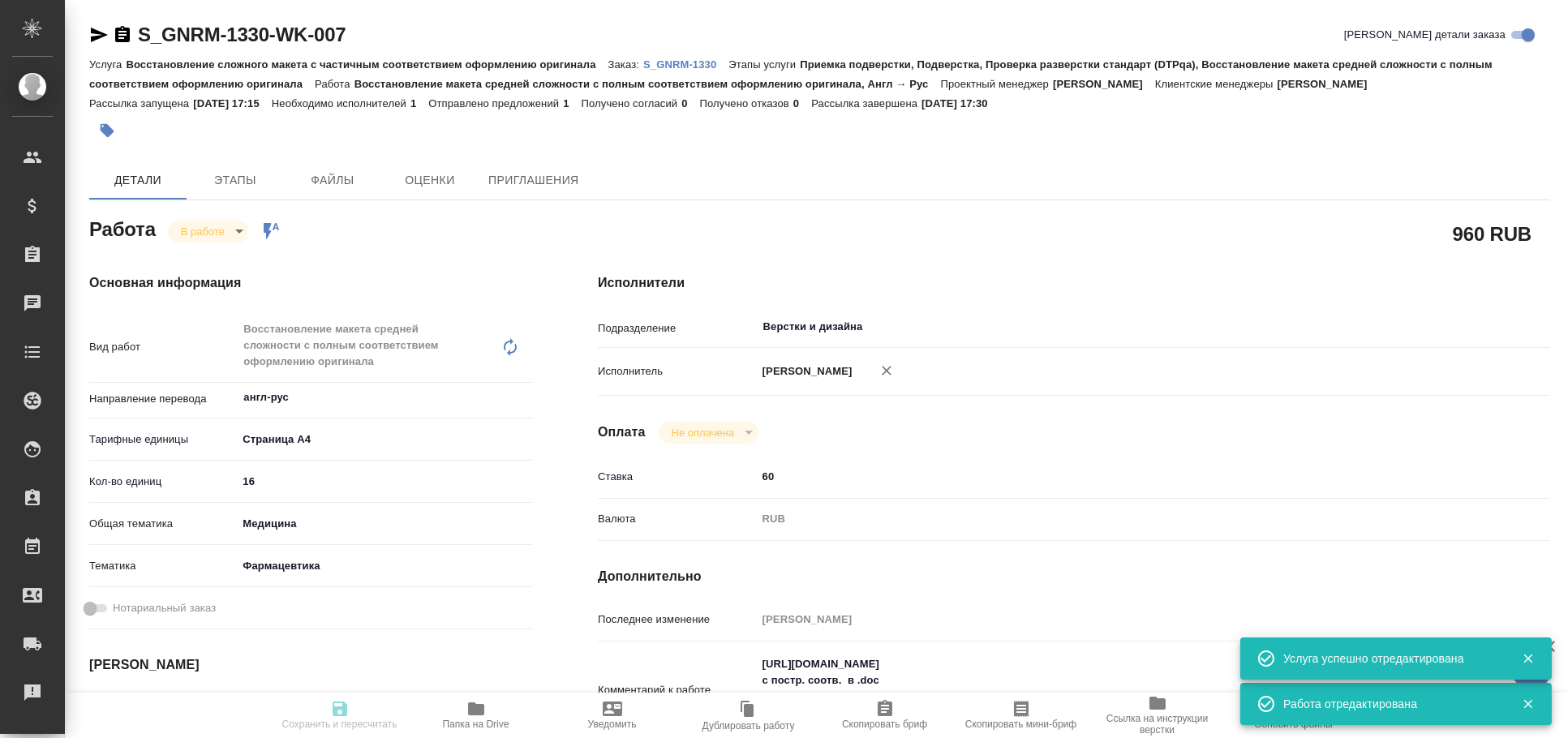
type textarea "x"
type input "S_GNRM-1330"
type input "Восстановление сложного макета с частичным соответствием оформлению оригинала"
type input "Приемка подверстки, Подверстка, Проверка разверстки стандарт (DTPqa), Восстанов…"
type input "Кабаргина Анна"
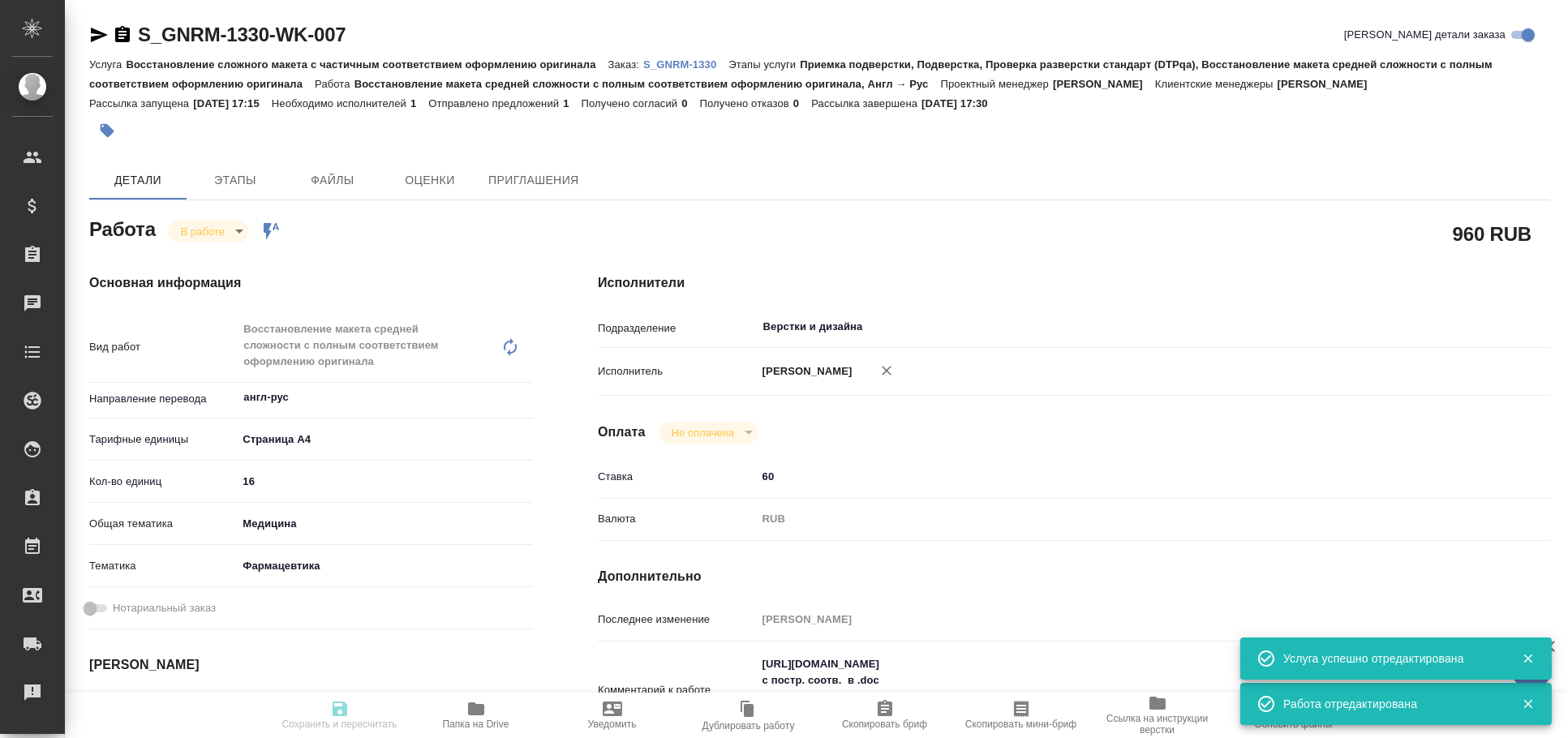
type input "[PERSON_NAME]"
type input "/Clients/Generium/Orders/S_GNRM-1330"
type textarea "x"
type textarea "принять документы (11) во вложении в перевод на русский язык."
type textarea "x"
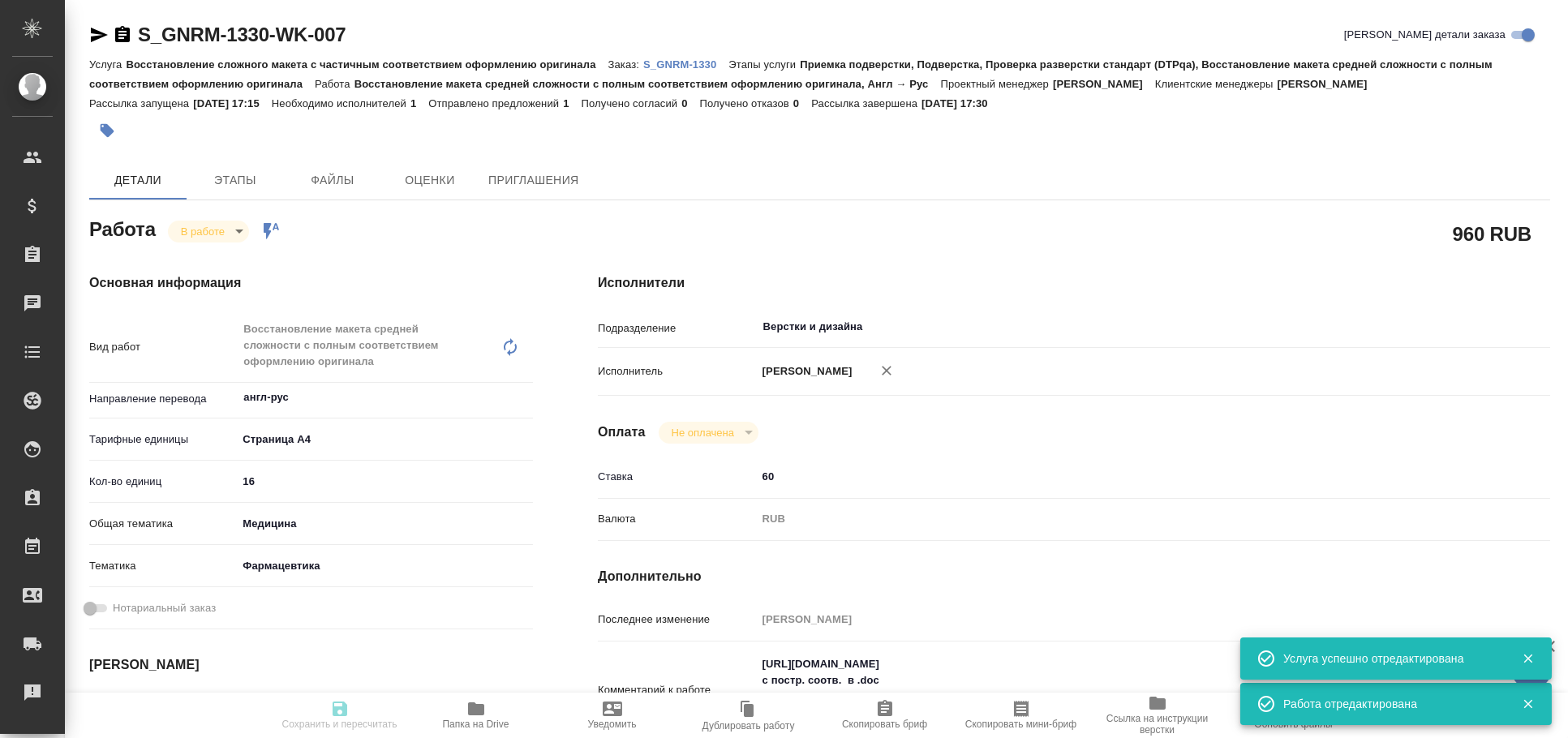
type textarea "x"
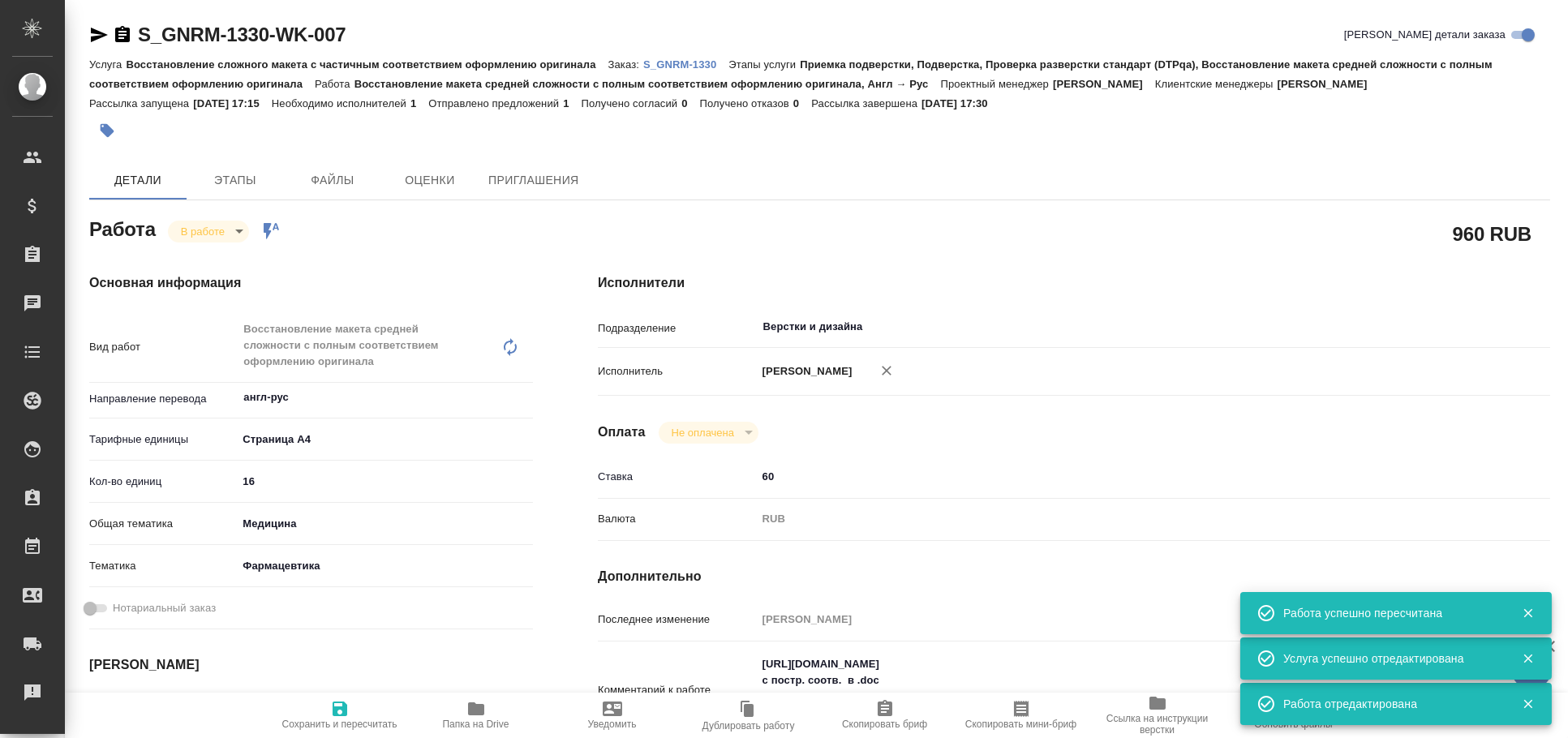
type textarea "x"
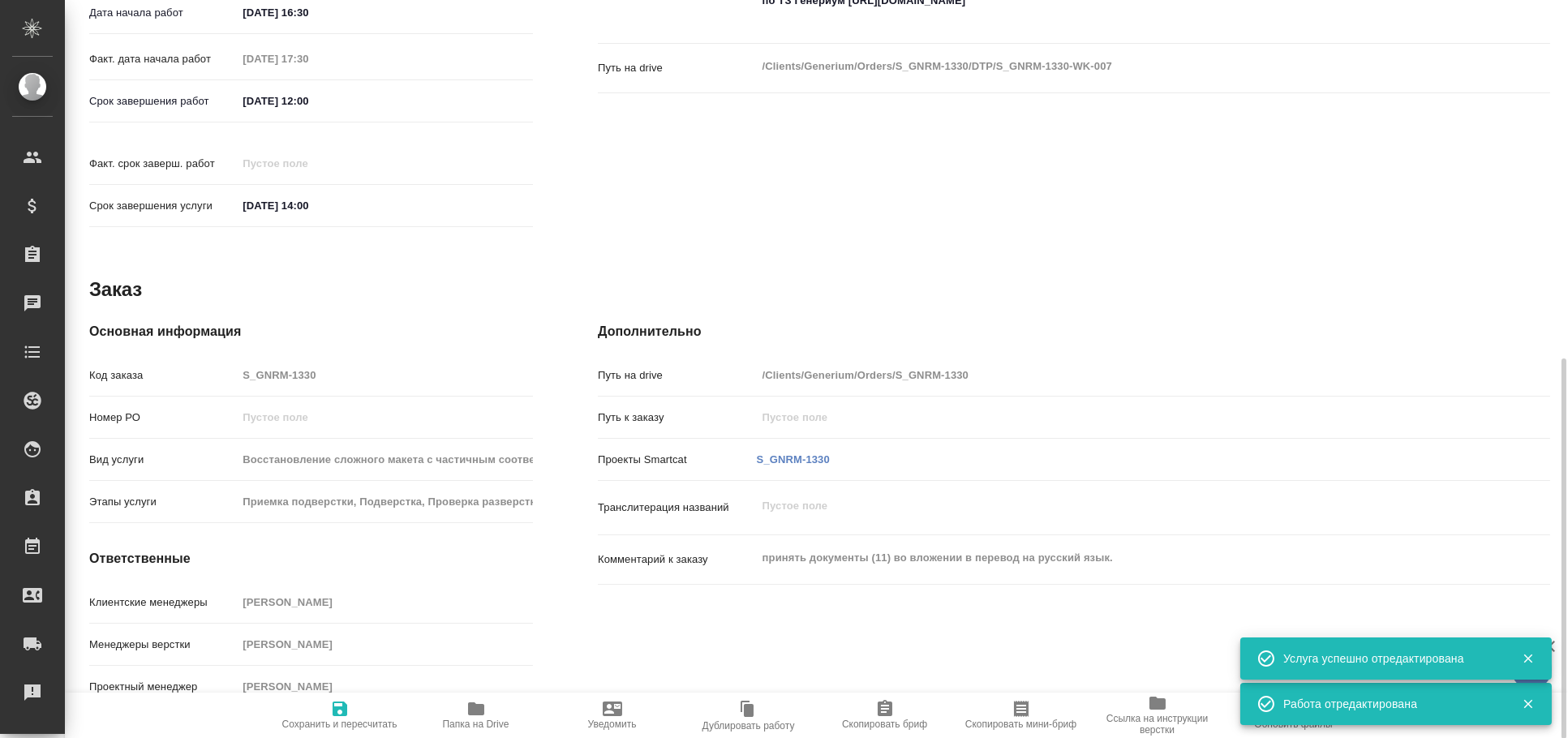
scroll to position [66, 0]
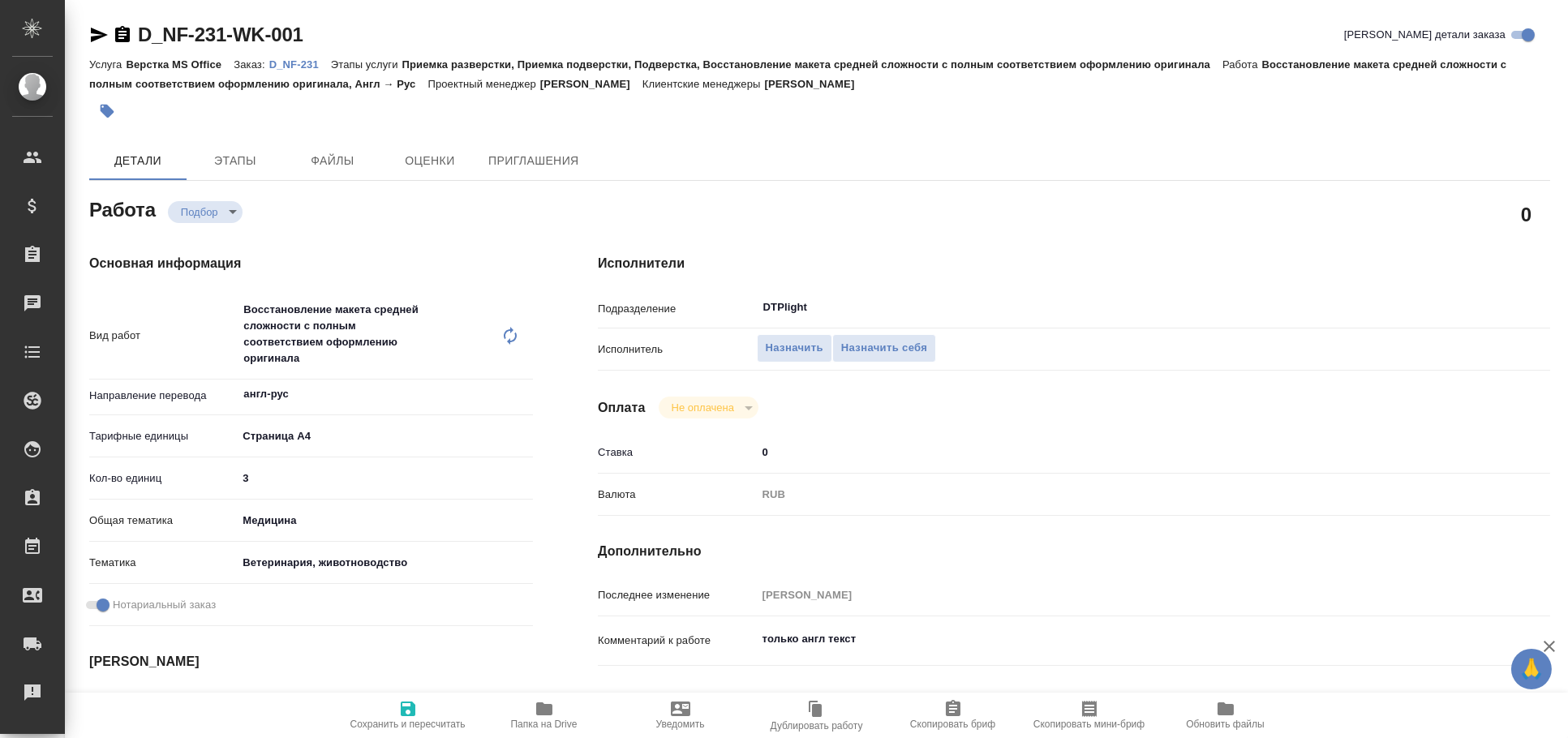
click at [99, 32] on icon "button" at bounding box center [99, 35] width 17 height 15
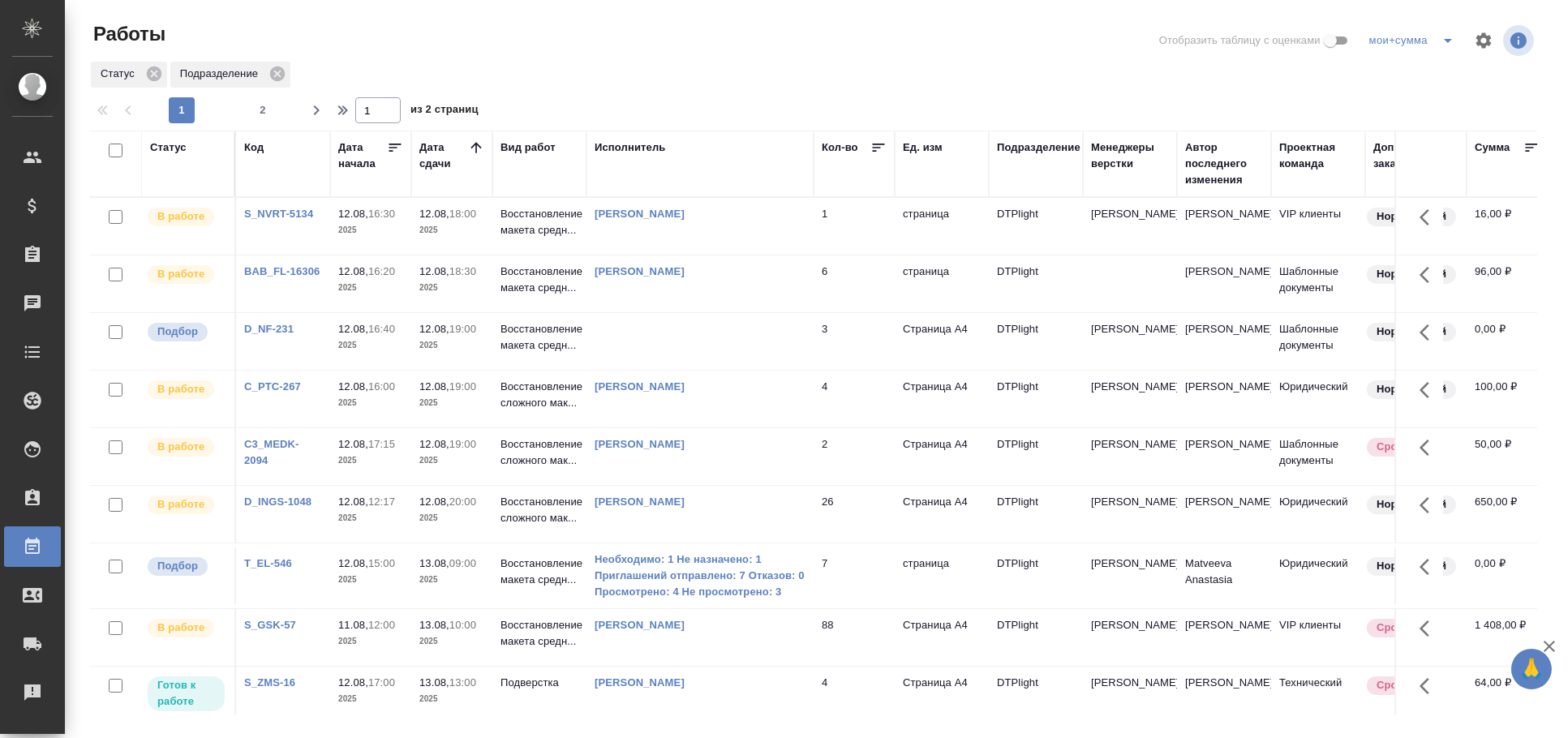
scroll to position [360, 0]
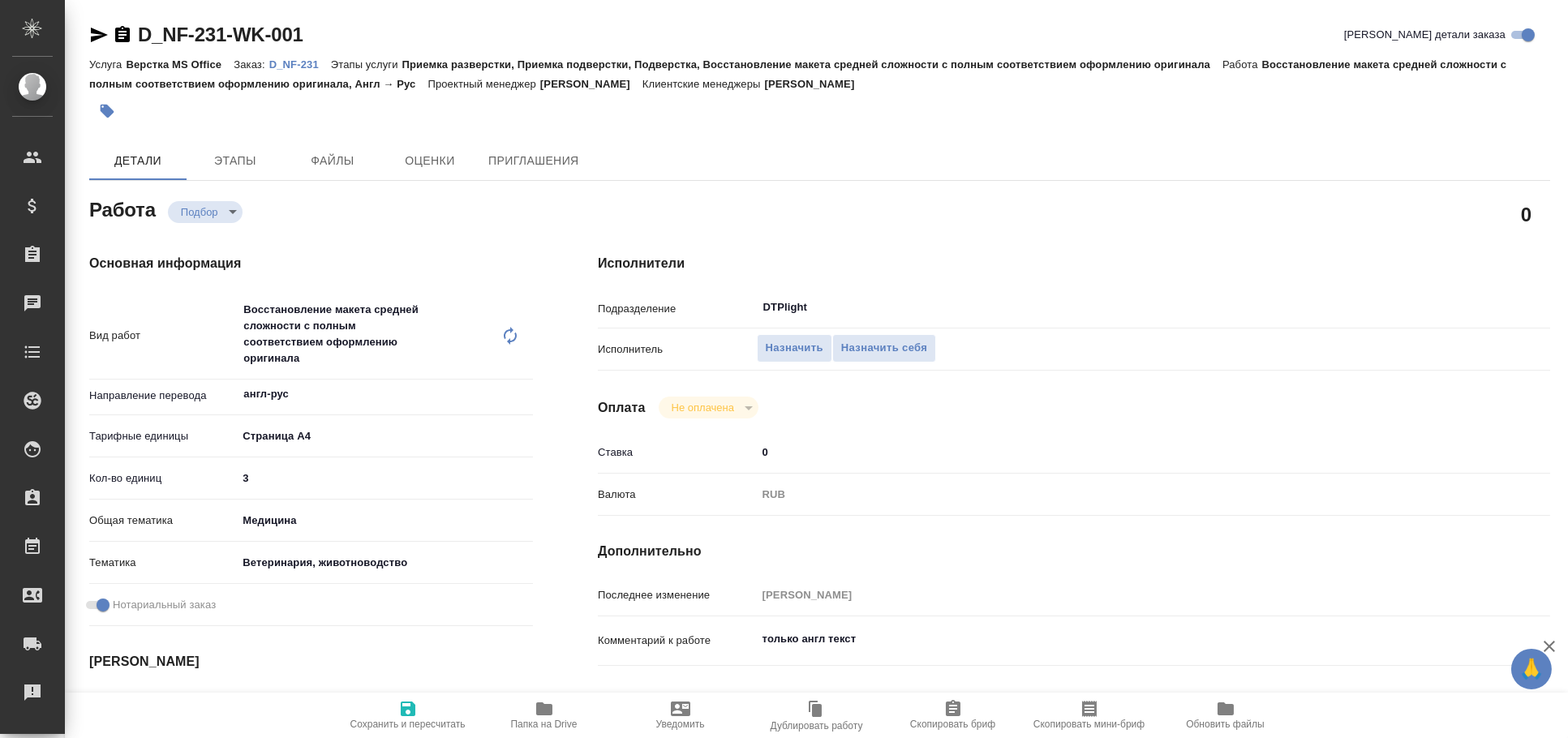
type textarea "x"
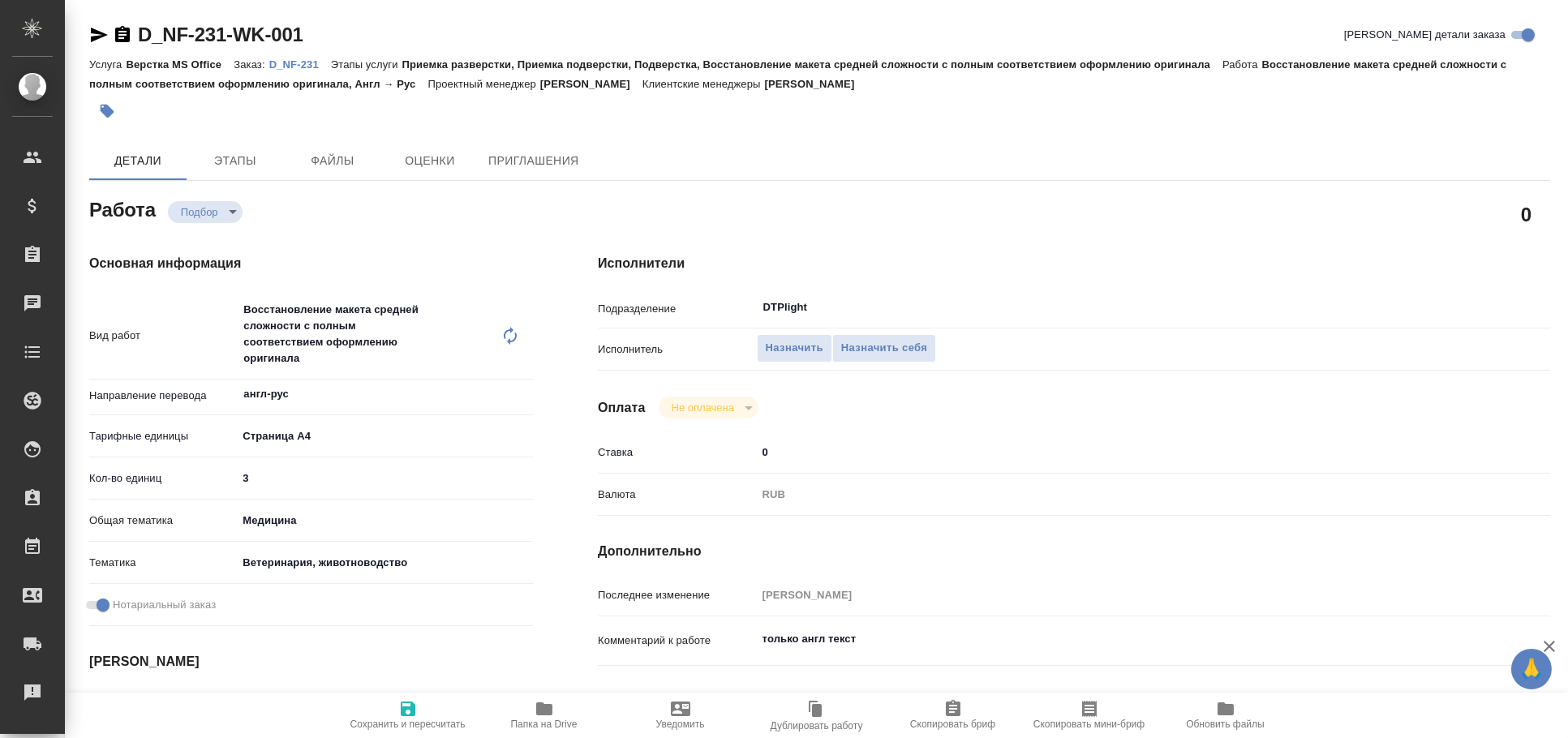
type textarea "x"
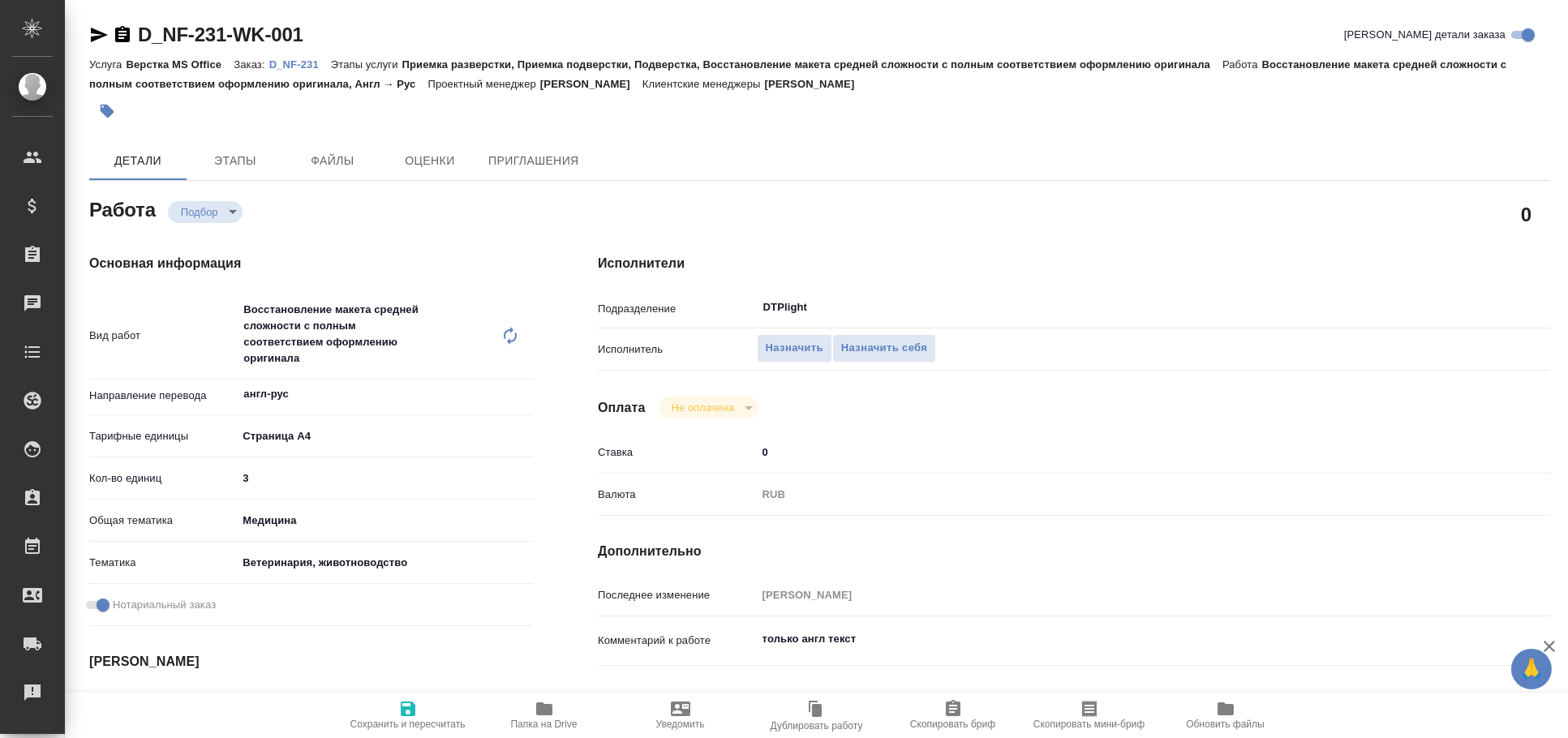
type textarea "x"
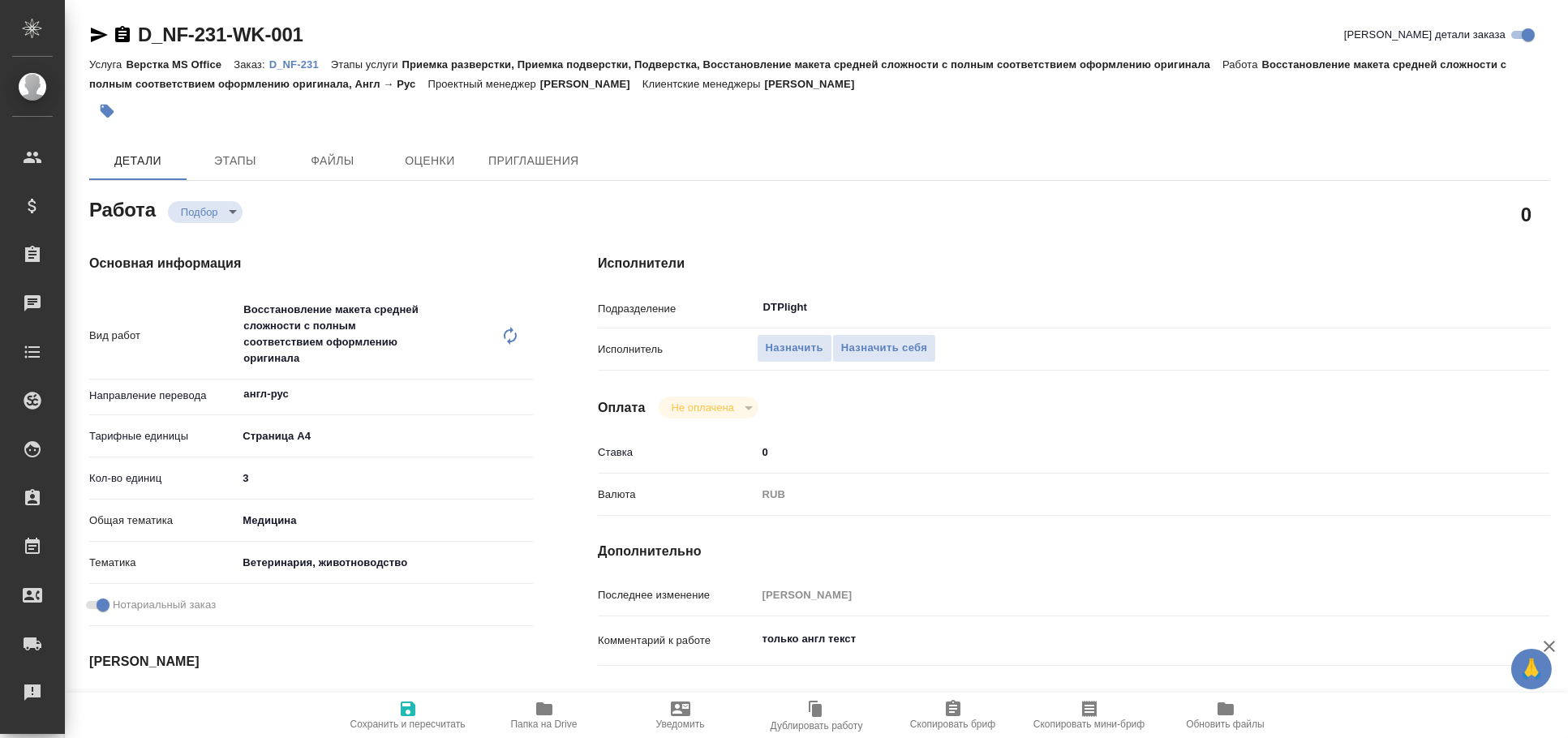
type textarea "x"
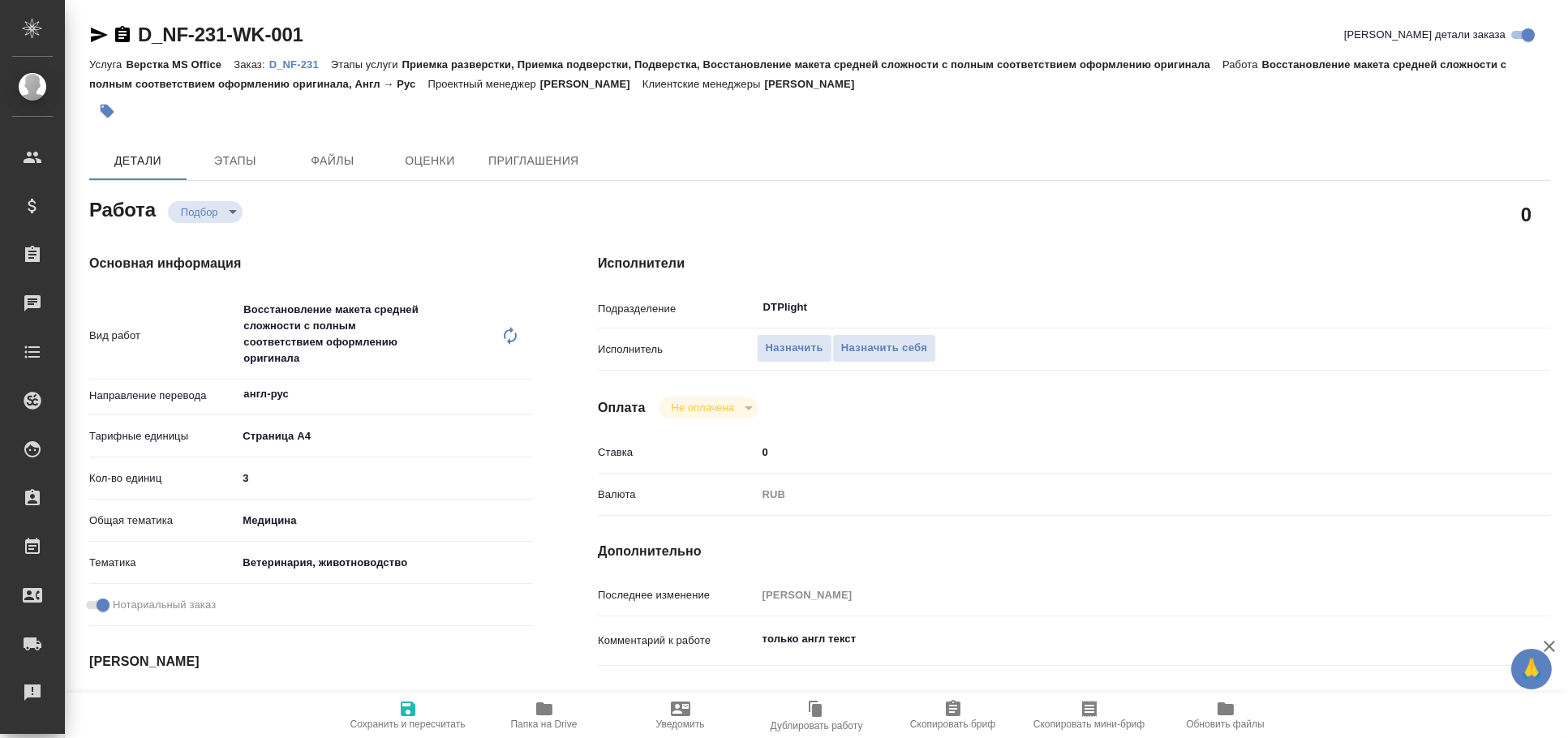
type textarea "x"
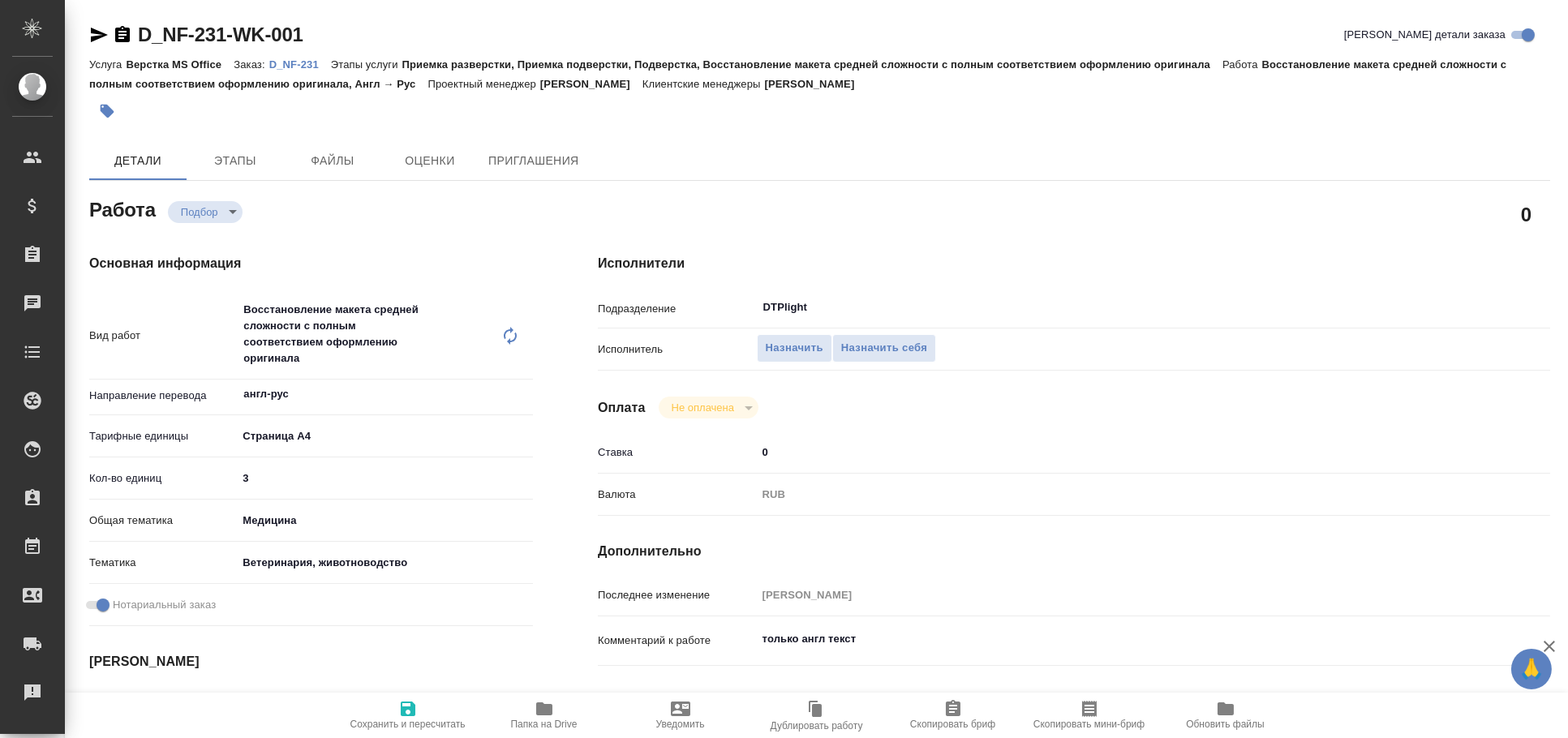
type textarea "x"
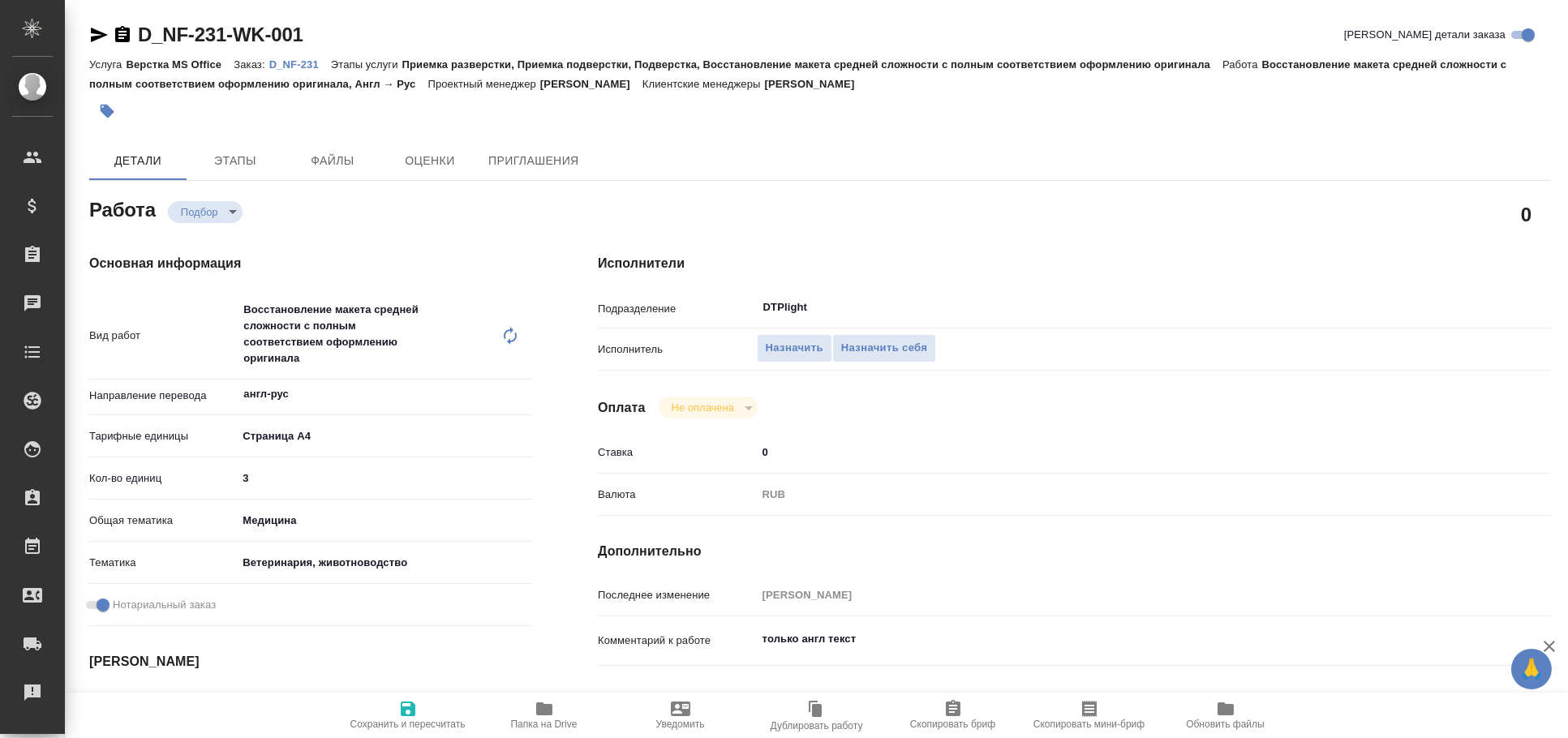
type textarea "x"
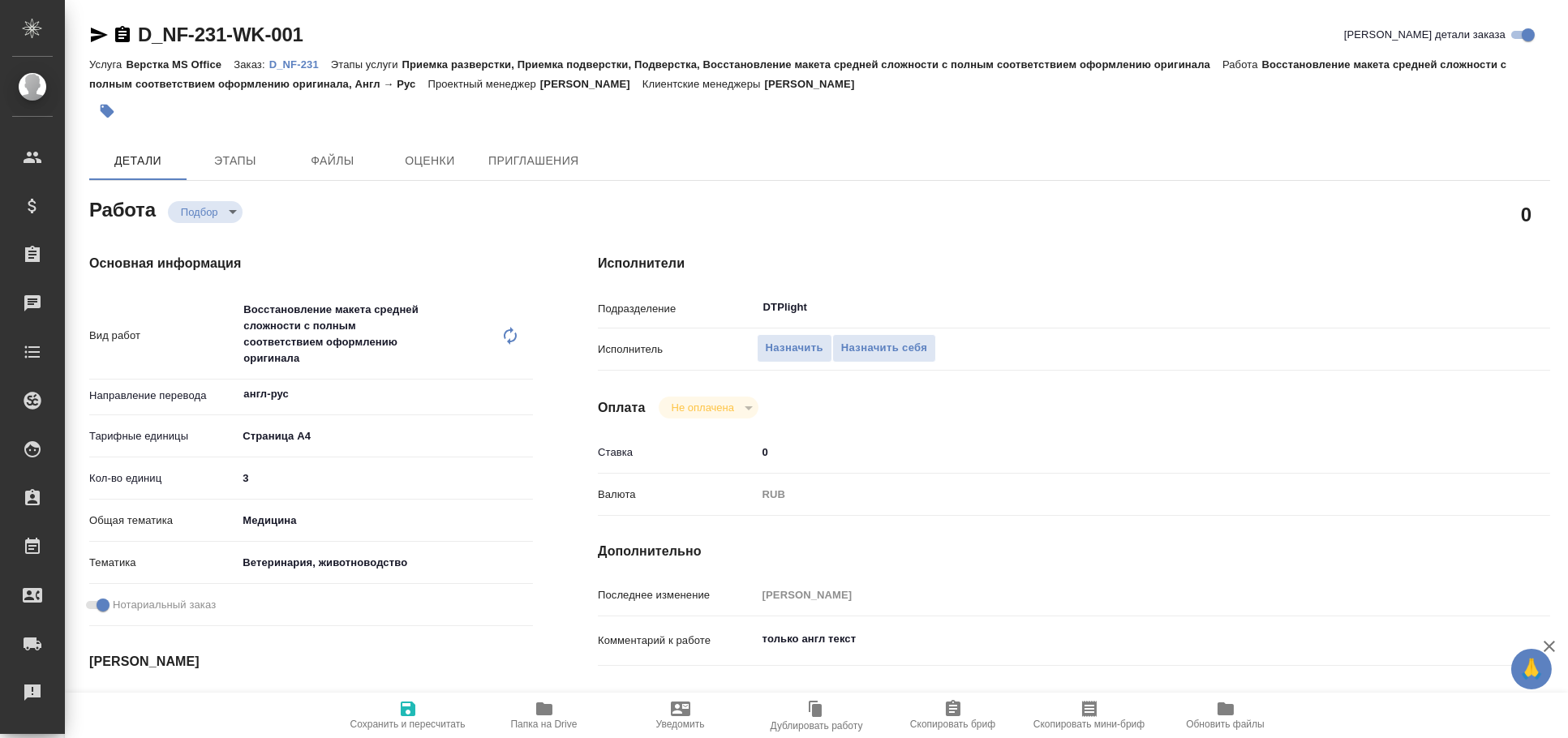
click at [98, 31] on icon "button" at bounding box center [99, 35] width 17 height 15
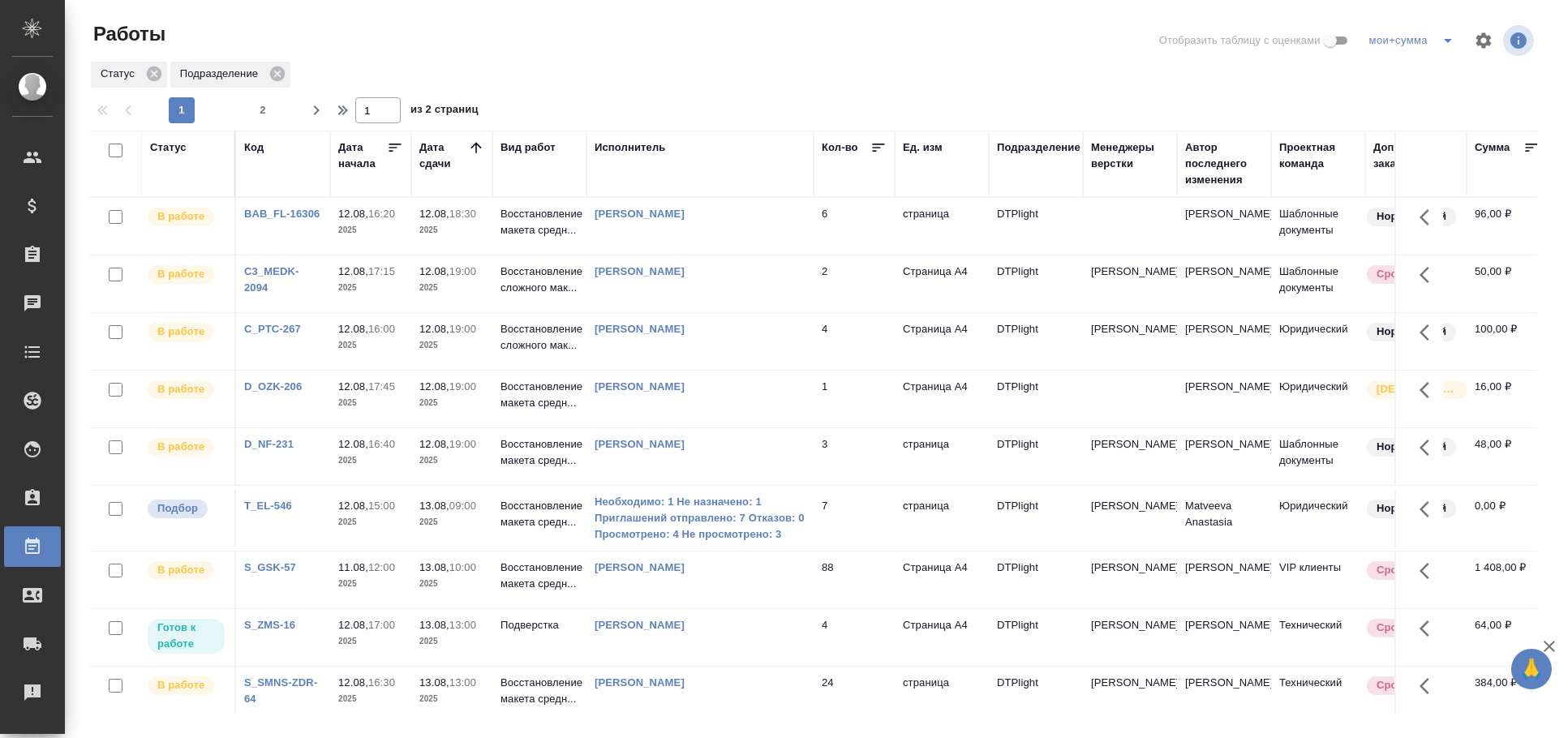
scroll to position [89, 0]
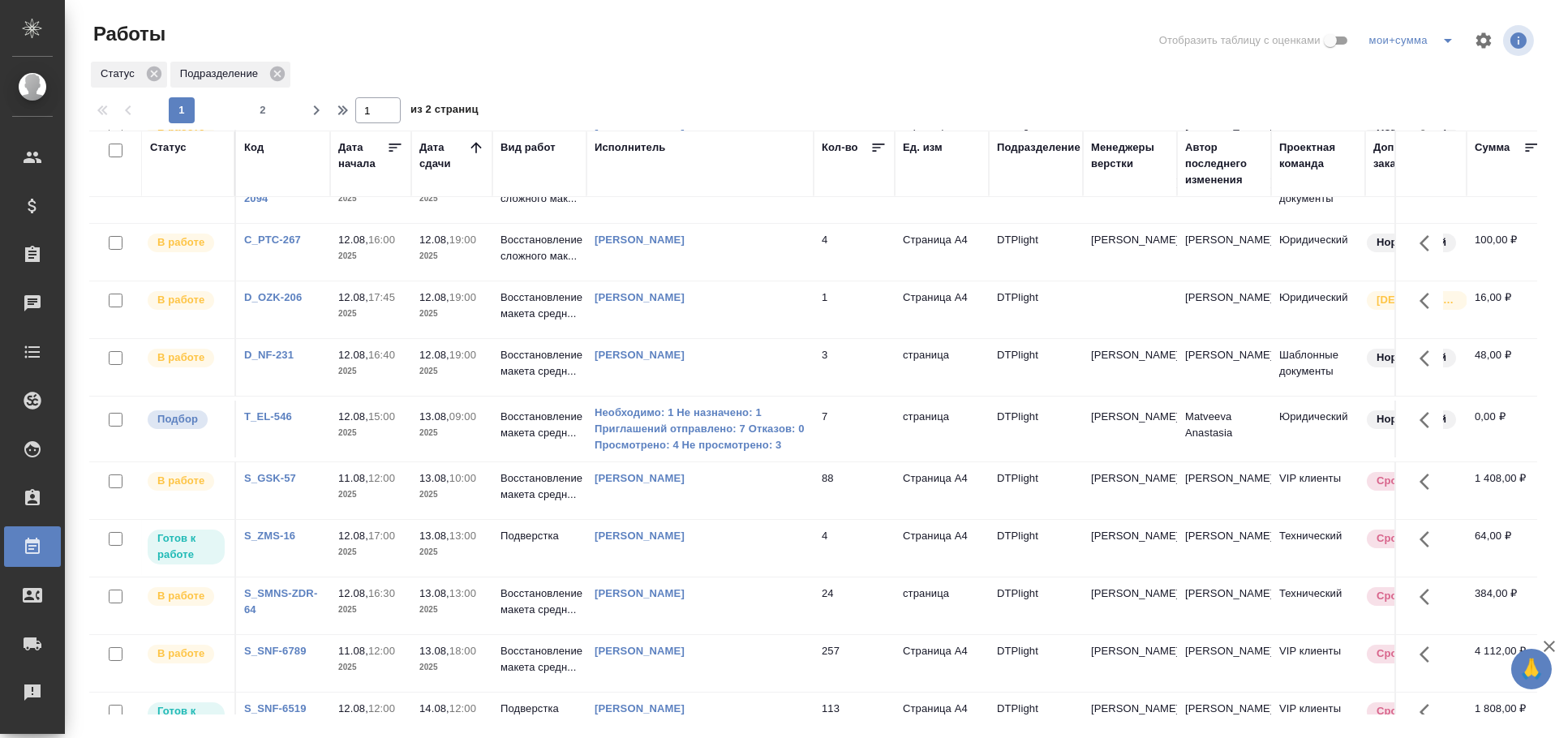
click at [873, 165] on td "7" at bounding box center [853, 136] width 81 height 57
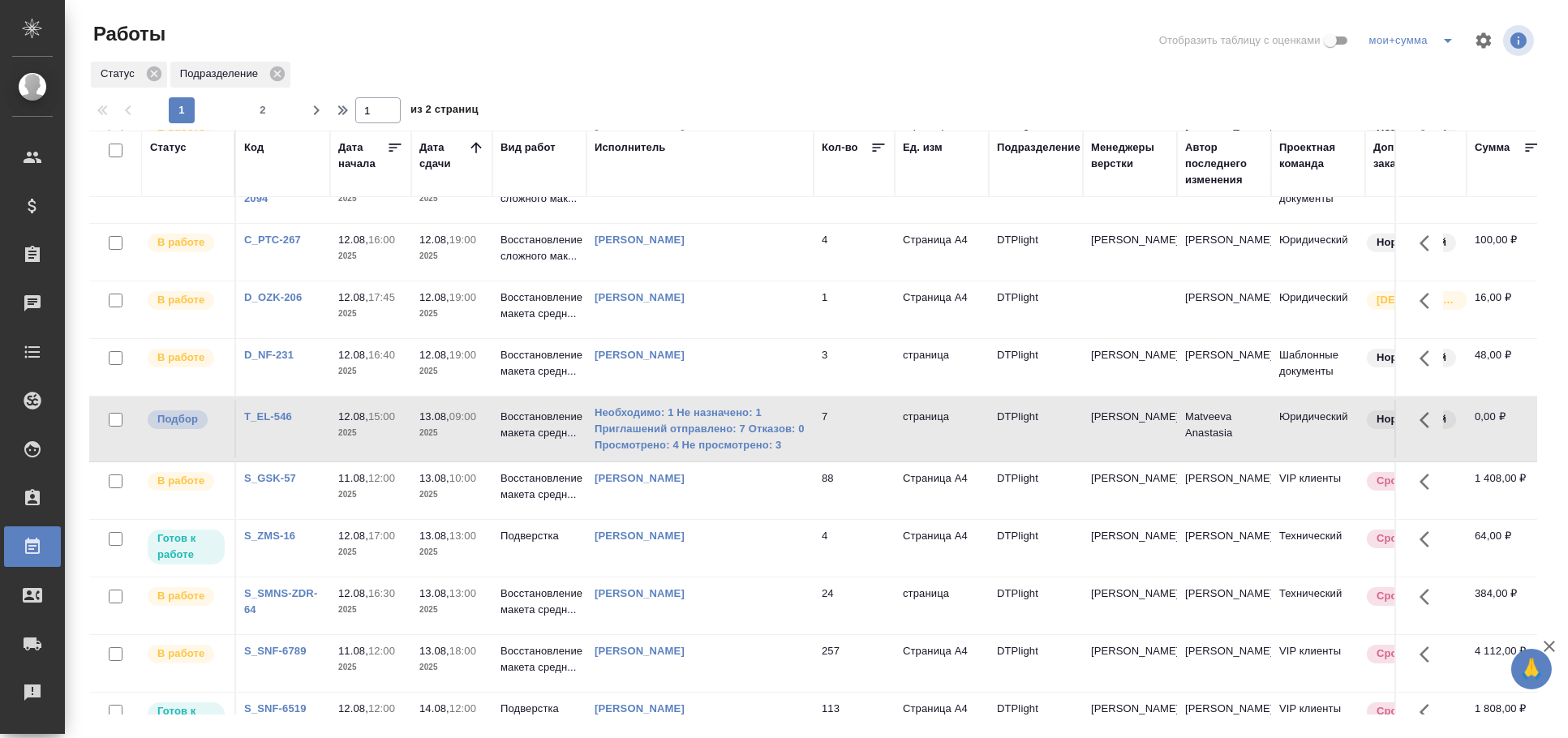
click at [873, 165] on td "7" at bounding box center [853, 136] width 81 height 57
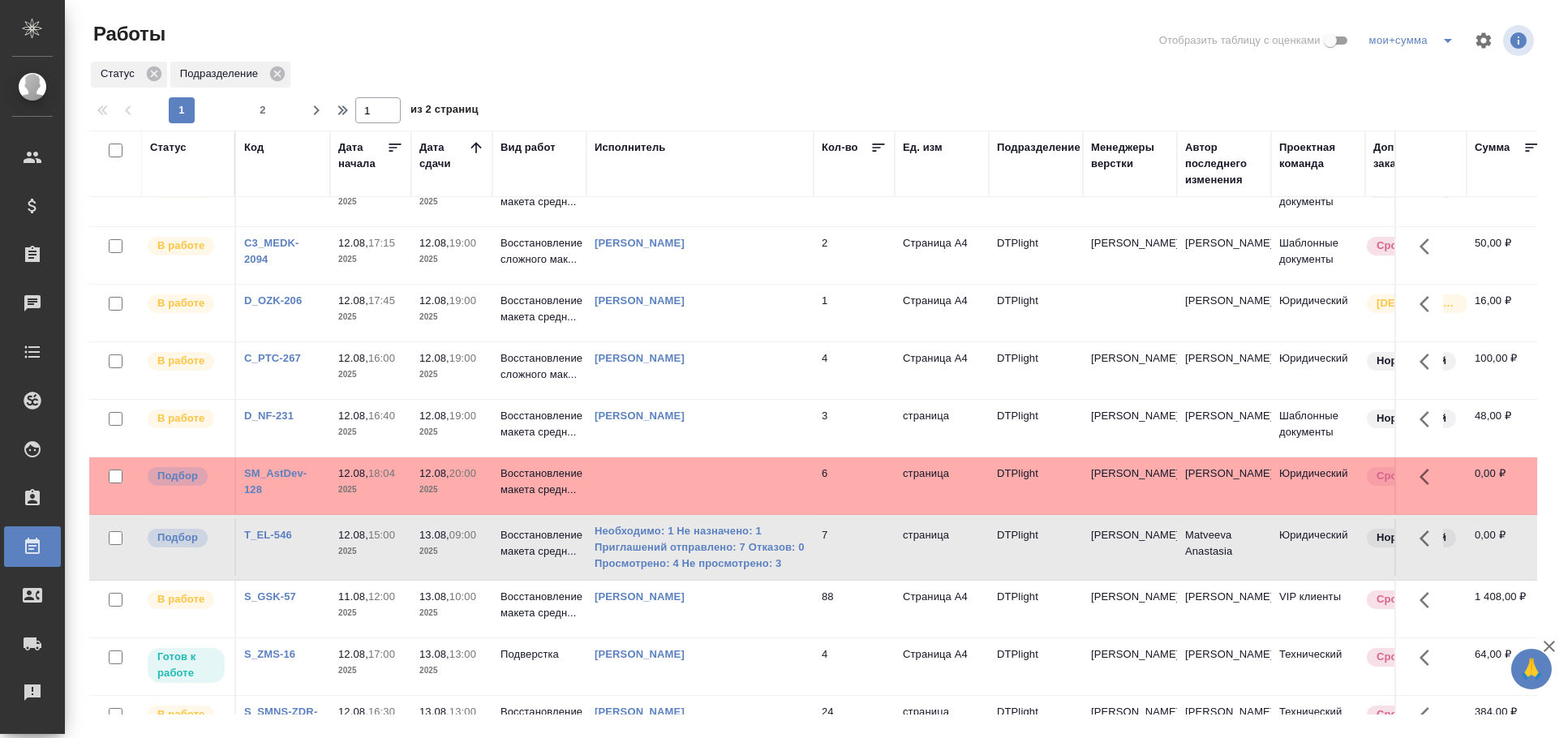
scroll to position [0, 0]
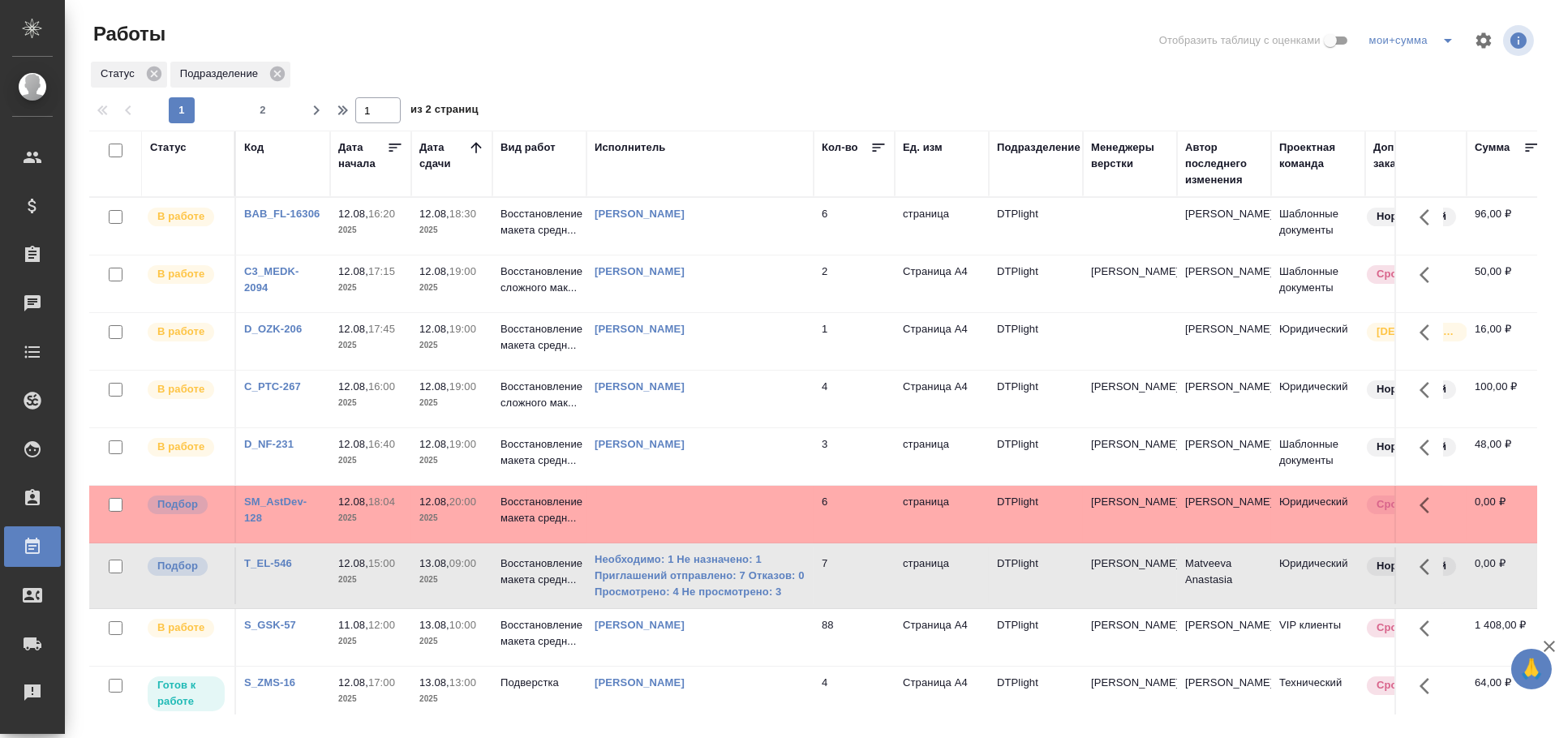
click at [624, 254] on td at bounding box center [700, 226] width 227 height 57
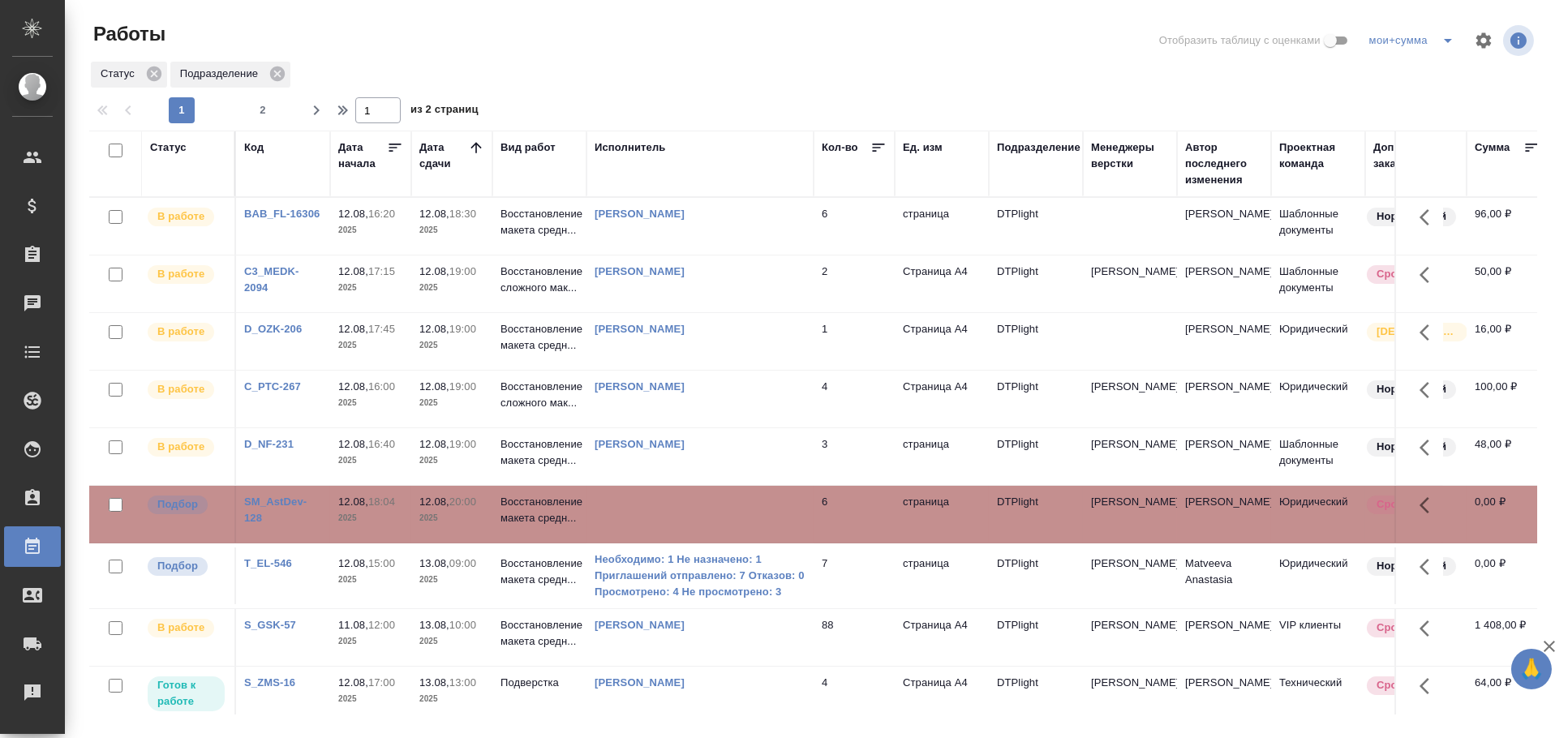
click at [624, 254] on td at bounding box center [700, 226] width 227 height 57
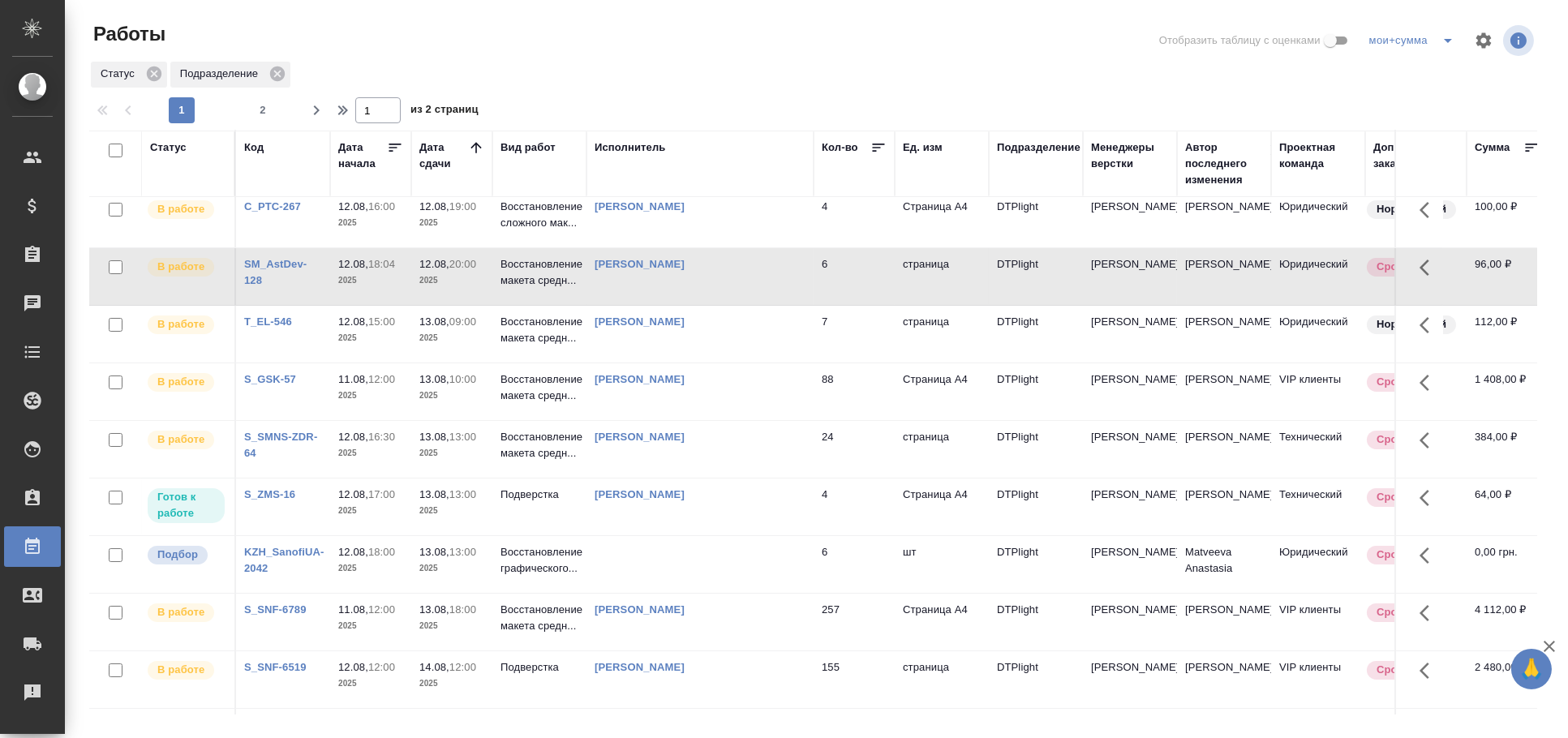
scroll to position [204, 0]
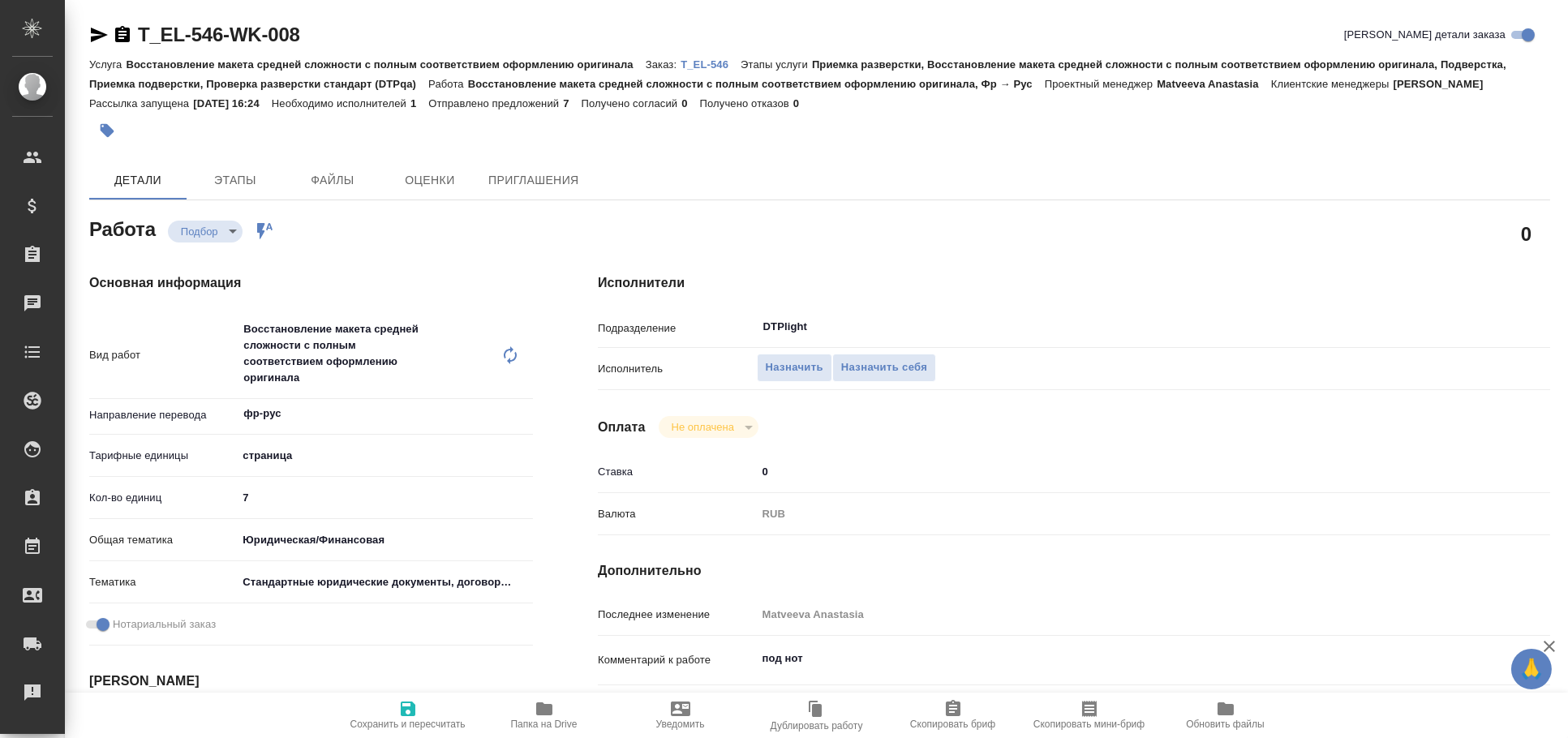
type textarea "x"
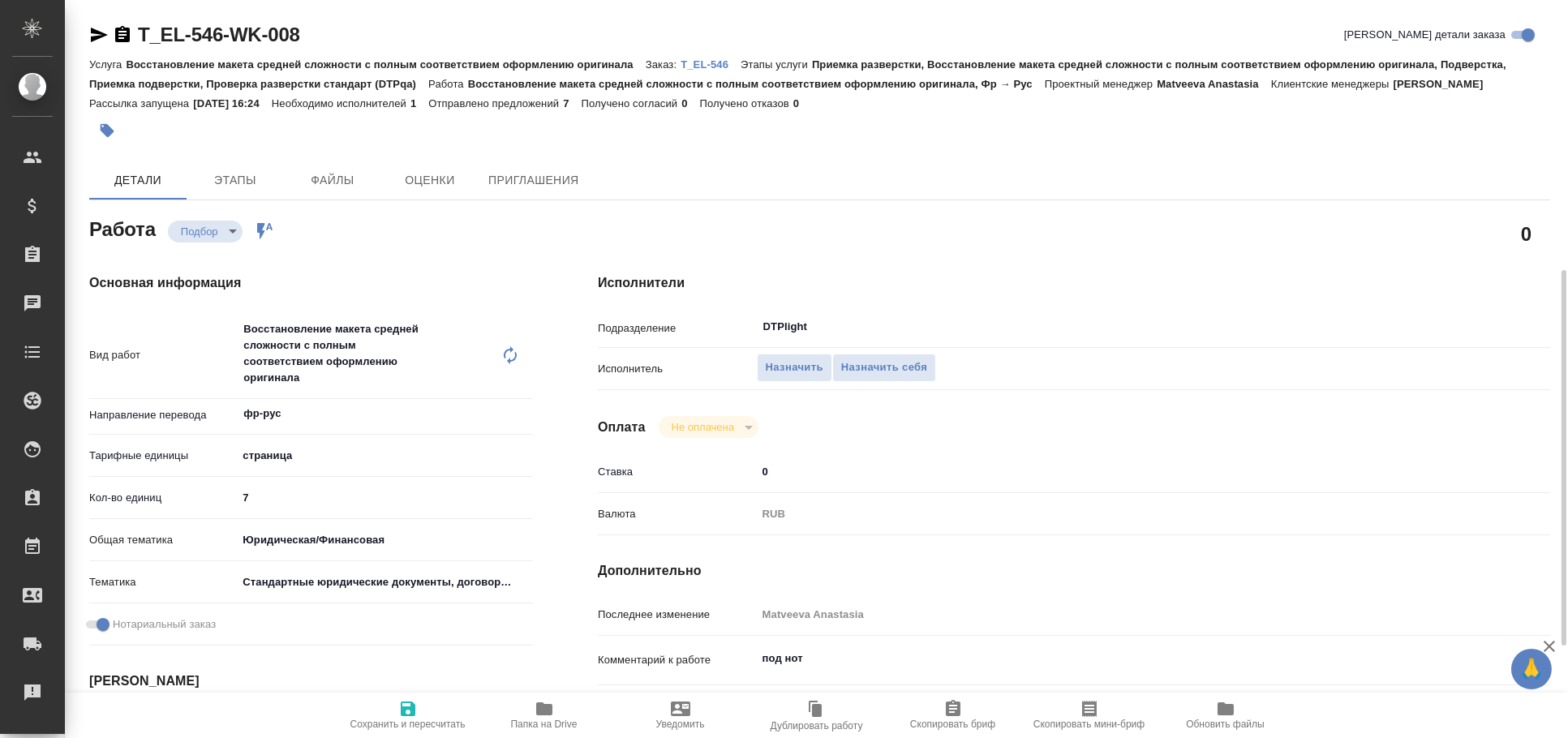
scroll to position [179, 0]
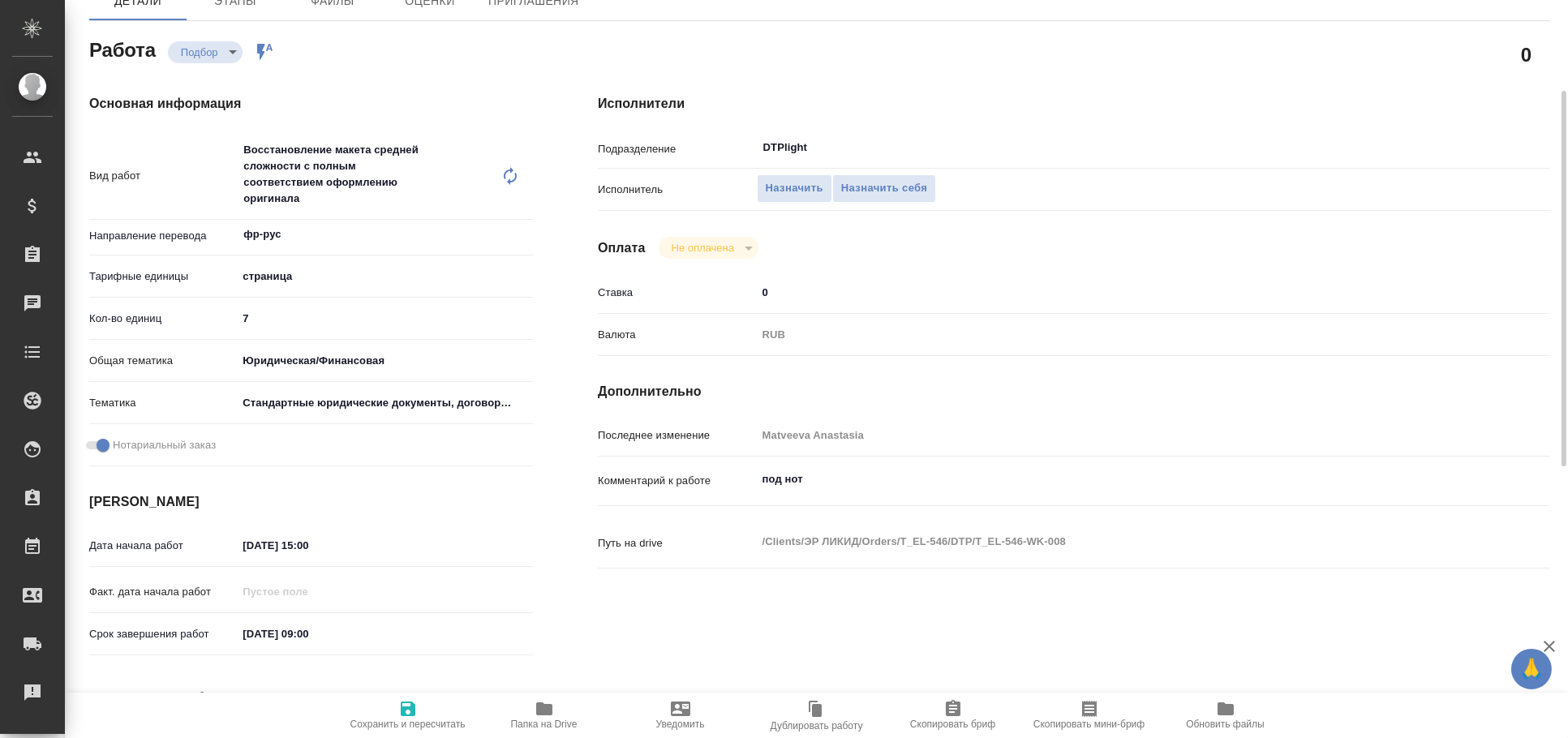
type textarea "x"
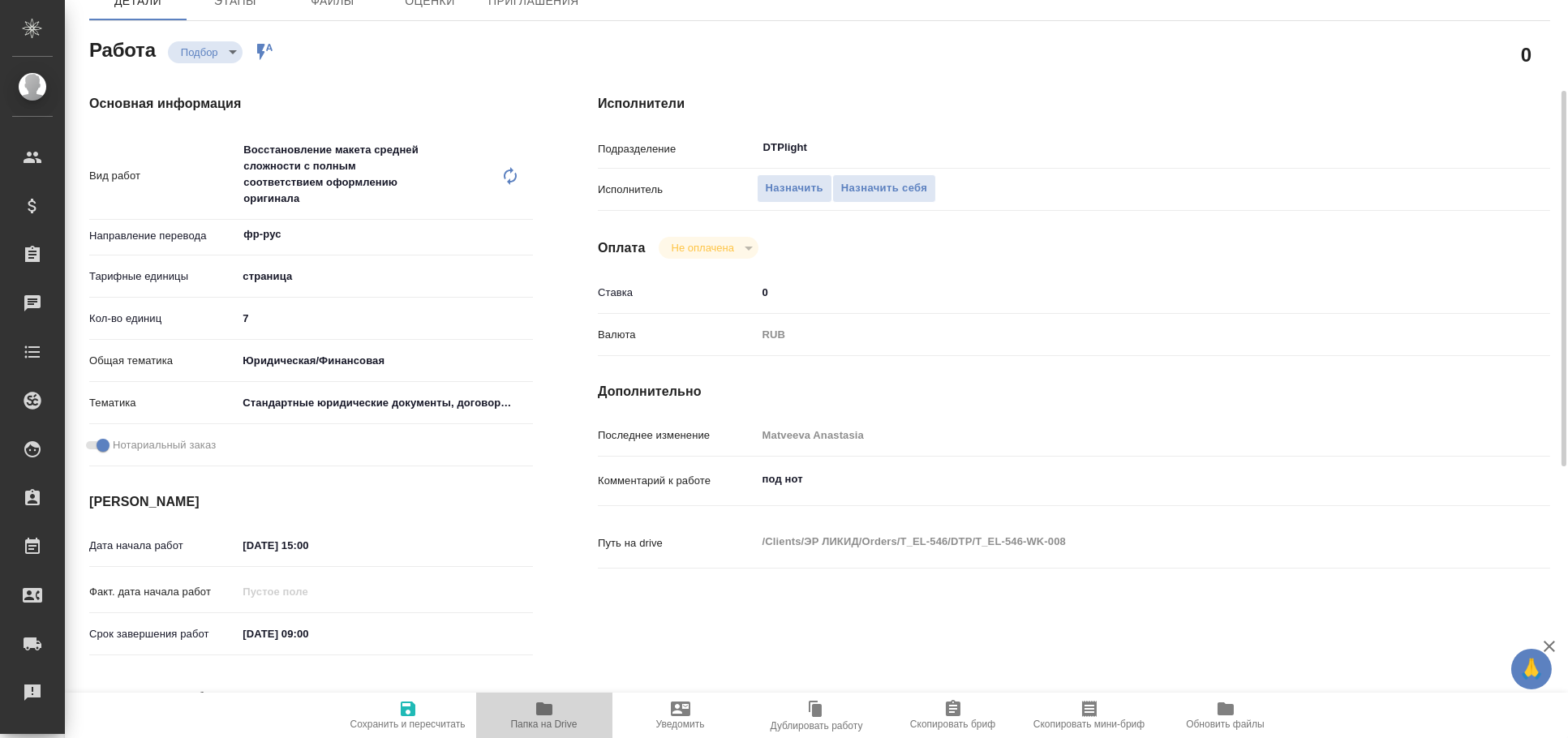
click at [564, 699] on span "Папка на Drive" at bounding box center [544, 714] width 117 height 31
type textarea "x"
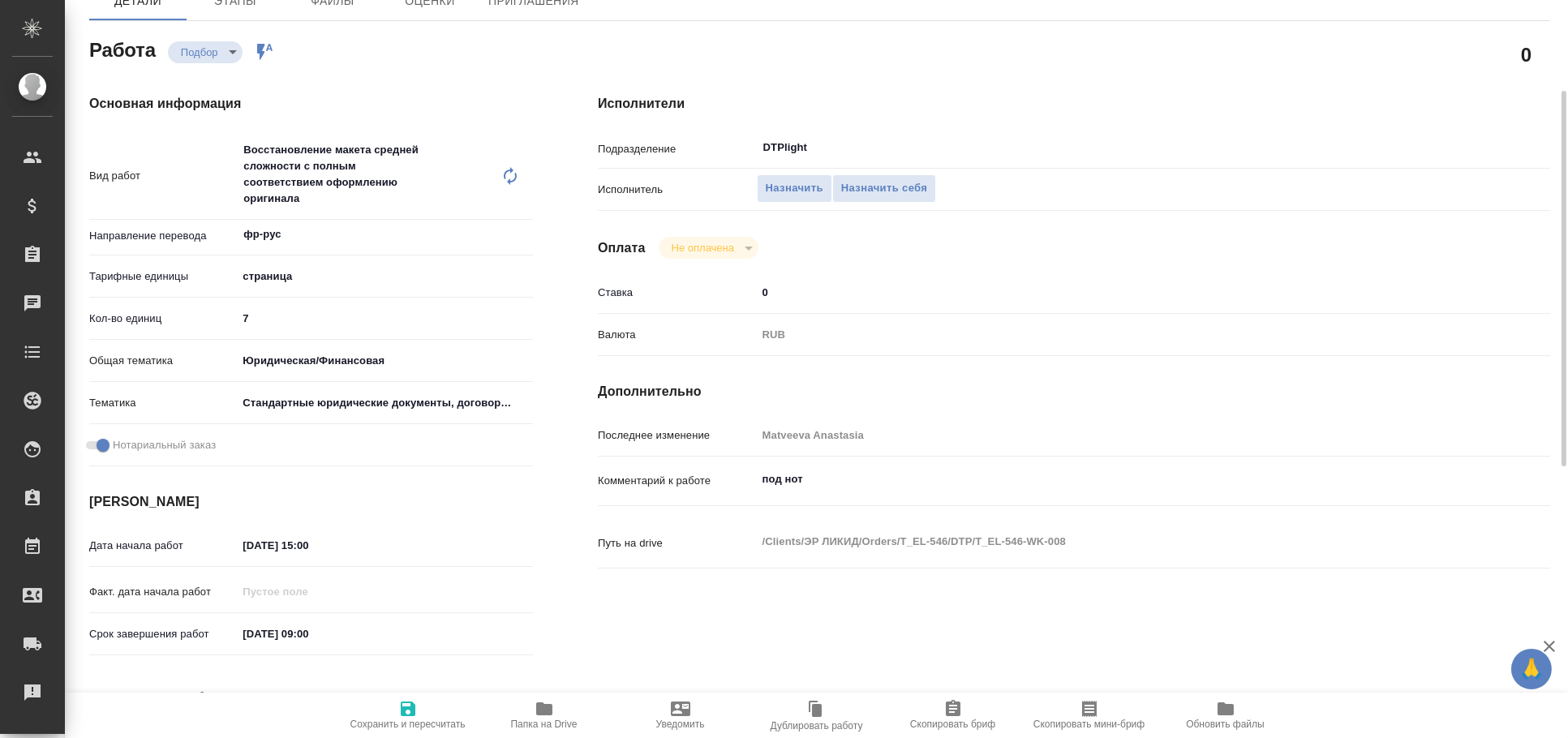
type textarea "x"
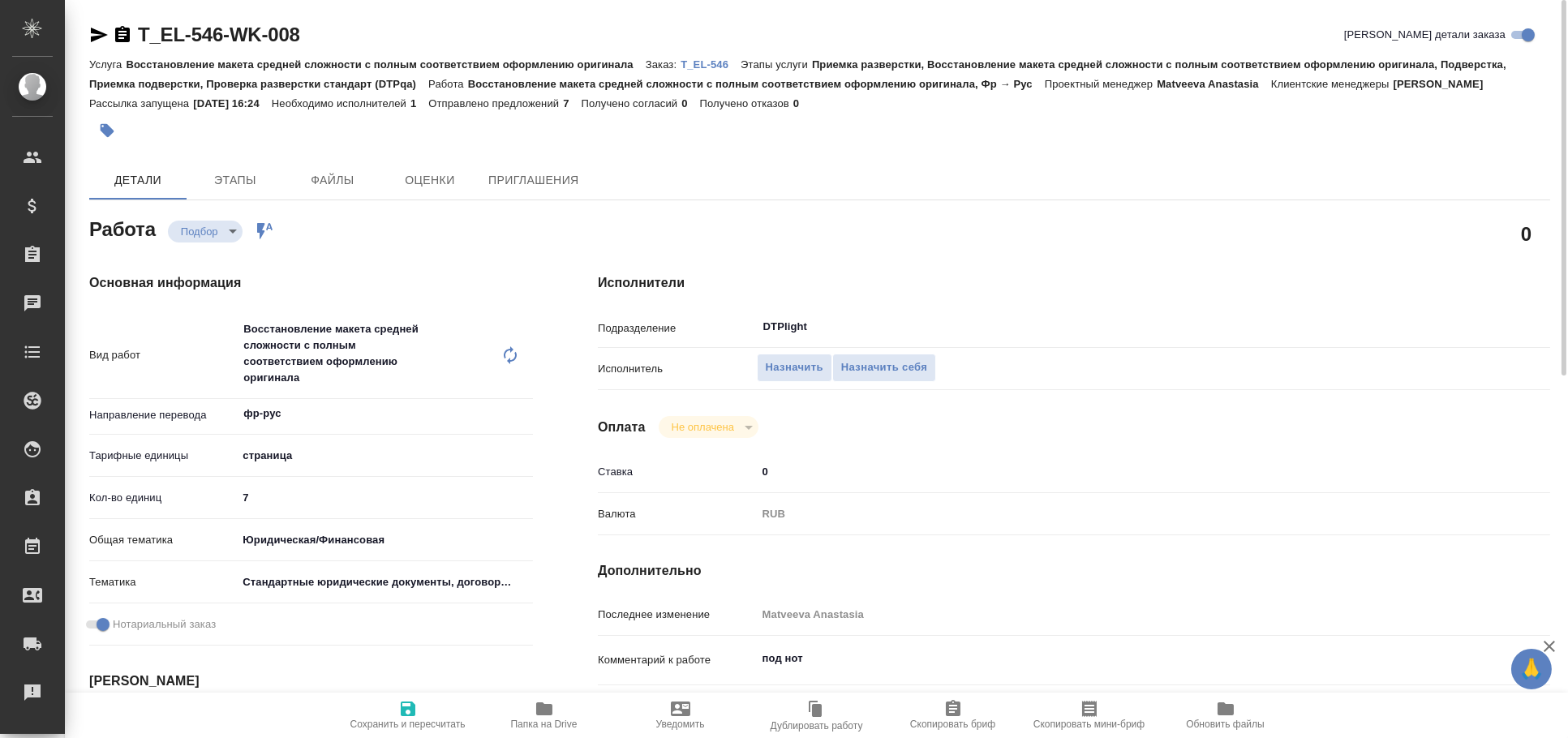
click at [98, 30] on icon "button" at bounding box center [99, 35] width 20 height 20
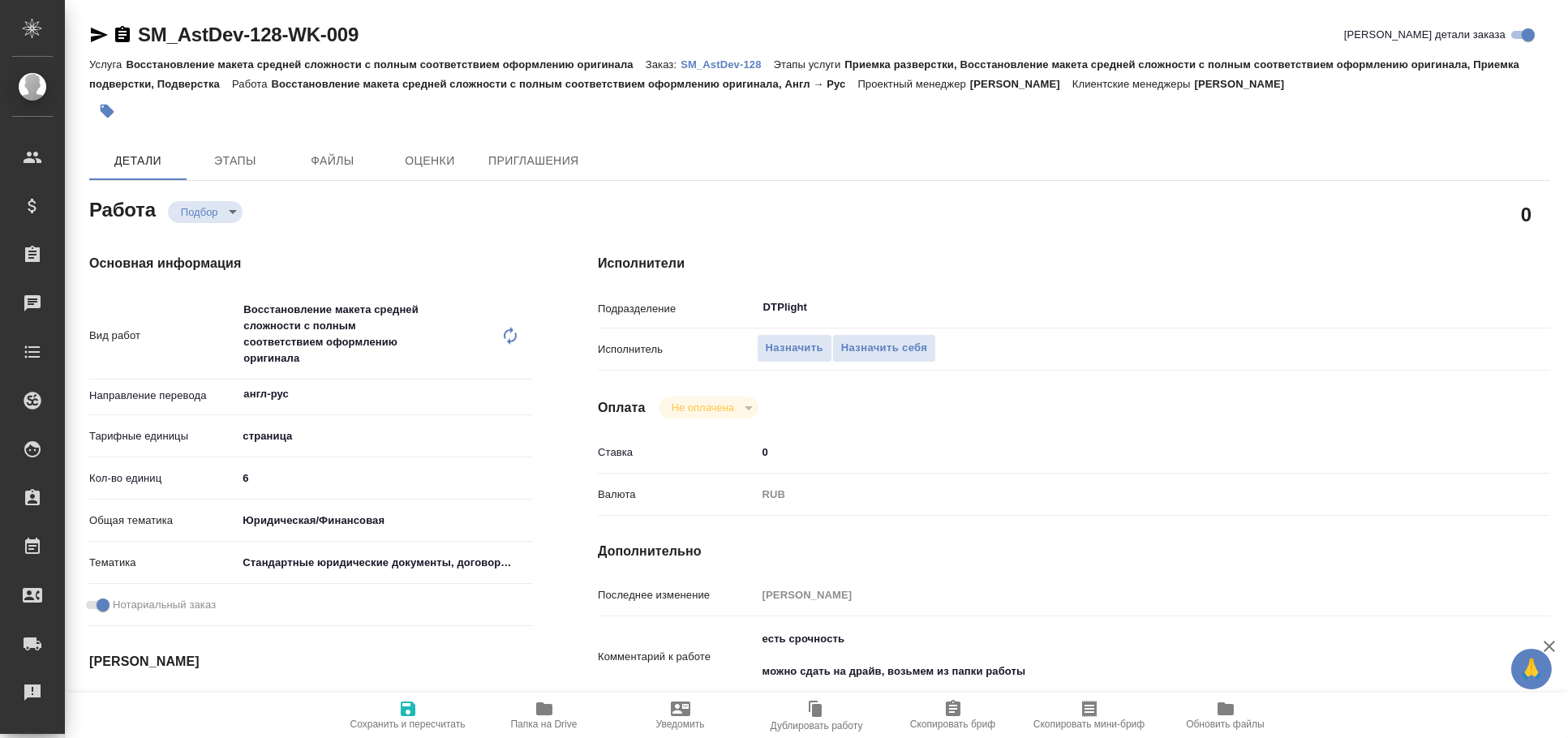
type textarea "x"
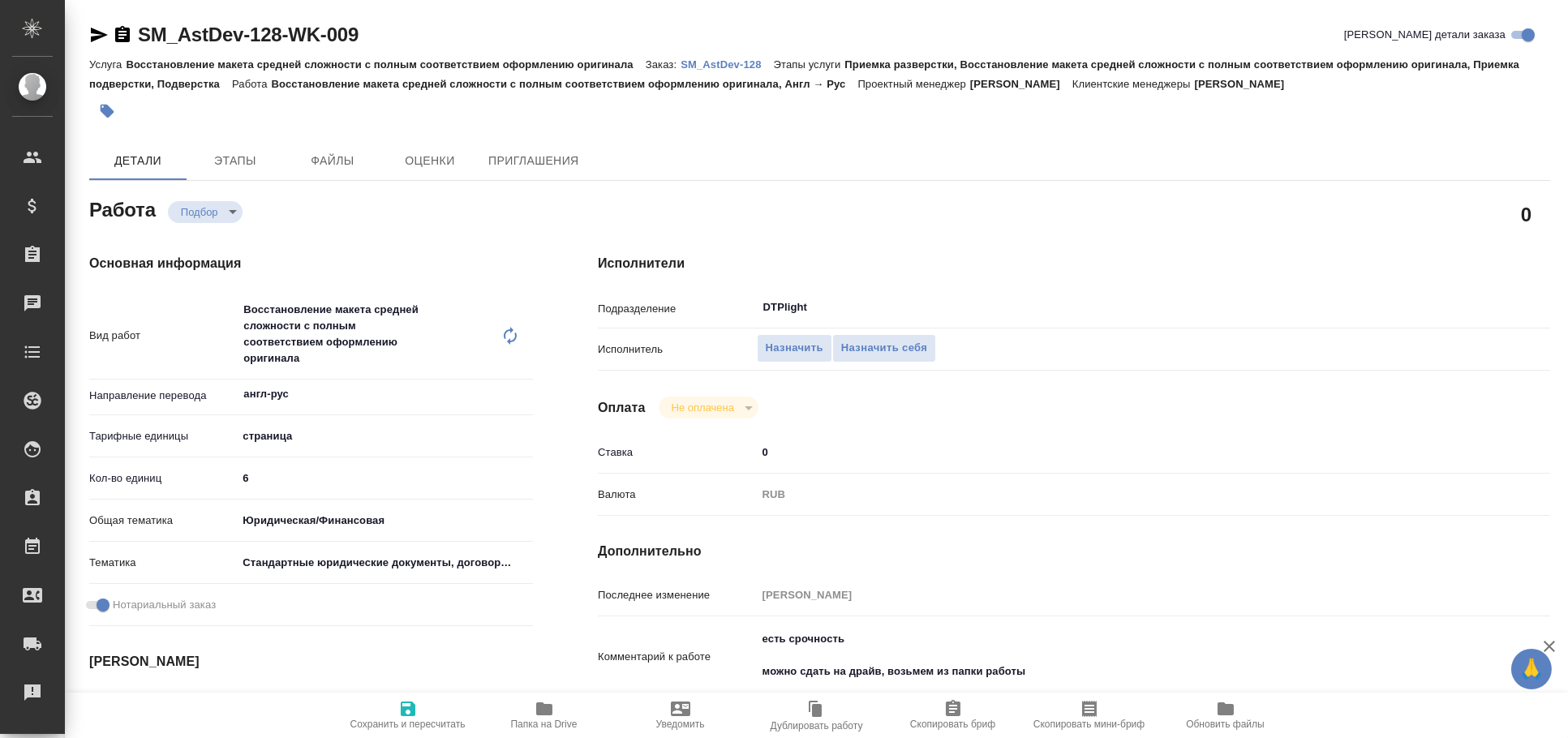
type textarea "x"
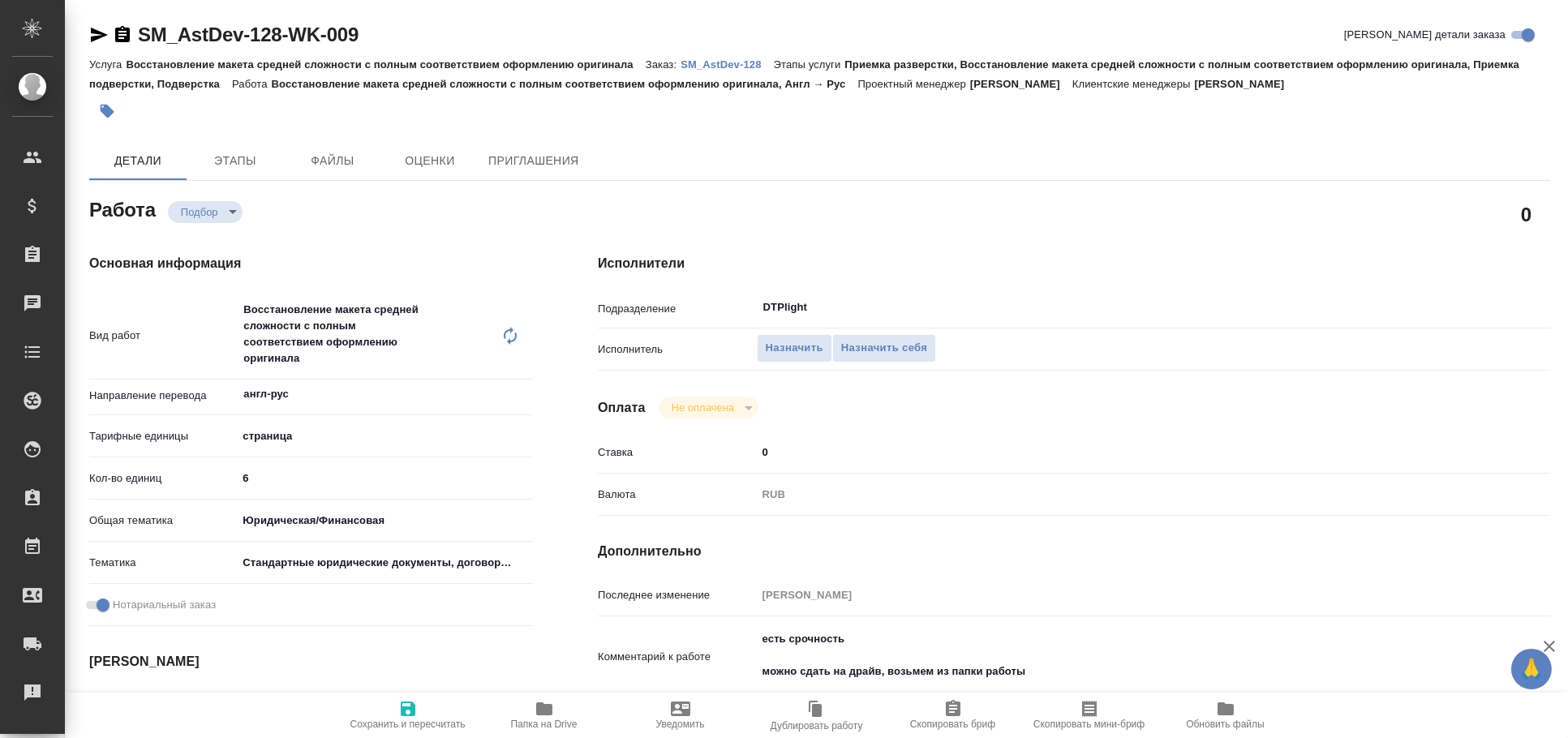
type textarea "x"
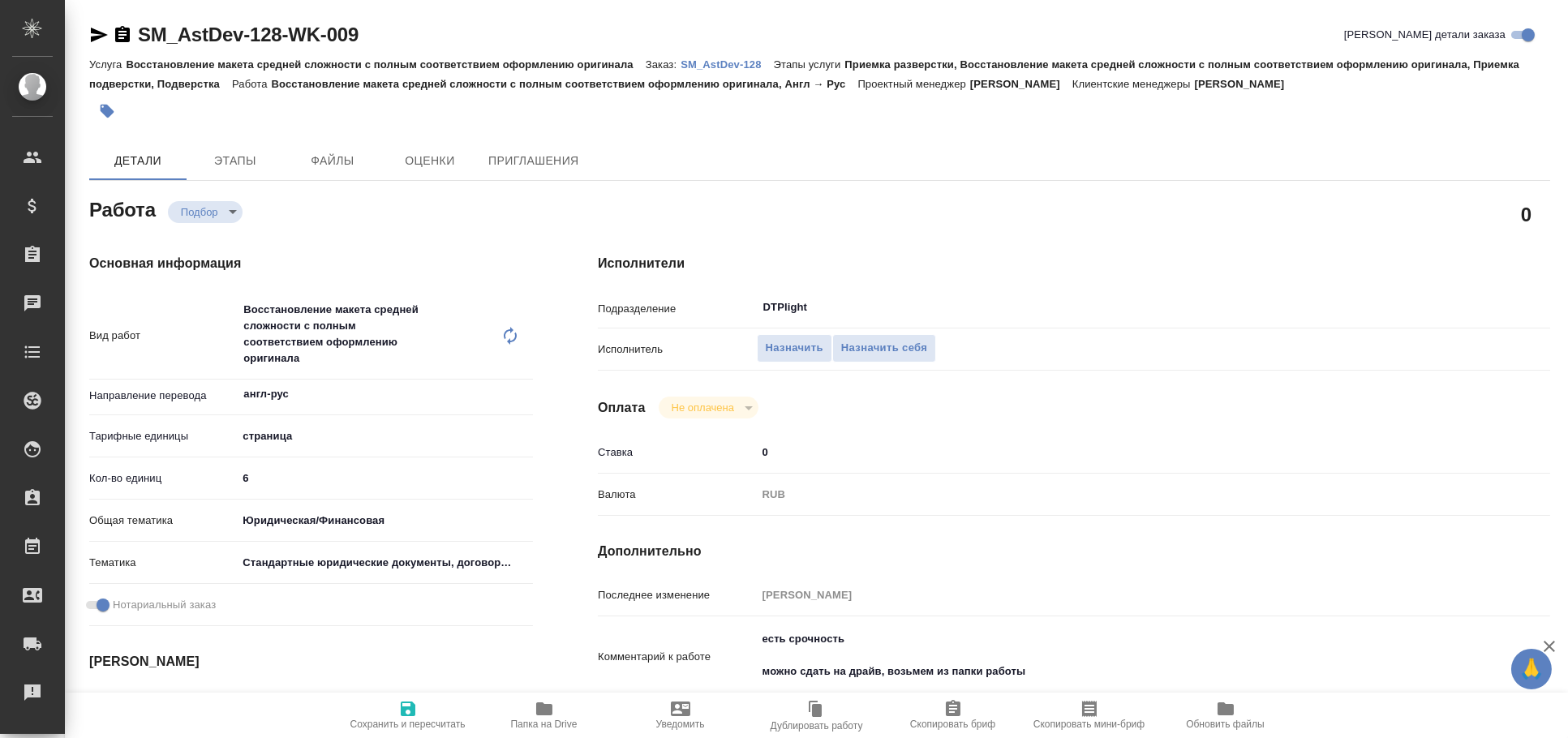
type textarea "x"
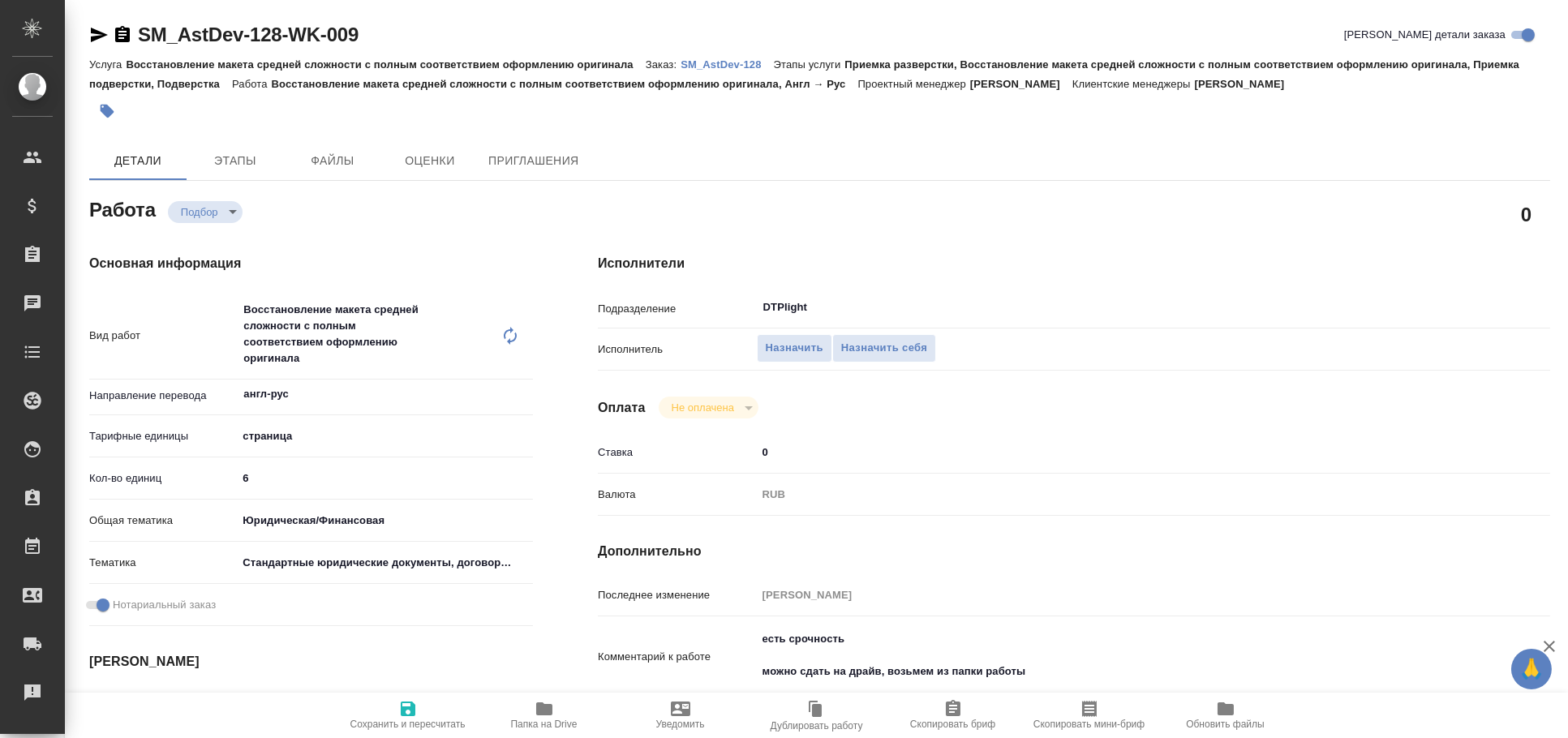
type textarea "x"
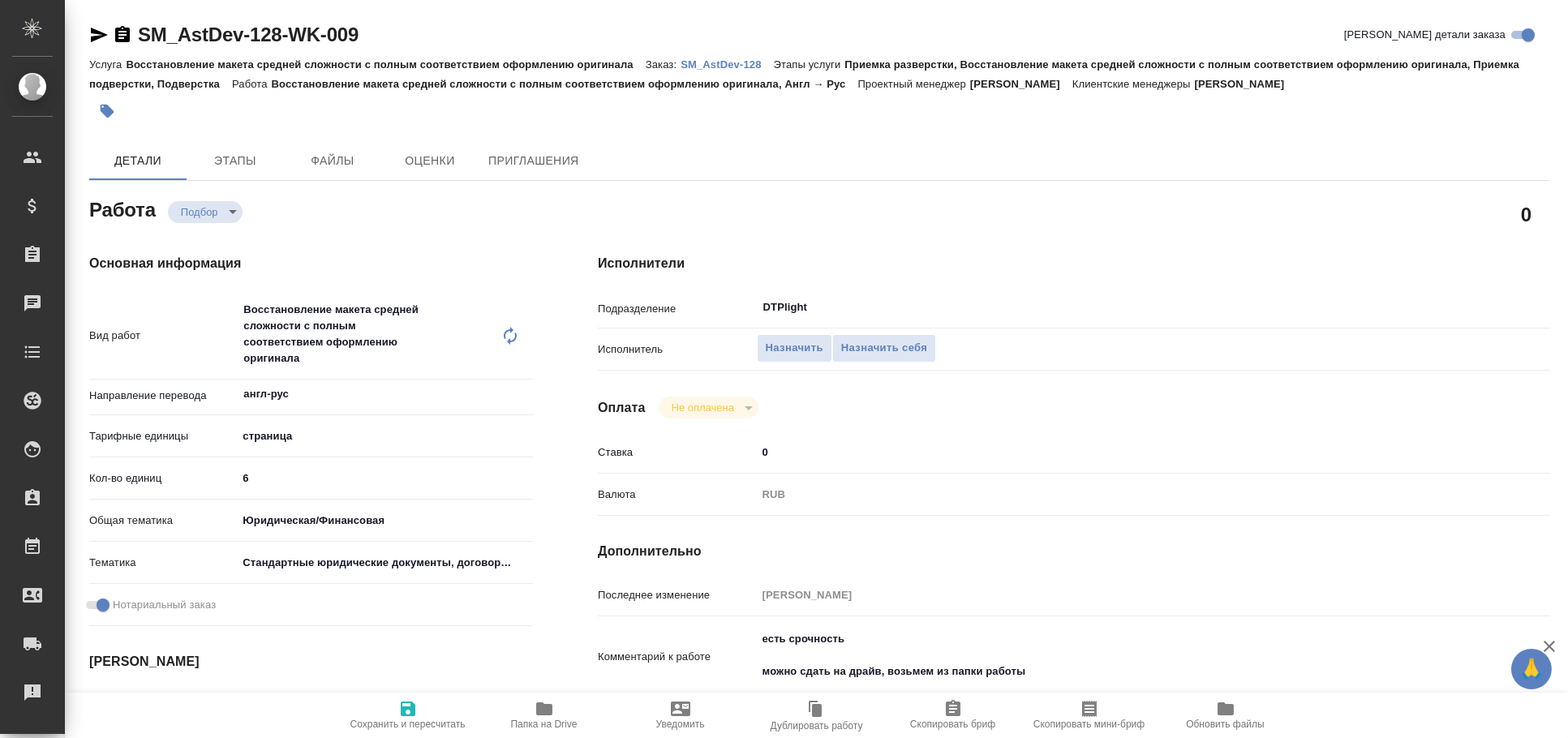
type textarea "x"
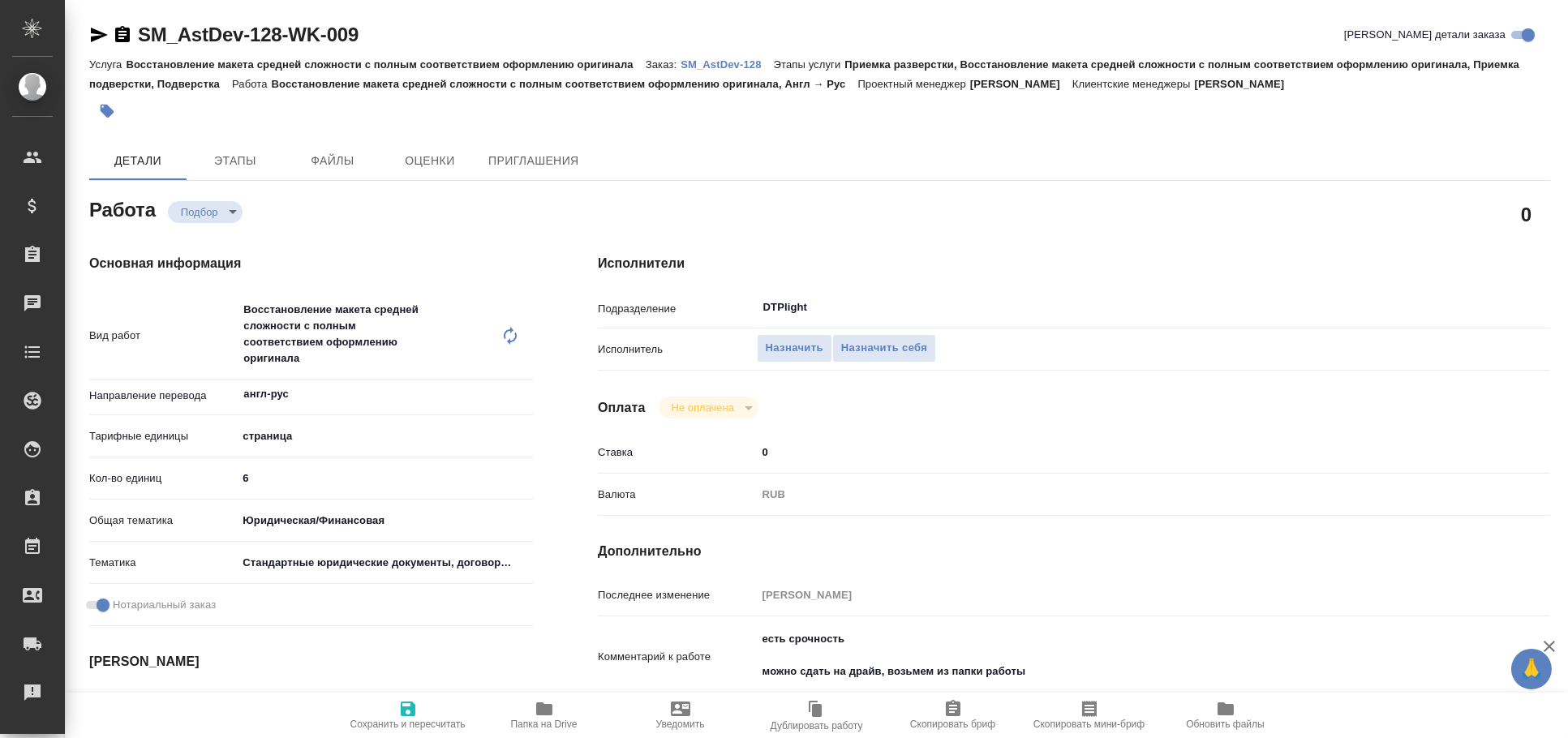
click at [100, 36] on icon "button" at bounding box center [99, 35] width 17 height 15
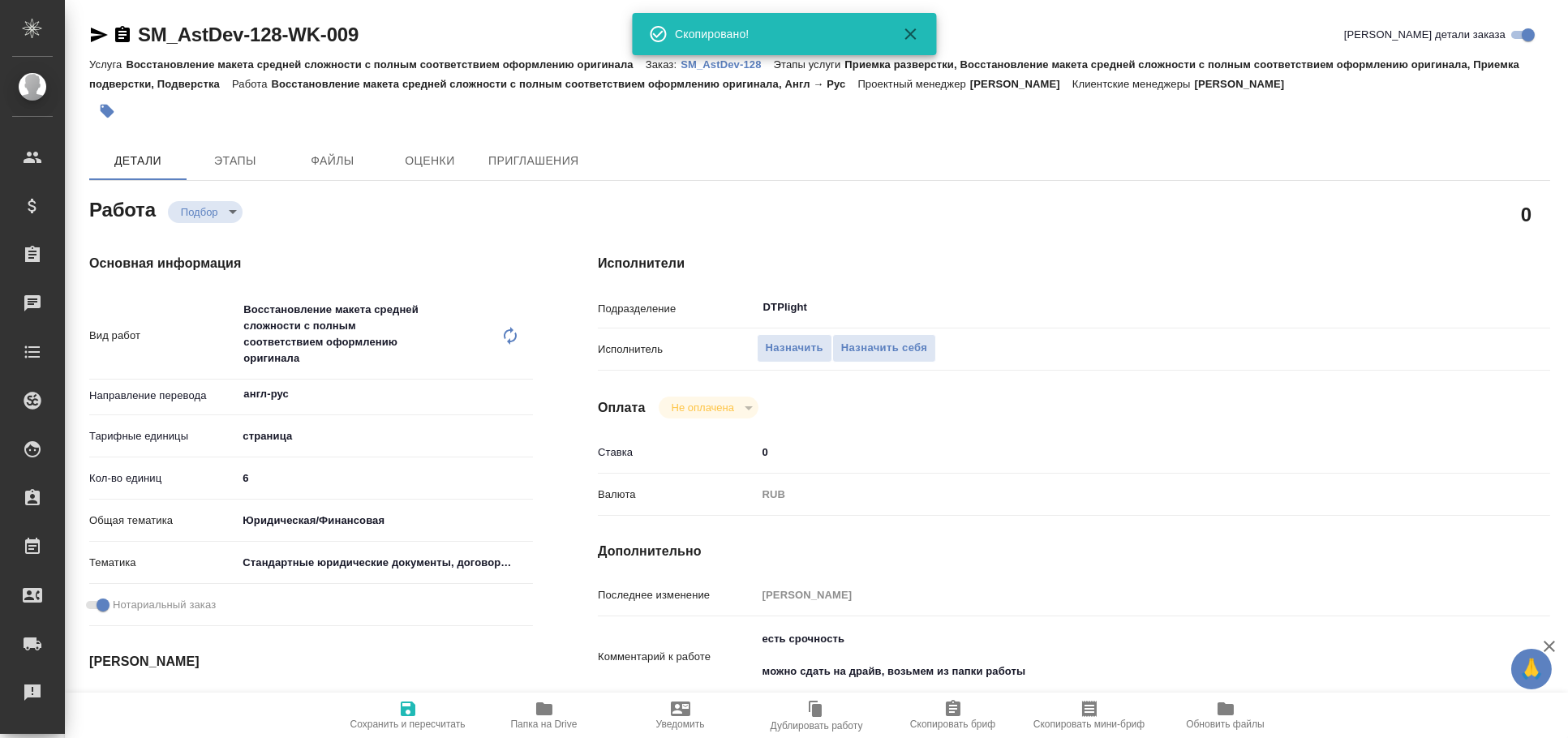
type textarea "x"
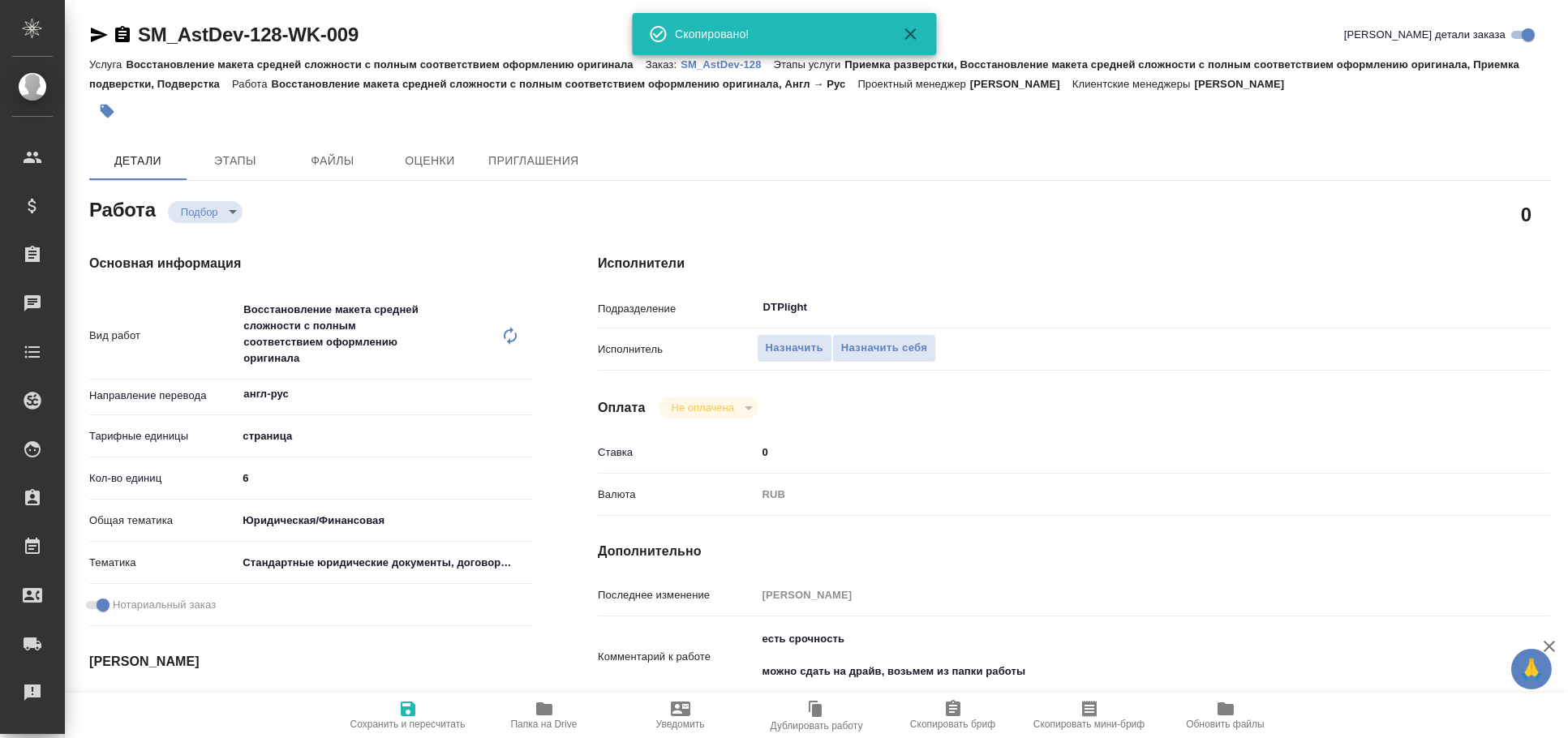
type textarea "x"
